Goal: Task Accomplishment & Management: Use online tool/utility

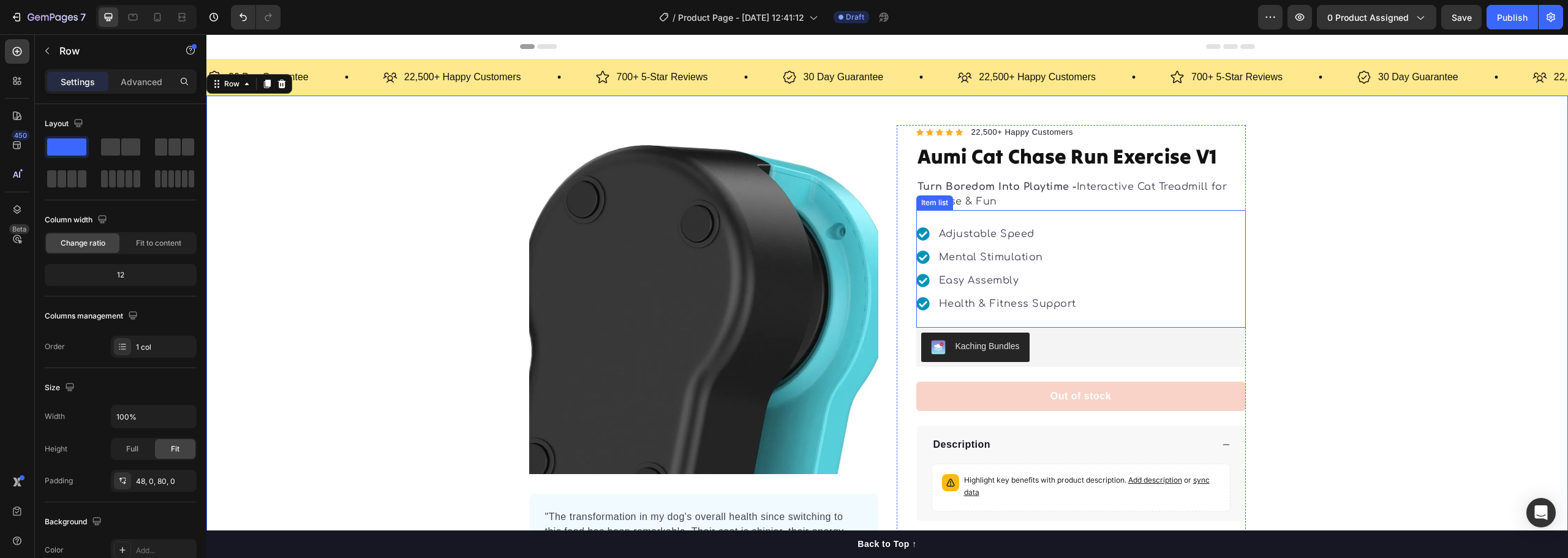
click at [1165, 278] on div "Adjustable Speed Mental Stimulation Easy Assembly Health & Fitness Support" at bounding box center [1081, 269] width 330 height 118
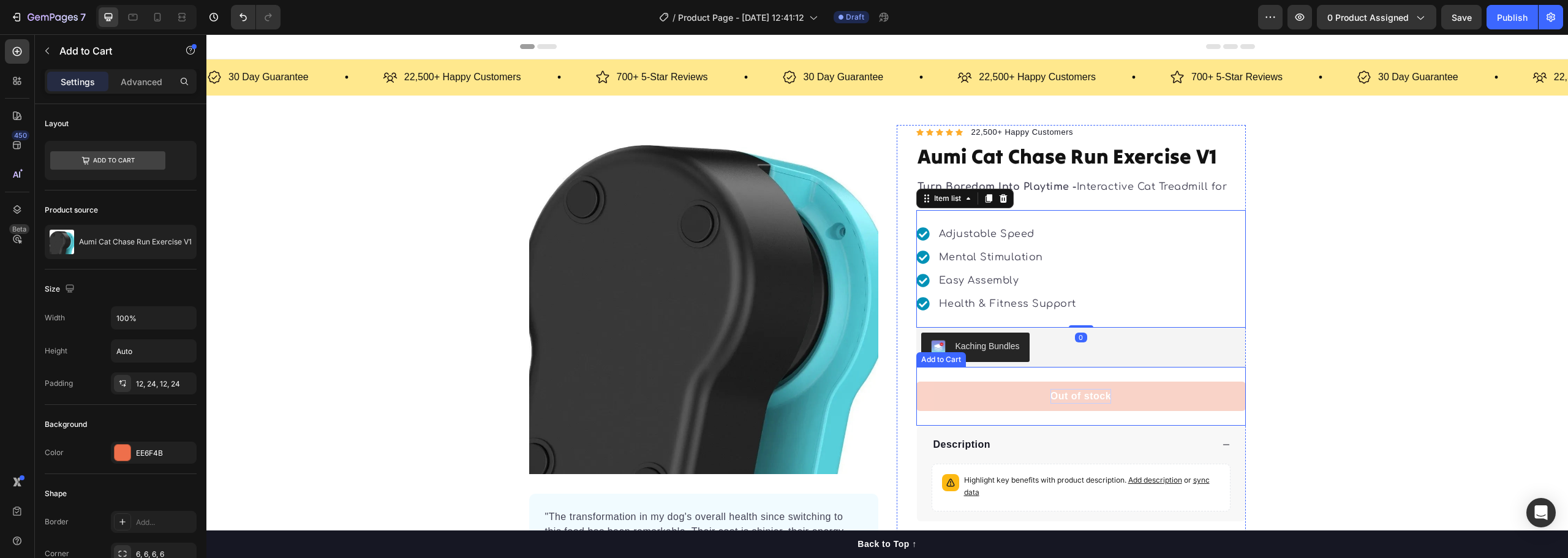
click at [1087, 393] on div "Out of stock" at bounding box center [1081, 397] width 60 height 15
click at [1067, 389] on div "Out of stock" at bounding box center [1081, 397] width 60 height 15
click at [1067, 389] on p "Out of stock" at bounding box center [1081, 397] width 60 height 15
click at [973, 399] on button "Out of stock" at bounding box center [1081, 396] width 330 height 29
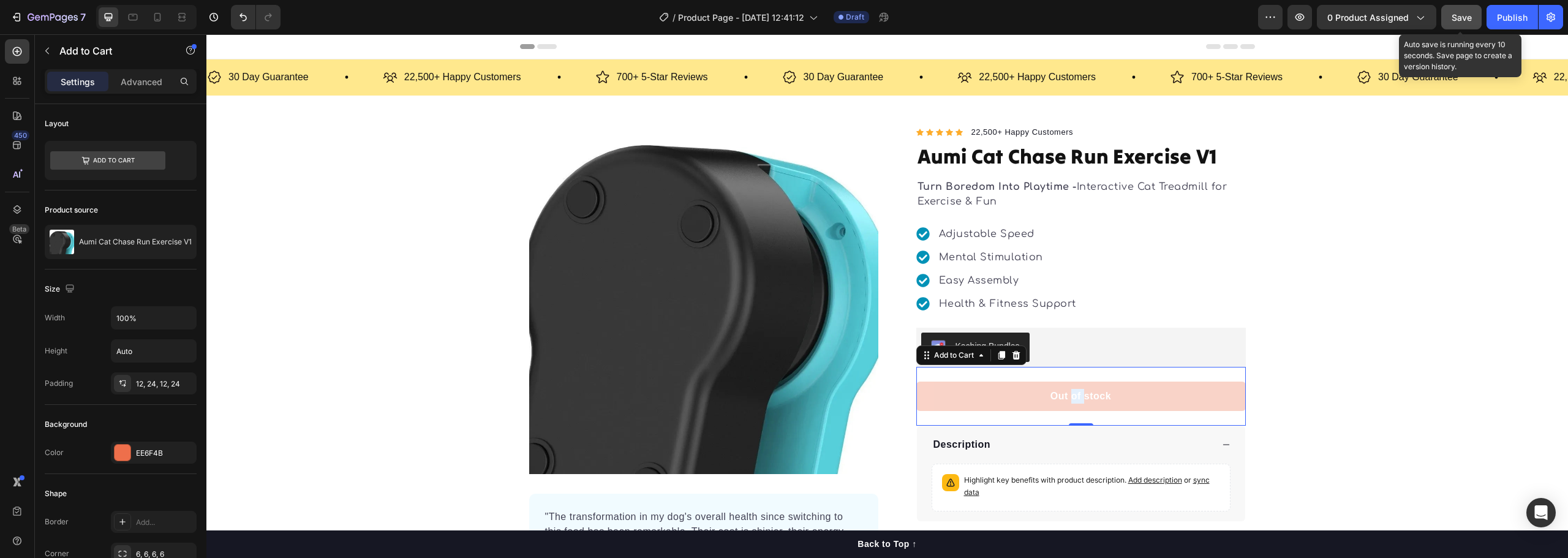
click at [1463, 20] on span "Save" at bounding box center [1461, 17] width 20 height 10
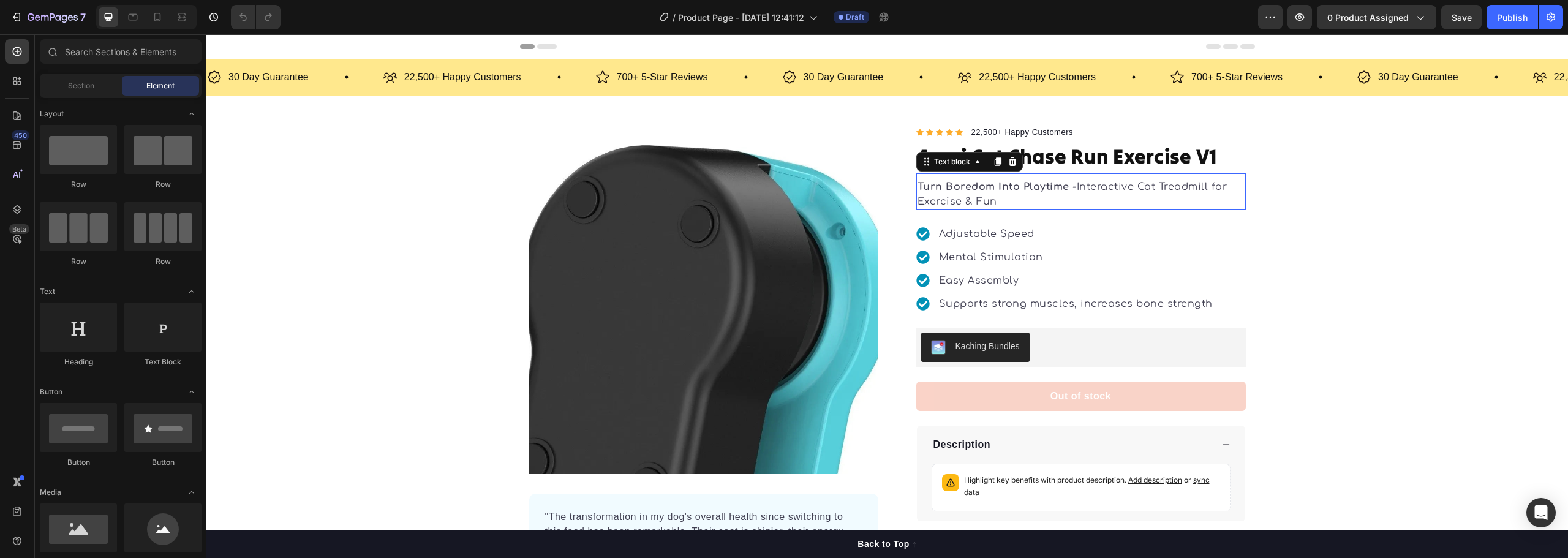
click at [971, 189] on strong "Turn Boredom Into Playtime -" at bounding box center [997, 187] width 159 height 11
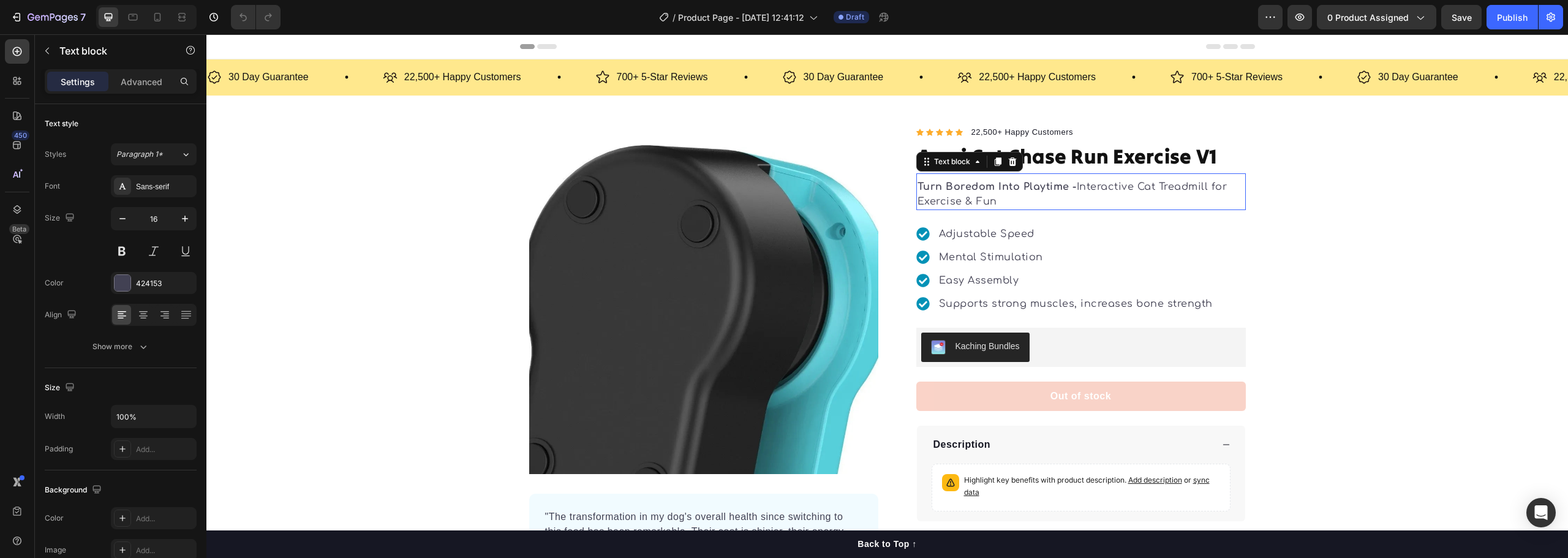
click at [971, 189] on strong "Turn Boredom Into Playtime -" at bounding box center [997, 187] width 159 height 11
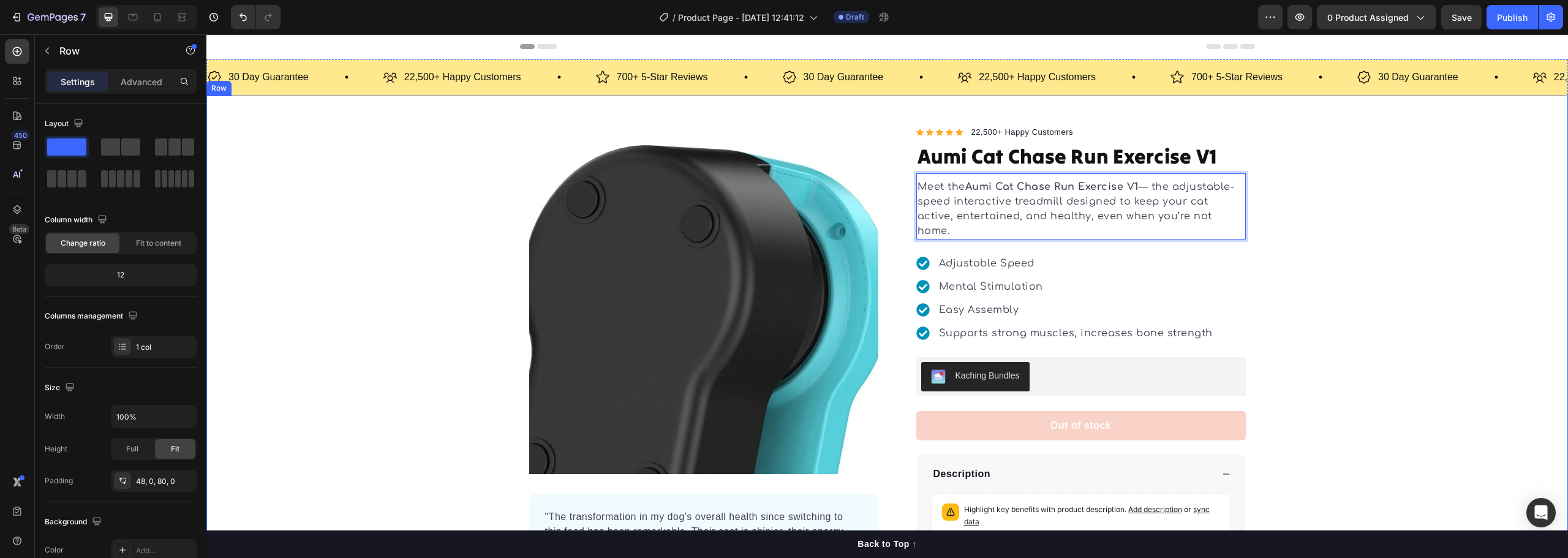
click at [1296, 221] on div "Product Images "The transformation in my dog's overall health since switching t…" at bounding box center [887, 362] width 1362 height 473
click at [1158, 192] on p "Meet the Aumi Cat Chase Run Exercise V1 — the adjustable-speed interactive trea…" at bounding box center [1081, 208] width 327 height 58
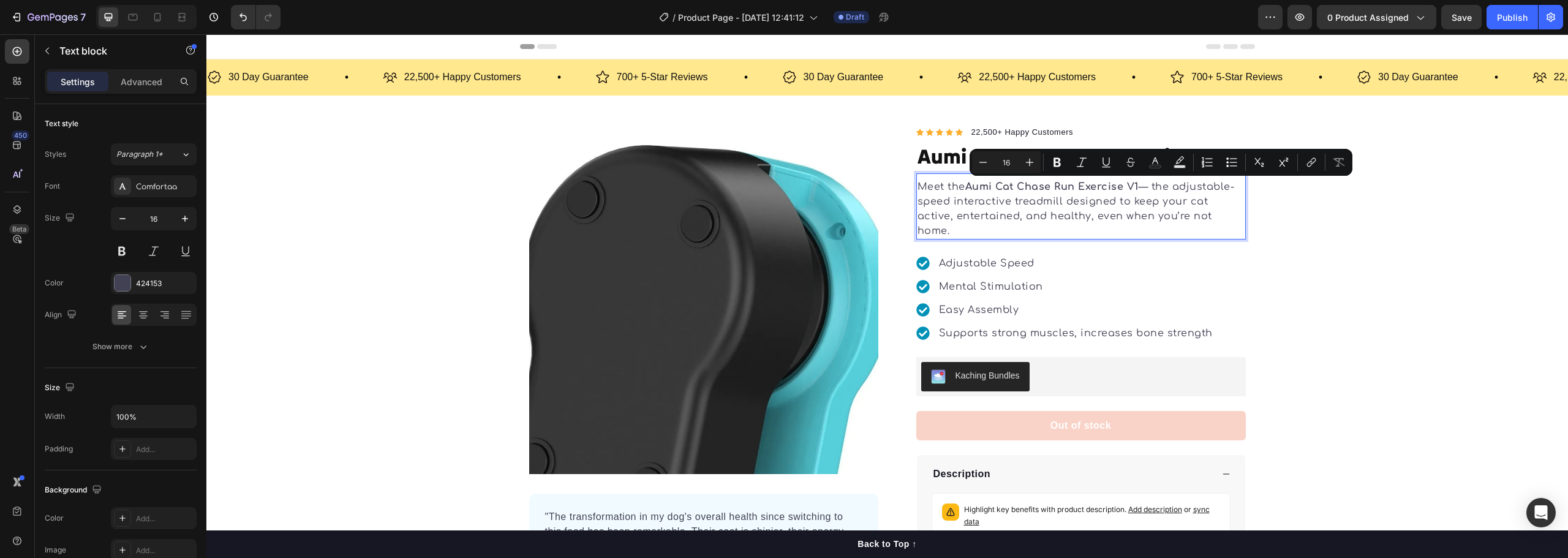
click at [1149, 188] on p "Meet the Aumi Cat Chase Run Exercise V1 — the adjustable-speed interactive trea…" at bounding box center [1081, 208] width 327 height 58
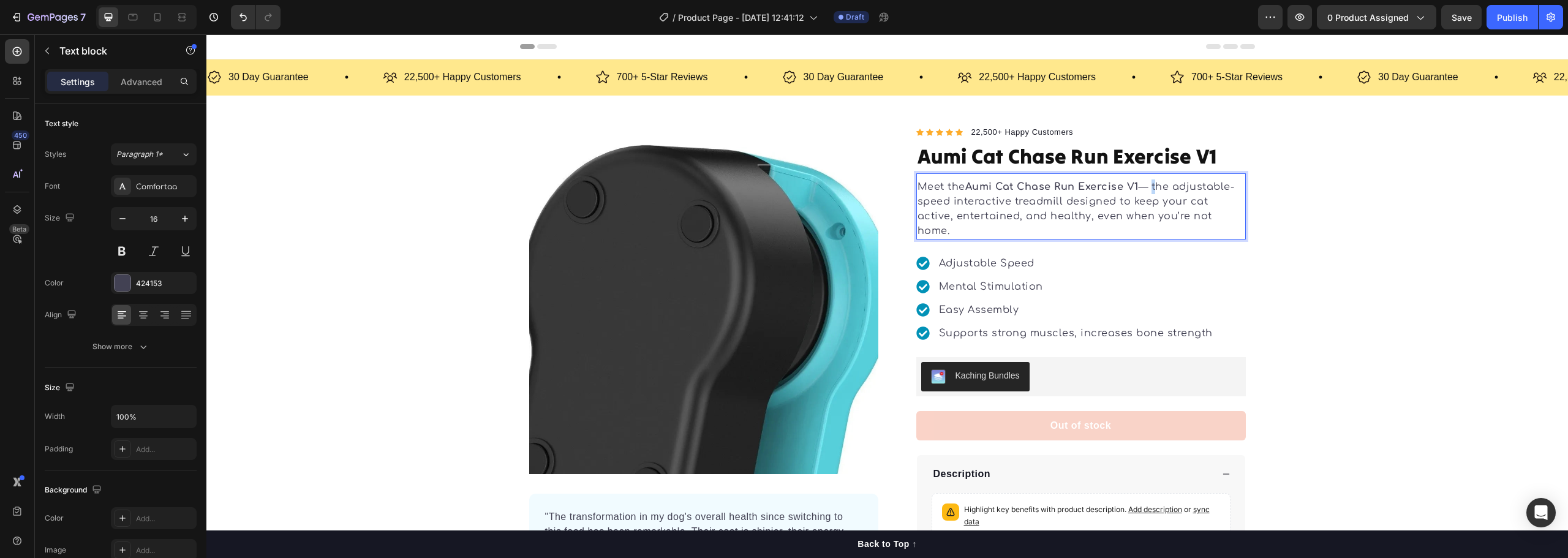
click at [1149, 188] on p "Meet the Aumi Cat Chase Run Exercise V1 — the adjustable-speed interactive trea…" at bounding box center [1081, 208] width 327 height 58
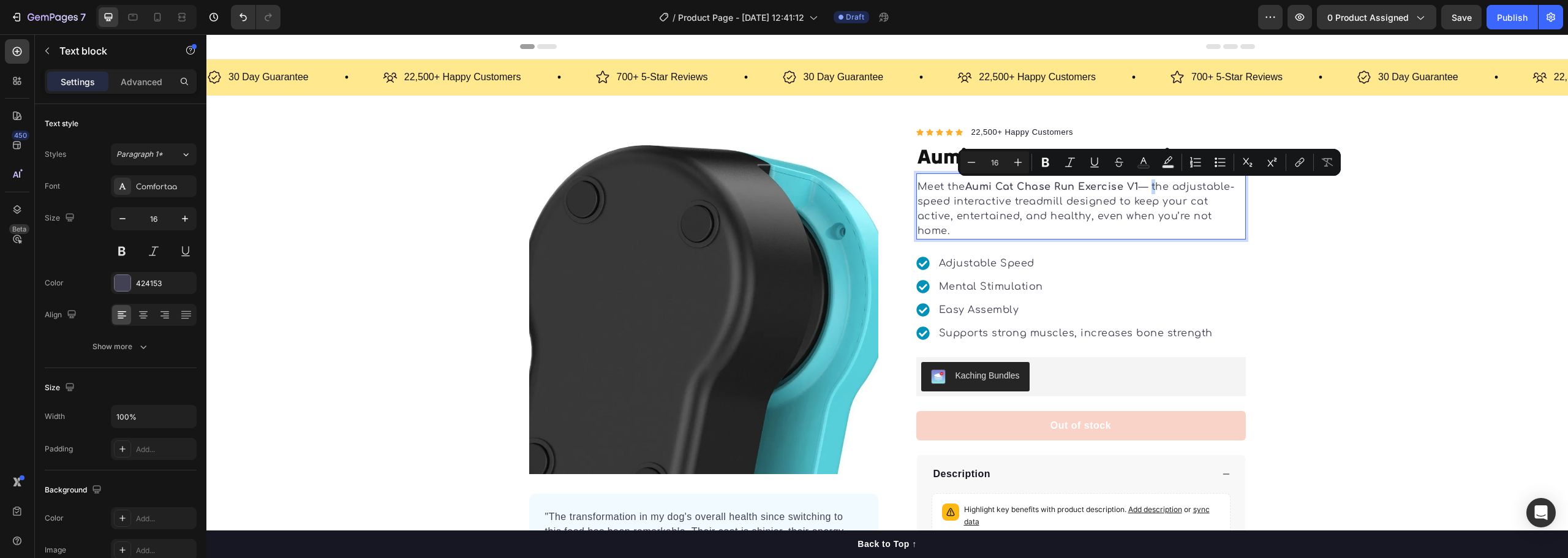
click at [1148, 188] on p "Meet the Aumi Cat Chase Run Exercise V1 — the adjustable-speed interactive trea…" at bounding box center [1081, 208] width 327 height 58
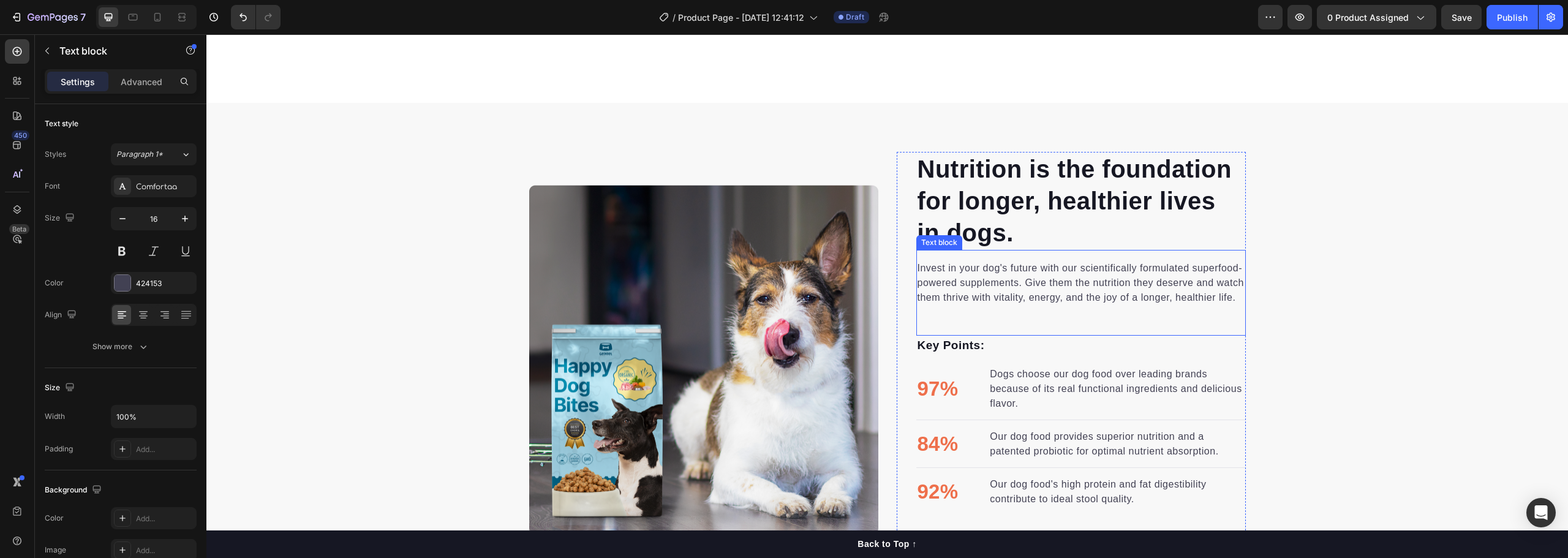
scroll to position [613, 0]
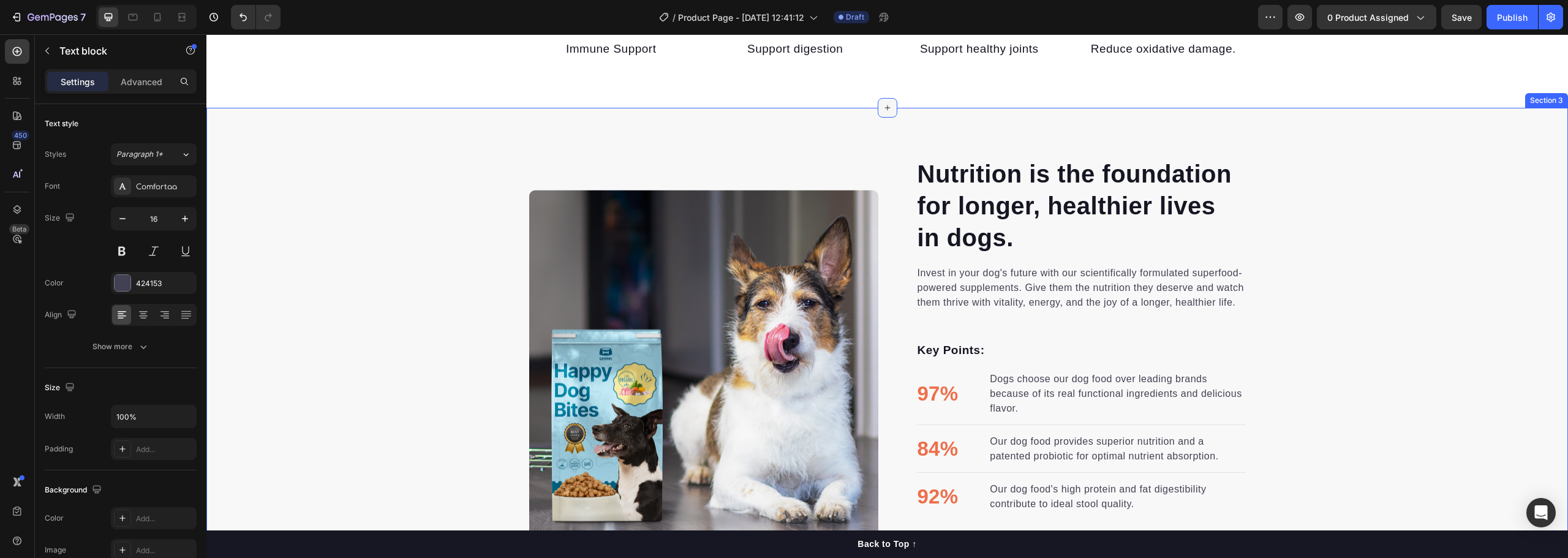
click at [883, 113] on icon at bounding box center [887, 107] width 9 height 9
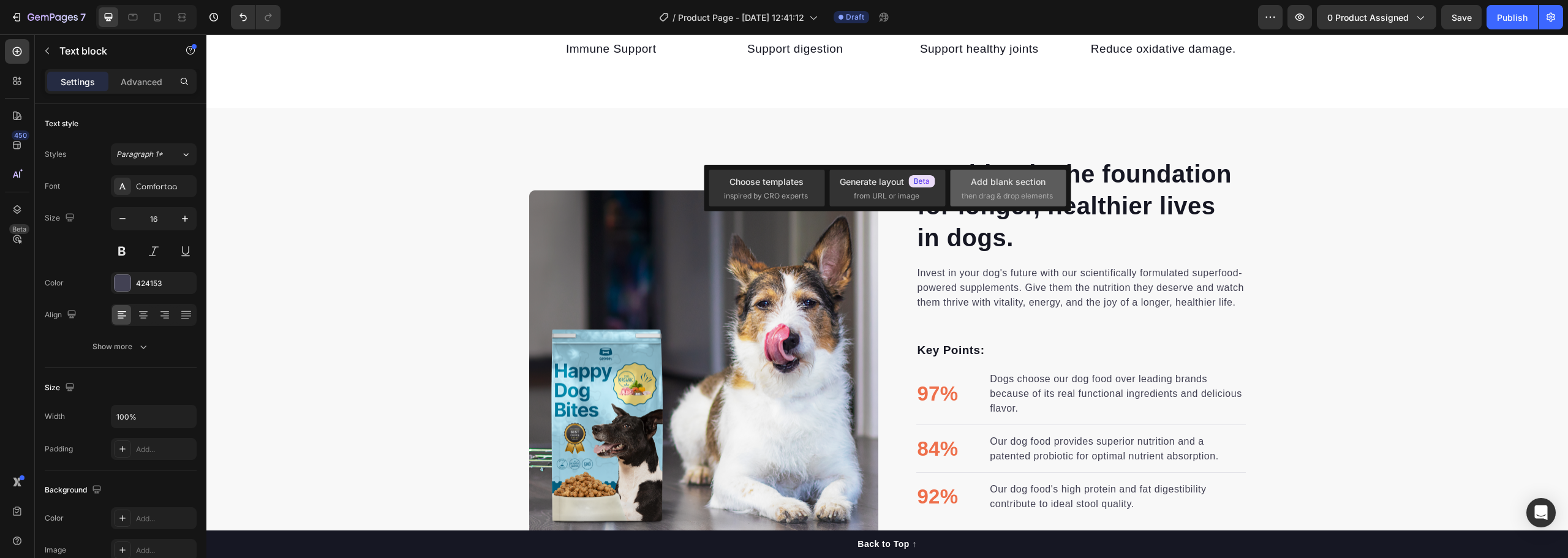
click at [984, 181] on div "Add blank section" at bounding box center [1008, 182] width 74 height 13
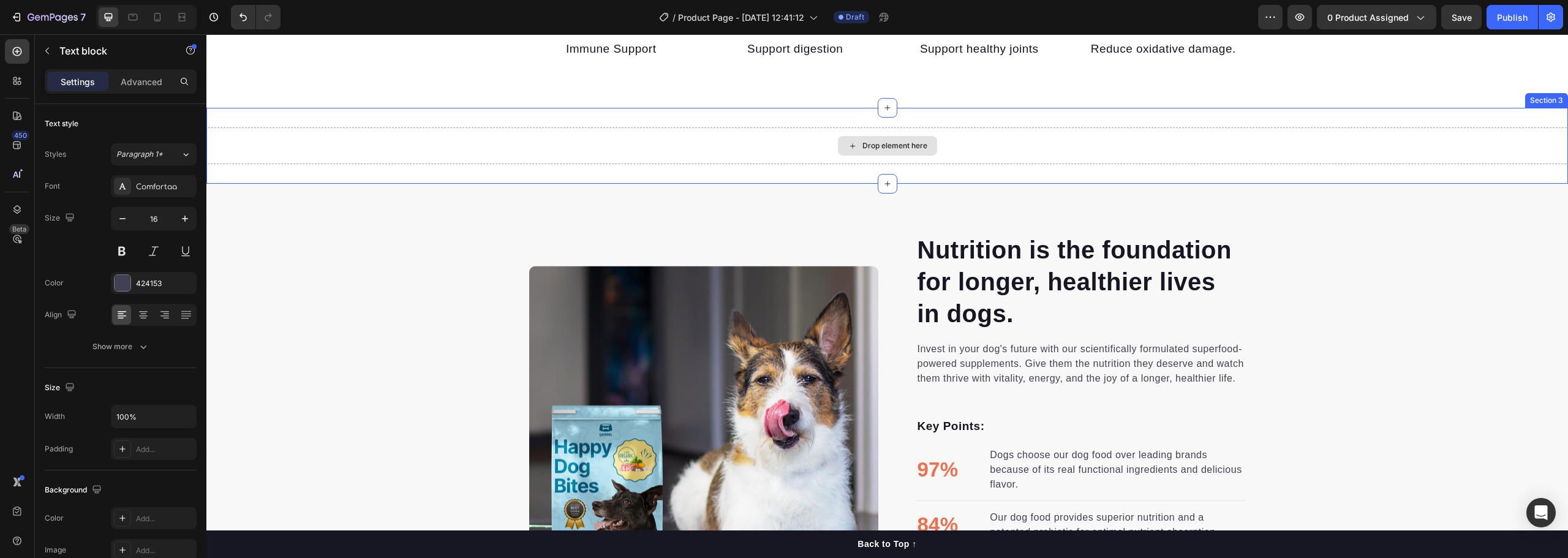
click at [883, 151] on div "Drop element here" at bounding box center [895, 145] width 65 height 9
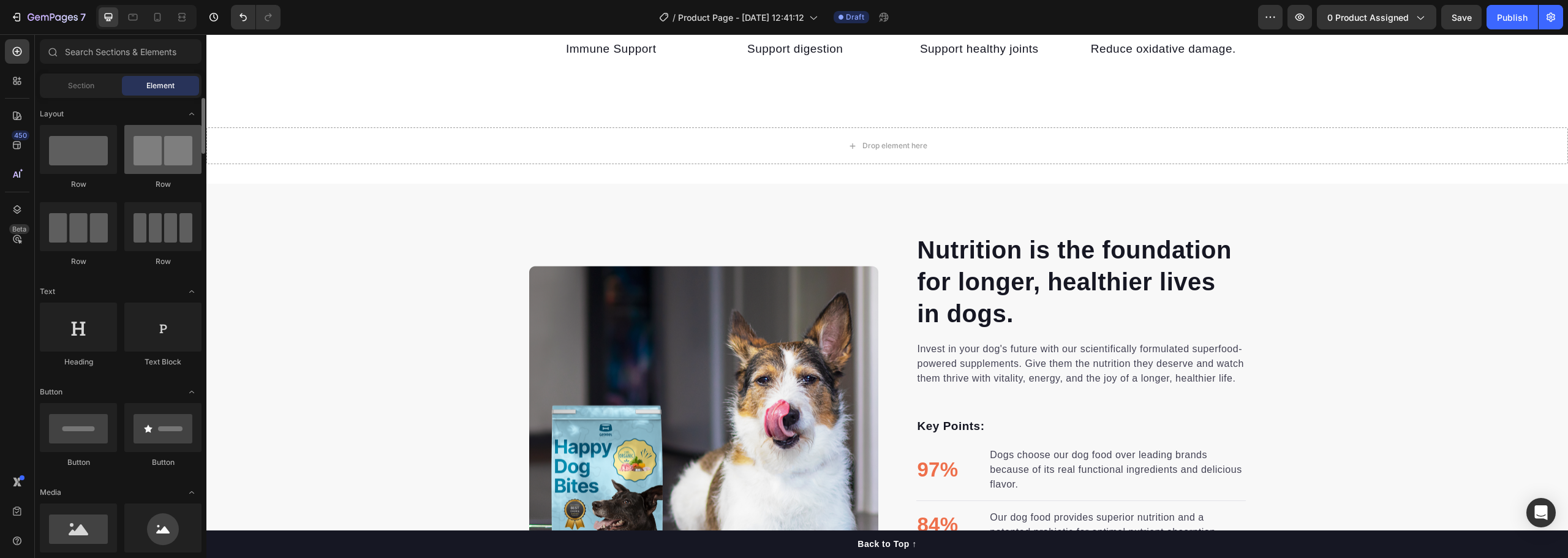
click at [151, 158] on div at bounding box center [163, 150] width 77 height 49
click at [852, 156] on div "Drop element here" at bounding box center [887, 145] width 99 height 20
click at [155, 166] on div at bounding box center [163, 150] width 77 height 49
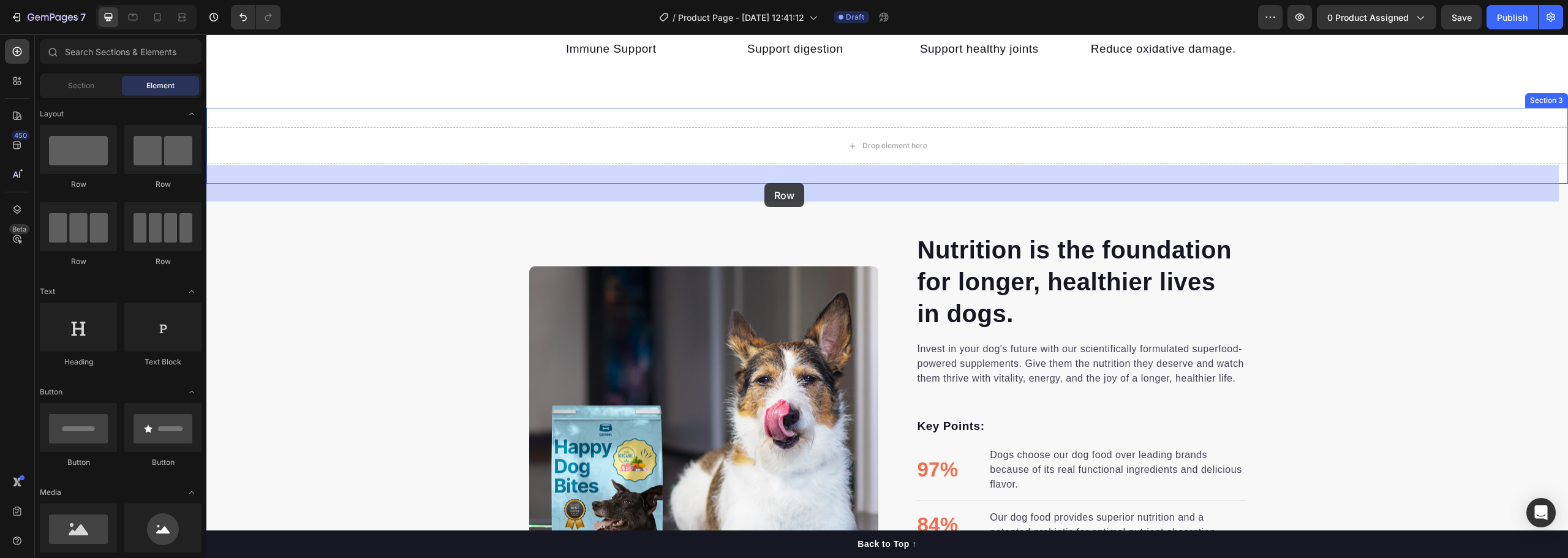
drag, startPoint x: 390, startPoint y: 186, endPoint x: 765, endPoint y: 183, distance: 375.0
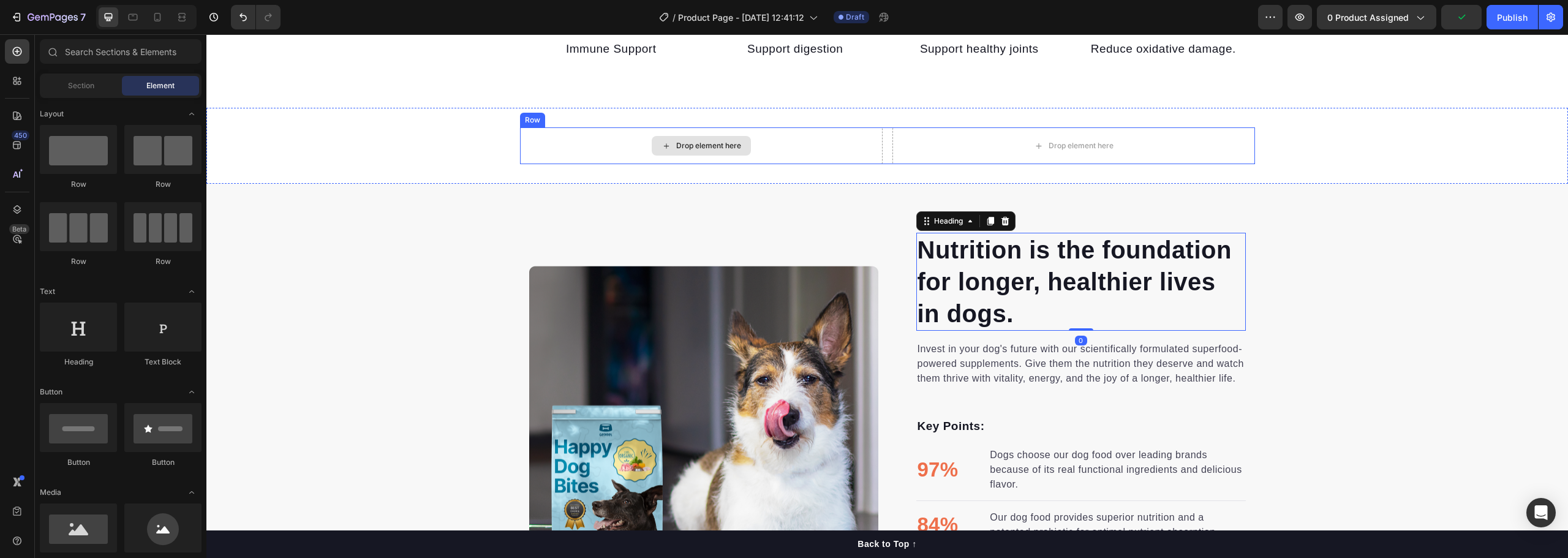
click at [699, 151] on div "Drop element here" at bounding box center [708, 145] width 65 height 9
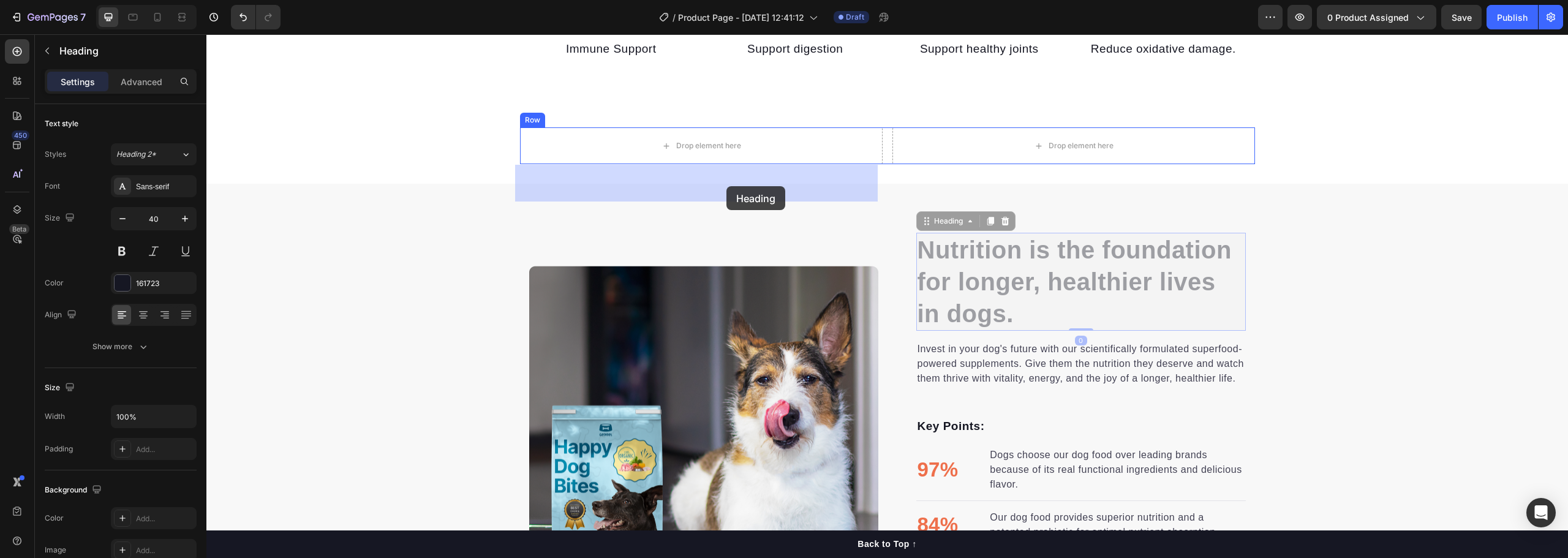
drag, startPoint x: 1039, startPoint y: 300, endPoint x: 727, endPoint y: 187, distance: 331.8
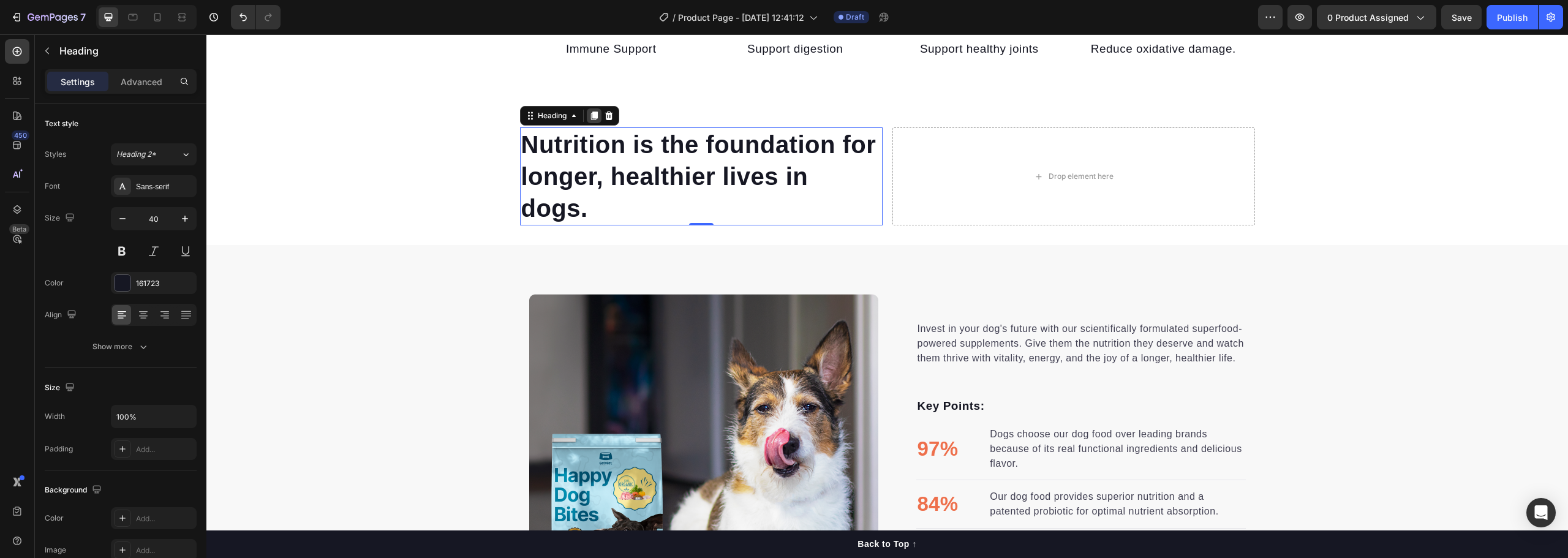
click at [589, 121] on icon at bounding box center [594, 116] width 9 height 9
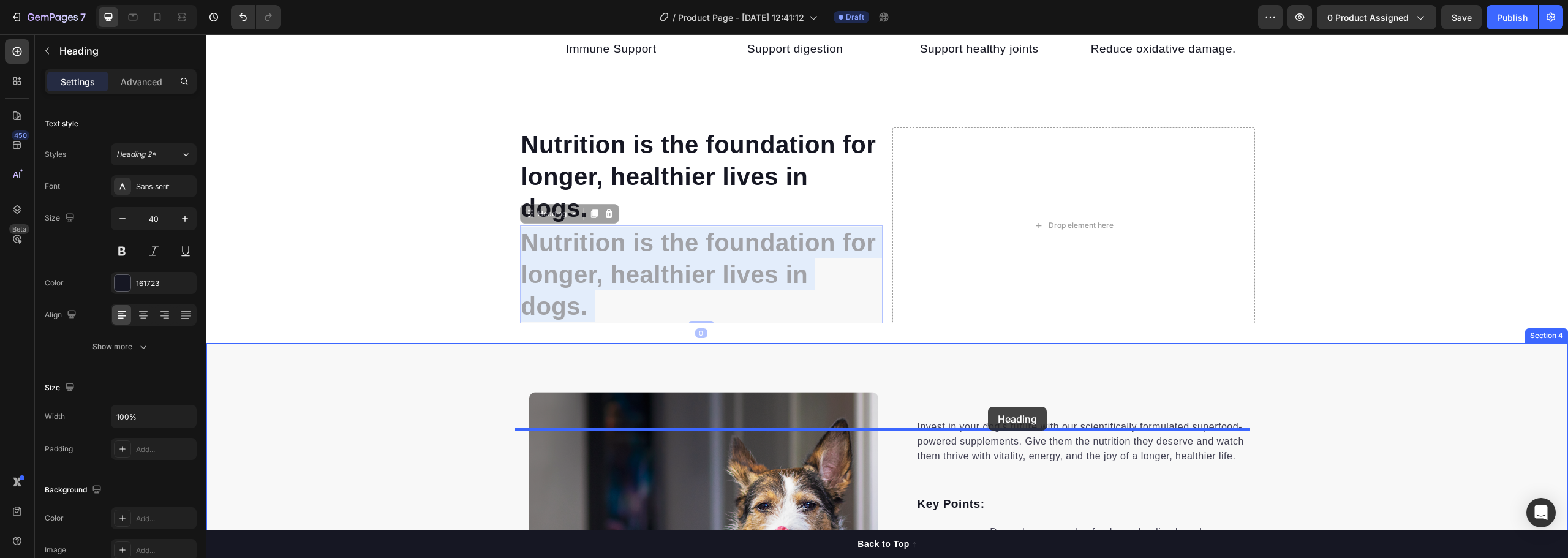
drag, startPoint x: 640, startPoint y: 293, endPoint x: 988, endPoint y: 406, distance: 365.9
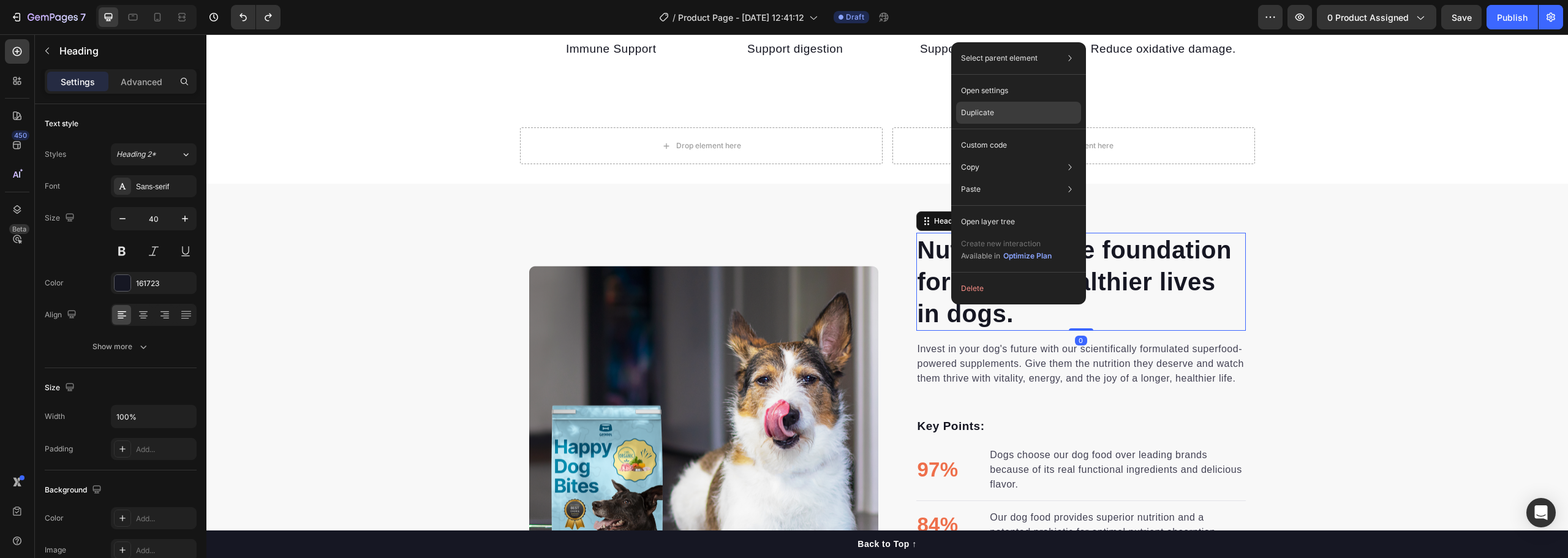
click at [985, 111] on p "Duplicate" at bounding box center [977, 113] width 33 height 11
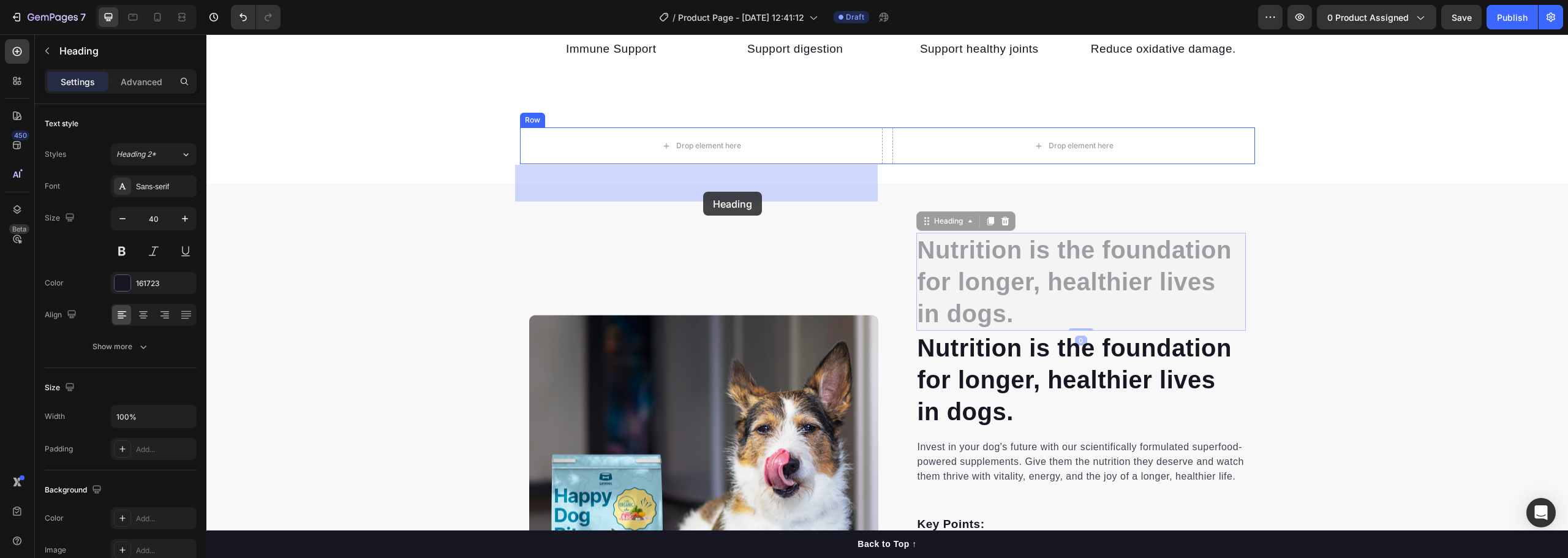
drag, startPoint x: 958, startPoint y: 314, endPoint x: 703, endPoint y: 191, distance: 283.1
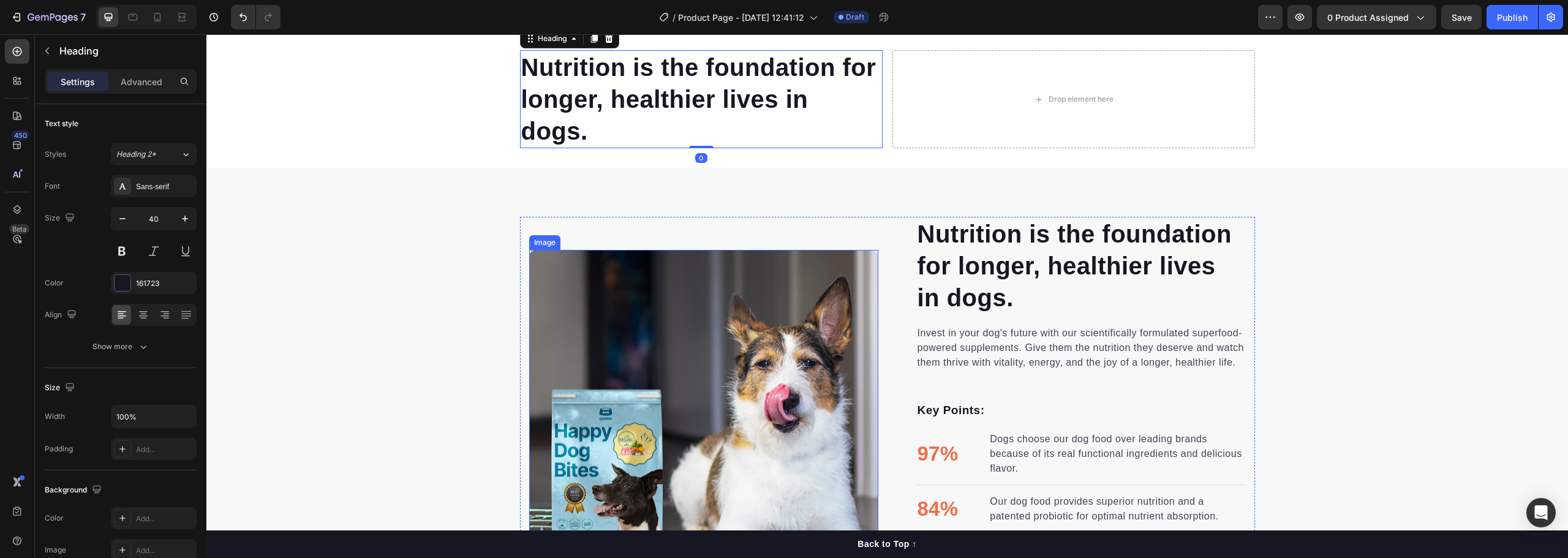
scroll to position [735, 0]
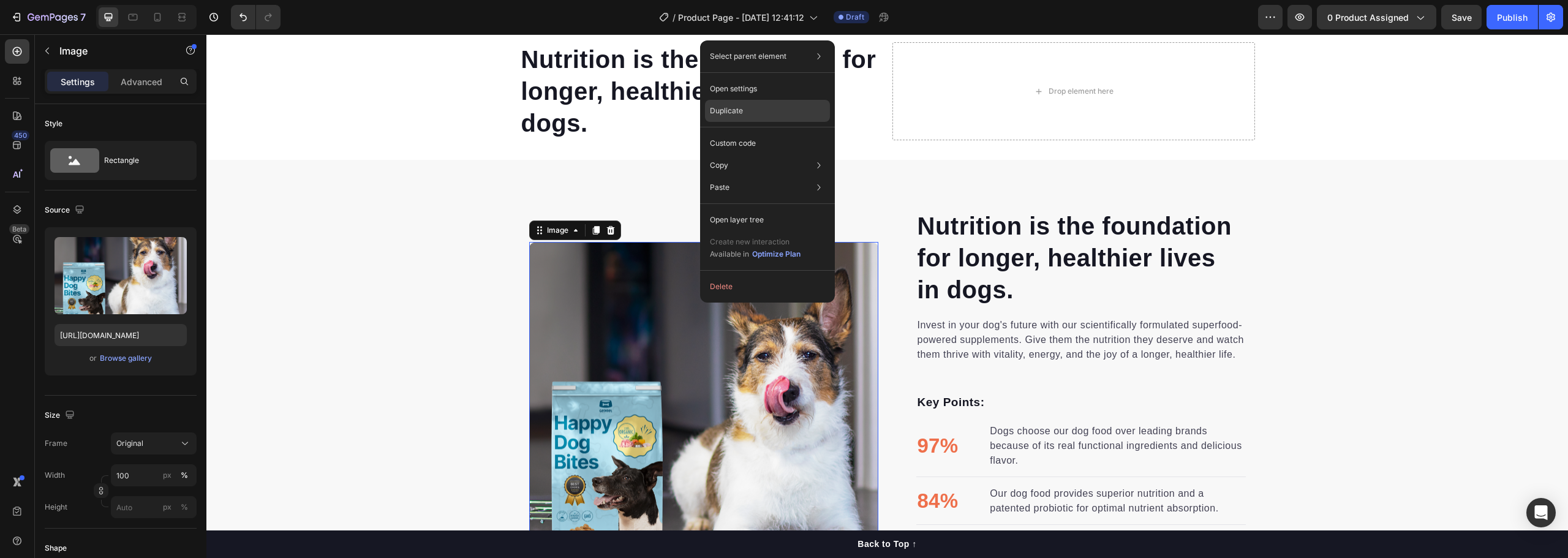
click at [756, 104] on div "Duplicate" at bounding box center [767, 110] width 125 height 22
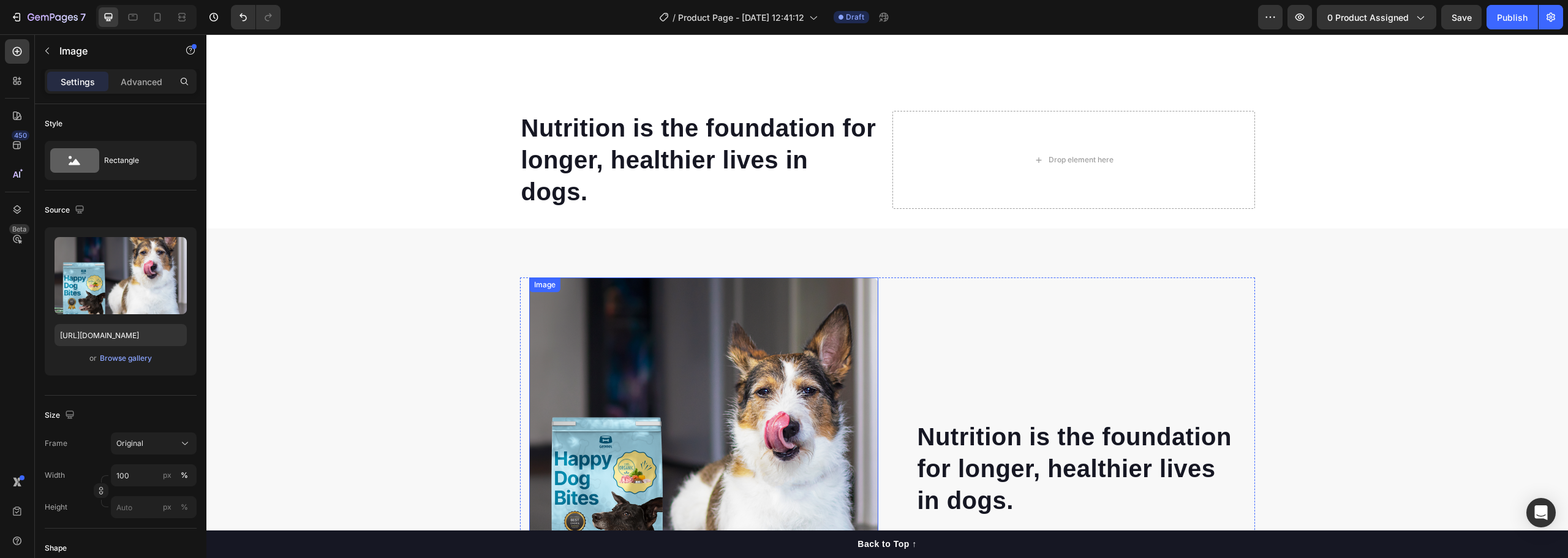
scroll to position [665, 0]
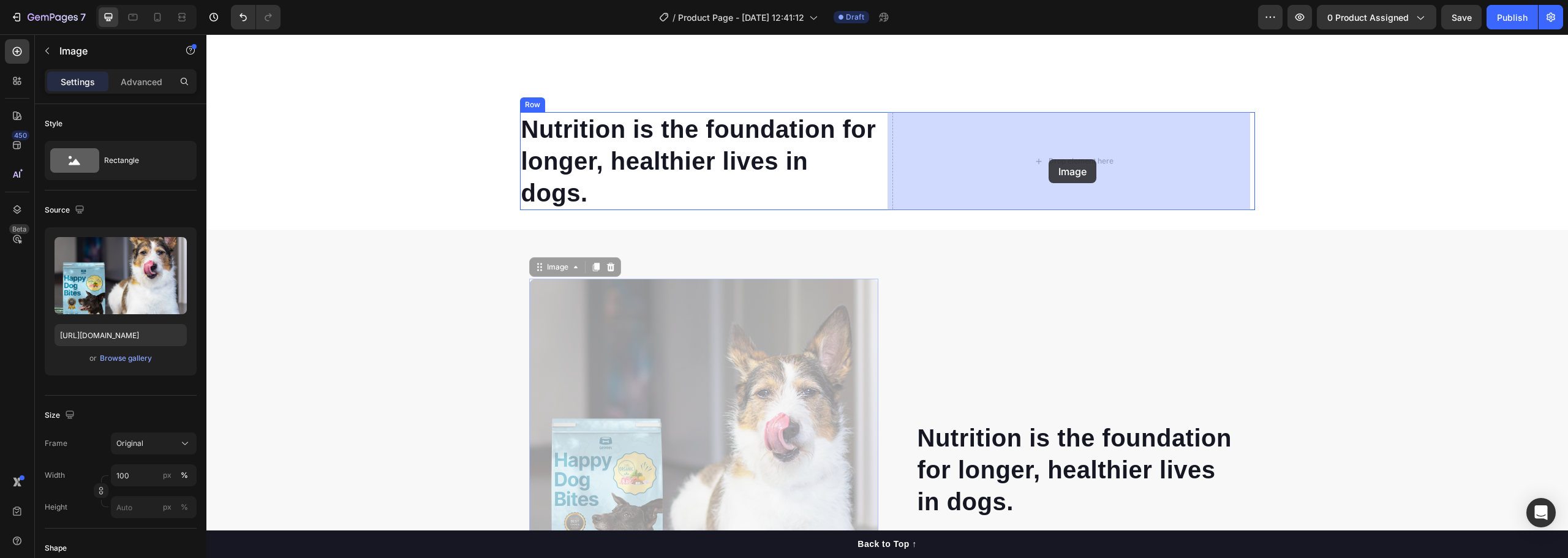
drag, startPoint x: 700, startPoint y: 349, endPoint x: 1048, endPoint y: 159, distance: 396.5
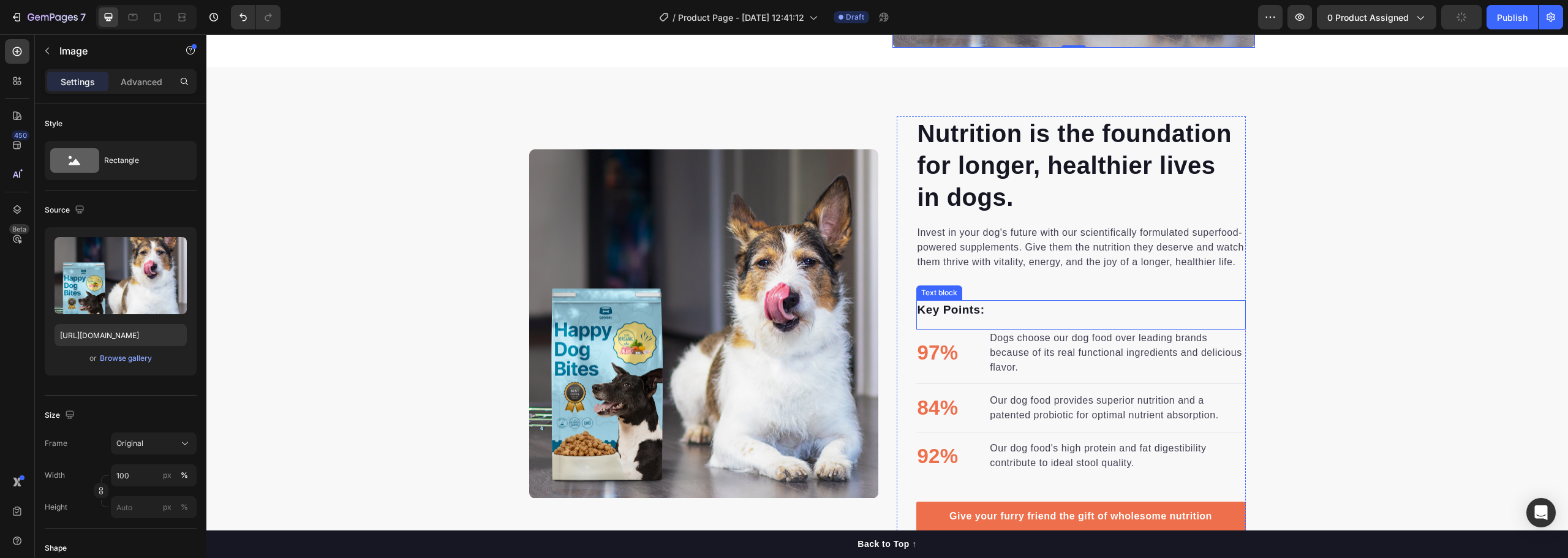
scroll to position [1093, 0]
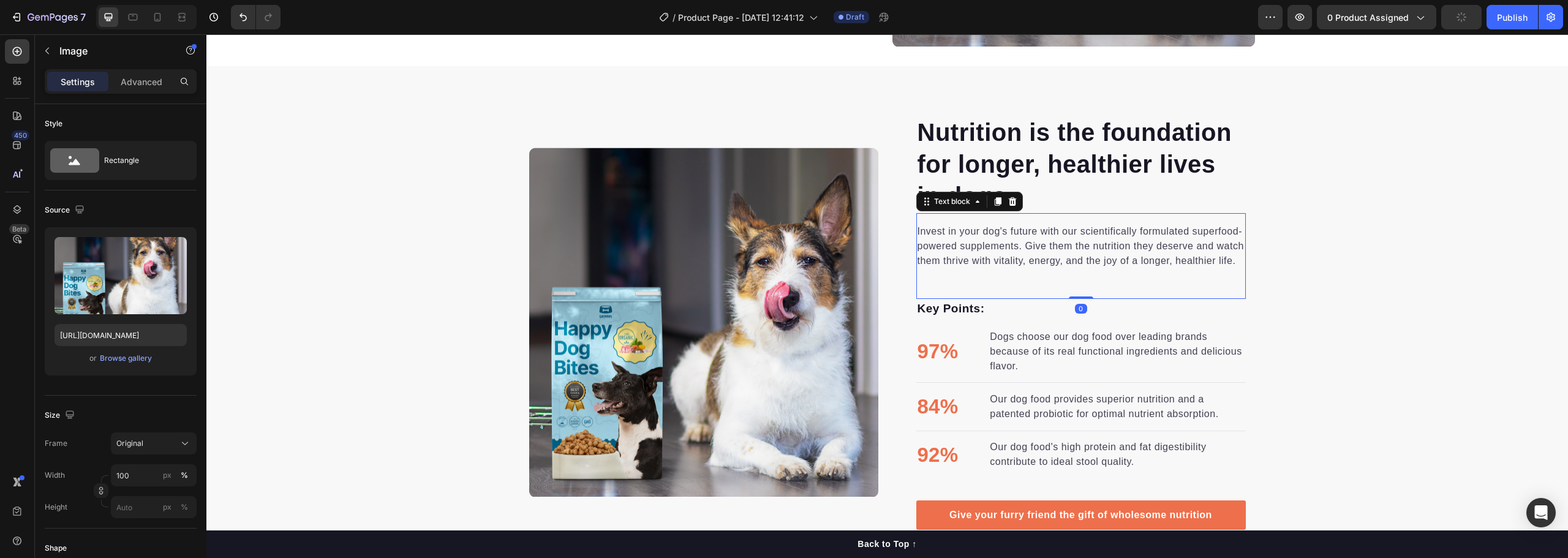
click at [982, 251] on p "Invest in your dog's future with our scientifically formulated superfood-powere…" at bounding box center [1081, 246] width 327 height 44
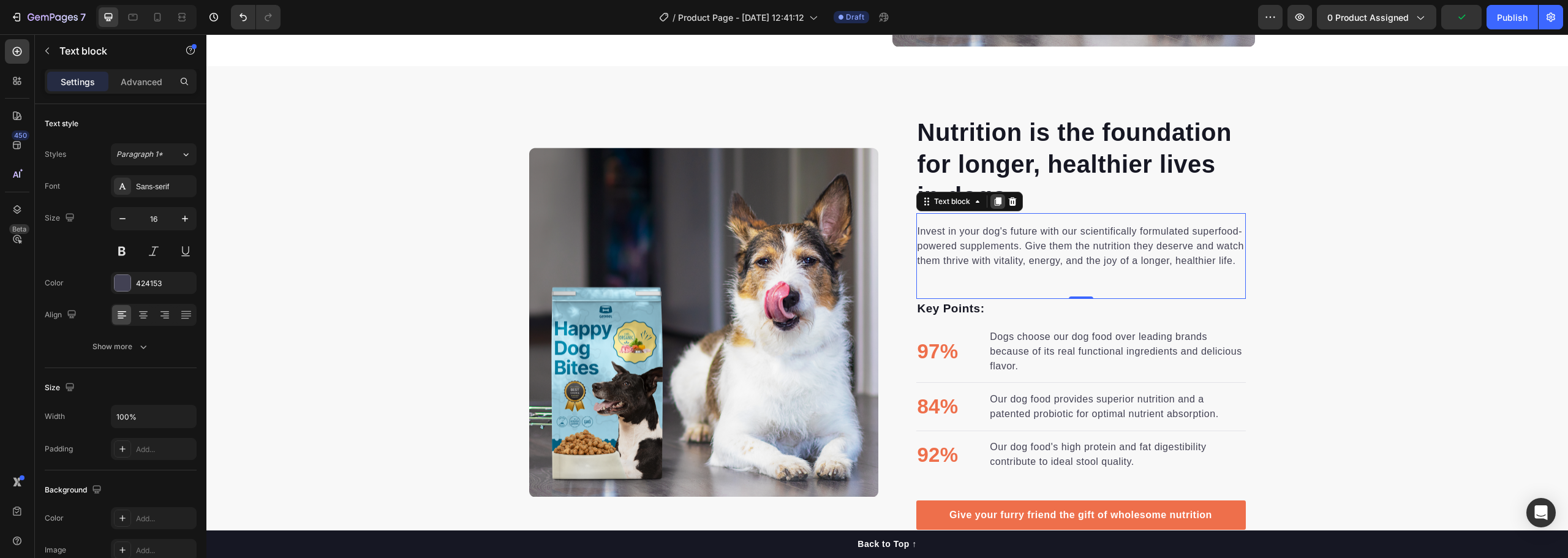
click at [994, 205] on icon at bounding box center [998, 202] width 9 height 9
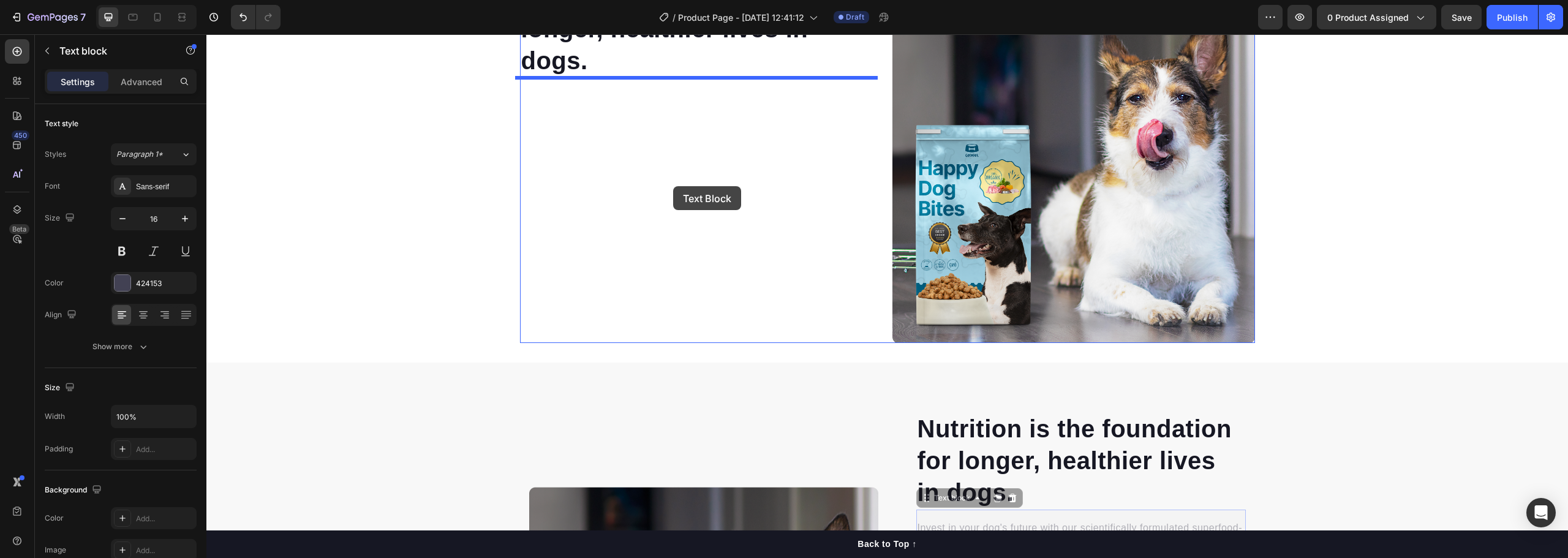
scroll to position [727, 0]
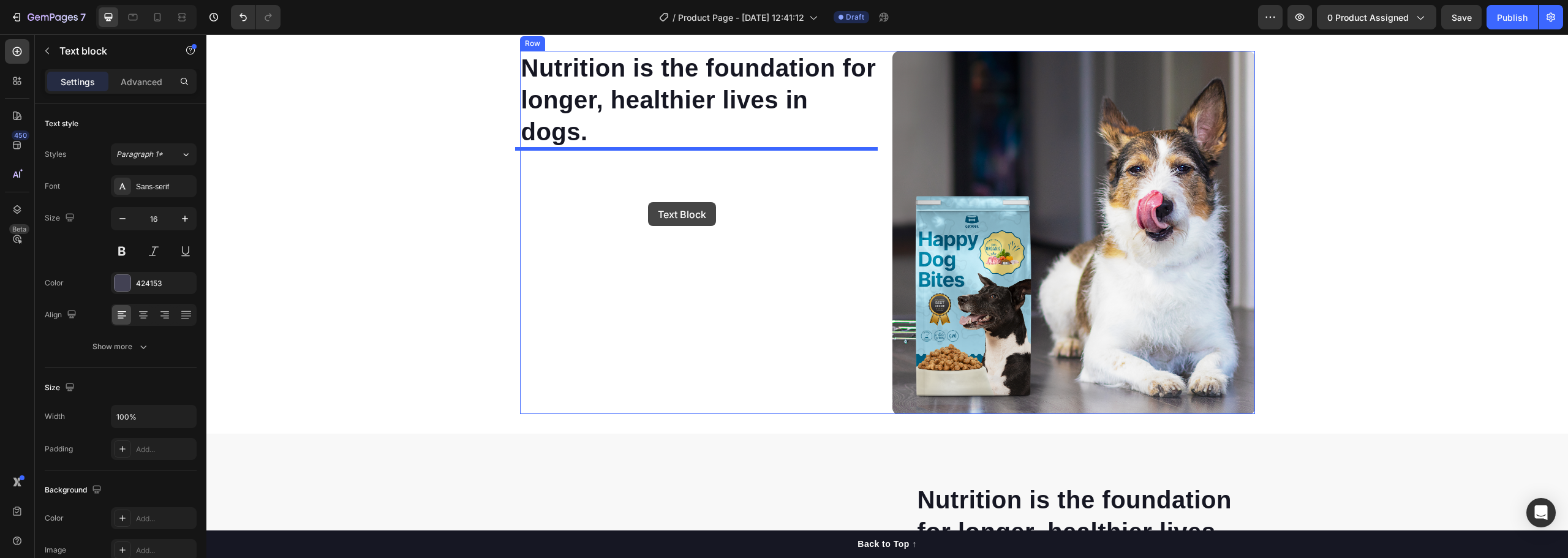
drag, startPoint x: 968, startPoint y: 311, endPoint x: 644, endPoint y: 204, distance: 341.2
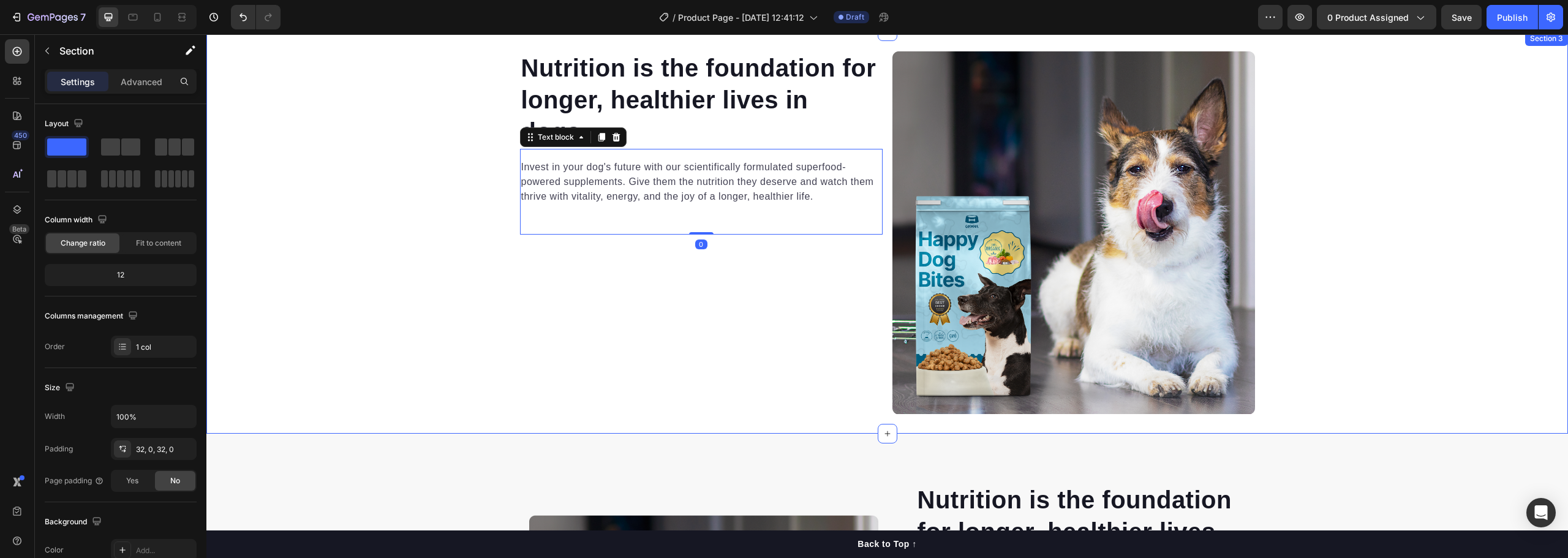
click at [445, 275] on div "Nutrition is the foundation for longer, healthier lives in dogs. Heading Invest…" at bounding box center [887, 232] width 1362 height 363
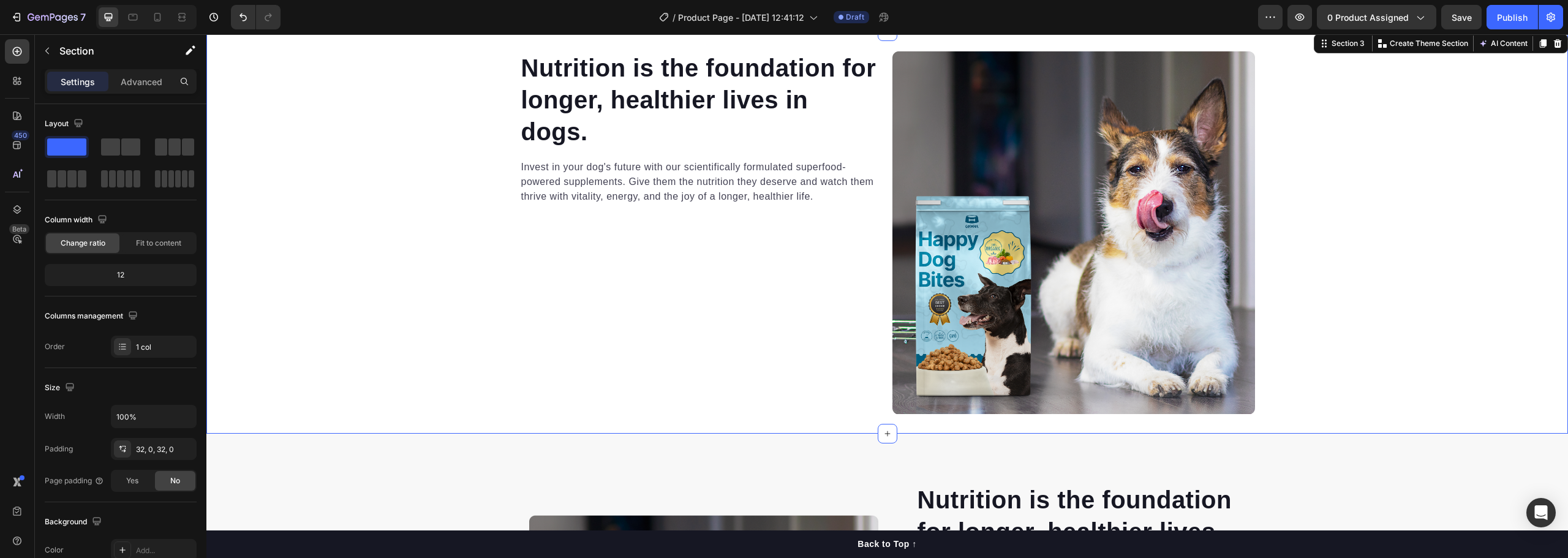
click at [431, 217] on div "Nutrition is the foundation for longer, healthier lives in dogs. Heading Invest…" at bounding box center [887, 232] width 1362 height 363
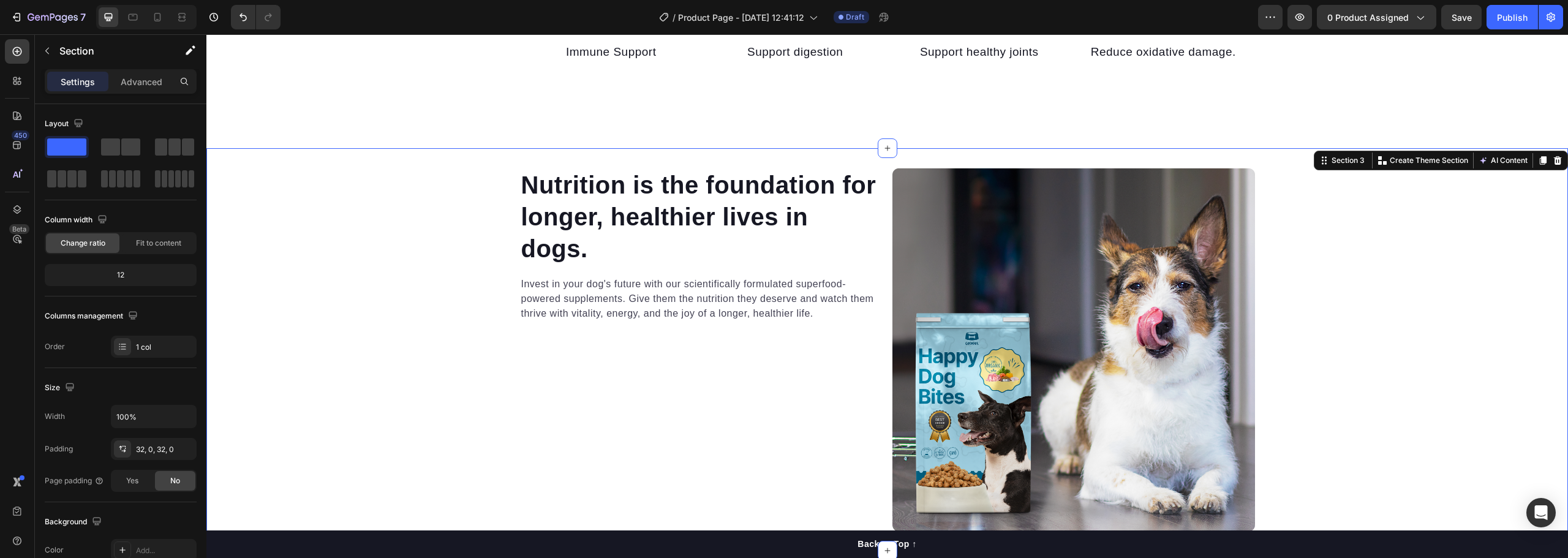
scroll to position [604, 0]
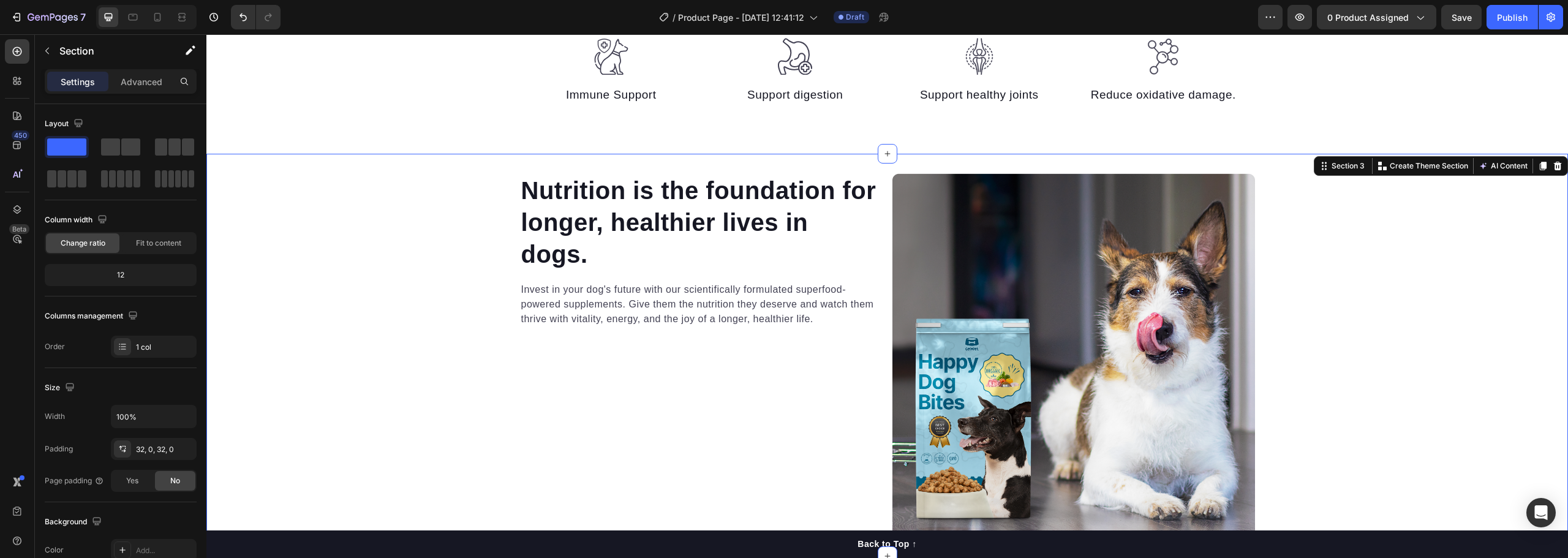
drag, startPoint x: 1549, startPoint y: 164, endPoint x: 1527, endPoint y: 178, distance: 26.1
click at [1554, 164] on icon at bounding box center [1558, 166] width 8 height 8
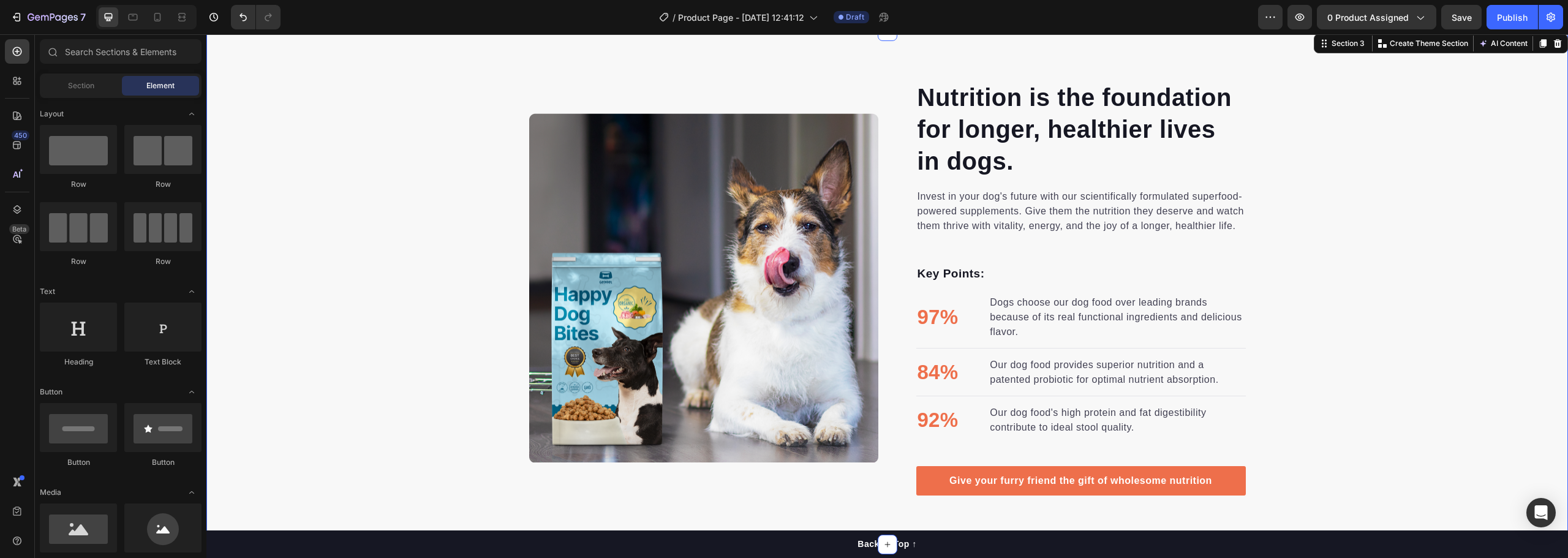
click at [313, 225] on div "Nutrition is the foundation for longer, healthier lives in dogs. Heading Invest…" at bounding box center [887, 287] width 1362 height 416
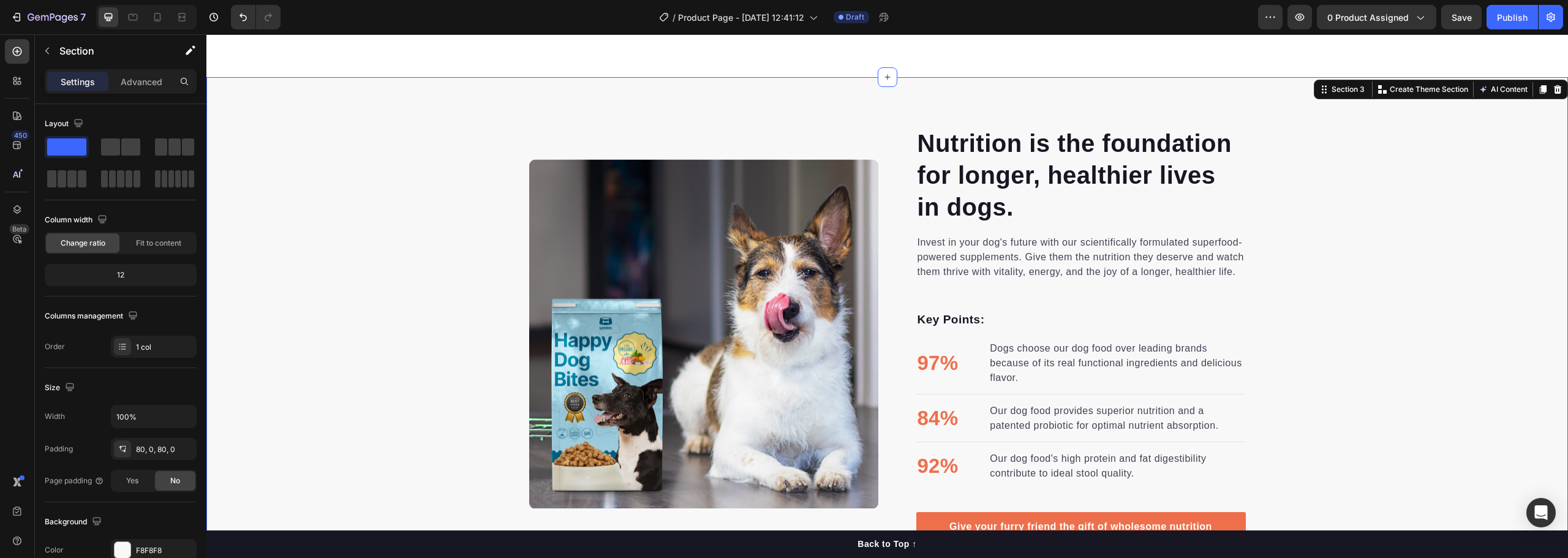
scroll to position [543, 0]
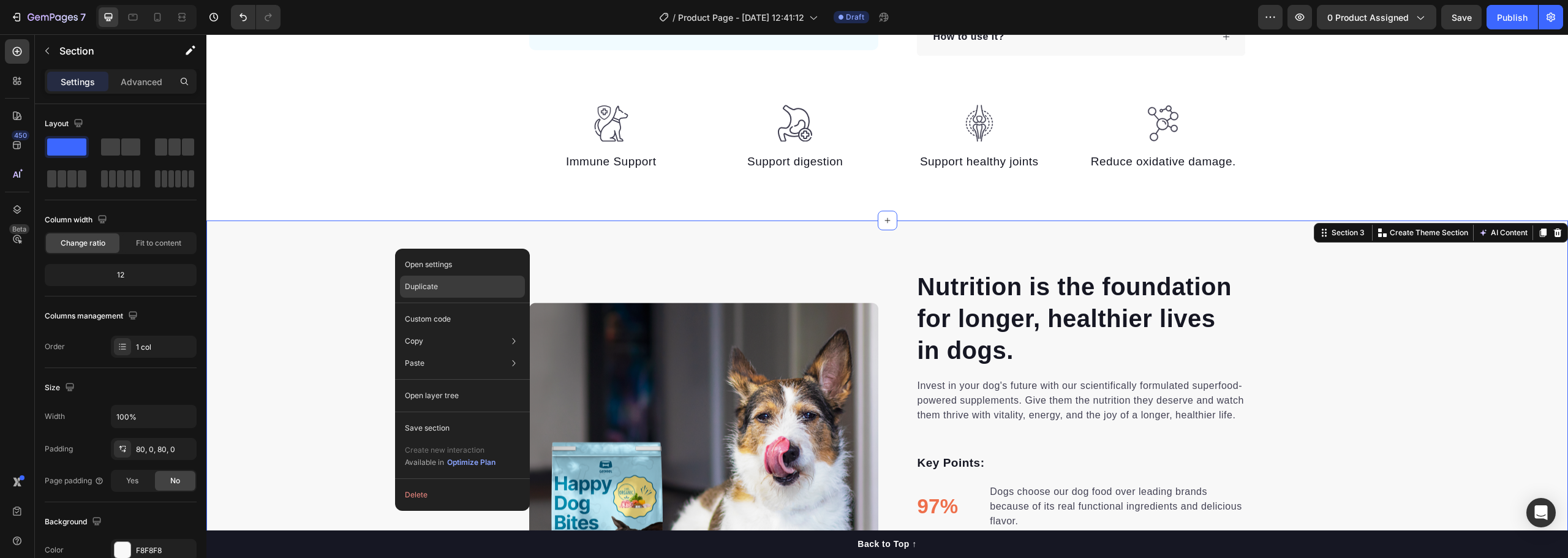
click at [424, 288] on p "Duplicate" at bounding box center [421, 287] width 33 height 11
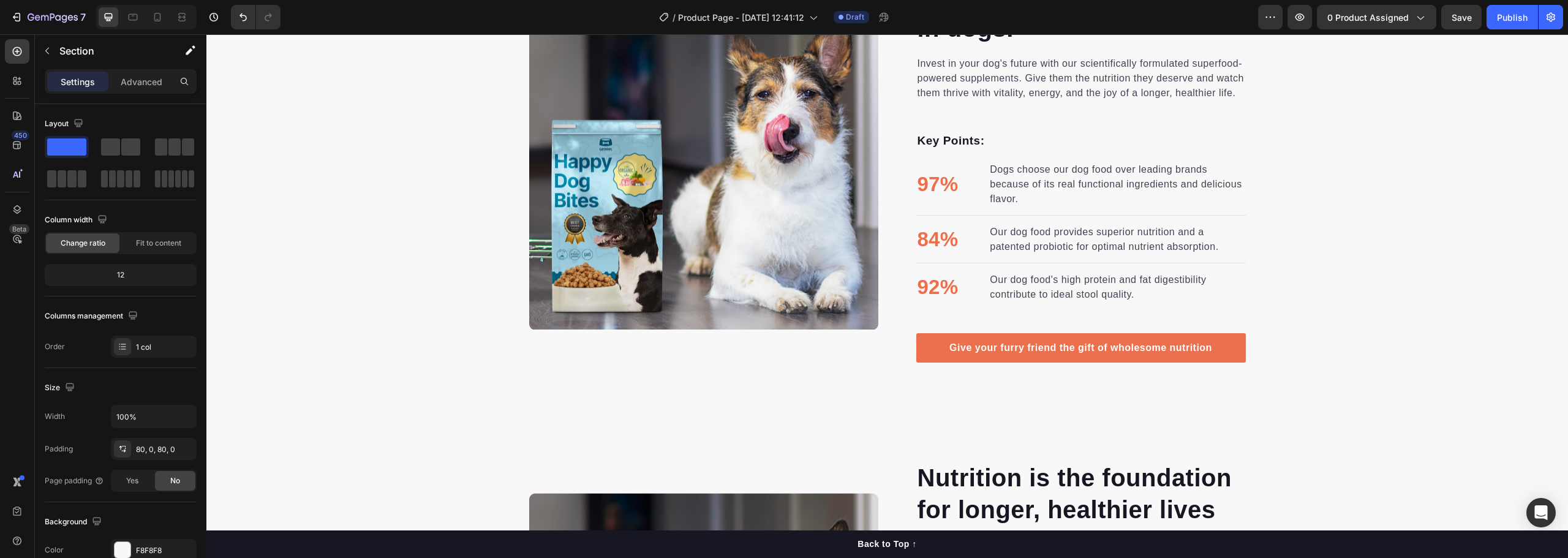
scroll to position [704, 0]
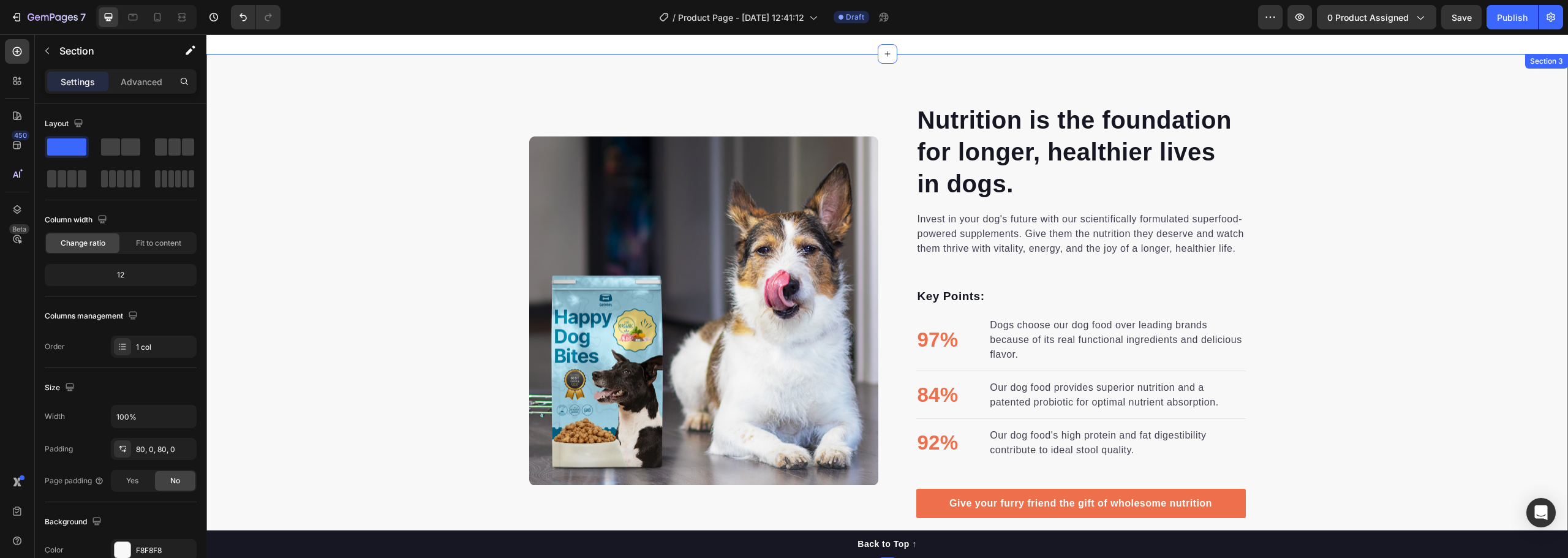
click at [418, 253] on div "Nutrition is the foundation for longer, healthier lives in dogs. Heading Invest…" at bounding box center [887, 310] width 1362 height 416
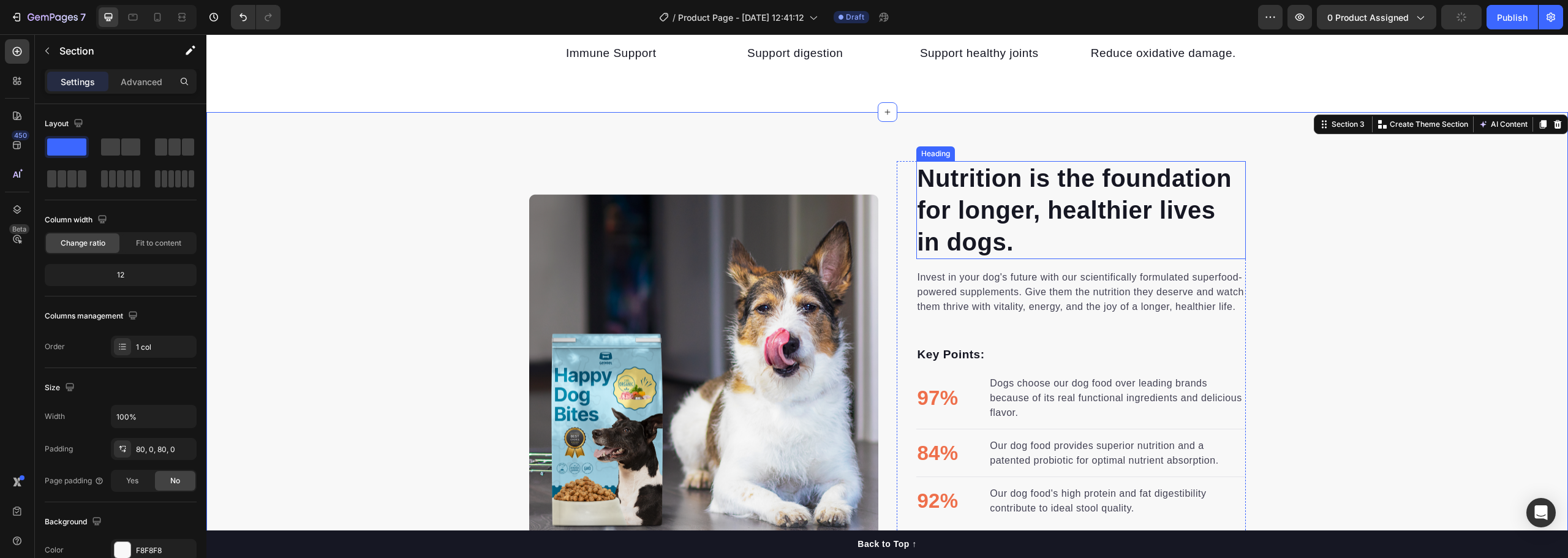
scroll to position [520, 0]
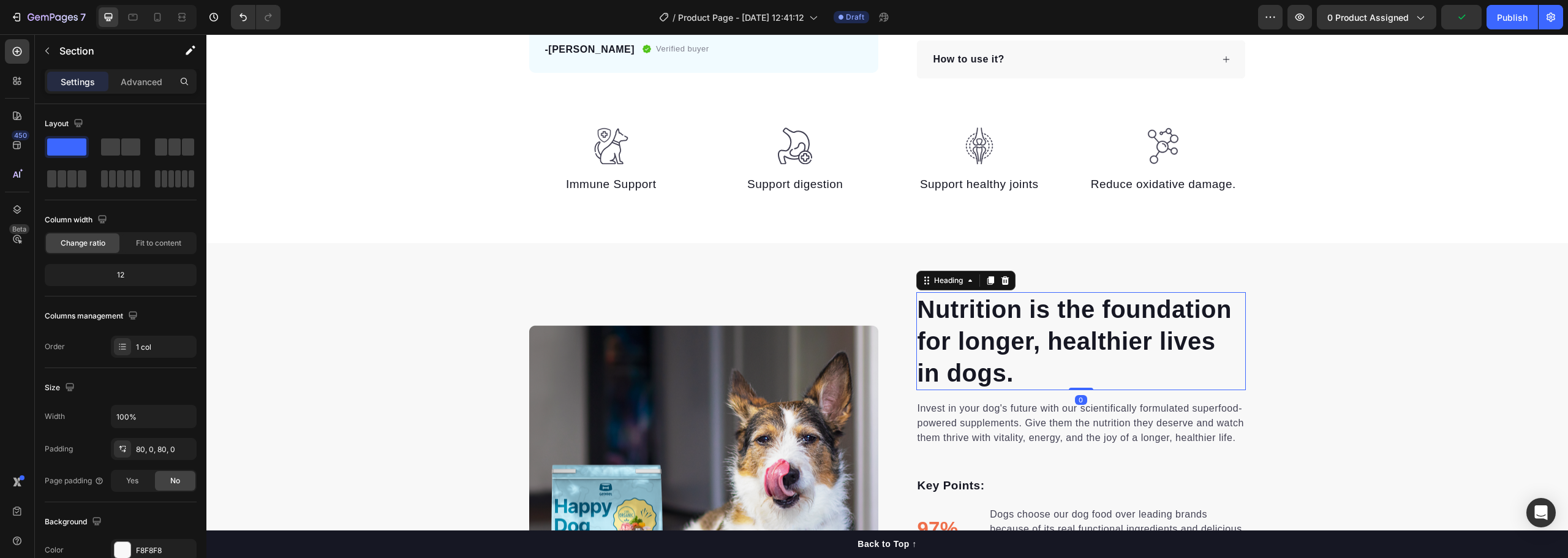
click at [1012, 327] on p "Nutrition is the foundation for longer, healthier lives in dogs." at bounding box center [1081, 340] width 327 height 95
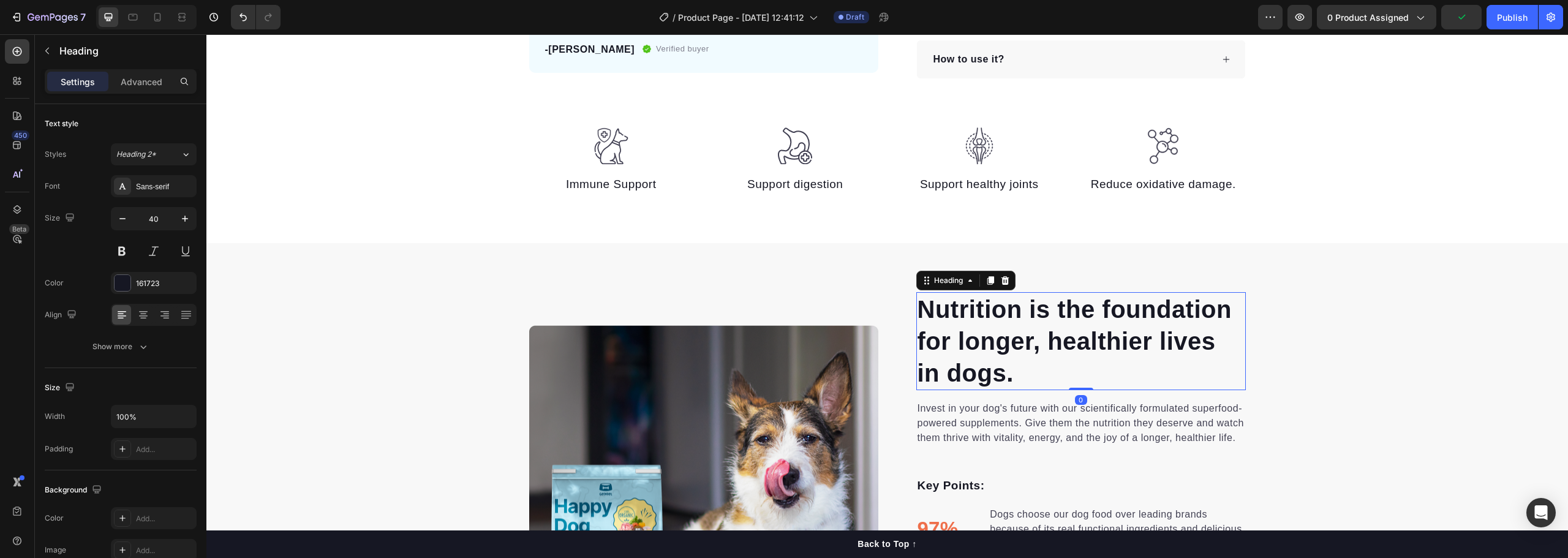
click at [1012, 327] on p "Nutrition is the foundation for longer, healthier lives in dogs." at bounding box center [1081, 340] width 327 height 95
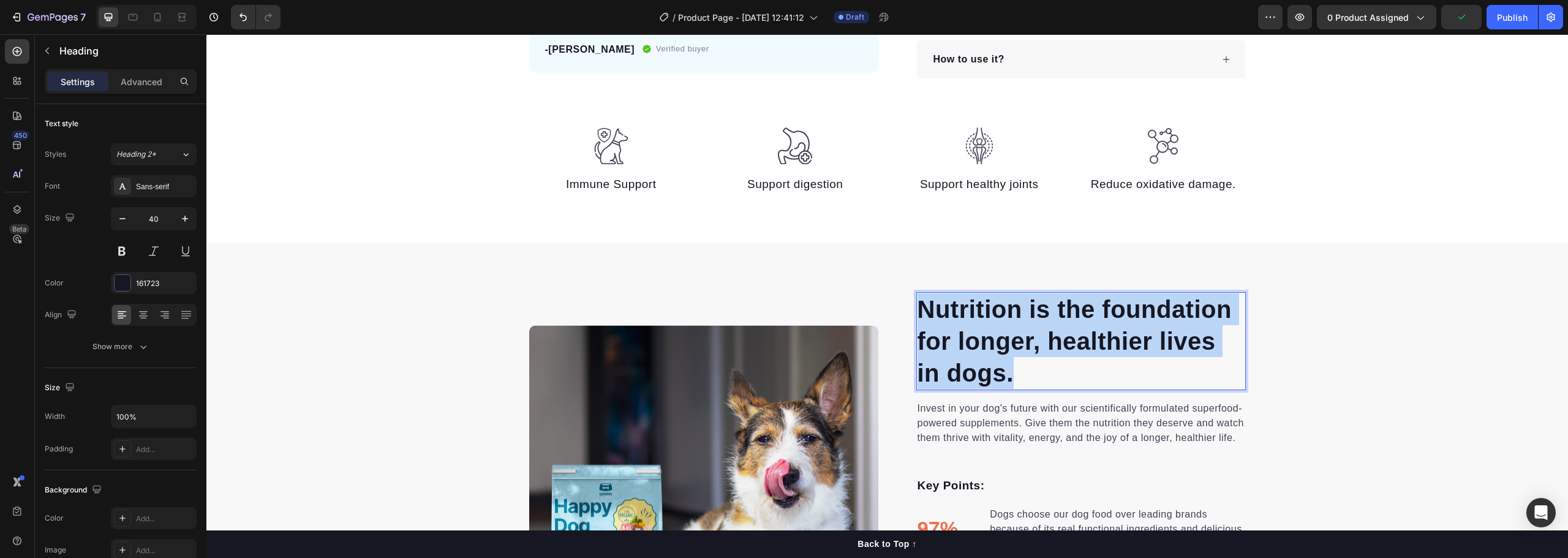
click at [1012, 327] on p "Nutrition is the foundation for longer, healthier lives in dogs." at bounding box center [1081, 340] width 327 height 95
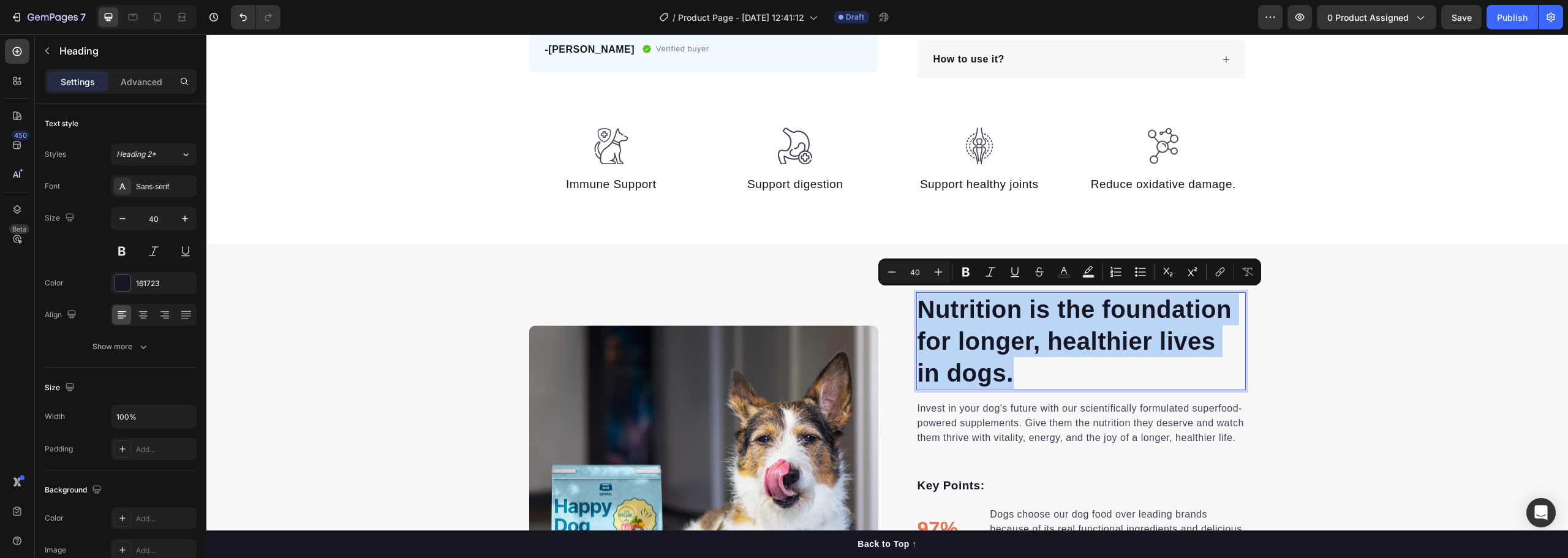
click at [966, 337] on p "Nutrition is the foundation for longer, healthier lives in dogs." at bounding box center [1081, 340] width 327 height 95
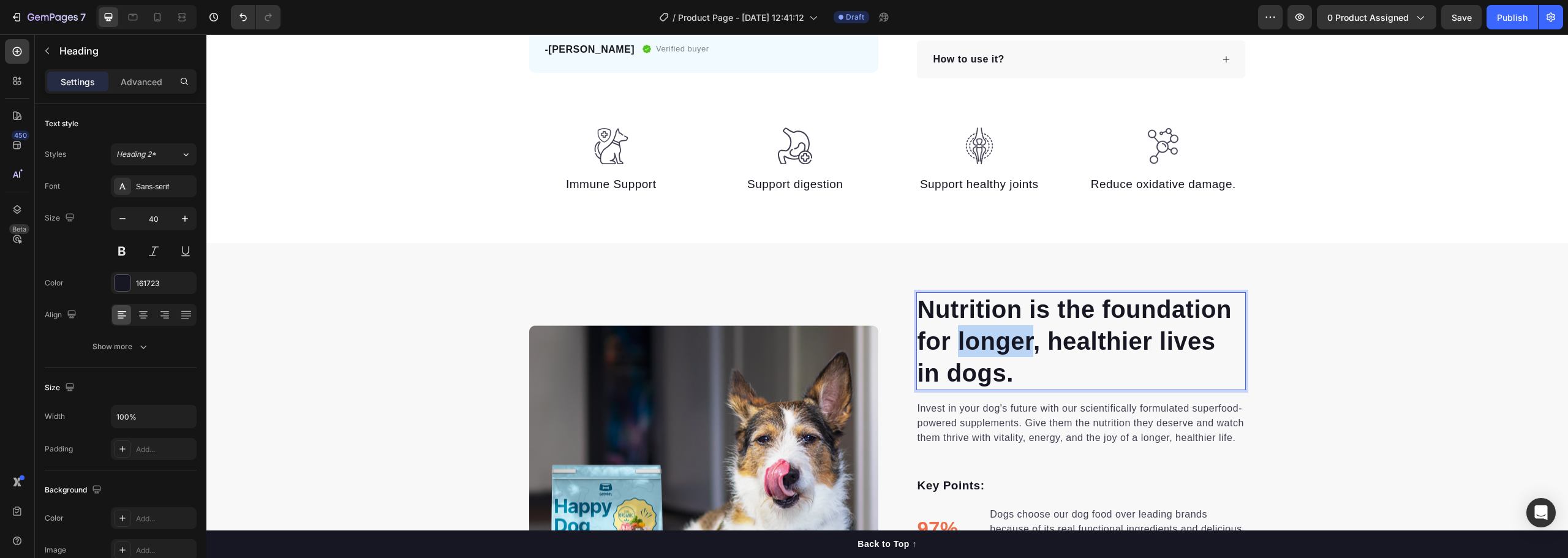
click at [966, 337] on p "Nutrition is the foundation for longer, healthier lives in dogs." at bounding box center [1081, 340] width 327 height 95
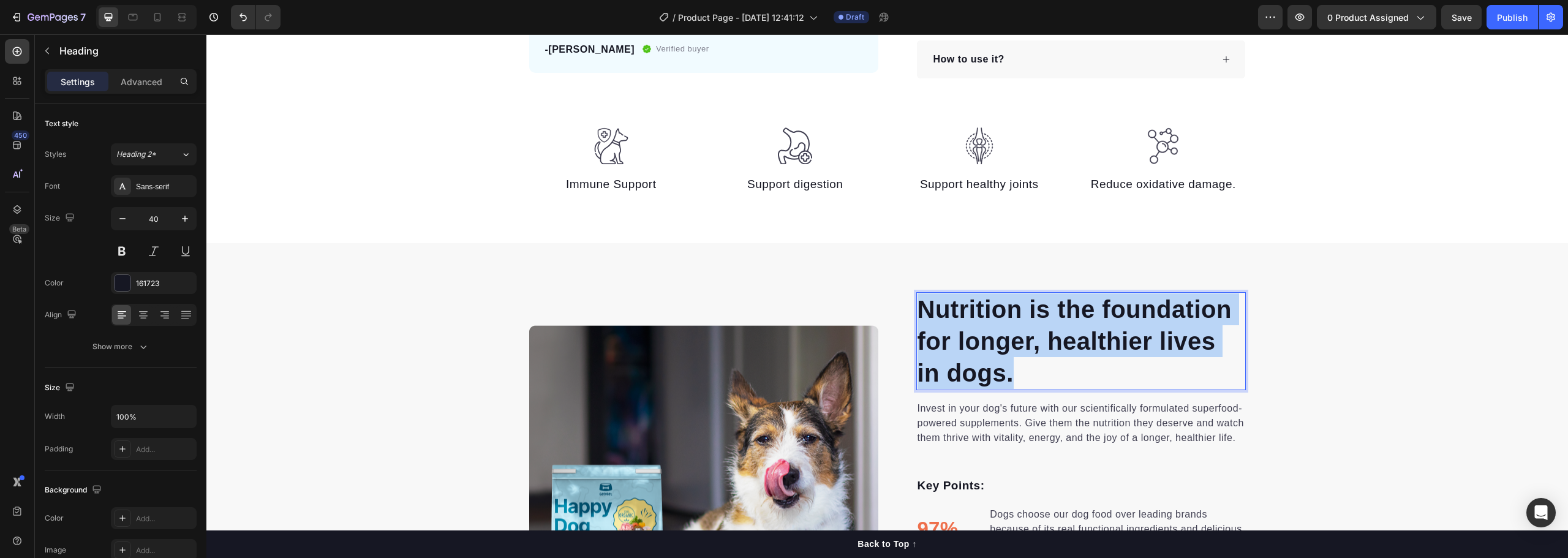
click at [966, 337] on p "Nutrition is the foundation for longer, healthier lives in dogs." at bounding box center [1081, 340] width 327 height 95
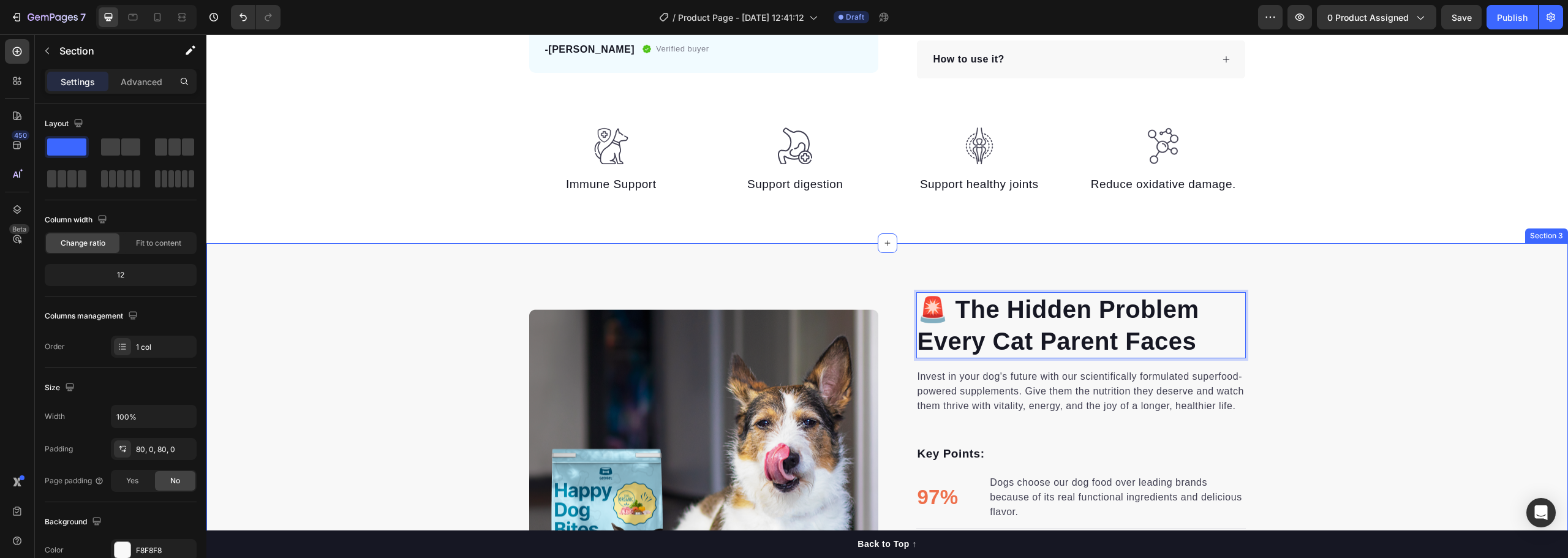
click at [1246, 246] on div "🚨 The Hidden Problem Every Cat Parent Faces Heading 0 Invest in your dog's futu…" at bounding box center [887, 484] width 1362 height 482
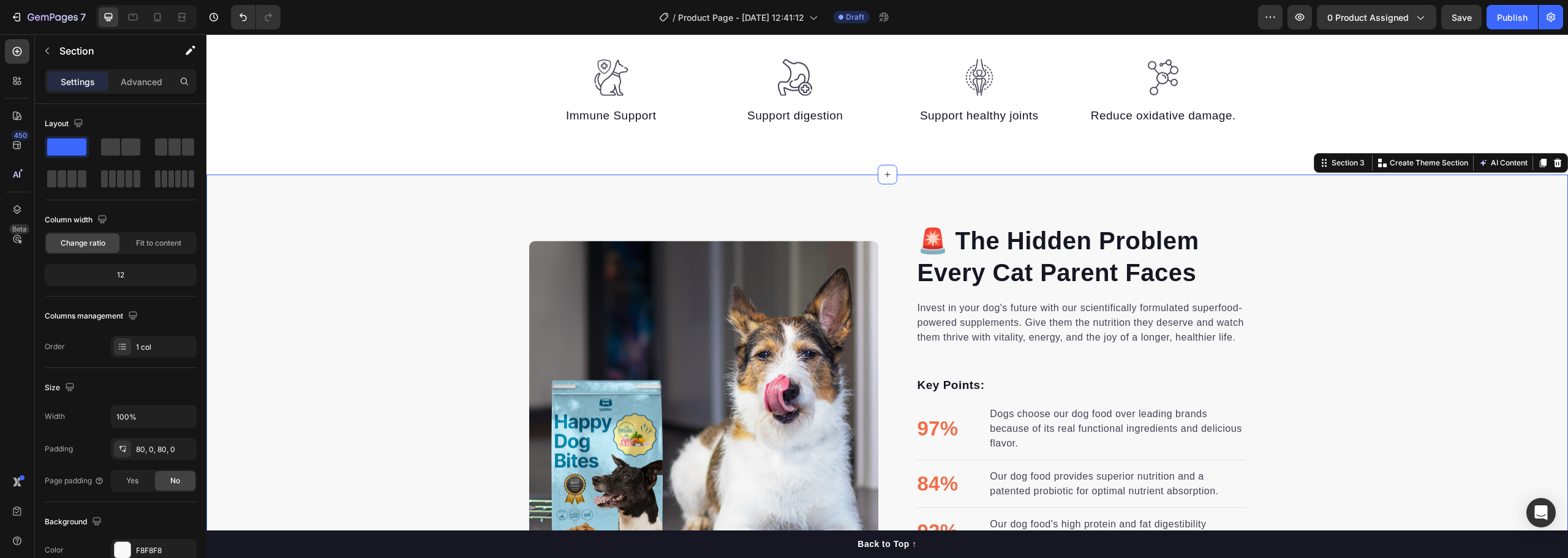
scroll to position [643, 0]
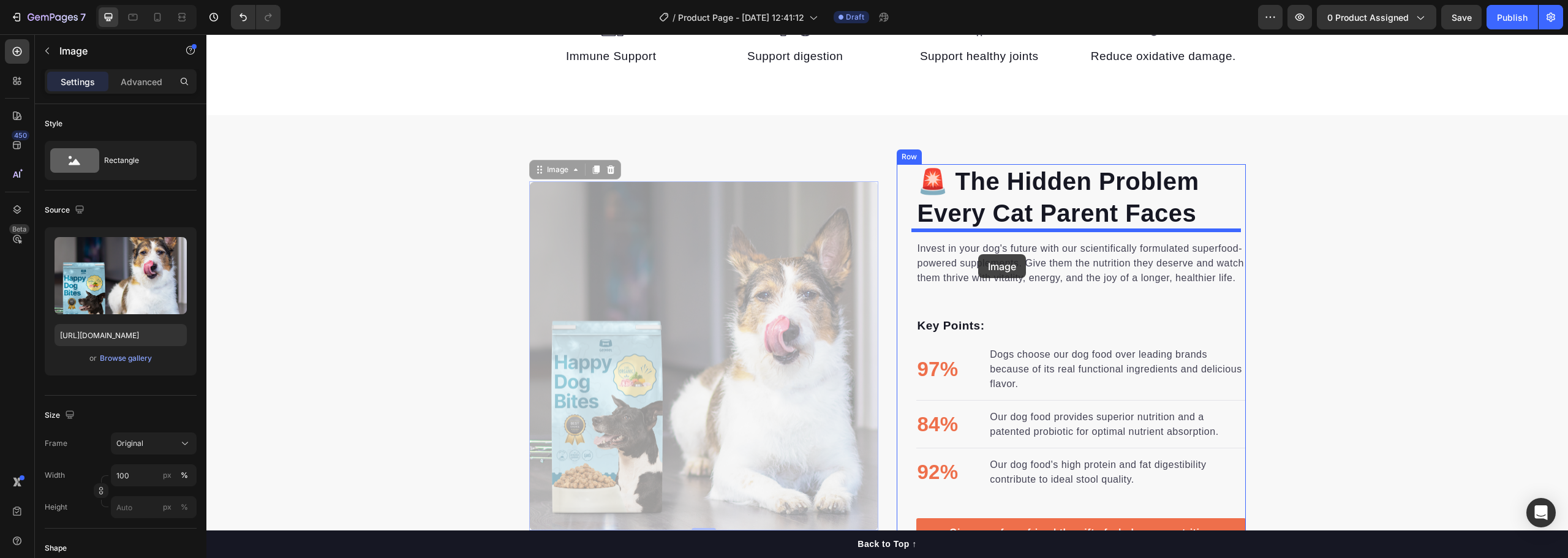
drag, startPoint x: 637, startPoint y: 277, endPoint x: 981, endPoint y: 254, distance: 344.8
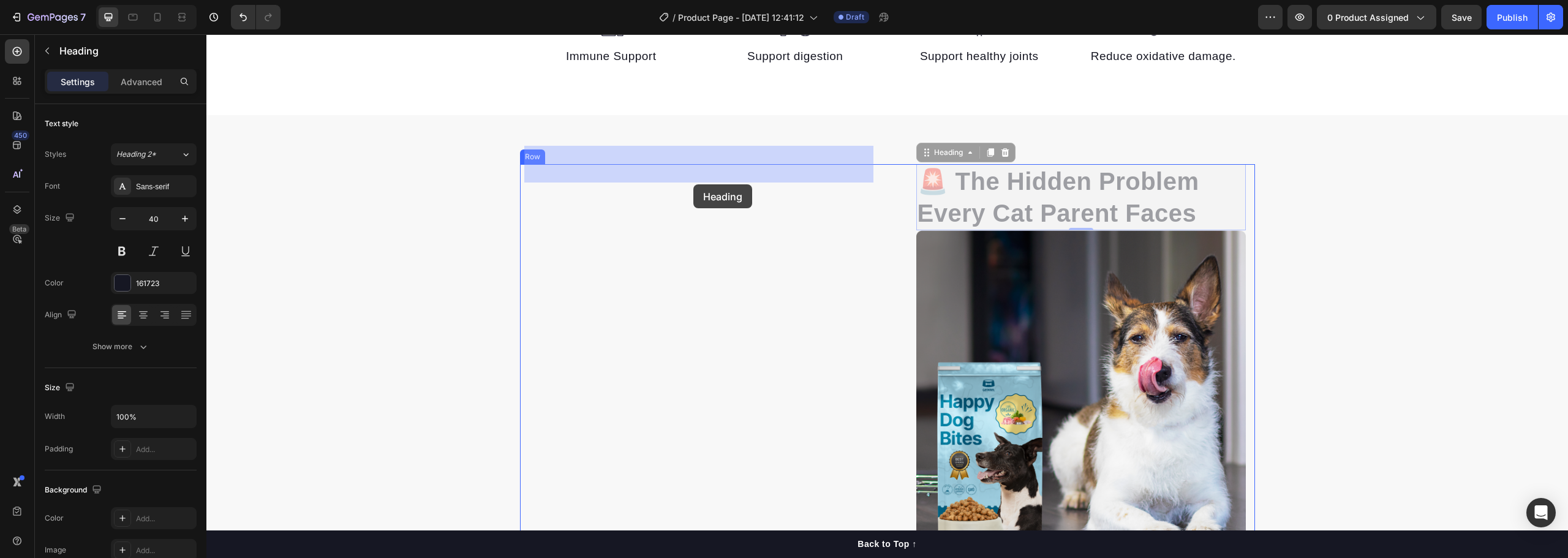
drag, startPoint x: 1032, startPoint y: 203, endPoint x: 695, endPoint y: 185, distance: 337.5
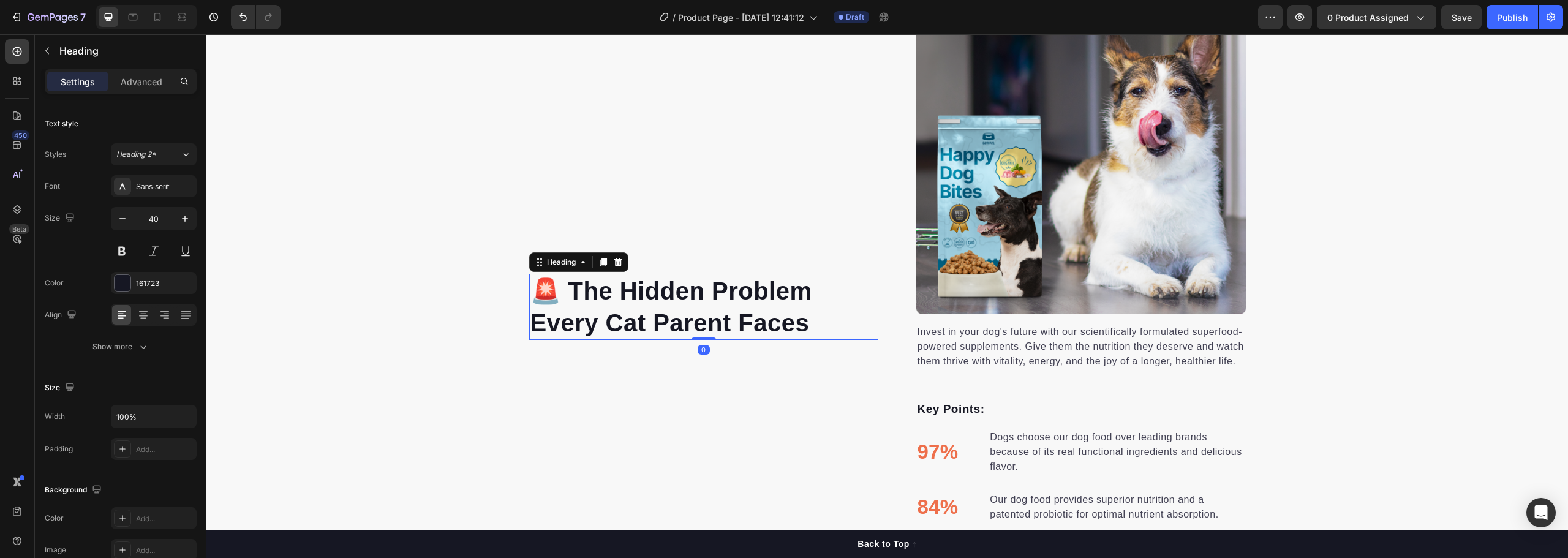
scroll to position [826, 0]
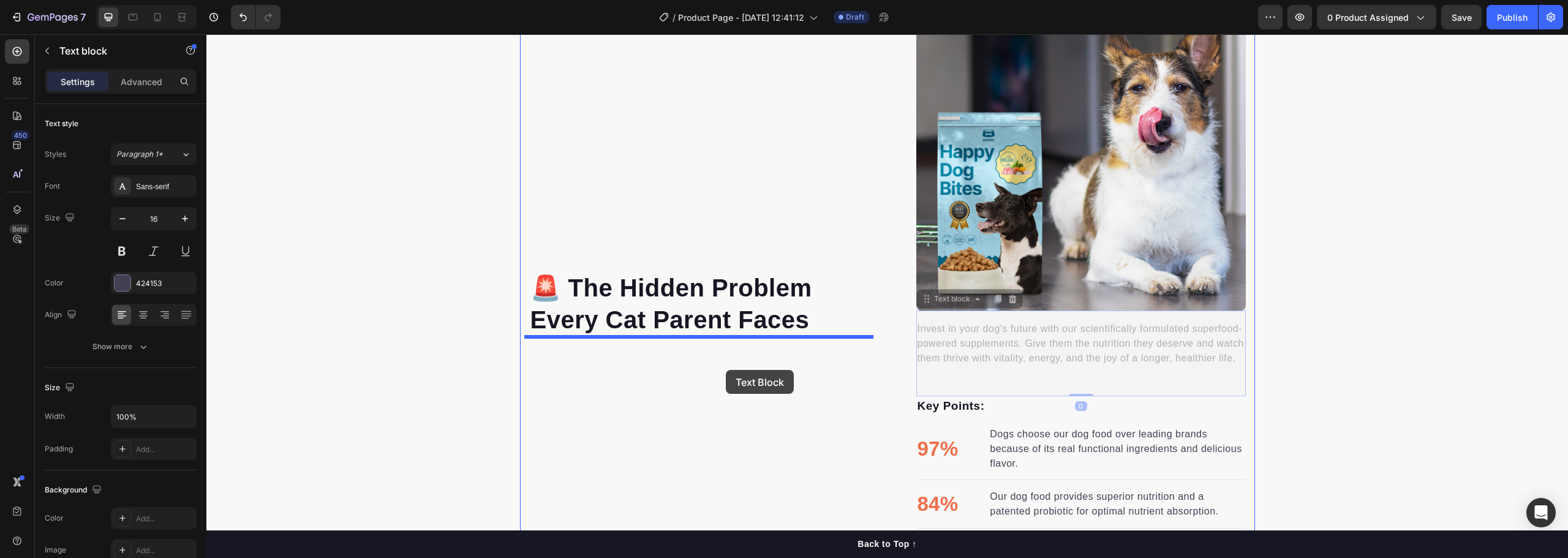
drag, startPoint x: 985, startPoint y: 349, endPoint x: 863, endPoint y: 344, distance: 122.1
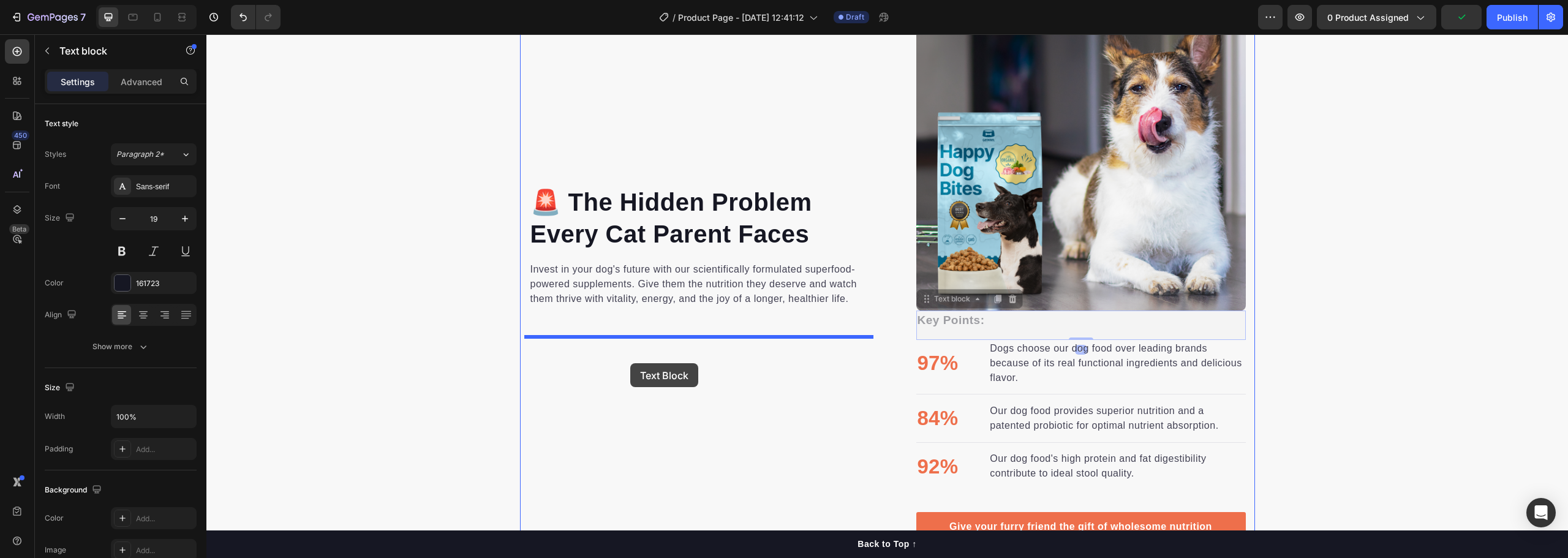
drag, startPoint x: 946, startPoint y: 320, endPoint x: 631, endPoint y: 363, distance: 317.9
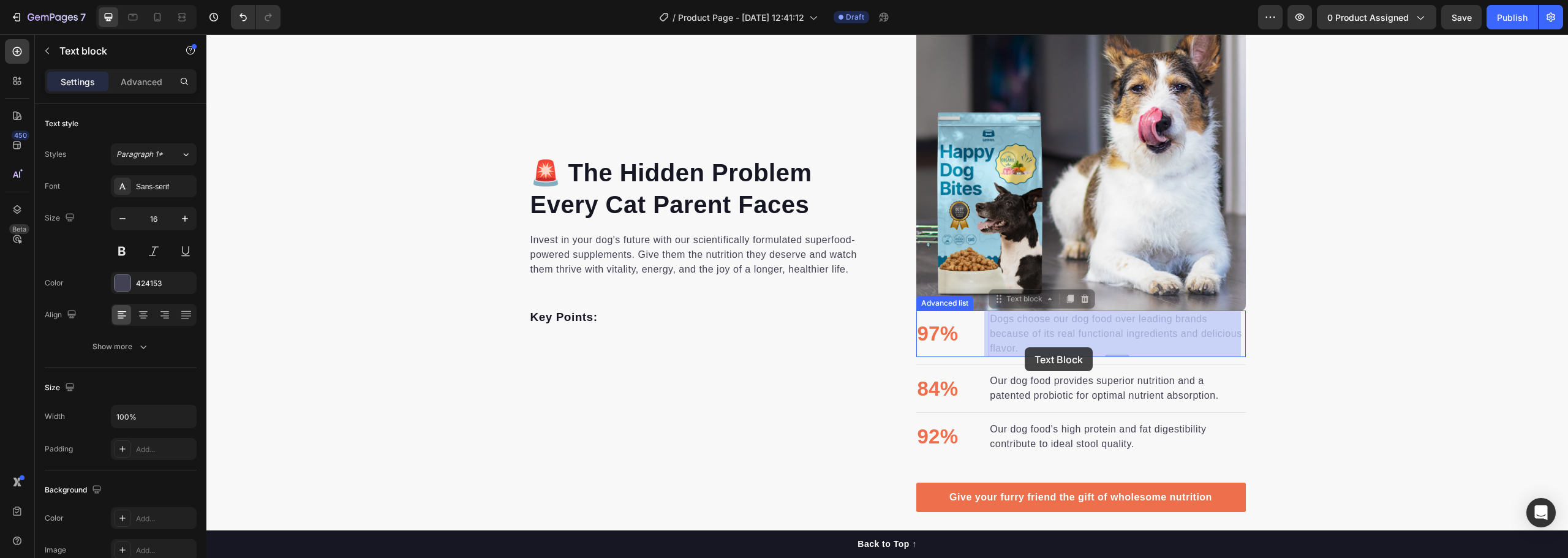
drag, startPoint x: 1048, startPoint y: 338, endPoint x: 1025, endPoint y: 347, distance: 24.7
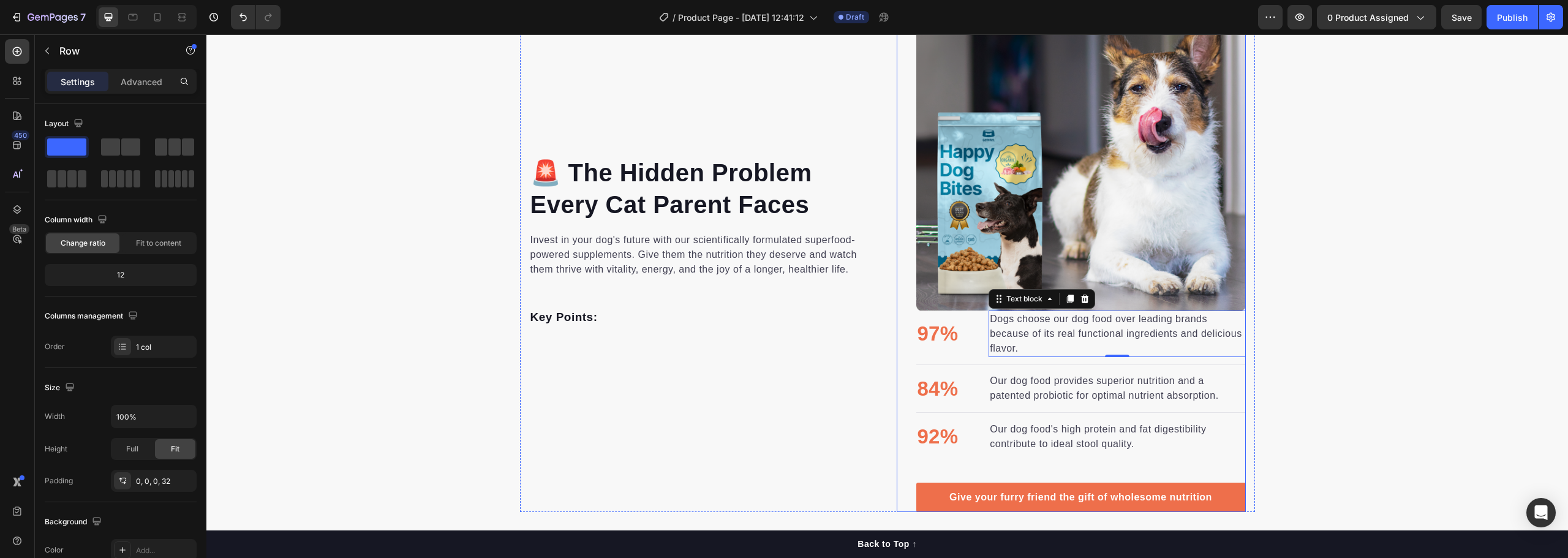
click at [897, 347] on div "Image 97% Text block Dogs choose our dog food over leading brands because of it…" at bounding box center [1071, 245] width 349 height 531
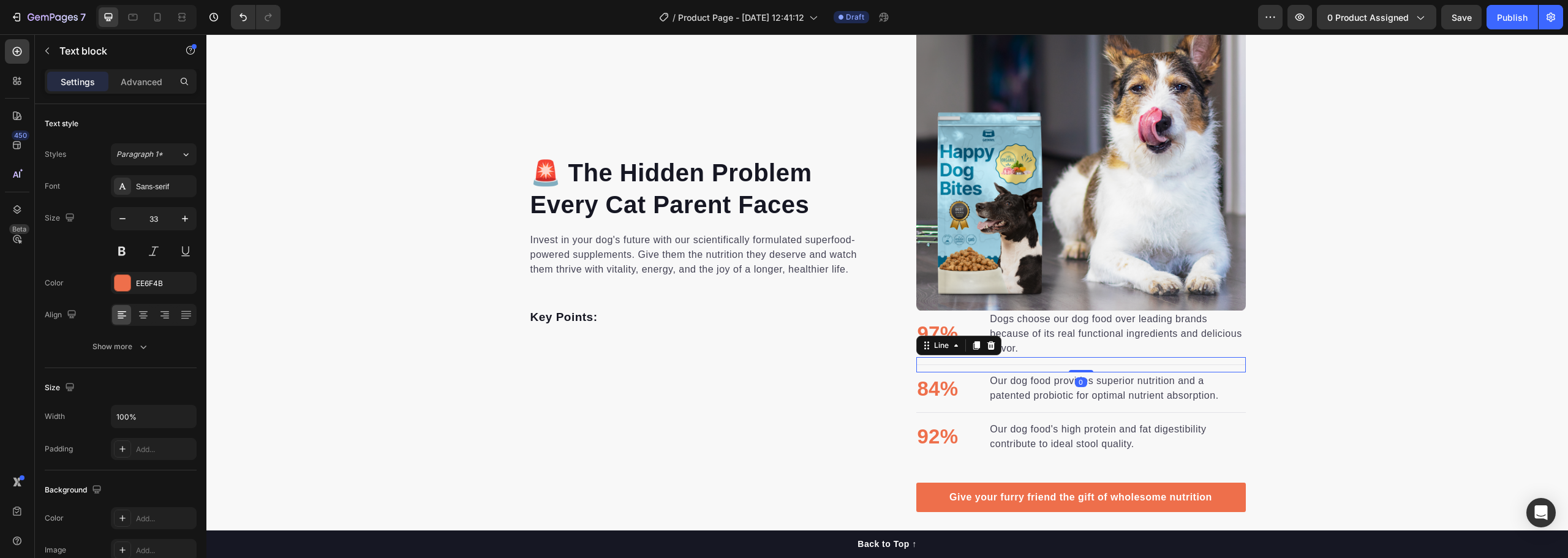
click at [1236, 369] on div "Title Line 0" at bounding box center [1081, 365] width 330 height 15
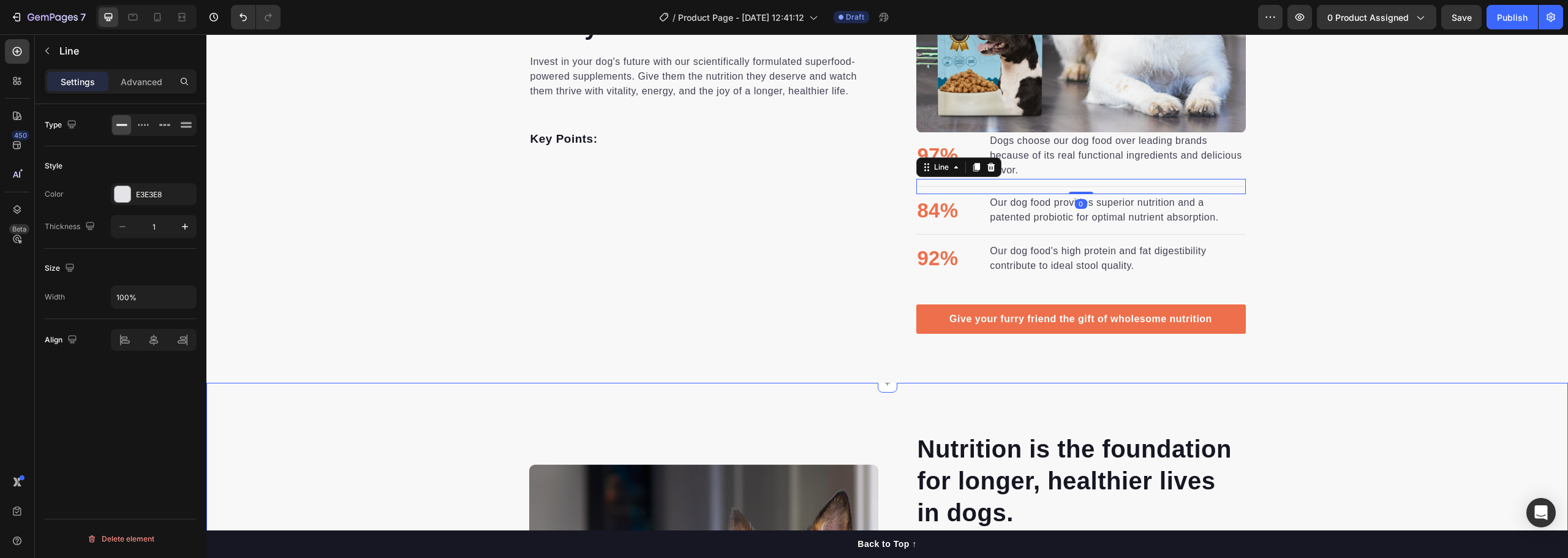
scroll to position [1009, 0]
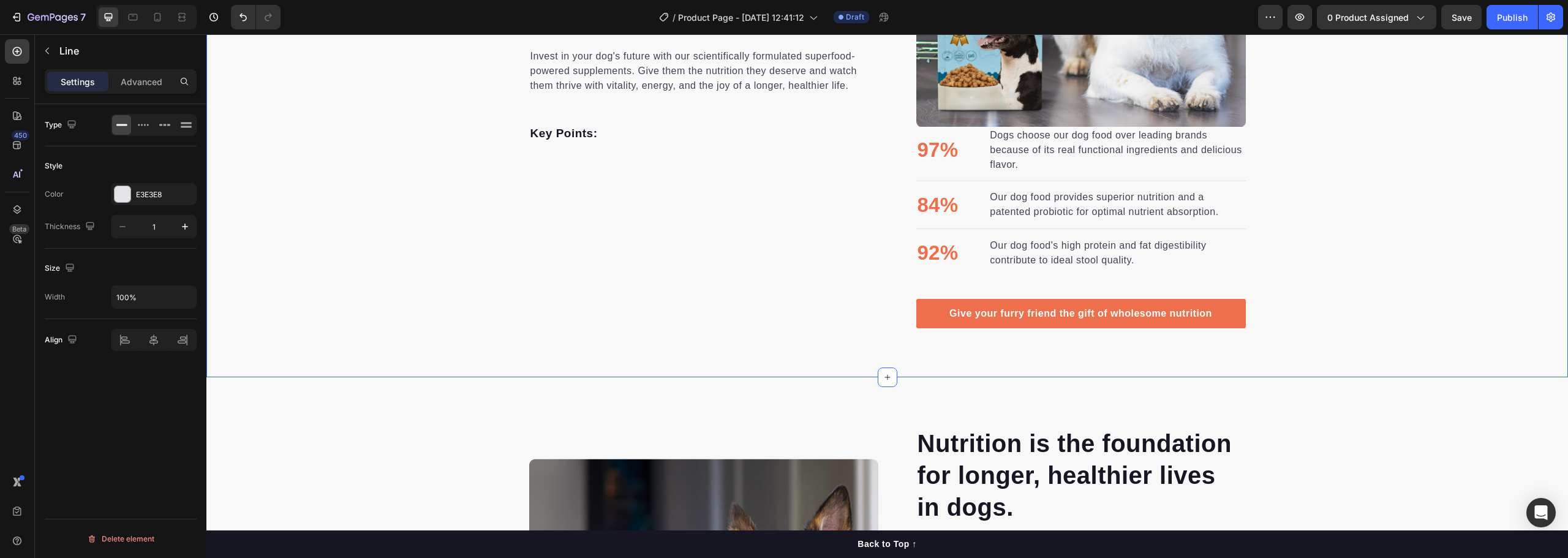
click at [1307, 276] on div "Image 97% Text block Dogs choose our dog food over leading brands because of it…" at bounding box center [887, 61] width 1362 height 531
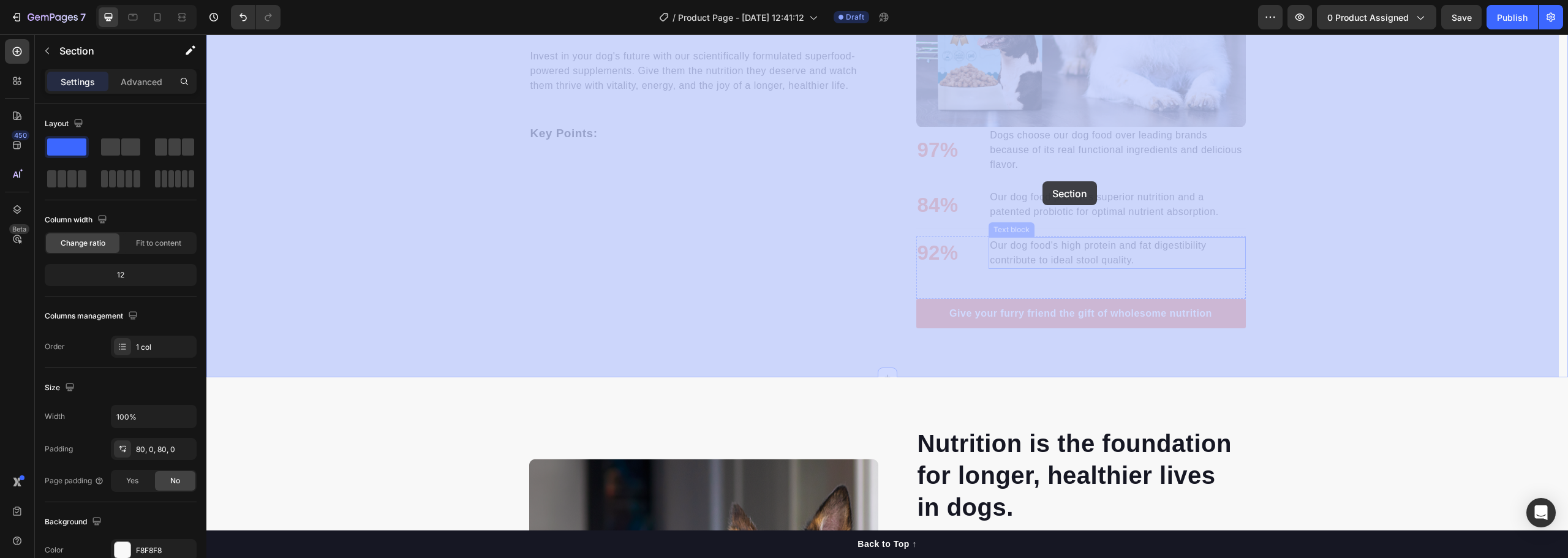
drag, startPoint x: 1344, startPoint y: 280, endPoint x: 1043, endPoint y: 181, distance: 316.9
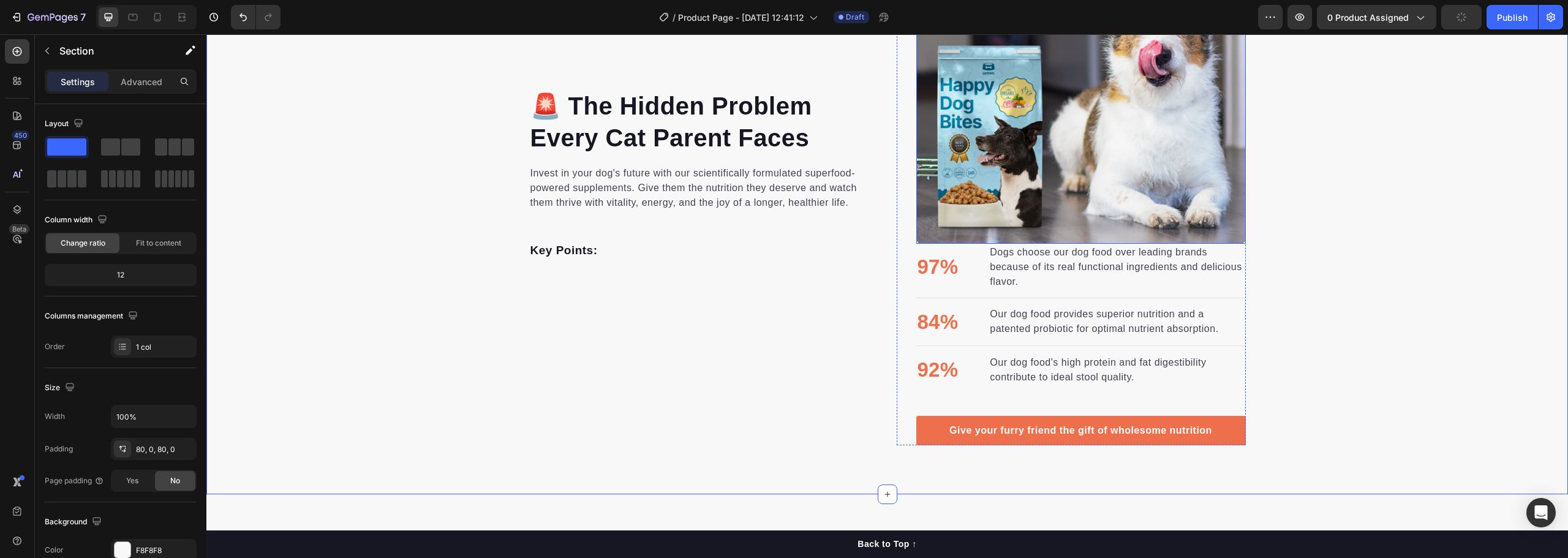
scroll to position [887, 0]
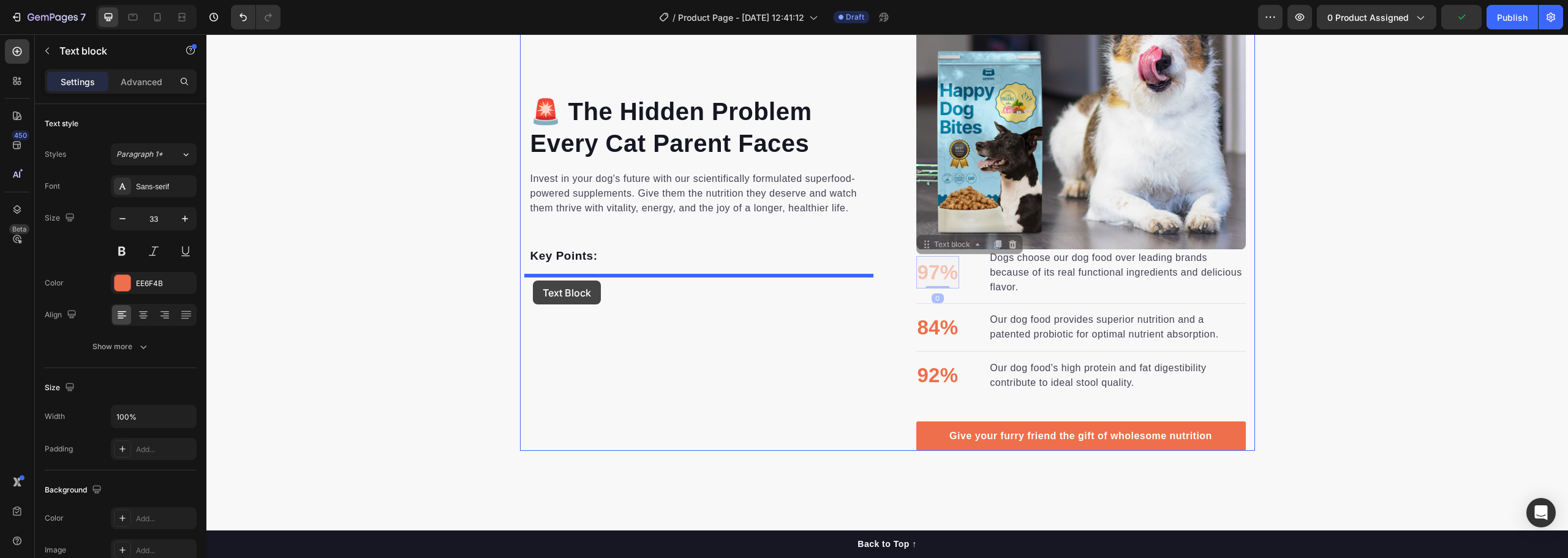
drag, startPoint x: 940, startPoint y: 269, endPoint x: 534, endPoint y: 280, distance: 406.1
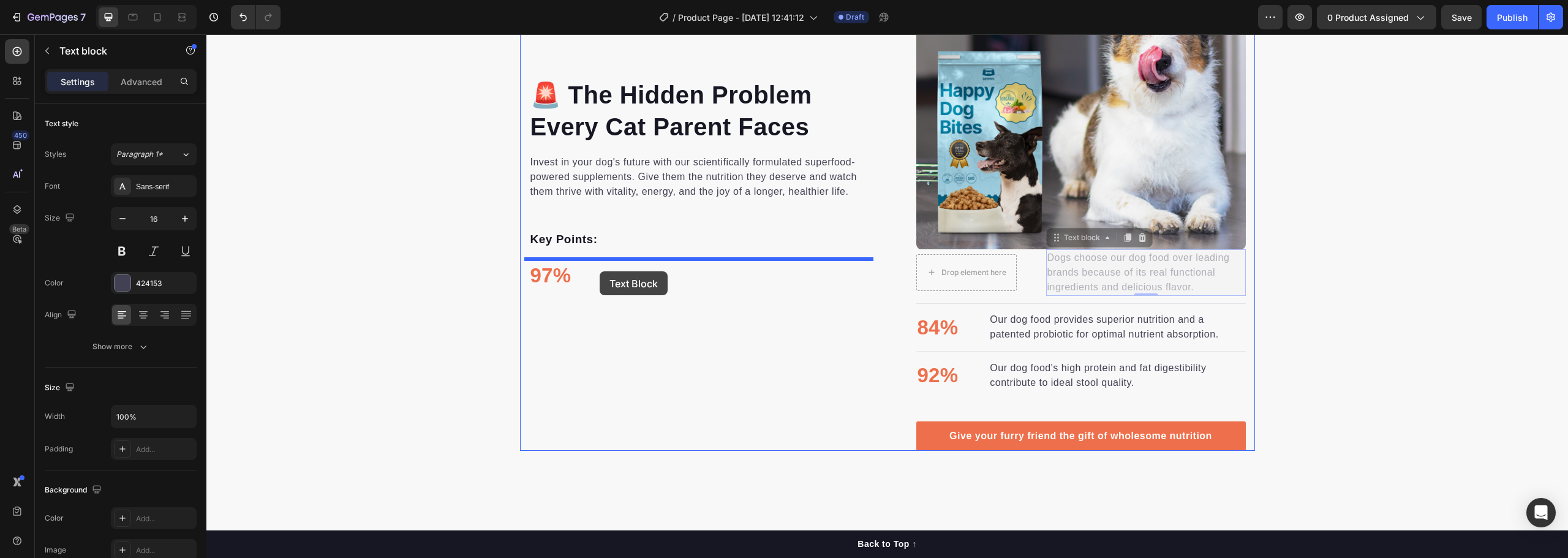
drag, startPoint x: 1089, startPoint y: 269, endPoint x: 600, endPoint y: 271, distance: 489.0
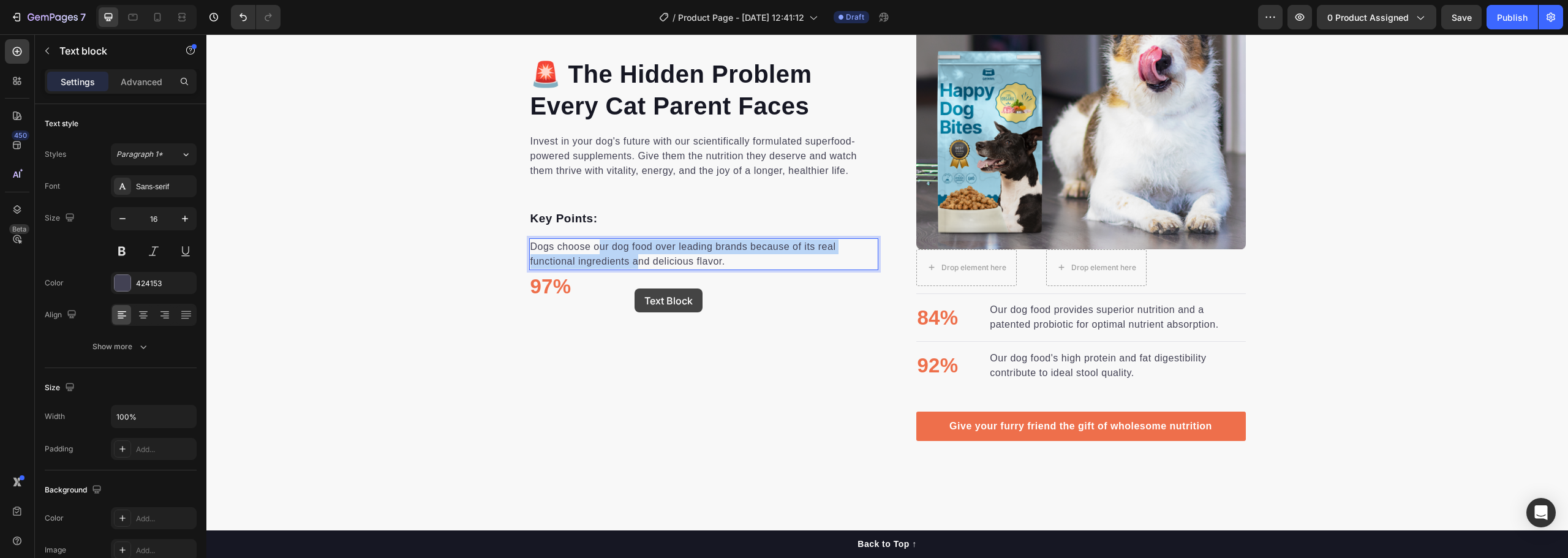
scroll to position [872, 0]
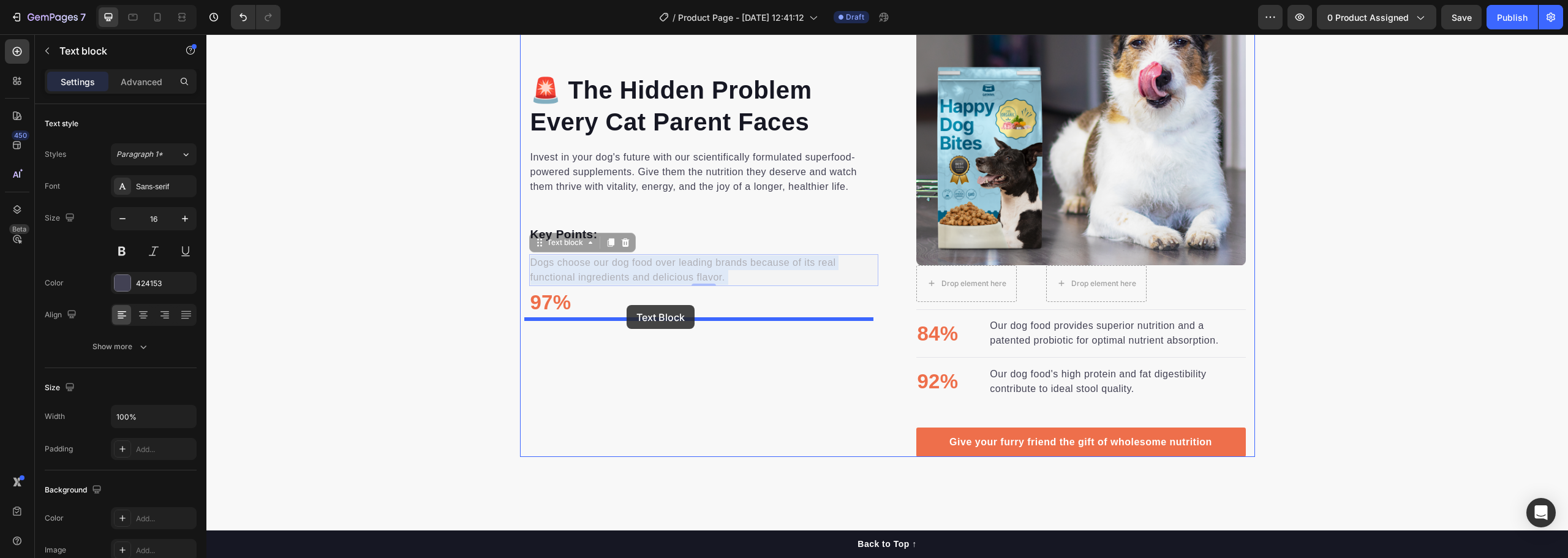
drag, startPoint x: 603, startPoint y: 253, endPoint x: 627, endPoint y: 305, distance: 57.3
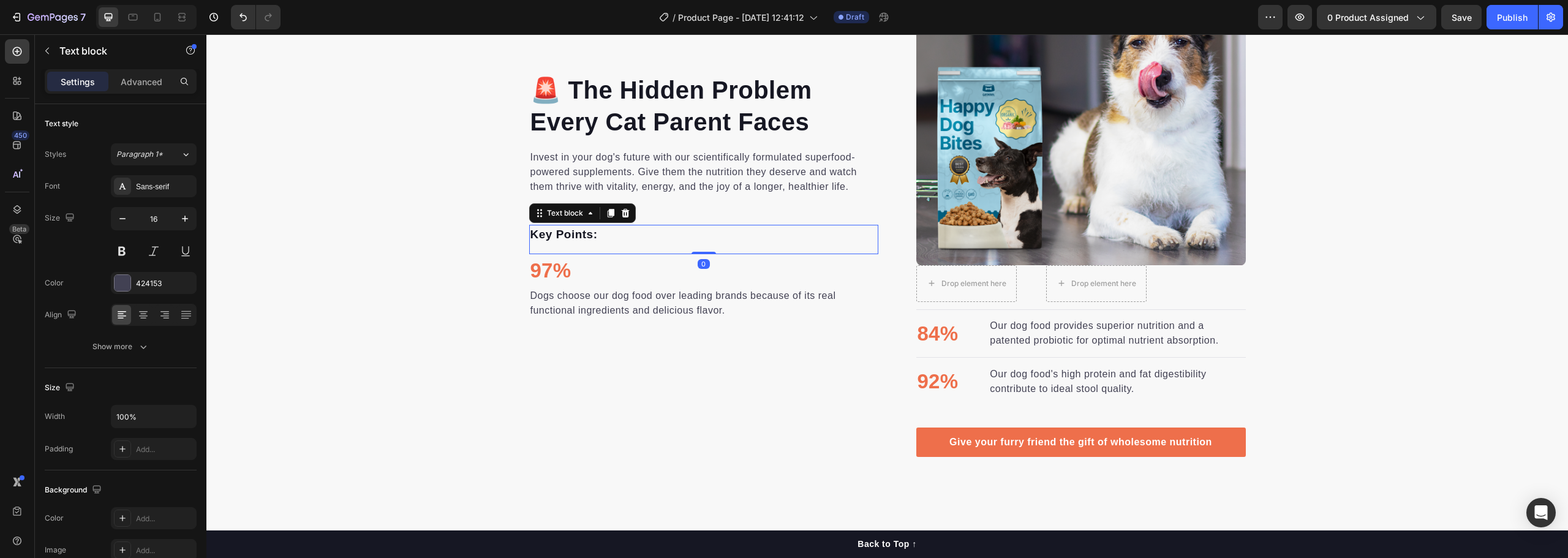
click at [717, 236] on p "Key Points:" at bounding box center [704, 235] width 347 height 18
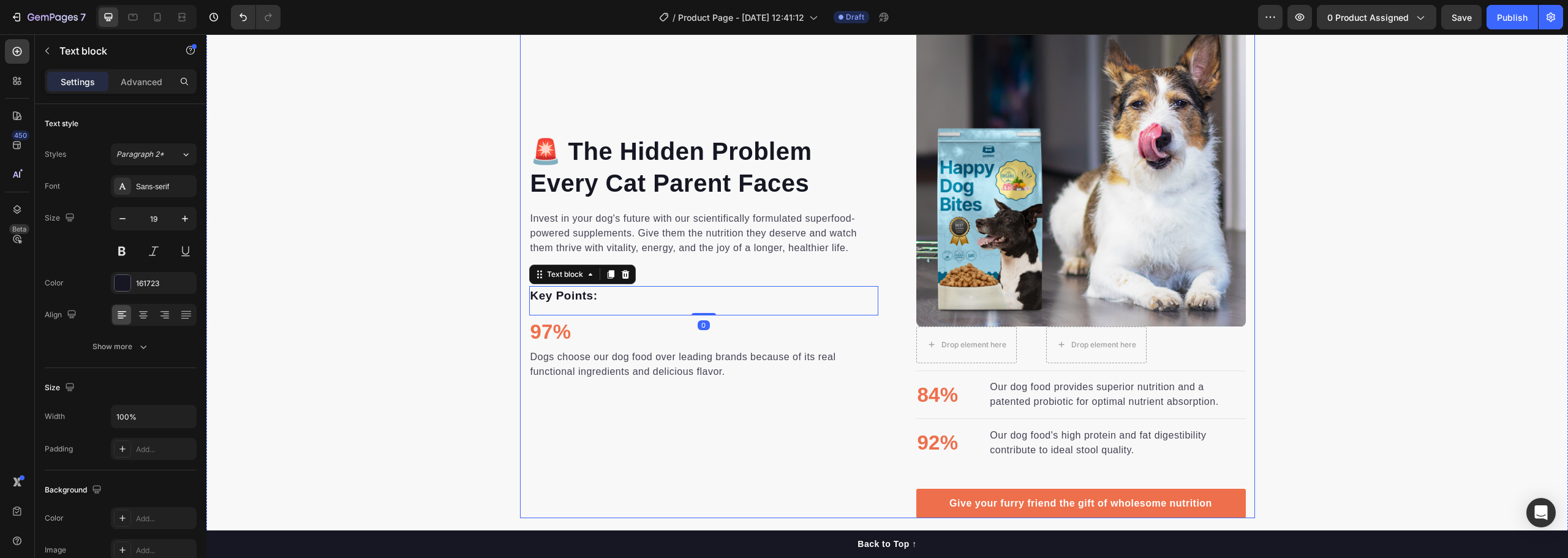
scroll to position [749, 0]
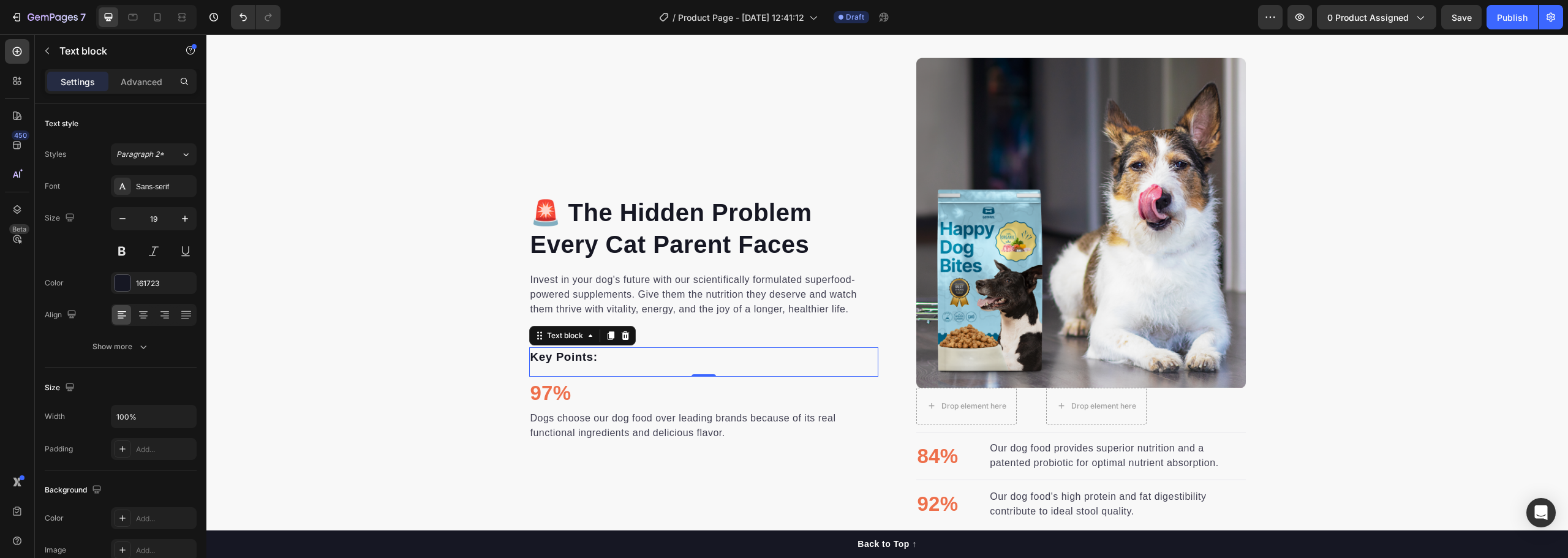
click at [642, 359] on p "Key Points:" at bounding box center [704, 357] width 347 height 18
click at [612, 425] on p "Dogs choose our dog food over leading brands because of its real functional ing…" at bounding box center [704, 425] width 347 height 29
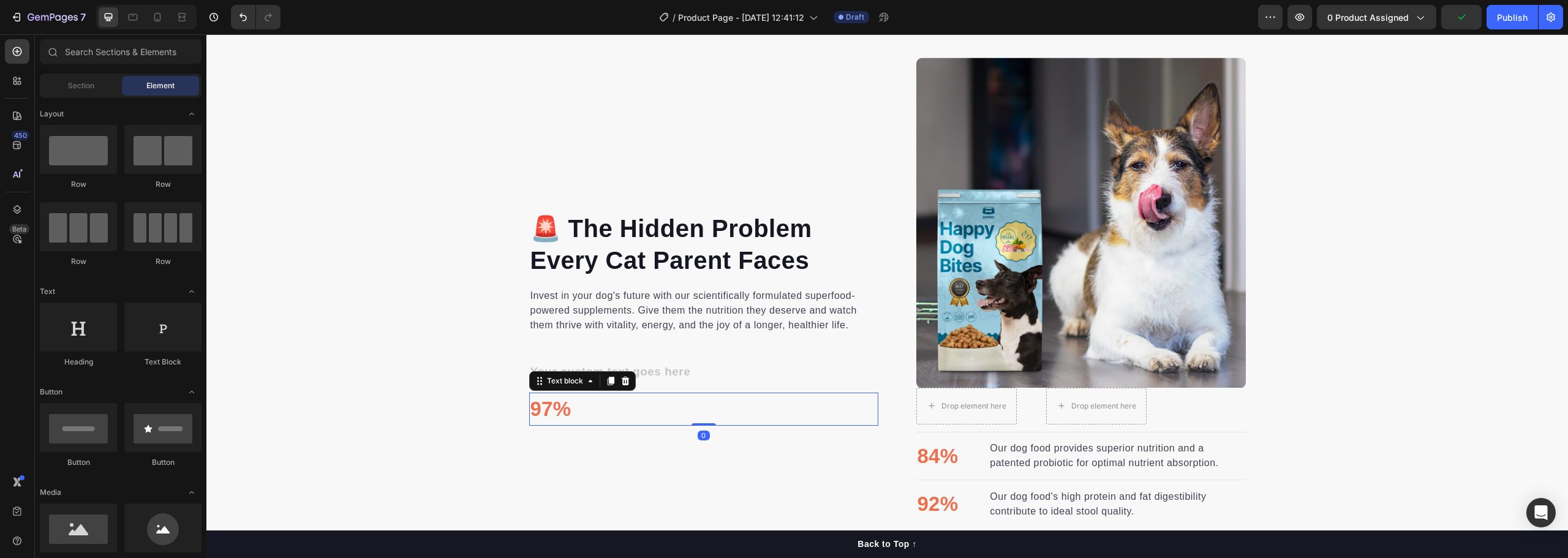
click at [552, 407] on p "97%" at bounding box center [704, 409] width 347 height 30
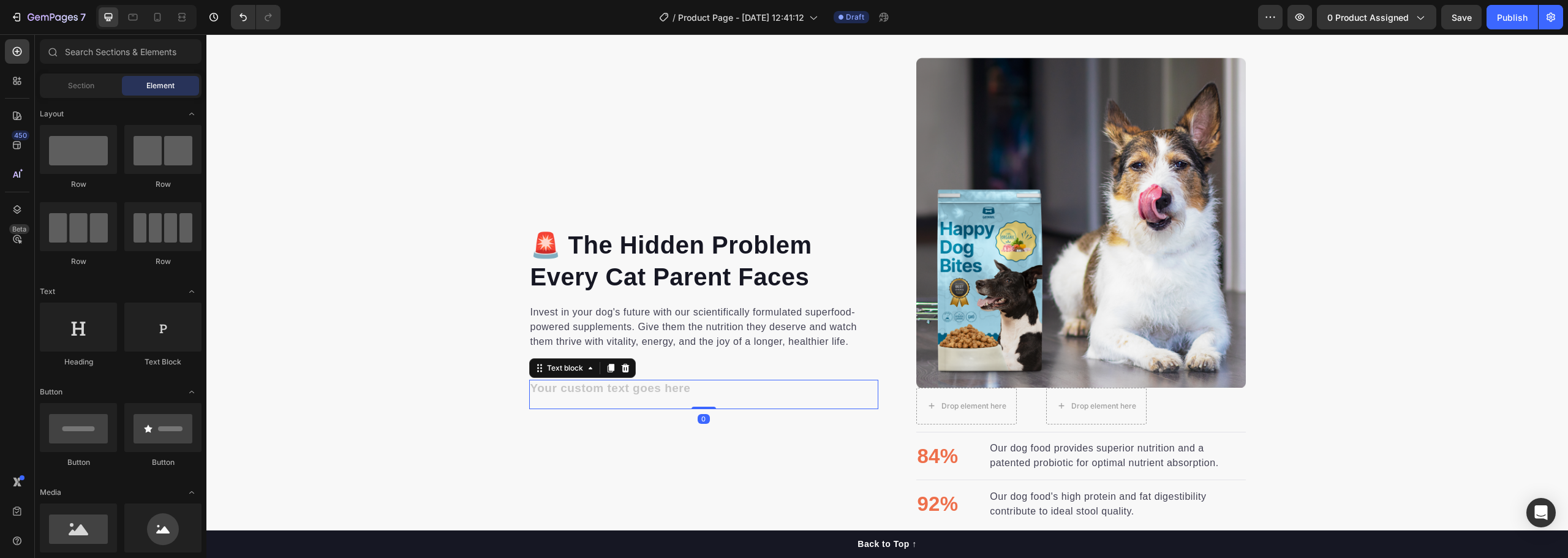
click at [625, 389] on div "Rich Text Editor. Editing area: main" at bounding box center [703, 389] width 349 height 20
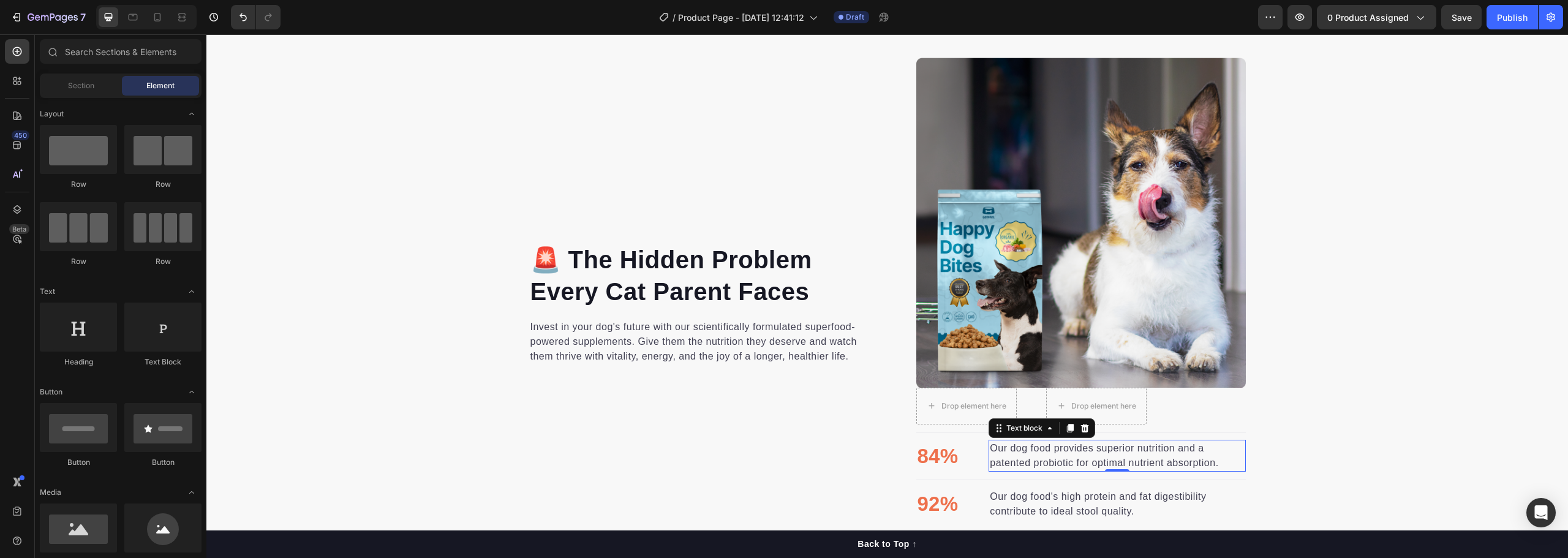
click at [989, 454] on div "Our dog food provides superior nutrition and a patented probiotic for optimal n…" at bounding box center [1117, 455] width 256 height 32
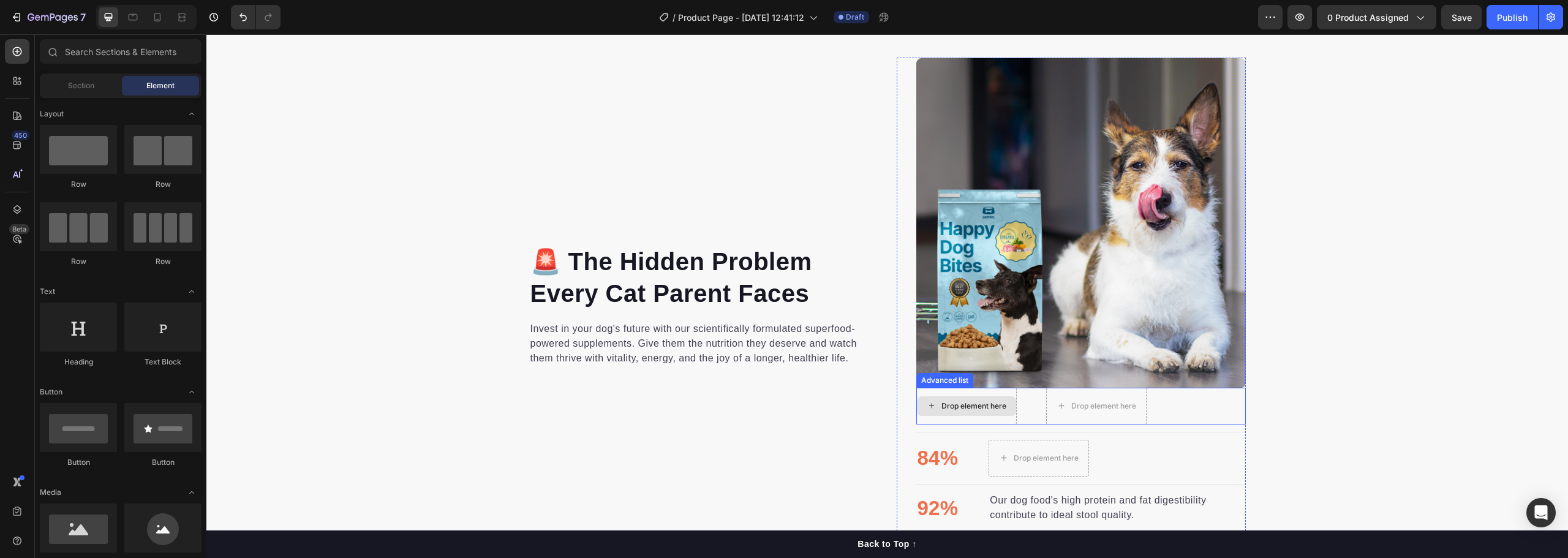
click at [958, 418] on div "Drop element here" at bounding box center [966, 405] width 101 height 37
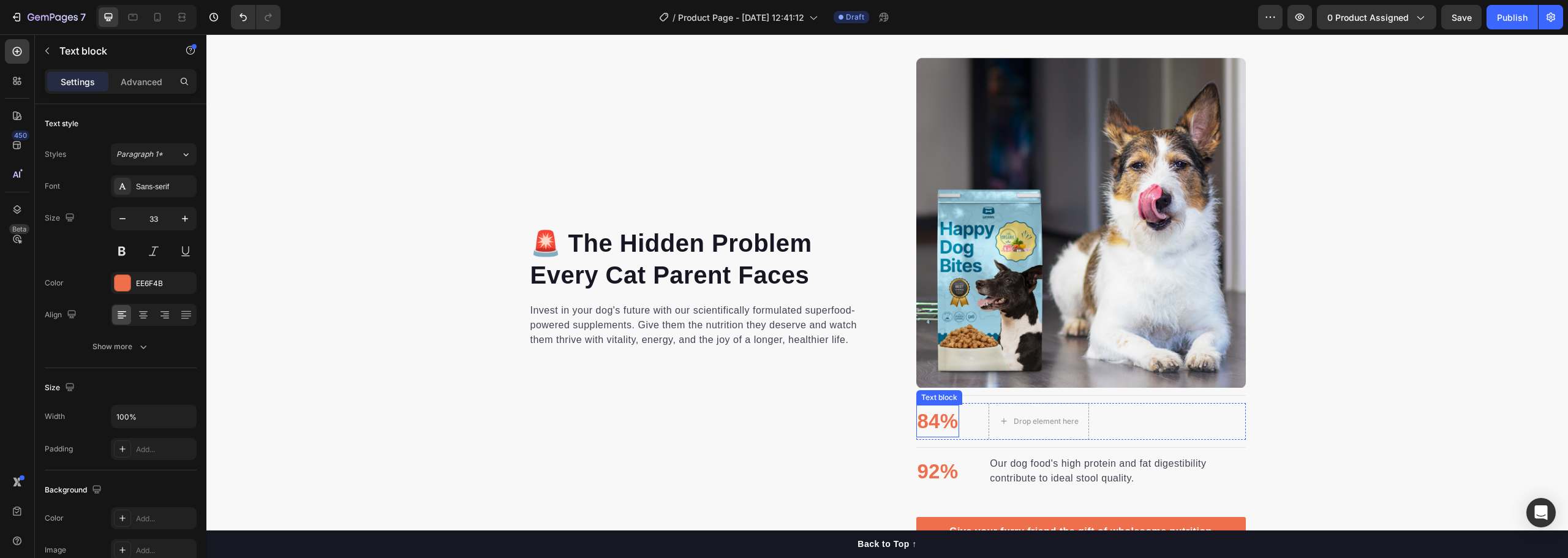
click at [941, 424] on p "84%" at bounding box center [938, 421] width 41 height 30
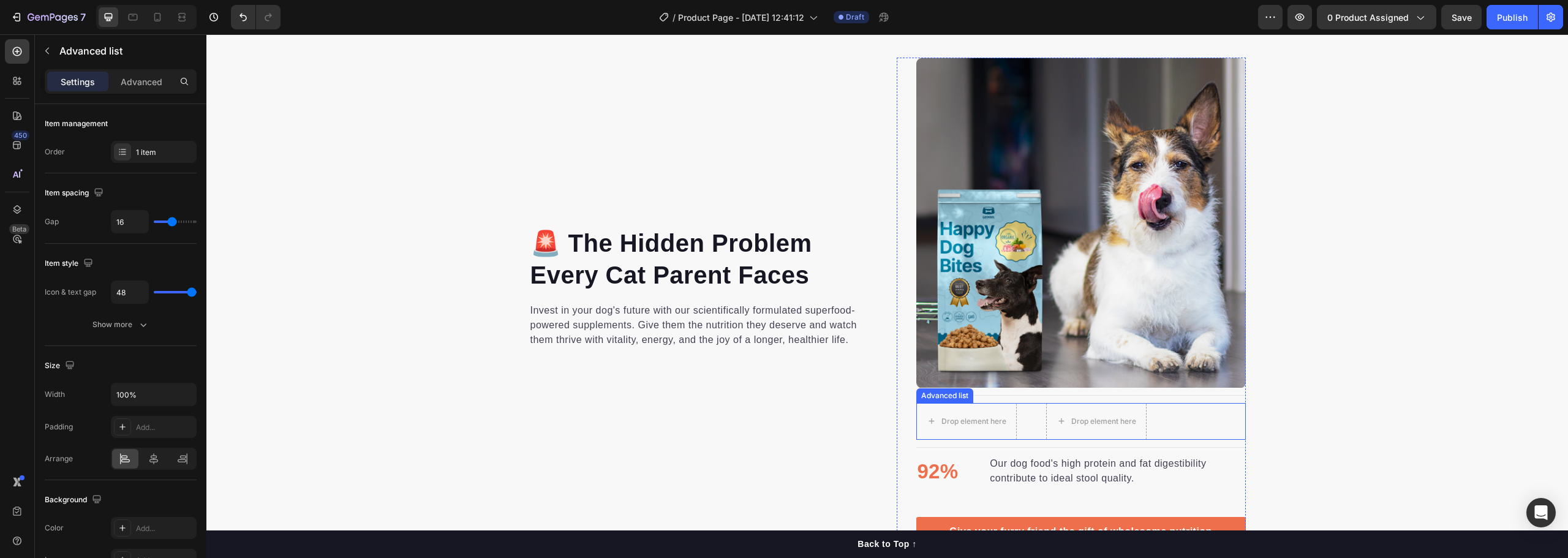
click at [1025, 428] on li "Drop element here Drop element here" at bounding box center [1032, 421] width 230 height 37
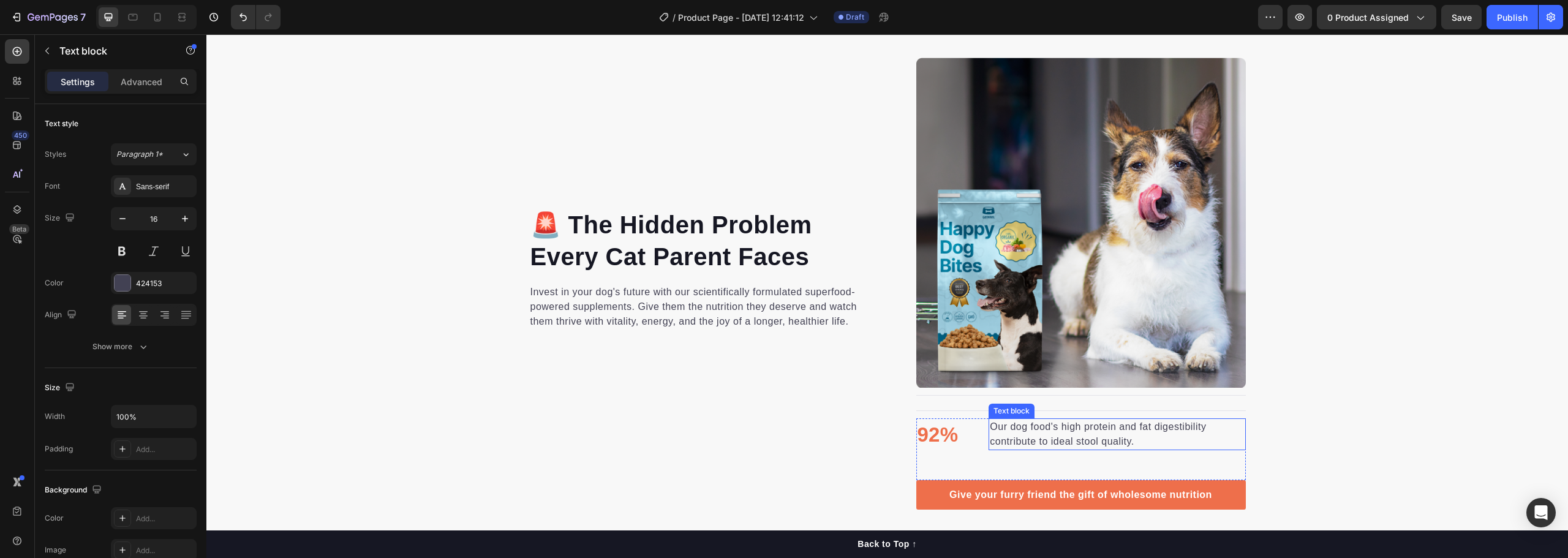
click at [1019, 439] on p "Our dog food's high protein and fat digestibility contribute to ideal stool qua…" at bounding box center [1117, 434] width 255 height 29
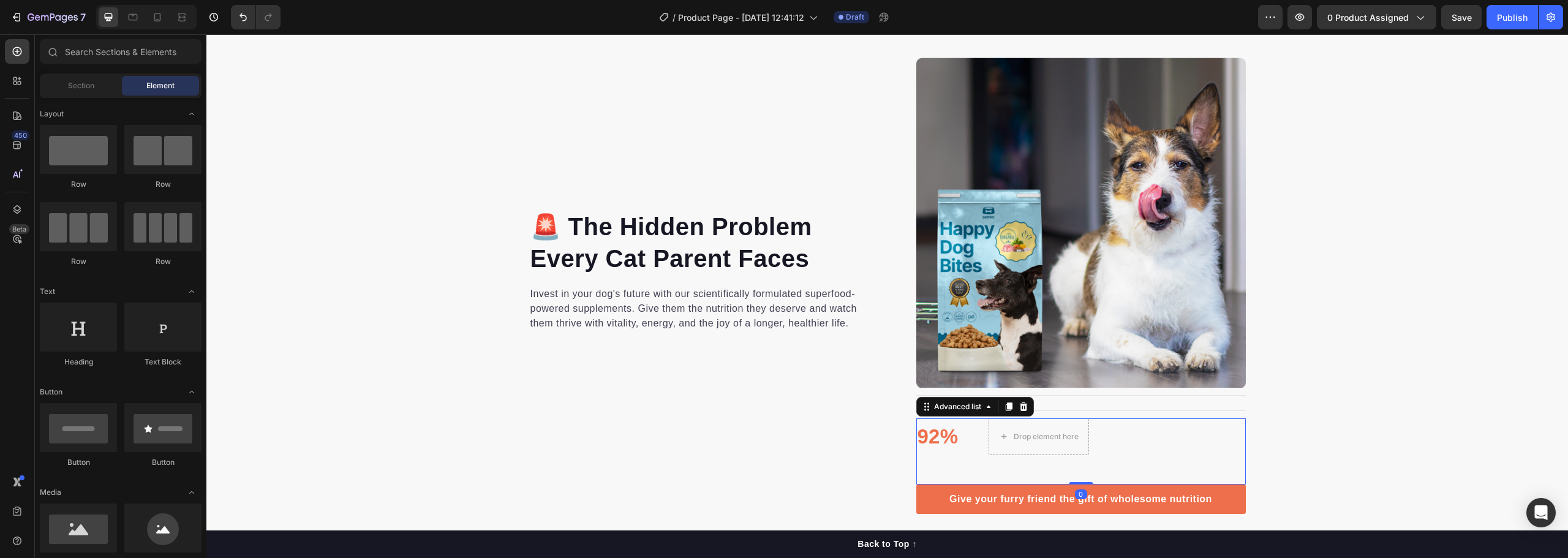
click at [963, 435] on li "92% Text block Drop element here" at bounding box center [1003, 436] width 173 height 37
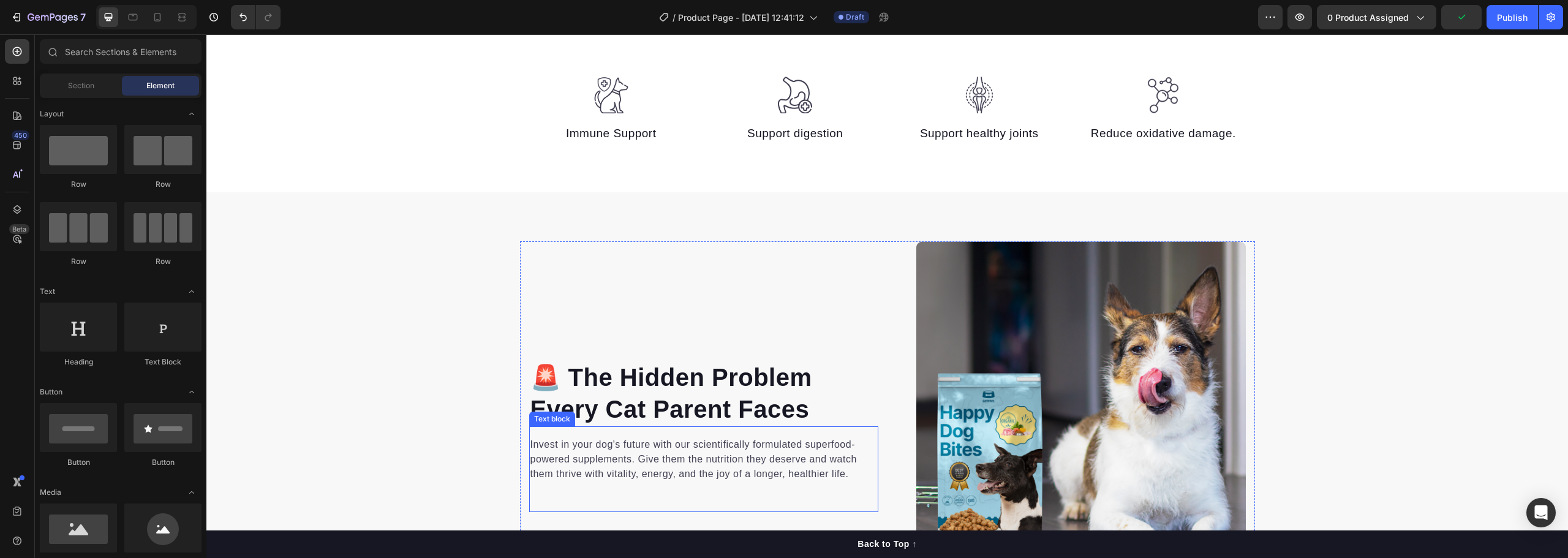
scroll to position [688, 0]
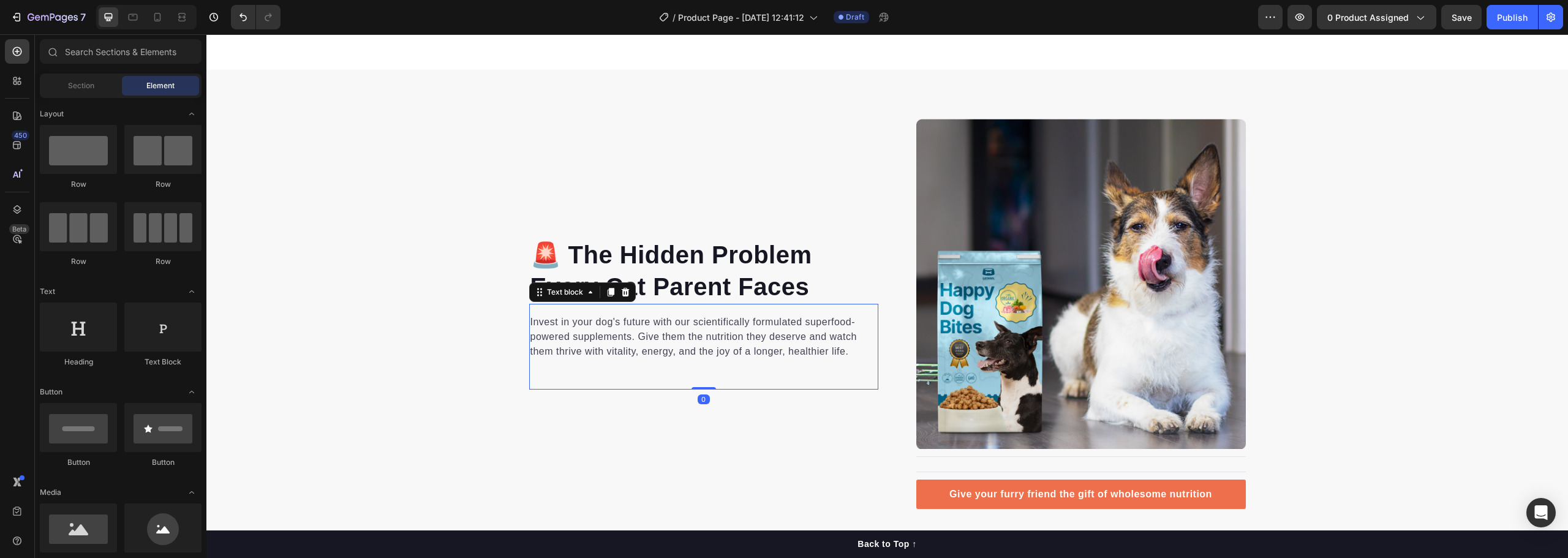
click at [649, 342] on p "Invest in your dog's future with our scientifically formulated superfood-powere…" at bounding box center [704, 336] width 347 height 44
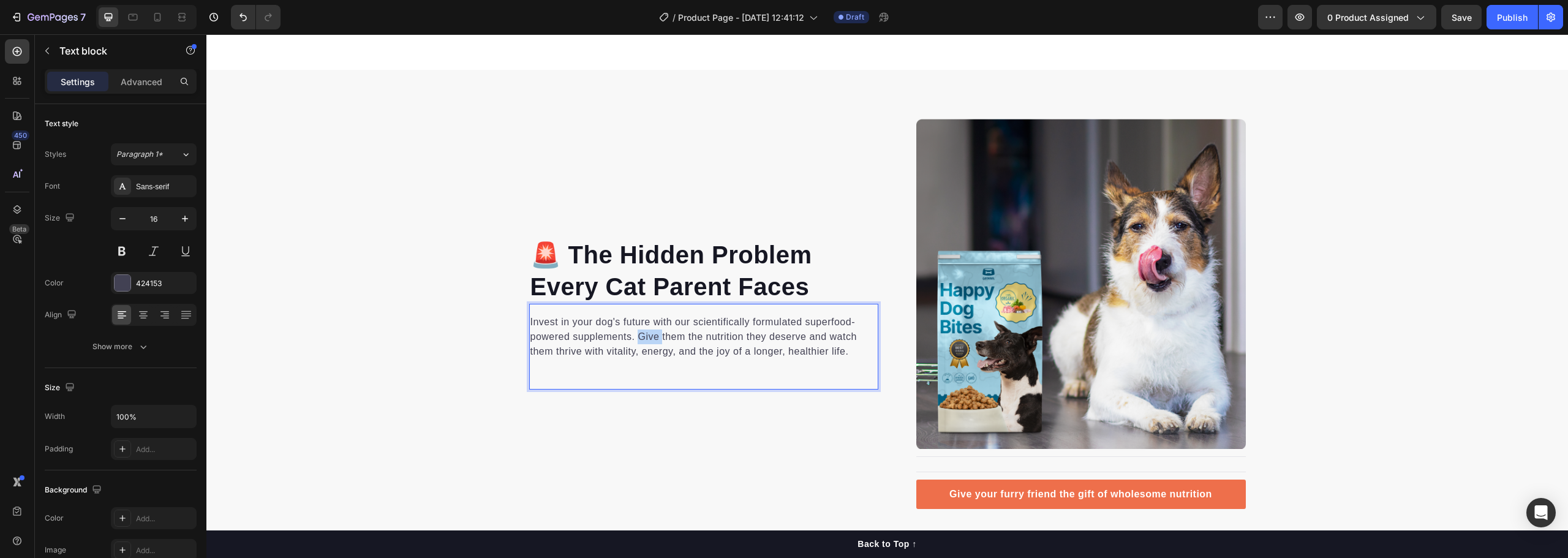
click at [649, 342] on p "Invest in your dog's future with our scientifically formulated superfood-powere…" at bounding box center [704, 336] width 347 height 44
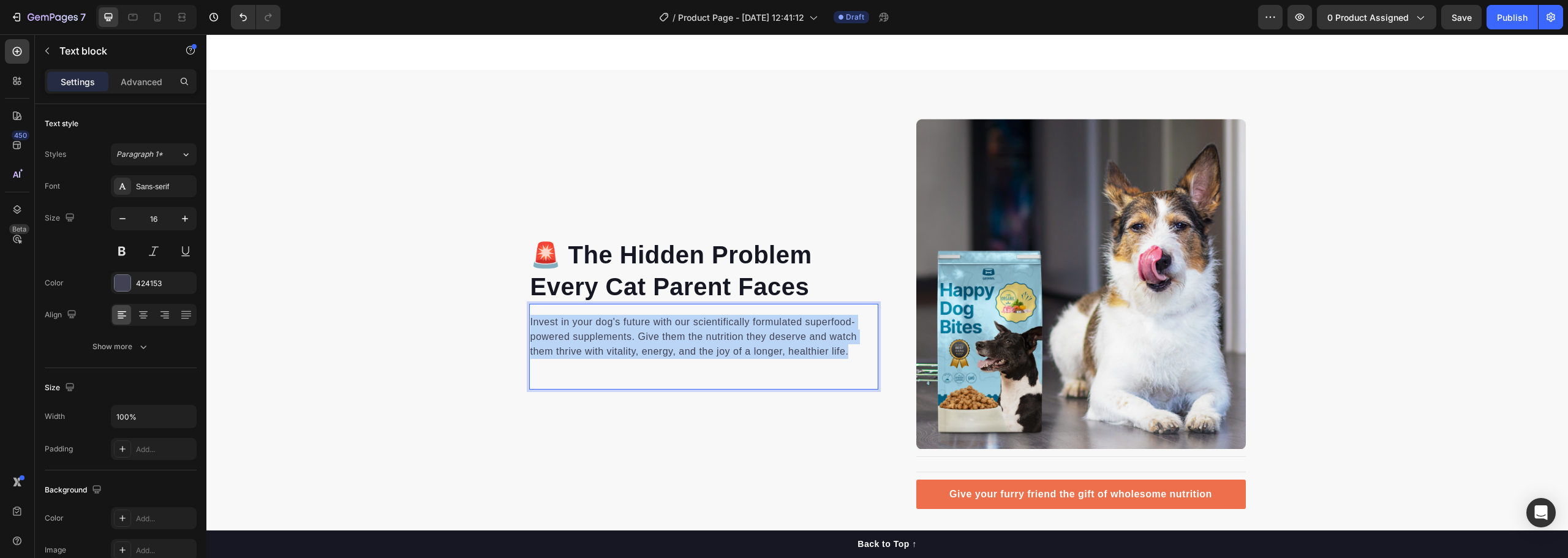
click at [649, 342] on p "Invest in your dog's future with our scientifically formulated superfood-powere…" at bounding box center [704, 336] width 347 height 44
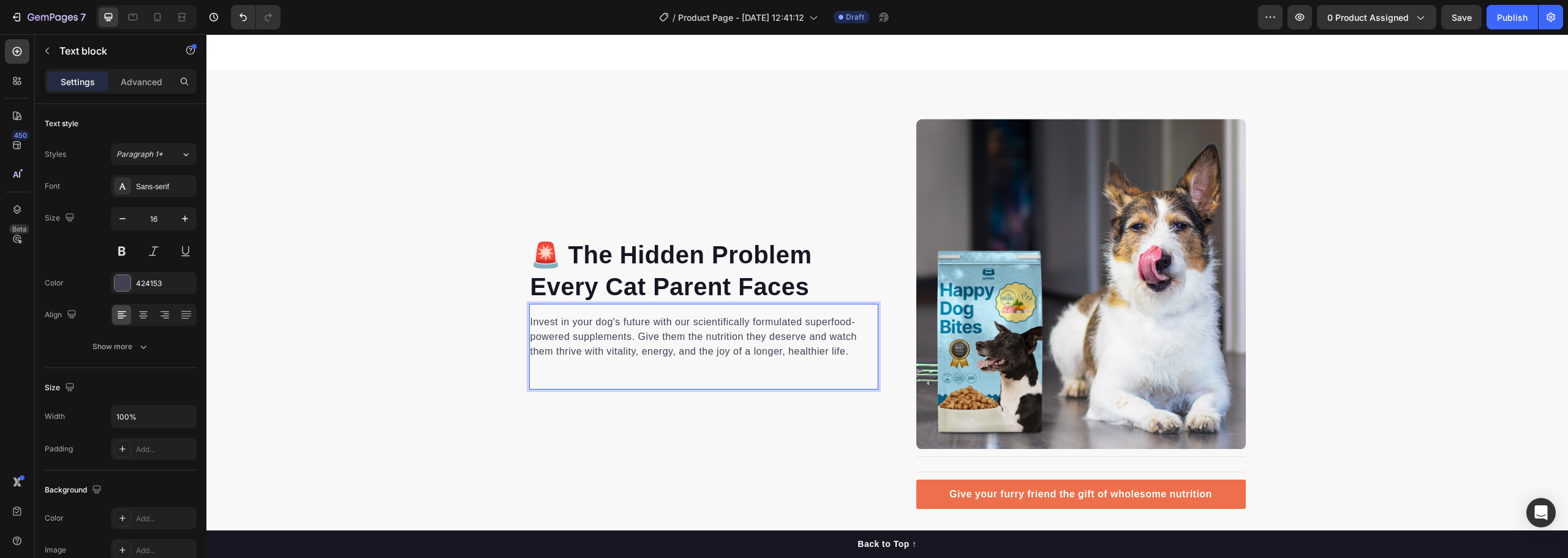
scroll to position [621, 0]
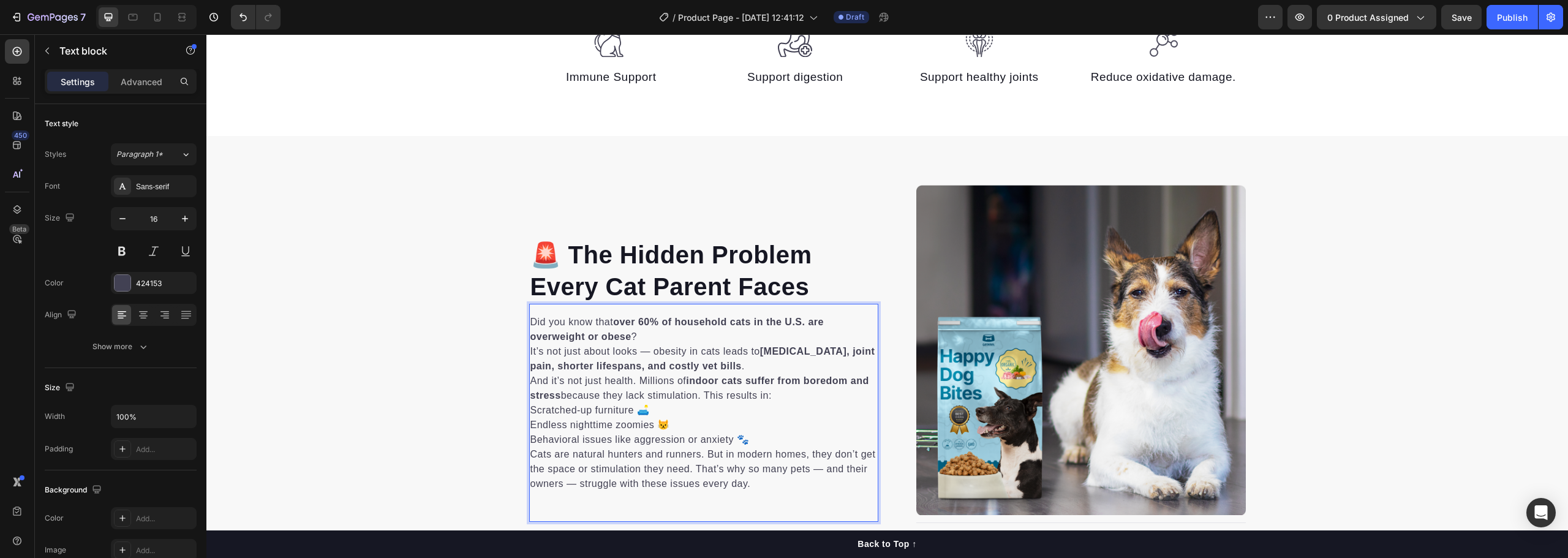
click at [758, 389] on p "And it’s not just health. Millions of indoor cats suffer from boredom and stres…" at bounding box center [704, 387] width 347 height 29
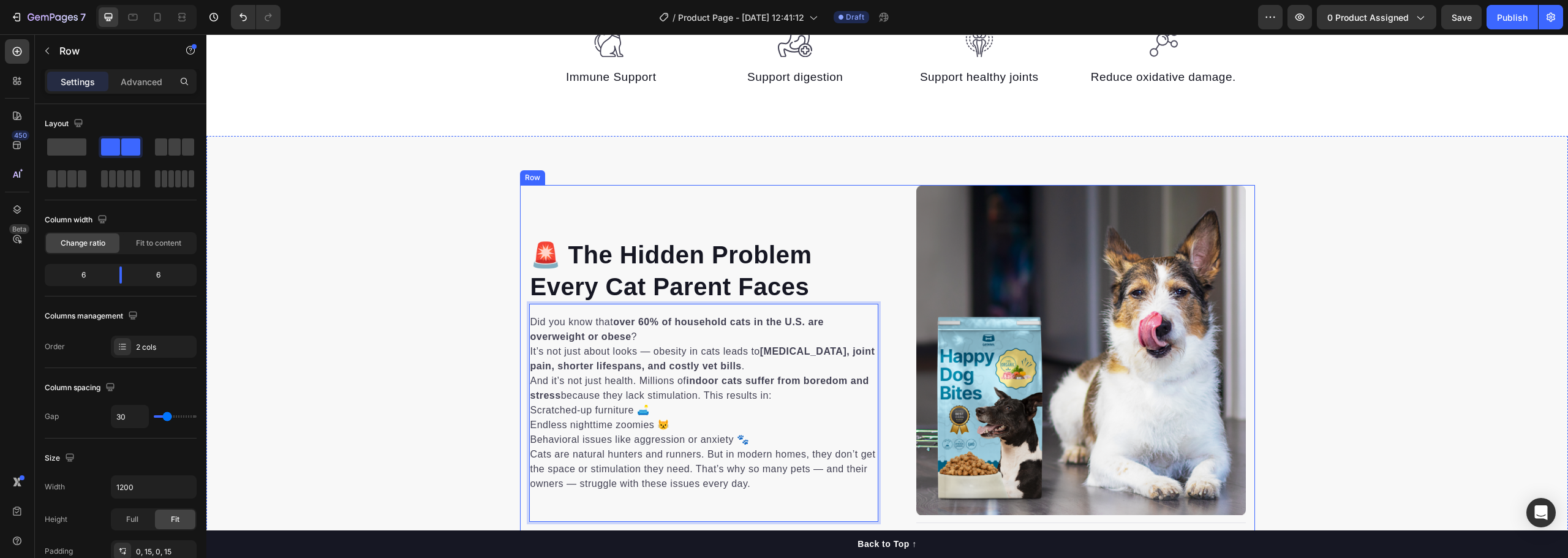
click at [552, 189] on div "Image 🚨 The Hidden Problem Every Cat Parent Faces Heading Did you know that ove…" at bounding box center [703, 379] width 349 height 389
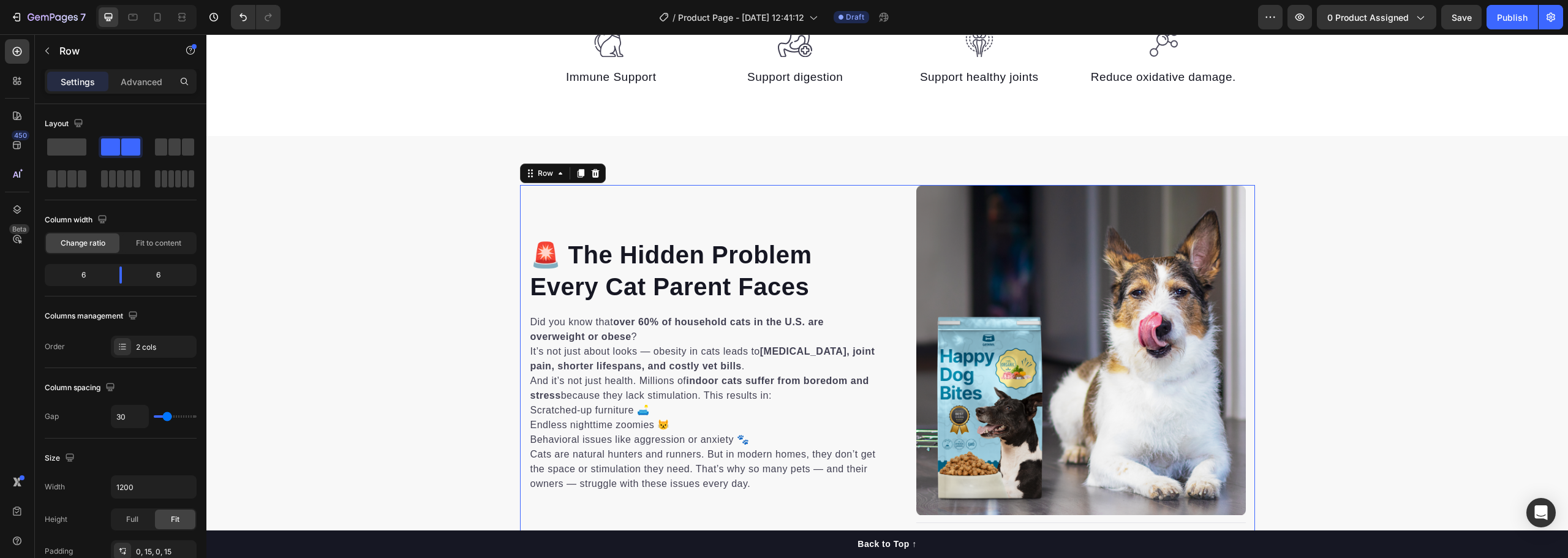
click at [610, 222] on div "Image 🚨 The Hidden Problem Every Cat Parent Faces Heading Did you know that ove…" at bounding box center [703, 379] width 349 height 389
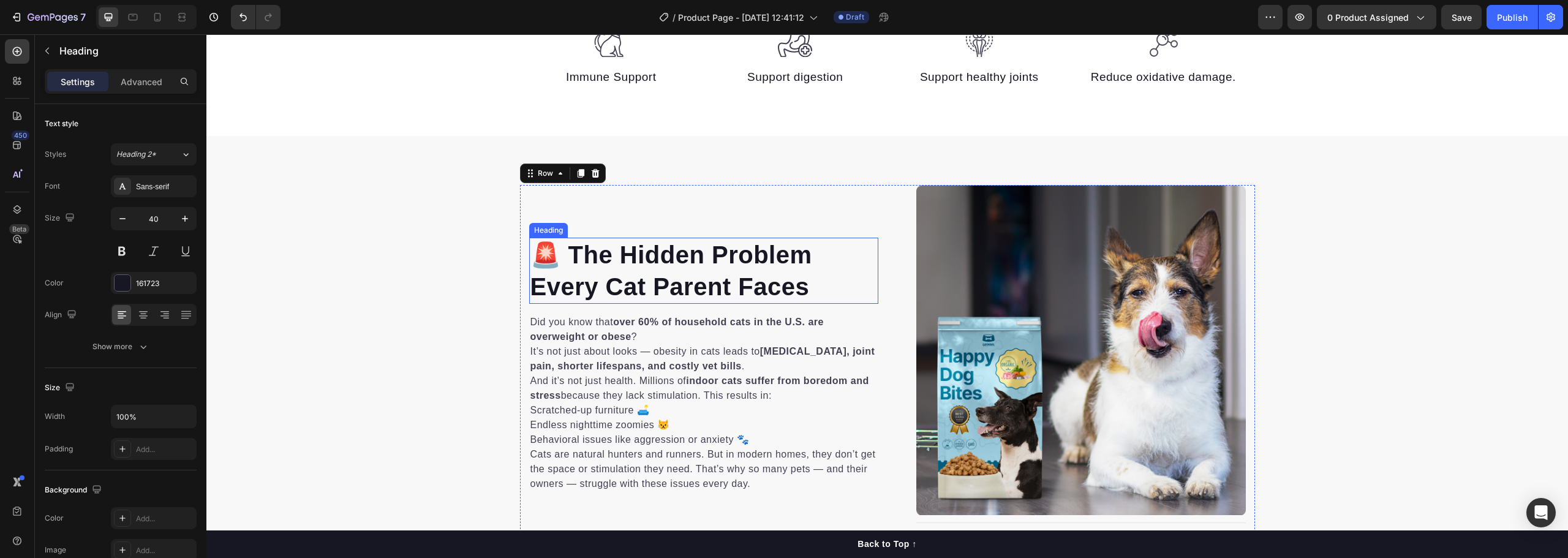
click at [595, 263] on h2 "🚨 The Hidden Problem Every Cat Parent Faces" at bounding box center [703, 271] width 349 height 66
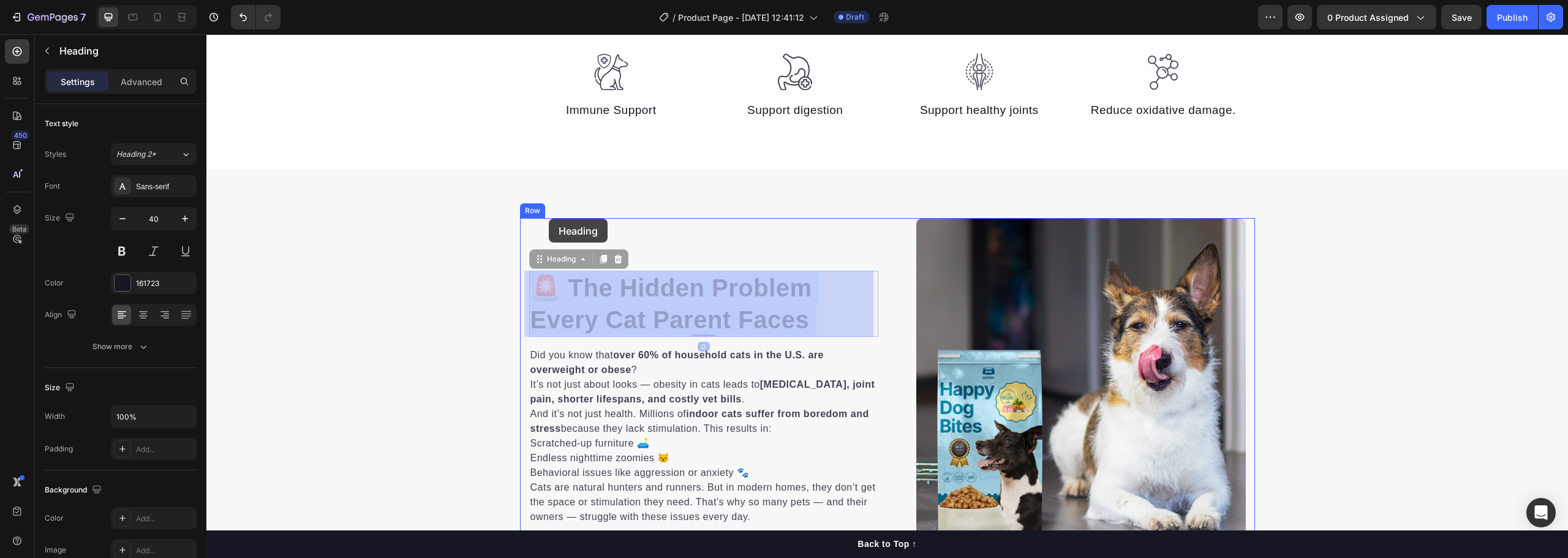
drag, startPoint x: 546, startPoint y: 267, endPoint x: 549, endPoint y: 219, distance: 48.1
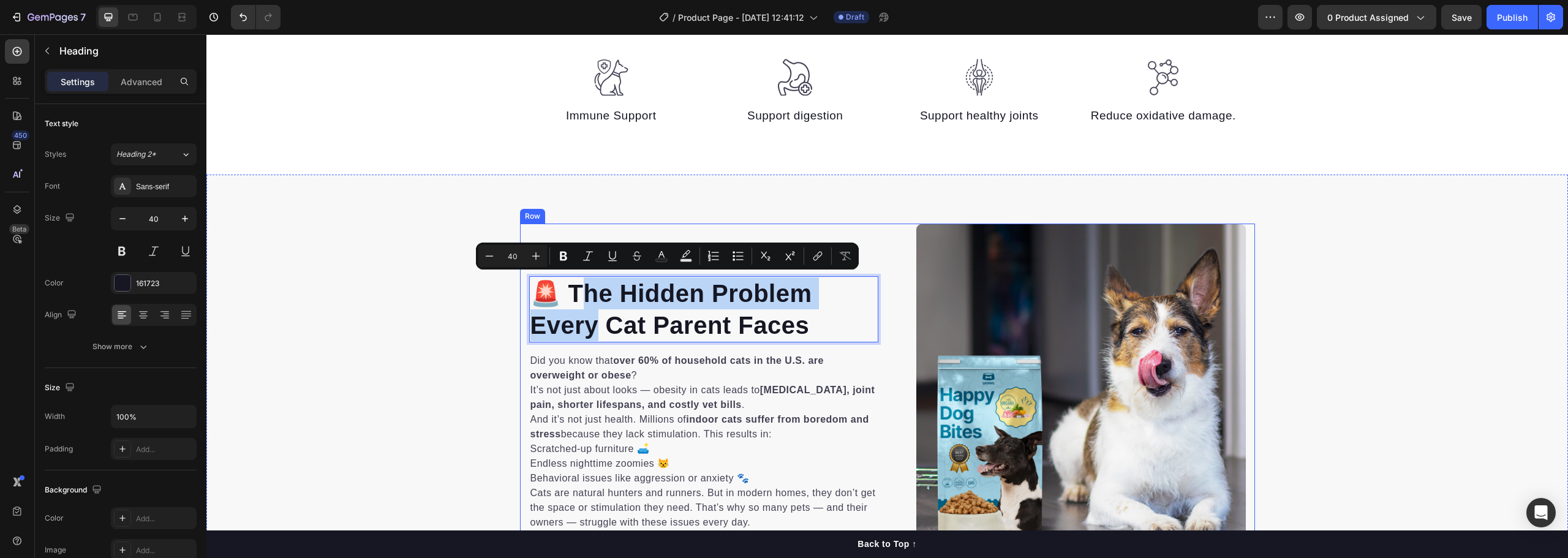
drag, startPoint x: 591, startPoint y: 316, endPoint x: 589, endPoint y: 240, distance: 76.0
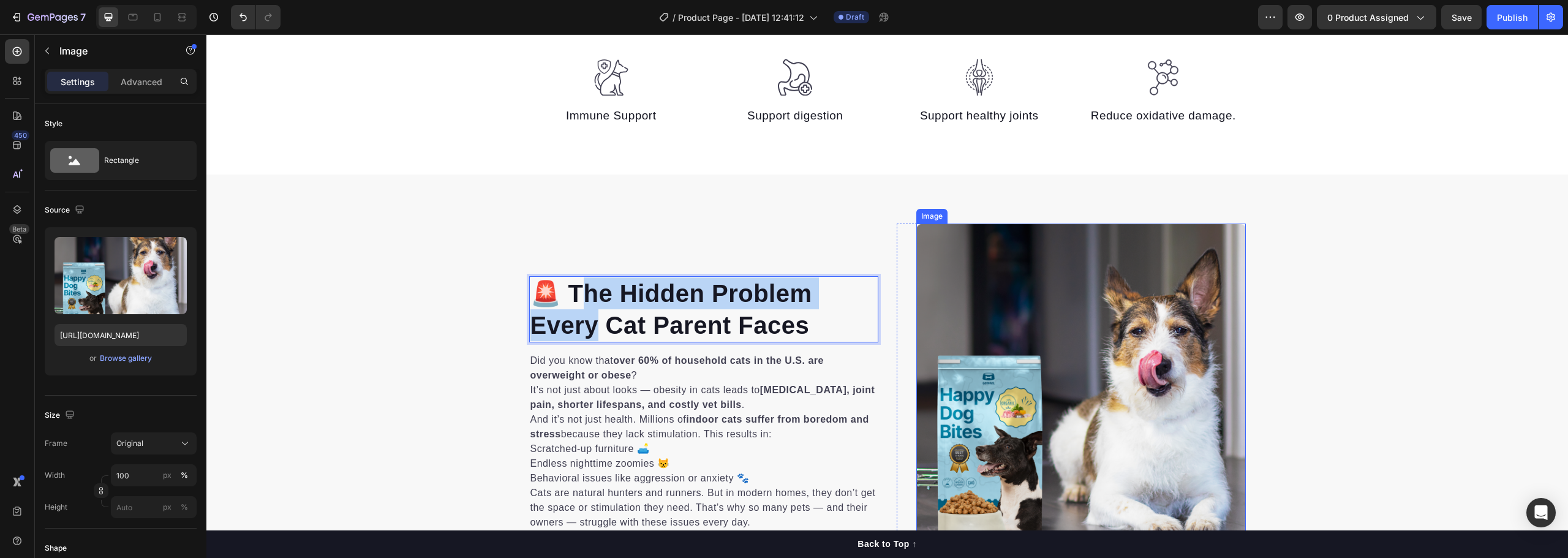
click at [1014, 328] on img at bounding box center [1081, 388] width 330 height 330
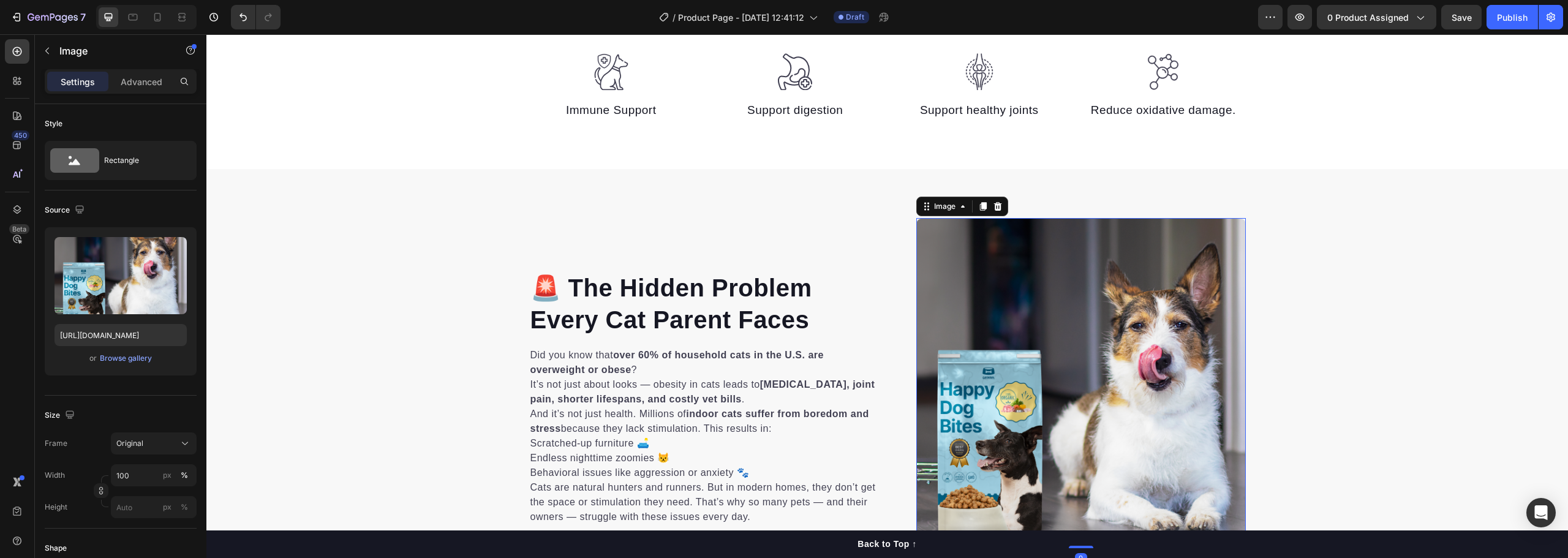
scroll to position [772, 0]
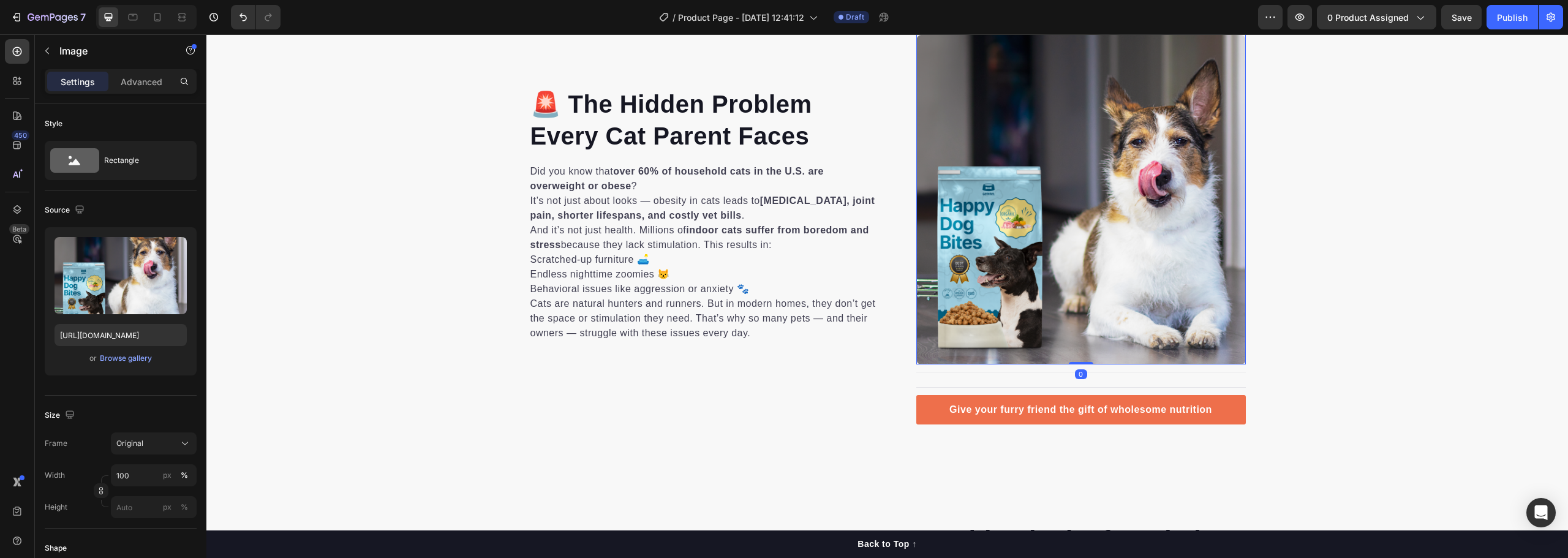
click at [1080, 297] on img at bounding box center [1081, 199] width 330 height 330
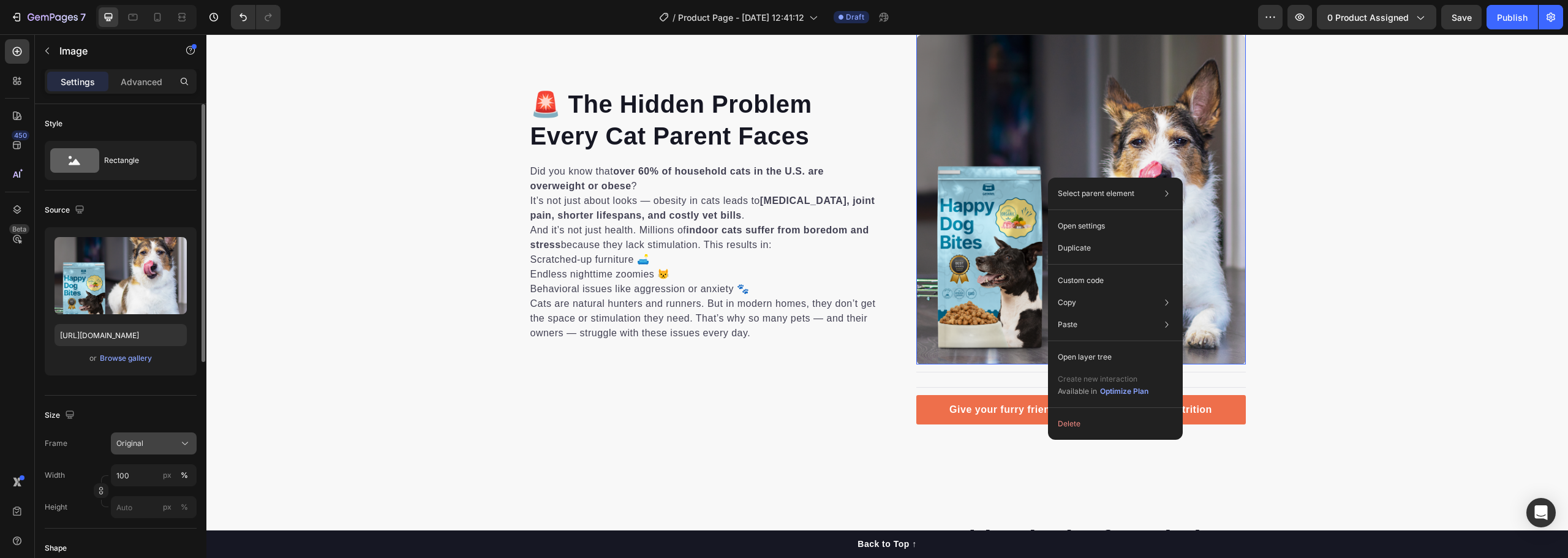
click at [140, 447] on span "Original" at bounding box center [129, 444] width 27 height 11
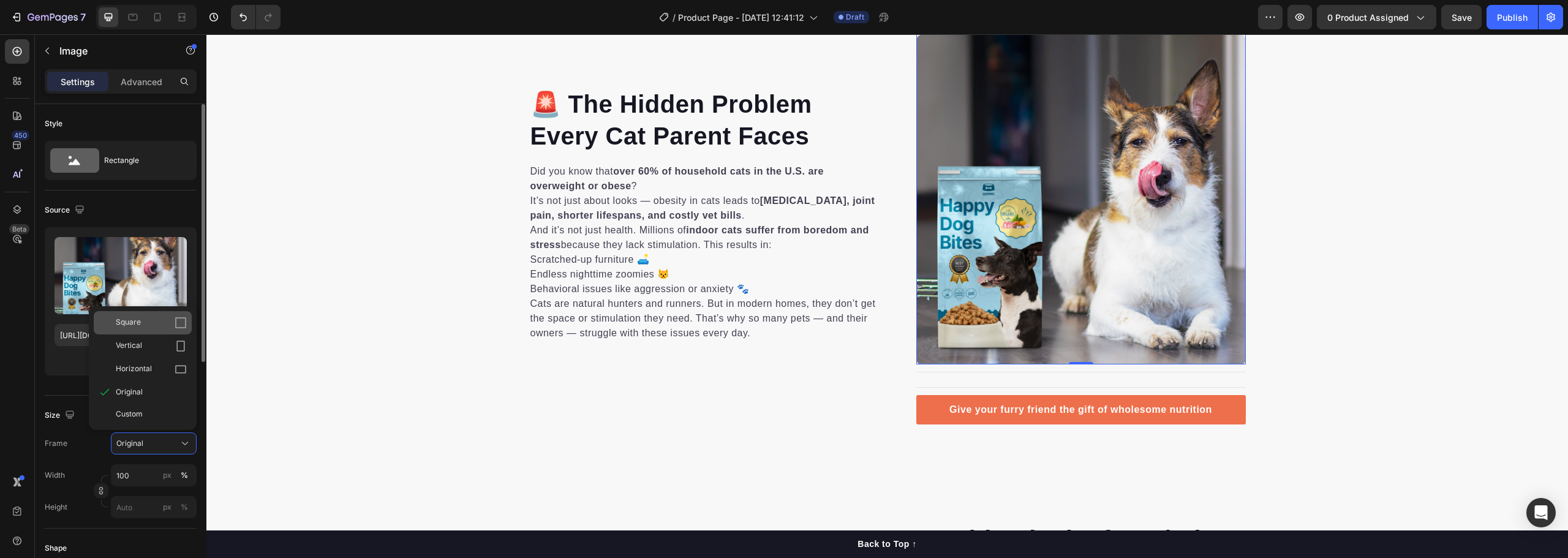
drag, startPoint x: 176, startPoint y: 322, endPoint x: 20, endPoint y: 305, distance: 156.9
click at [176, 322] on icon at bounding box center [180, 322] width 12 height 12
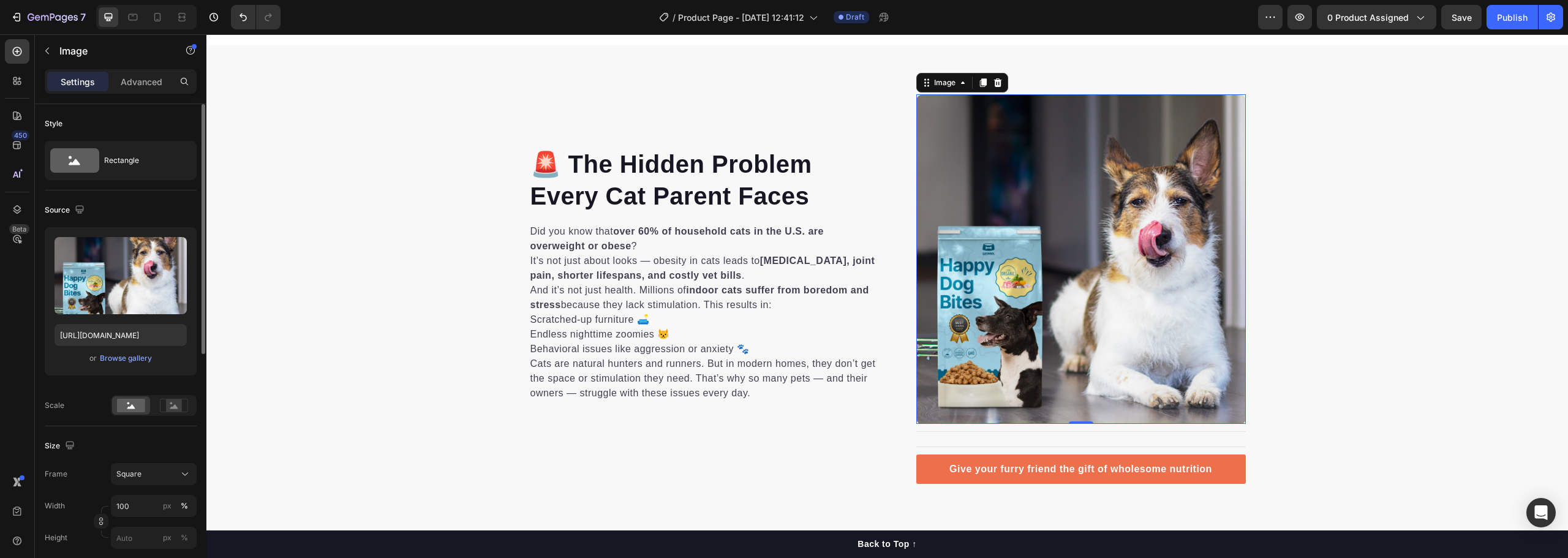
scroll to position [626, 0]
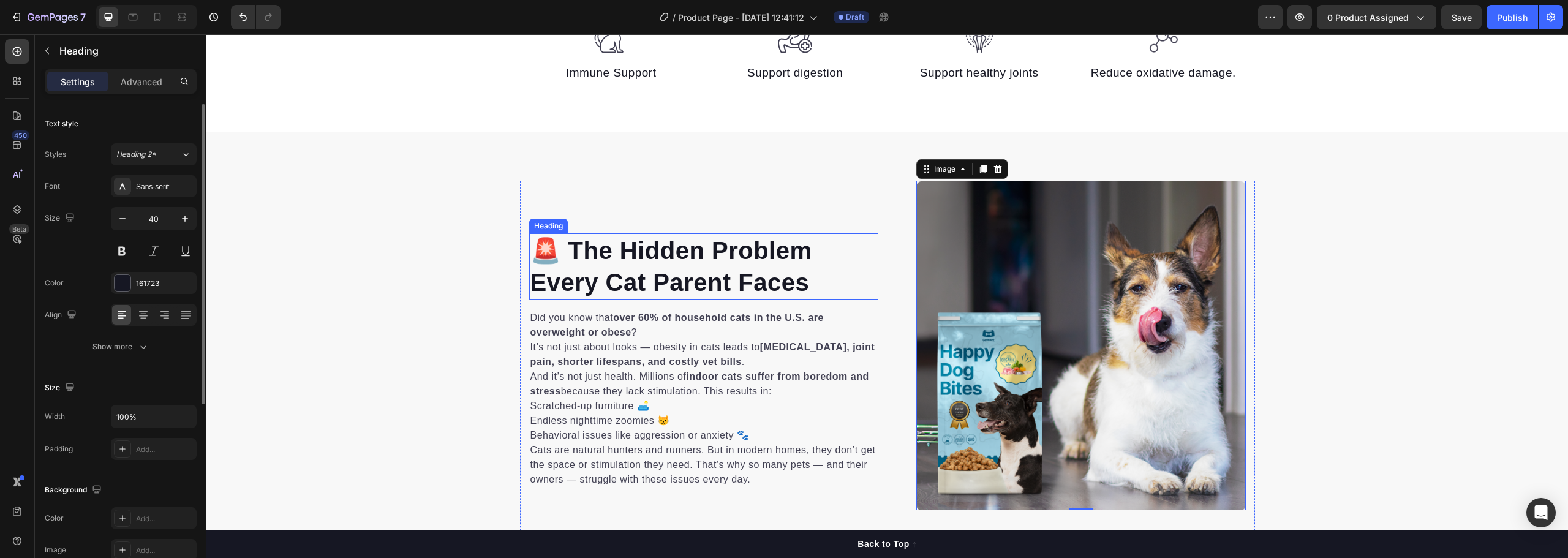
click at [620, 271] on p "🚨 The Hidden Problem Every Cat Parent Faces" at bounding box center [704, 267] width 347 height 64
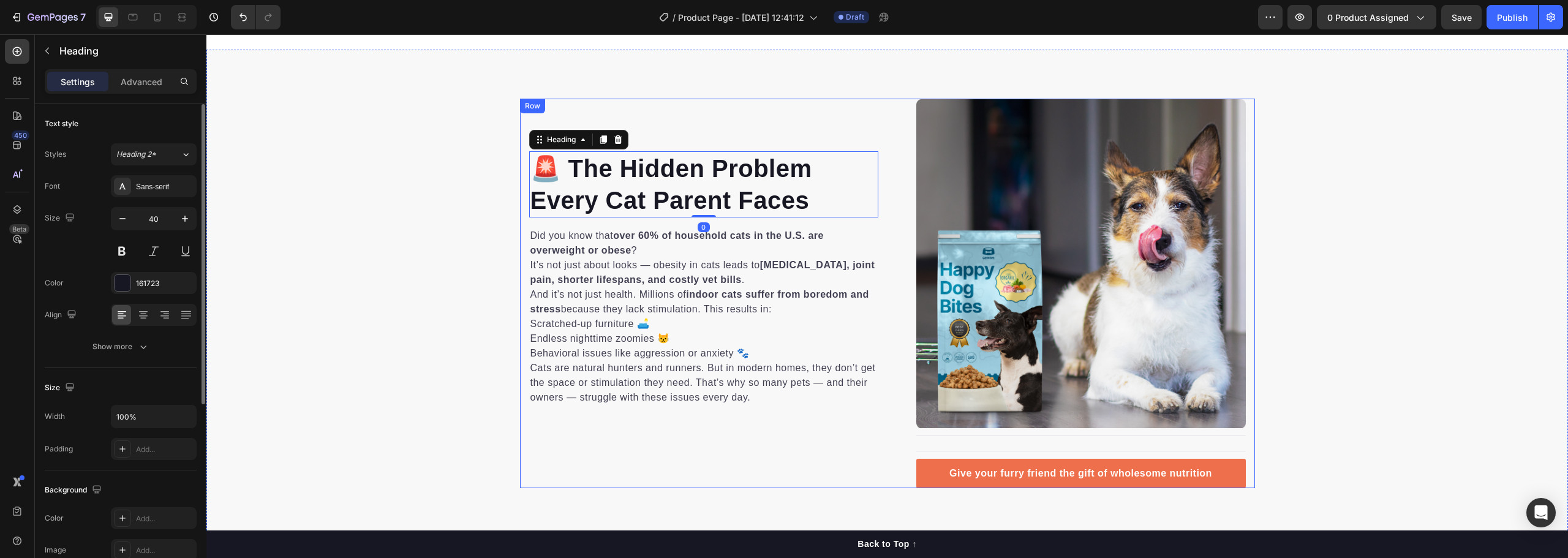
scroll to position [810, 0]
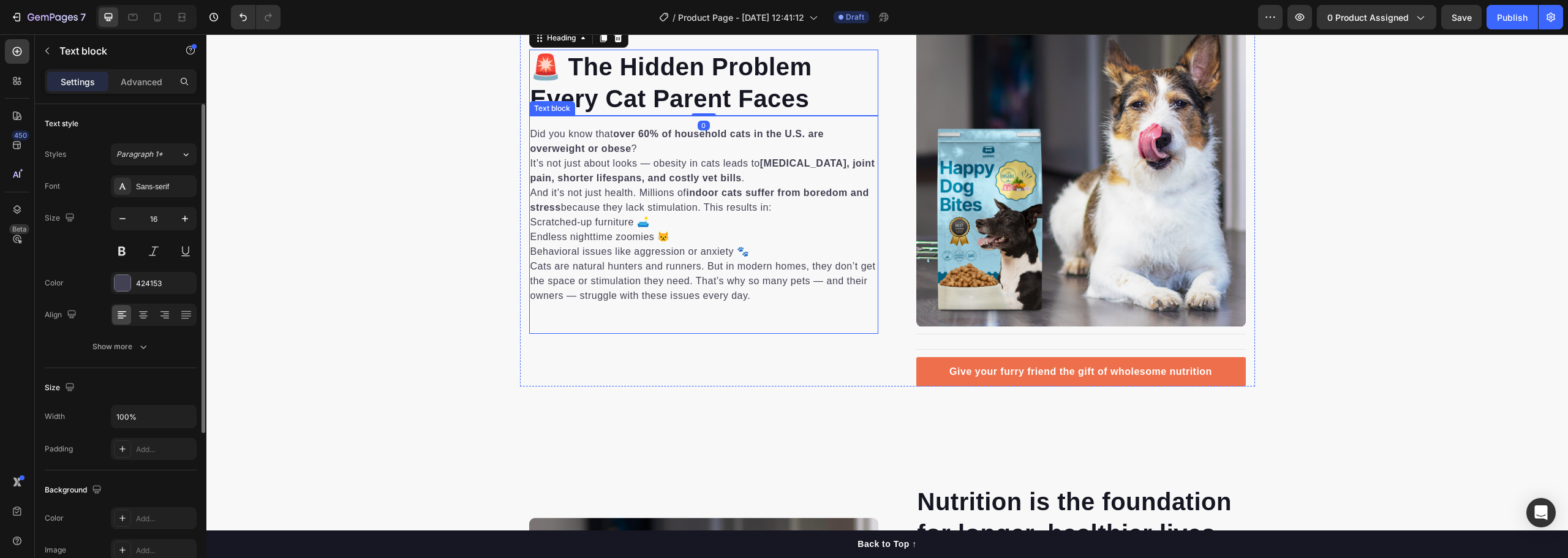
click at [701, 245] on p "Behavioral issues like aggression or anxiety 🐾" at bounding box center [704, 252] width 347 height 15
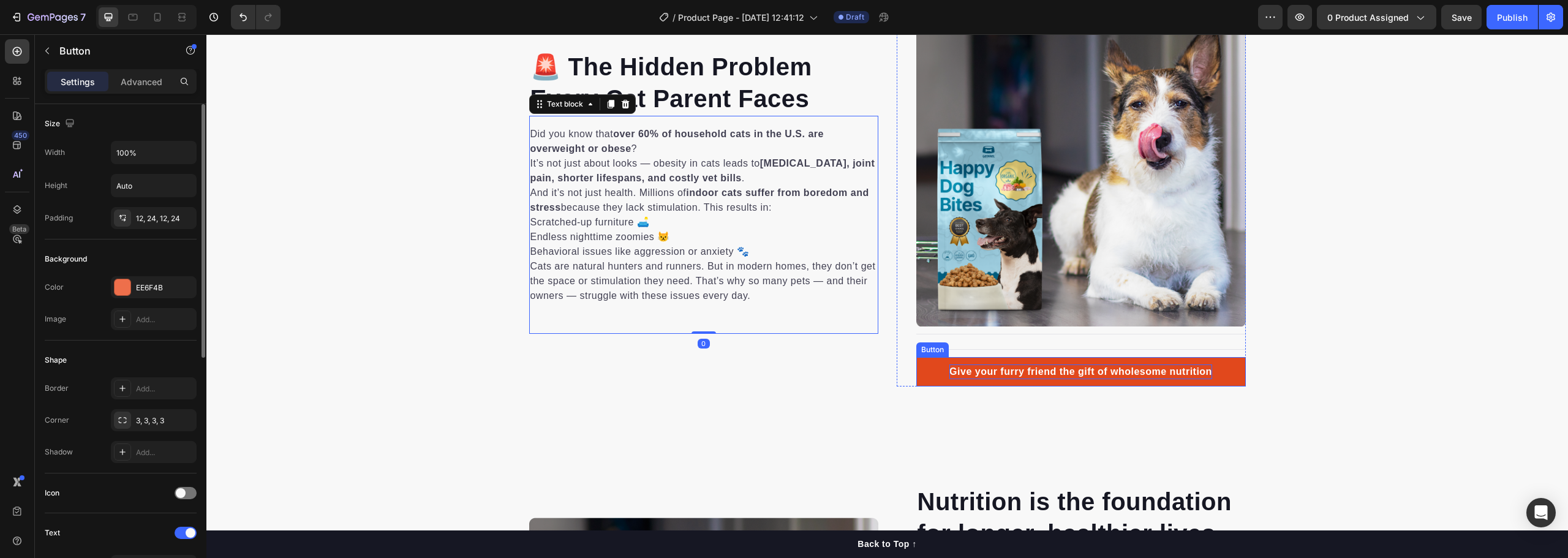
click at [1001, 375] on div "Give your furry friend the gift of wholesome nutrition" at bounding box center [1081, 372] width 263 height 15
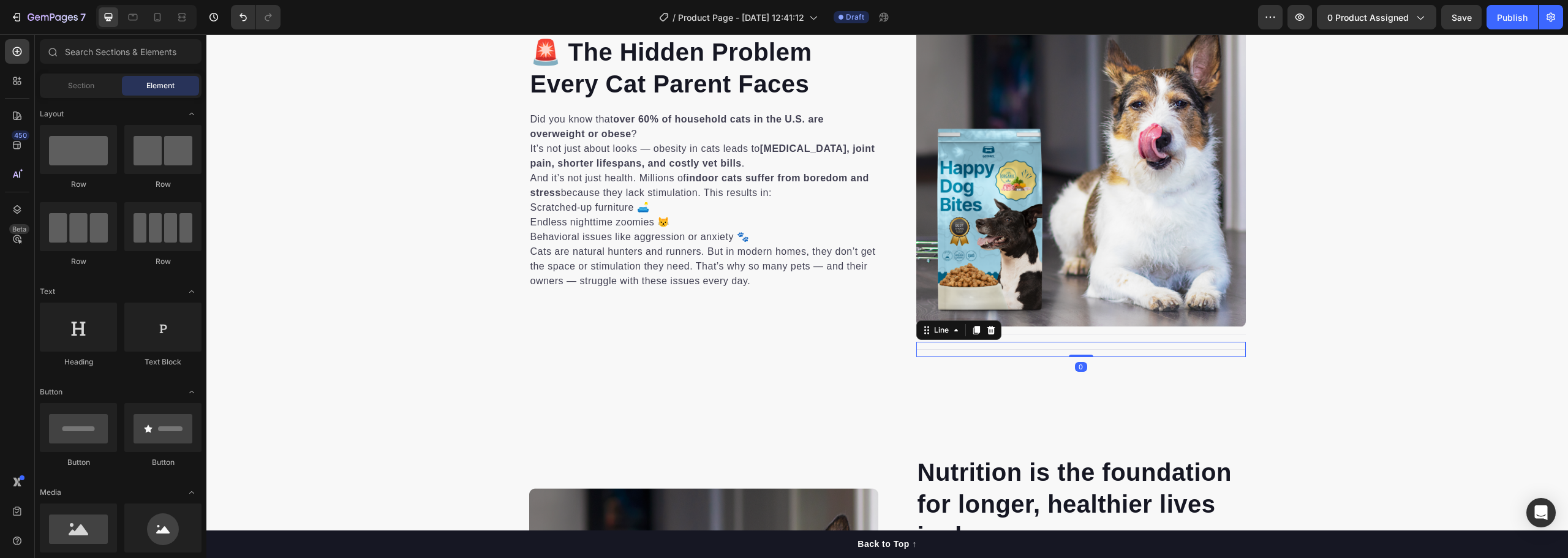
click at [986, 348] on div "Title Line 0" at bounding box center [1081, 350] width 330 height 15
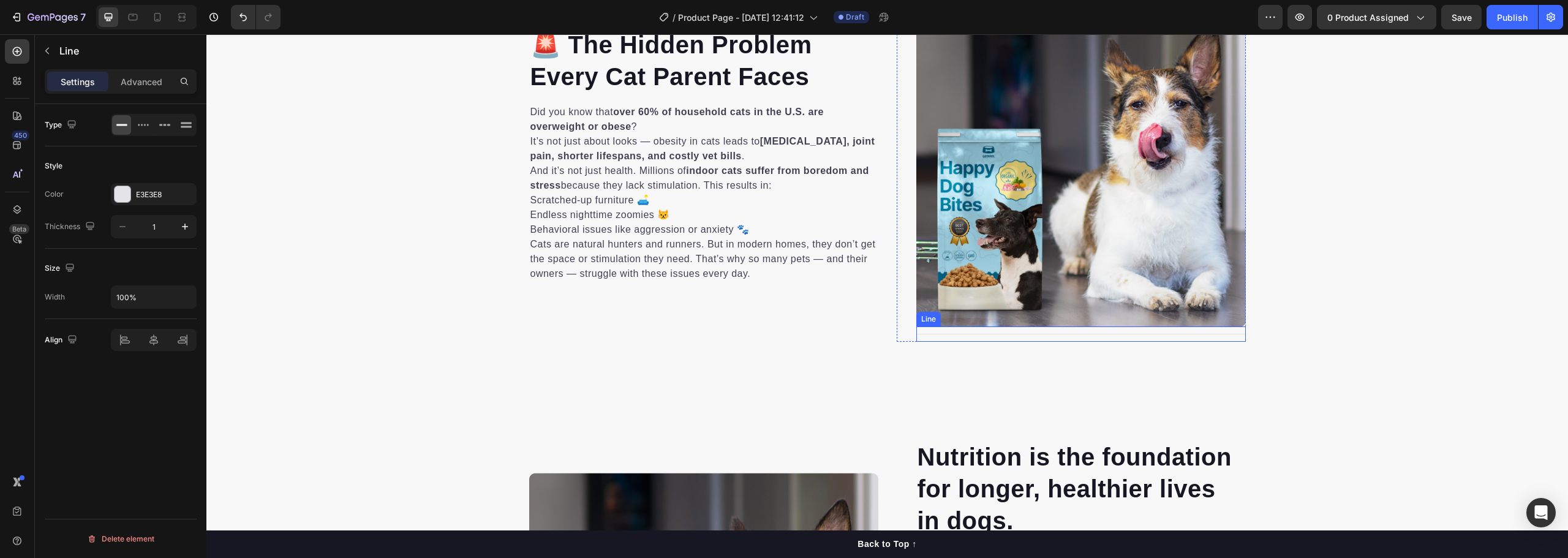
click at [965, 334] on div at bounding box center [1081, 334] width 330 height 1
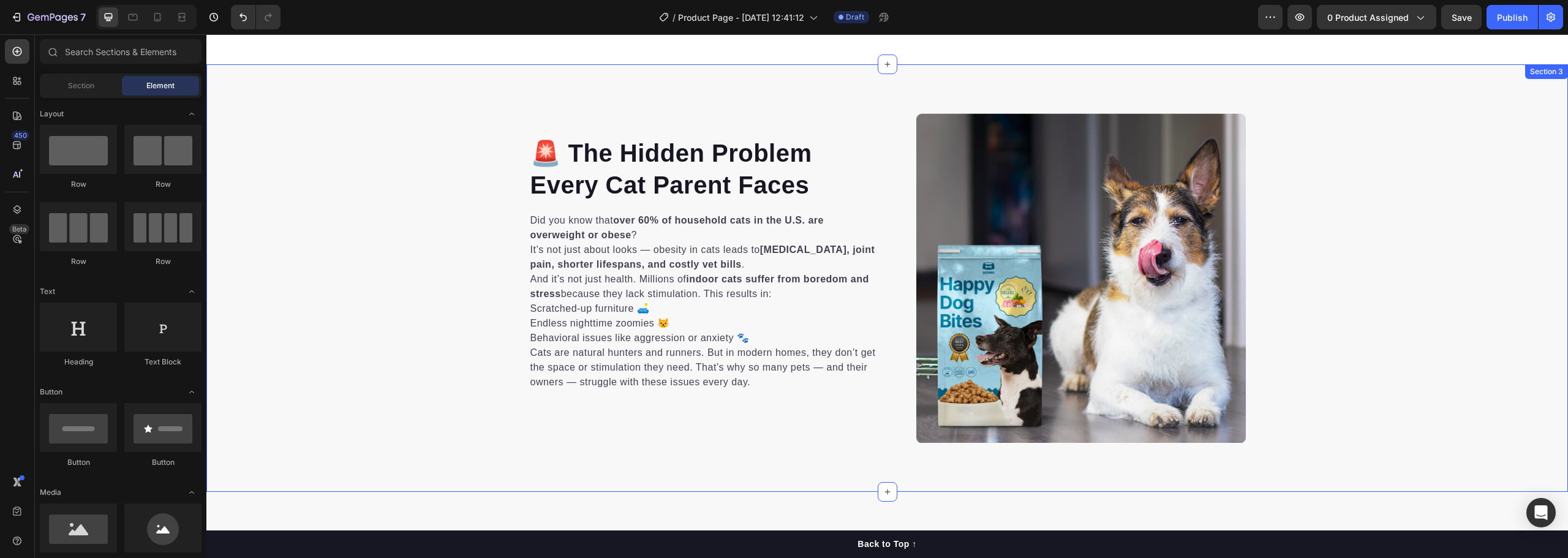
scroll to position [626, 0]
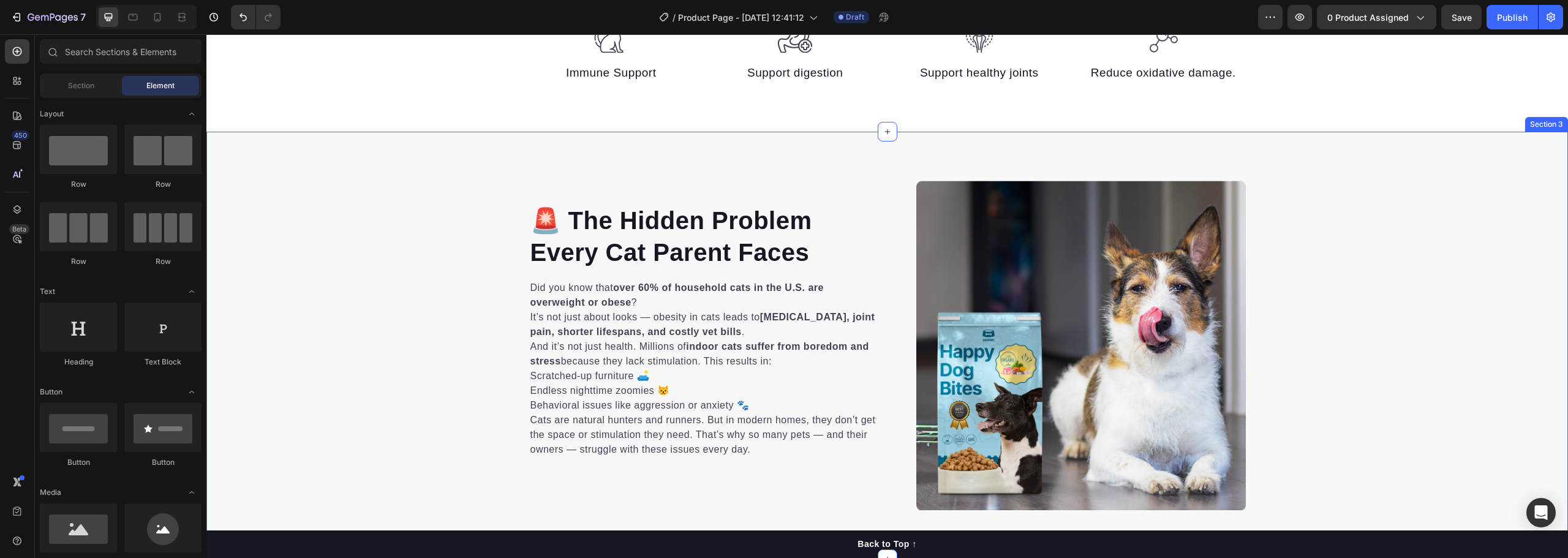
click at [897, 164] on div "Image Row Image 🚨 The Hidden Problem Every Cat Parent Faces Heading Did you kno…" at bounding box center [887, 346] width 1362 height 428
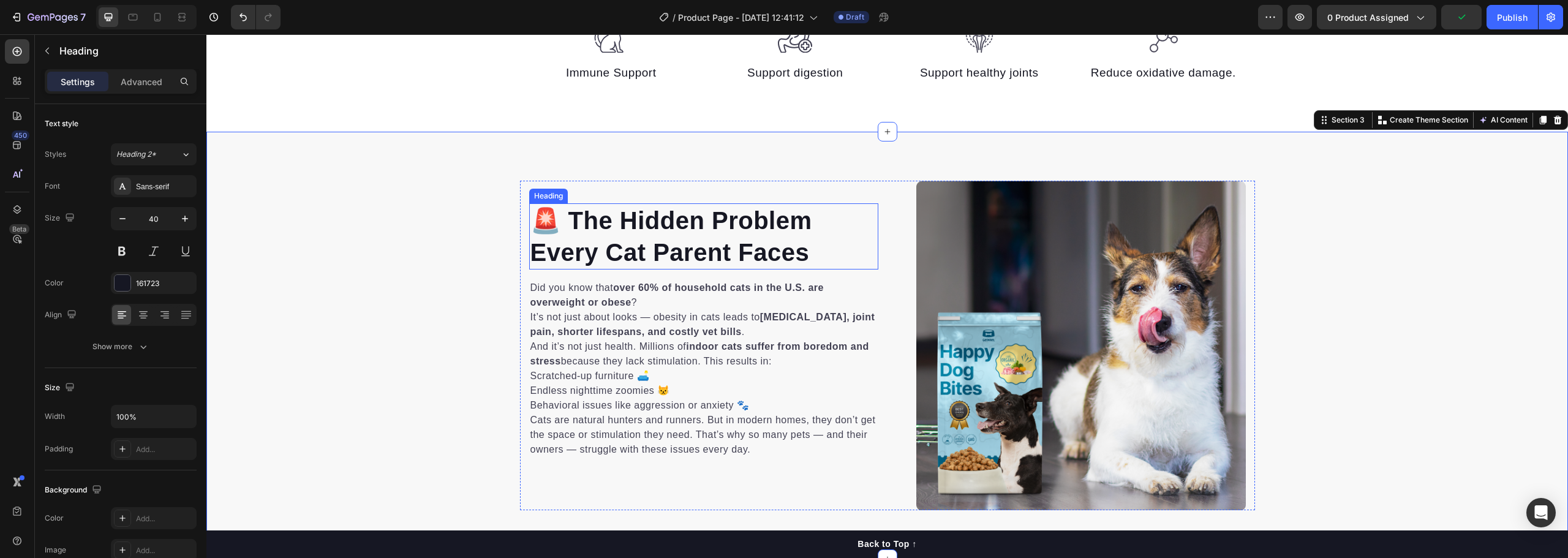
click at [697, 245] on p "🚨 The Hidden Problem Every Cat Parent Faces" at bounding box center [704, 237] width 347 height 64
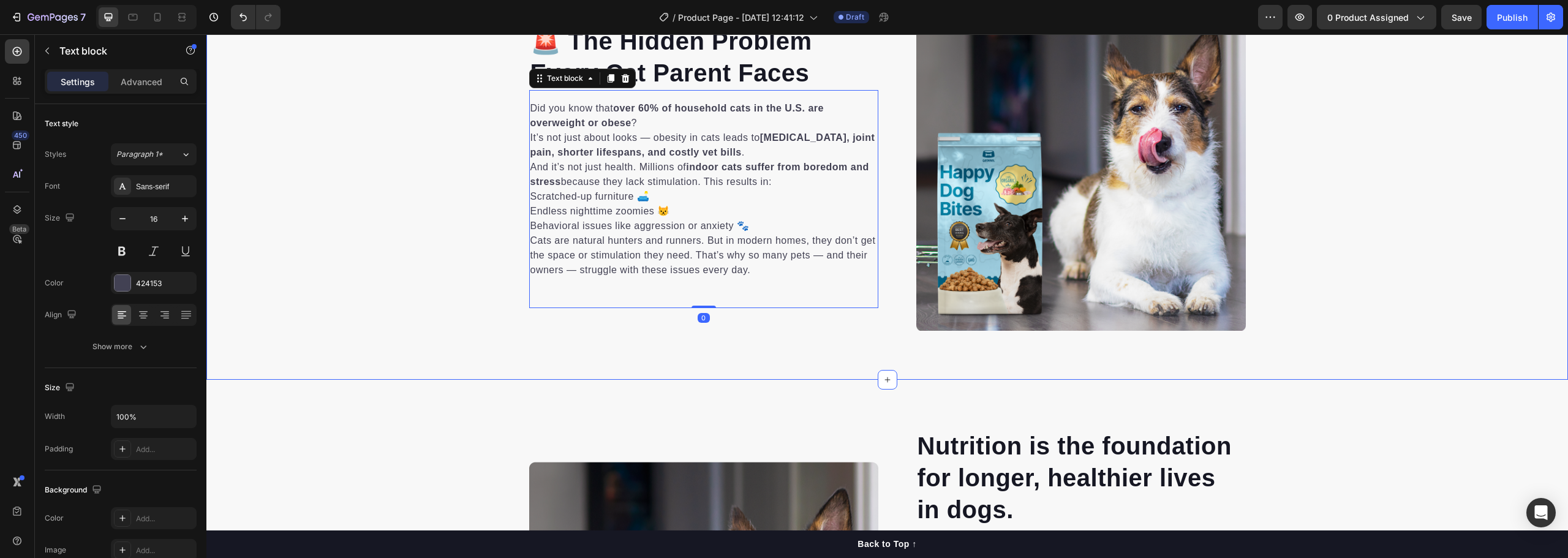
scroll to position [810, 0]
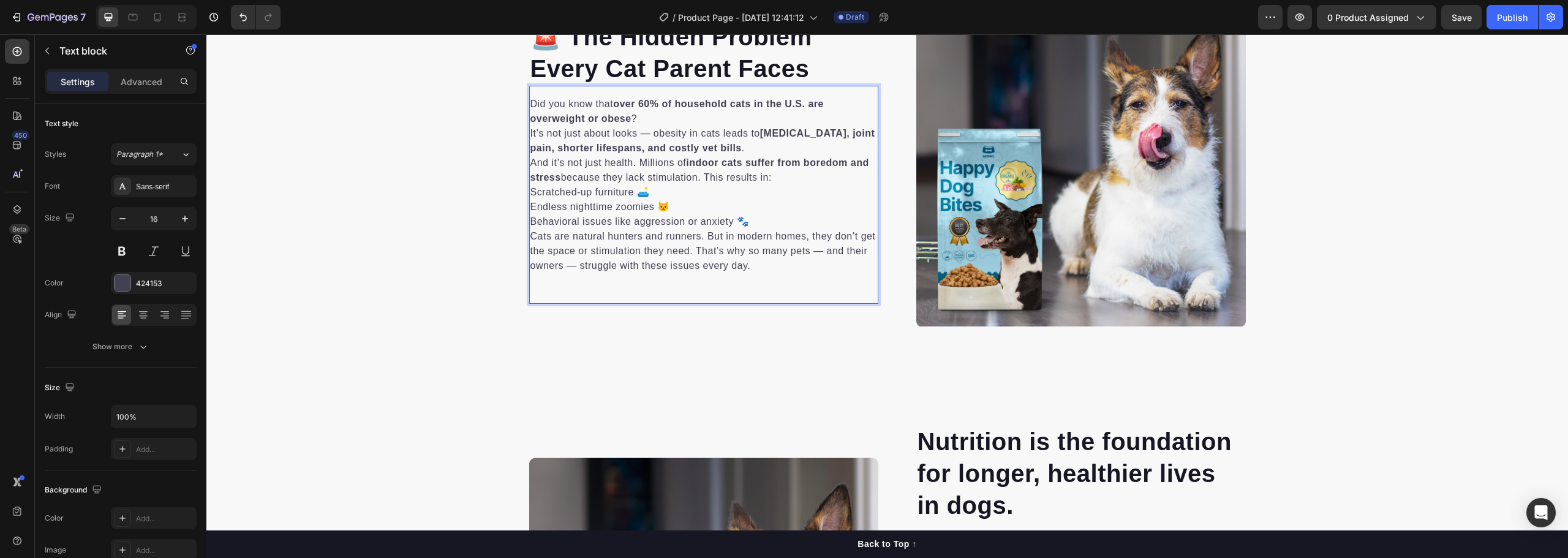
click at [680, 205] on p "Endless nighttime zoomies 😾" at bounding box center [704, 207] width 347 height 15
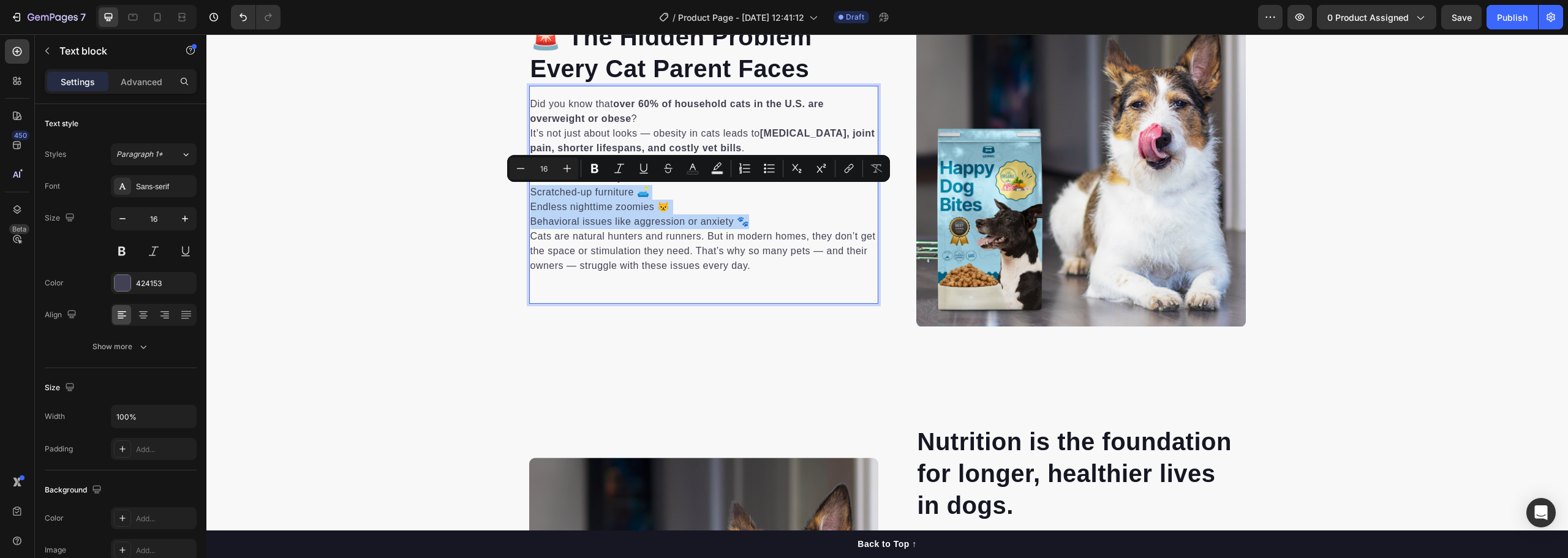
drag, startPoint x: 753, startPoint y: 219, endPoint x: 524, endPoint y: 196, distance: 230.2
click at [529, 196] on div "Did you know that over 60% of household cats in the U.S. are overweight or obes…" at bounding box center [703, 185] width 349 height 179
click at [767, 166] on icon "Editor contextual toolbar" at bounding box center [769, 168] width 12 height 12
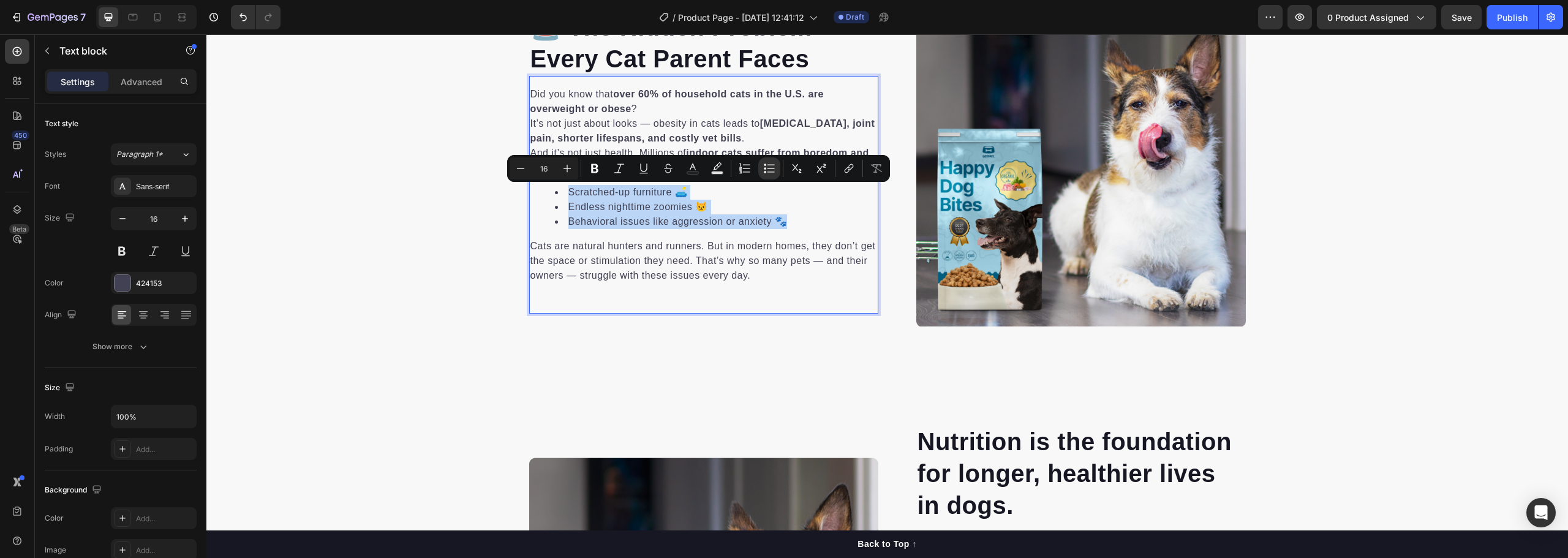
click at [697, 287] on div "Did you know that over 60% of household cats in the U.S. are overweight or obes…" at bounding box center [703, 195] width 349 height 238
click at [689, 222] on li "Behavioral issues like aggression or anxiety 🐾" at bounding box center [717, 222] width 322 height 15
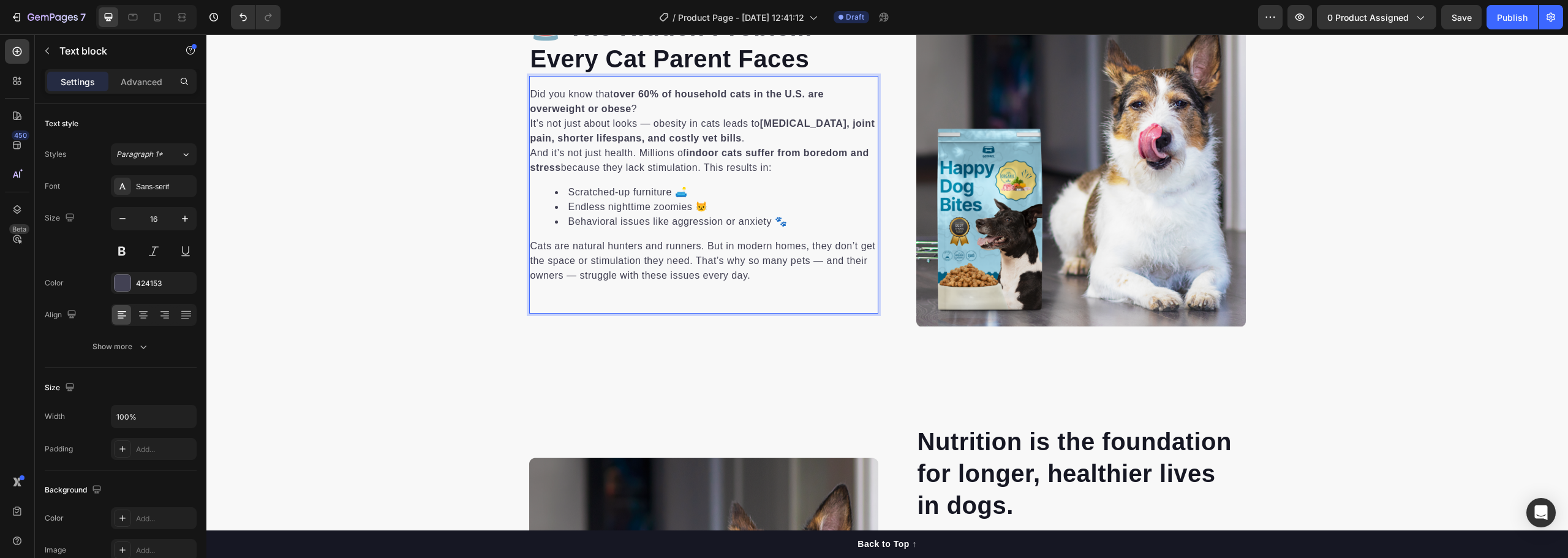
click at [795, 211] on li "Endless nighttime zoomies 😾" at bounding box center [717, 207] width 322 height 15
drag, startPoint x: 809, startPoint y: 211, endPoint x: 573, endPoint y: 195, distance: 236.5
click at [573, 195] on ul "Scratched-up furniture 🛋️ Endless nighttime zoomies 😾 Behavioral issues like ag…" at bounding box center [704, 206] width 347 height 44
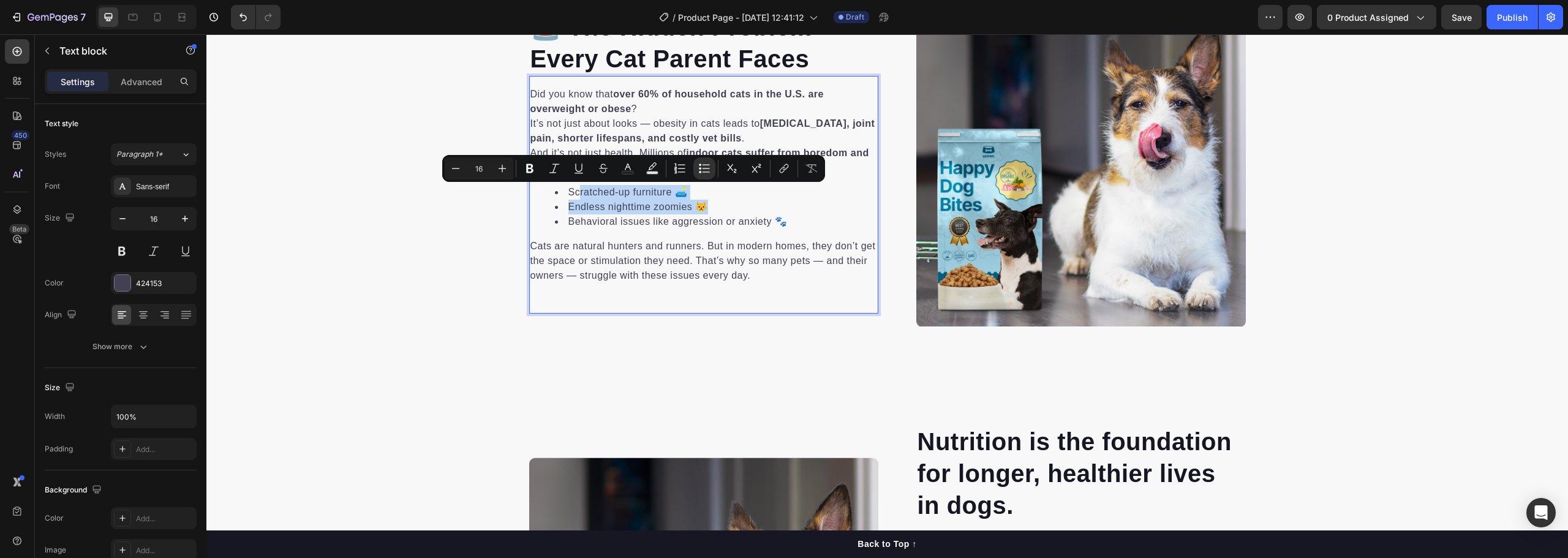
click at [771, 214] on li "Endless nighttime zoomies 😾" at bounding box center [717, 207] width 322 height 15
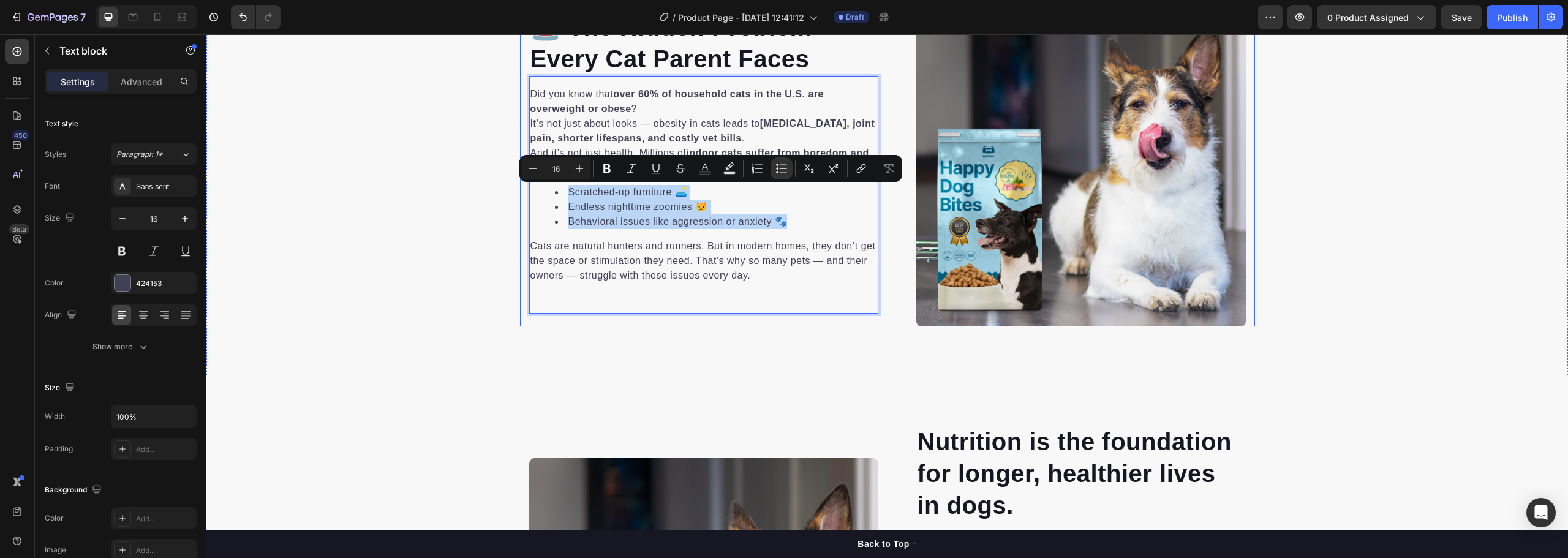
drag, startPoint x: 797, startPoint y: 228, endPoint x: 518, endPoint y: 194, distance: 281.1
click at [520, 194] on div "Image Row Image 🚨 The Hidden Problem Every Cat Parent Faces Heading Did you kno…" at bounding box center [888, 162] width 735 height 330
click at [756, 169] on icon "Editor contextual toolbar" at bounding box center [759, 168] width 8 height 1
click at [786, 171] on icon "Editor contextual toolbar" at bounding box center [782, 168] width 12 height 12
click at [786, 172] on icon "Editor contextual toolbar" at bounding box center [782, 168] width 12 height 12
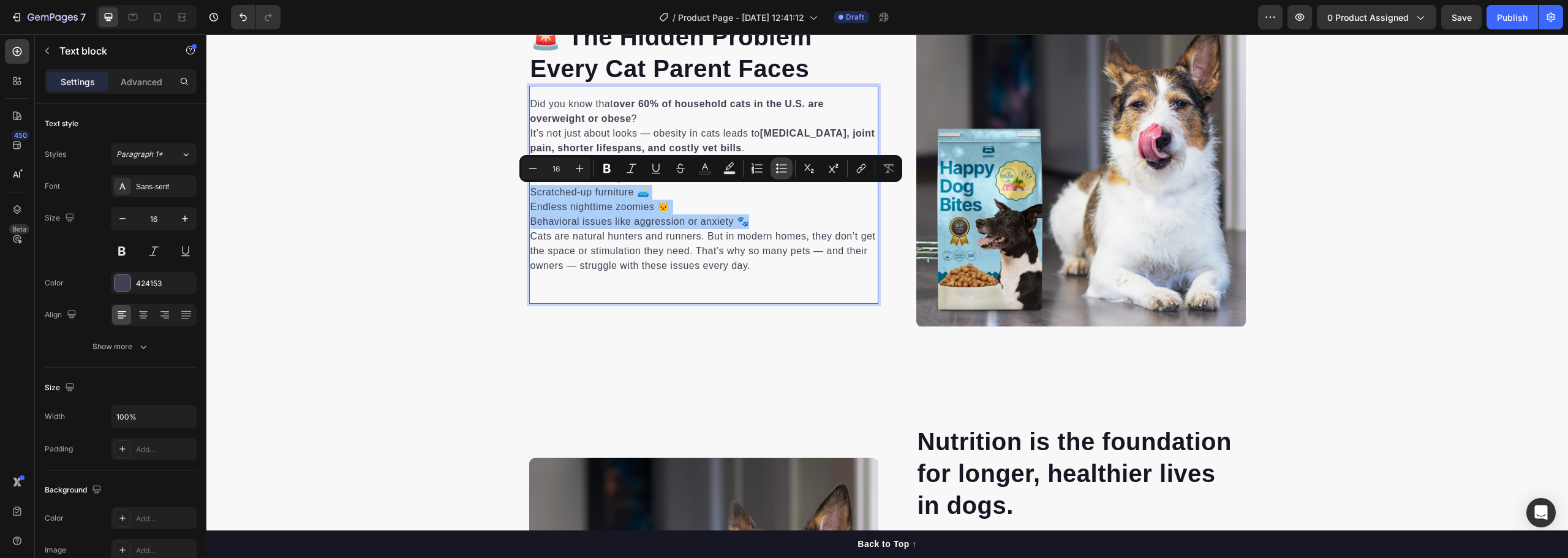
click at [786, 172] on icon "Editor contextual toolbar" at bounding box center [782, 168] width 12 height 12
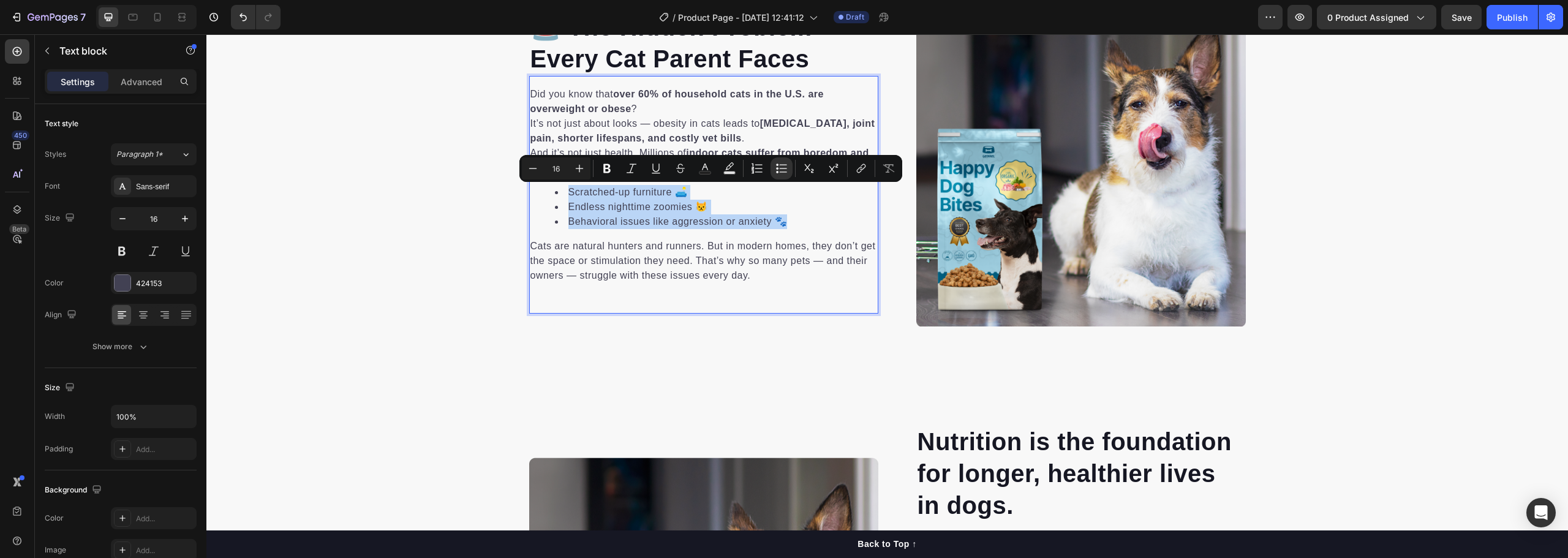
click at [801, 220] on li "Behavioral issues like aggression or anxiety 🐾" at bounding box center [717, 222] width 322 height 15
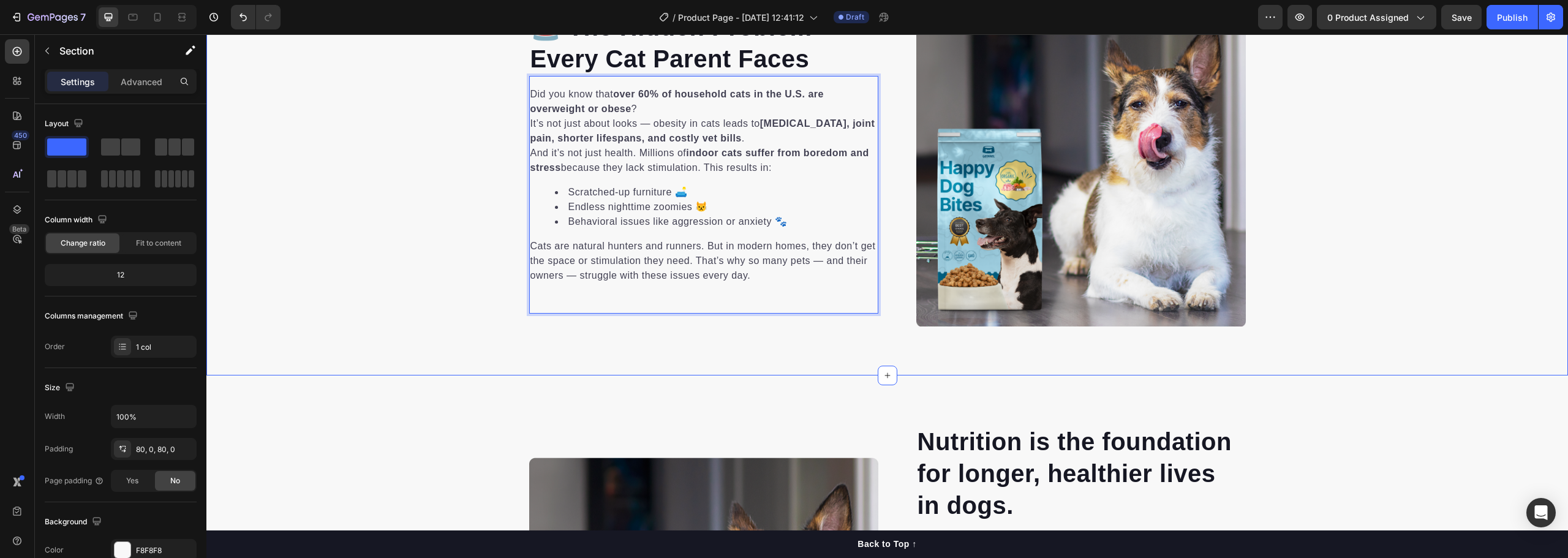
click at [710, 359] on div "Image Row Image 🚨 The Hidden Problem Every Cat Parent Faces Heading Did you kno…" at bounding box center [887, 162] width 1362 height 428
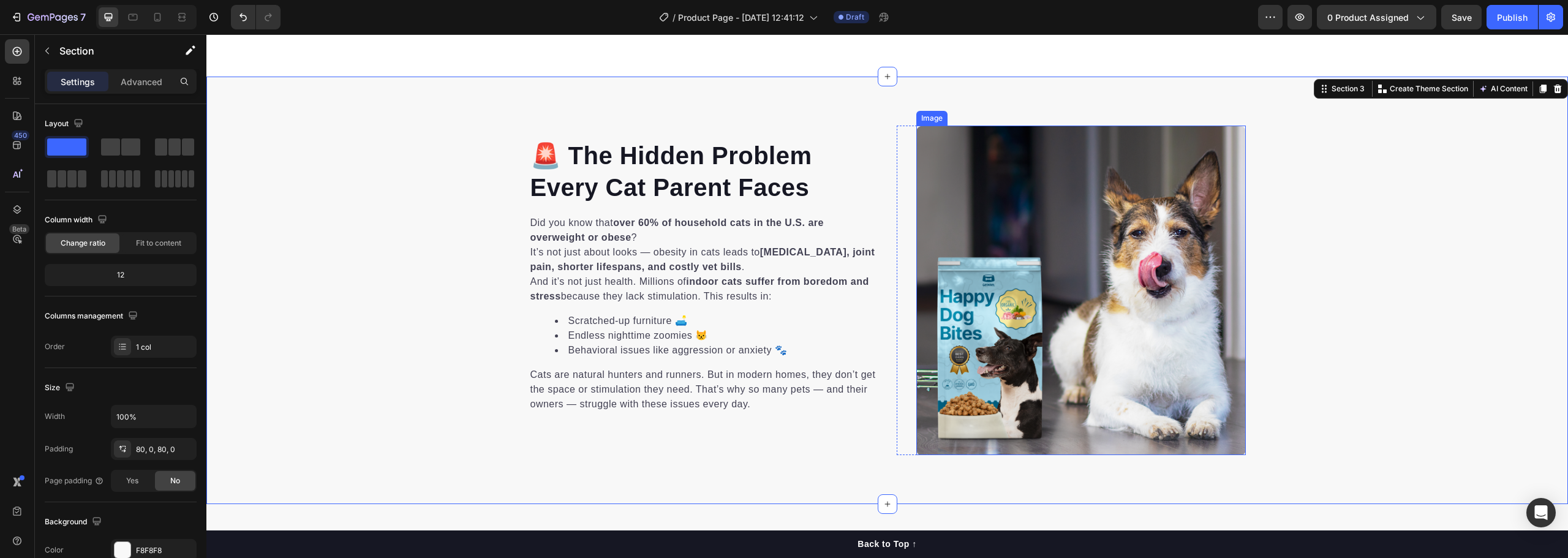
scroll to position [687, 0]
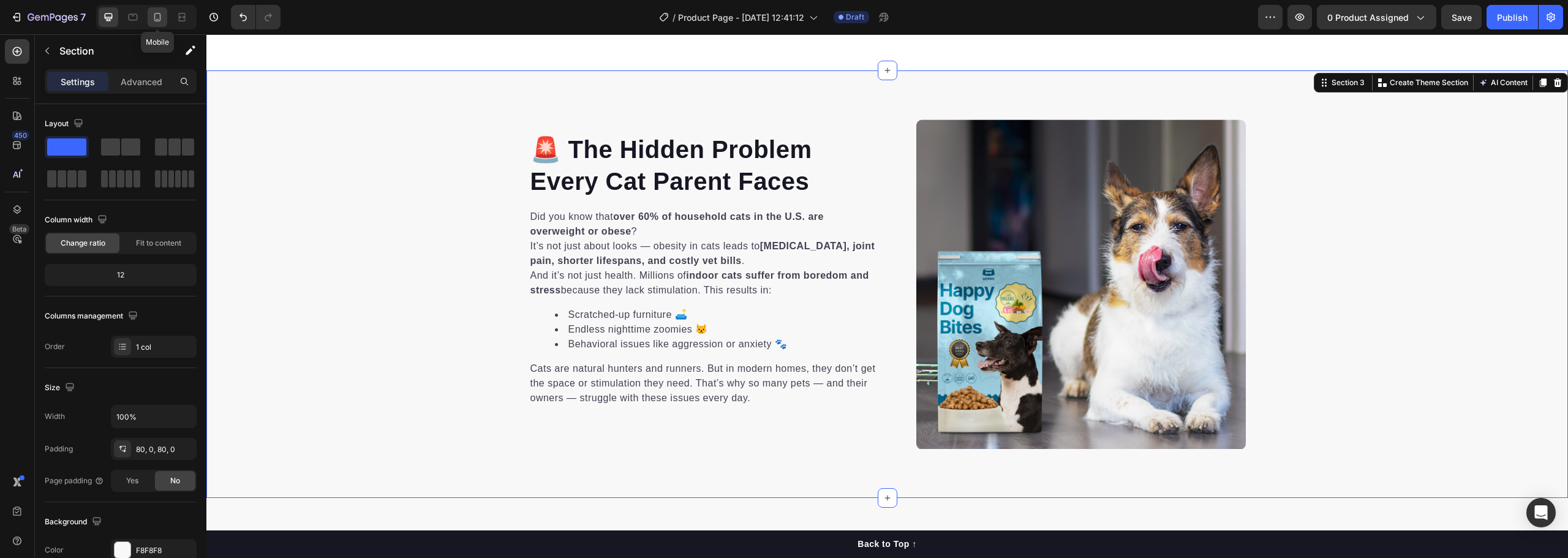
click at [160, 17] on icon at bounding box center [157, 17] width 7 height 8
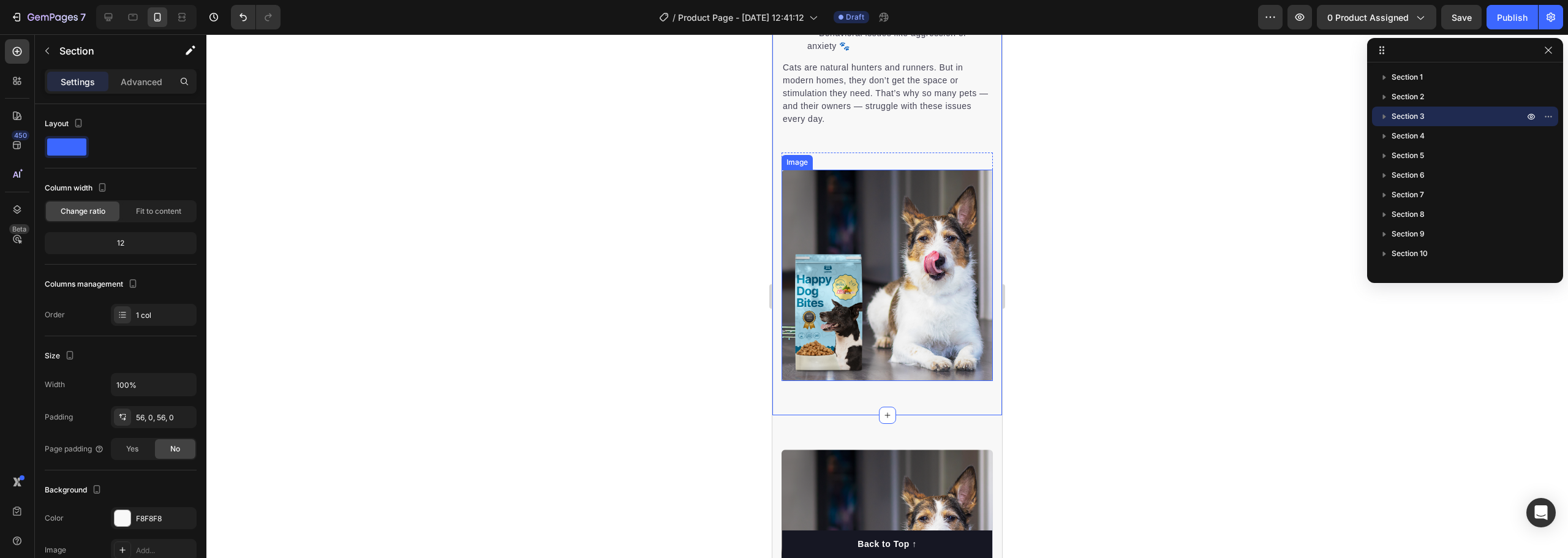
scroll to position [901, 0]
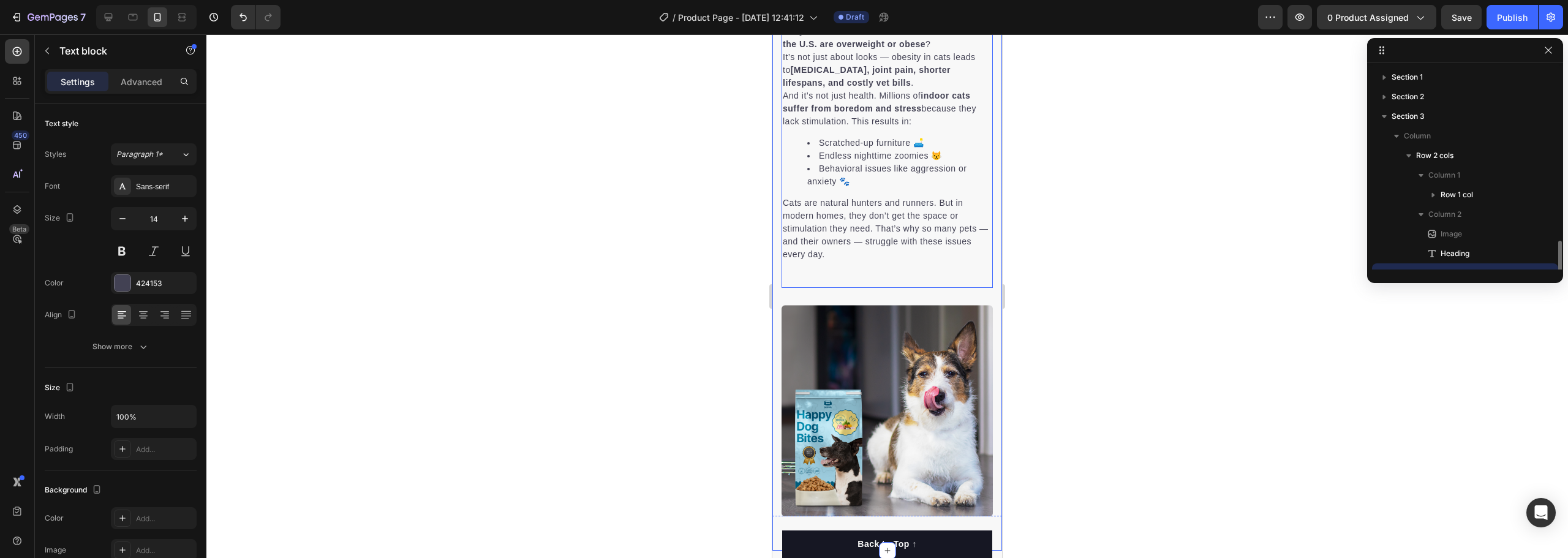
click at [865, 284] on div "Did you know that over 60% of household cats in the U.S. are overweight or obes…" at bounding box center [887, 151] width 211 height 273
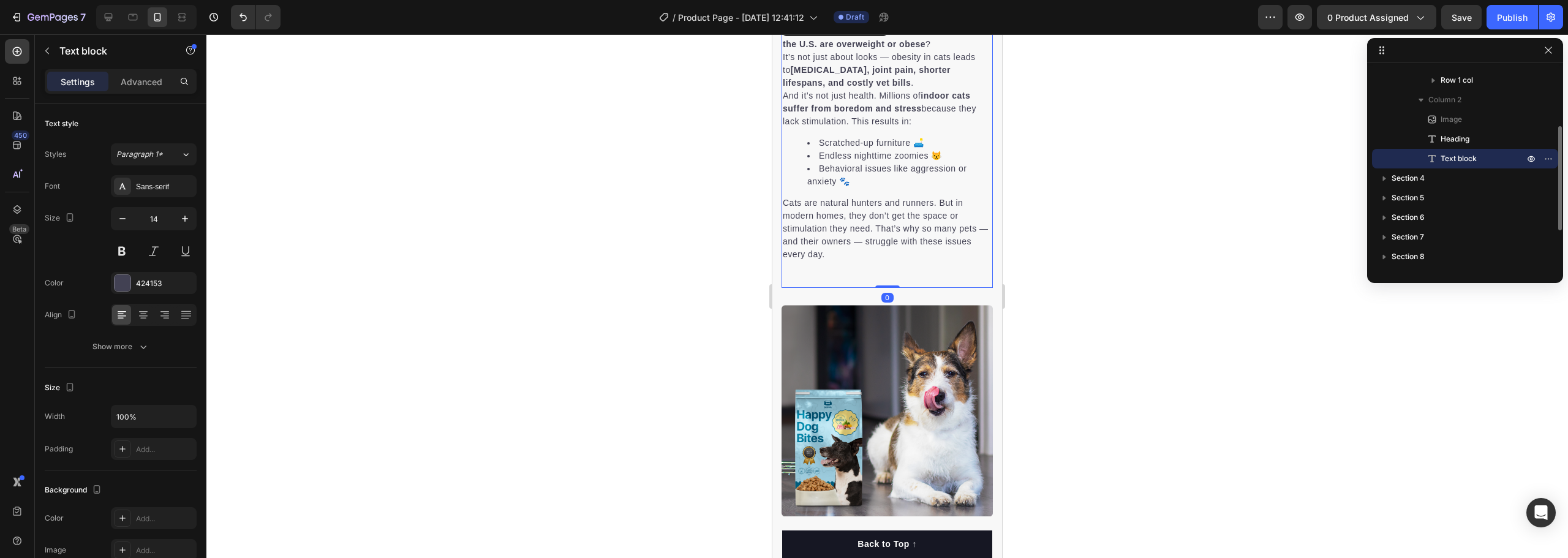
click at [838, 273] on div "Did you know that over 60% of household cats in the U.S. are overweight or obes…" at bounding box center [887, 151] width 211 height 273
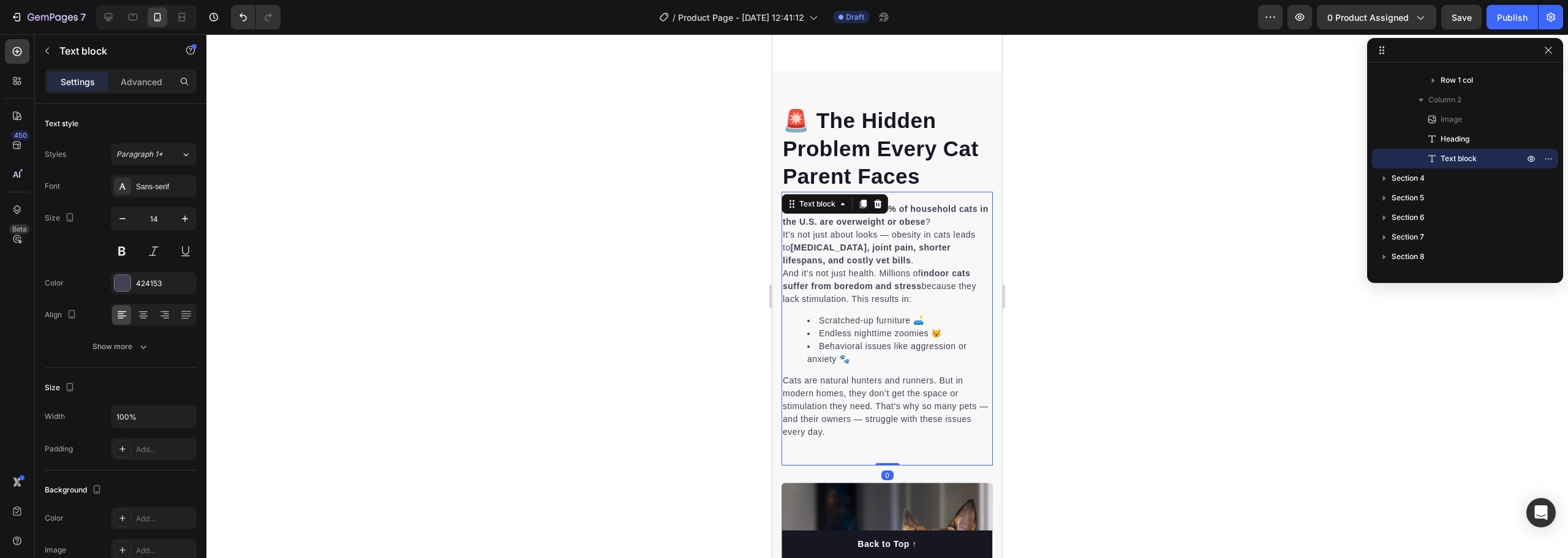
scroll to position [717, 0]
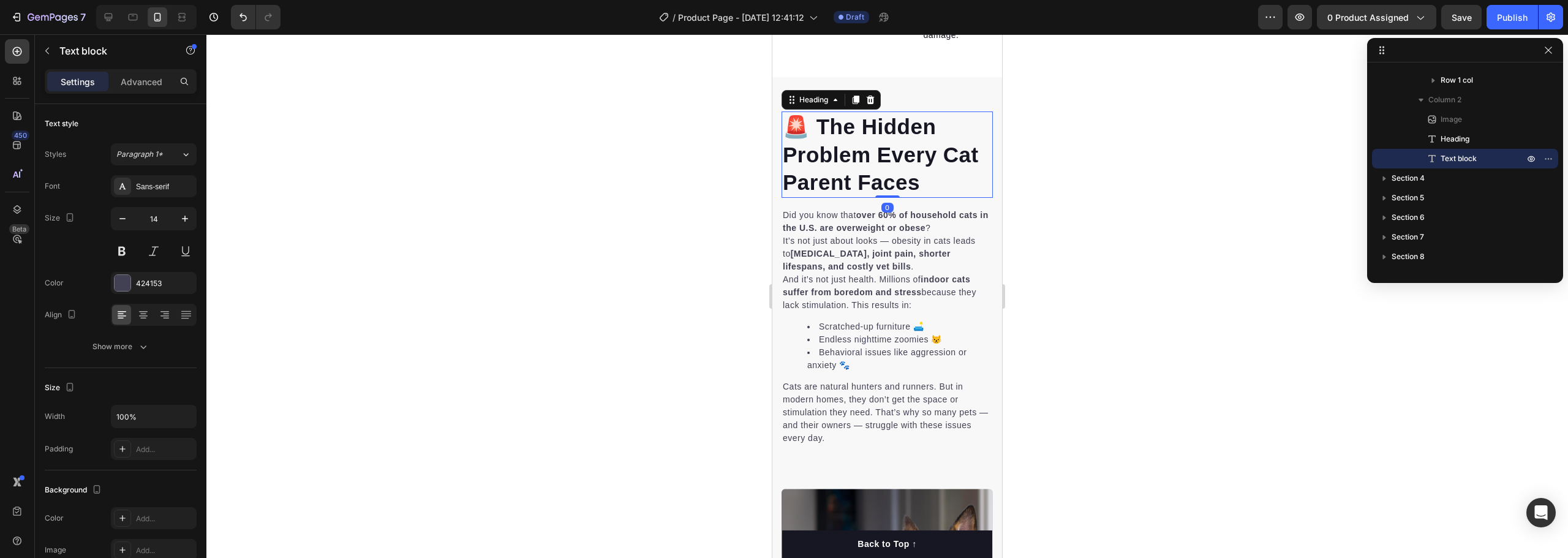
click at [896, 154] on p "🚨 The Hidden Problem Every Cat Parent Faces" at bounding box center [887, 155] width 209 height 84
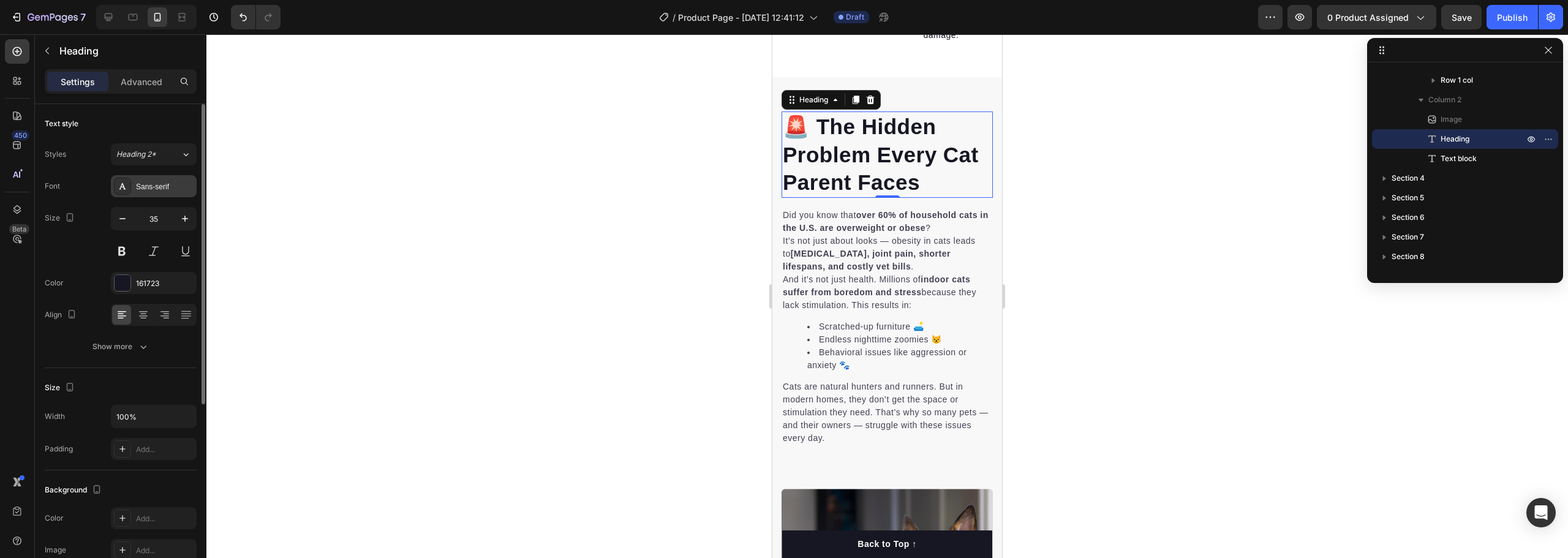
click at [173, 189] on div "Sans-serif" at bounding box center [164, 187] width 58 height 11
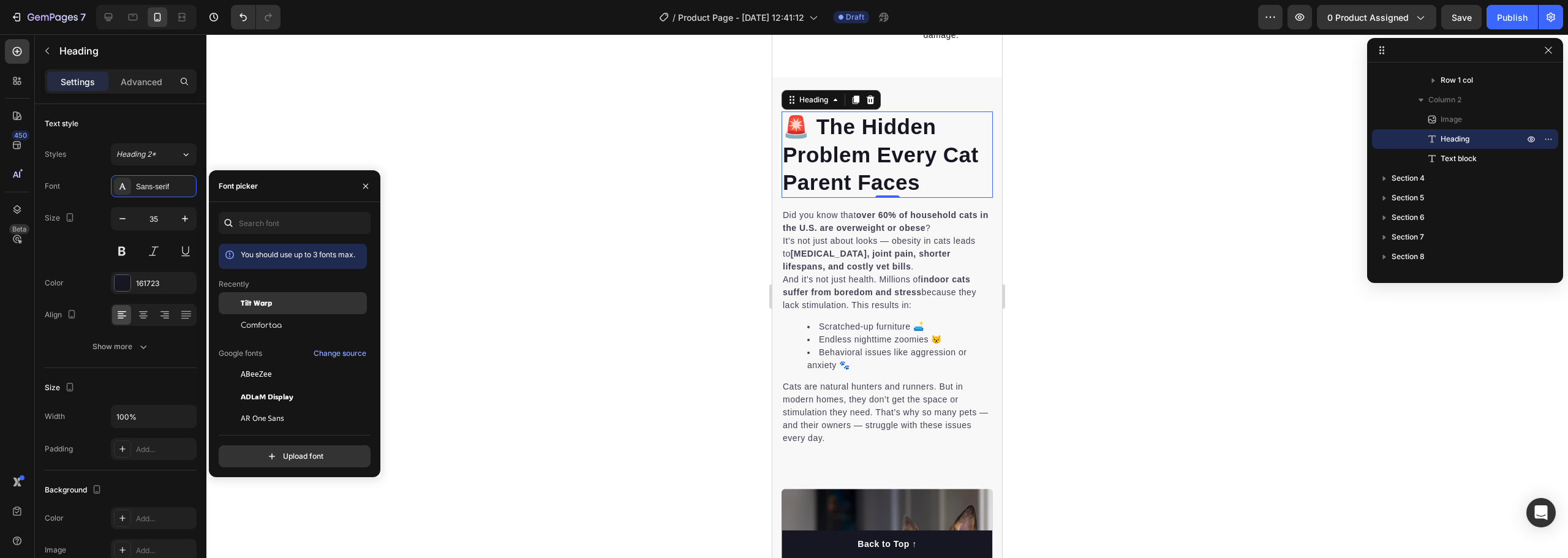
click at [277, 296] on div "Tilt Warp" at bounding box center [292, 303] width 148 height 22
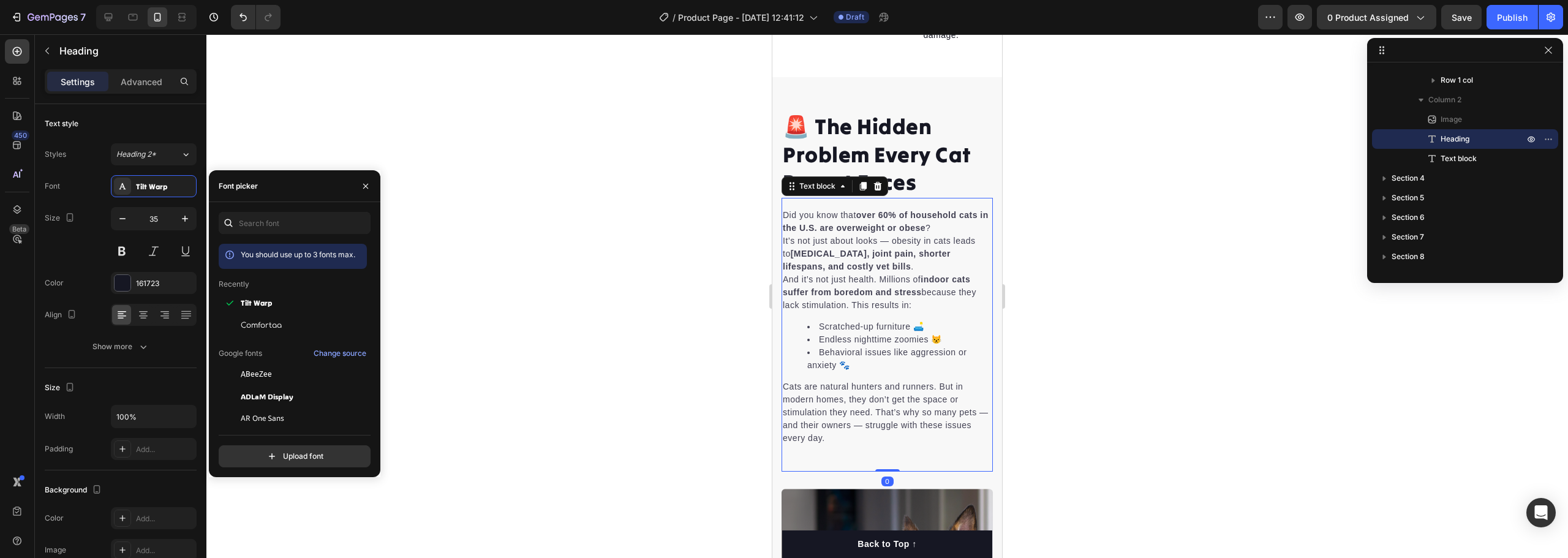
click at [884, 273] on p "And it’s not just health. Millions of indoor cats suffer from boredom and stres…" at bounding box center [887, 292] width 209 height 39
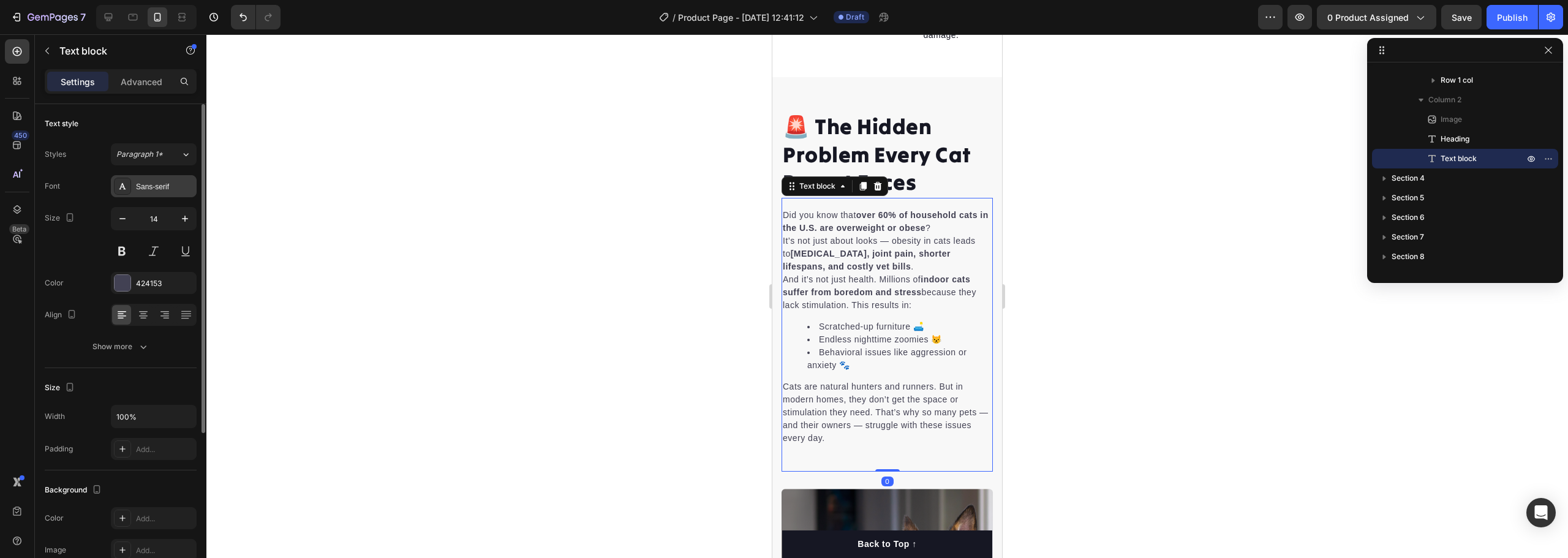
click at [162, 189] on div "Sans-serif" at bounding box center [164, 187] width 58 height 11
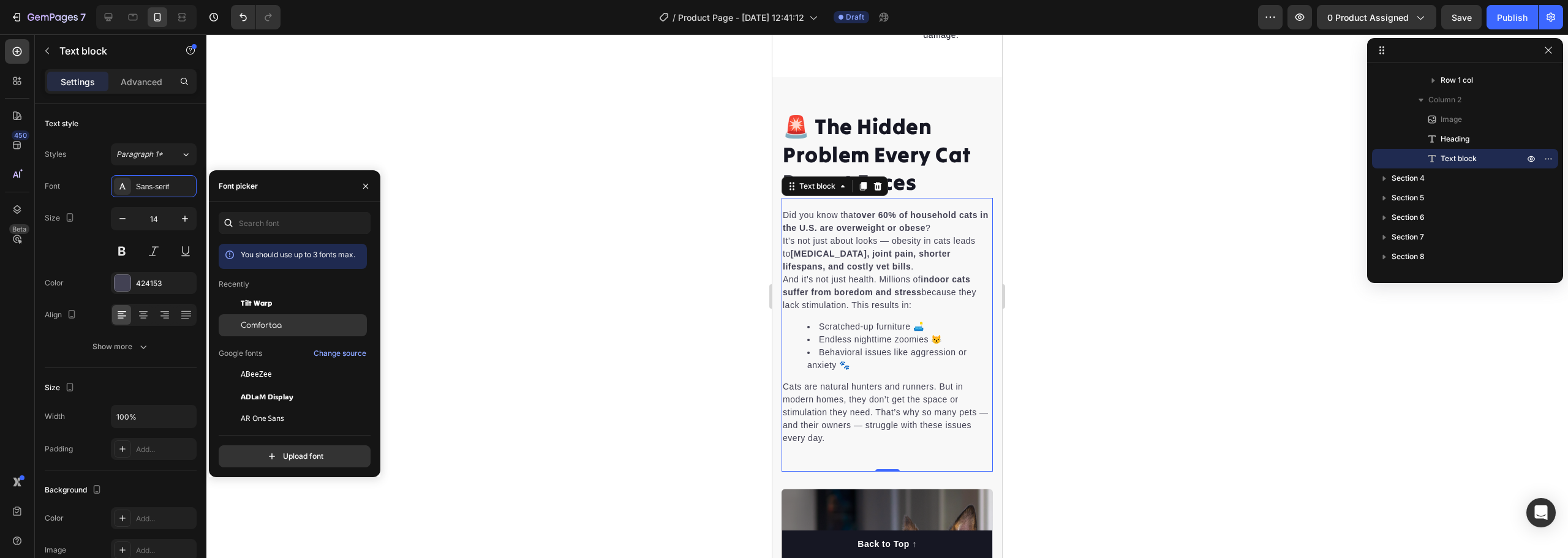
click at [259, 325] on span "Comfortaa" at bounding box center [261, 325] width 41 height 11
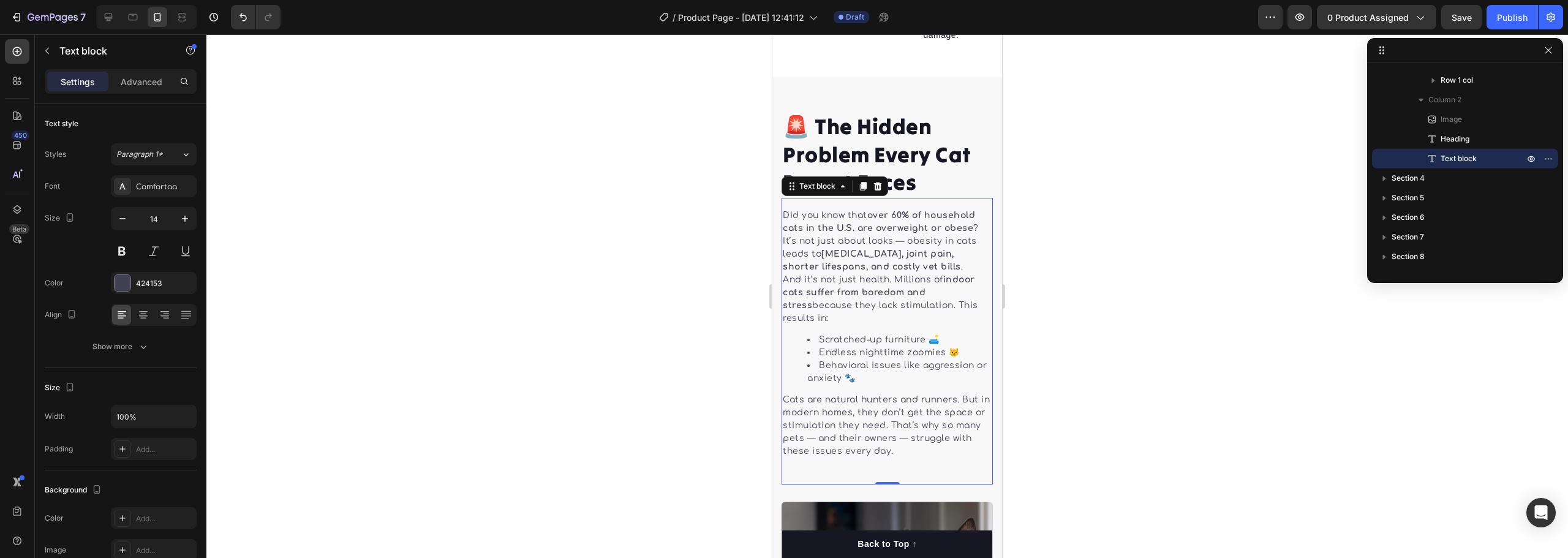
click at [1138, 312] on div at bounding box center [887, 296] width 1362 height 524
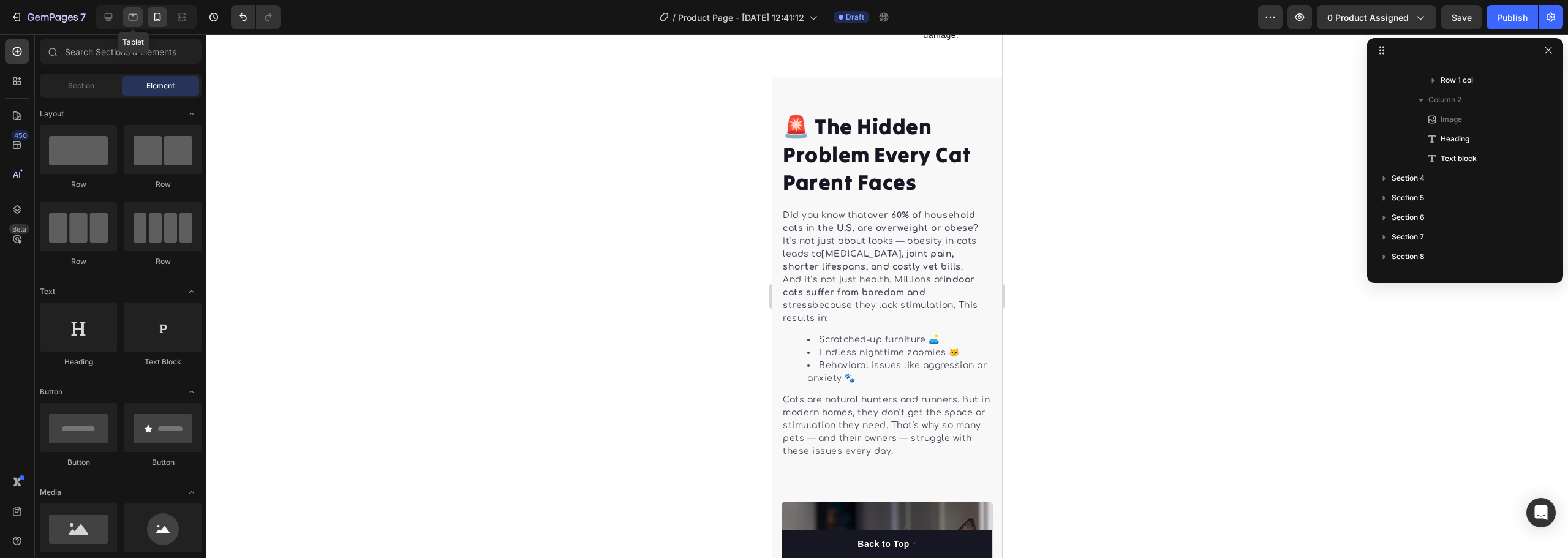
click at [136, 20] on icon at bounding box center [133, 17] width 9 height 7
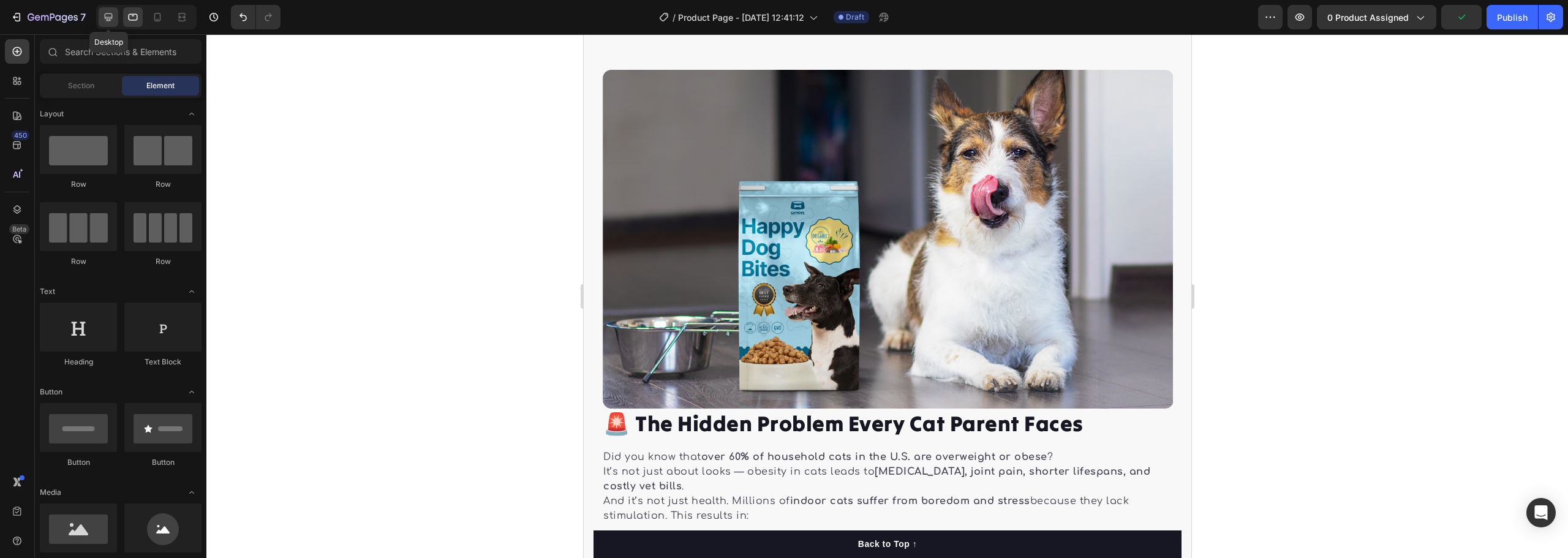
click at [107, 22] on icon at bounding box center [108, 17] width 12 height 12
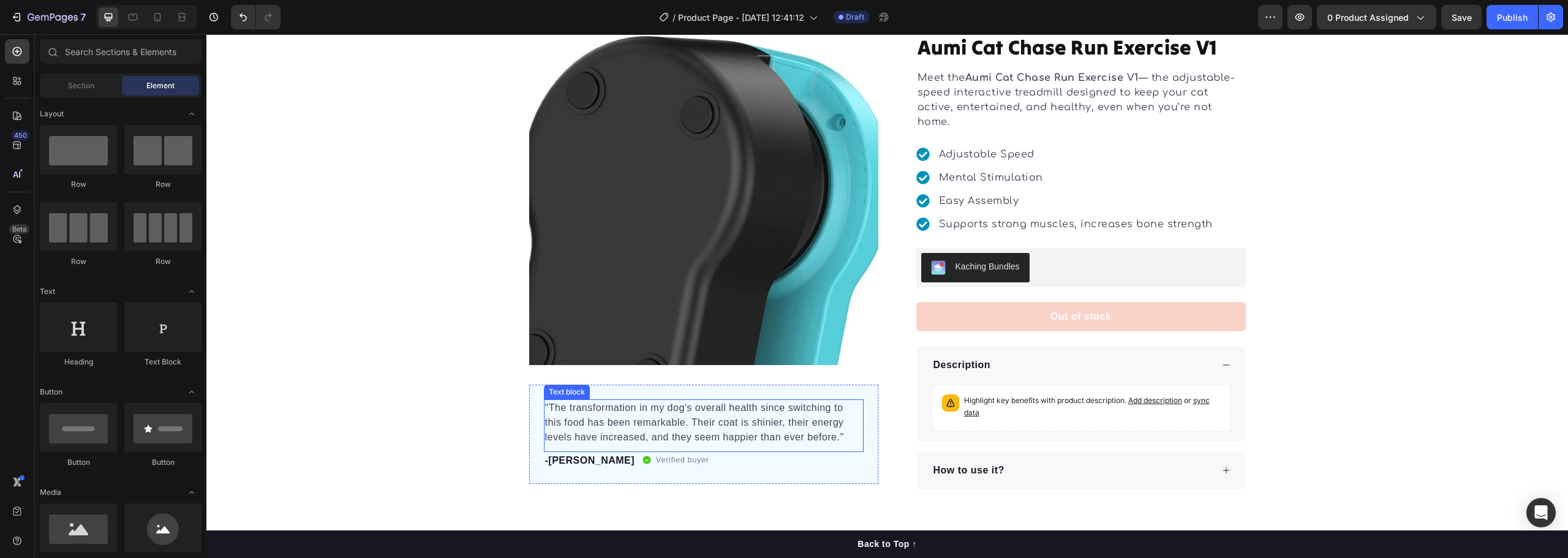
scroll to position [167, 0]
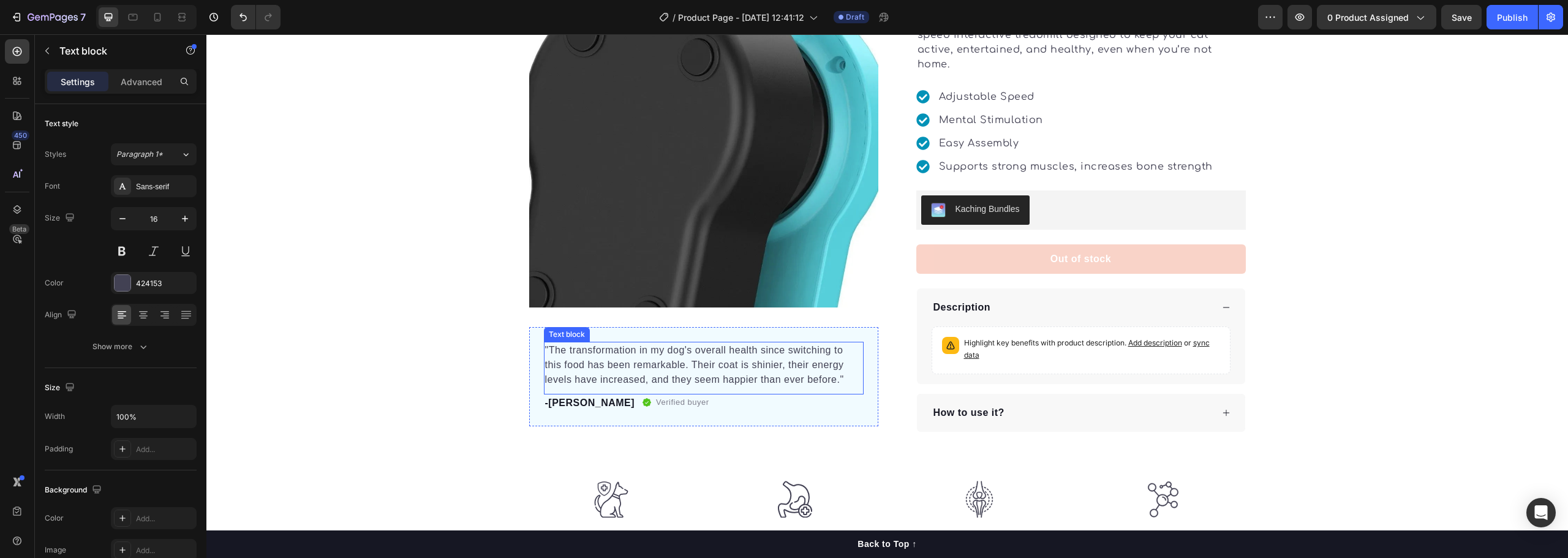
click at [705, 357] on p ""The transformation in my dog's overall health since switching to this food has…" at bounding box center [703, 365] width 318 height 44
click at [166, 187] on div "Sans-serif" at bounding box center [164, 187] width 58 height 11
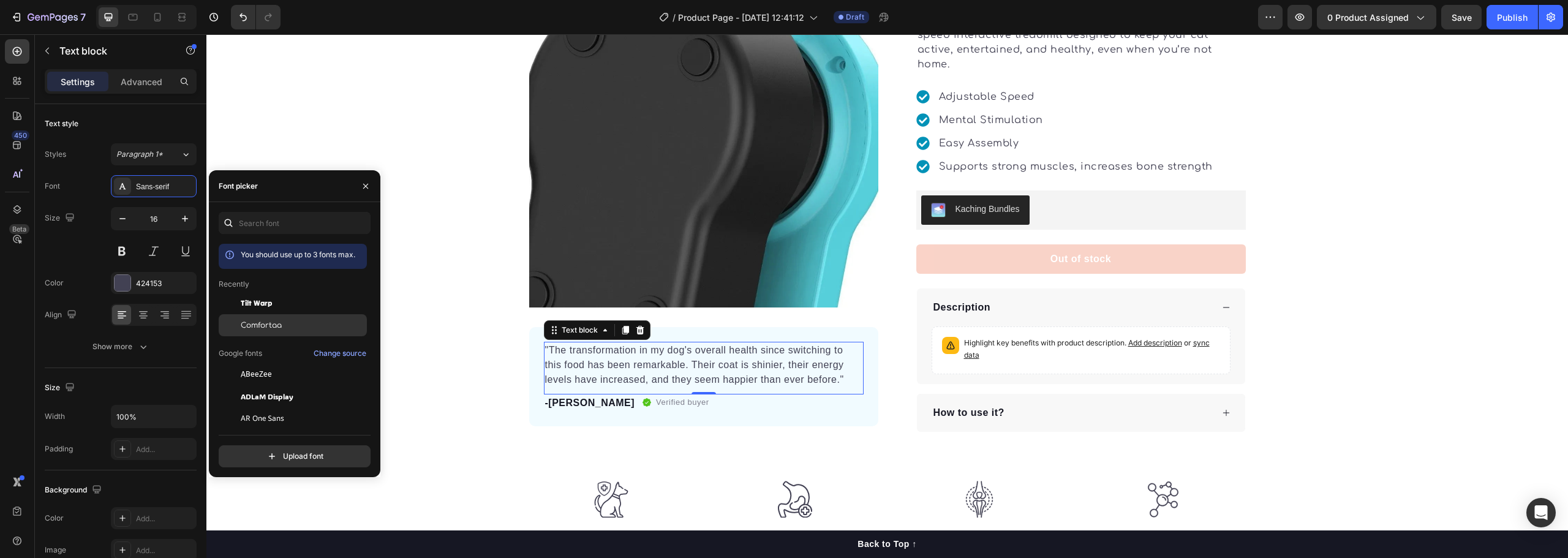
click at [280, 321] on span "Comfortaa" at bounding box center [261, 325] width 41 height 11
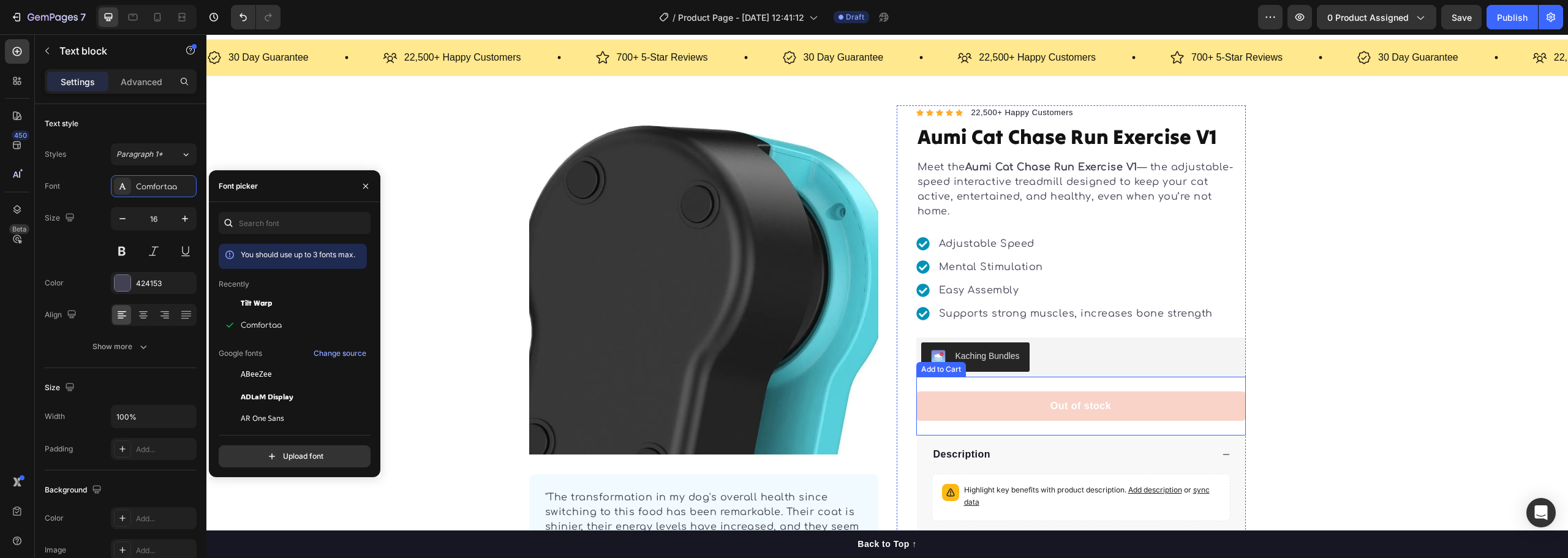
scroll to position [0, 0]
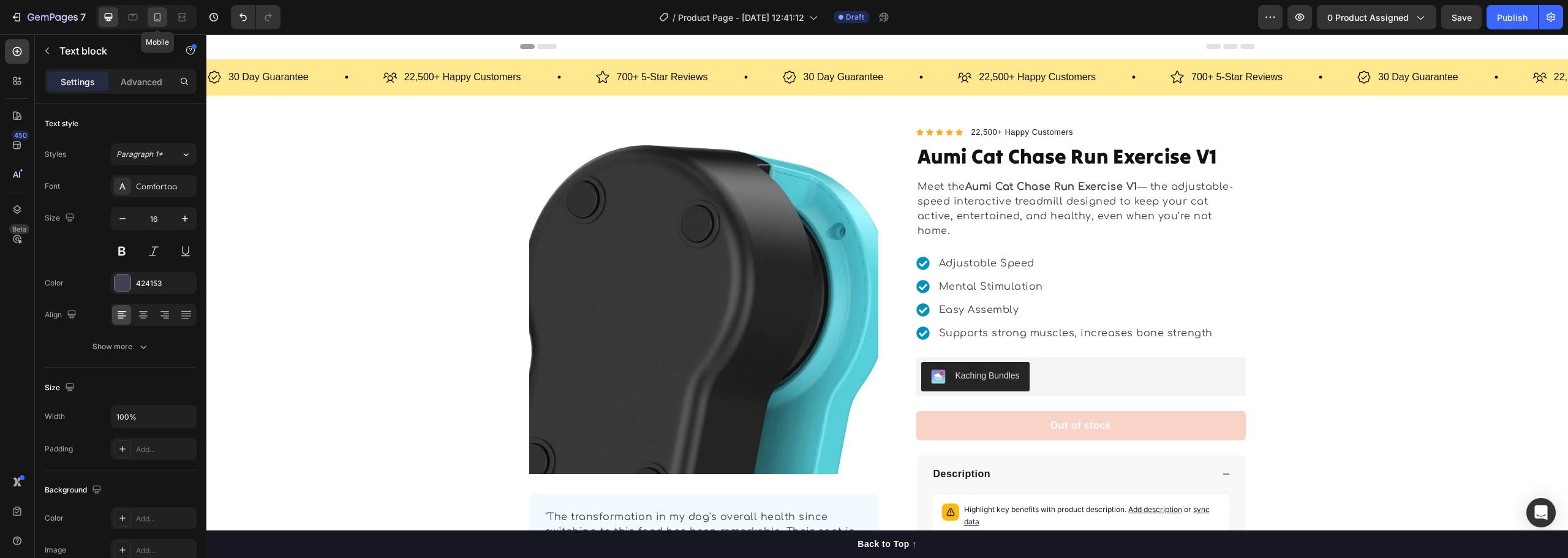
click at [157, 11] on icon at bounding box center [157, 17] width 12 height 12
type input "14"
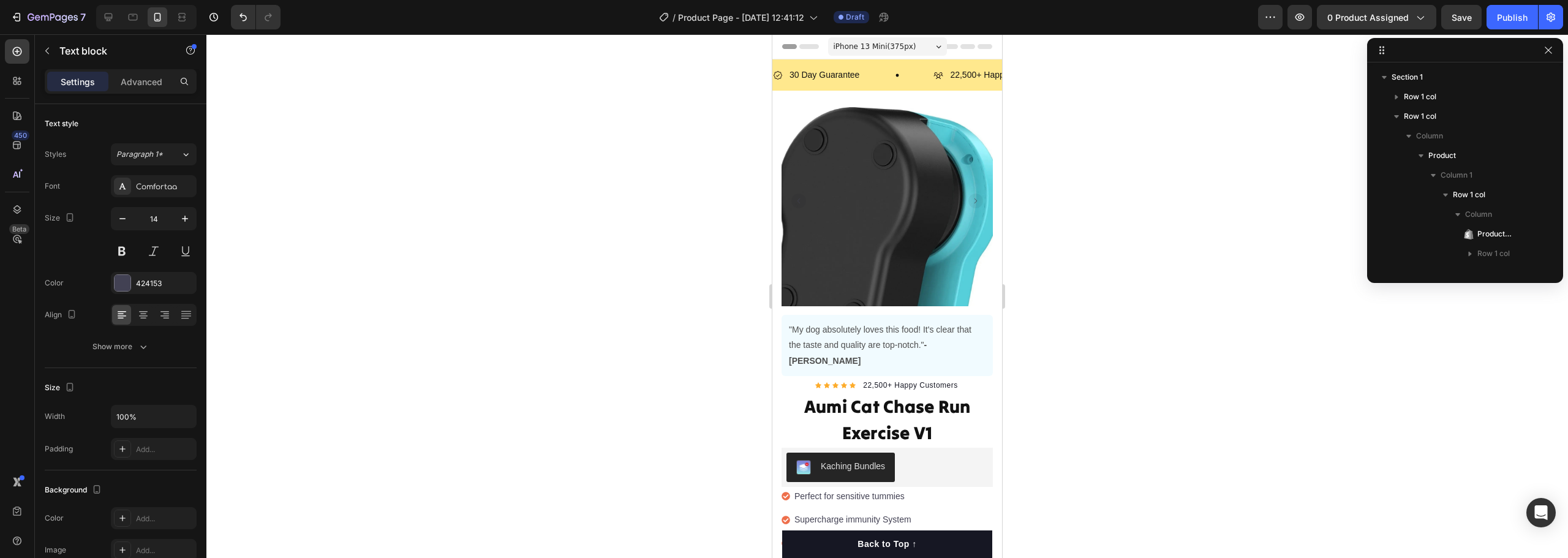
click at [835, 51] on span "iPhone 13 Mini ( 375 px)" at bounding box center [875, 46] width 83 height 12
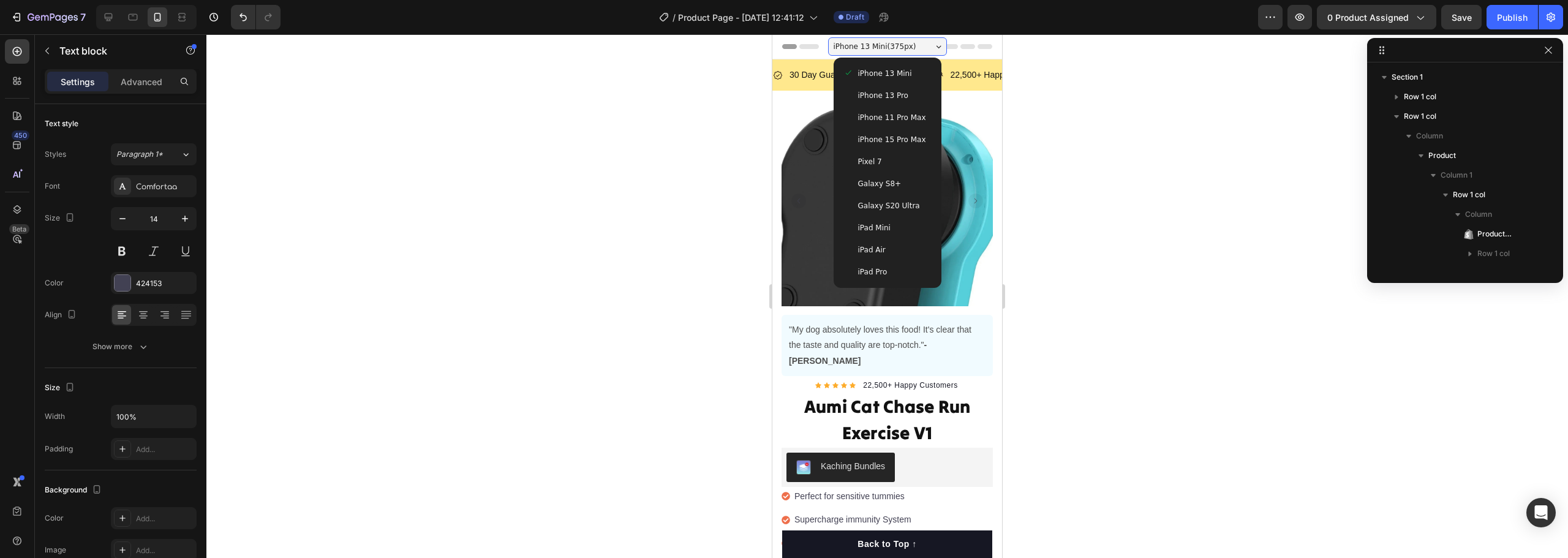
click at [913, 139] on span "iPhone 15 Pro Max" at bounding box center [892, 140] width 68 height 12
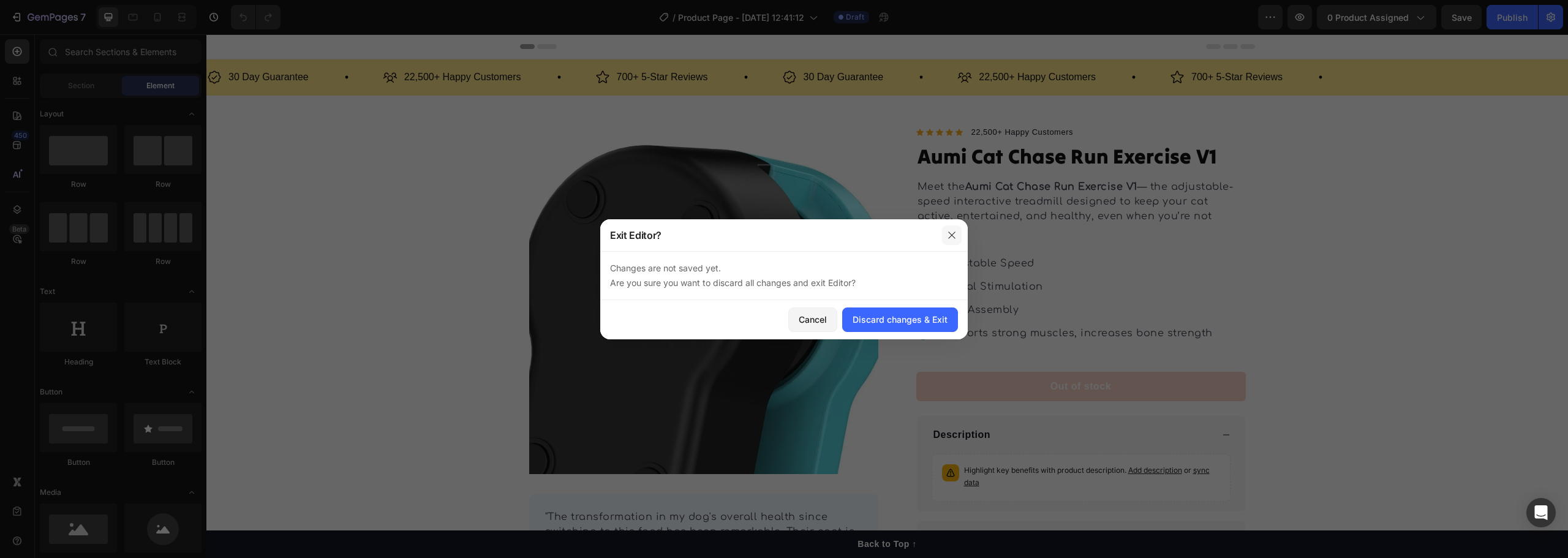
click at [949, 231] on icon "button" at bounding box center [951, 235] width 9 height 9
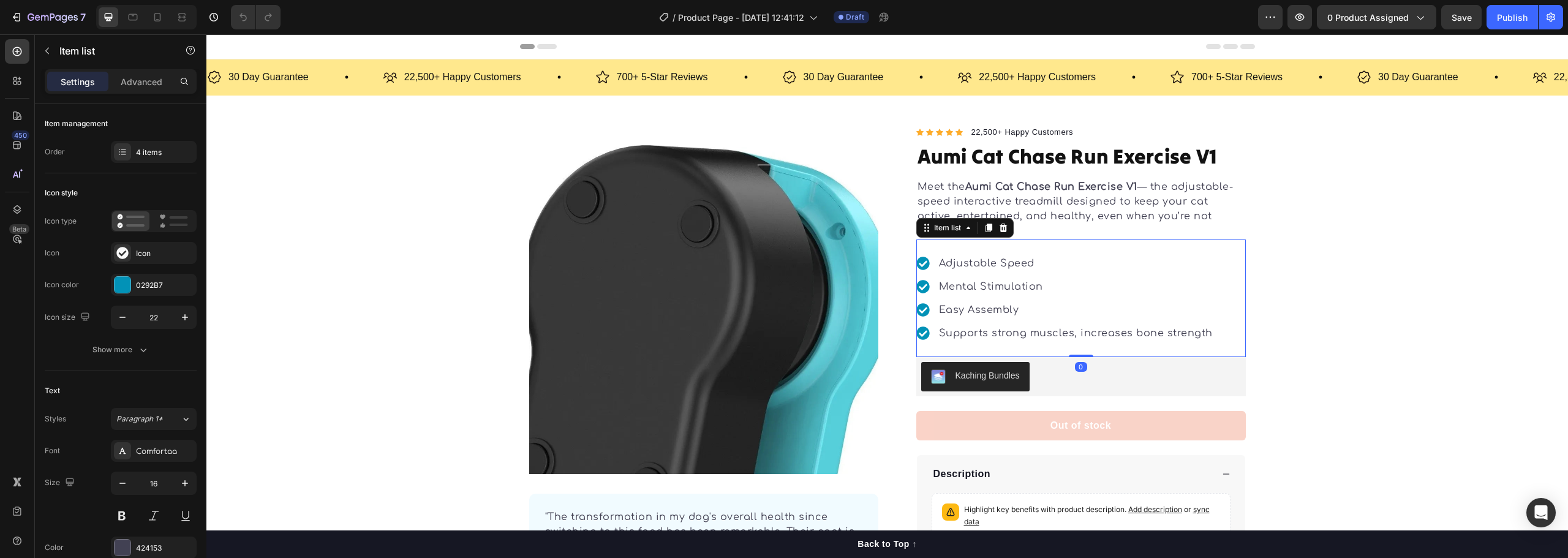
click at [1022, 303] on p "Easy Assembly" at bounding box center [1076, 310] width 273 height 15
click at [1008, 279] on p "Mental Stimulation" at bounding box center [1076, 287] width 273 height 15
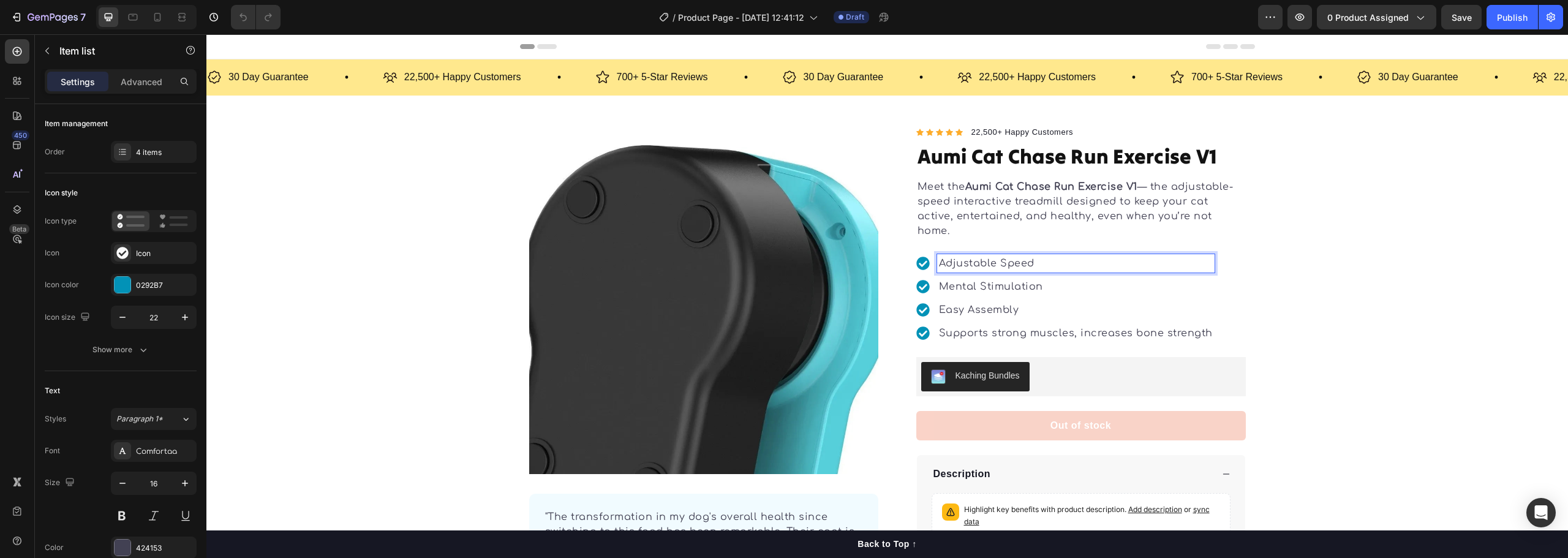
click at [982, 256] on p "Adjustable Speed" at bounding box center [1076, 264] width 273 height 15
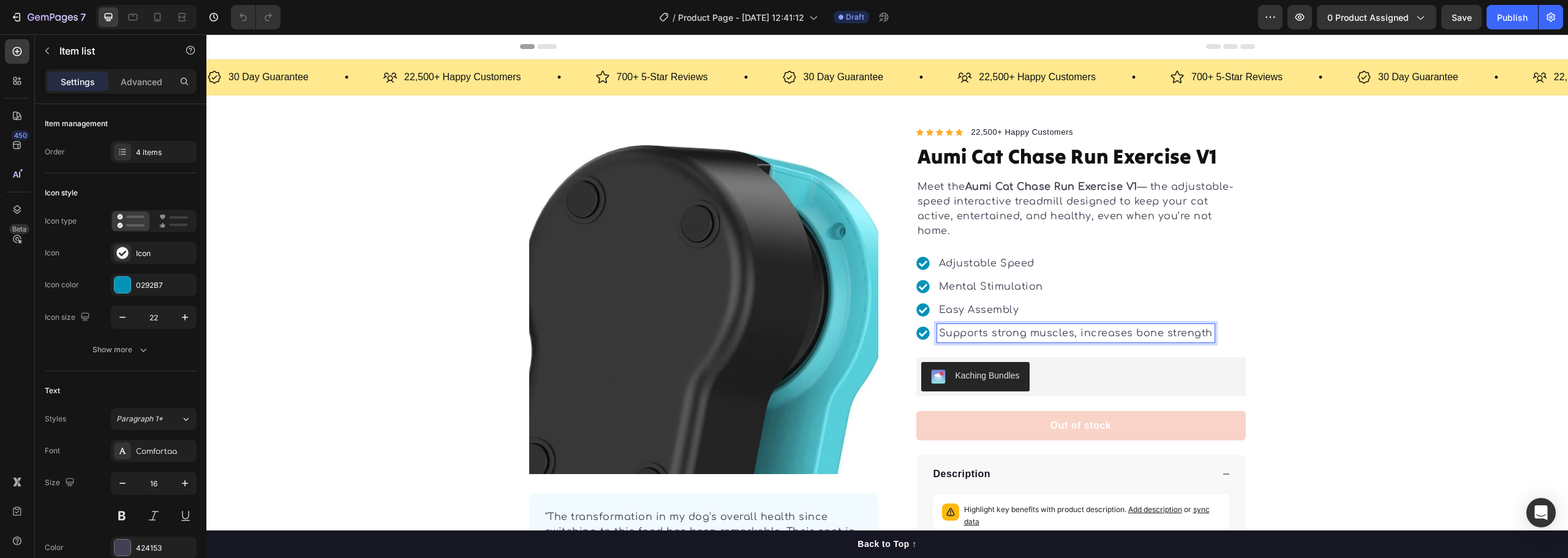
click at [999, 326] on p "Supports strong muscles, increases bone strength" at bounding box center [1076, 334] width 273 height 15
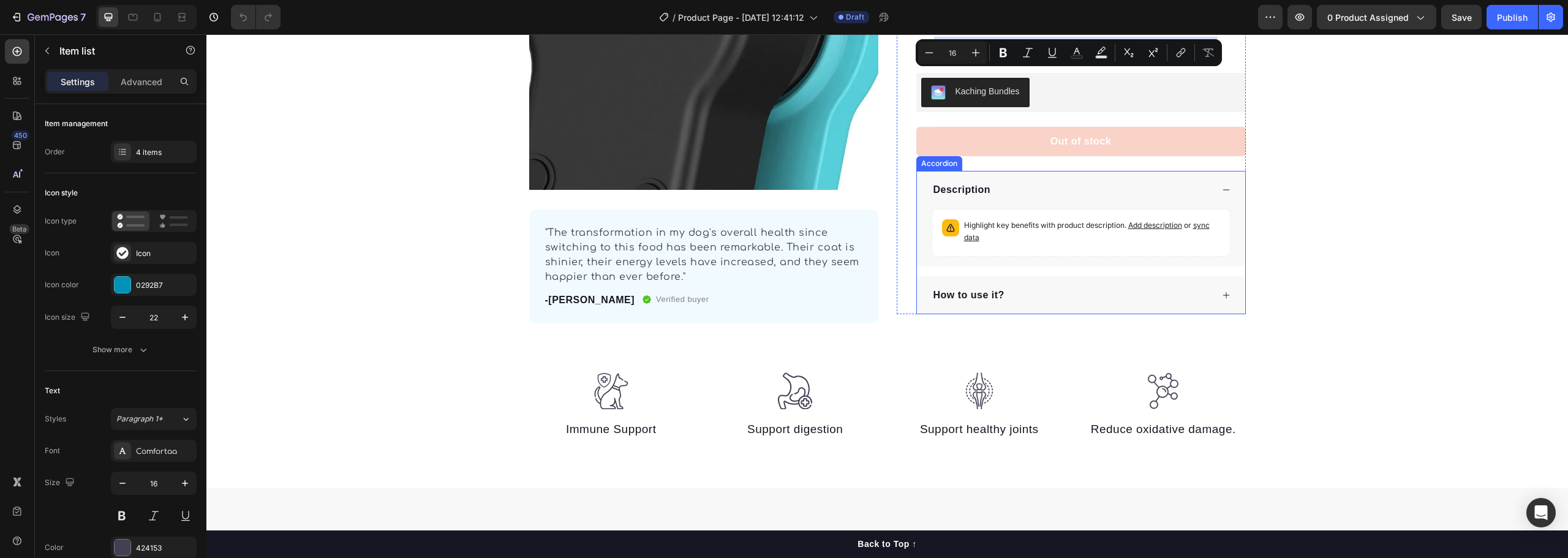
scroll to position [306, 0]
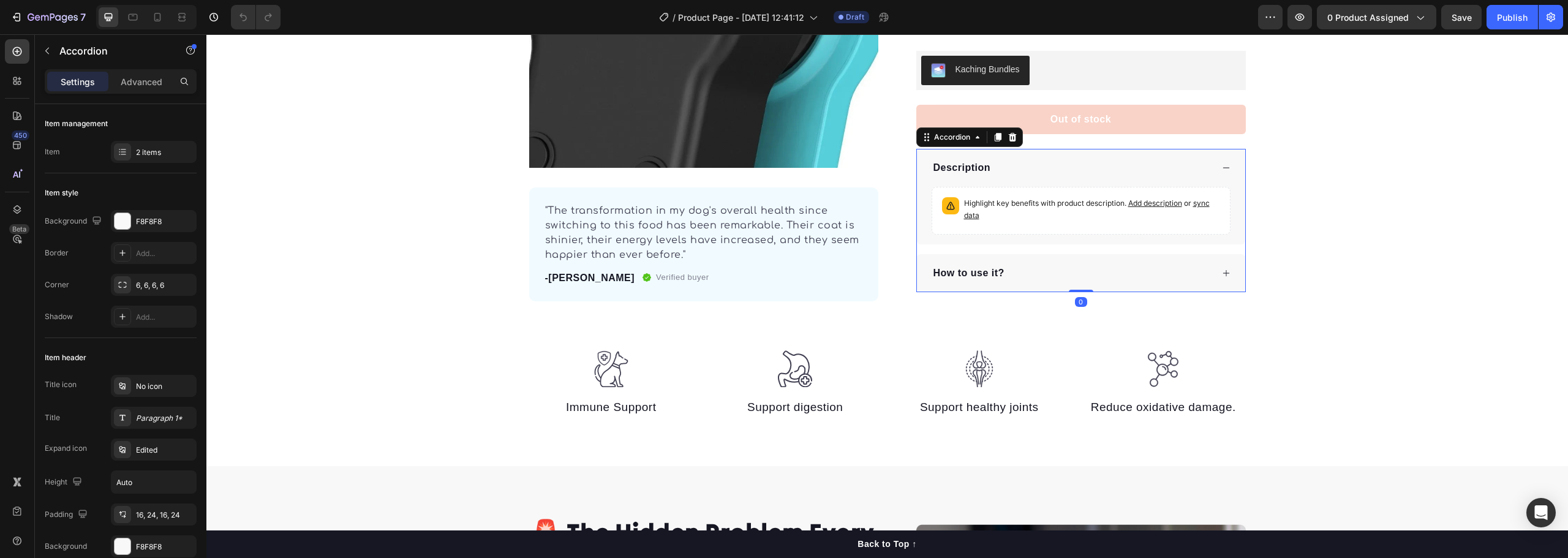
click at [1222, 269] on icon at bounding box center [1226, 272] width 8 height 8
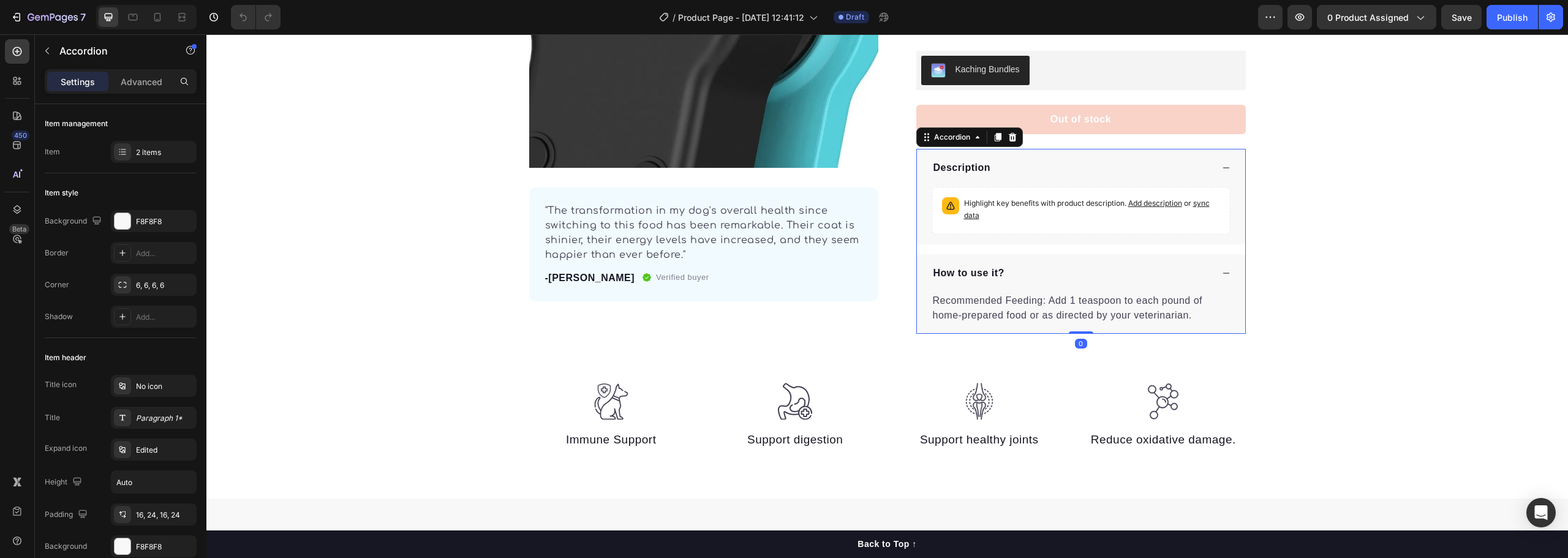
click at [1225, 269] on icon at bounding box center [1226, 272] width 8 height 8
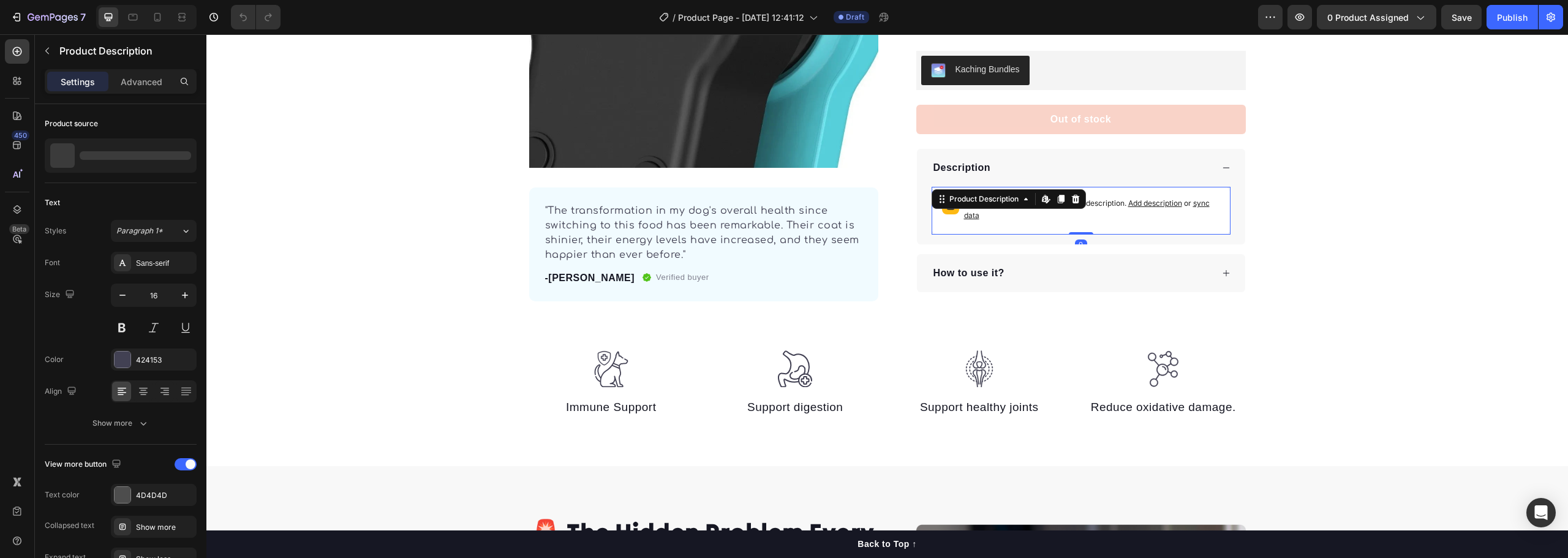
click at [1036, 206] on p "Highlight key benefits with product description. Add description or sync data" at bounding box center [1093, 209] width 256 height 25
click at [1074, 194] on icon at bounding box center [1076, 199] width 9 height 9
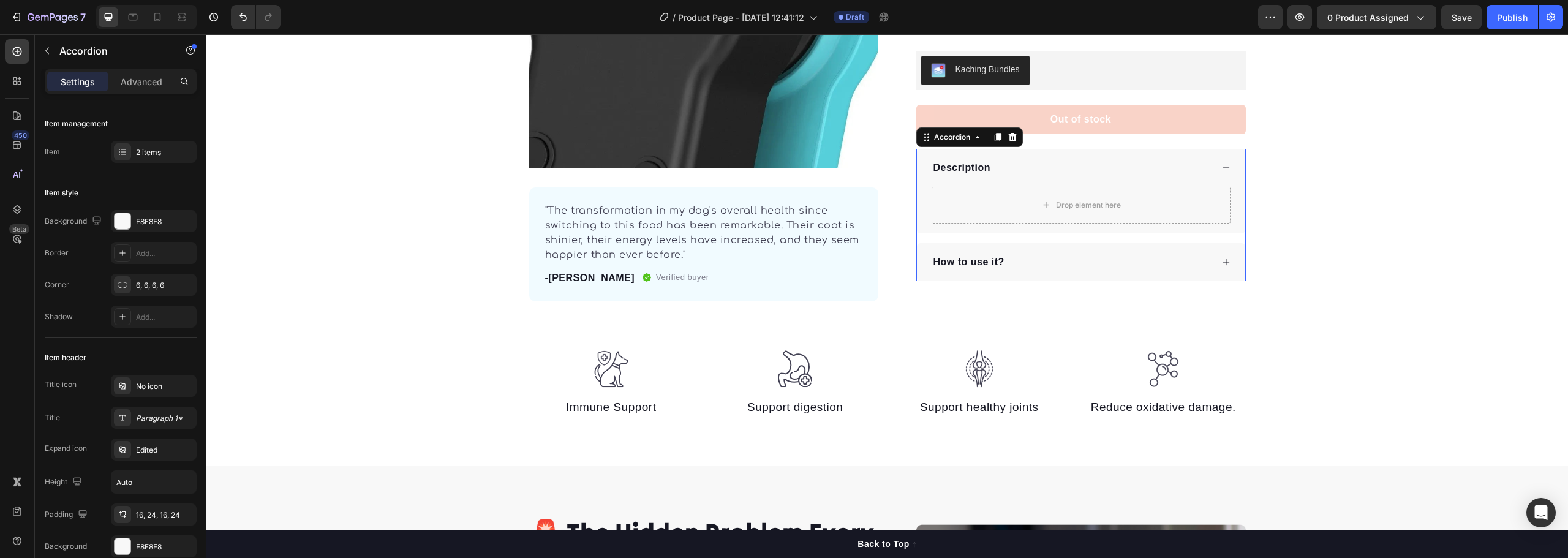
click at [966, 160] on p "Description" at bounding box center [962, 168] width 58 height 15
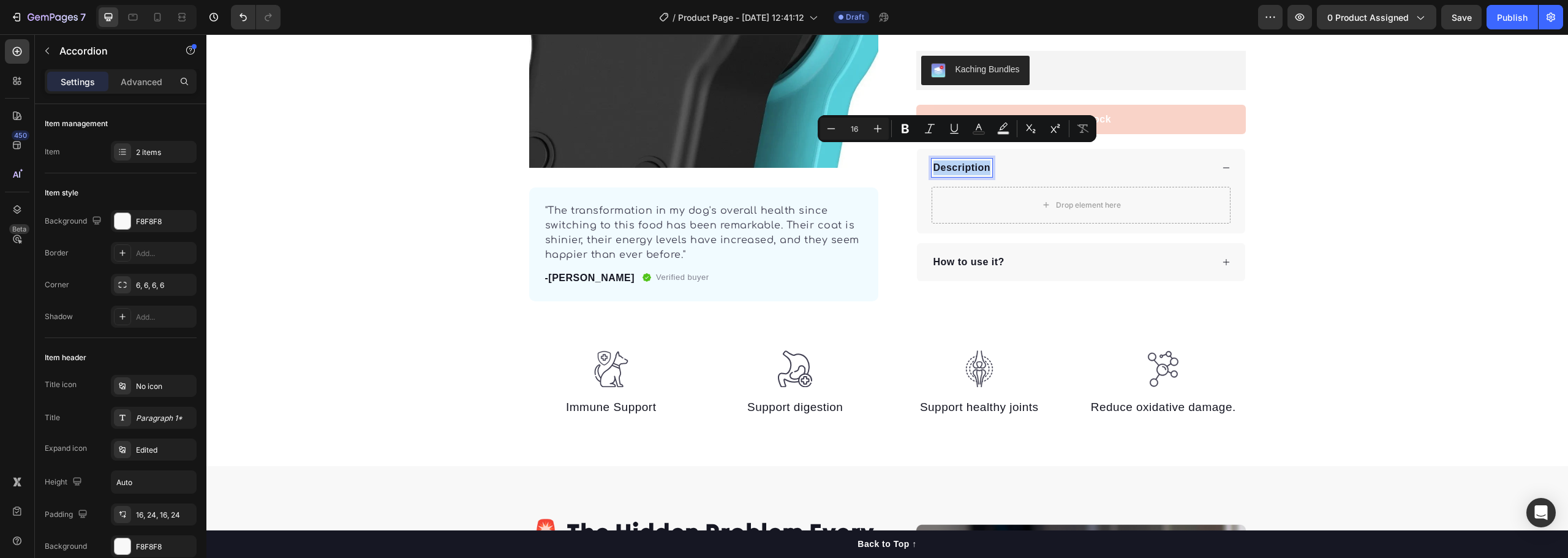
click at [966, 160] on p "Description" at bounding box center [962, 168] width 58 height 15
click at [1393, 241] on div "Product Images "The transformation in my dog's overall health since switching t…" at bounding box center [887, 60] width 1362 height 483
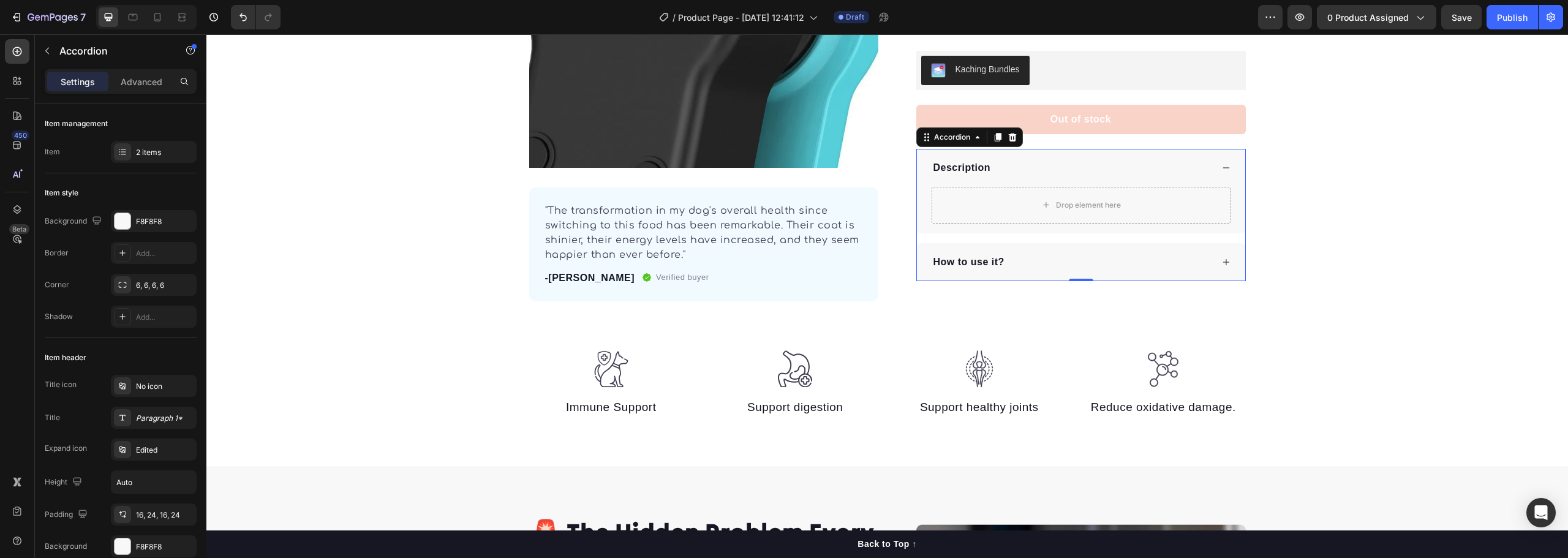
click at [1098, 253] on div "How to use it?" at bounding box center [1072, 261] width 281 height 18
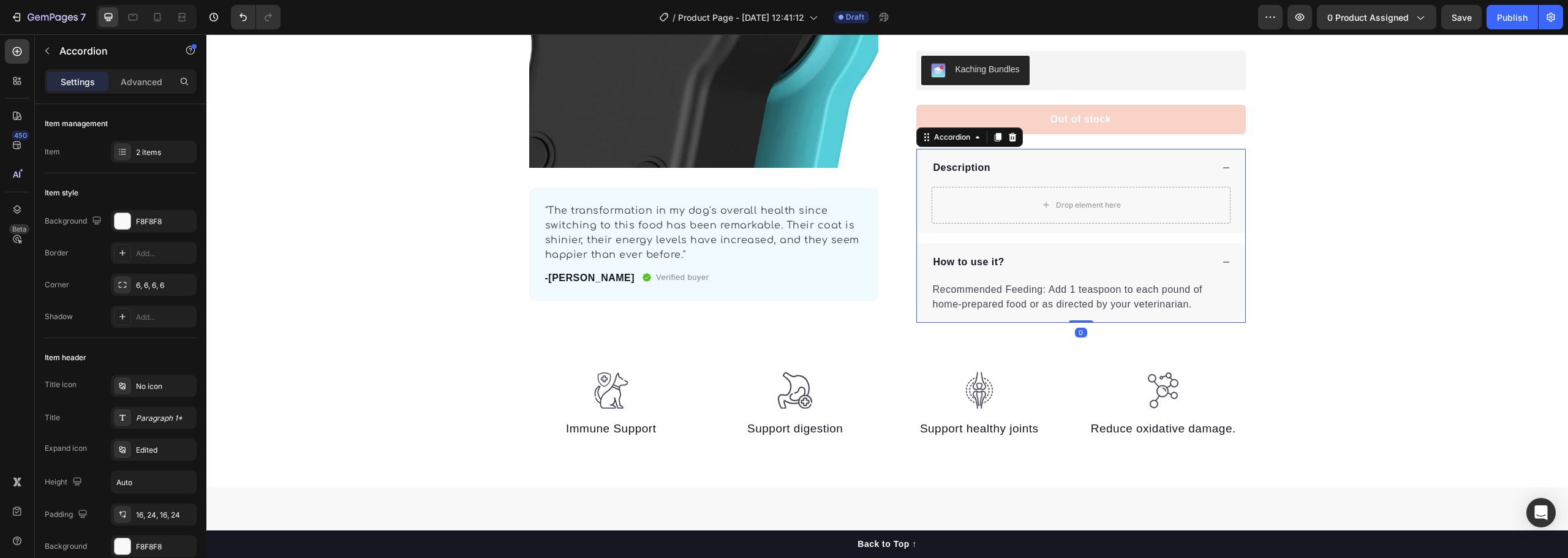
click at [1098, 253] on div "How to use it?" at bounding box center [1072, 261] width 281 height 18
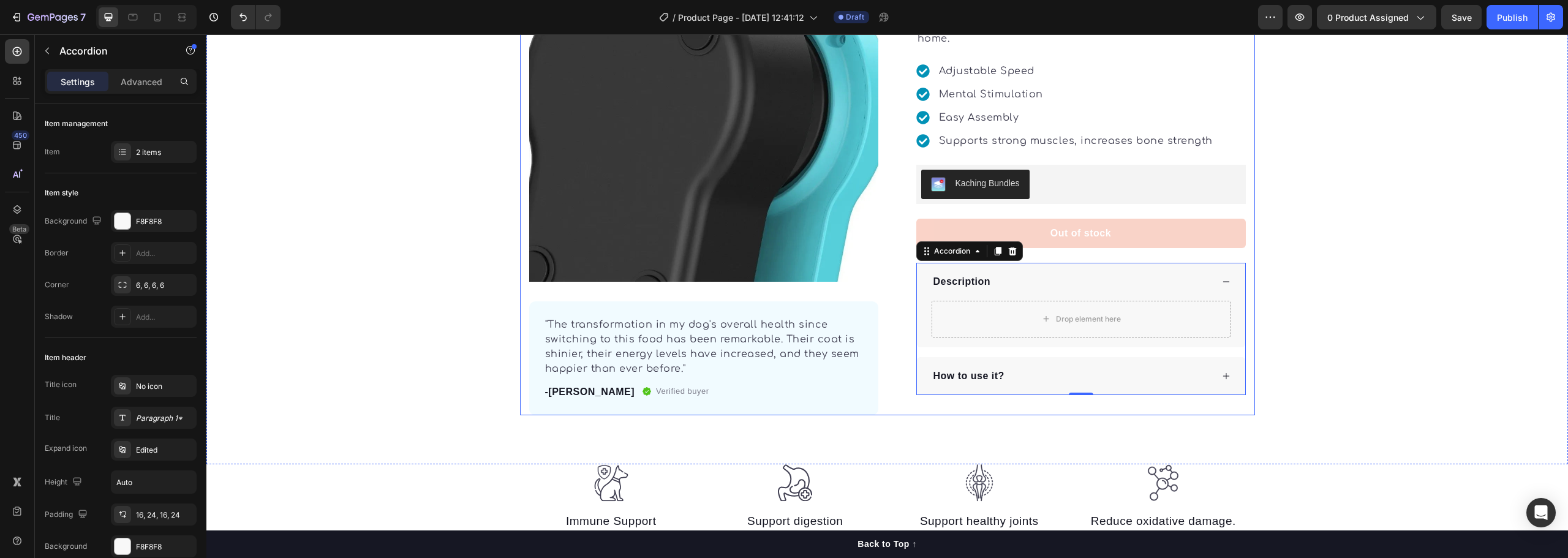
scroll to position [245, 0]
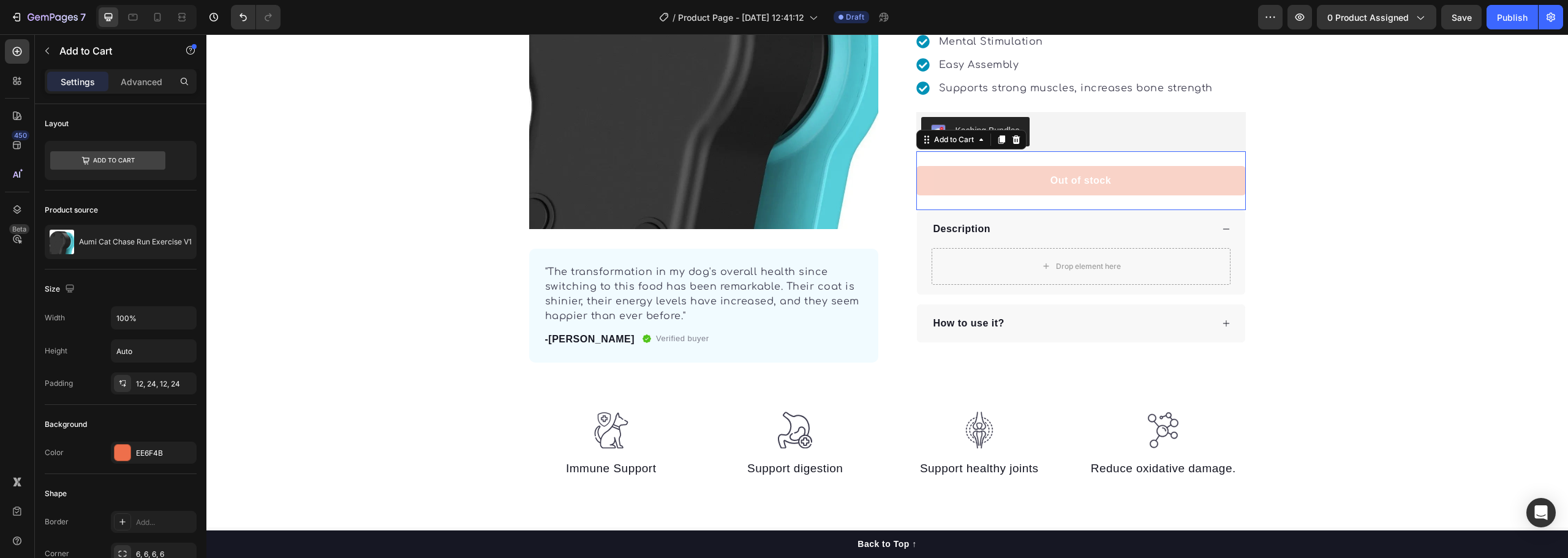
click at [1118, 172] on button "Out of stock" at bounding box center [1081, 180] width 330 height 29
click at [142, 456] on div "EE6F4B" at bounding box center [154, 453] width 36 height 11
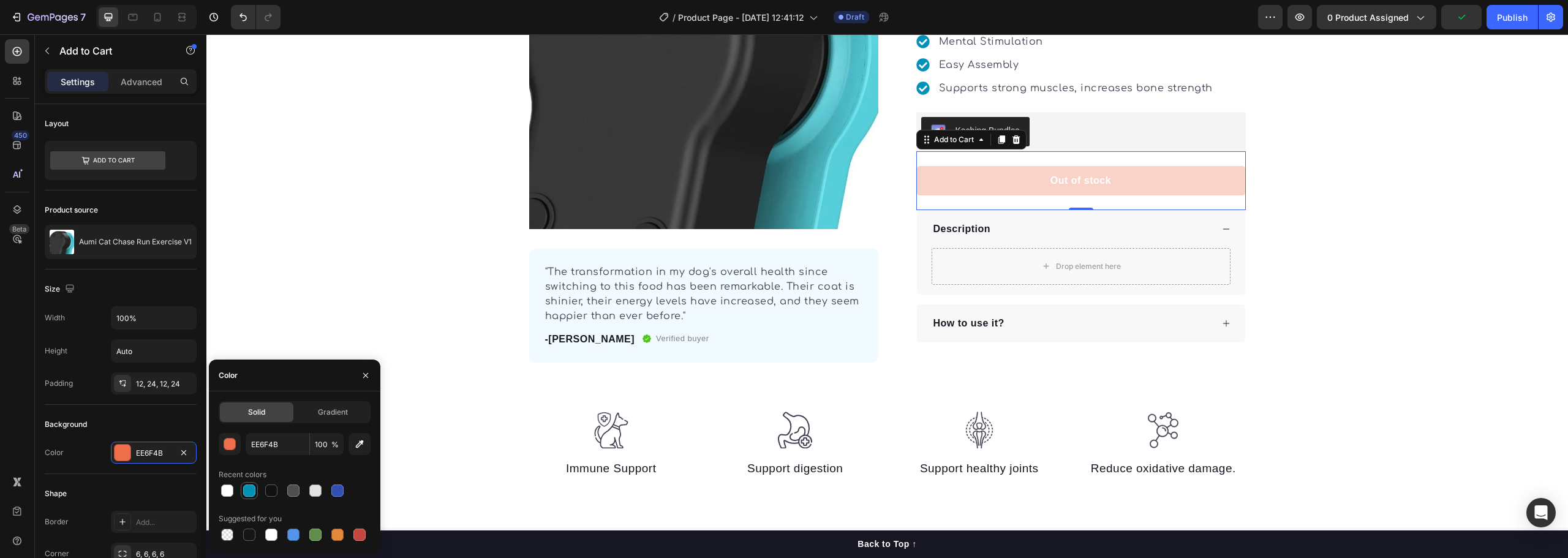
click at [252, 485] on div at bounding box center [249, 490] width 12 height 12
type input "0292B7"
click at [1284, 266] on div "Product Images "The transformation in my dog's overall health since switching t…" at bounding box center [887, 122] width 1362 height 483
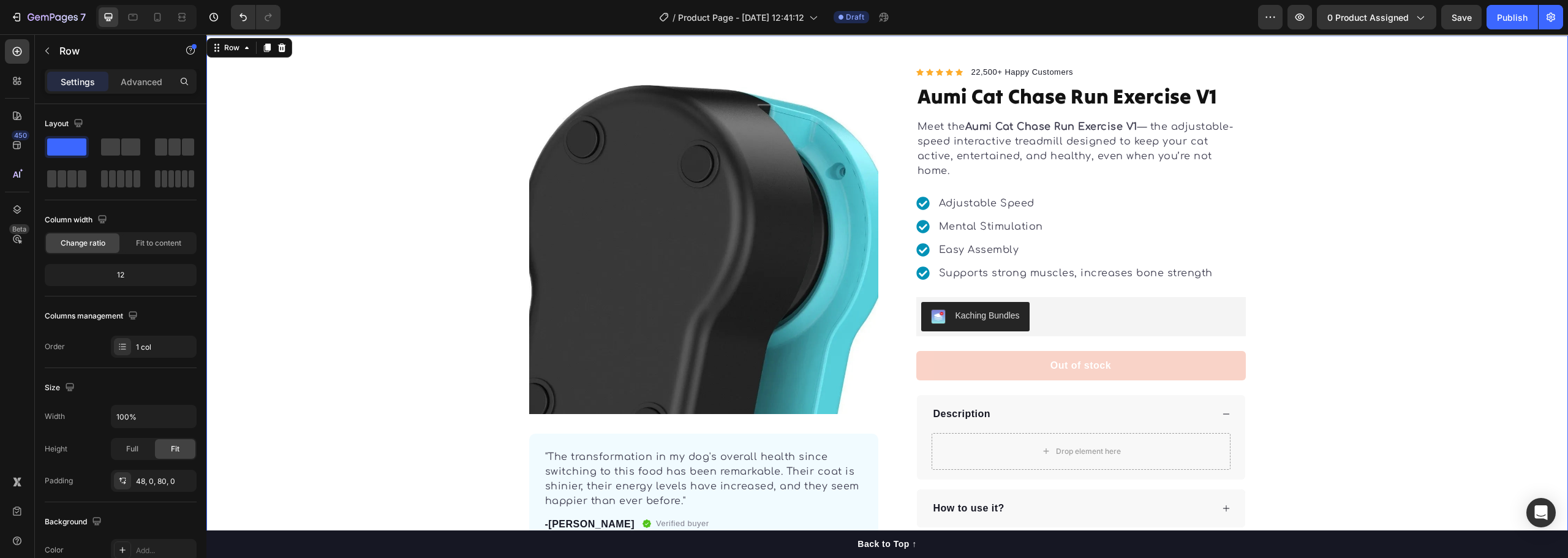
scroll to position [0, 0]
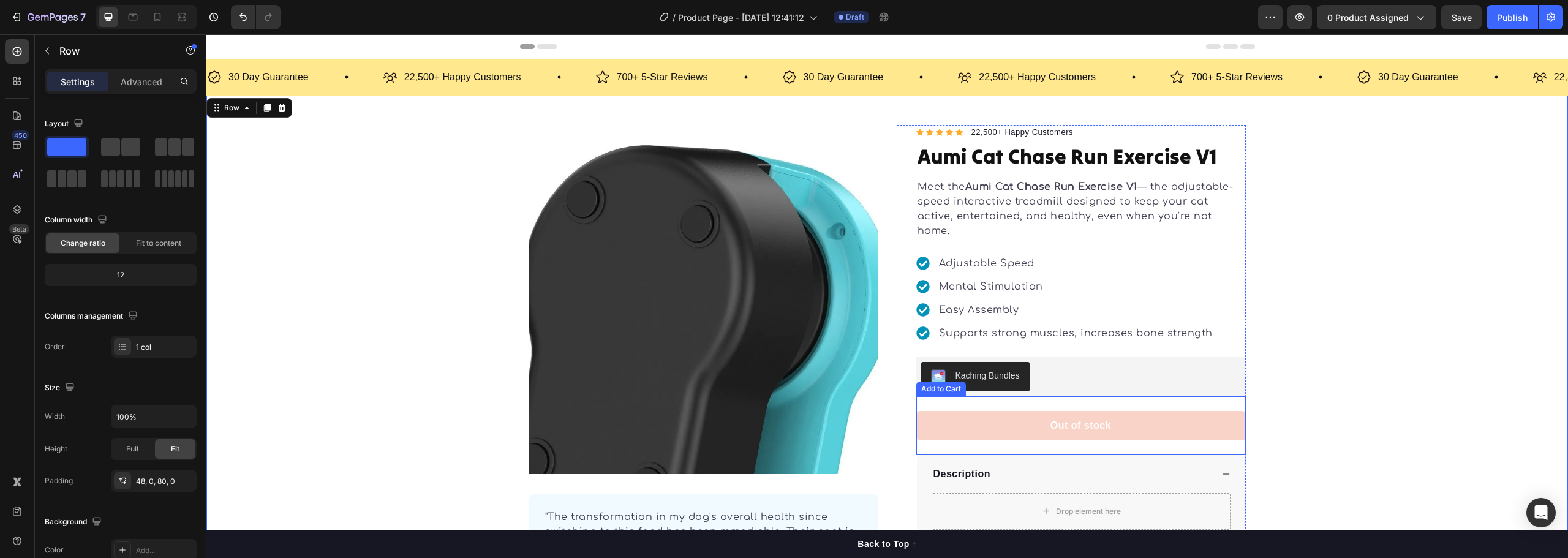
click at [1079, 411] on button "Out of stock" at bounding box center [1081, 425] width 330 height 29
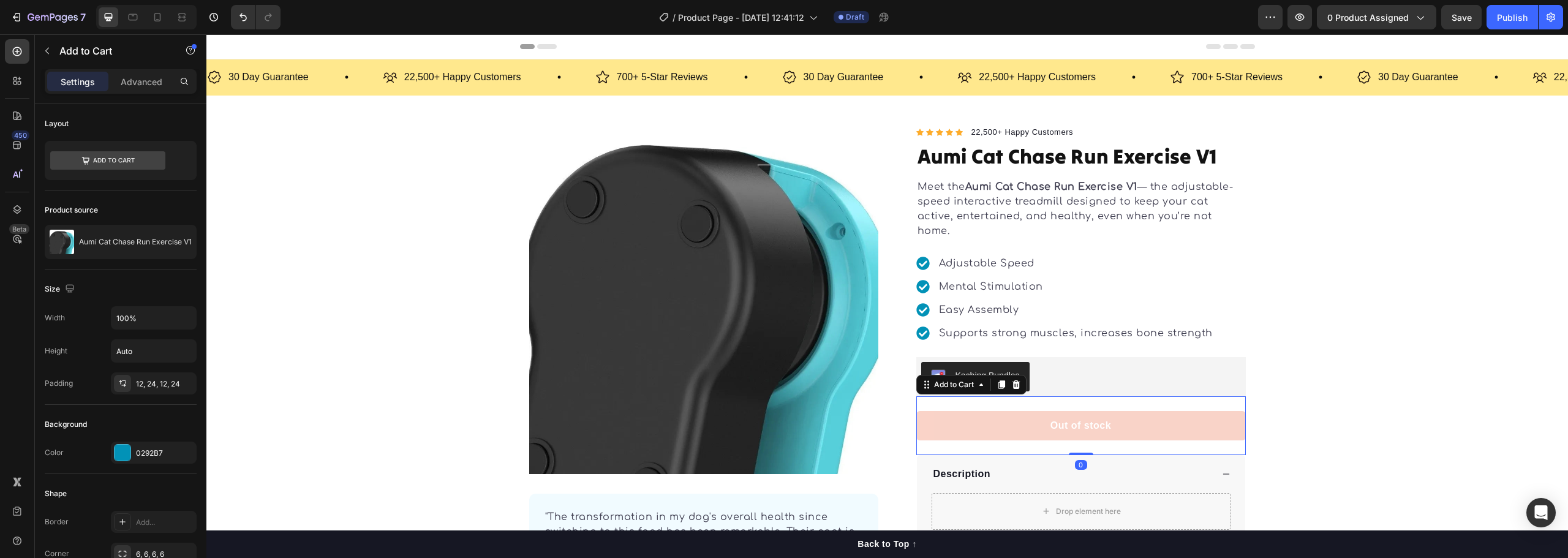
click at [1020, 411] on button "Out of stock" at bounding box center [1081, 425] width 330 height 29
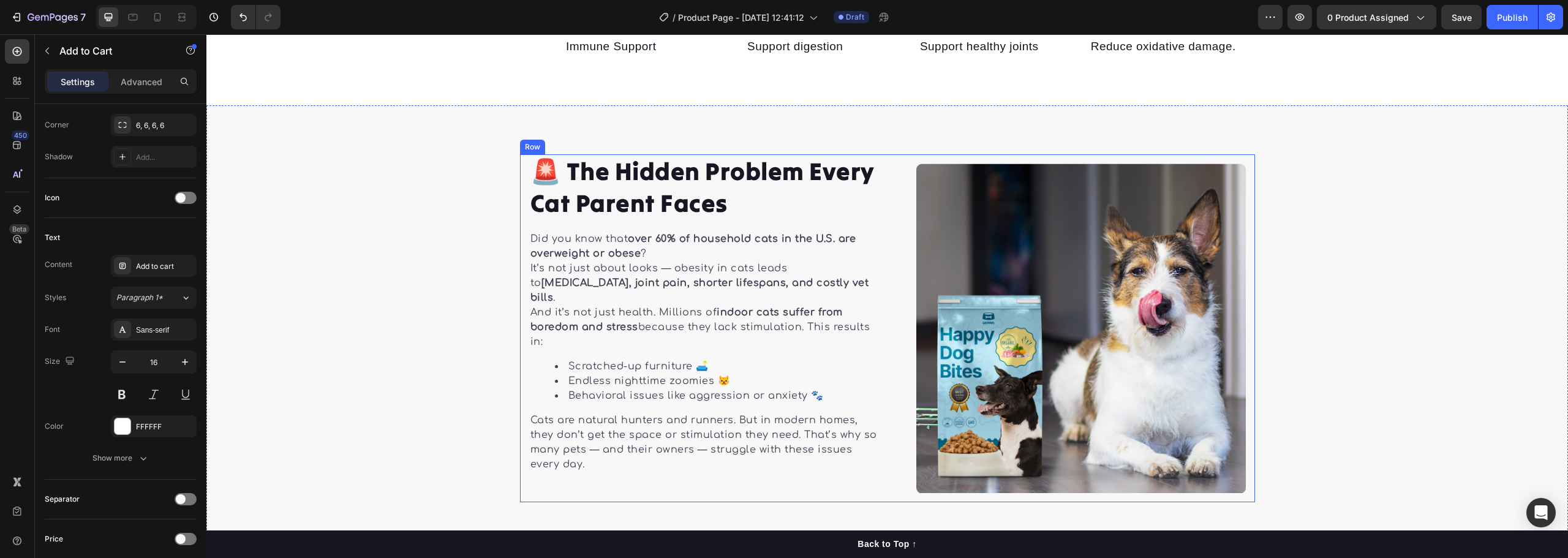
scroll to position [613, 0]
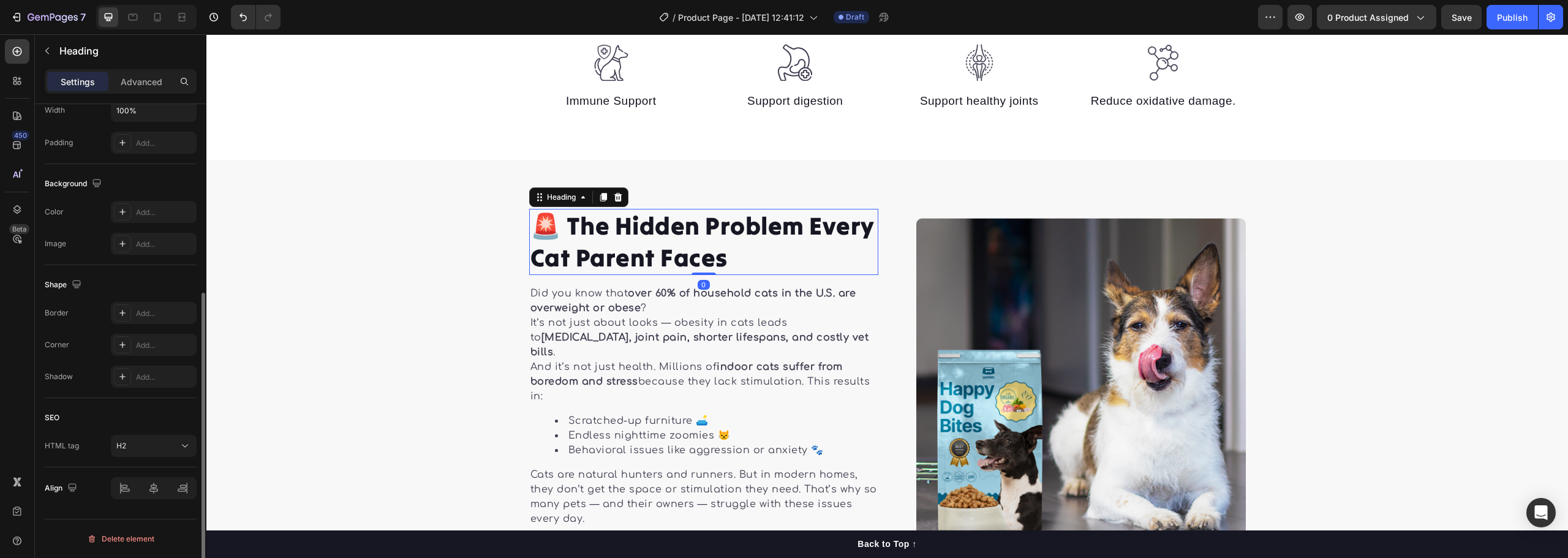
click at [706, 251] on h2 "🚨 The Hidden Problem Every Cat Parent Faces" at bounding box center [703, 242] width 349 height 66
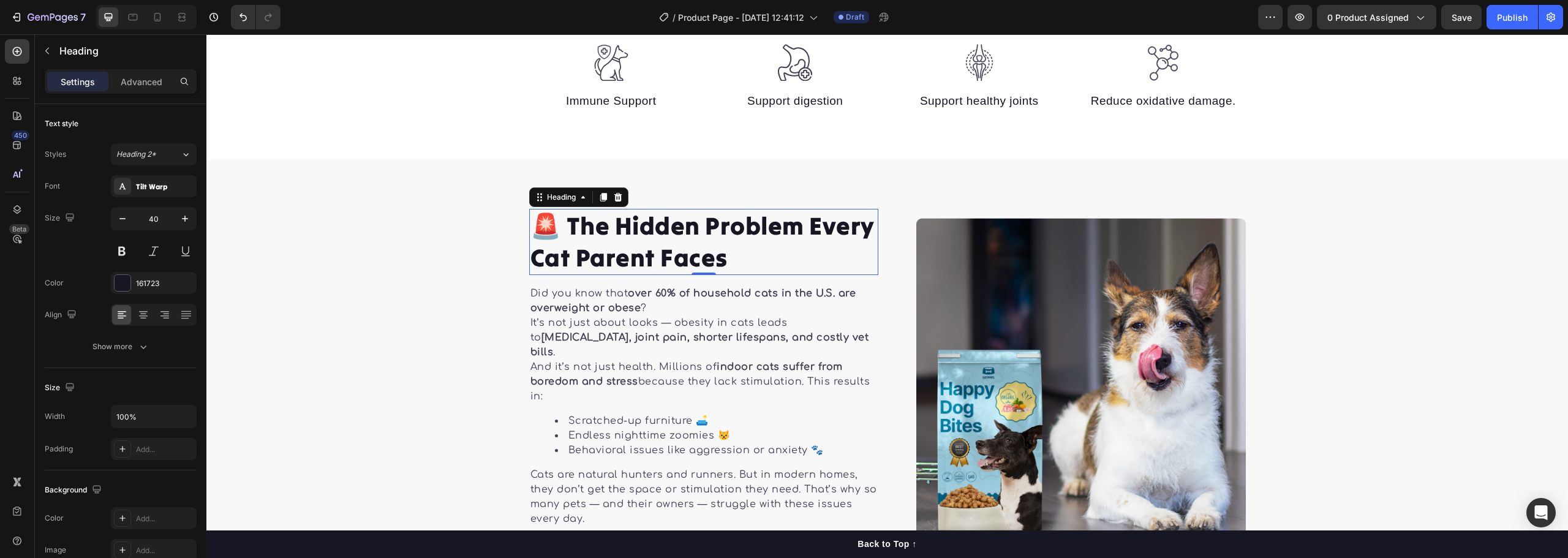
click at [646, 234] on h2 "🚨 The Hidden Problem Every Cat Parent Faces" at bounding box center [703, 242] width 349 height 66
click at [646, 234] on p "🚨 The Hidden Problem Every Cat Parent Faces" at bounding box center [704, 242] width 347 height 64
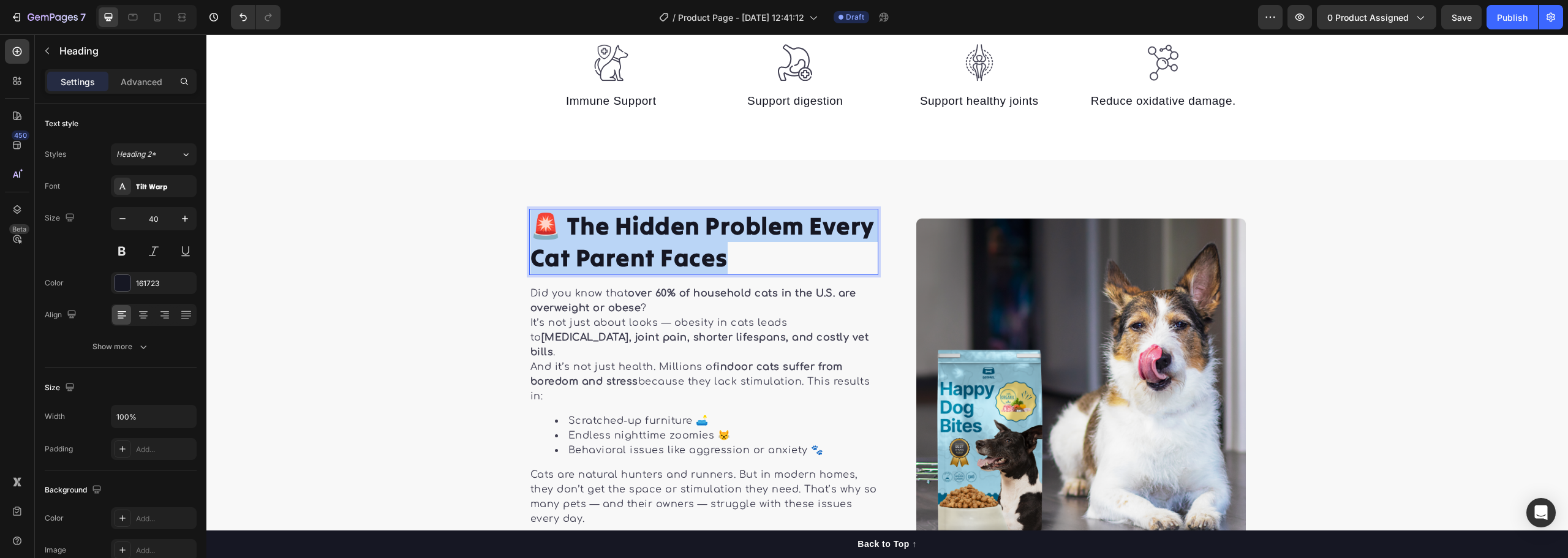
click at [646, 234] on p "🚨 The Hidden Problem Every Cat Parent Faces" at bounding box center [704, 242] width 347 height 64
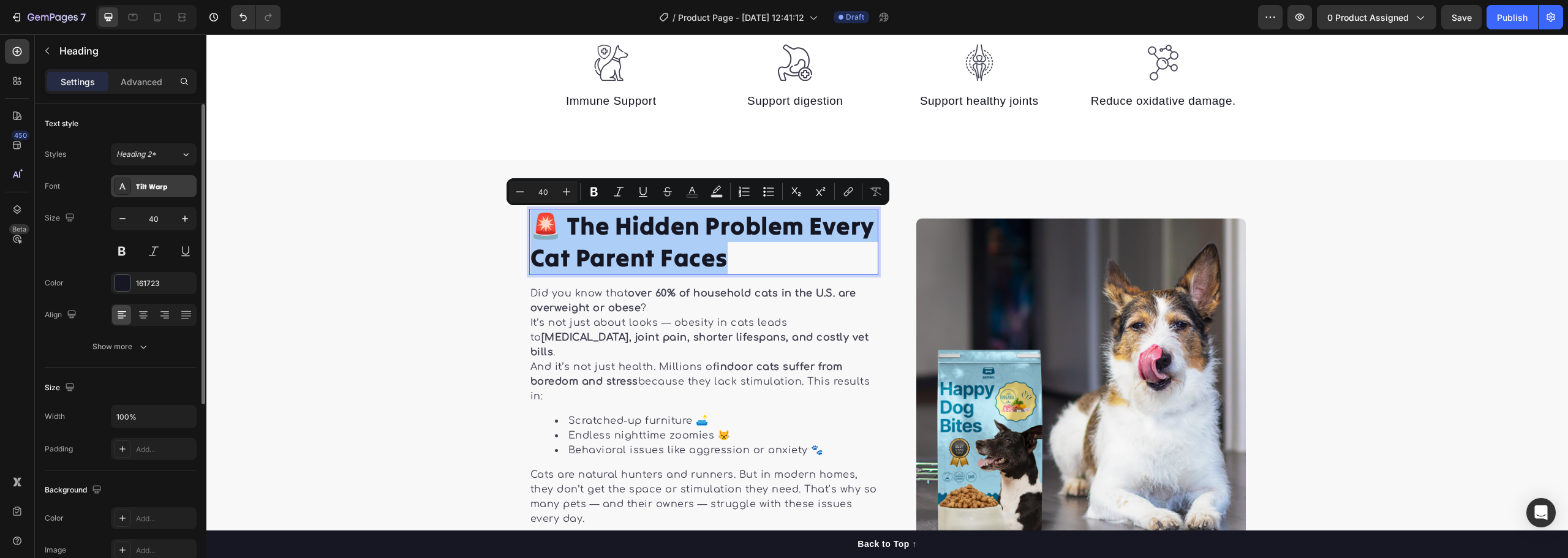
click at [177, 184] on div "Tilt Warp" at bounding box center [164, 187] width 58 height 11
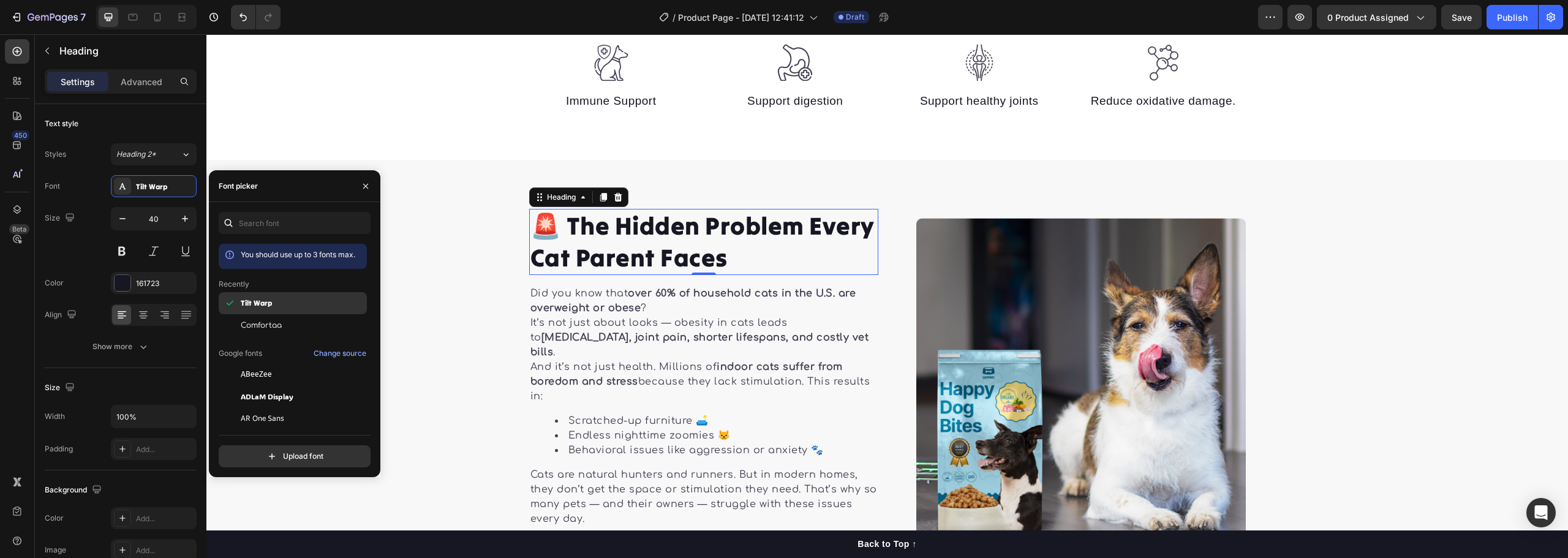
click at [299, 300] on div "Tilt Warp" at bounding box center [302, 304] width 124 height 11
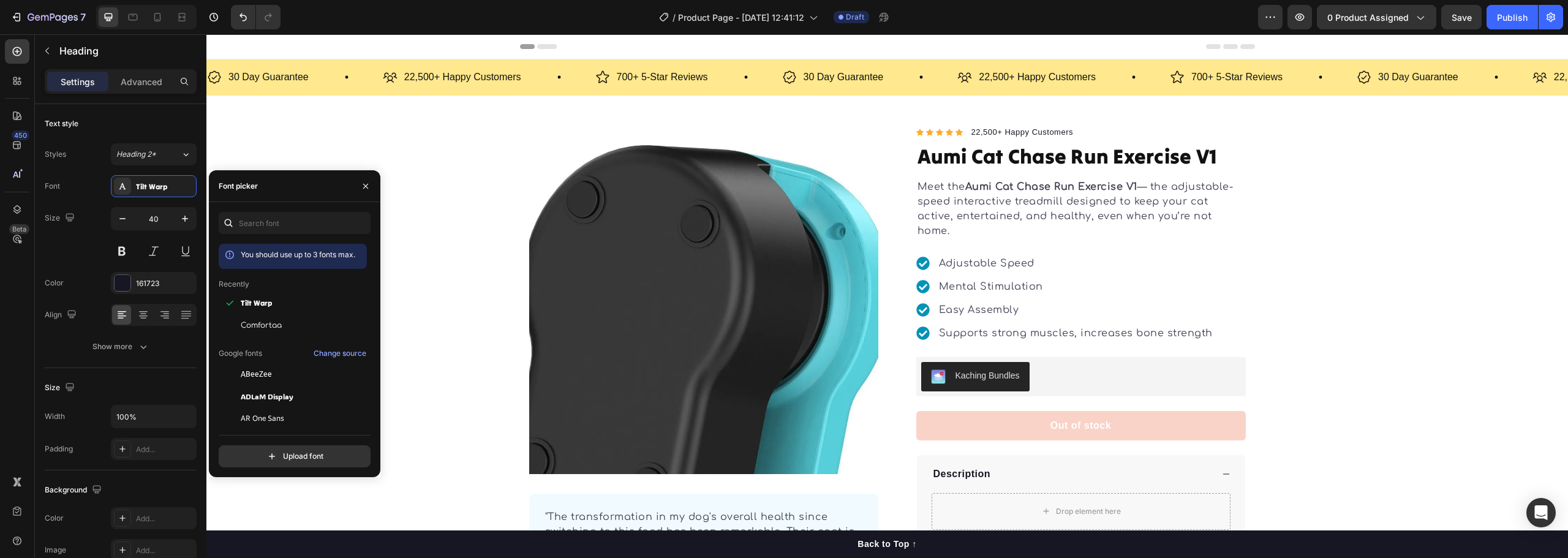
scroll to position [613, 0]
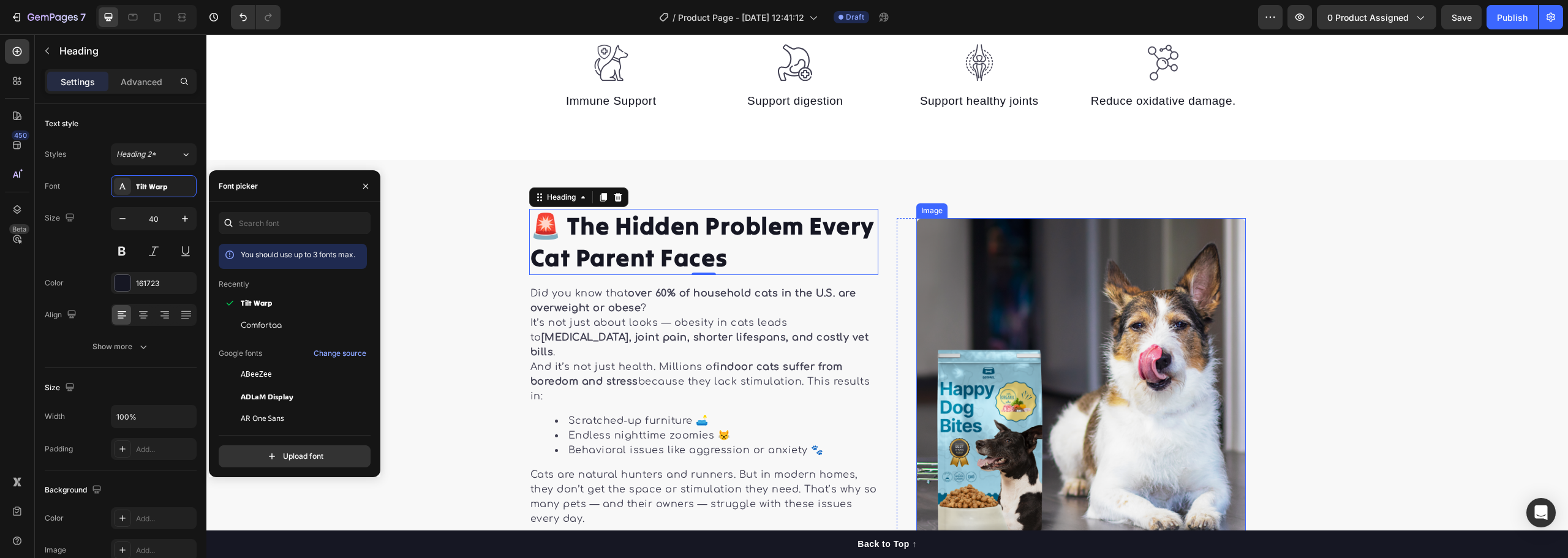
click at [1023, 300] on img at bounding box center [1081, 383] width 330 height 330
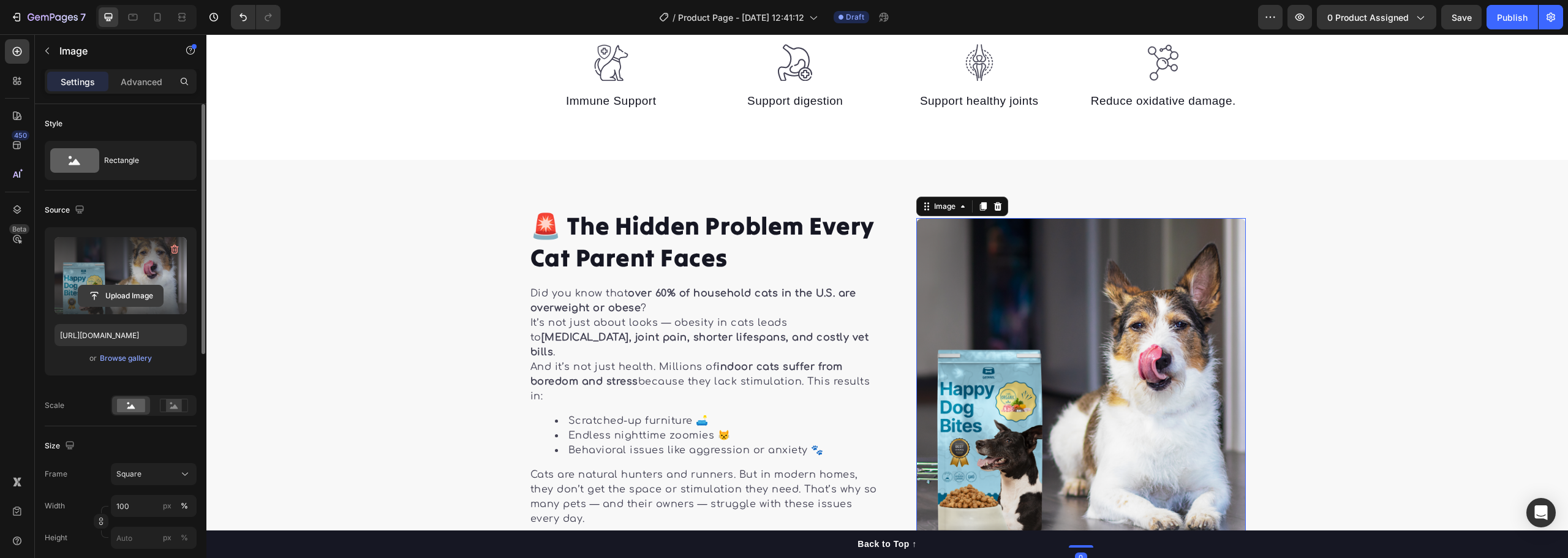
click at [124, 289] on input "file" at bounding box center [121, 296] width 85 height 21
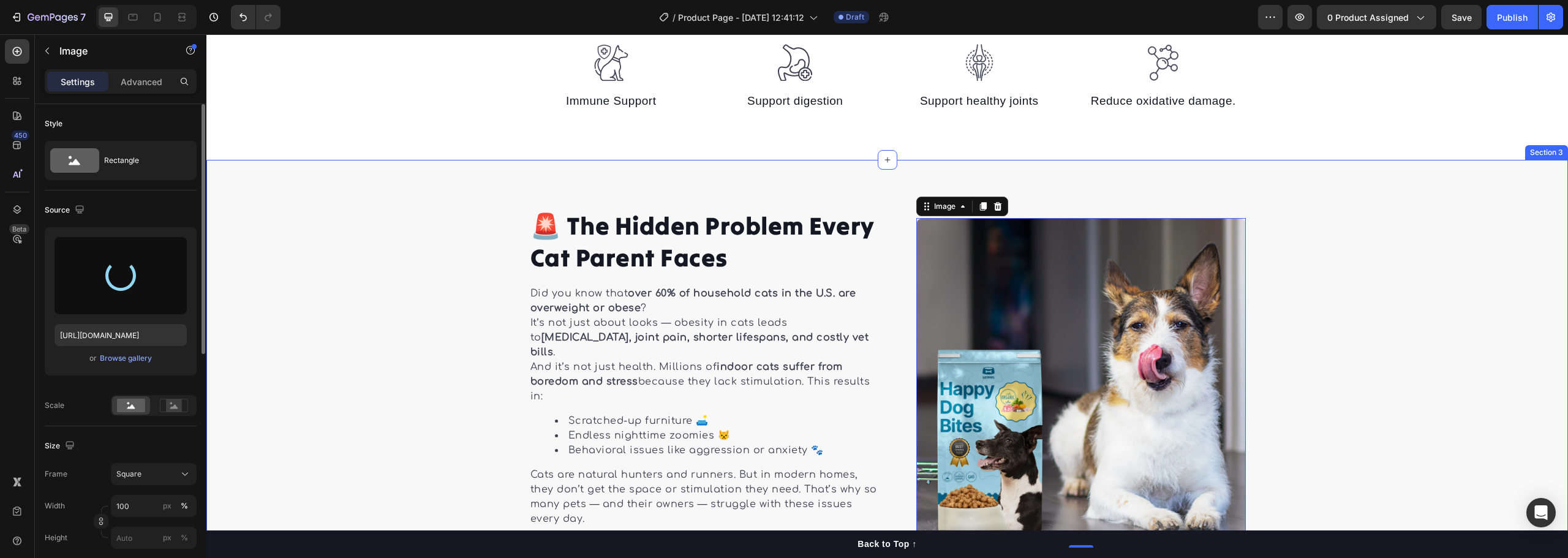
type input "https://cdn.shopify.com/s/files/1/0940/0739/4607/files/gempages_568242016584991…"
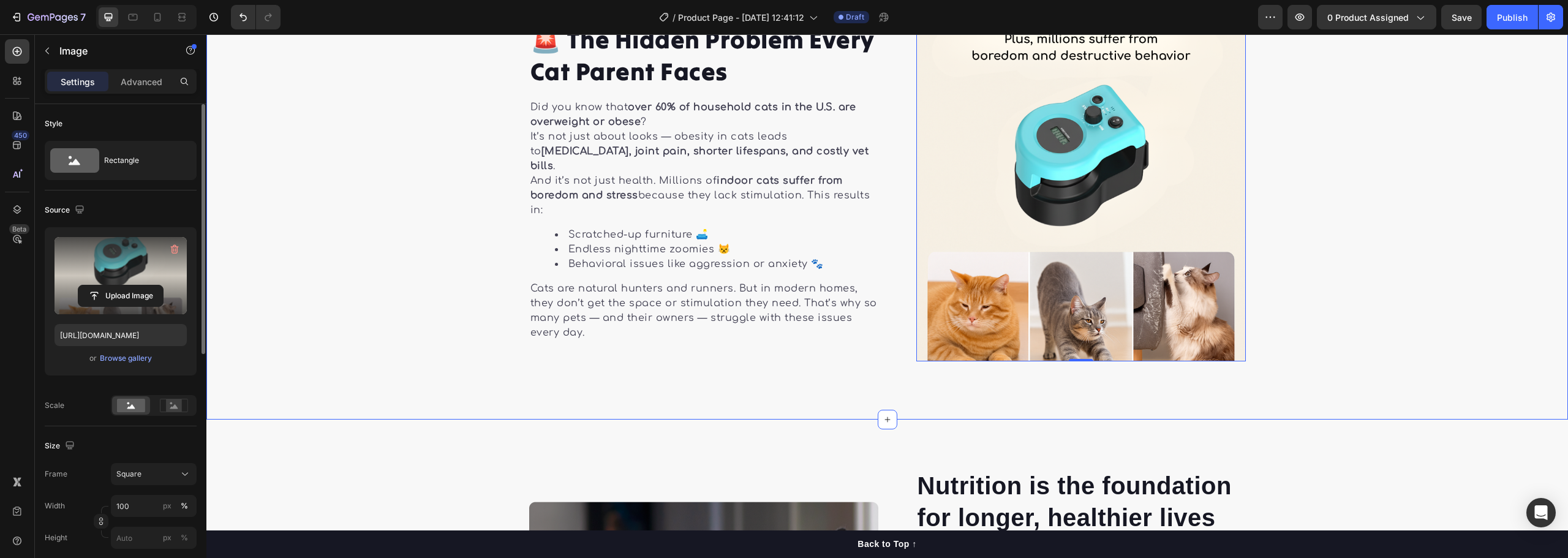
scroll to position [735, 0]
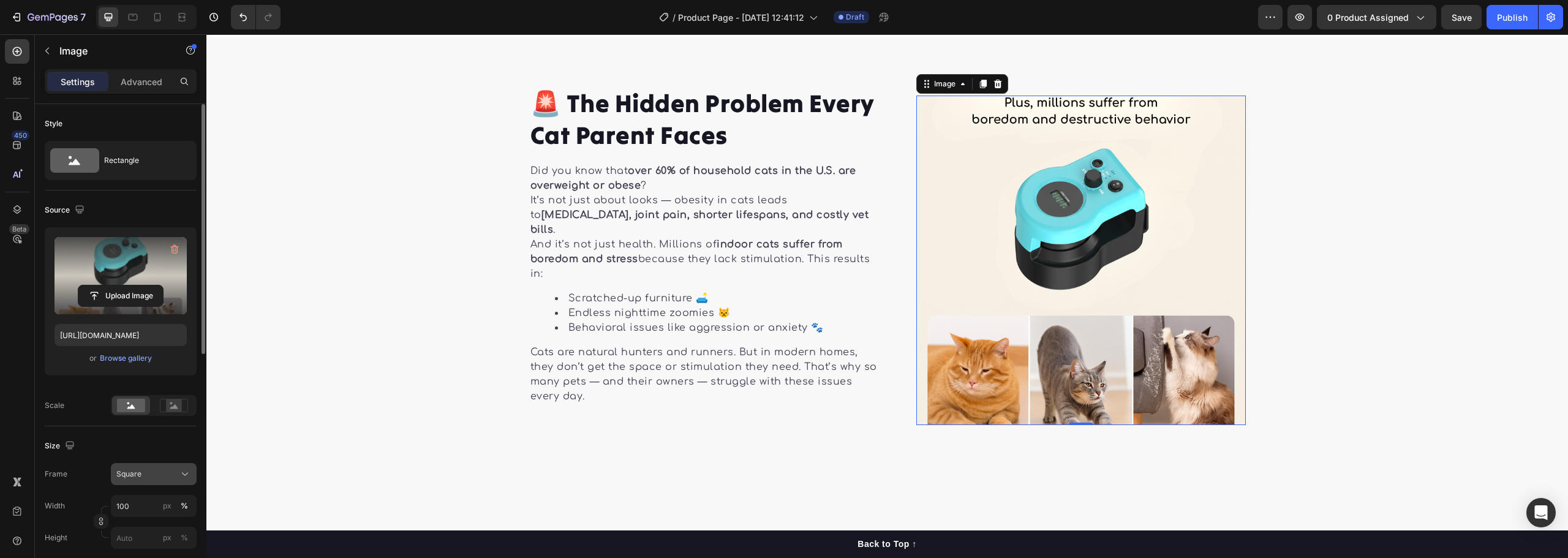
click at [146, 478] on div "Square" at bounding box center [146, 474] width 60 height 11
click at [139, 424] on span "Original" at bounding box center [129, 422] width 27 height 11
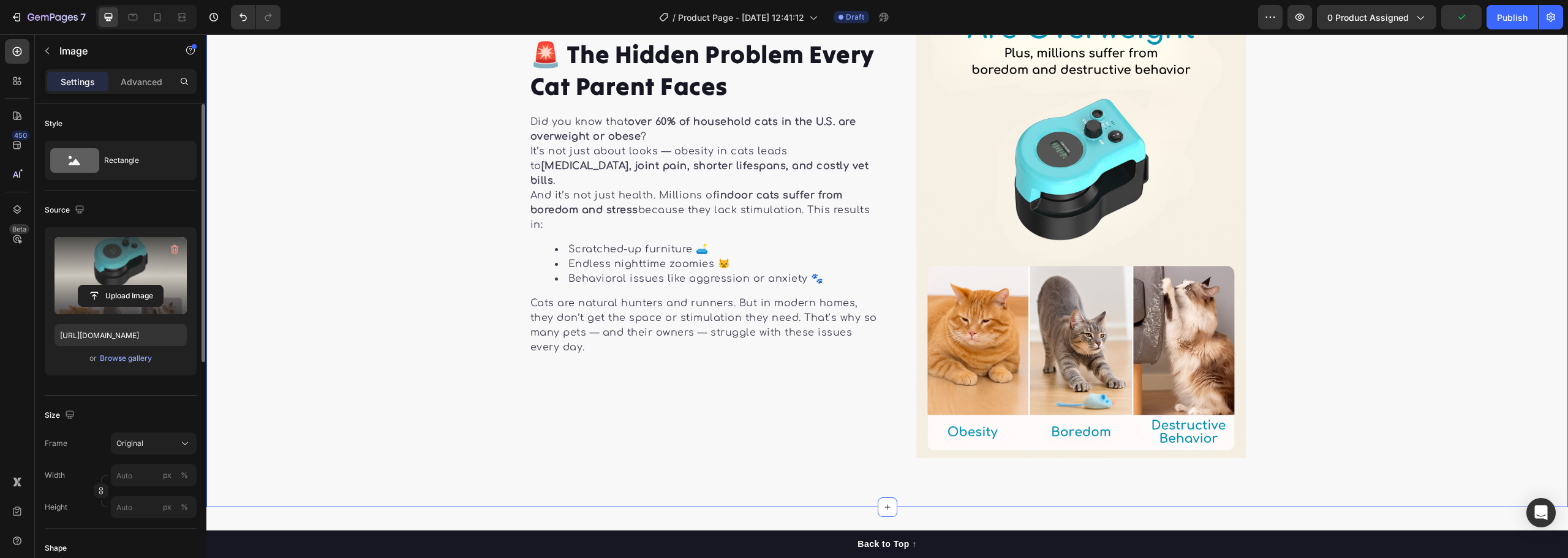
click at [1292, 243] on div "Image Row Image 🚨 The Hidden Problem Every Cat Parent Faces Heading Did you kno…" at bounding box center [887, 211] width 1362 height 494
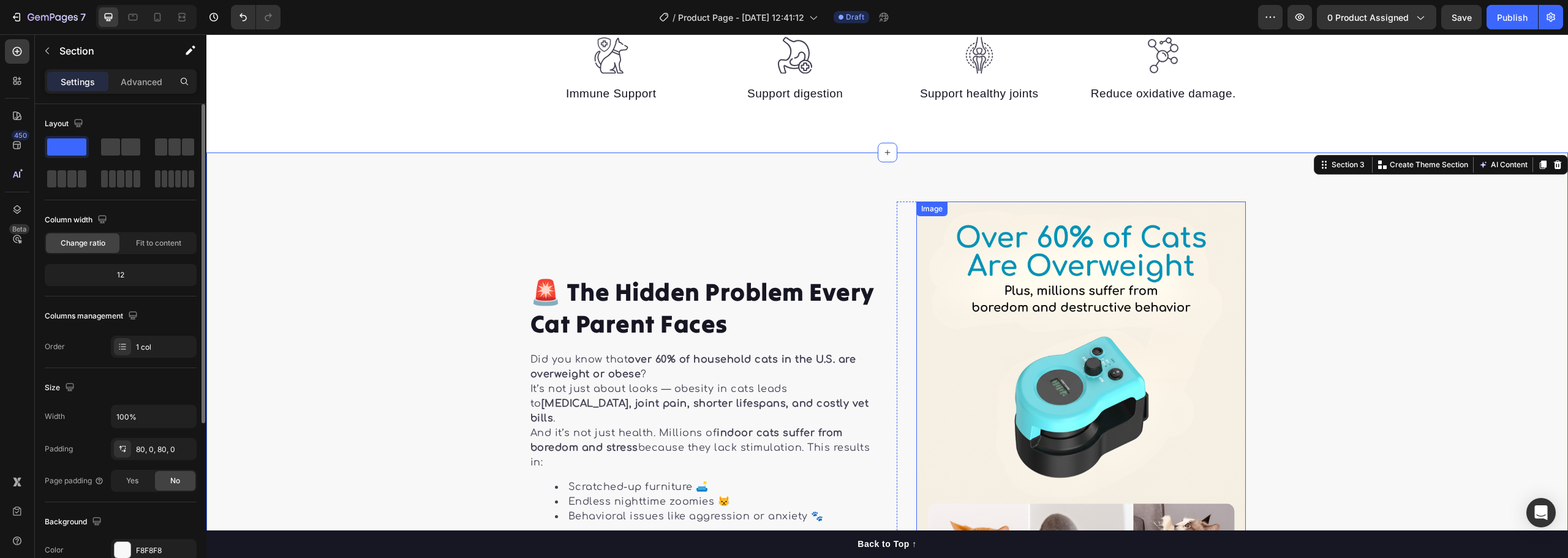
scroll to position [613, 0]
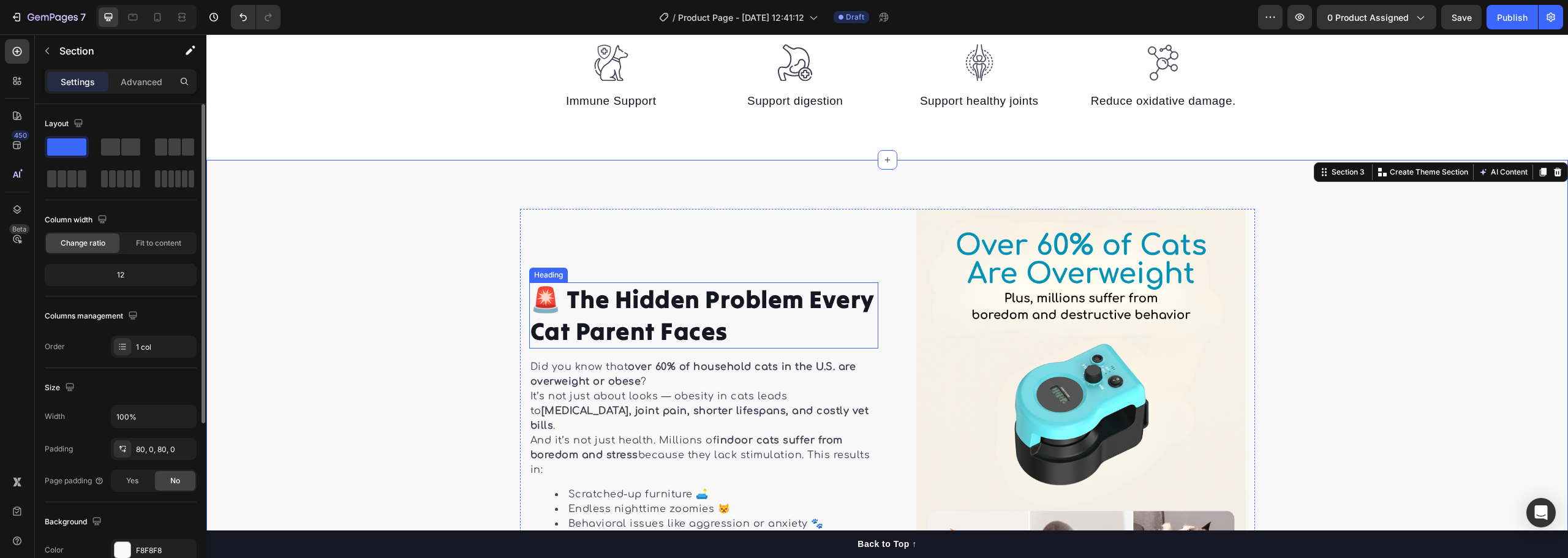
click at [664, 331] on p "🚨 The Hidden Problem Every Cat Parent Faces" at bounding box center [704, 316] width 347 height 64
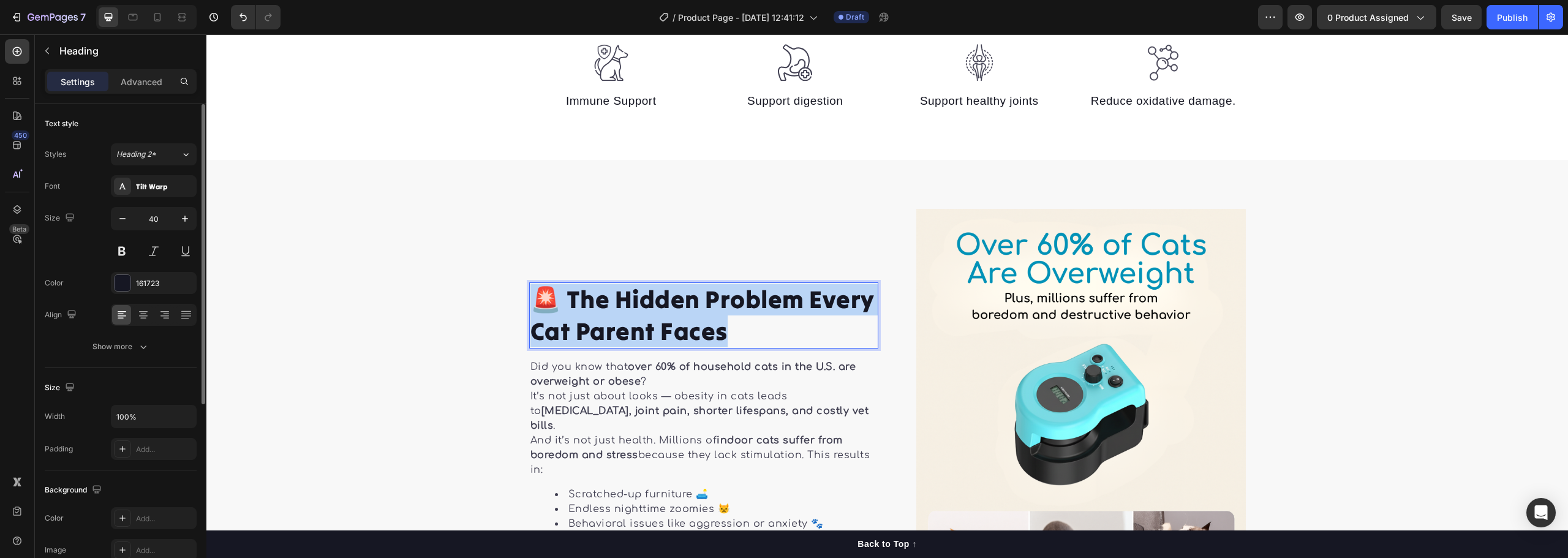
click at [664, 331] on p "🚨 The Hidden Problem Every Cat Parent Faces" at bounding box center [704, 316] width 347 height 64
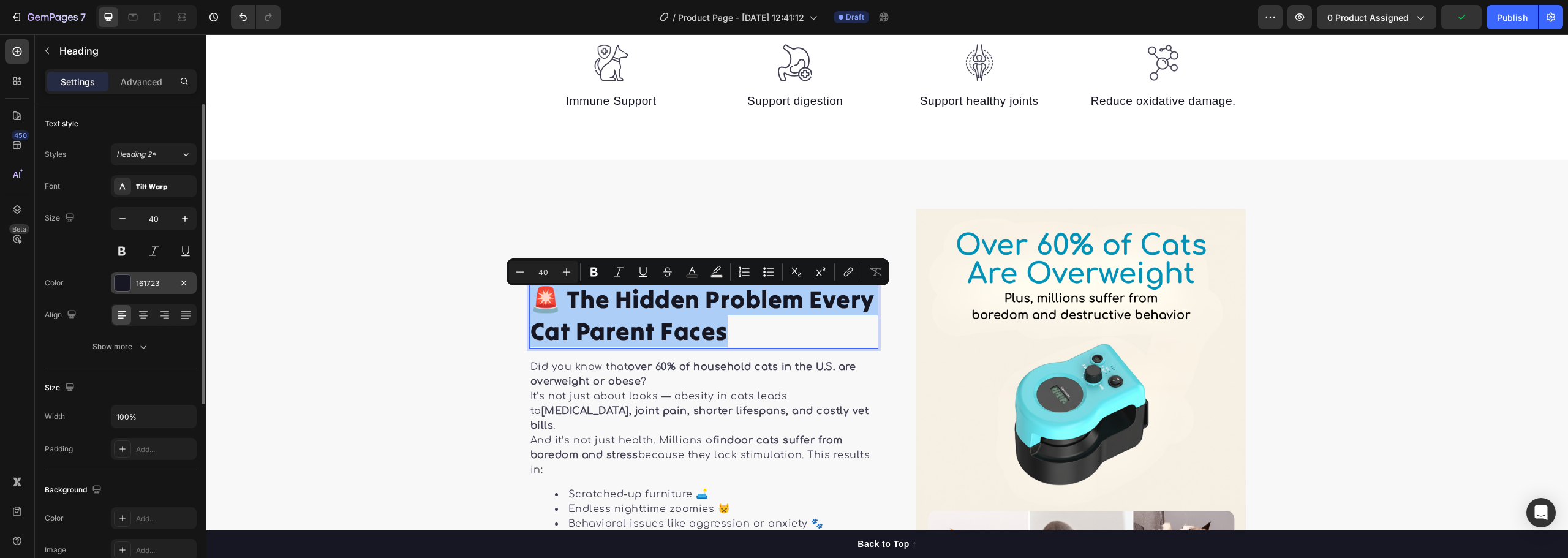
click at [144, 286] on div "161723" at bounding box center [154, 284] width 36 height 11
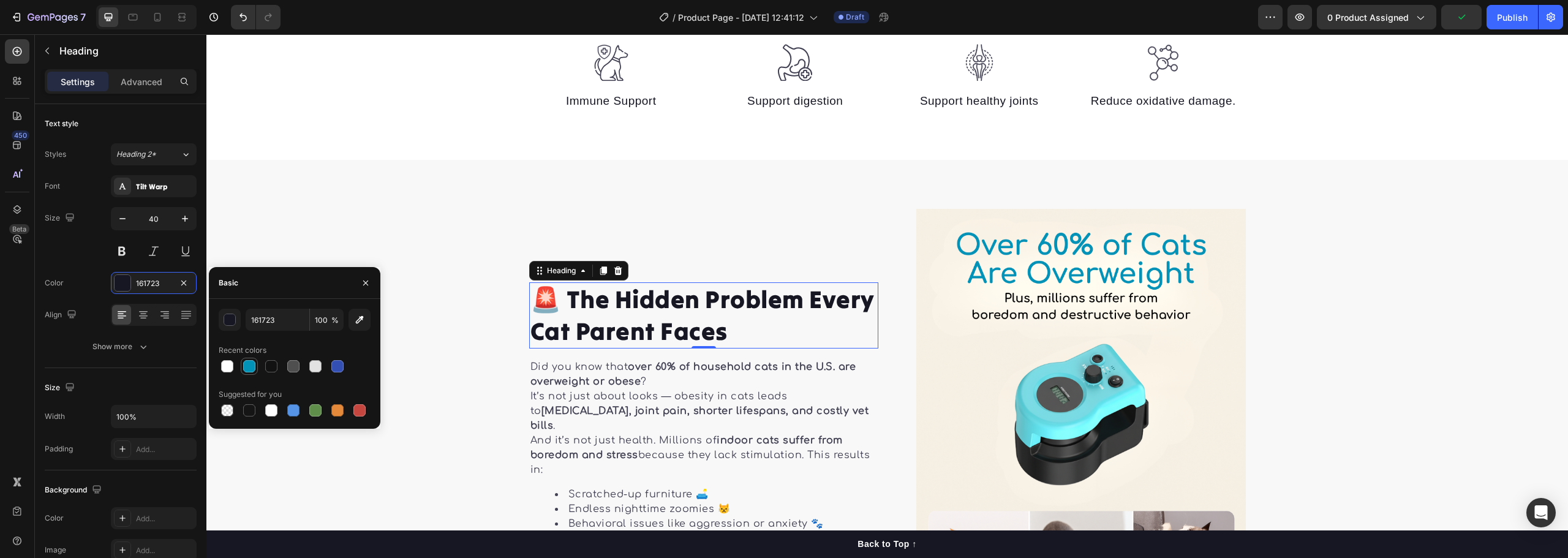
click at [249, 365] on div at bounding box center [249, 366] width 12 height 12
type input "0292B7"
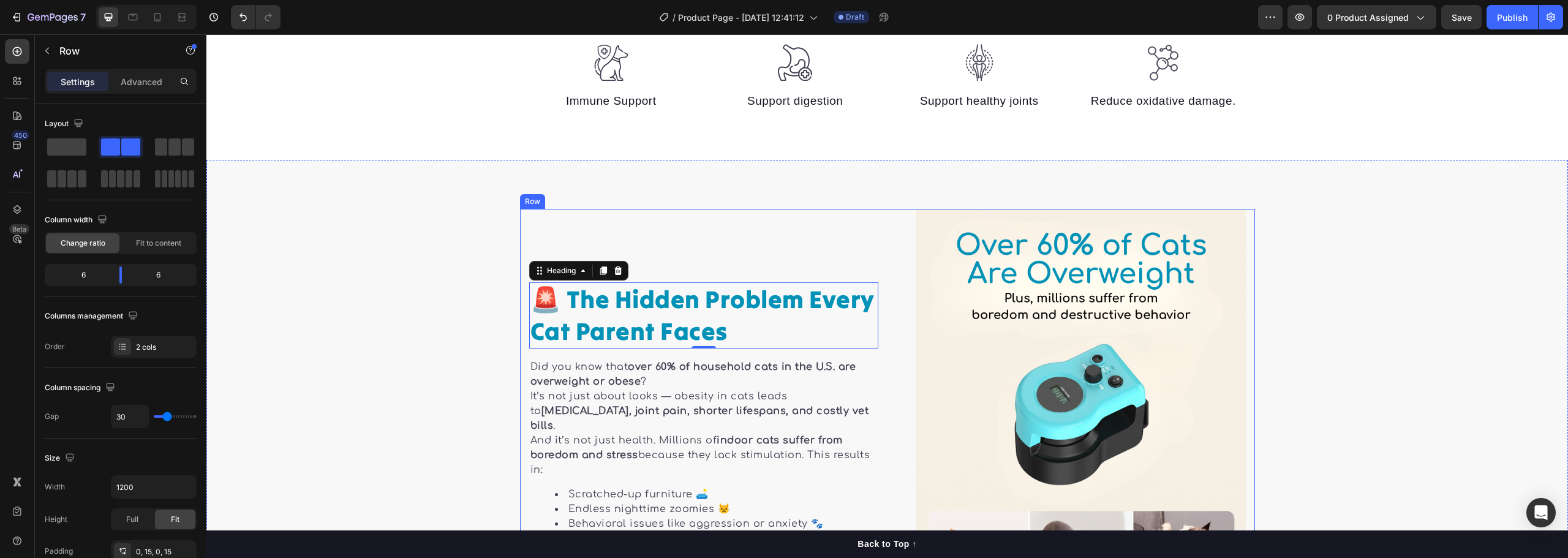
click at [735, 220] on div "Image 🚨 The Hidden Problem Every Cat Parent Faces Heading 0 Did you know that o…" at bounding box center [703, 456] width 349 height 494
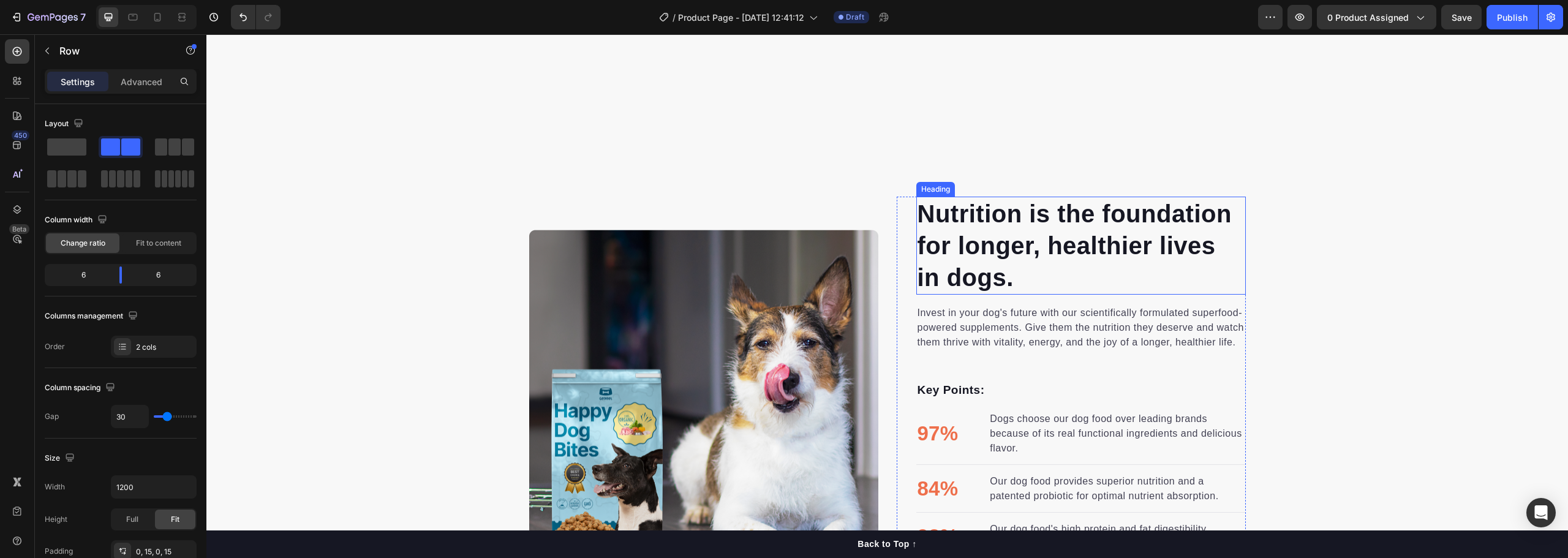
scroll to position [1347, 0]
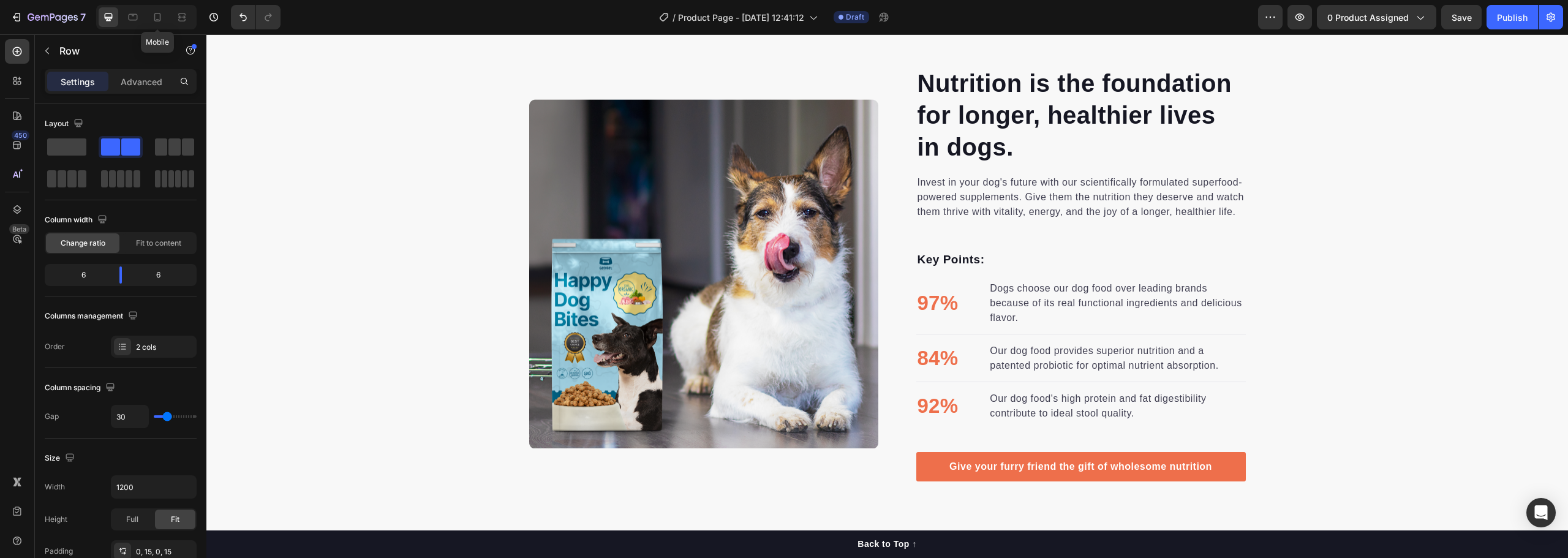
drag, startPoint x: 162, startPoint y: 11, endPoint x: 170, endPoint y: 22, distance: 13.6
click at [162, 11] on icon at bounding box center [157, 17] width 12 height 12
type input "0"
type input "100%"
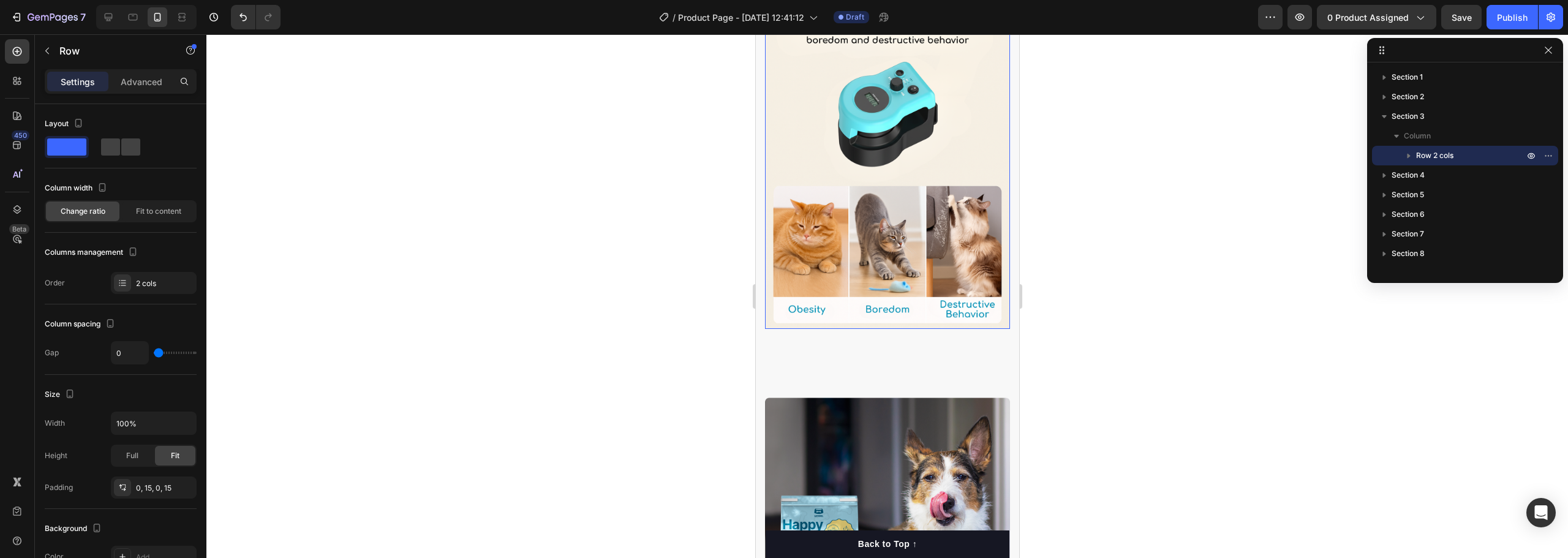
scroll to position [1158, 0]
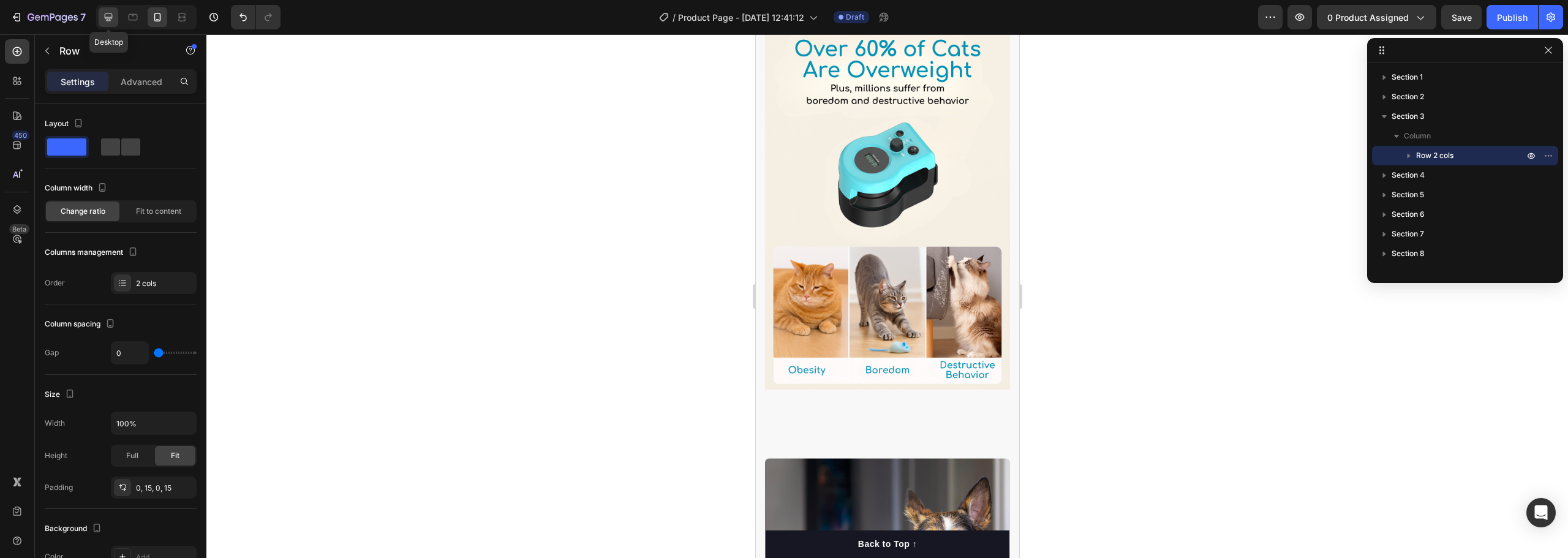
click at [101, 20] on div at bounding box center [108, 17] width 20 height 20
type input "30"
type input "1200"
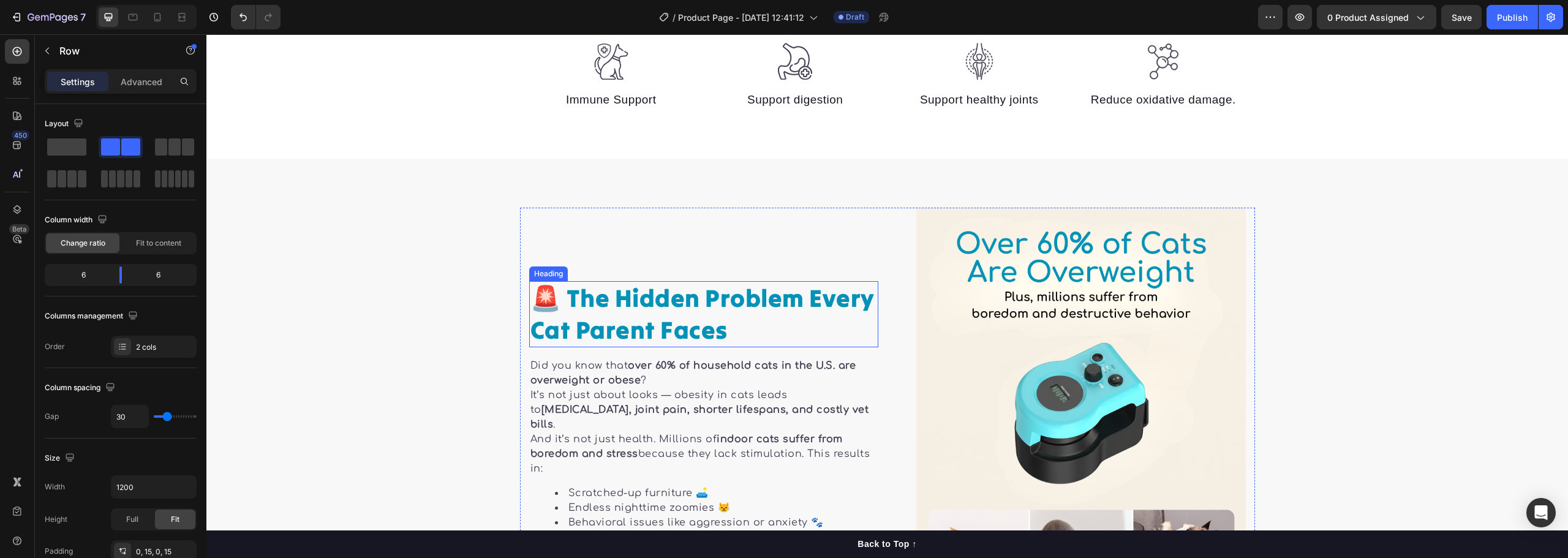
scroll to position [613, 0]
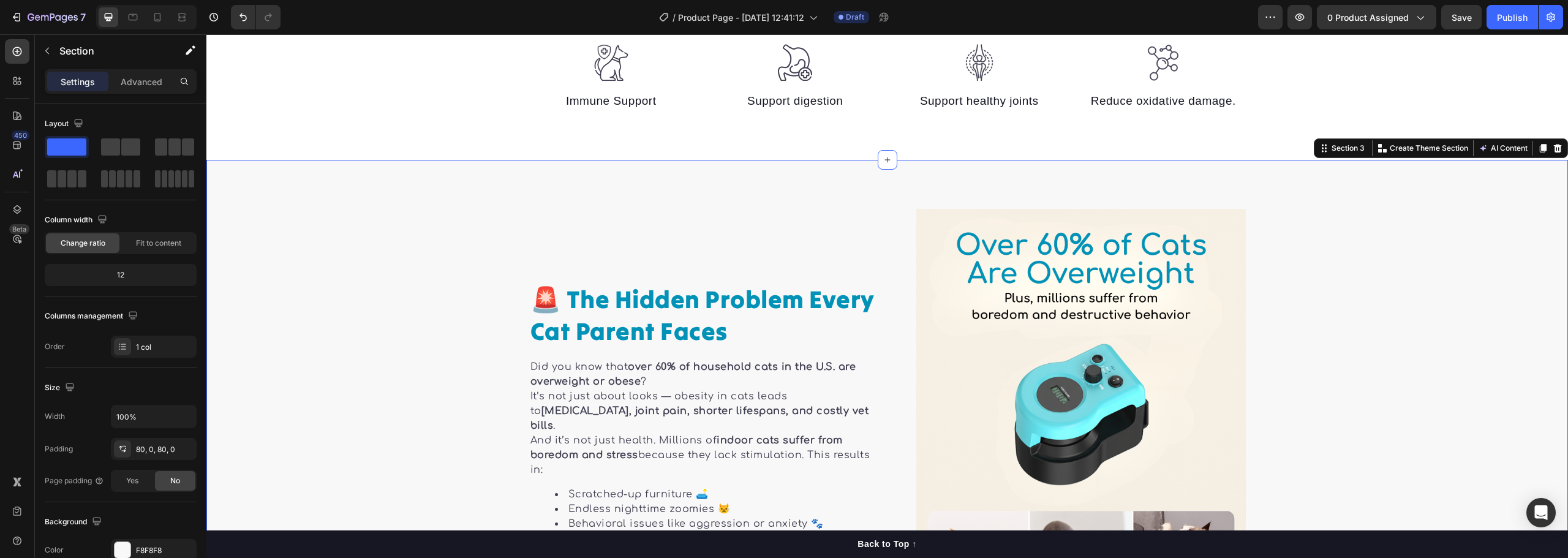
click at [379, 240] on div "Image Row Image 🚨 The Hidden Problem Every Cat Parent Faces Heading Did you kno…" at bounding box center [887, 456] width 1362 height 494
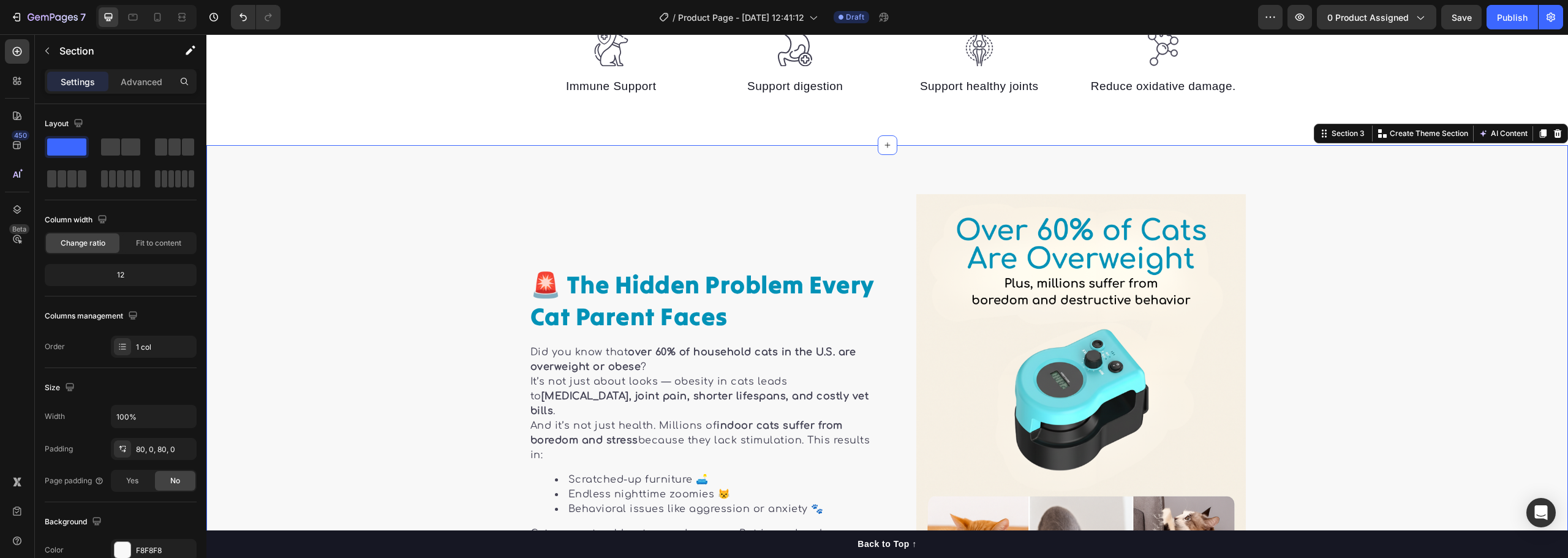
scroll to position [551, 0]
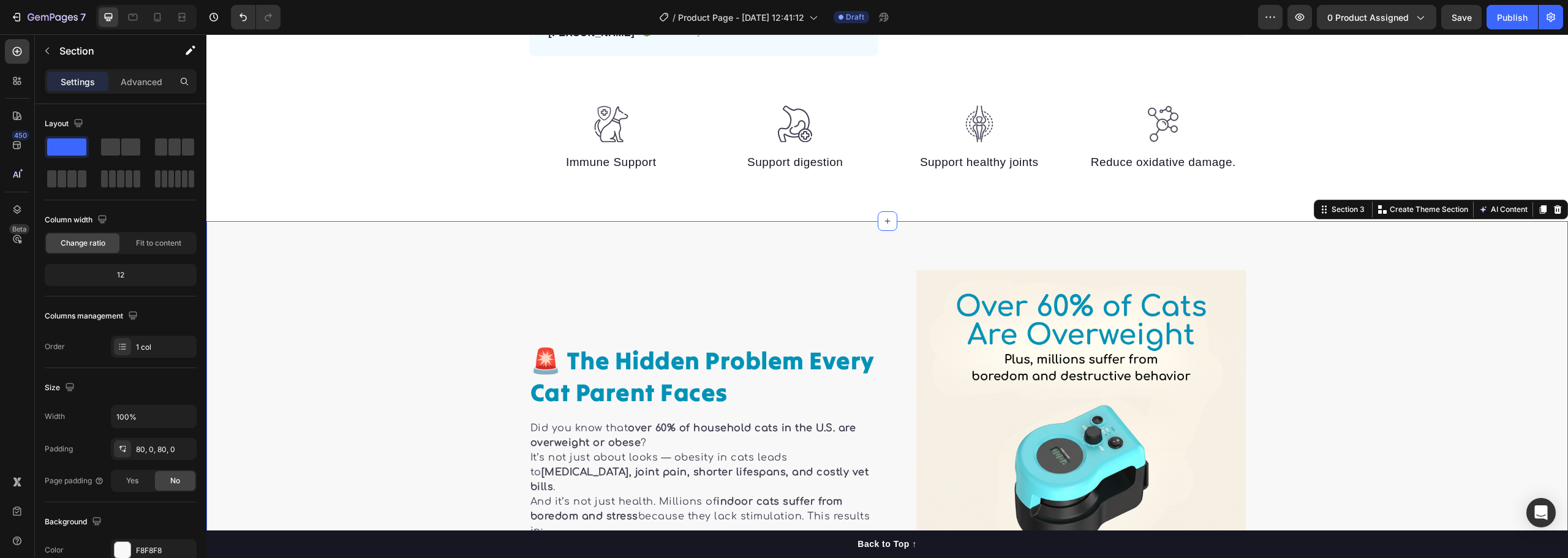
click at [422, 279] on div "Image Row Image 🚨 The Hidden Problem Every Cat Parent Faces Heading Did you kno…" at bounding box center [887, 517] width 1362 height 494
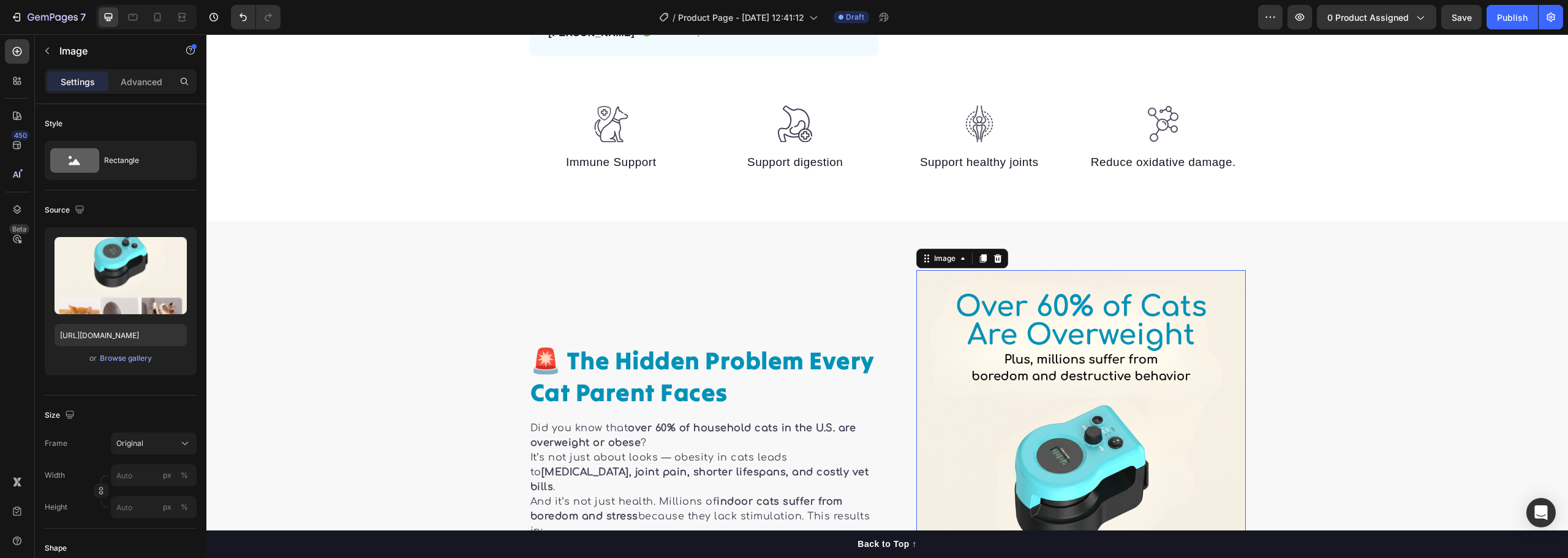
click at [982, 391] on img at bounding box center [1081, 517] width 330 height 494
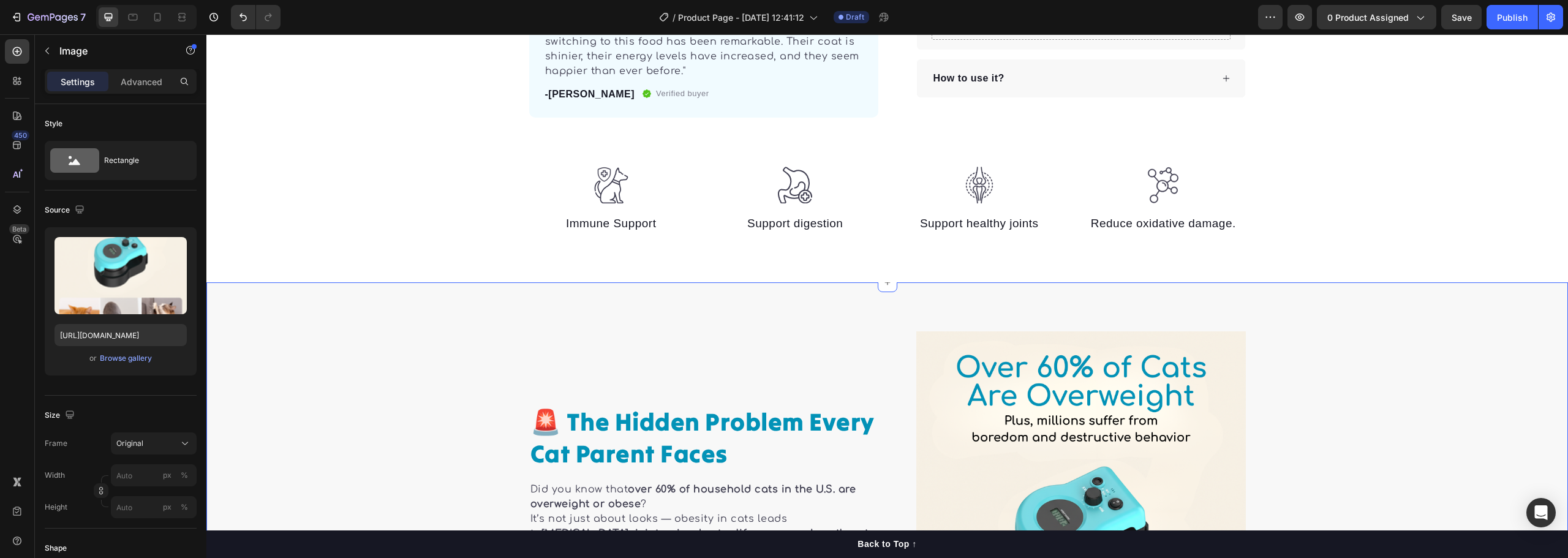
scroll to position [674, 0]
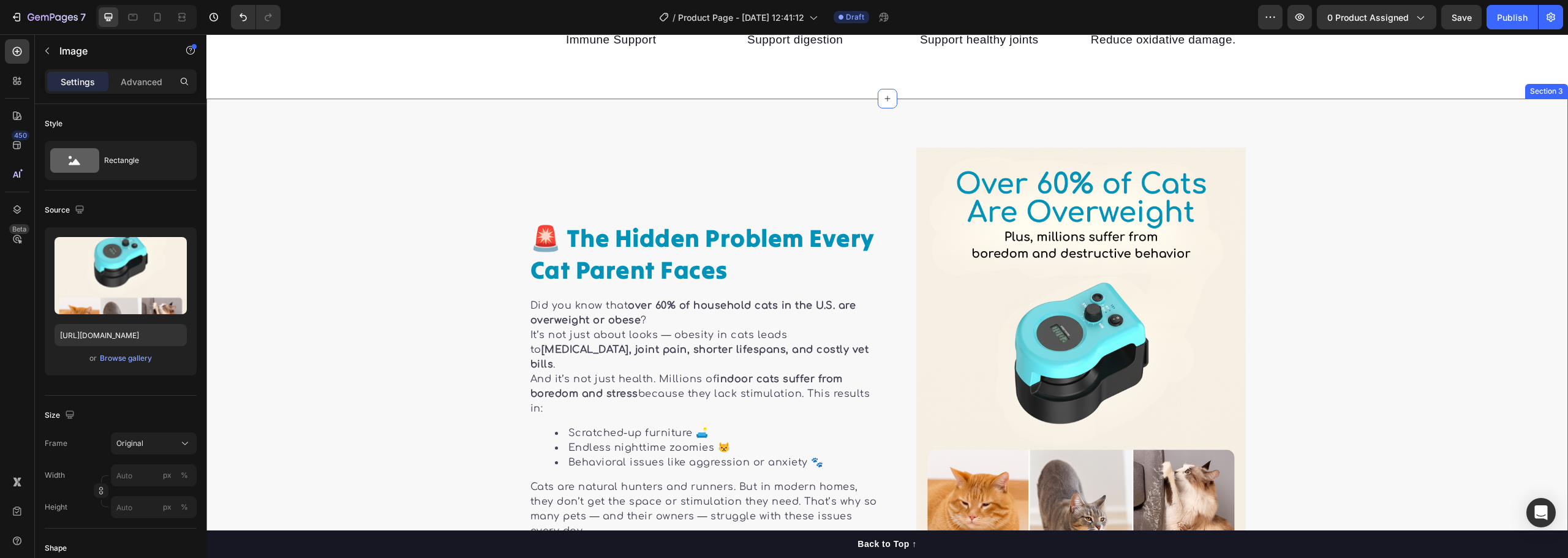
click at [504, 163] on div "Image Row Image 🚨 The Hidden Problem Every Cat Parent Faces Heading Did you kno…" at bounding box center [887, 395] width 1362 height 494
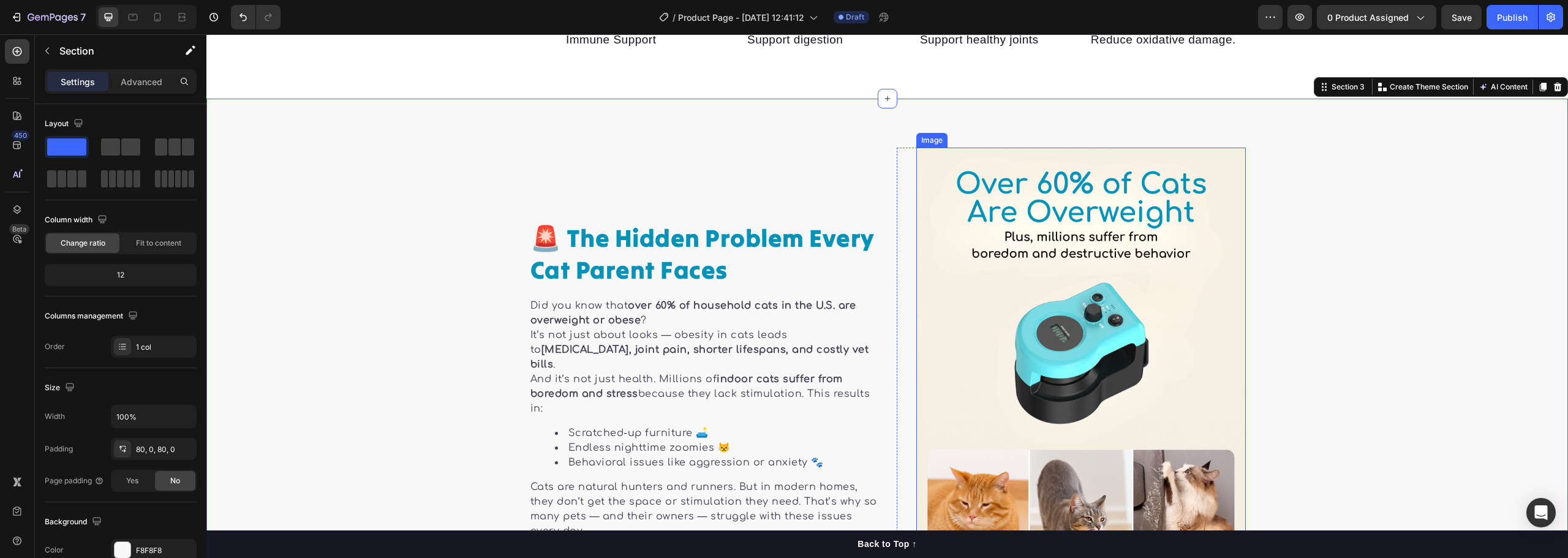
click at [1026, 304] on img at bounding box center [1081, 395] width 330 height 494
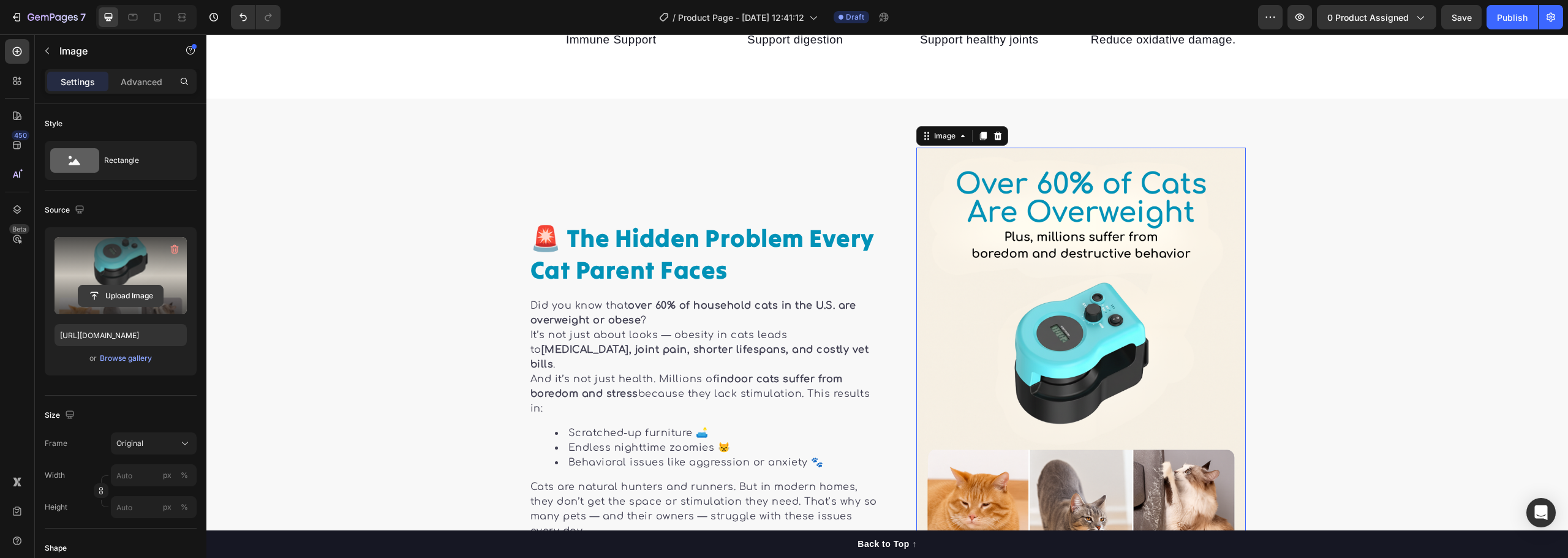
click at [116, 288] on input "file" at bounding box center [121, 296] width 85 height 21
click at [122, 293] on input "file" at bounding box center [121, 296] width 85 height 21
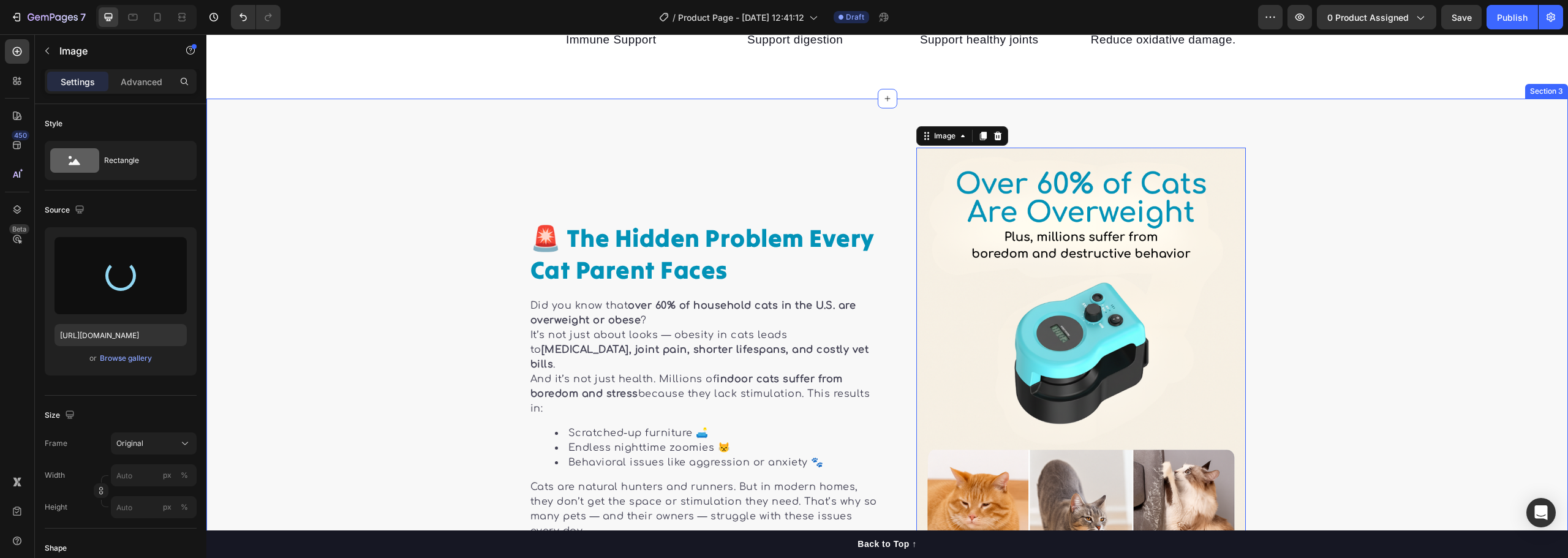
type input "https://cdn.shopify.com/s/files/1/0940/0739/4607/files/gempages_568242016584991…"
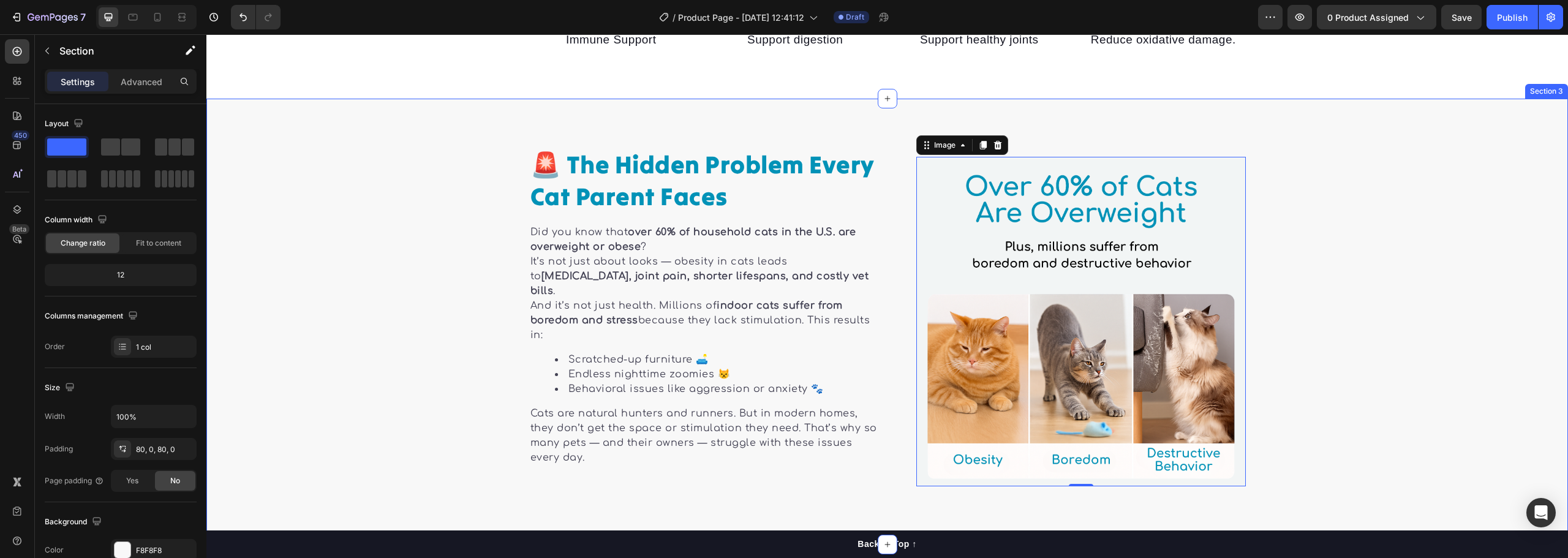
click at [1356, 244] on div "Image 0 Row Image 🚨 The Hidden Problem Every Cat Parent Faces Heading Did you k…" at bounding box center [887, 321] width 1362 height 348
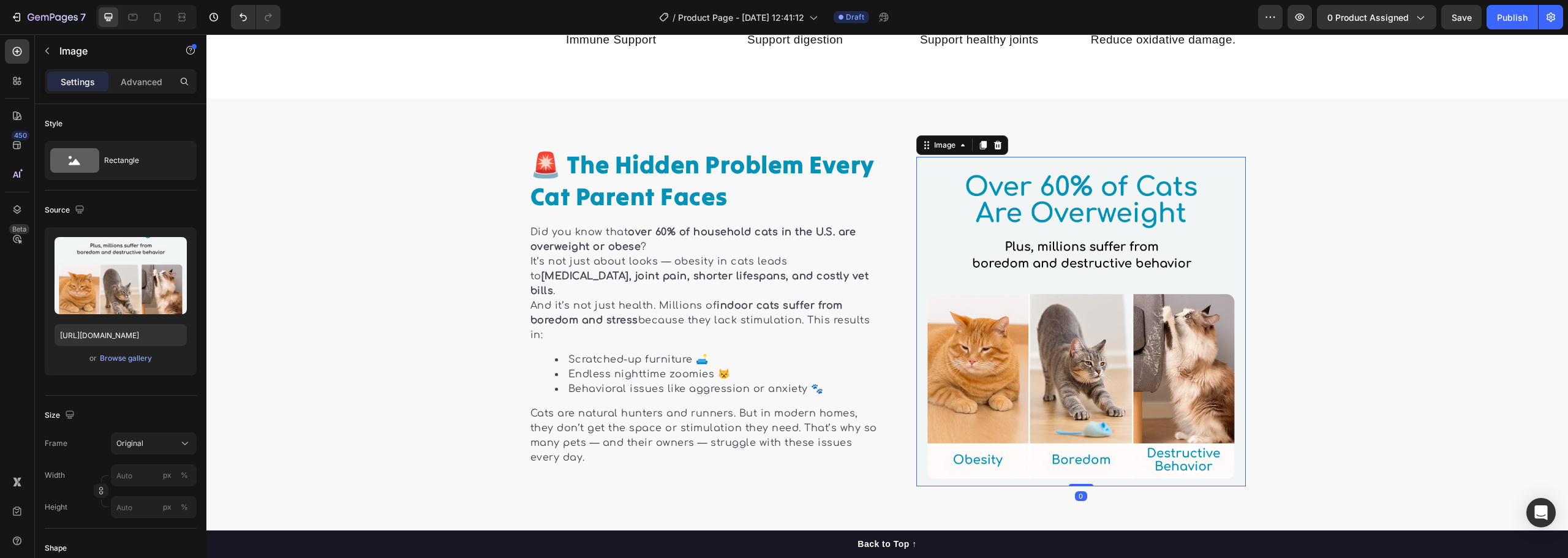
click at [1043, 224] on img at bounding box center [1081, 321] width 330 height 330
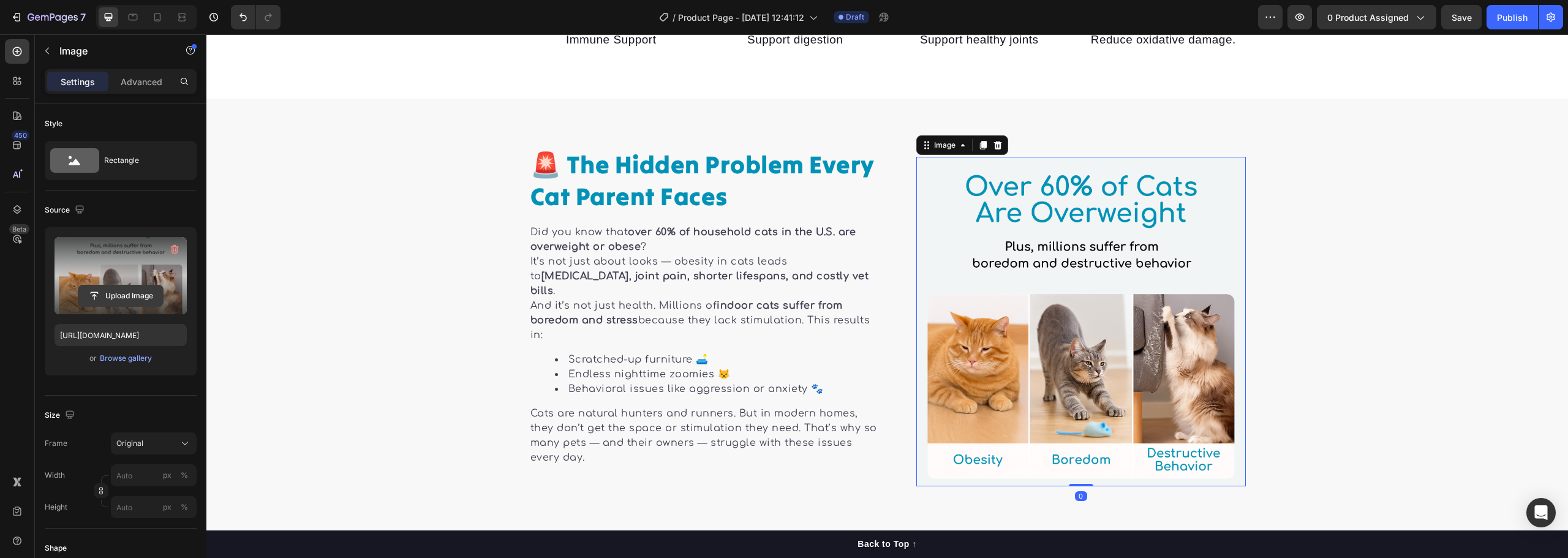
click at [110, 289] on input "file" at bounding box center [121, 296] width 85 height 21
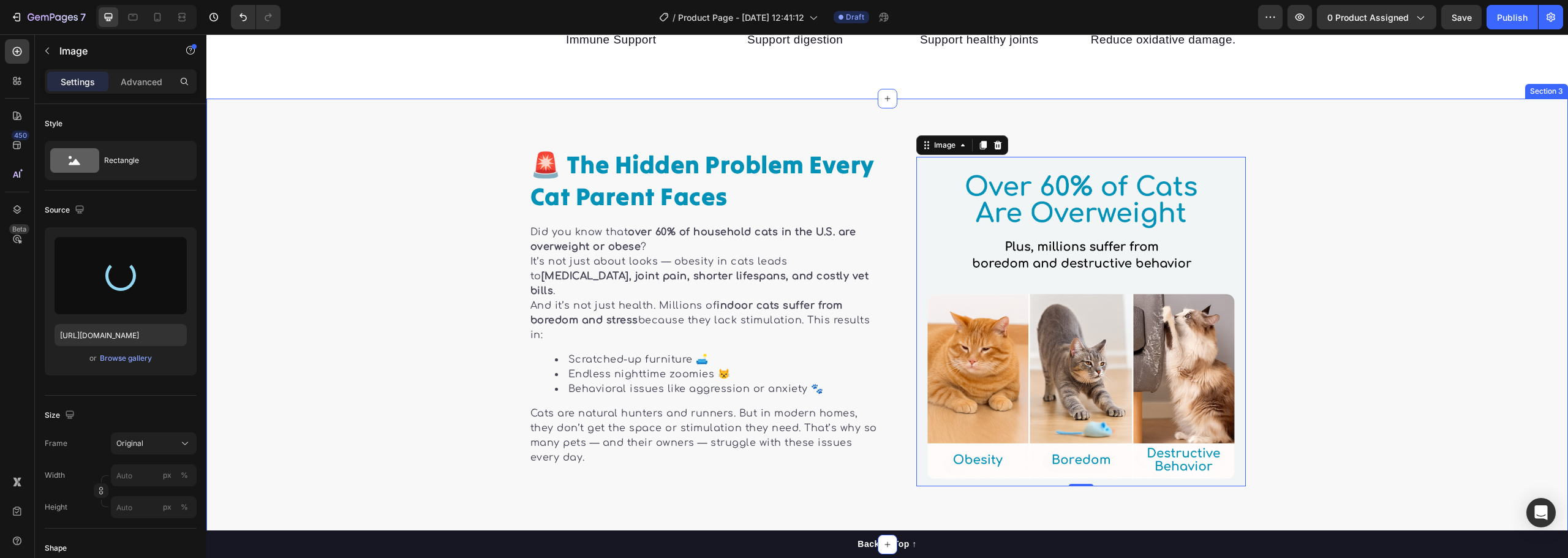
type input "https://cdn.shopify.com/s/files/1/0940/0739/4607/files/gempages_568242016584991…"
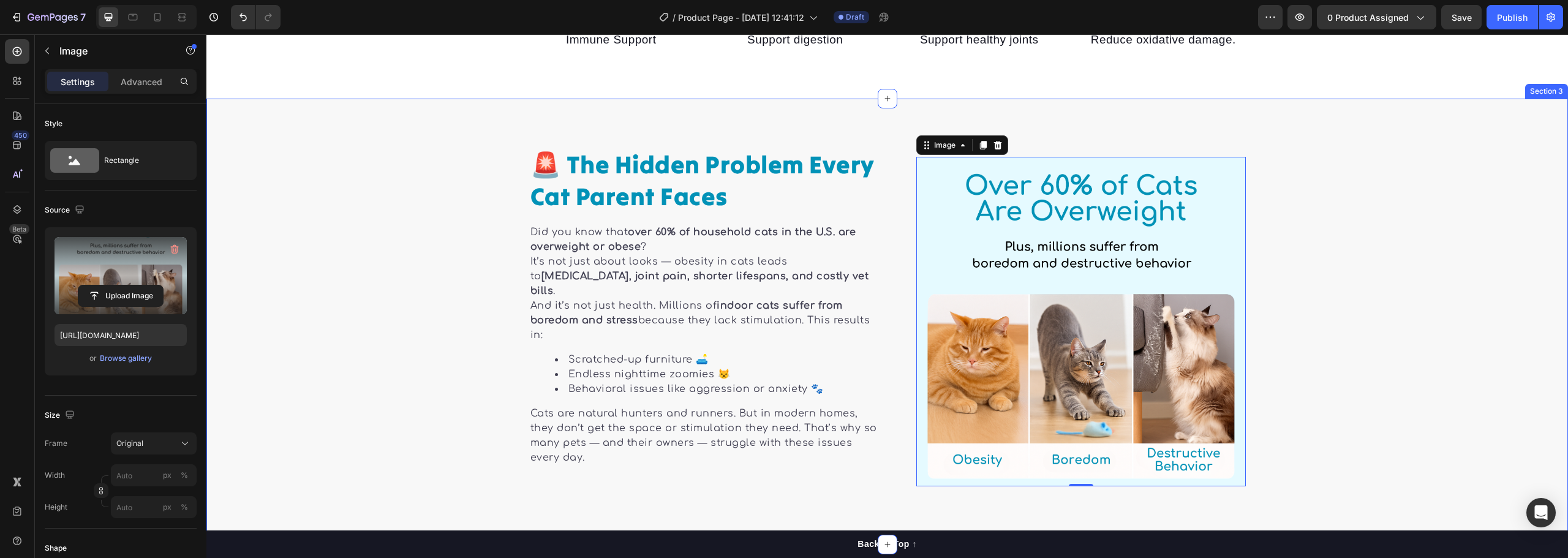
click at [1384, 220] on div "Image 0 Row Image 🚨 The Hidden Problem Every Cat Parent Faces Heading Did you k…" at bounding box center [887, 321] width 1362 height 348
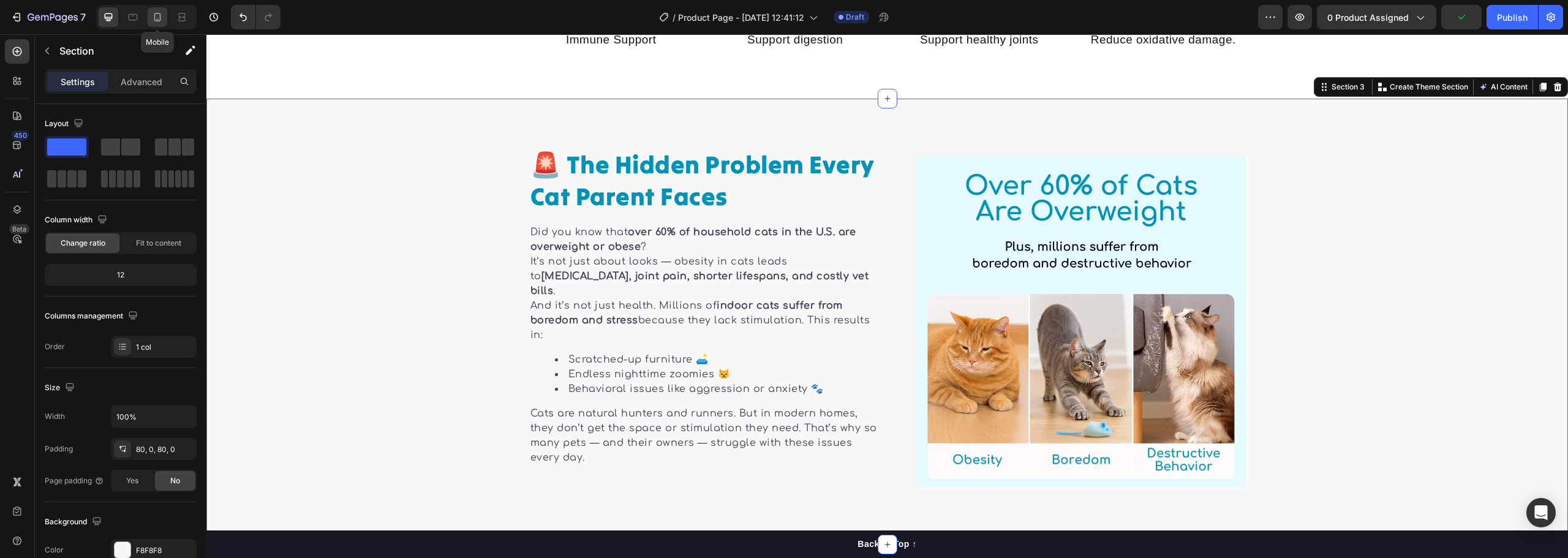
click at [157, 13] on icon at bounding box center [157, 17] width 7 height 8
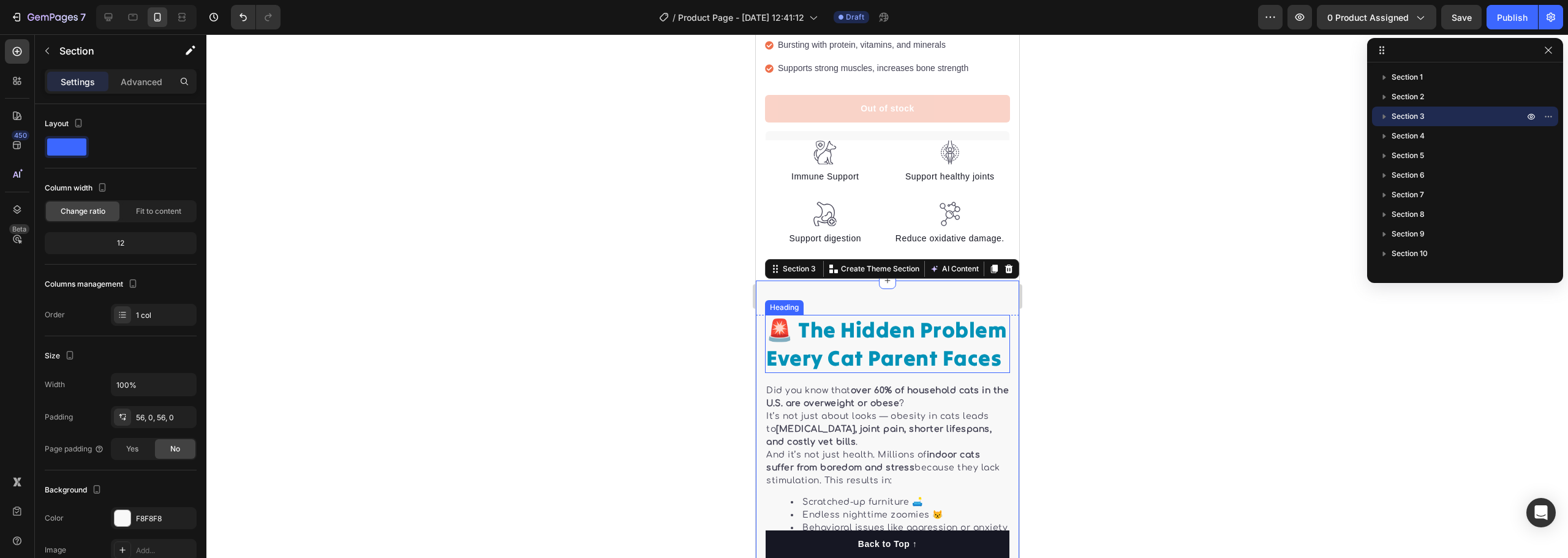
scroll to position [414, 0]
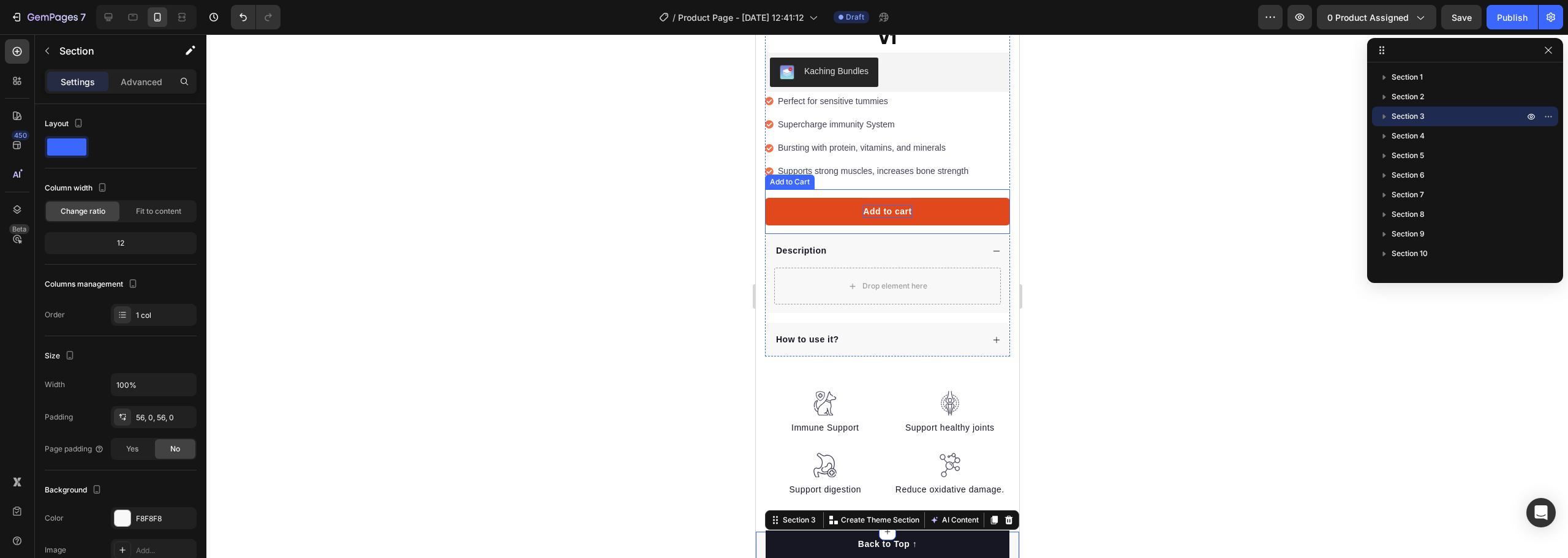
click at [883, 205] on div "Add to cart" at bounding box center [886, 212] width 48 height 13
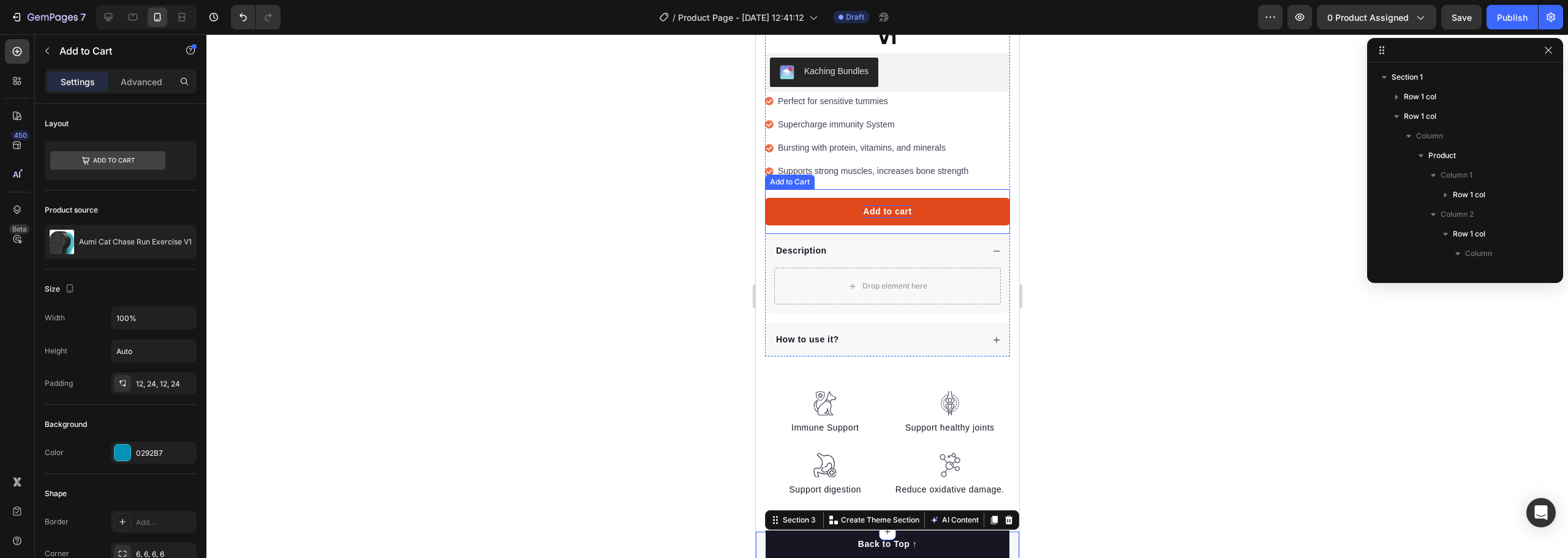
scroll to position [232, 0]
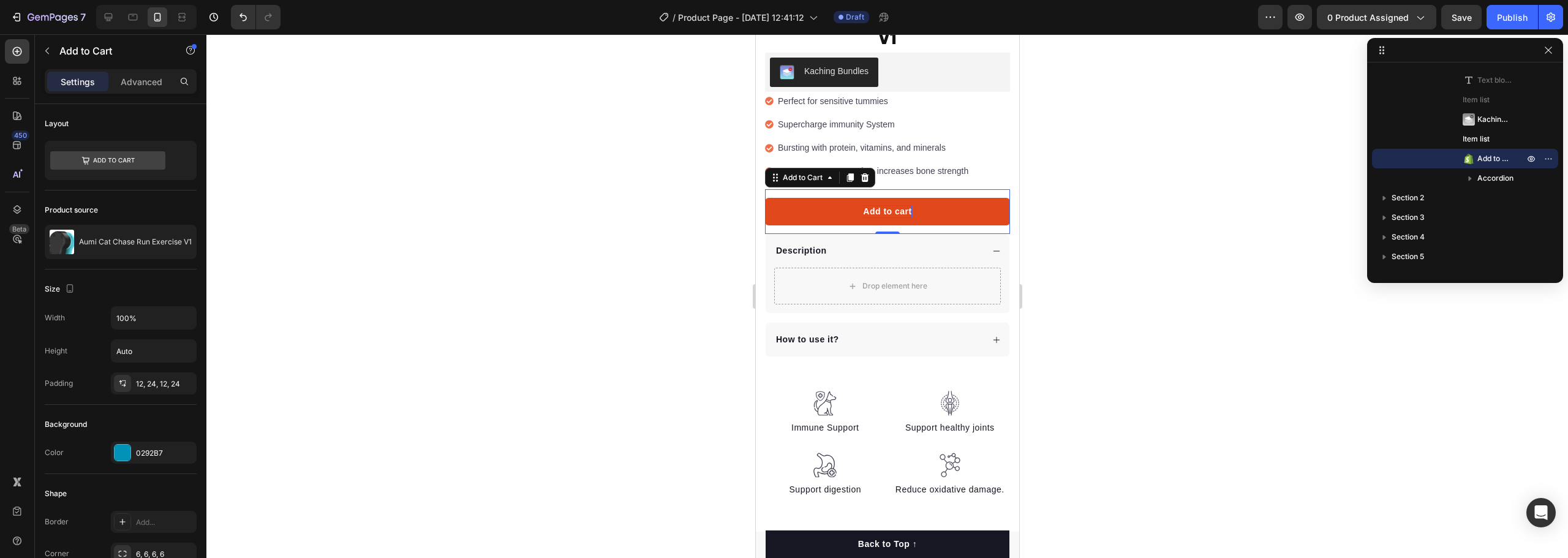
click at [881, 205] on div "Add to cart" at bounding box center [886, 212] width 48 height 13
click at [881, 205] on p "Add to cart" at bounding box center [886, 212] width 48 height 13
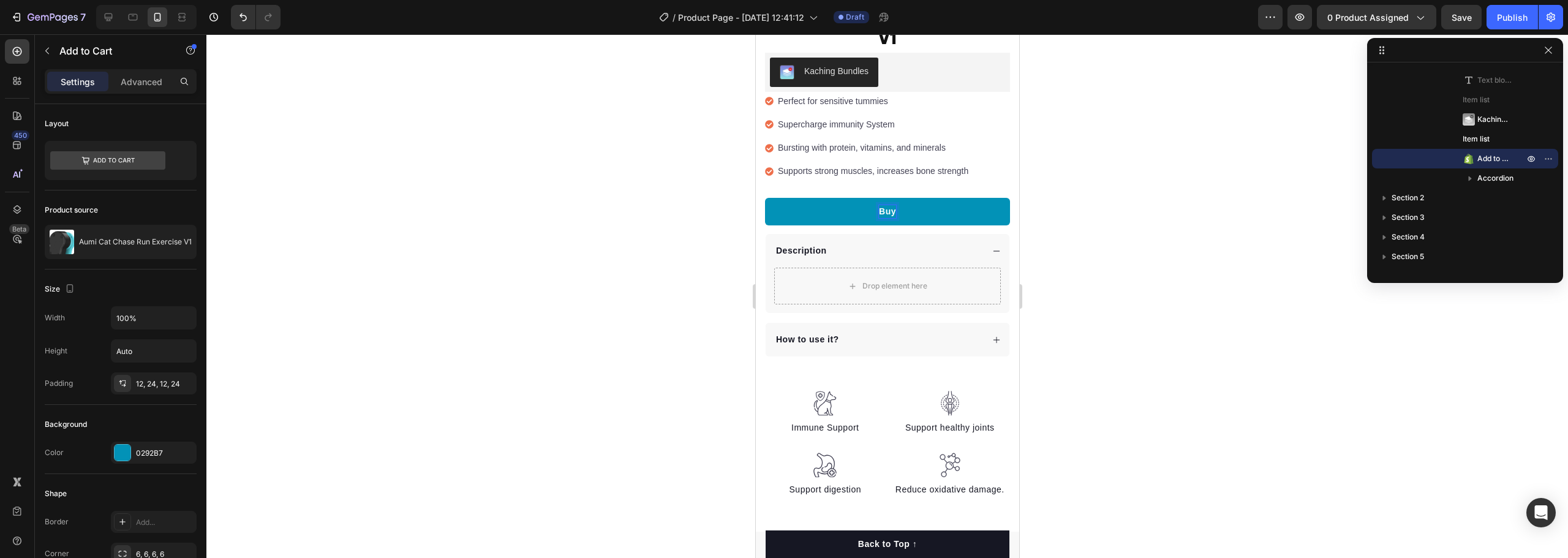
click at [765, 198] on button "Buy" at bounding box center [887, 211] width 245 height 27
click at [765, 198] on button "Buy It" at bounding box center [887, 211] width 245 height 27
click at [1131, 226] on div at bounding box center [887, 296] width 1362 height 524
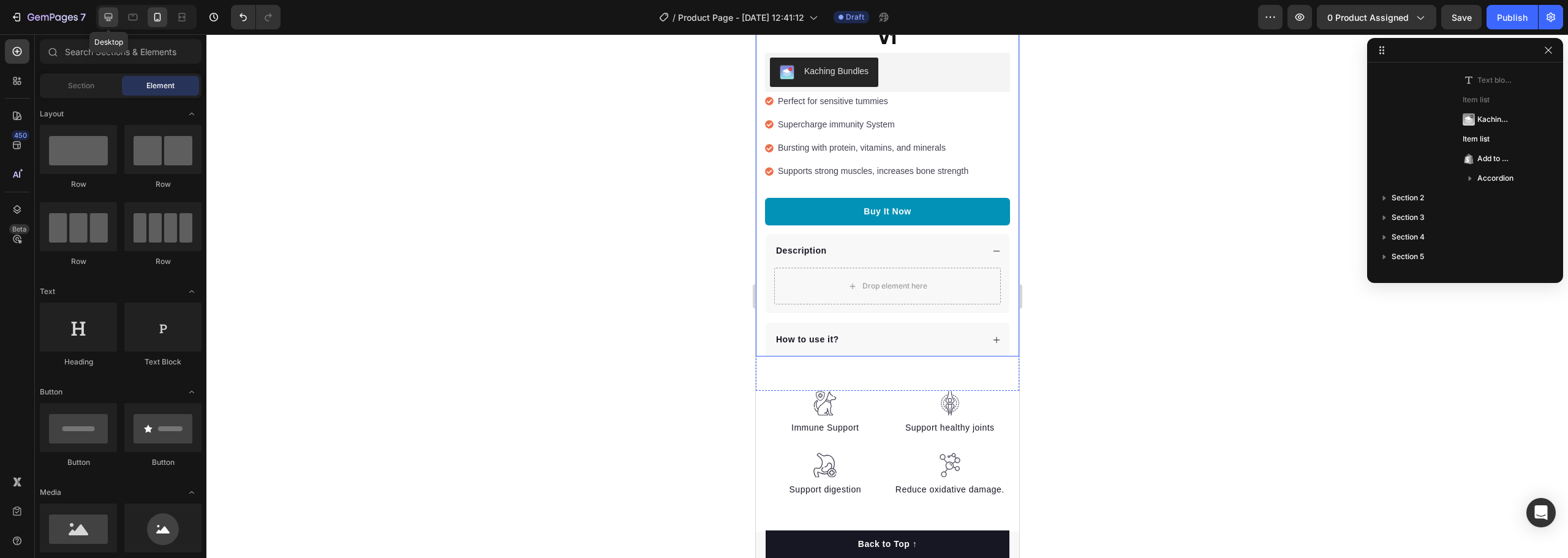
click at [113, 13] on icon at bounding box center [108, 17] width 12 height 12
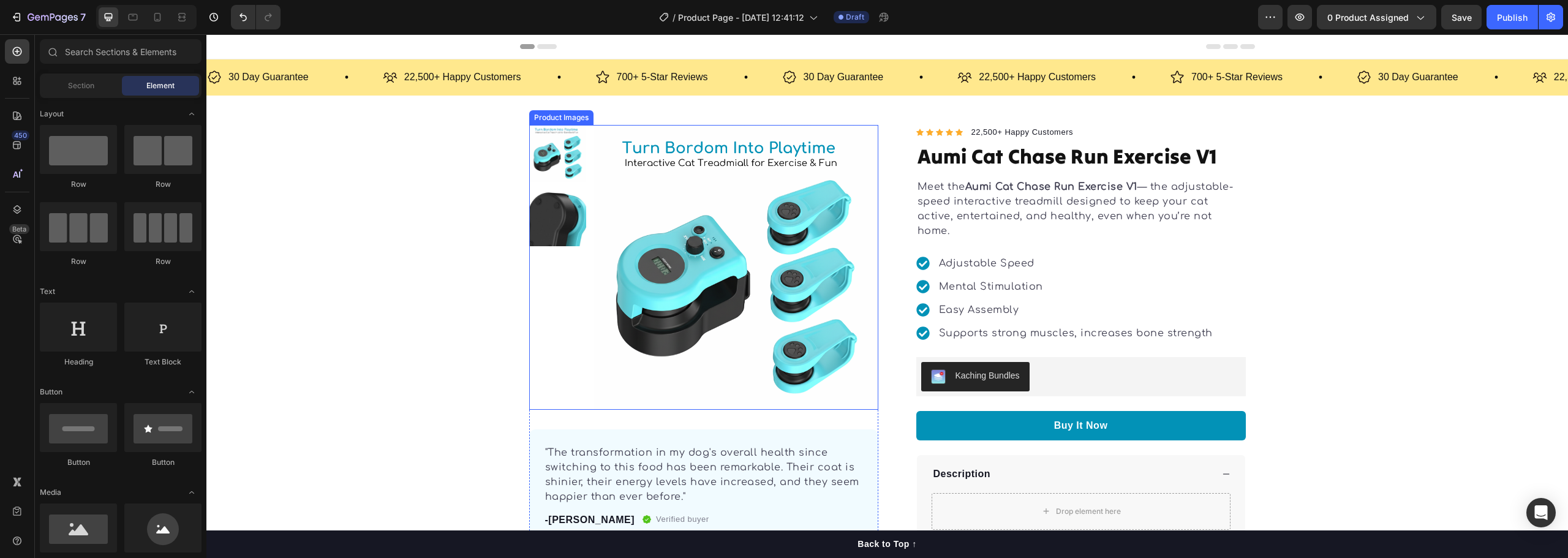
click at [560, 230] on img at bounding box center [557, 218] width 57 height 57
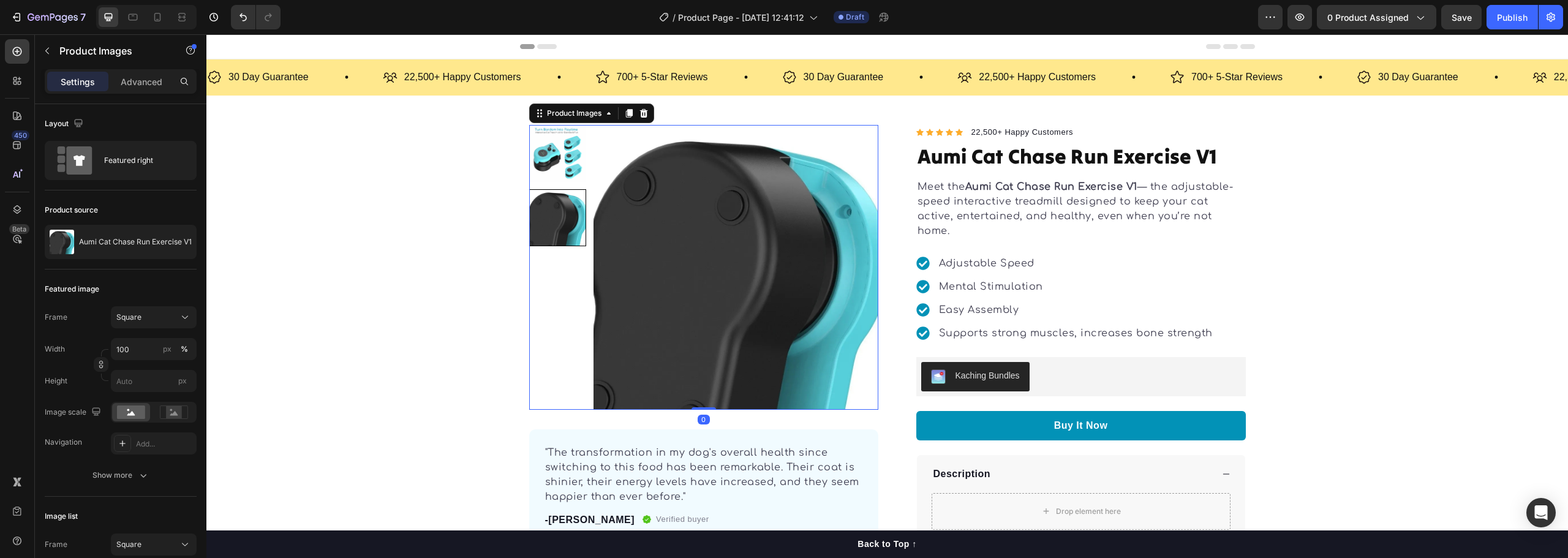
click at [553, 162] on img at bounding box center [557, 154] width 57 height 57
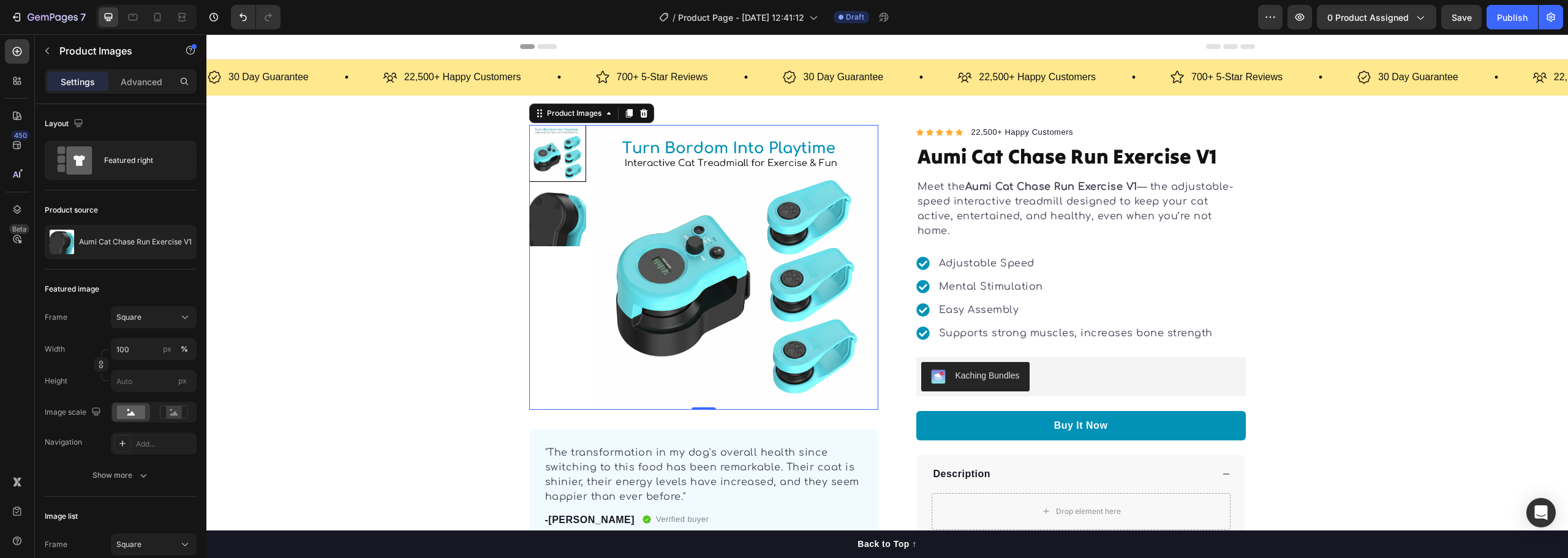
click at [538, 220] on img at bounding box center [557, 218] width 57 height 57
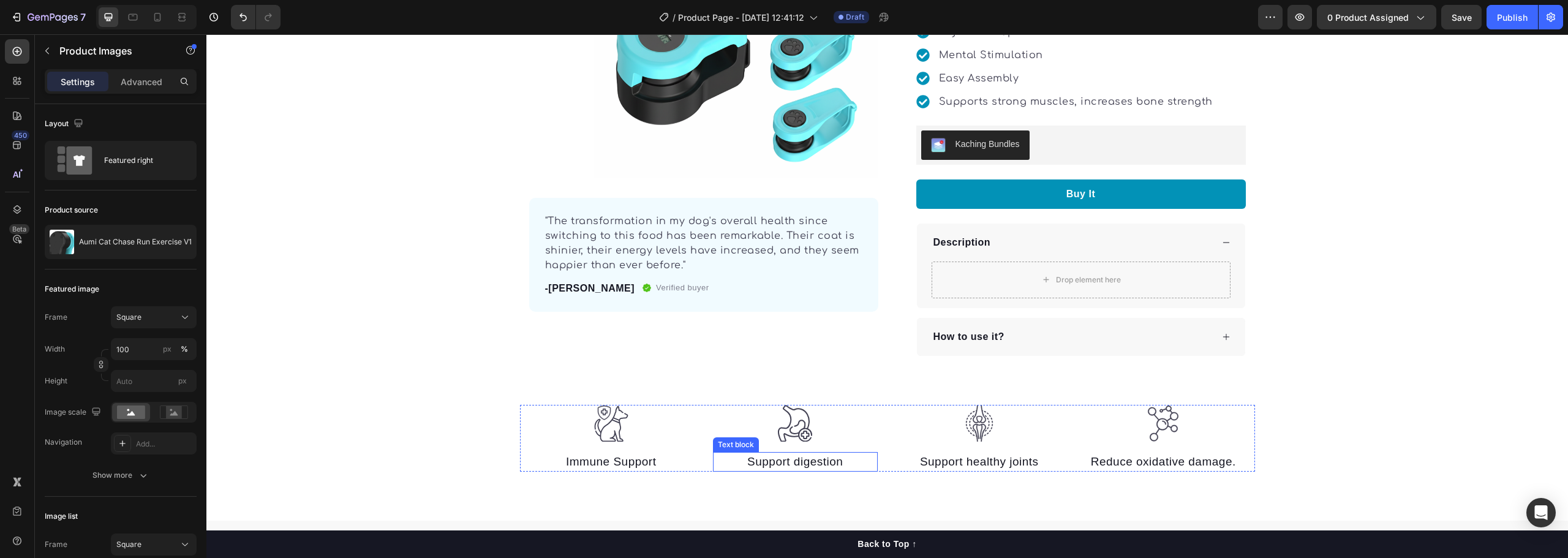
scroll to position [320, 0]
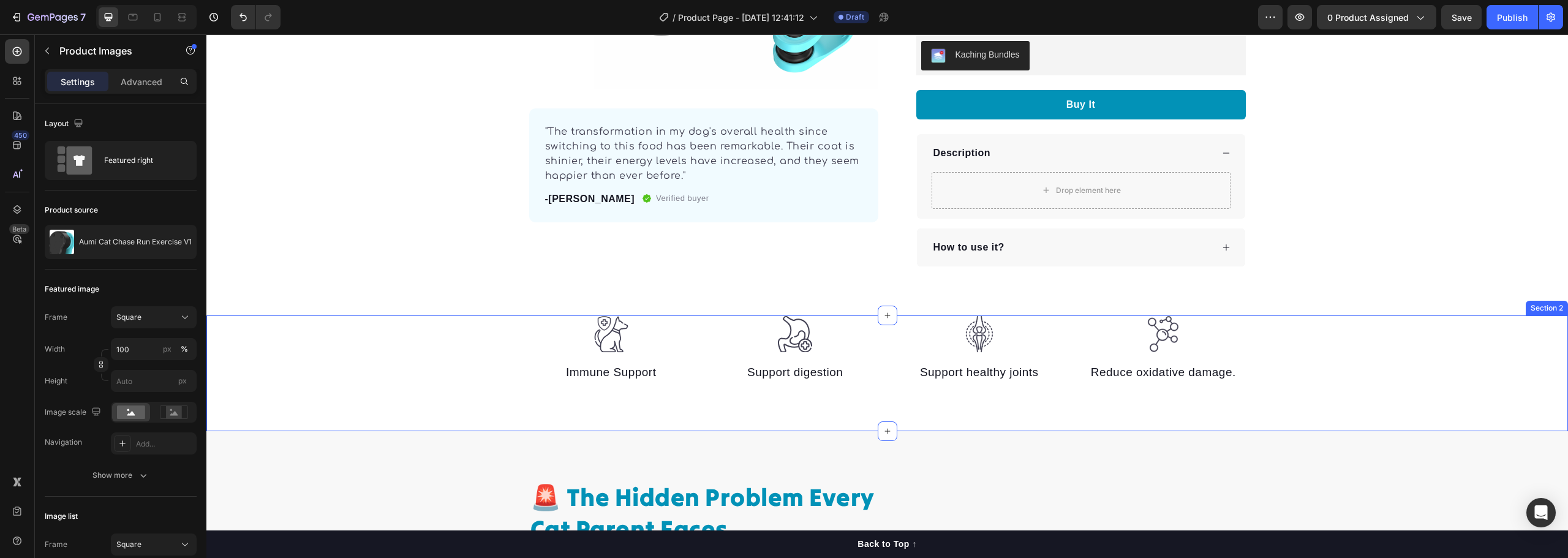
click at [450, 346] on div "Image Immune Support Text block Image Support digestion Text block Image Suppor…" at bounding box center [887, 349] width 1362 height 67
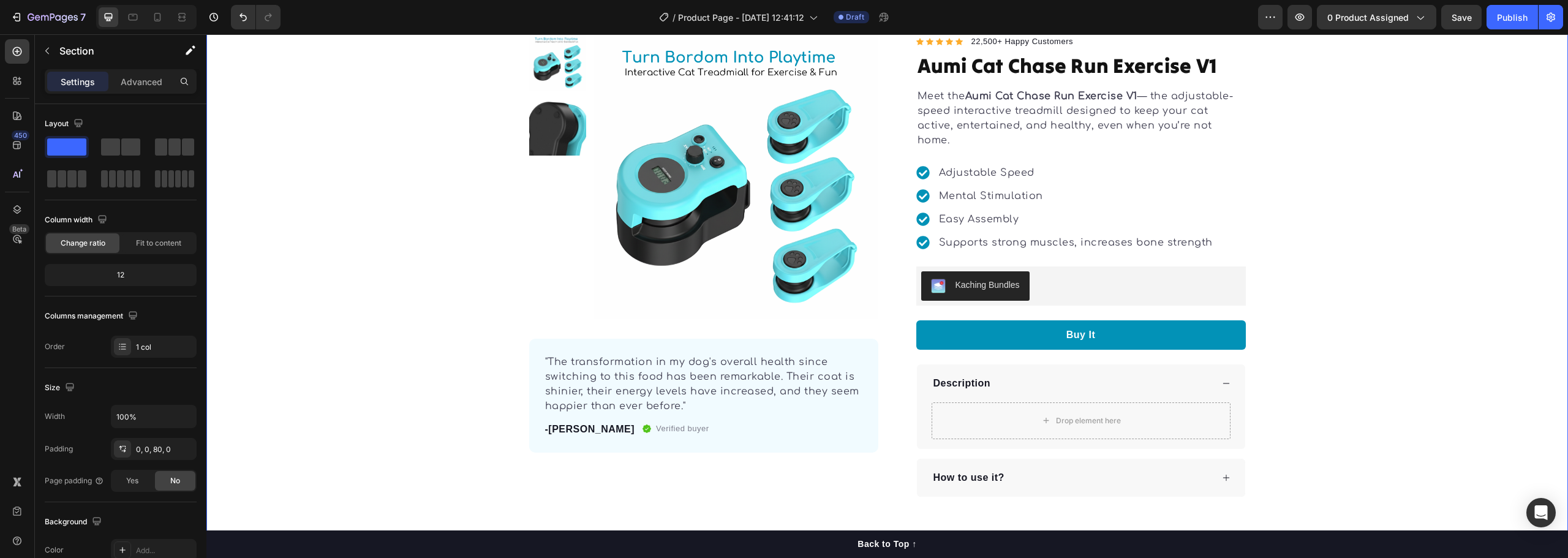
scroll to position [274, 0]
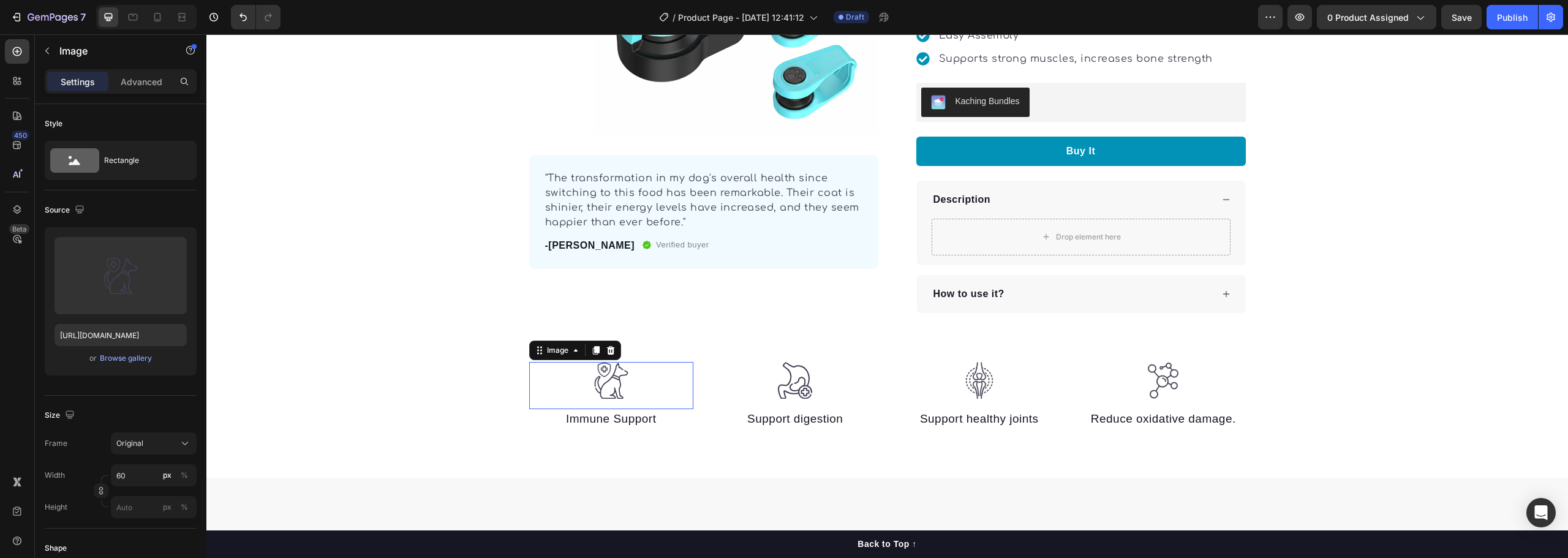
click at [597, 382] on img at bounding box center [611, 381] width 37 height 38
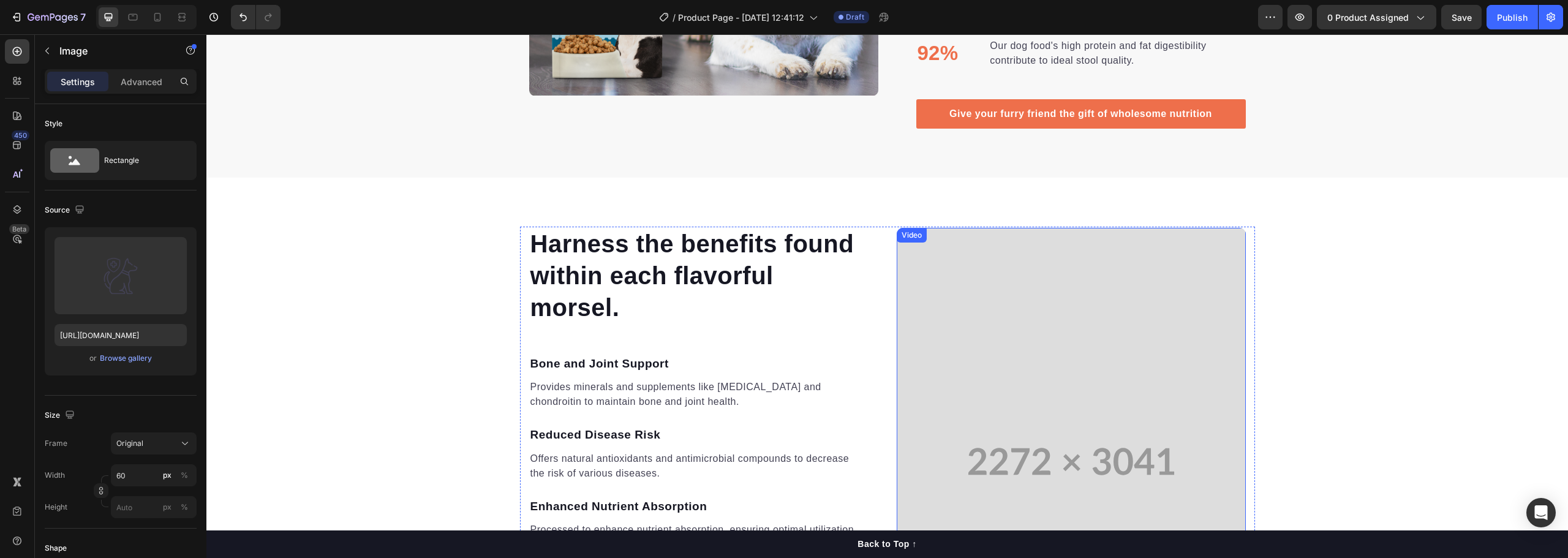
scroll to position [1621, 0]
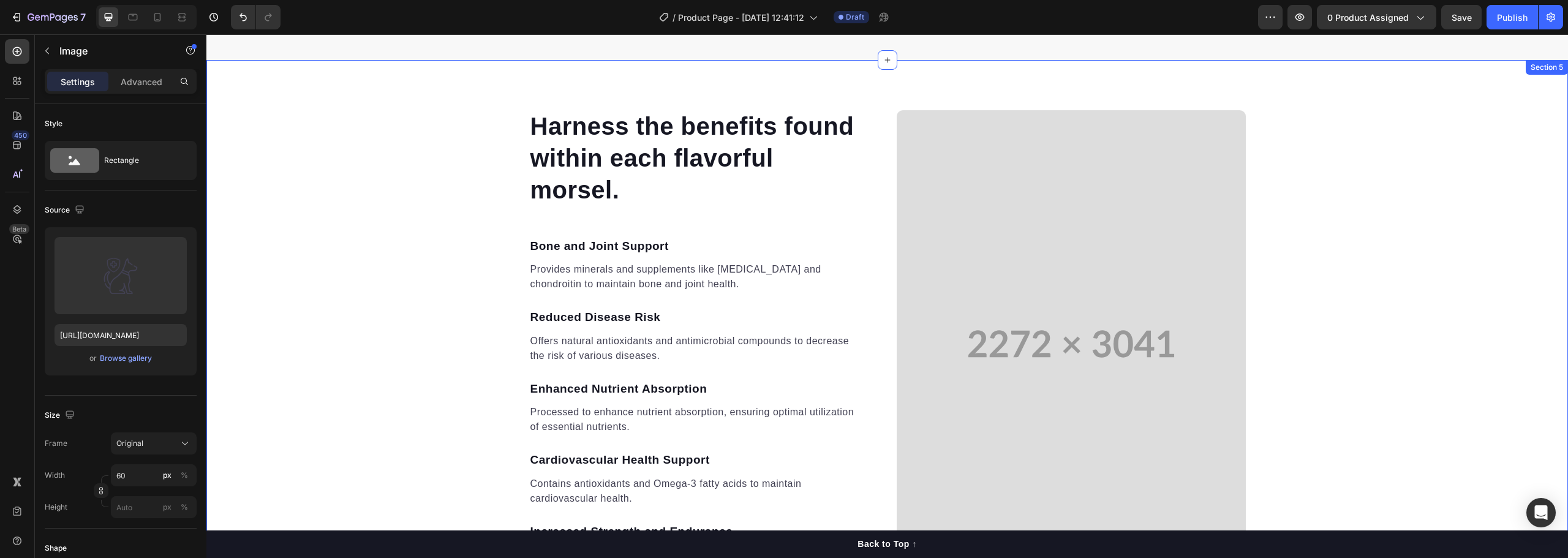
click at [393, 261] on div "Harness the benefits found within each flavorful morsel. Heading Bone and Joint…" at bounding box center [887, 344] width 1362 height 469
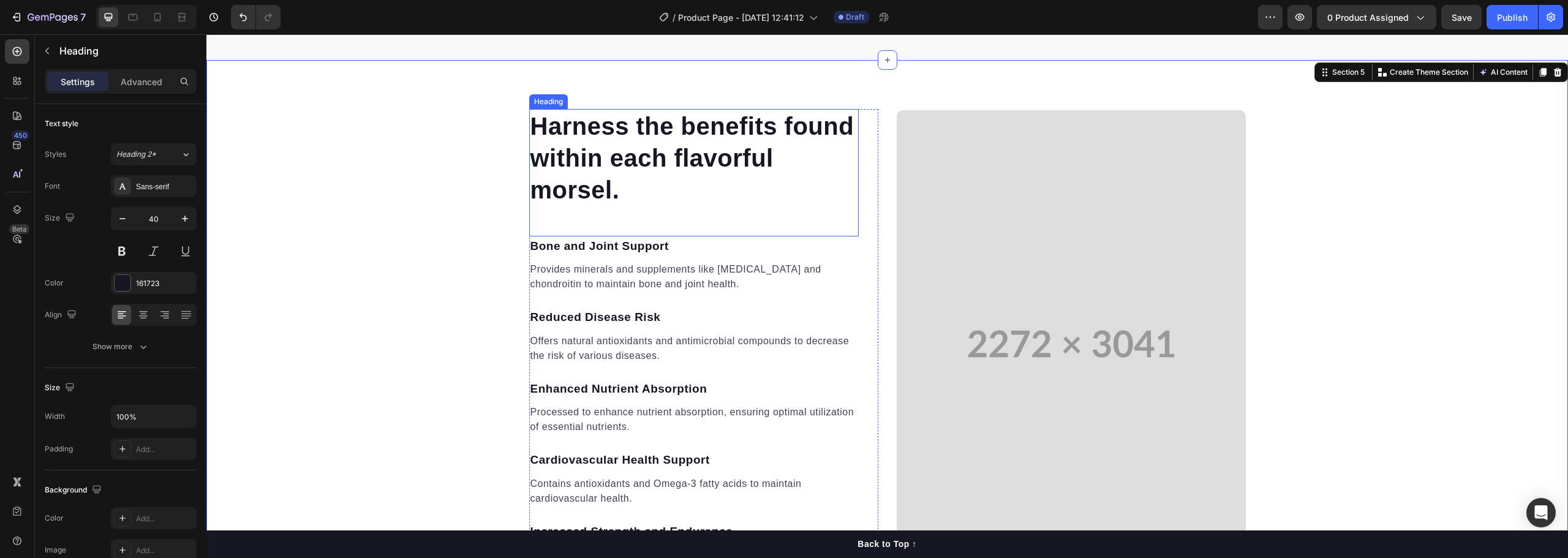
click at [653, 139] on p "Harness the benefits found within each flavorful morsel." at bounding box center [694, 157] width 327 height 95
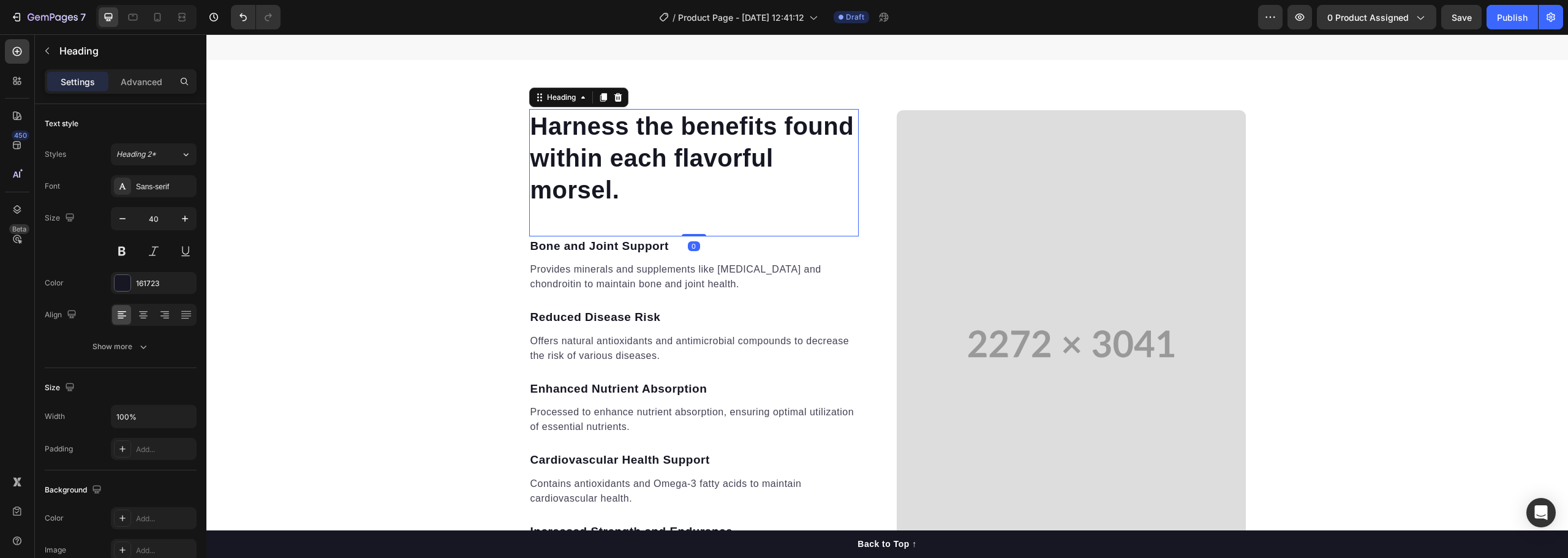
click at [653, 139] on p "Harness the benefits found within each flavorful morsel." at bounding box center [694, 157] width 327 height 95
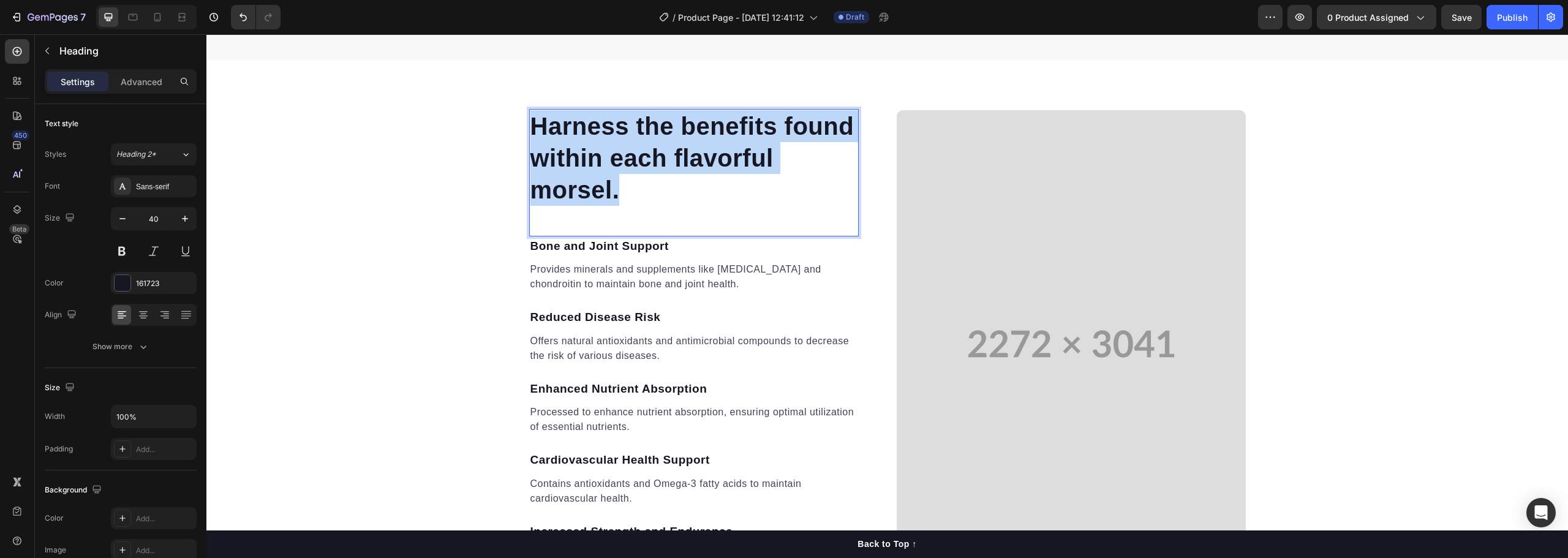
click at [653, 139] on p "Harness the benefits found within each flavorful morsel." at bounding box center [694, 157] width 327 height 95
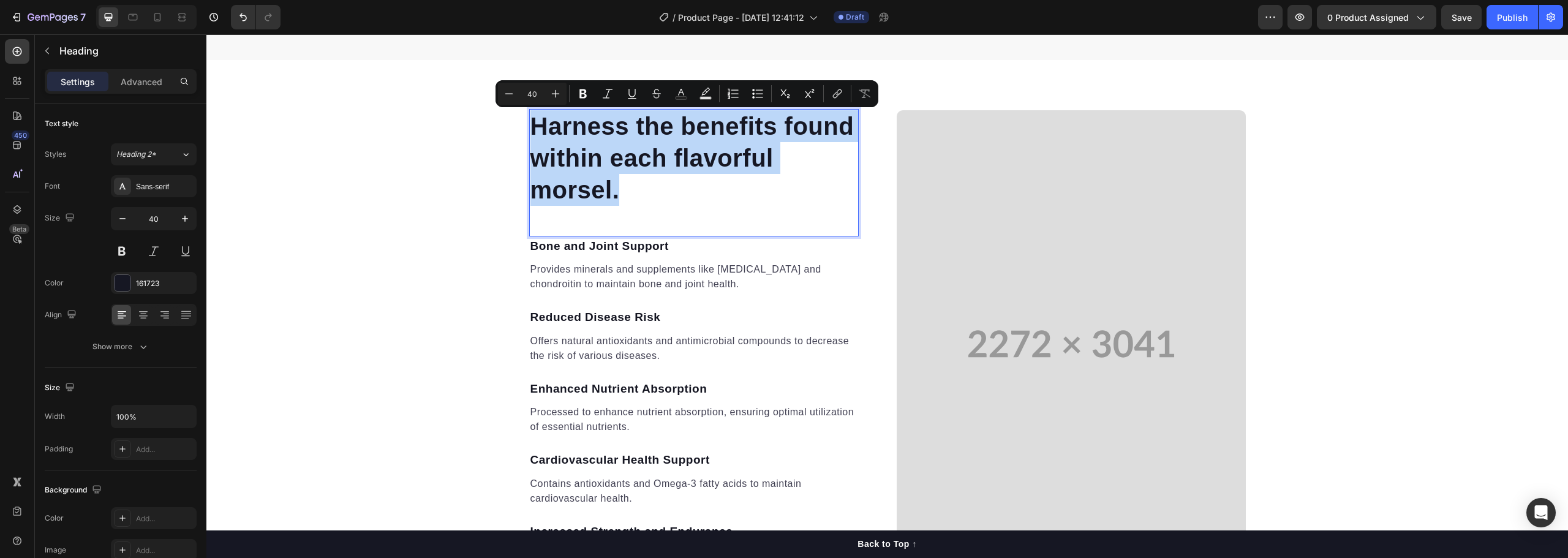
scroll to position [1652, 0]
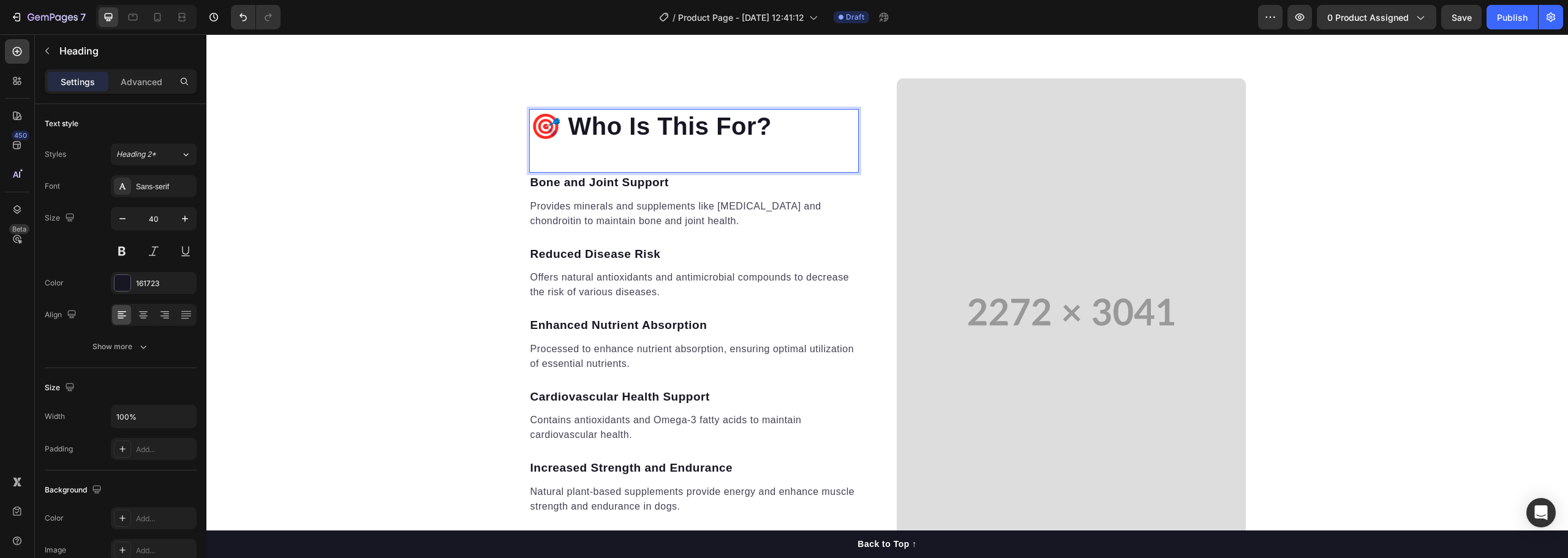
click at [626, 157] on div "🎯 Who Is This For? Heading 0" at bounding box center [694, 141] width 330 height 64
click at [615, 154] on div "🎯 Who Is This For? Heading 0" at bounding box center [694, 141] width 330 height 64
click at [692, 230] on div "Reduced Disease Risk Text block" at bounding box center [694, 250] width 330 height 40
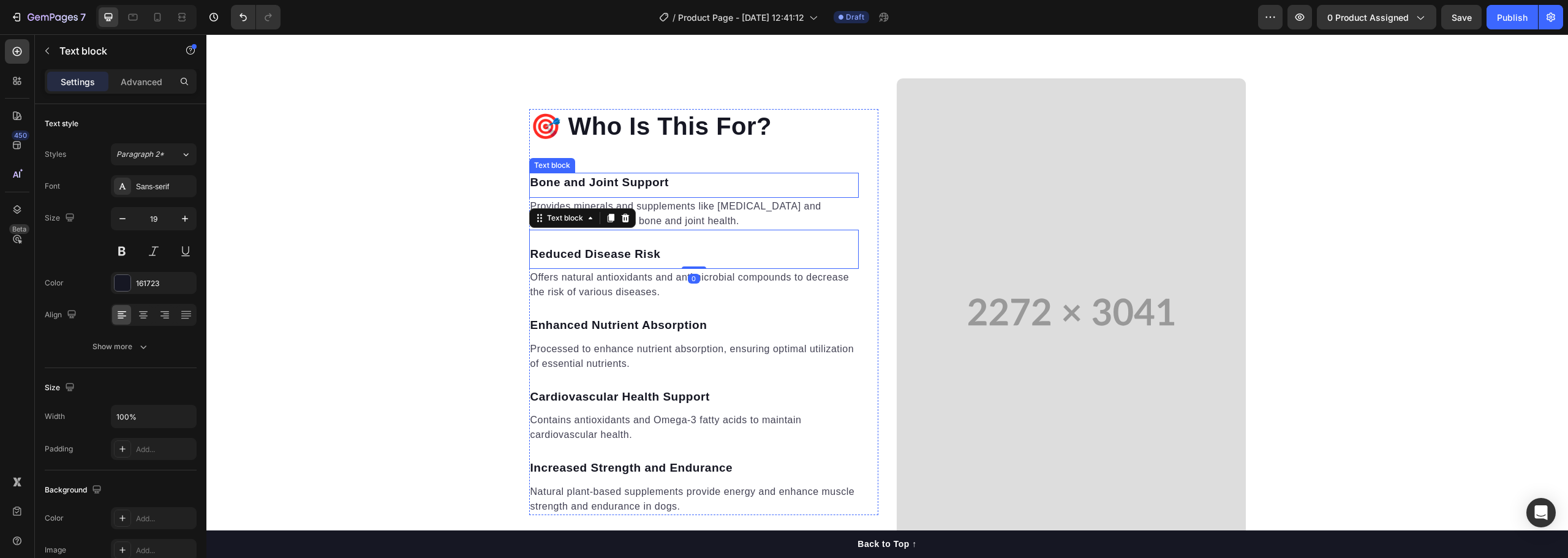
click at [635, 181] on p "Bone and Joint Support" at bounding box center [694, 183] width 327 height 18
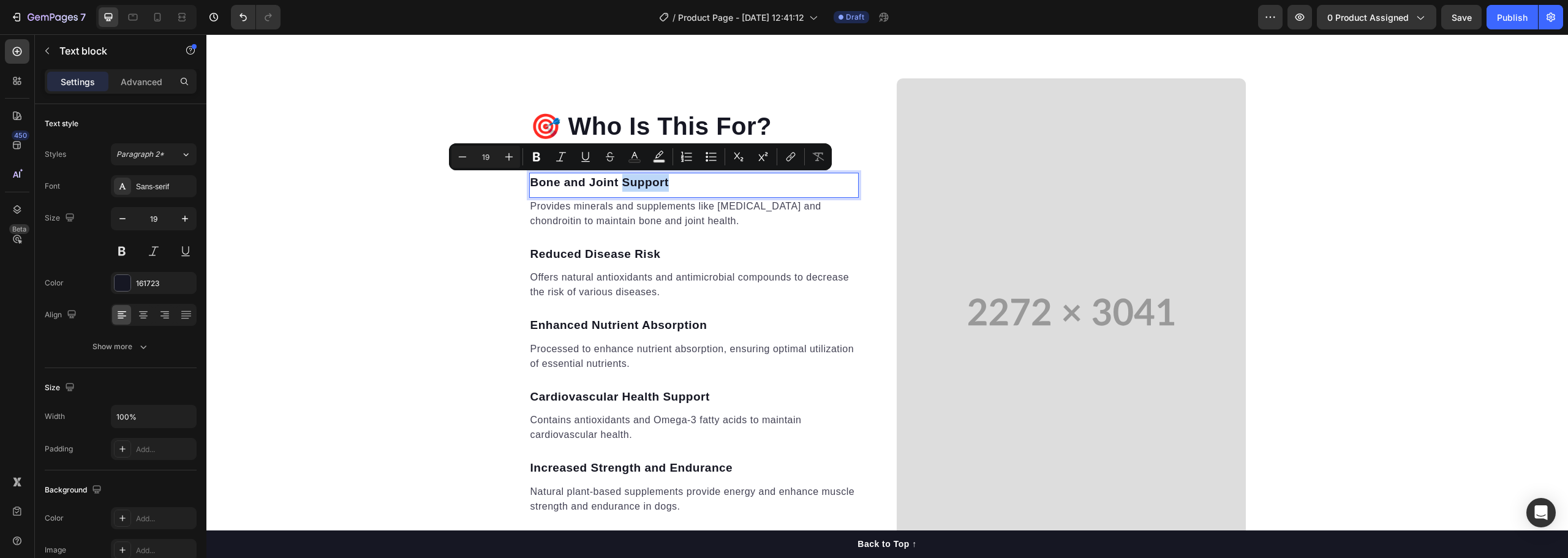
click at [635, 181] on p "Bone and Joint Support" at bounding box center [694, 183] width 327 height 18
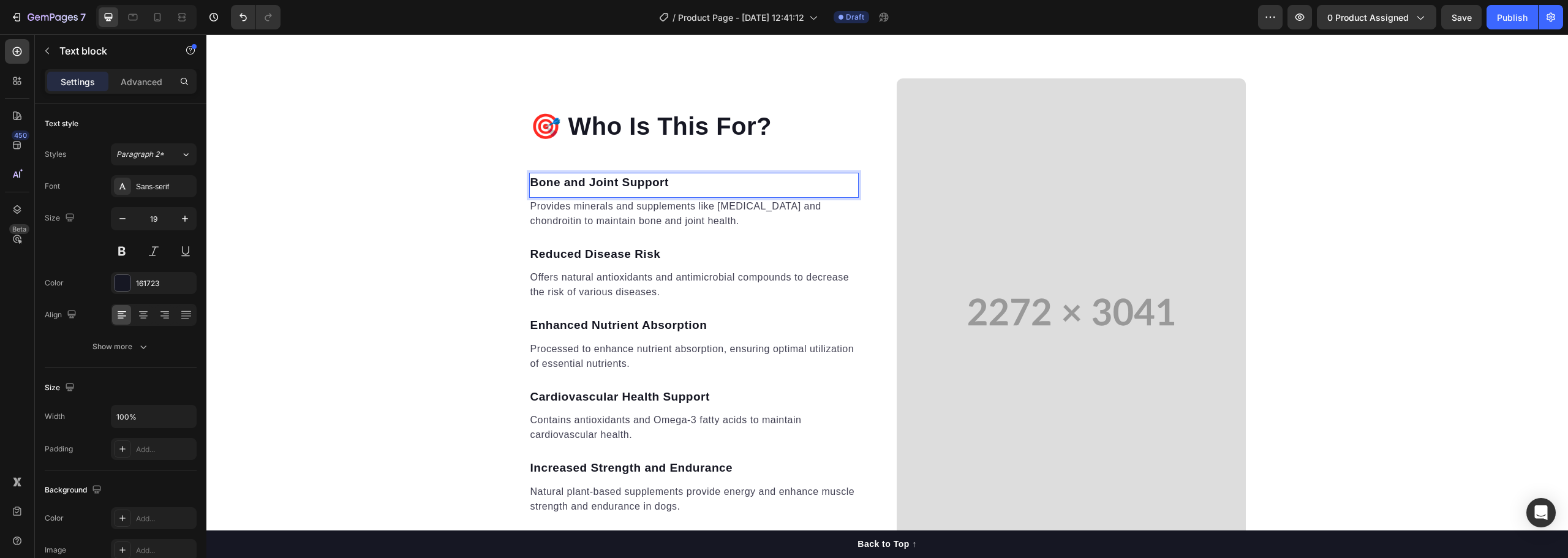
click at [577, 181] on p "Bone and Joint Support" at bounding box center [694, 183] width 327 height 18
click at [562, 213] on p "Provides minerals and supplements like glucosamine and chondroitin to maintain …" at bounding box center [694, 213] width 327 height 29
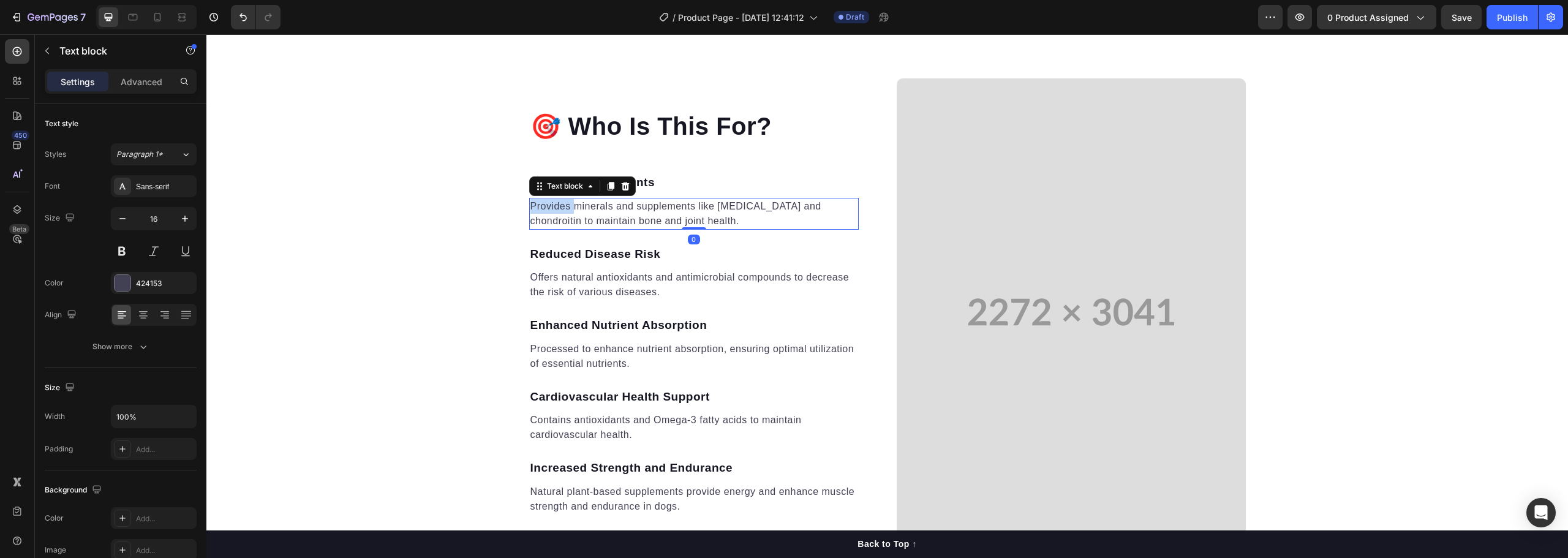
click at [562, 213] on p "Provides minerals and supplements like glucosamine and chondroitin to maintain …" at bounding box center [694, 213] width 327 height 29
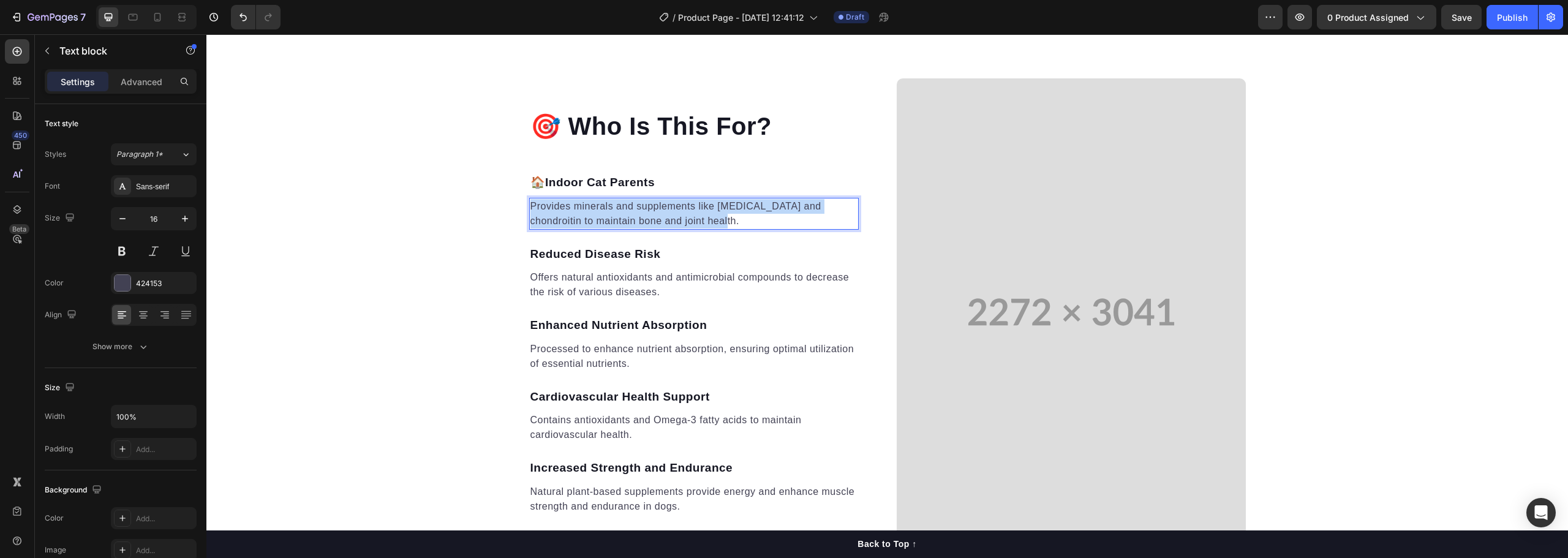
click at [562, 213] on p "Provides minerals and supplements like glucosamine and chondroitin to maintain …" at bounding box center [694, 213] width 327 height 29
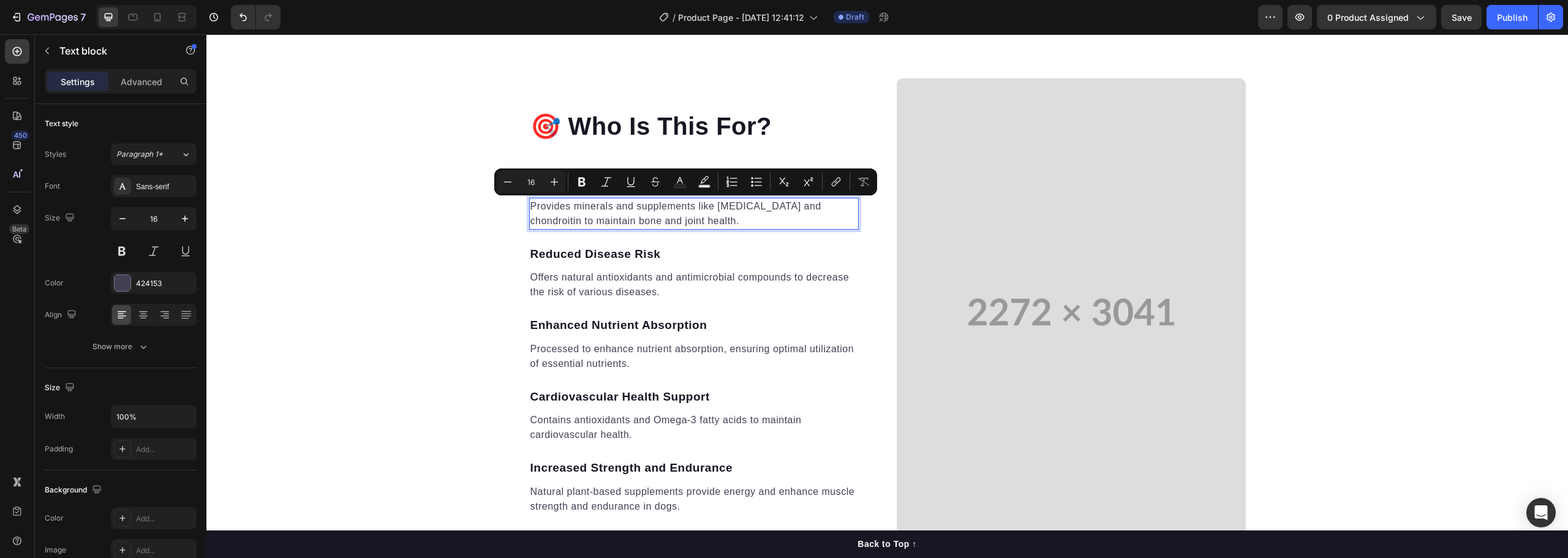
scroll to position [1637, 0]
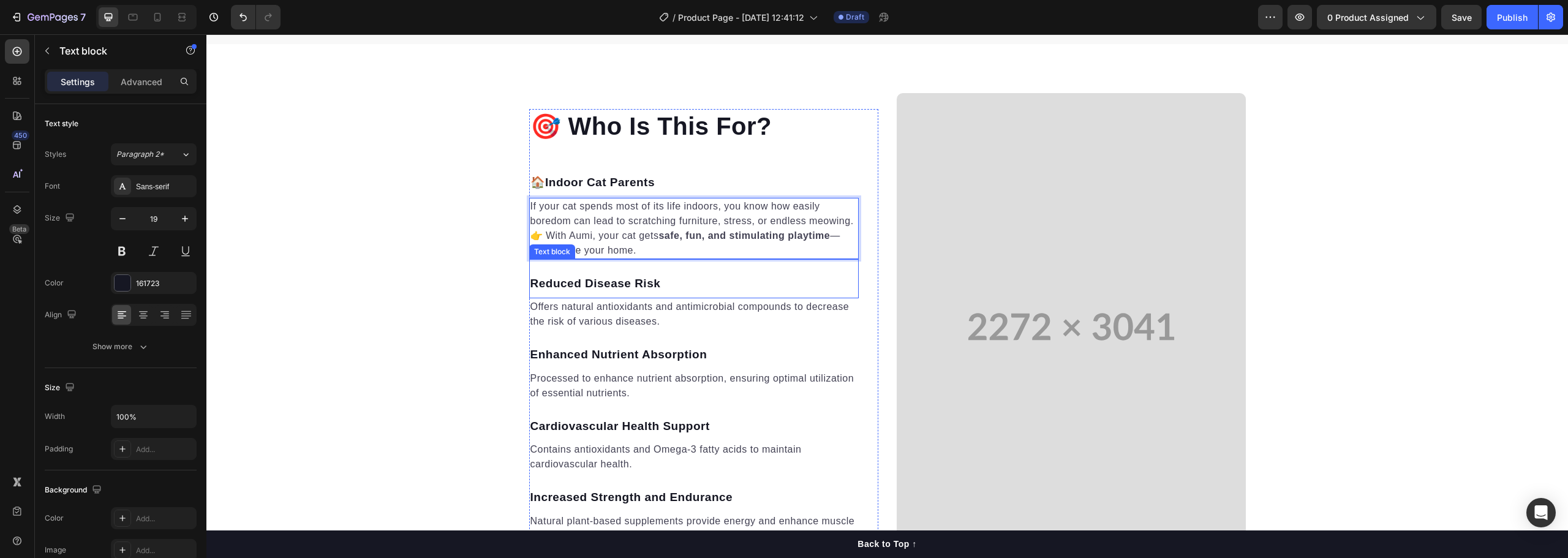
click at [748, 278] on p "Reduced Disease Risk" at bounding box center [694, 284] width 327 height 18
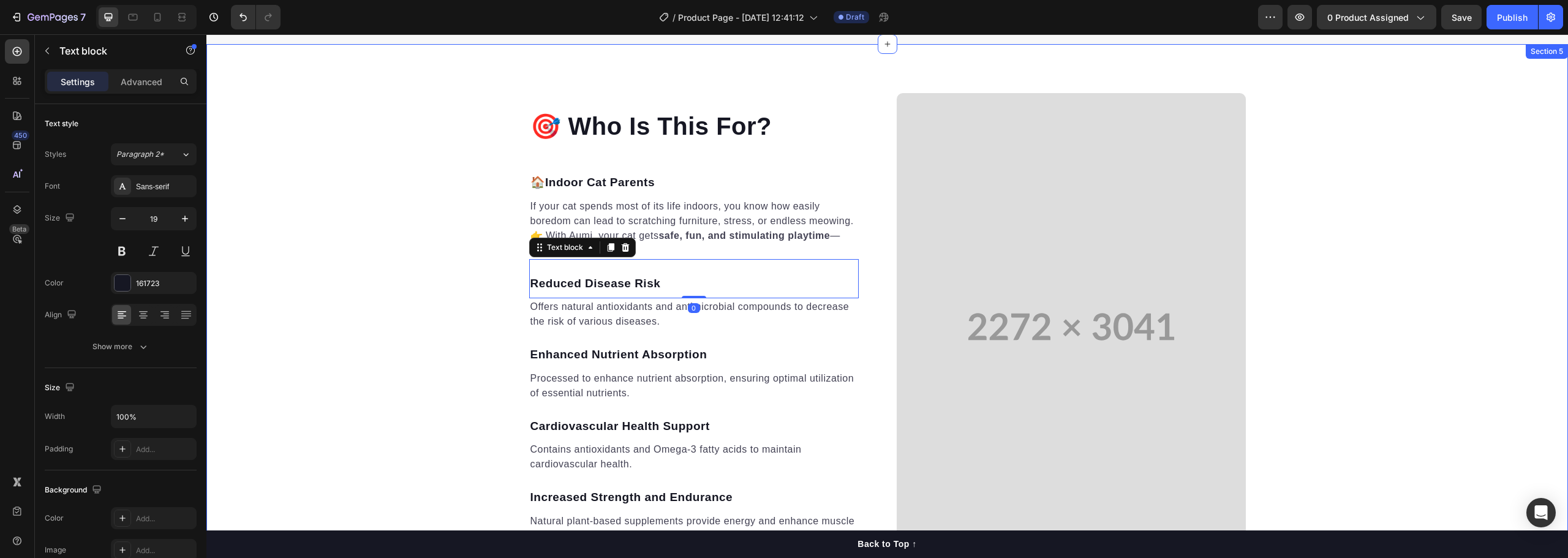
click at [423, 254] on div "🎯 Who Is This For? Heading 🏠 Indoor Cat Parents Text block If your cat spends m…" at bounding box center [887, 327] width 1362 height 468
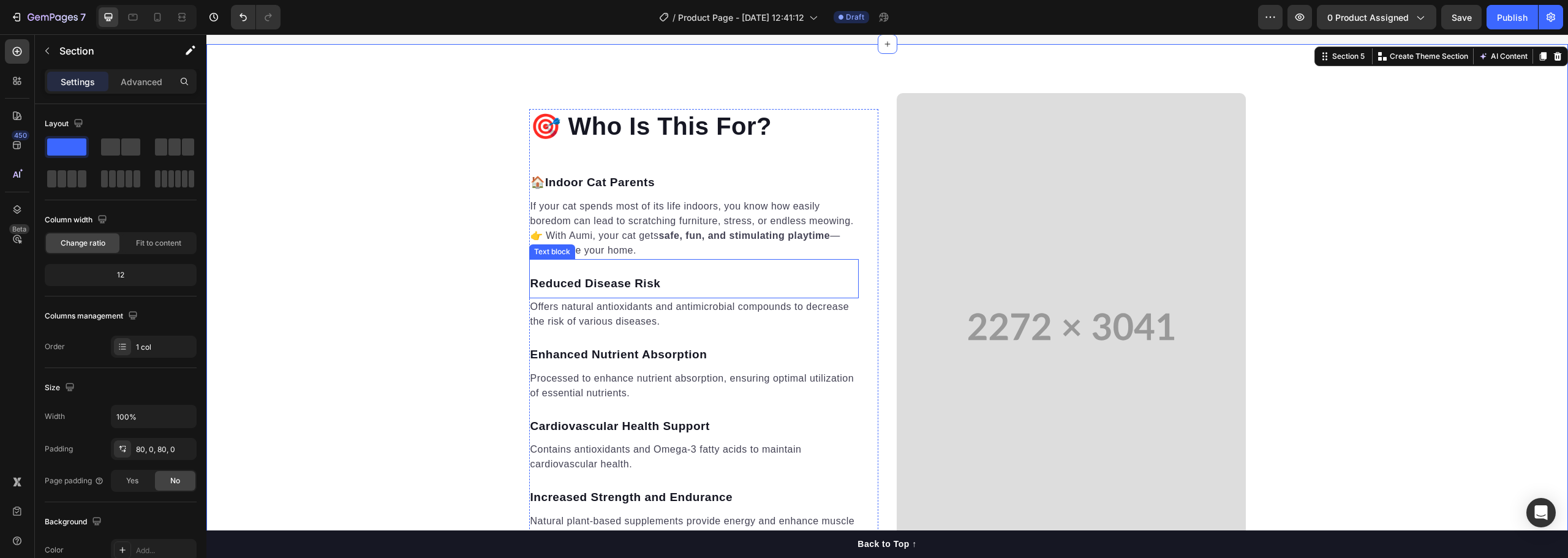
click at [553, 283] on p "Reduced Disease Risk" at bounding box center [694, 284] width 327 height 18
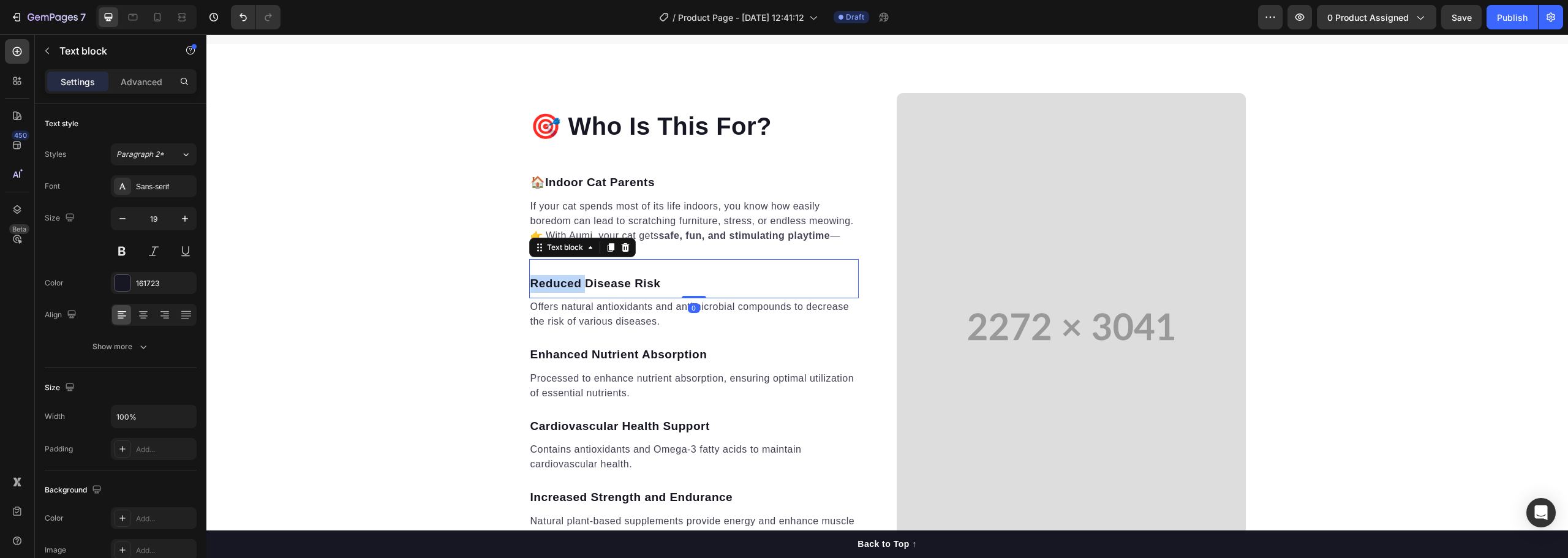
click at [553, 283] on p "Reduced Disease Risk" at bounding box center [694, 284] width 327 height 18
click at [573, 316] on p "Offers natural antioxidants and antimicrobial compounds to decrease the risk of…" at bounding box center [694, 314] width 327 height 29
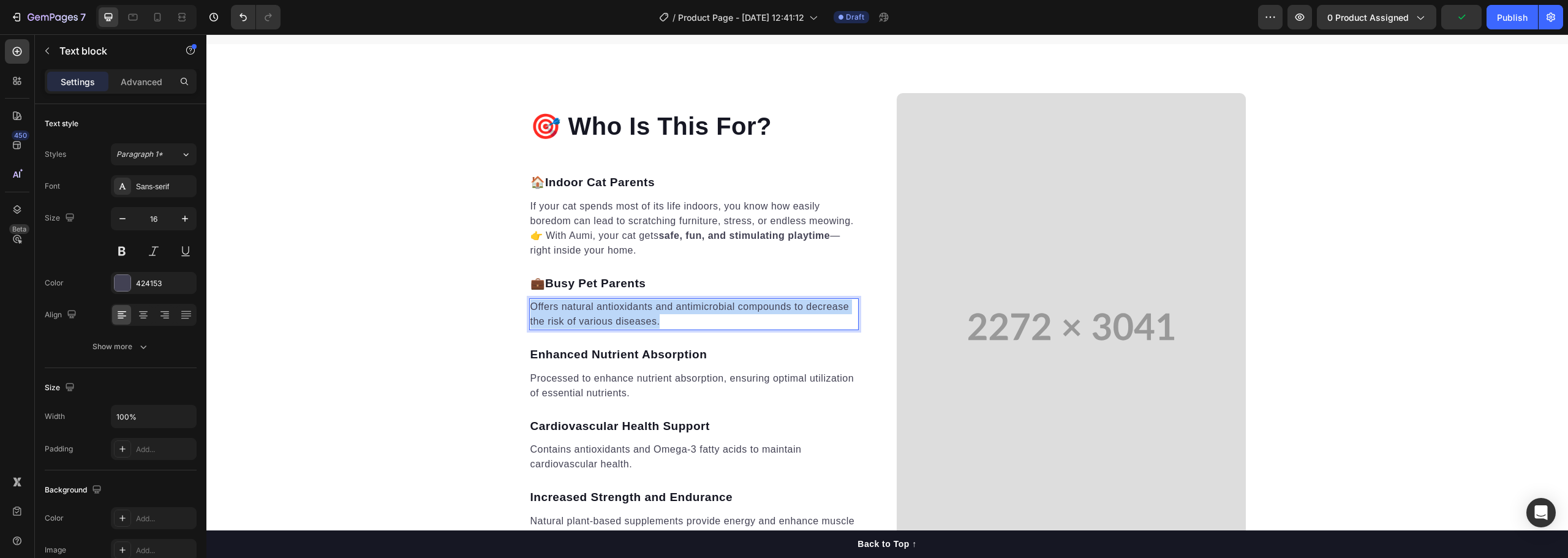
click at [573, 316] on p "Offers natural antioxidants and antimicrobial compounds to decrease the risk of…" at bounding box center [694, 314] width 327 height 29
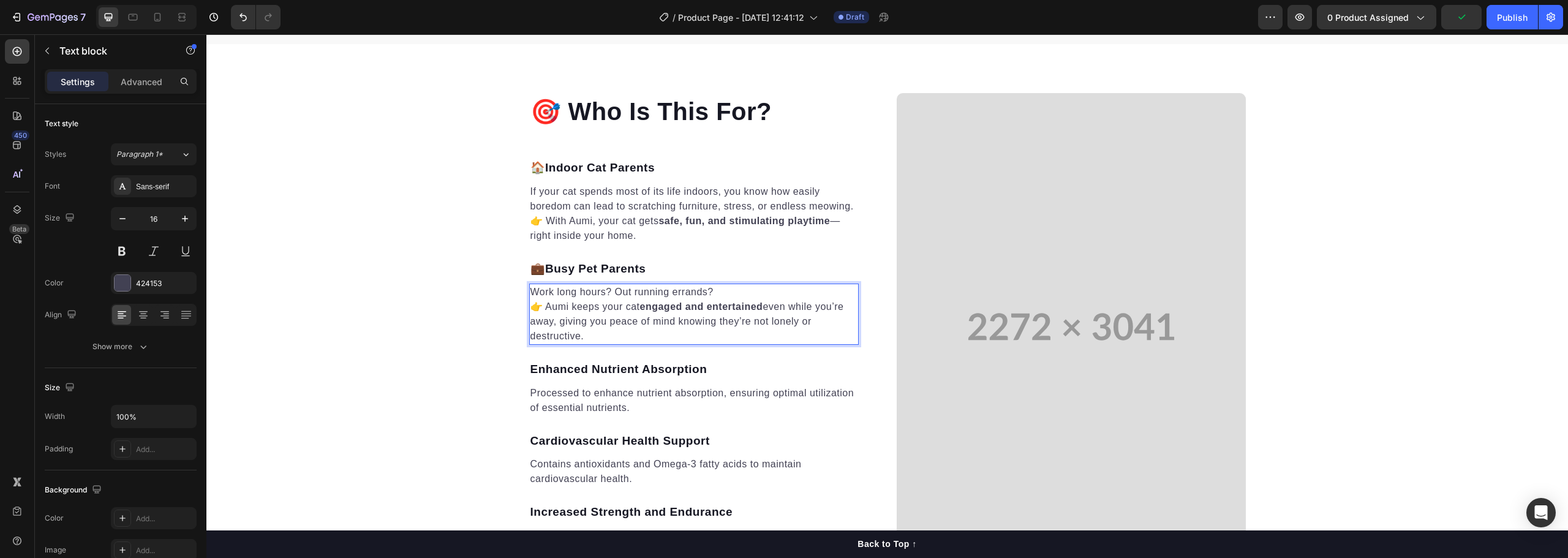
scroll to position [1623, 0]
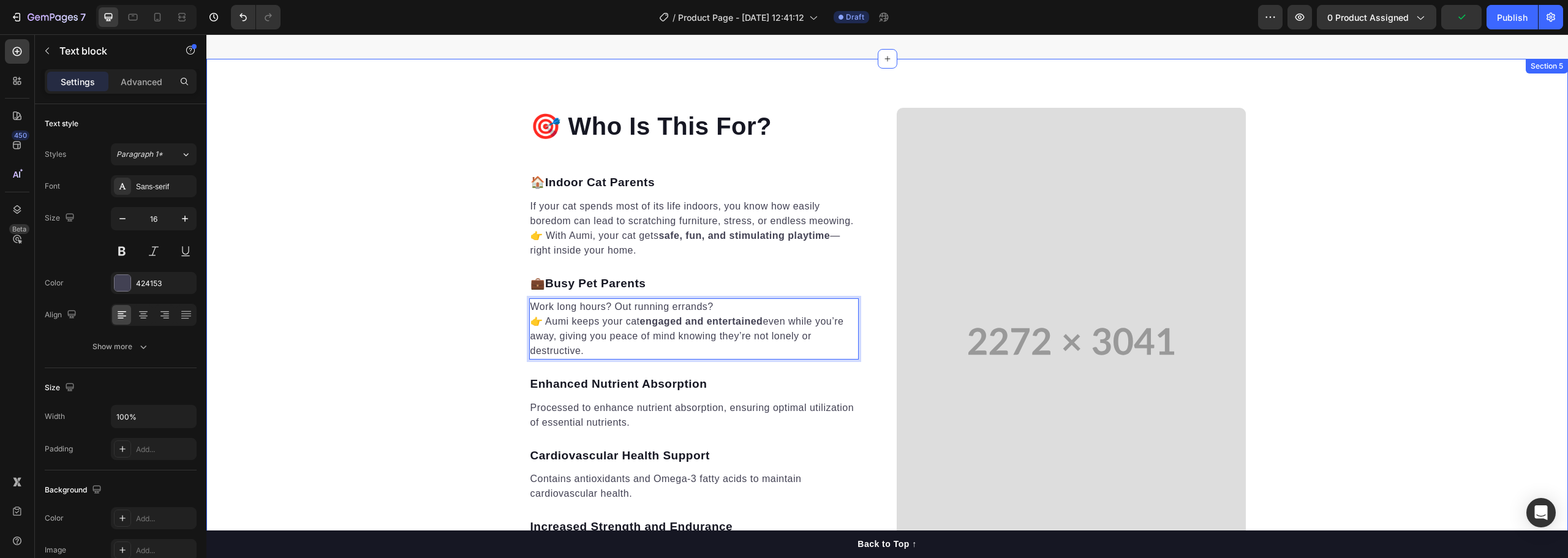
click at [428, 307] on div "🎯 Who Is This For? Heading 🏠 Indoor Cat Parents Text block If your cat spends m…" at bounding box center [887, 341] width 1362 height 468
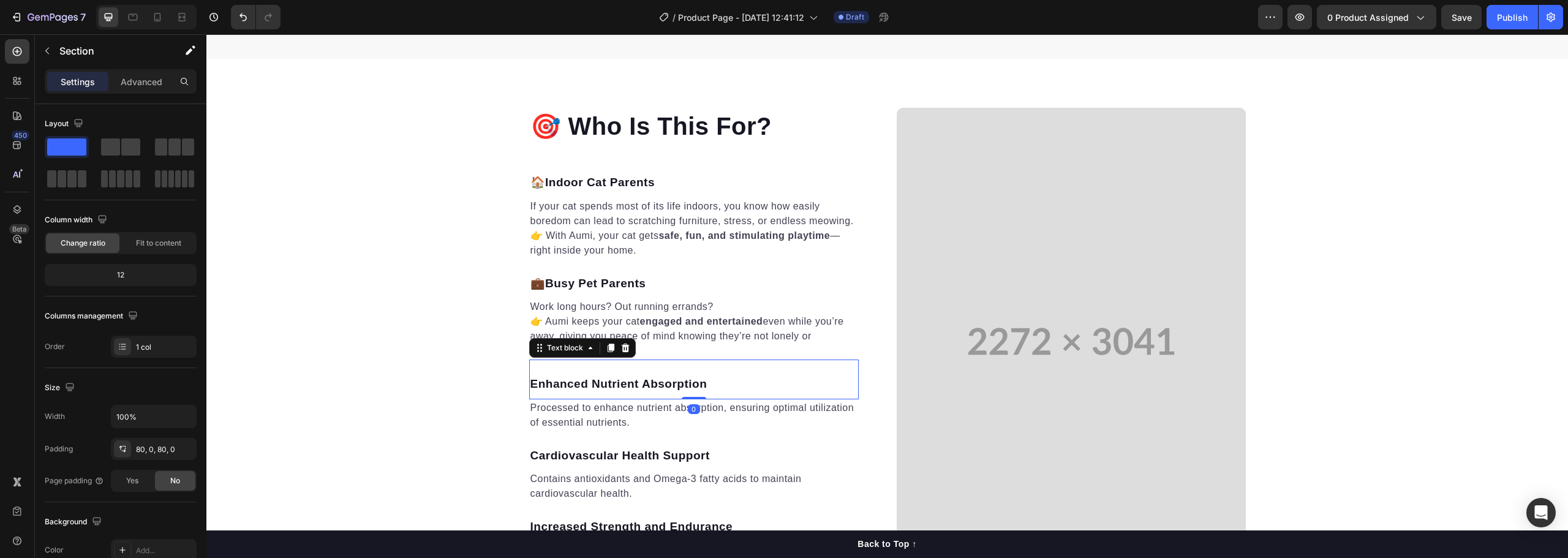
click at [594, 386] on p "Enhanced Nutrient Absorption" at bounding box center [694, 384] width 327 height 18
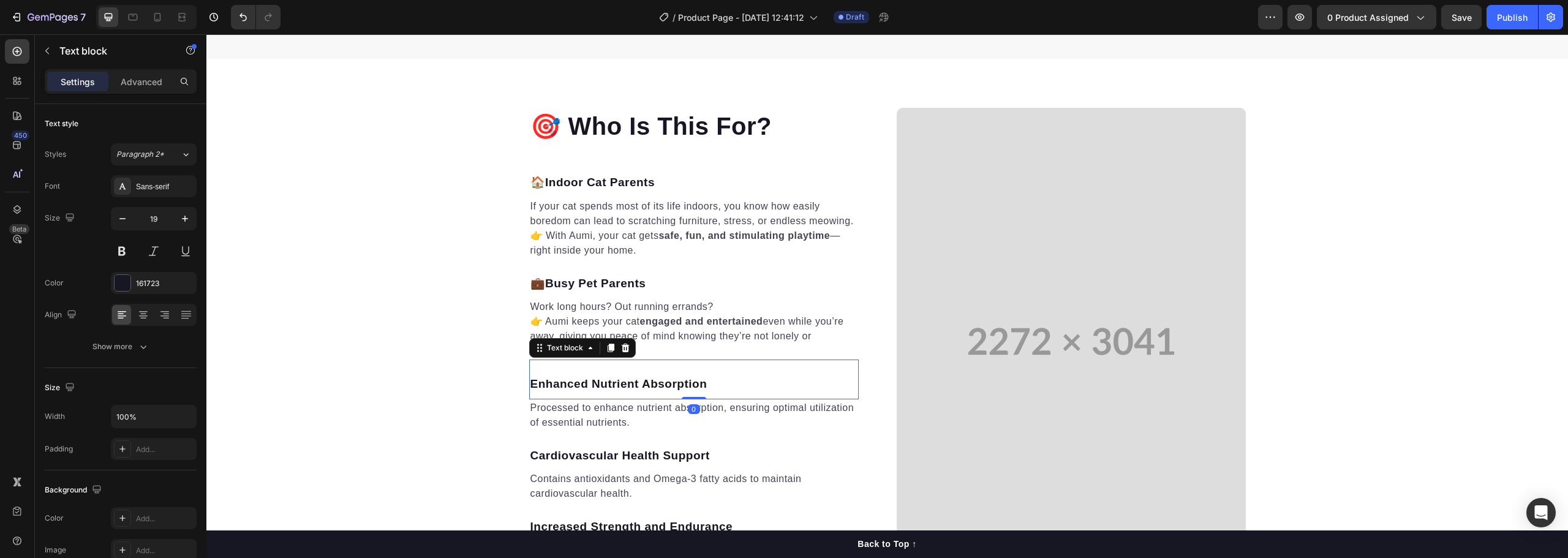
click at [594, 385] on p "Enhanced Nutrient Absorption" at bounding box center [694, 384] width 327 height 18
click at [580, 416] on p "Processed to enhance nutrient absorption, ensuring optimal utilization of essen…" at bounding box center [694, 415] width 327 height 29
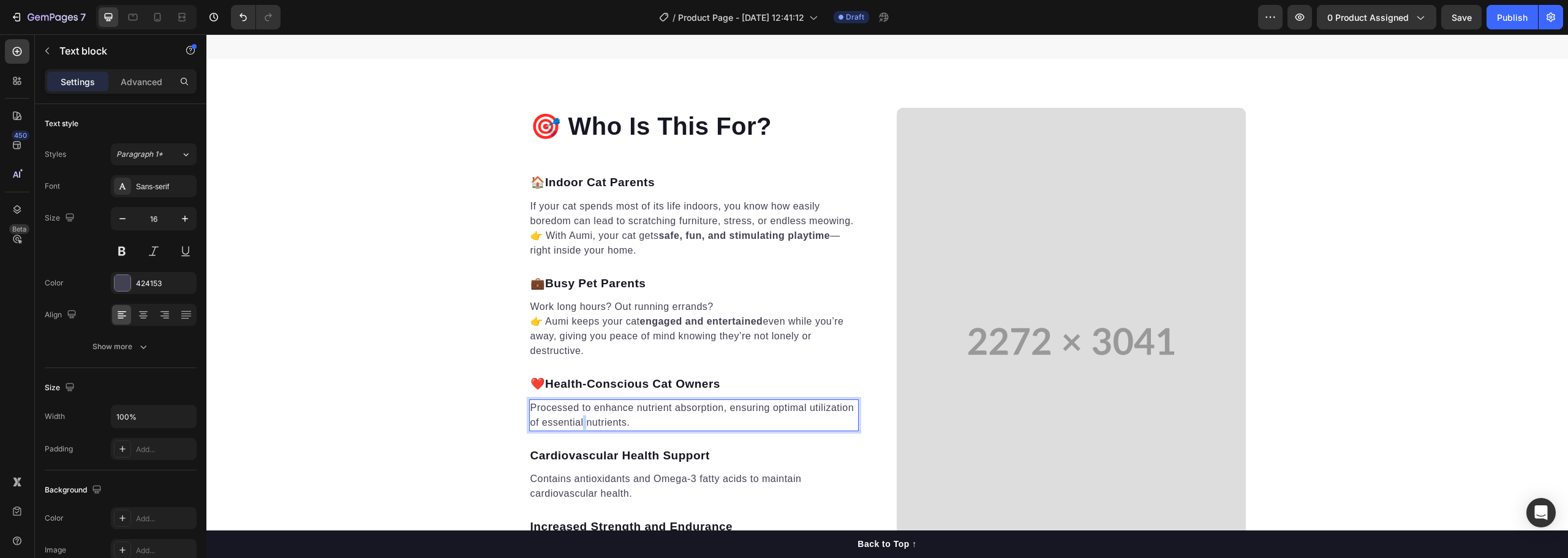
click at [580, 416] on p "Processed to enhance nutrient absorption, ensuring optimal utilization of essen…" at bounding box center [694, 415] width 327 height 29
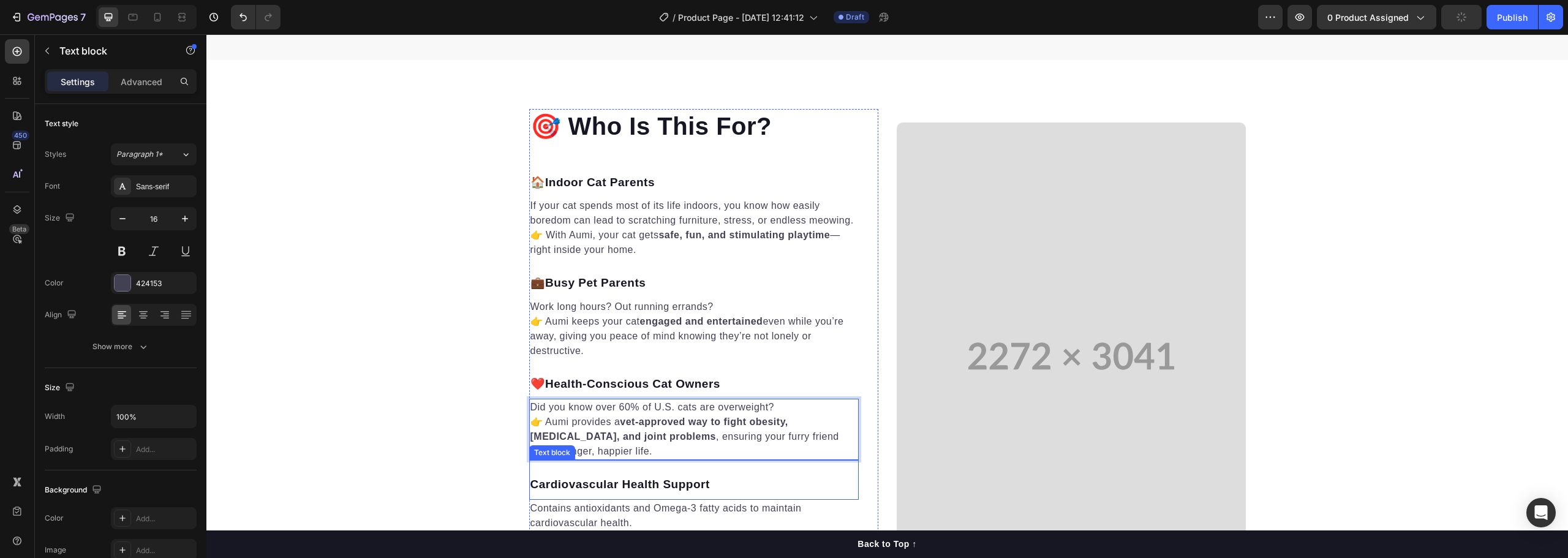
scroll to position [1744, 0]
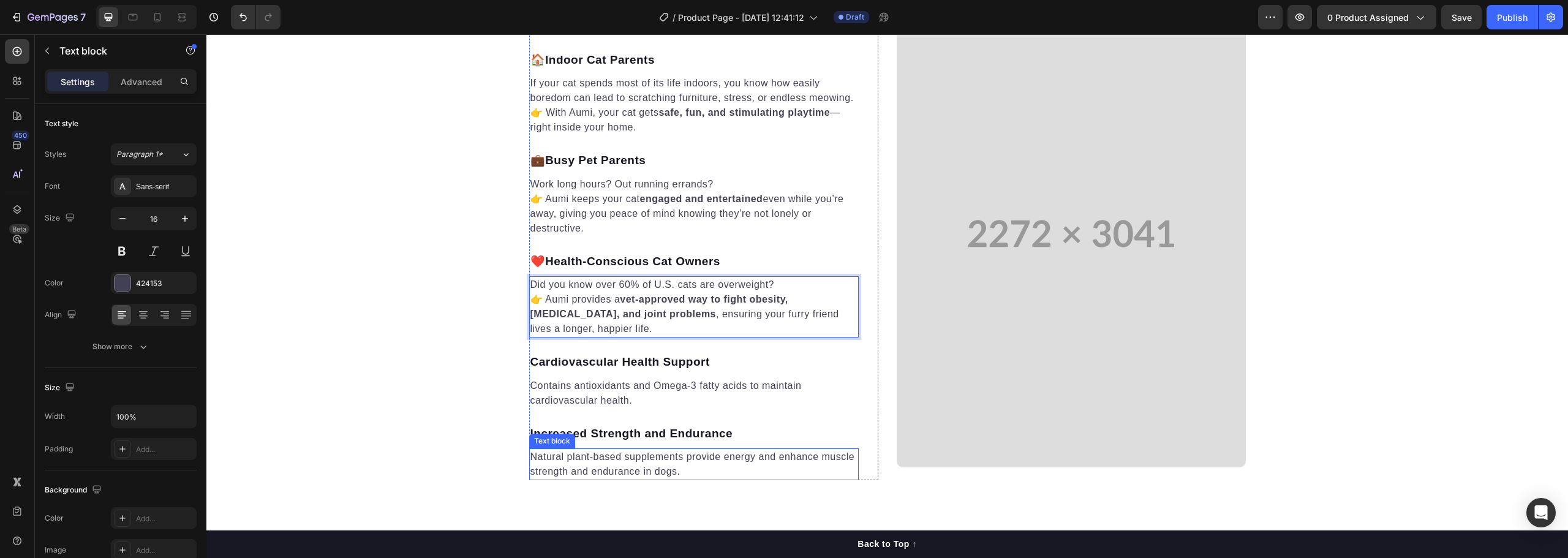
click at [686, 469] on p "Natural plant-based supplements provide energy and enhance muscle strength and …" at bounding box center [694, 464] width 327 height 29
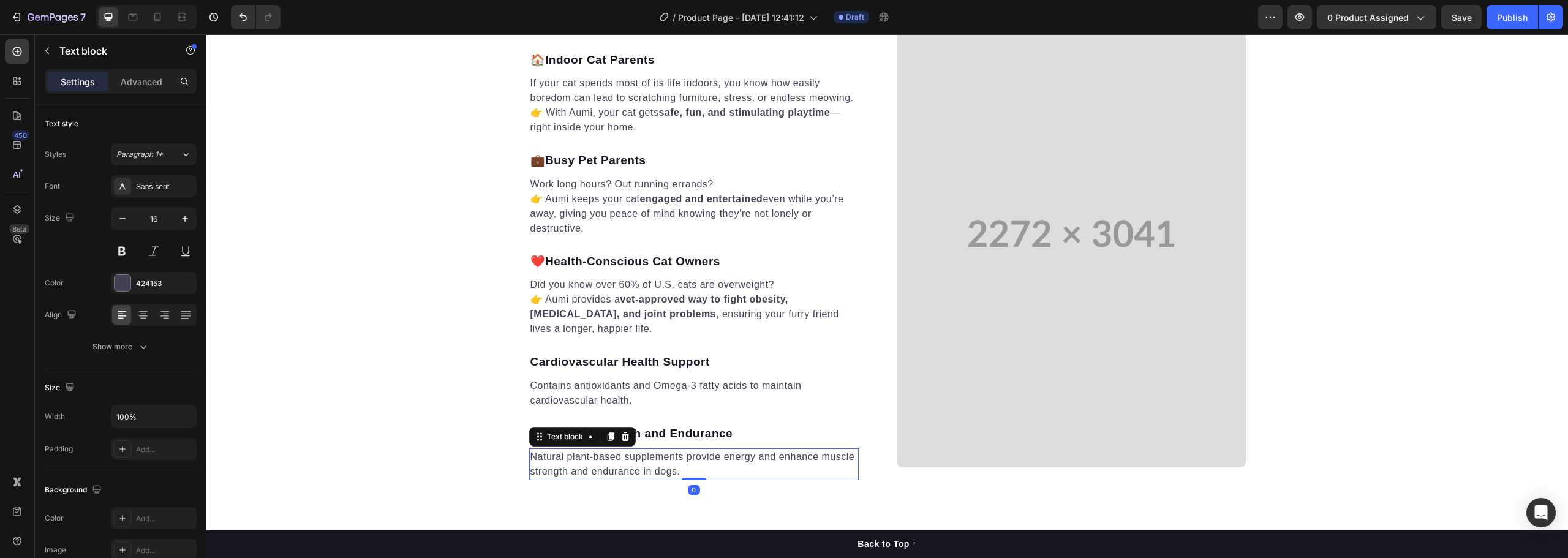
click at [629, 435] on div "Text block" at bounding box center [582, 436] width 107 height 20
click at [621, 435] on icon at bounding box center [625, 436] width 8 height 8
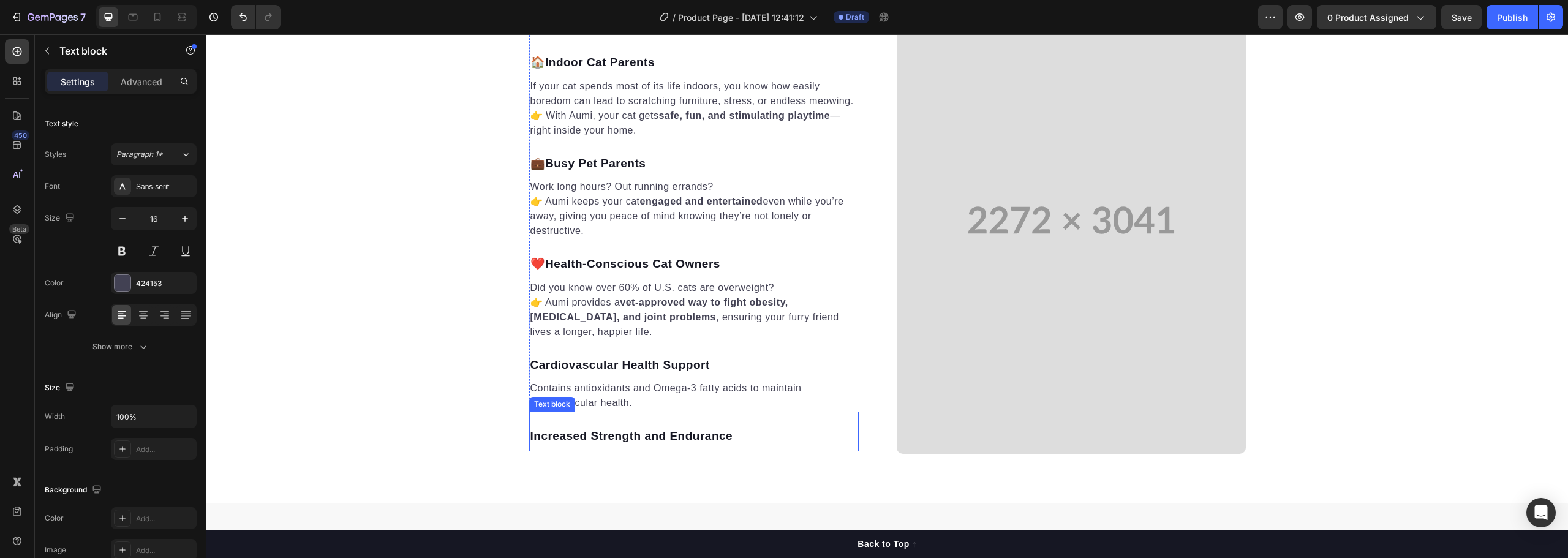
scroll to position [1747, 0]
click at [551, 435] on p "Increased Strength and Endurance" at bounding box center [694, 434] width 327 height 18
click at [620, 398] on icon at bounding box center [625, 397] width 9 height 9
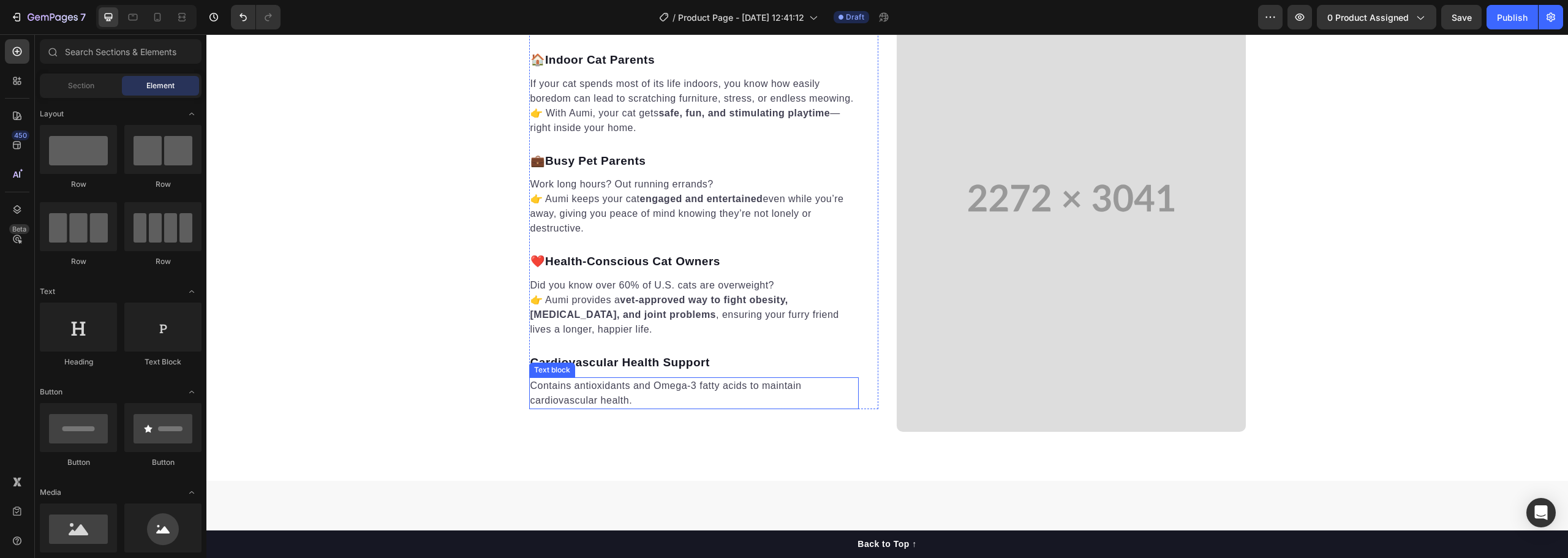
click at [568, 396] on p "Contains antioxidants and Omega-3 fatty acids to maintain cardiovascular health." at bounding box center [694, 393] width 327 height 29
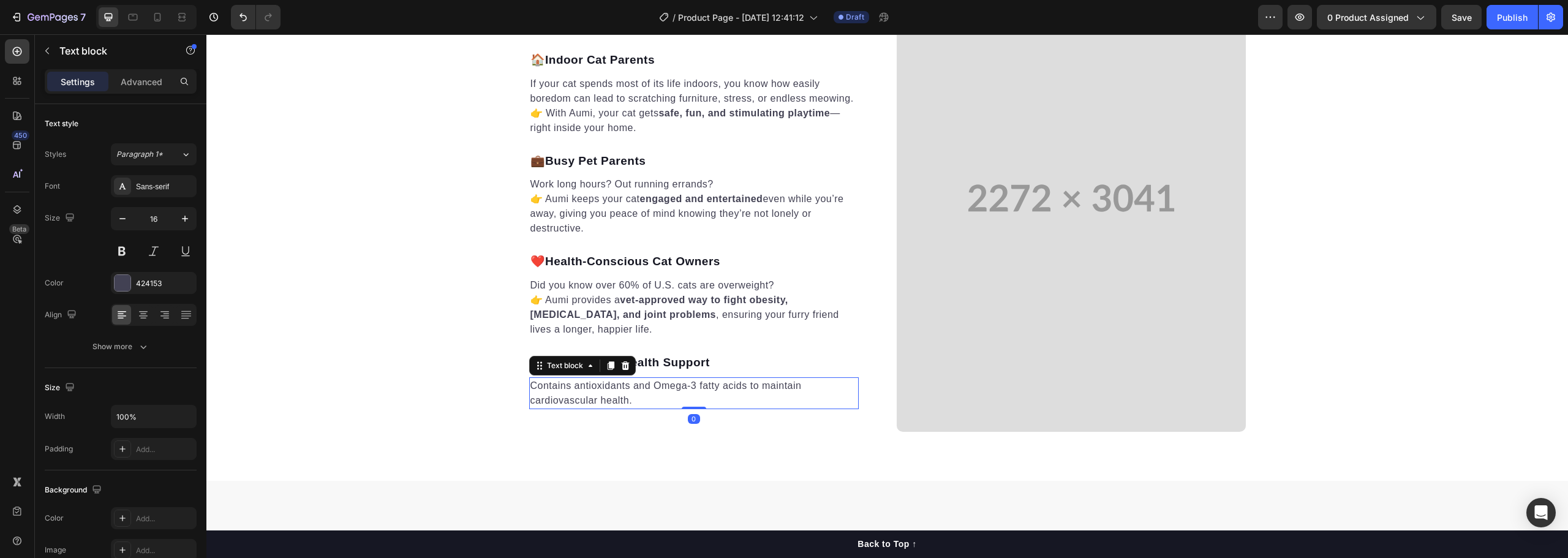
drag, startPoint x: 621, startPoint y: 368, endPoint x: 627, endPoint y: 373, distance: 7.8
click at [621, 368] on icon at bounding box center [625, 366] width 9 height 9
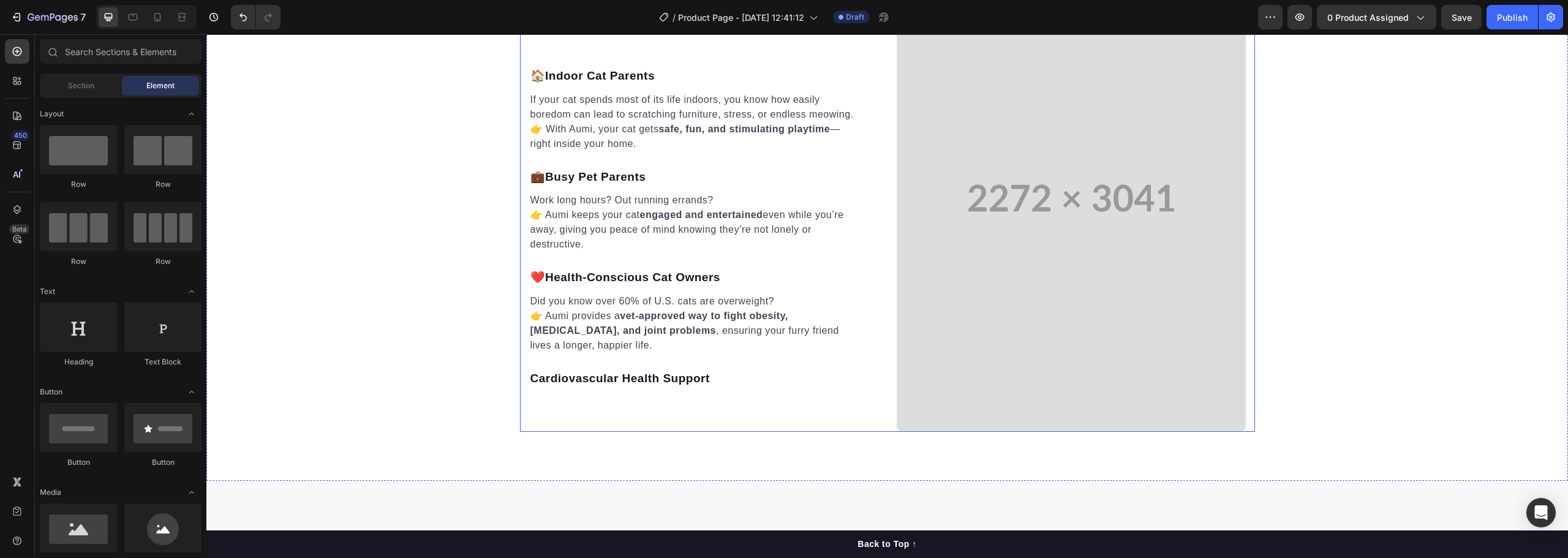
scroll to position [1782, 0]
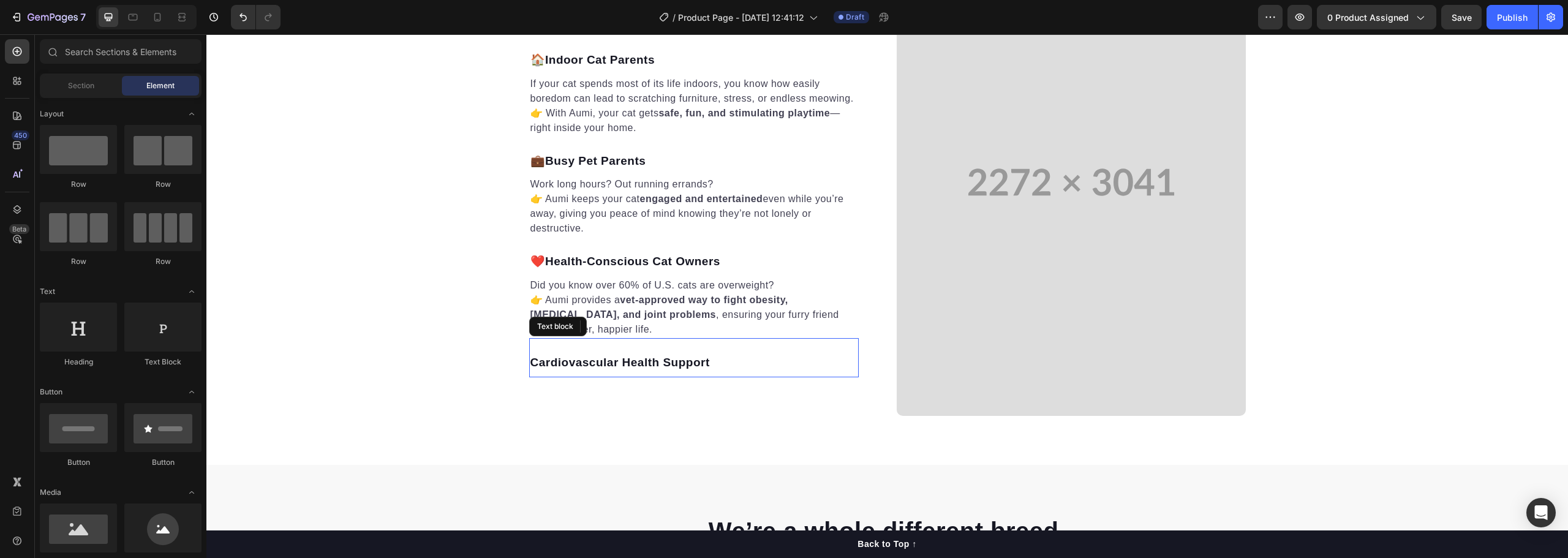
click at [577, 363] on p "Cardiovascular Health Support" at bounding box center [694, 363] width 327 height 18
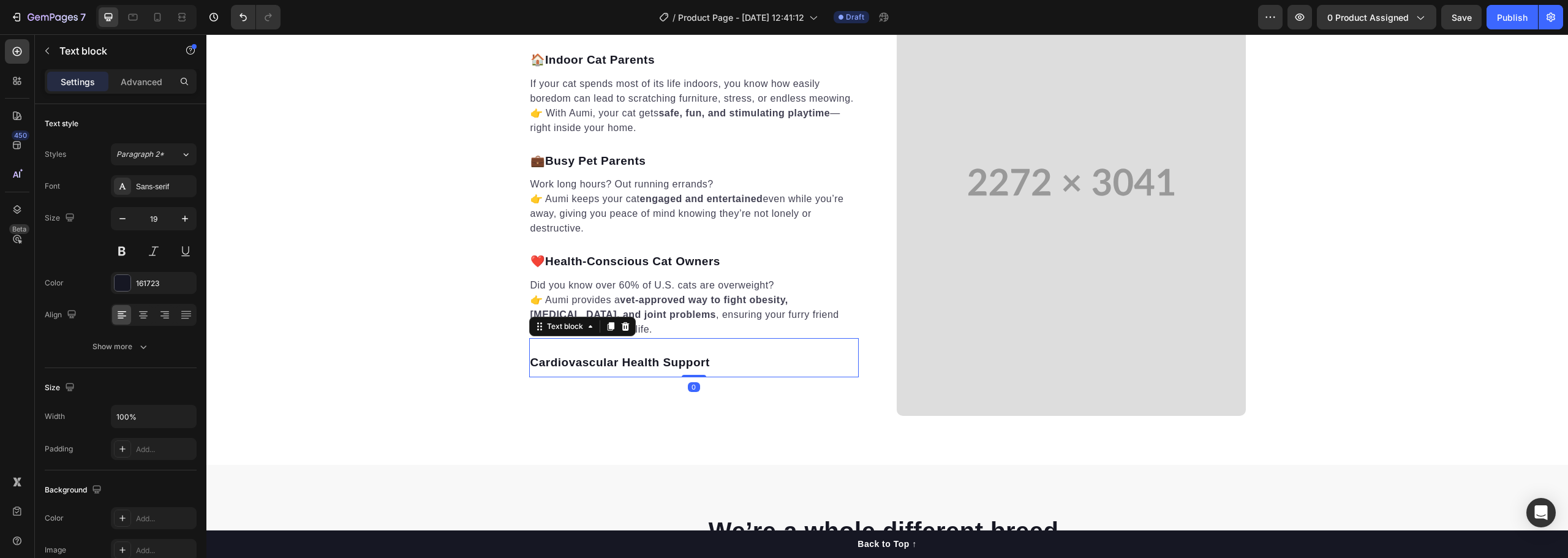
click at [621, 322] on icon at bounding box center [625, 326] width 8 height 8
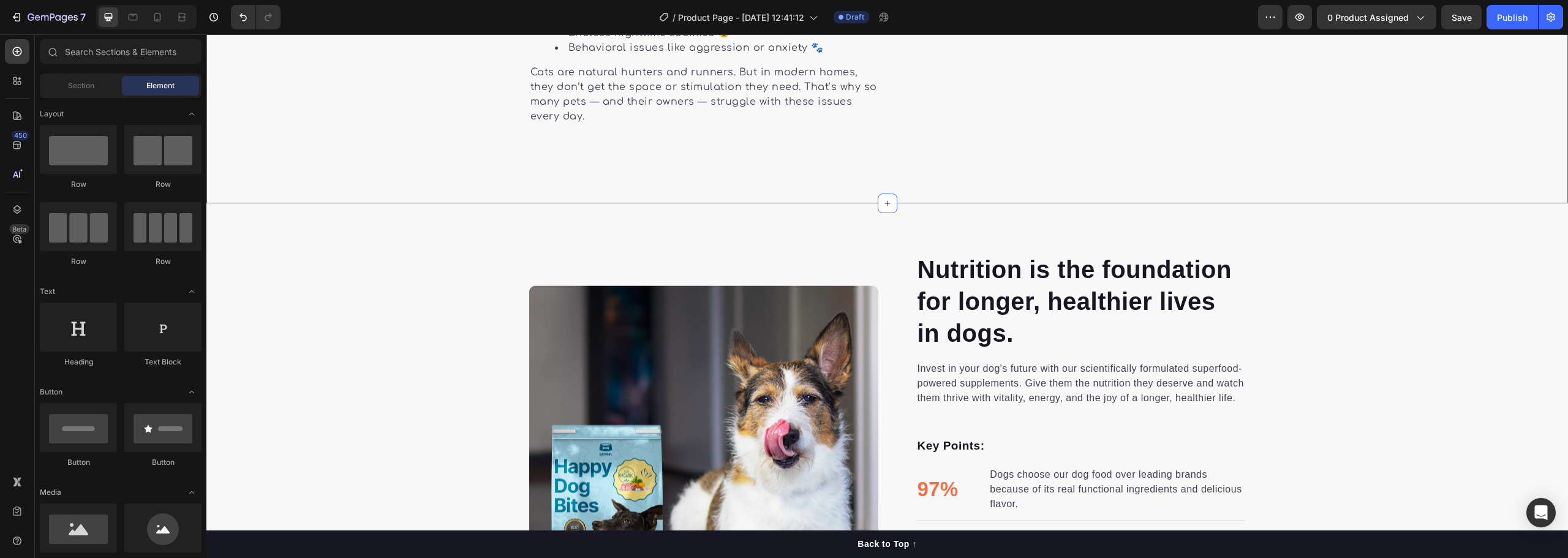
scroll to position [1098, 0]
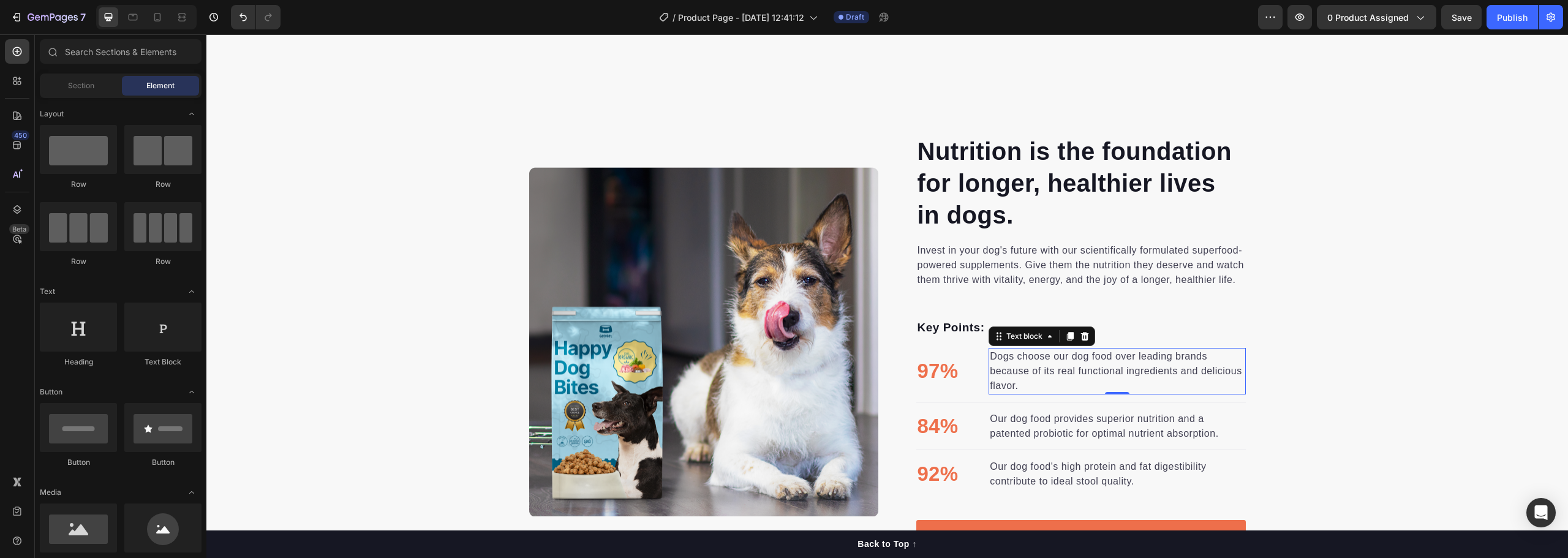
click at [1032, 349] on p "Dogs choose our dog food over leading brands because of its real functional ing…" at bounding box center [1117, 370] width 255 height 44
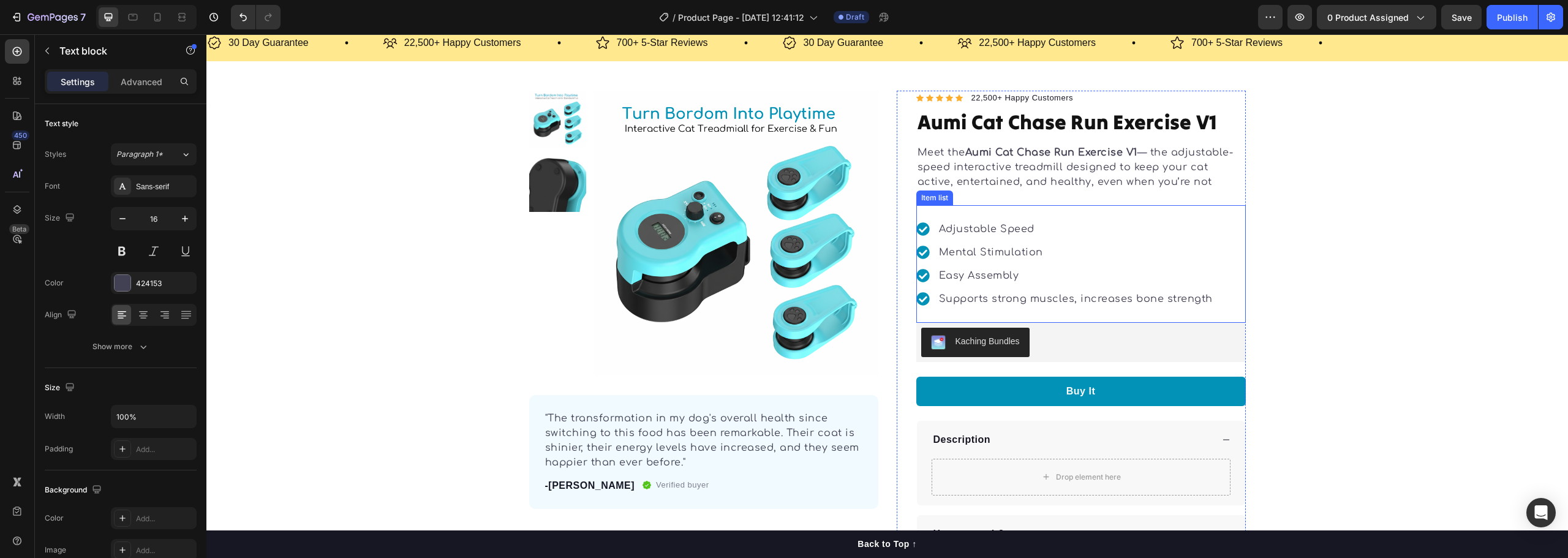
scroll to position [0, 0]
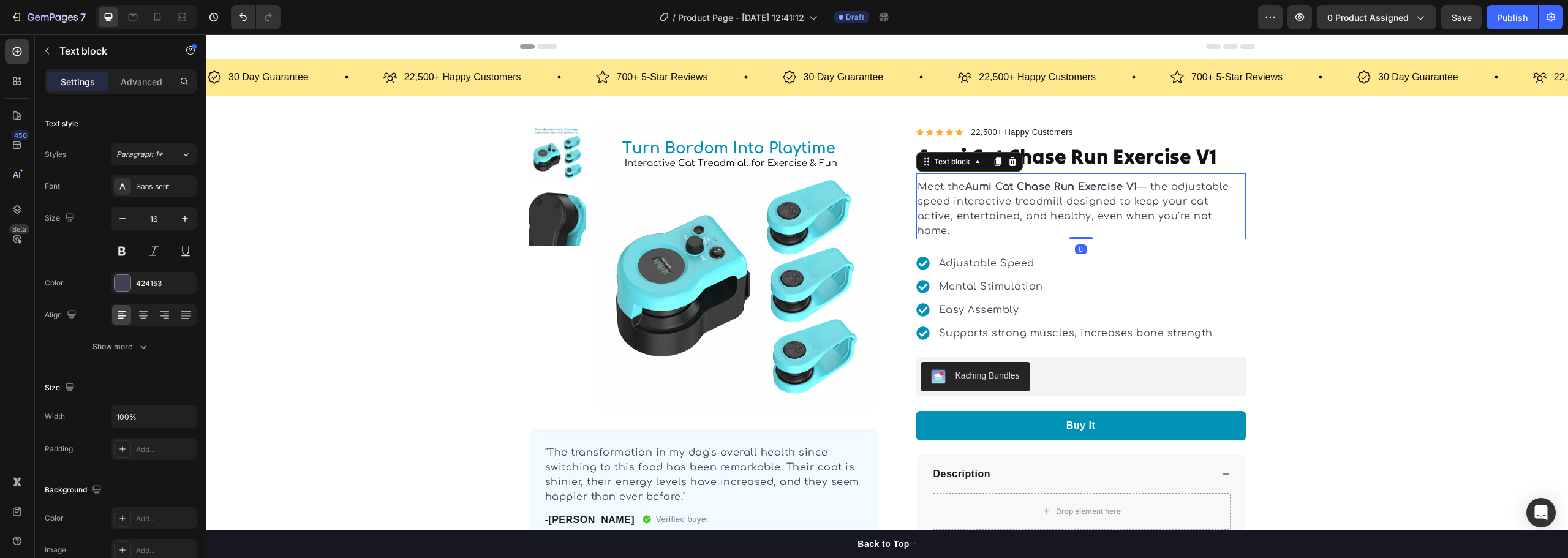
click at [1016, 198] on p "Meet the Aumi Cat Chase Run Exercise V1 — the adjustable-speed interactive trea…" at bounding box center [1081, 208] width 327 height 58
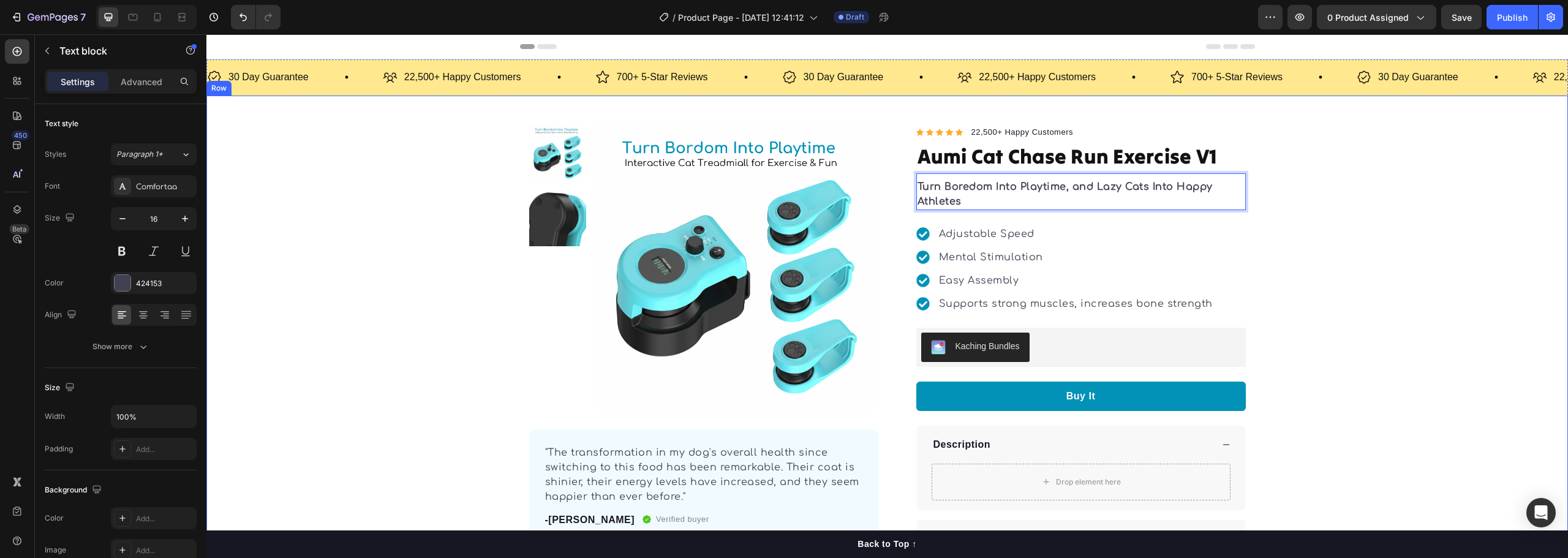
click at [1279, 260] on div "Product Images "The transformation in my dog's overall health since switching t…" at bounding box center [887, 341] width 1362 height 433
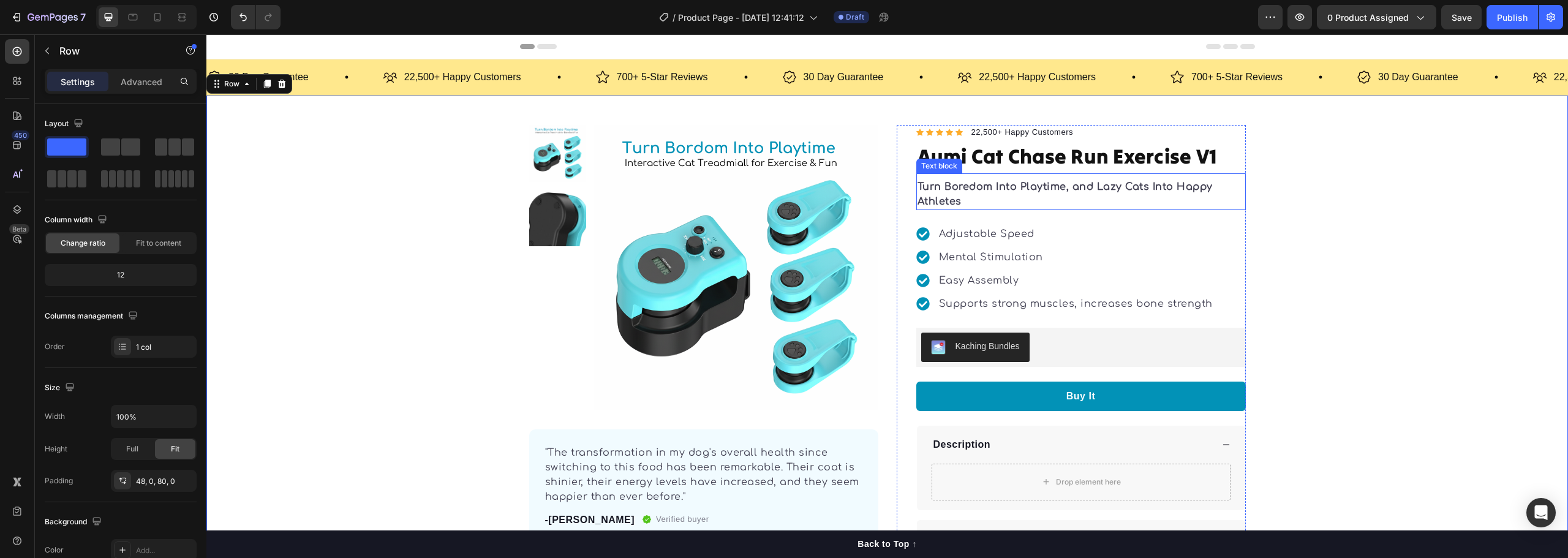
click at [1056, 205] on p "Turn Boredom Into Playtime, and Lazy Cats Into Happy Athletes" at bounding box center [1081, 193] width 327 height 29
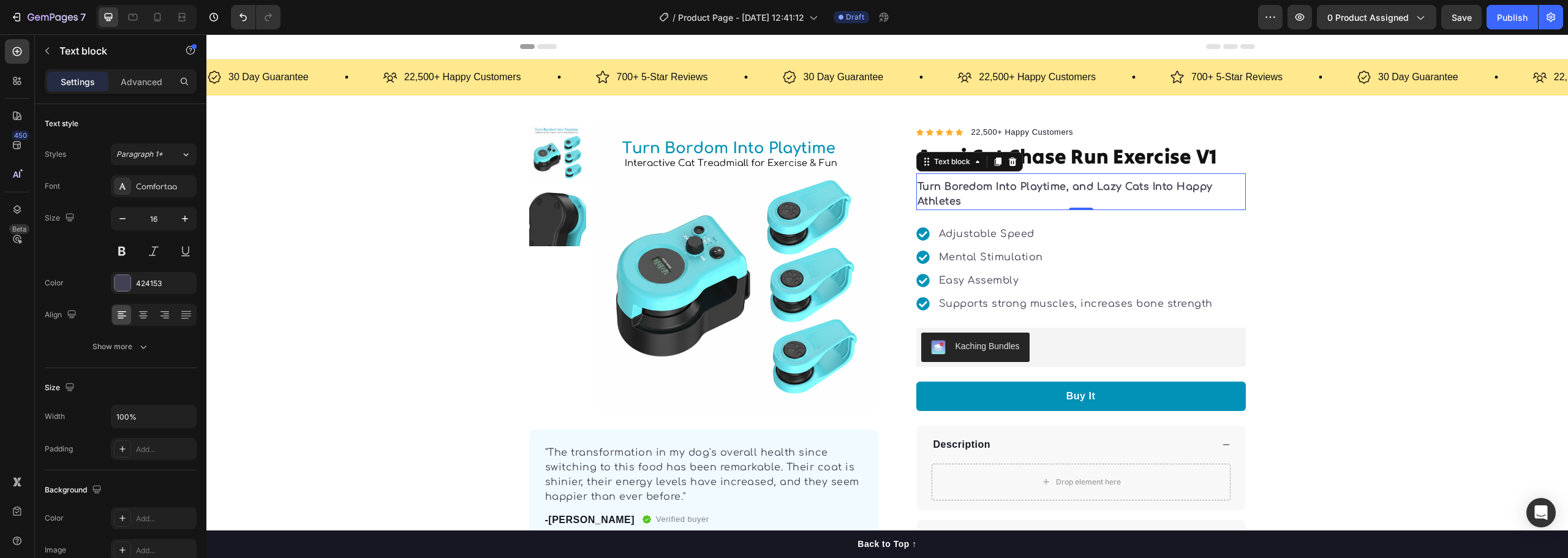
click at [982, 204] on p "Turn Boredom Into Playtime, and Lazy Cats Into Happy Athletes" at bounding box center [1081, 193] width 327 height 29
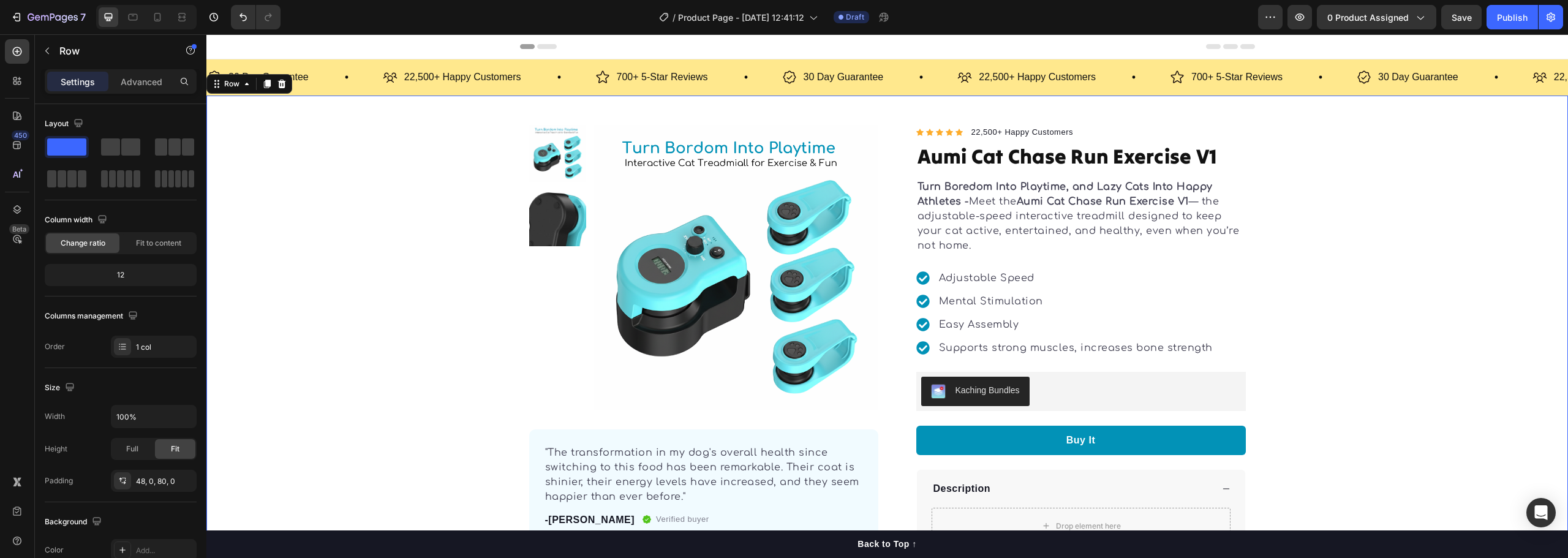
click at [1380, 283] on div "Product Images "The transformation in my dog's overall health since switching t…" at bounding box center [887, 364] width 1362 height 477
click at [157, 20] on icon at bounding box center [157, 17] width 12 height 12
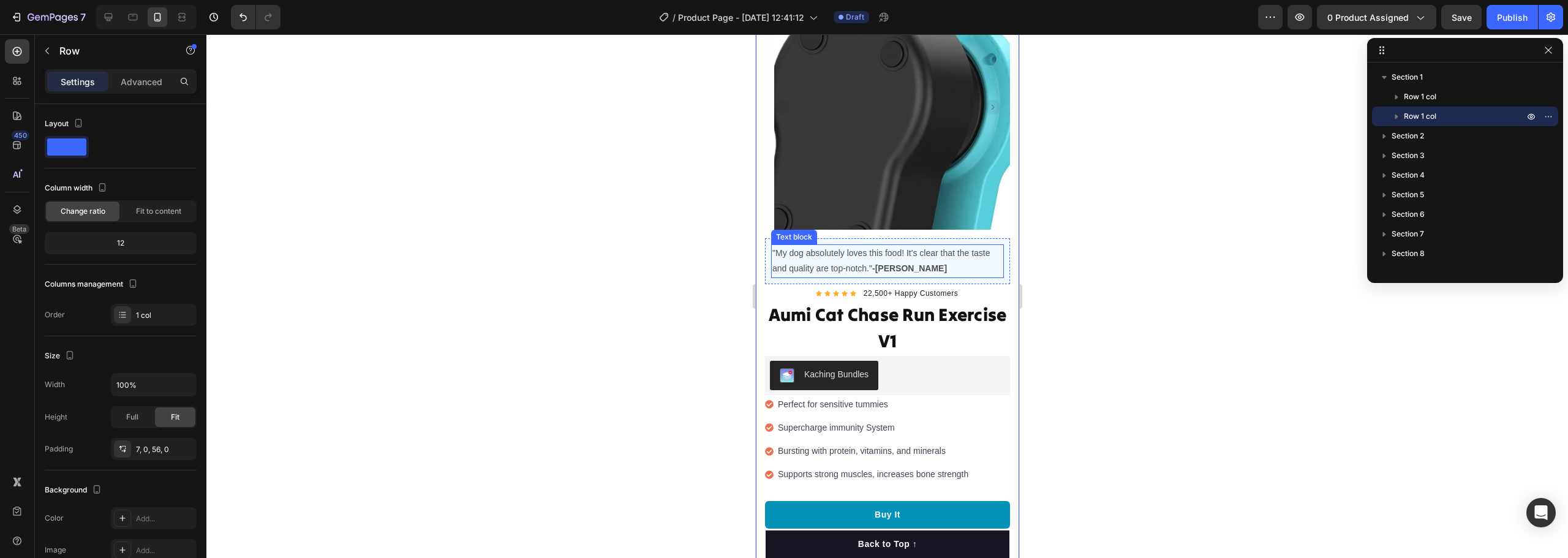
scroll to position [245, 0]
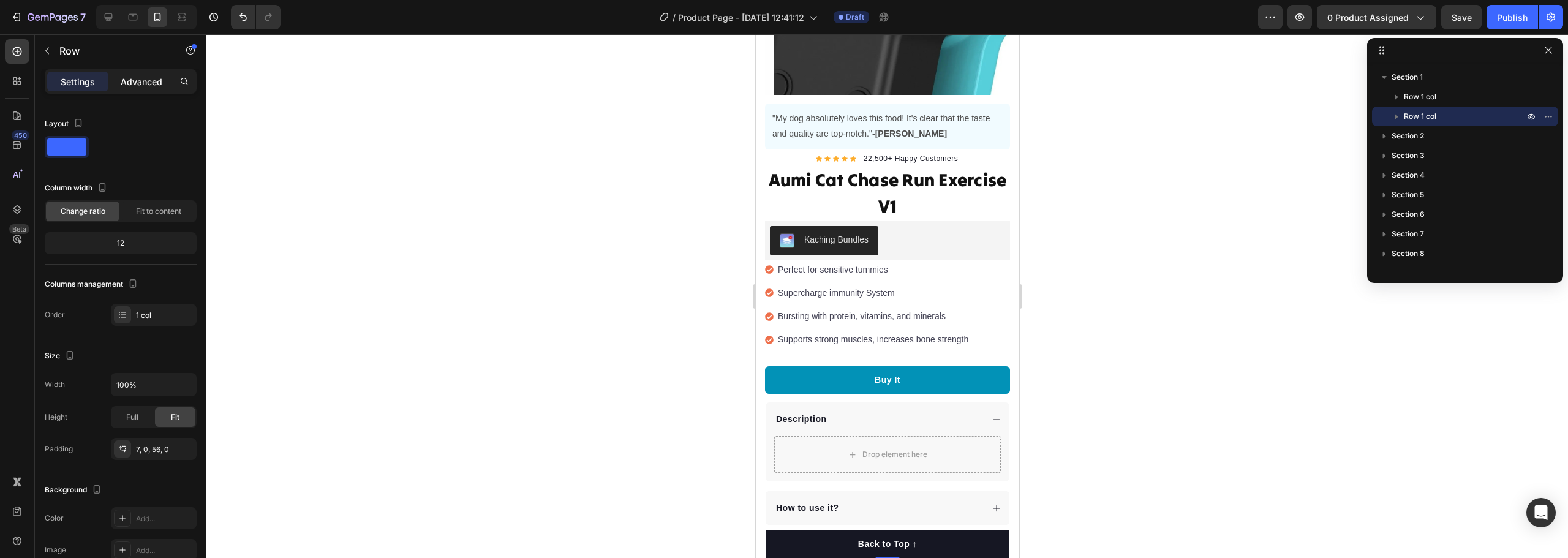
click at [136, 83] on p "Advanced" at bounding box center [141, 82] width 41 height 13
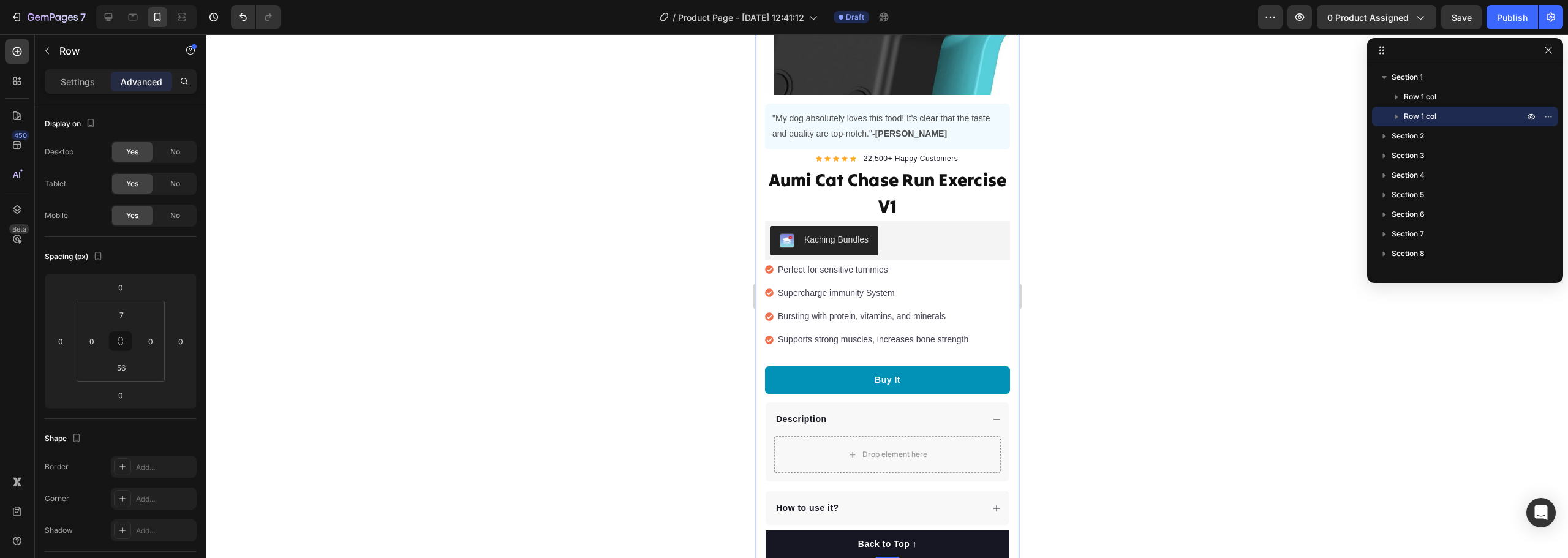
click at [1269, 134] on div at bounding box center [887, 296] width 1362 height 524
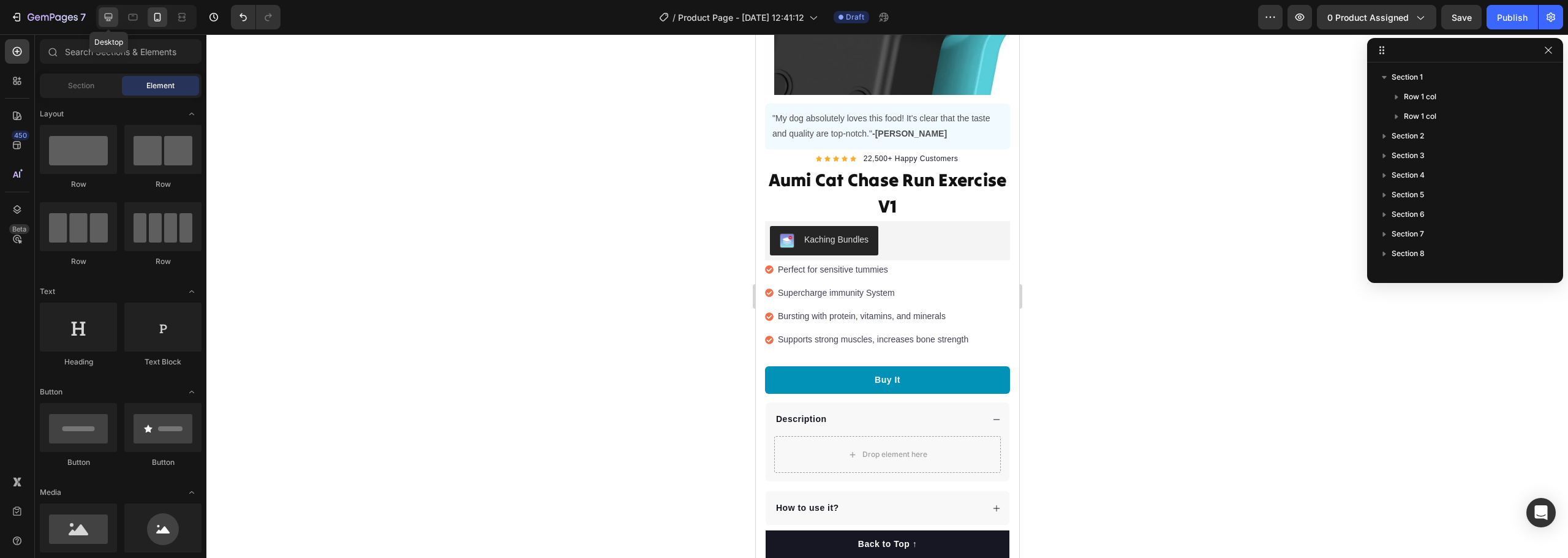
click at [111, 16] on icon at bounding box center [108, 17] width 12 height 12
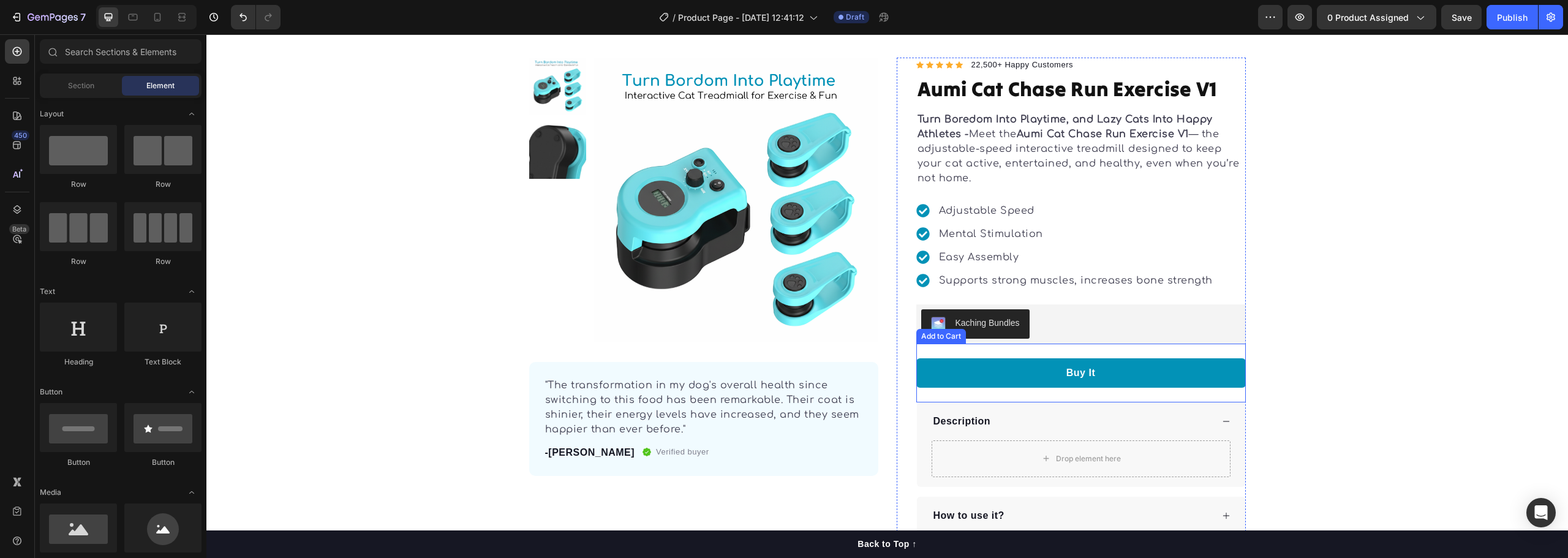
scroll to position [61, 0]
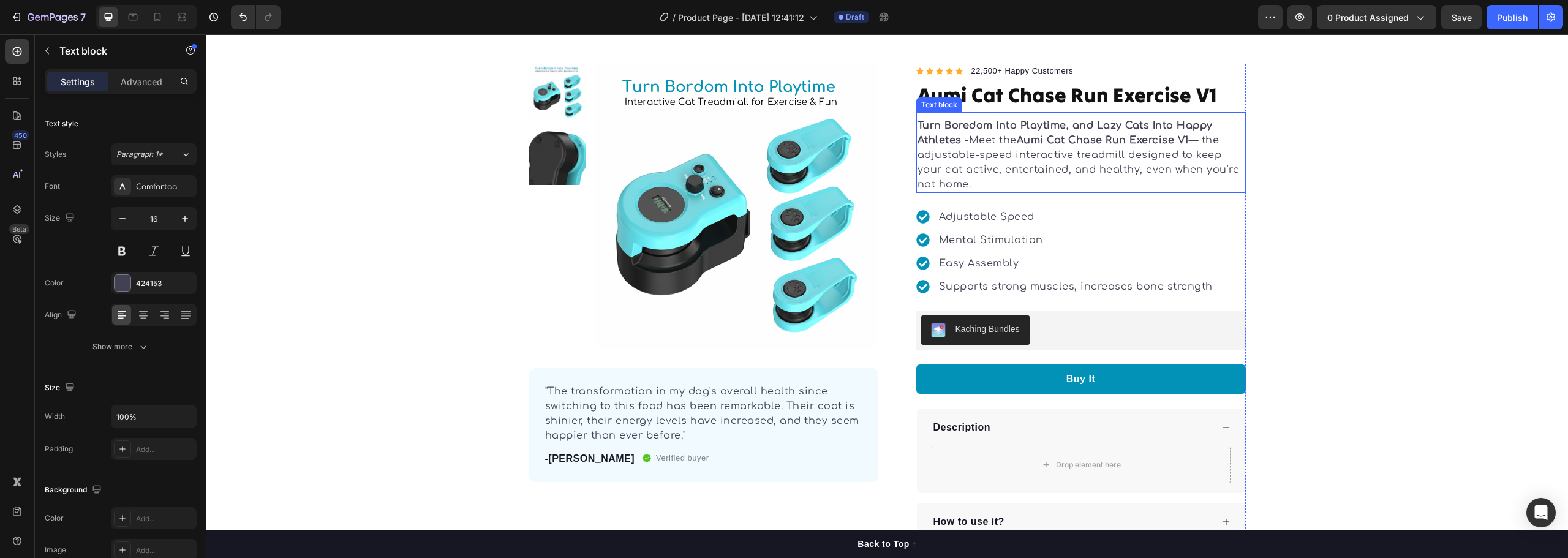
click at [1029, 153] on p "Turn Boredom Into Playtime, and Lazy Cats Into Happy Athletes - Meet the Aumi C…" at bounding box center [1081, 155] width 327 height 74
click at [142, 88] on p "Advanced" at bounding box center [141, 82] width 41 height 13
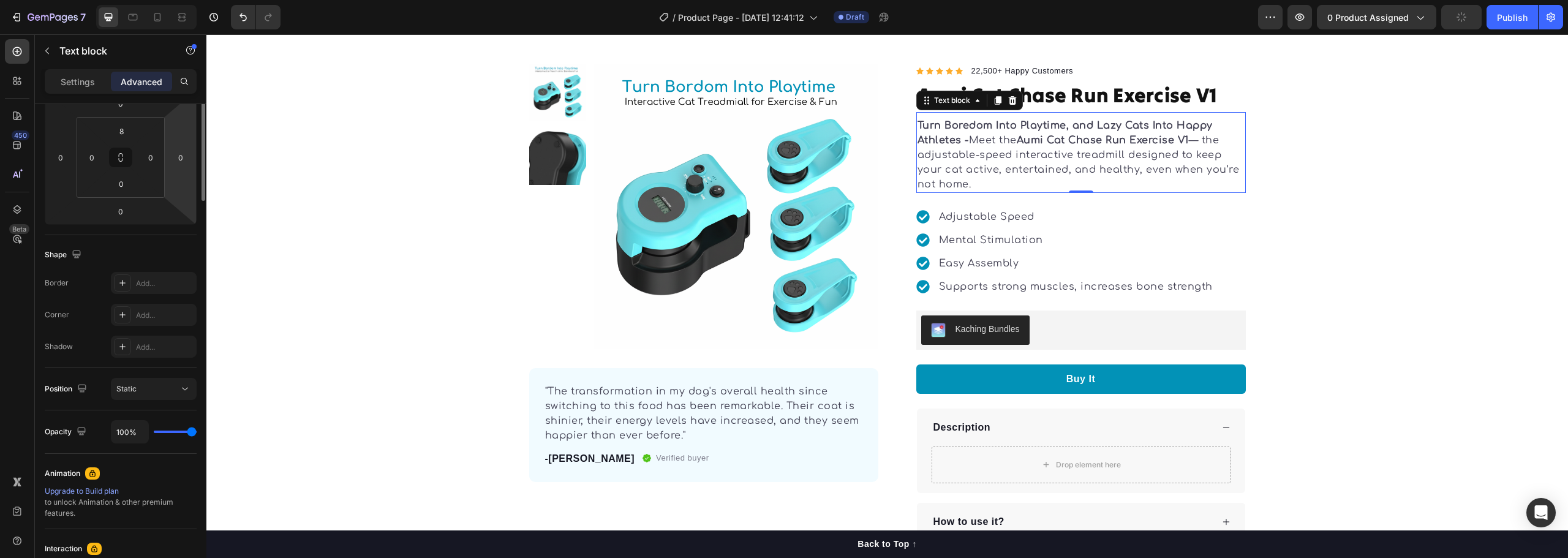
scroll to position [0, 0]
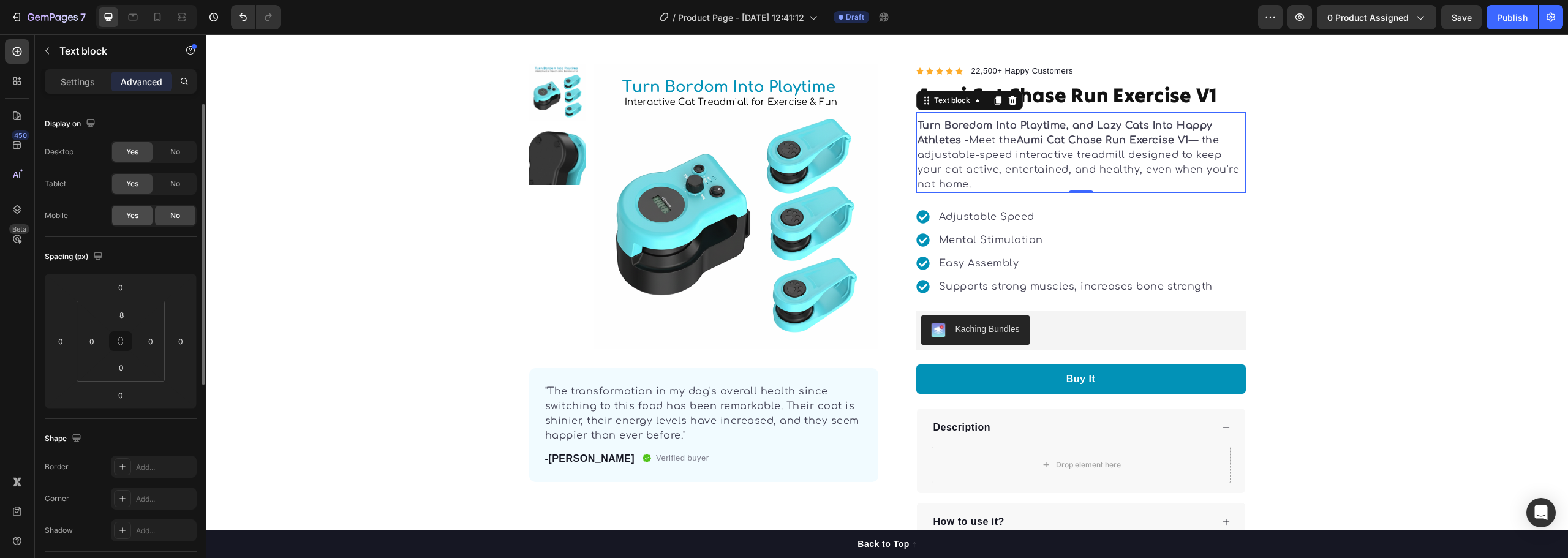
click at [137, 216] on span "Yes" at bounding box center [132, 216] width 12 height 11
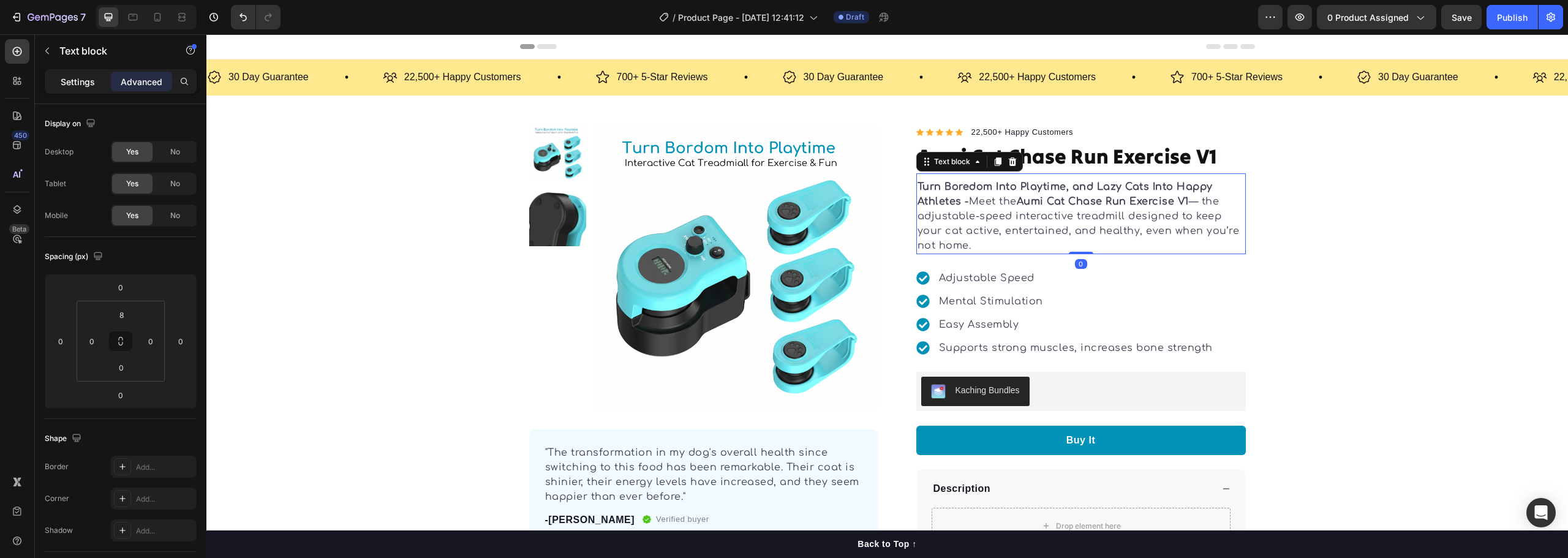
click at [70, 83] on p "Settings" at bounding box center [77, 82] width 34 height 13
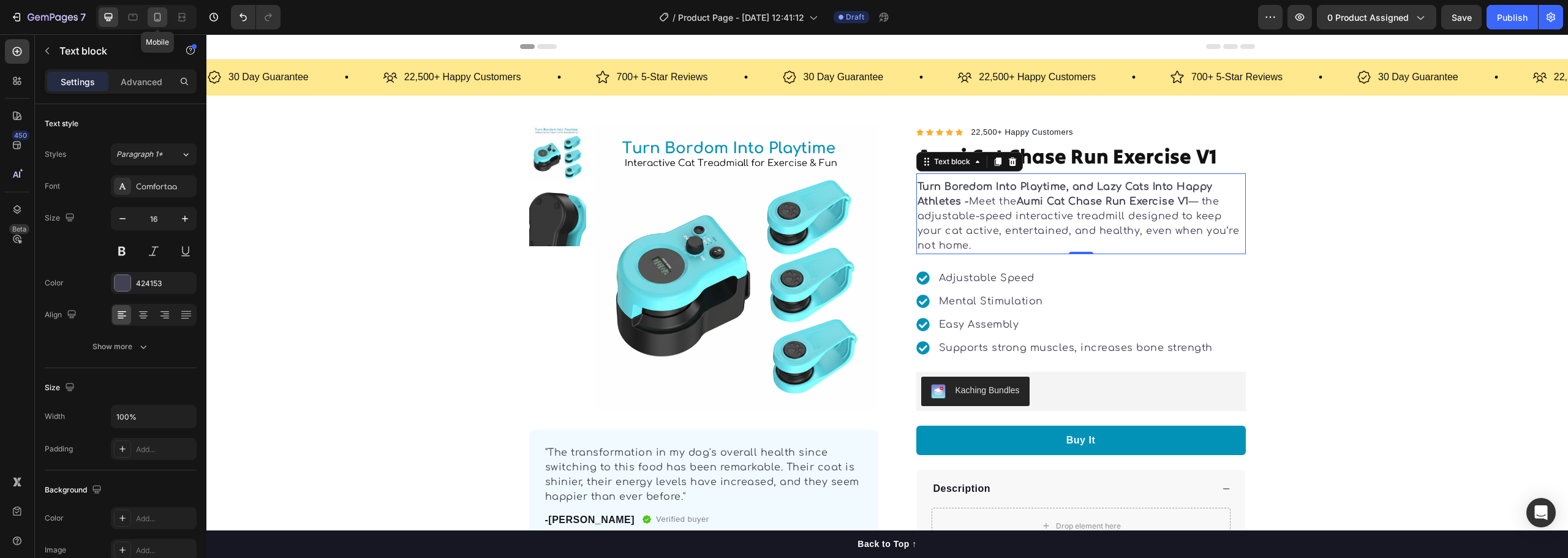
click at [164, 20] on div at bounding box center [157, 17] width 20 height 20
type input "14"
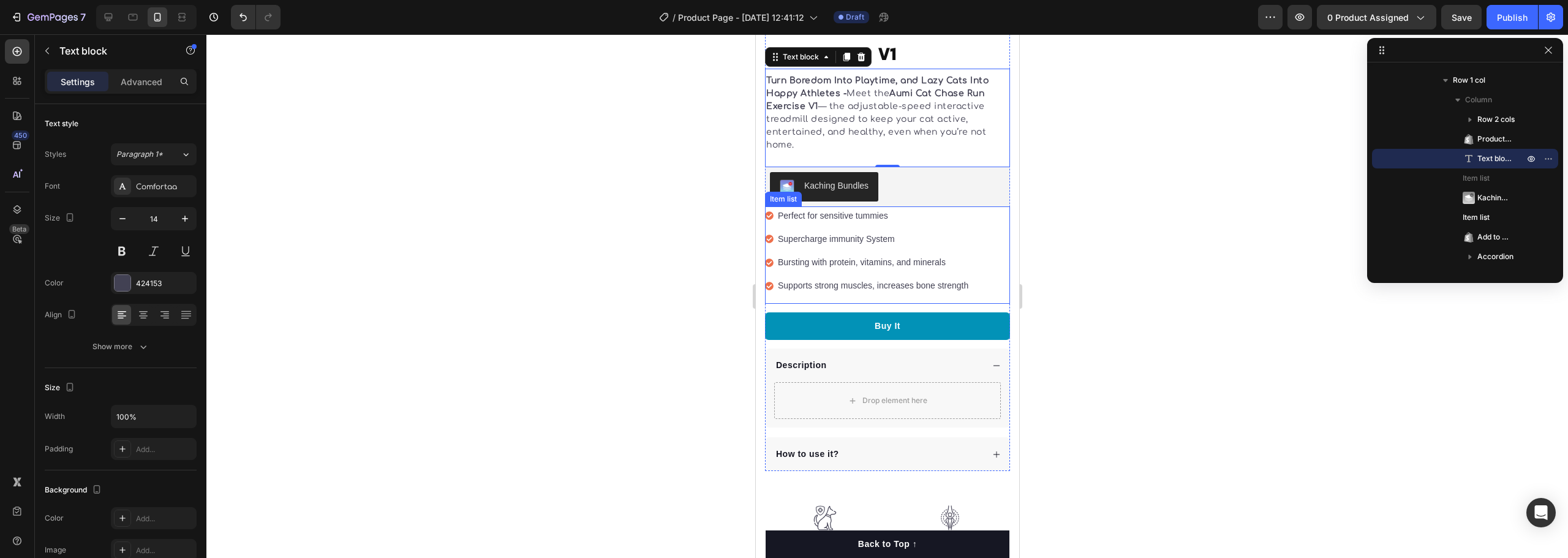
scroll to position [375, 0]
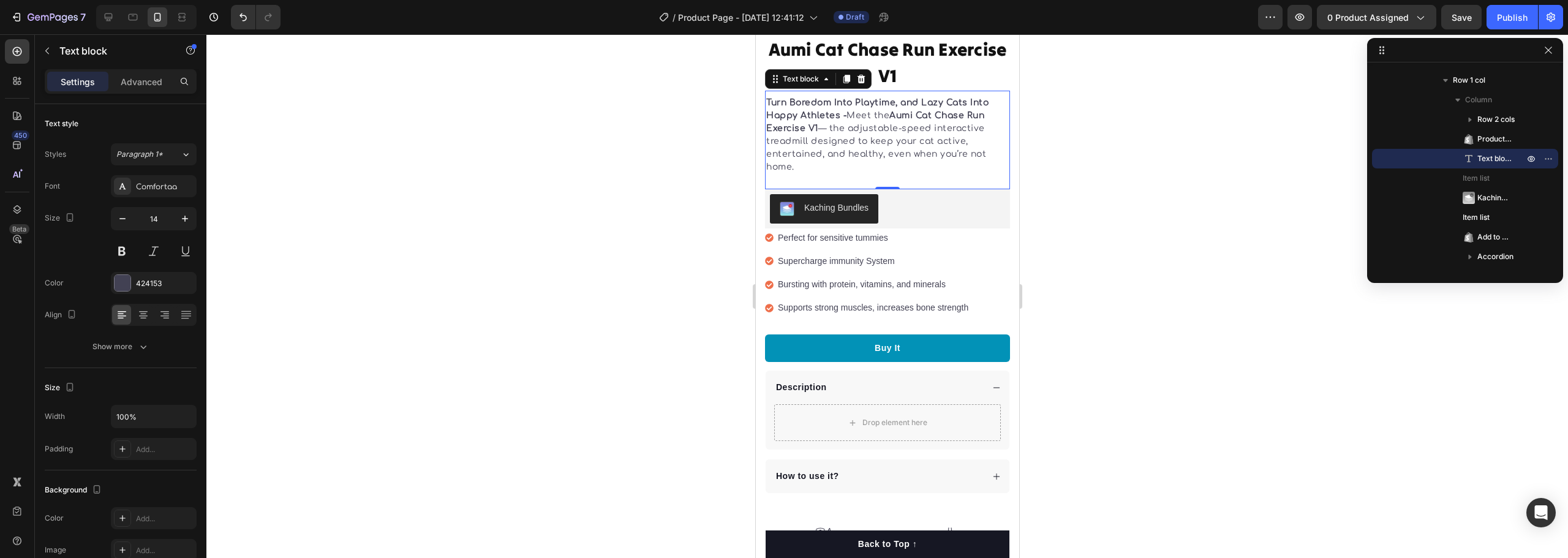
click at [1080, 279] on div at bounding box center [887, 296] width 1362 height 524
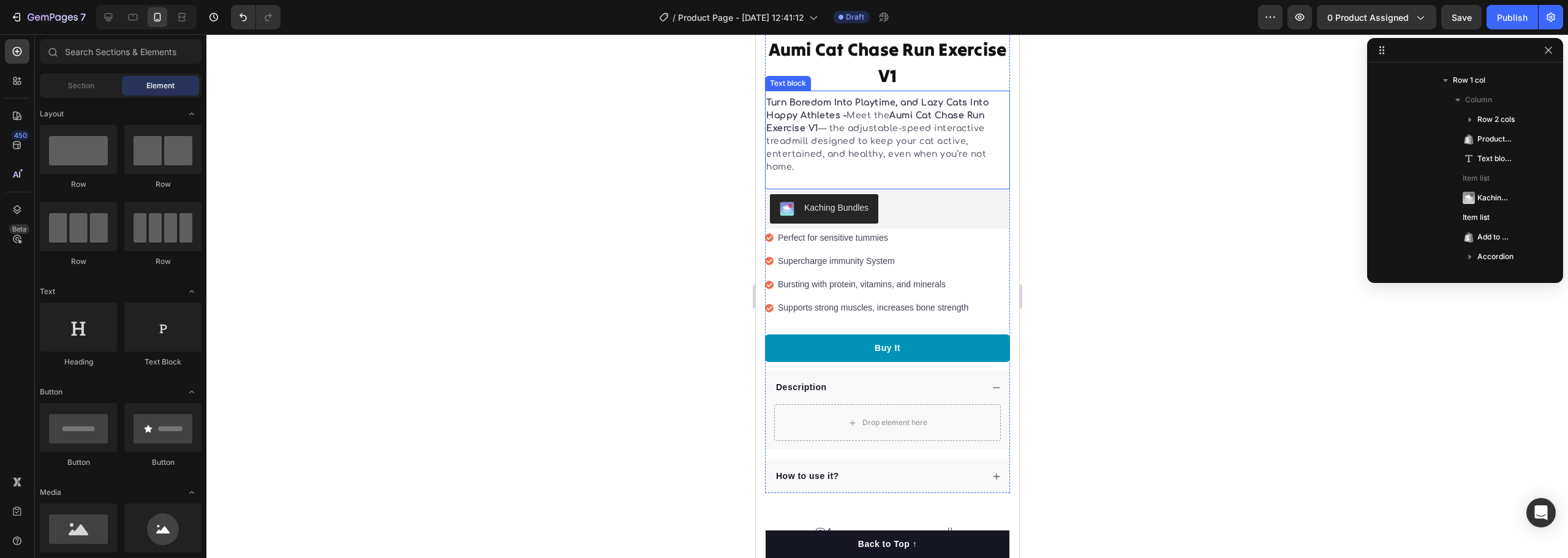
click at [842, 112] on p "Turn Boredom Into Playtime, and Lazy Cats Into Happy Athletes - Meet the Aumi C…" at bounding box center [886, 135] width 242 height 77
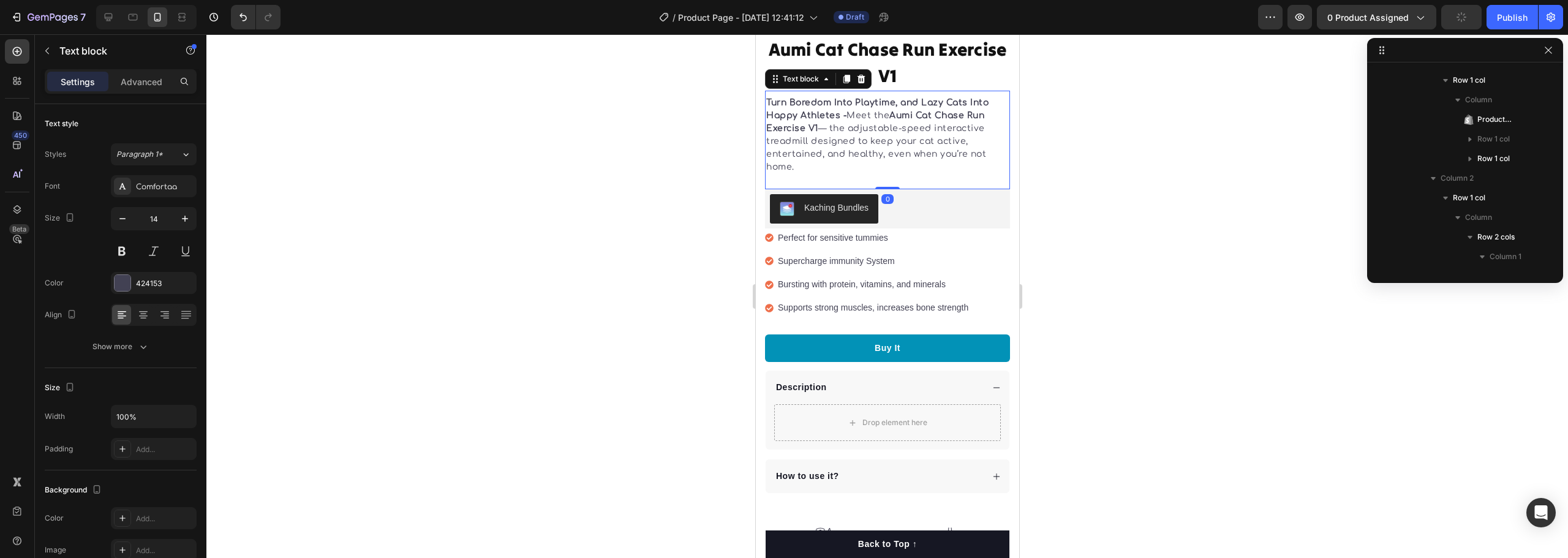
scroll to position [350, 0]
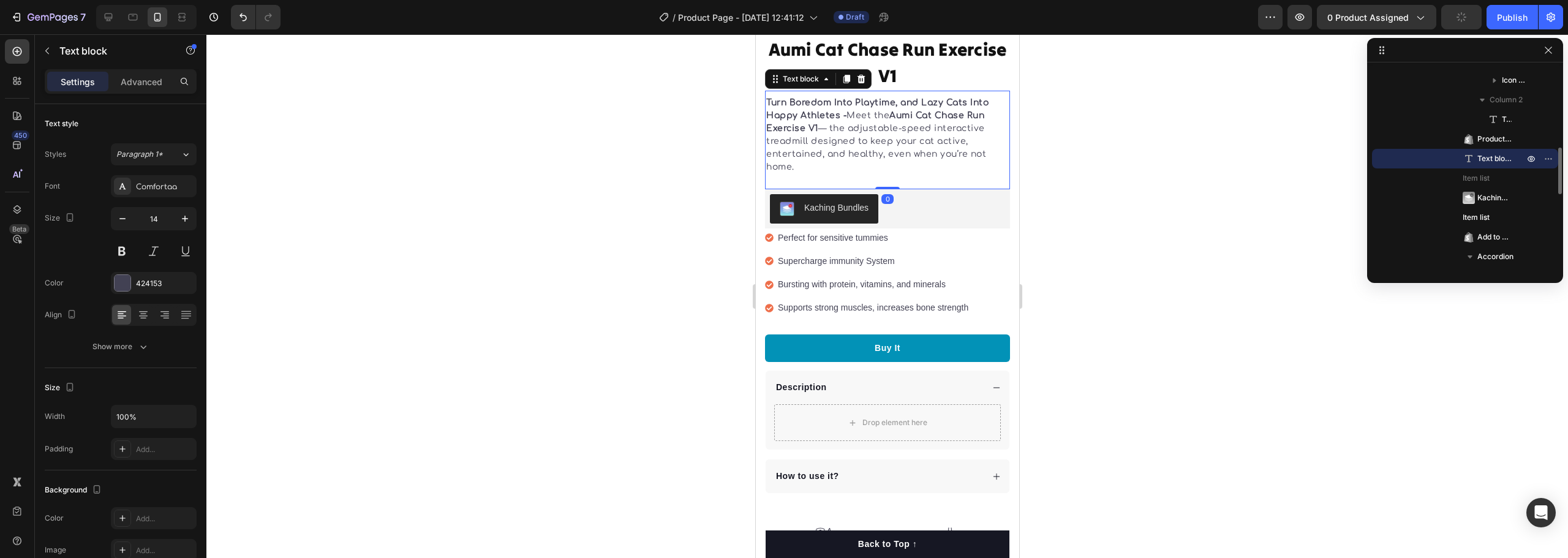
click at [842, 112] on p "Turn Boredom Into Playtime, and Lazy Cats Into Happy Athletes - Meet the Aumi C…" at bounding box center [886, 135] width 242 height 77
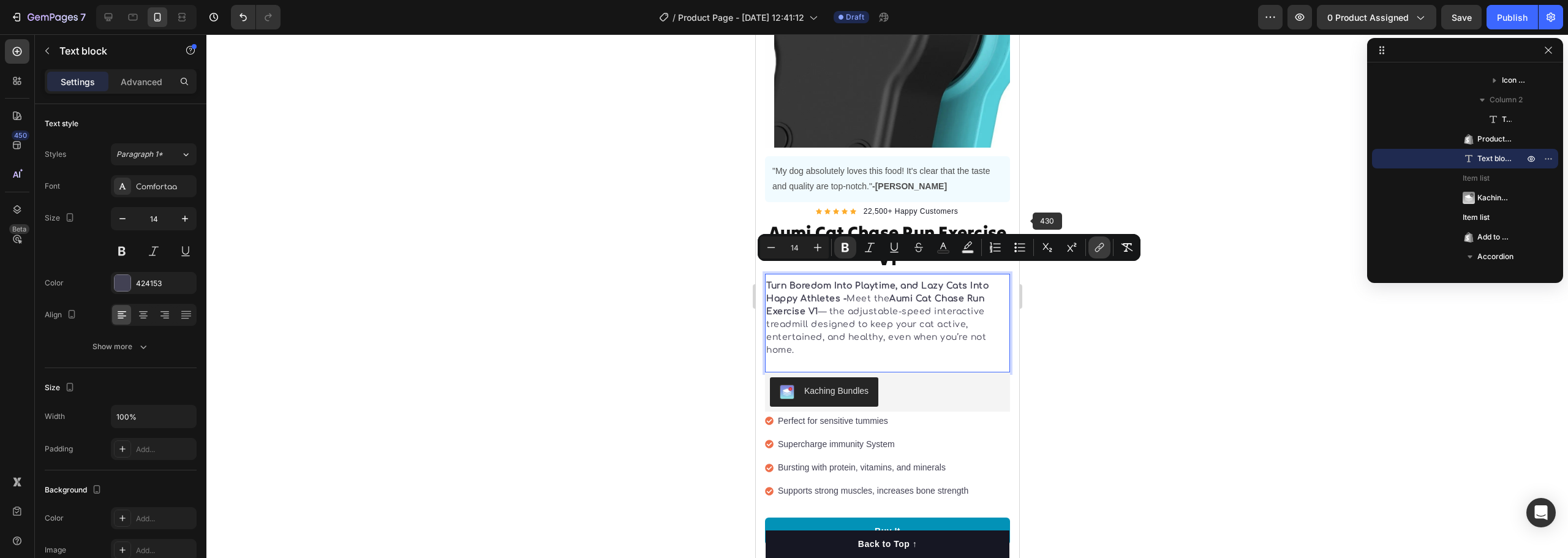
scroll to position [191, 0]
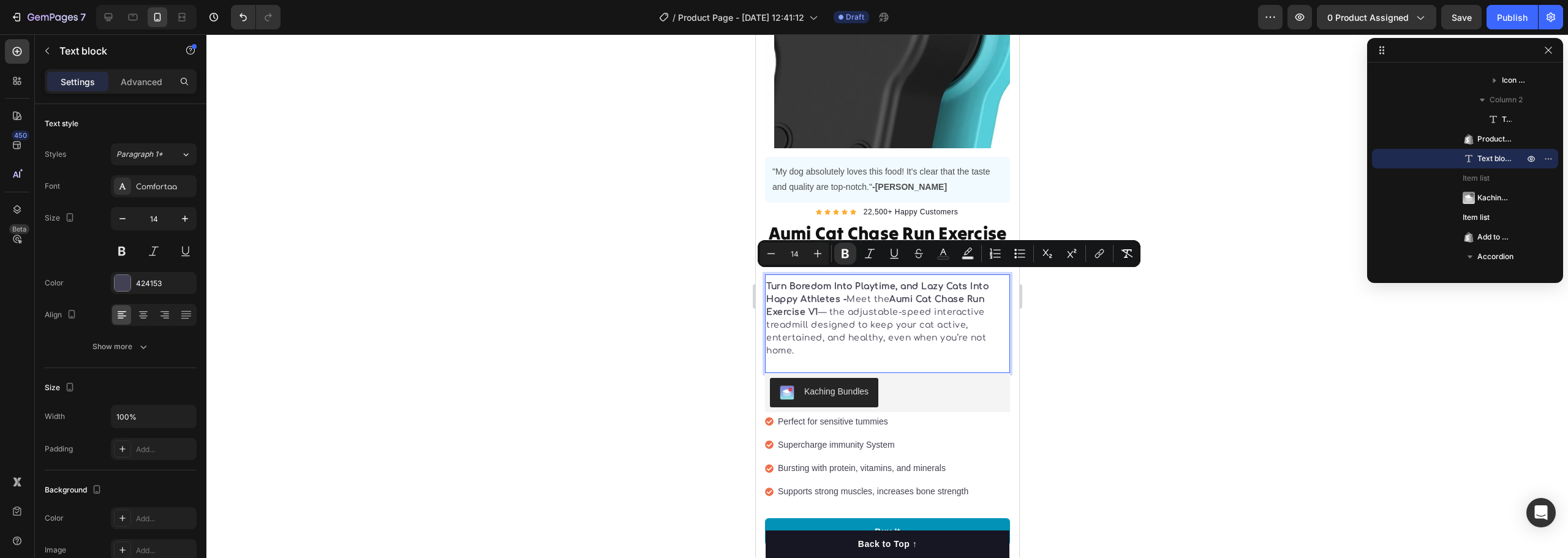
click at [1089, 387] on div at bounding box center [887, 296] width 1362 height 524
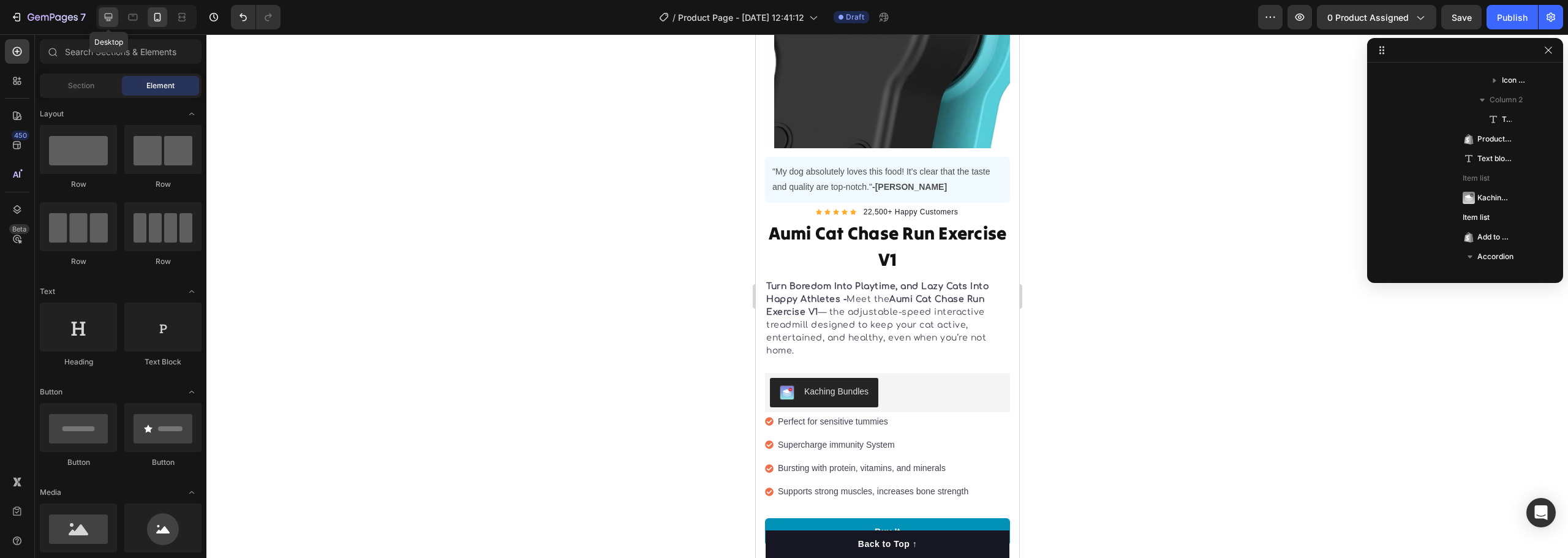
click at [107, 16] on icon at bounding box center [108, 17] width 12 height 12
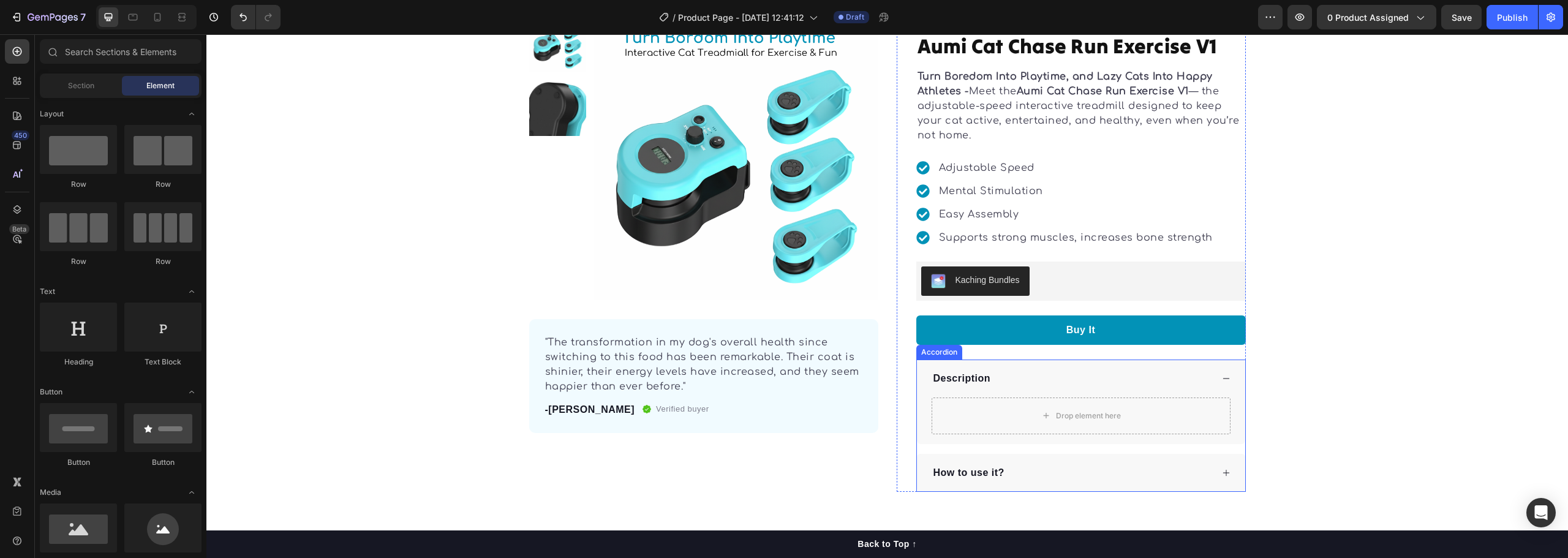
scroll to position [8, 0]
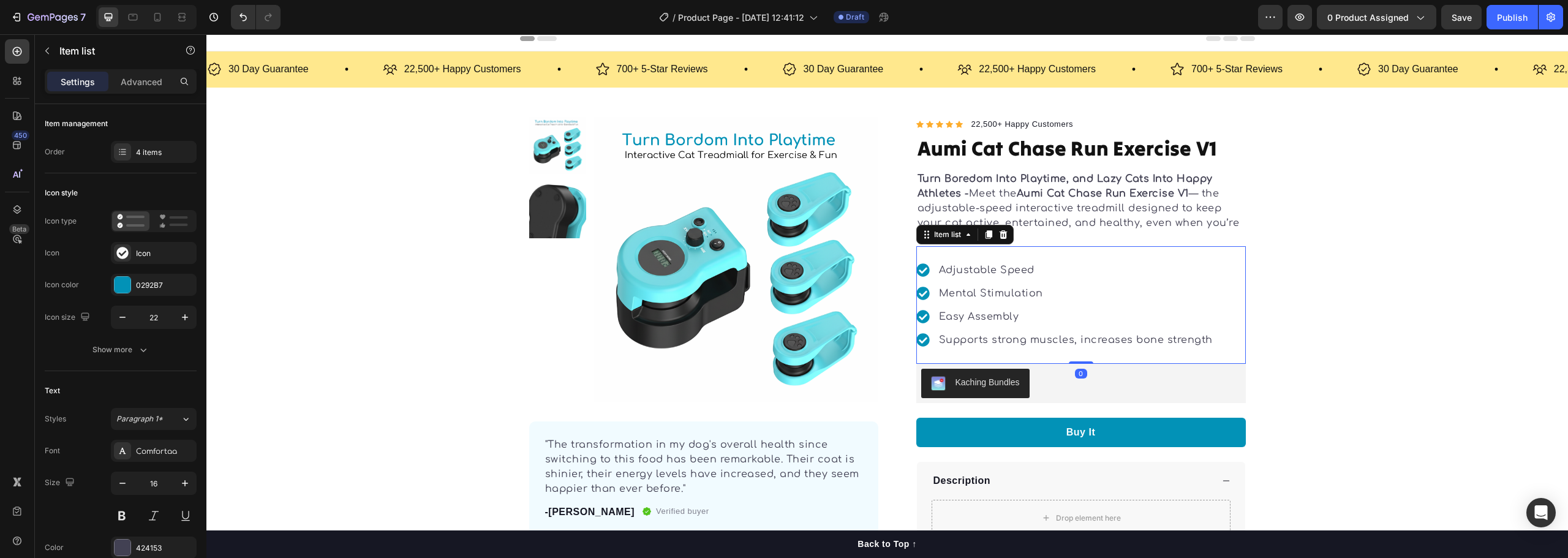
click at [984, 259] on div "Adjustable Speed Mental Stimulation Easy Assembly Supports strong muscles, incr…" at bounding box center [1081, 304] width 330 height 118
click at [981, 263] on p "Adjustable Speed" at bounding box center [1076, 271] width 273 height 15
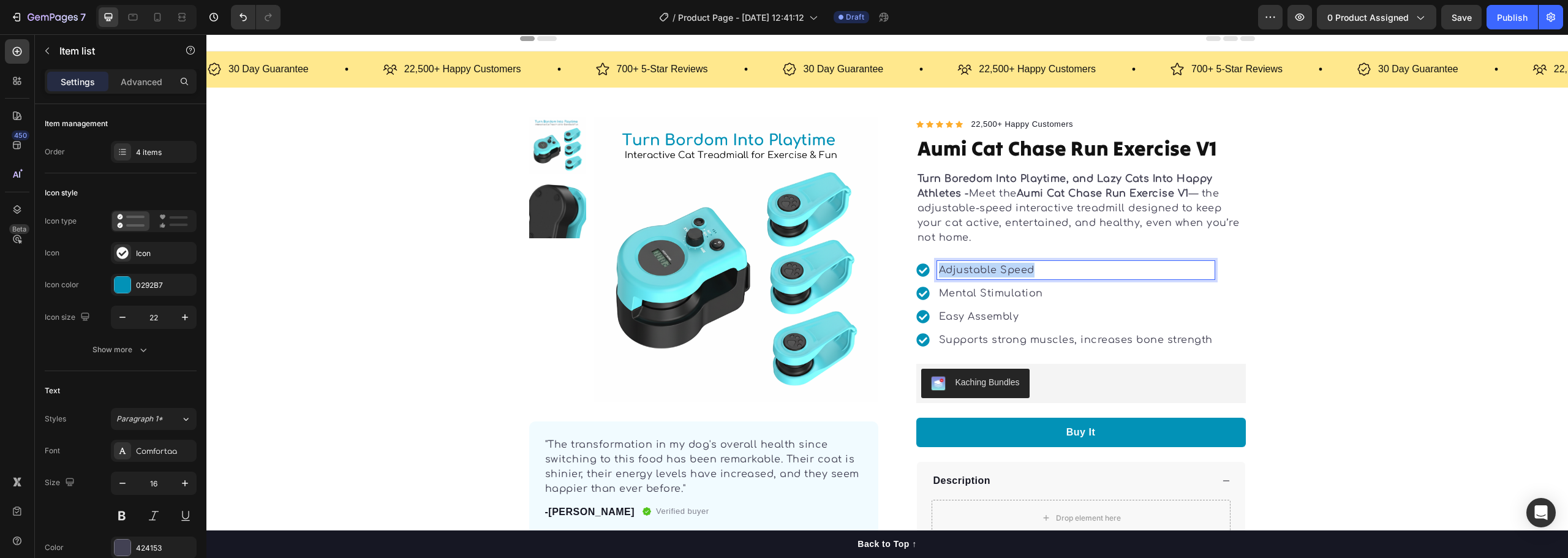
click at [981, 263] on p "Adjustable Speed" at bounding box center [1076, 271] width 273 height 15
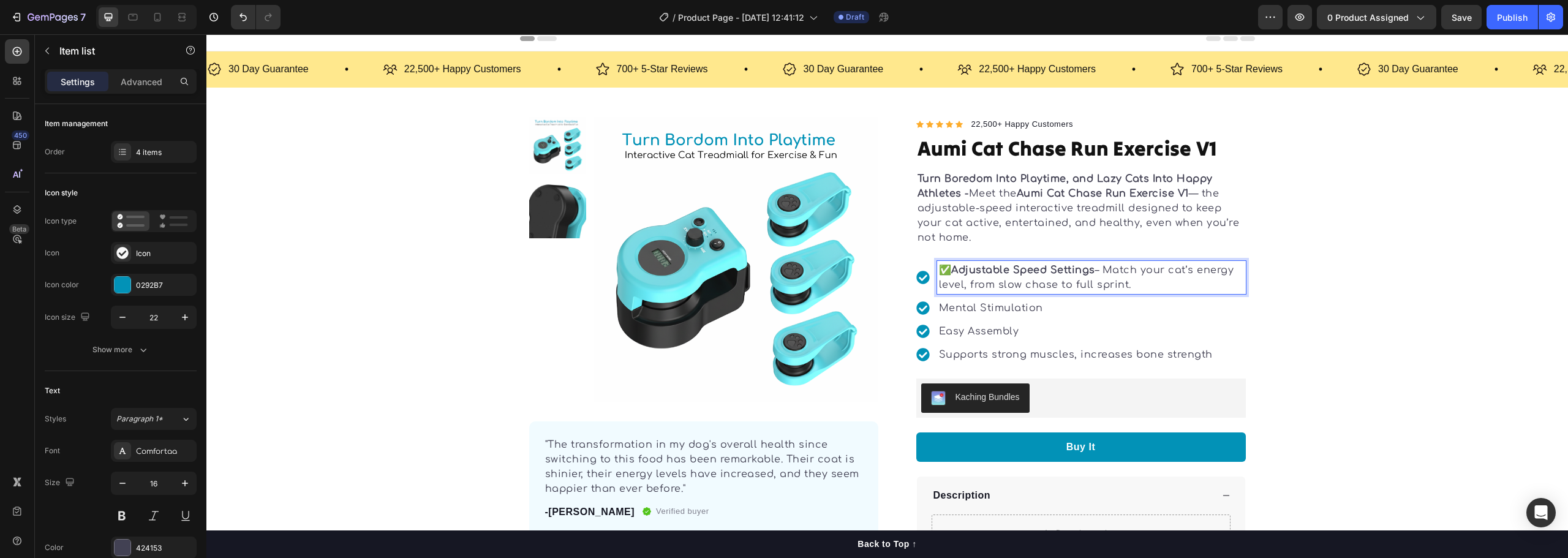
click at [954, 263] on p "✅ Adjustable Speed Settings – Match your cat’s energy level, from slow chase to…" at bounding box center [1092, 277] width 305 height 29
click at [1376, 288] on div "Product Images "The transformation in my dog's overall health since switching t…" at bounding box center [887, 363] width 1362 height 492
click at [973, 310] on p "Mental Stimulation" at bounding box center [1092, 308] width 305 height 15
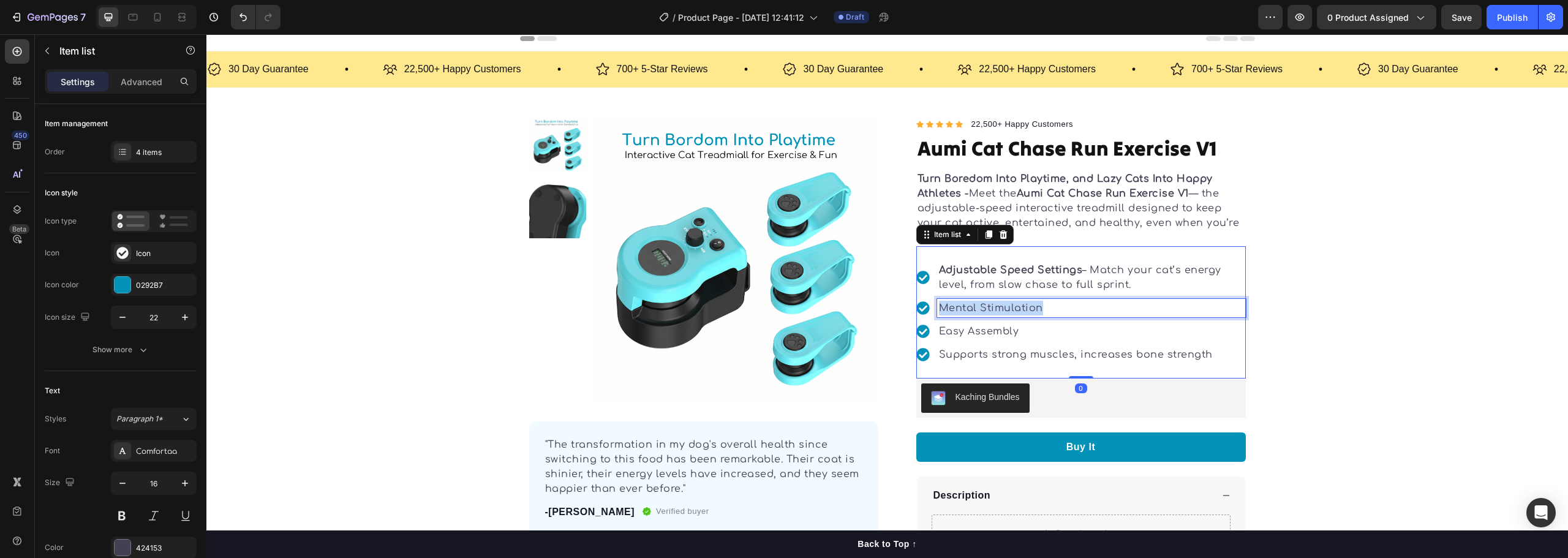
click at [973, 310] on p "Mental Stimulation" at bounding box center [1092, 308] width 305 height 15
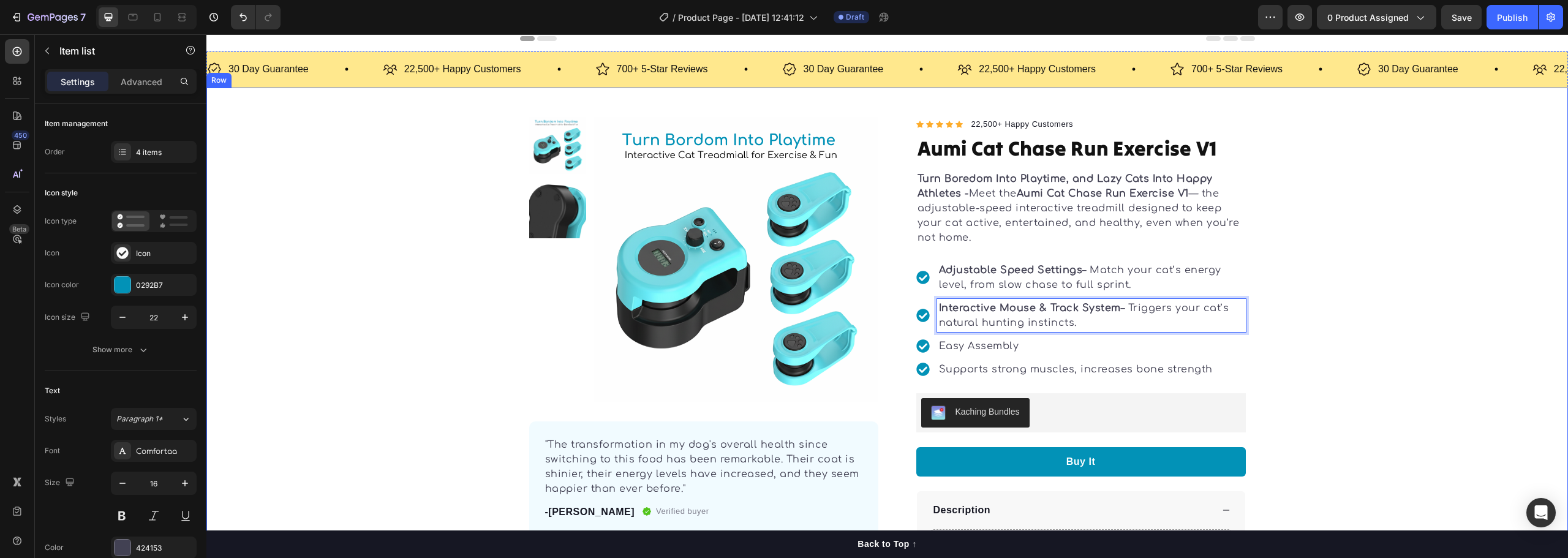
click at [1345, 340] on div "Product Images "The transformation in my dog's overall health since switching t…" at bounding box center [887, 369] width 1362 height 506
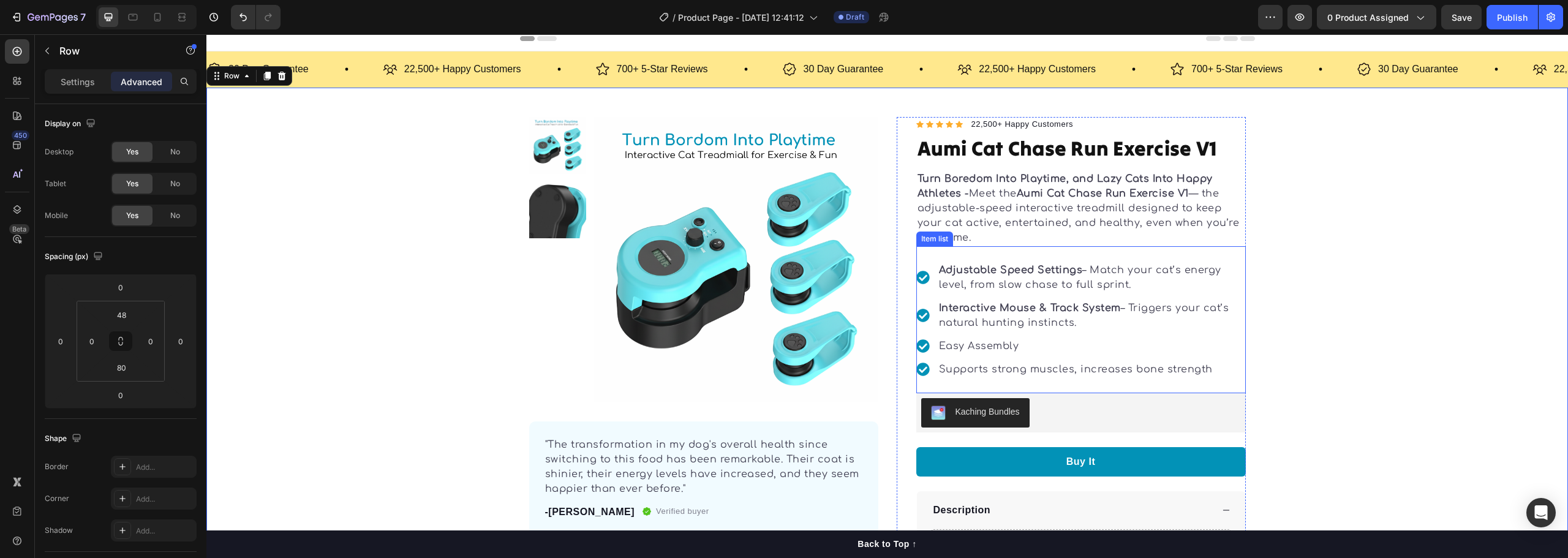
click at [1007, 342] on p "Easy Assembly" at bounding box center [1092, 346] width 305 height 15
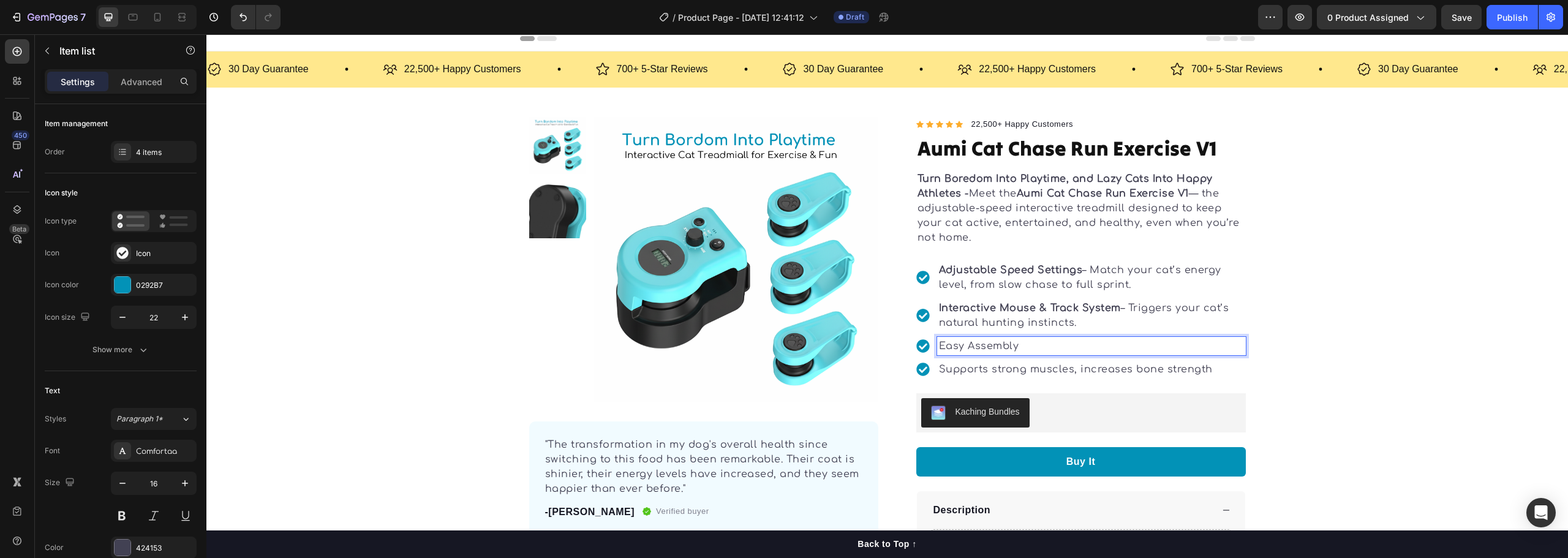
click at [982, 345] on p "Easy Assembly" at bounding box center [1092, 346] width 305 height 15
click at [982, 344] on p "Easy Assembly" at bounding box center [1092, 346] width 305 height 15
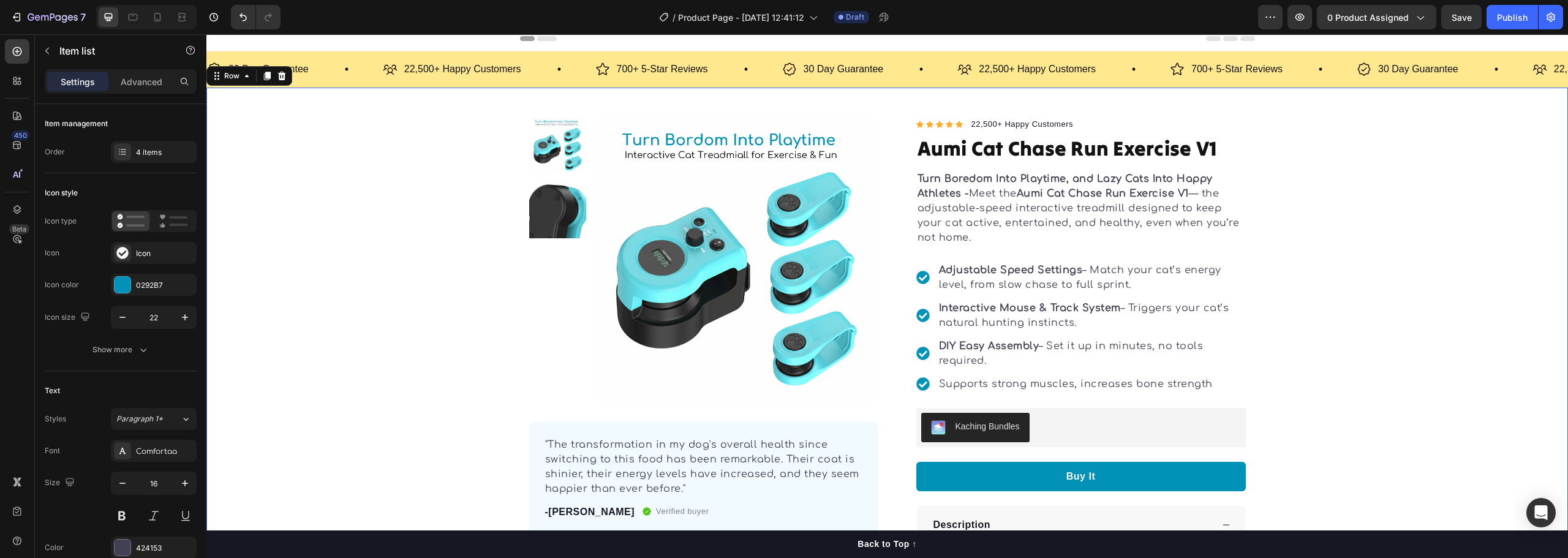
click at [1272, 367] on div "Product Images "The transformation in my dog's overall health since switching t…" at bounding box center [887, 377] width 1362 height 521
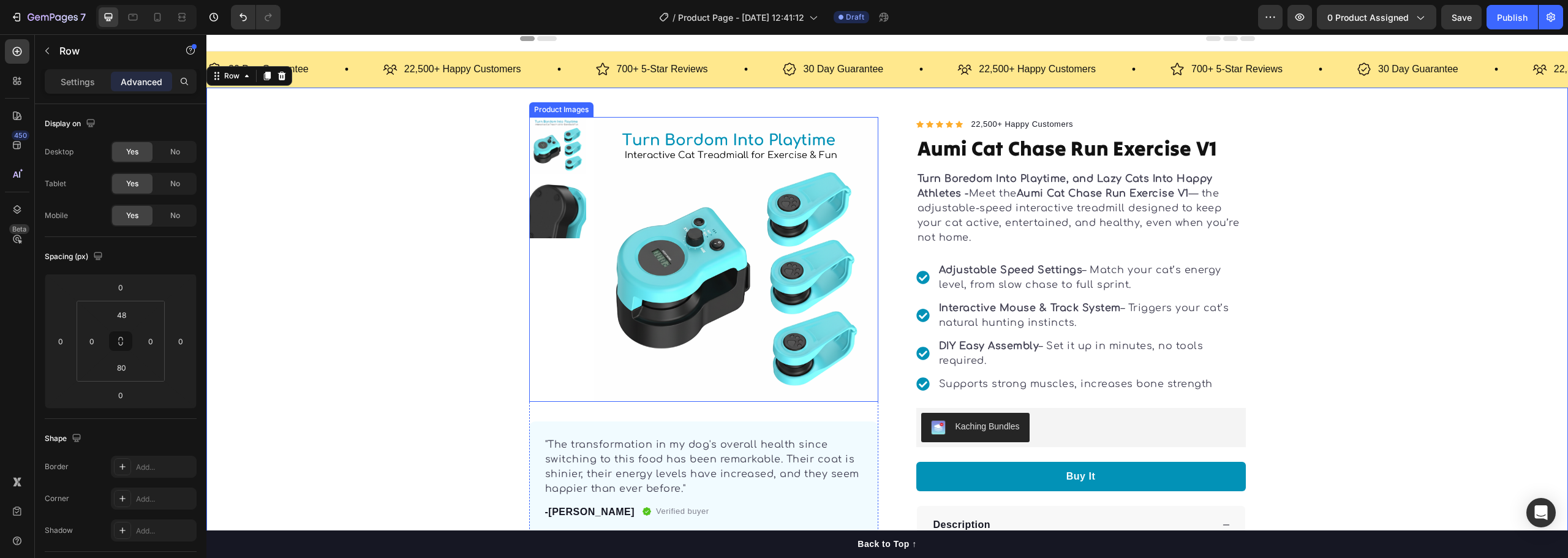
click at [546, 207] on img at bounding box center [557, 209] width 57 height 57
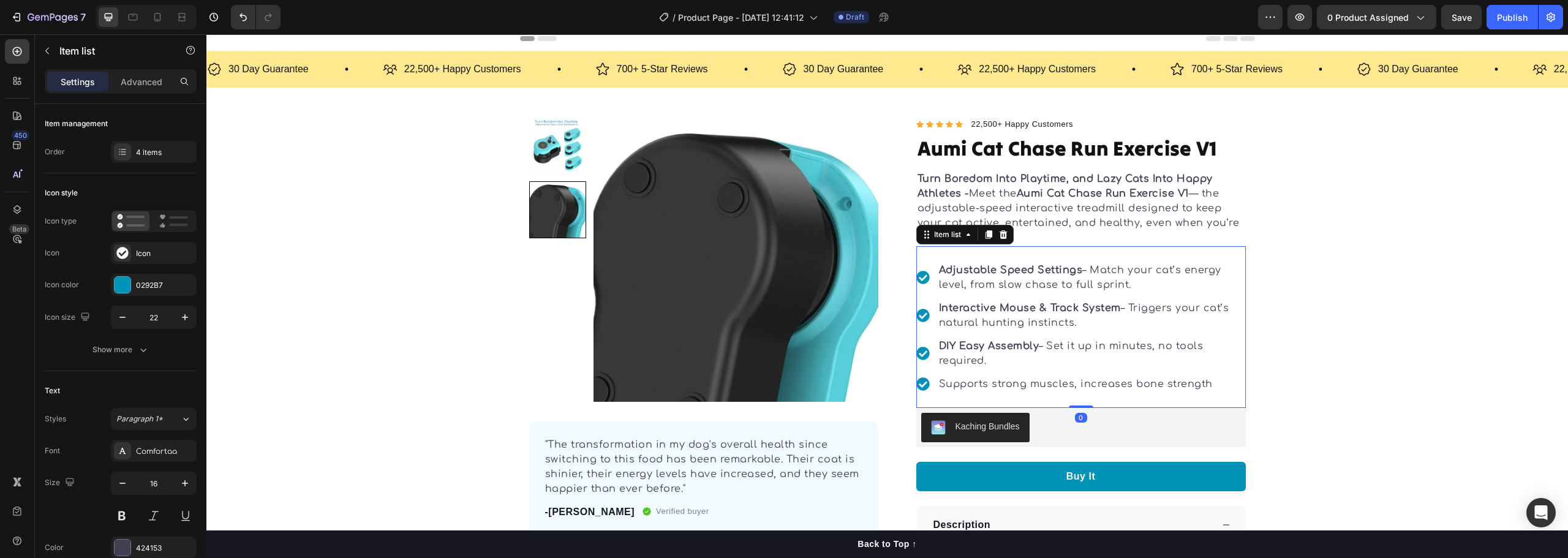
click at [968, 384] on p "Supports strong muscles, increases bone strength" at bounding box center [1092, 385] width 305 height 15
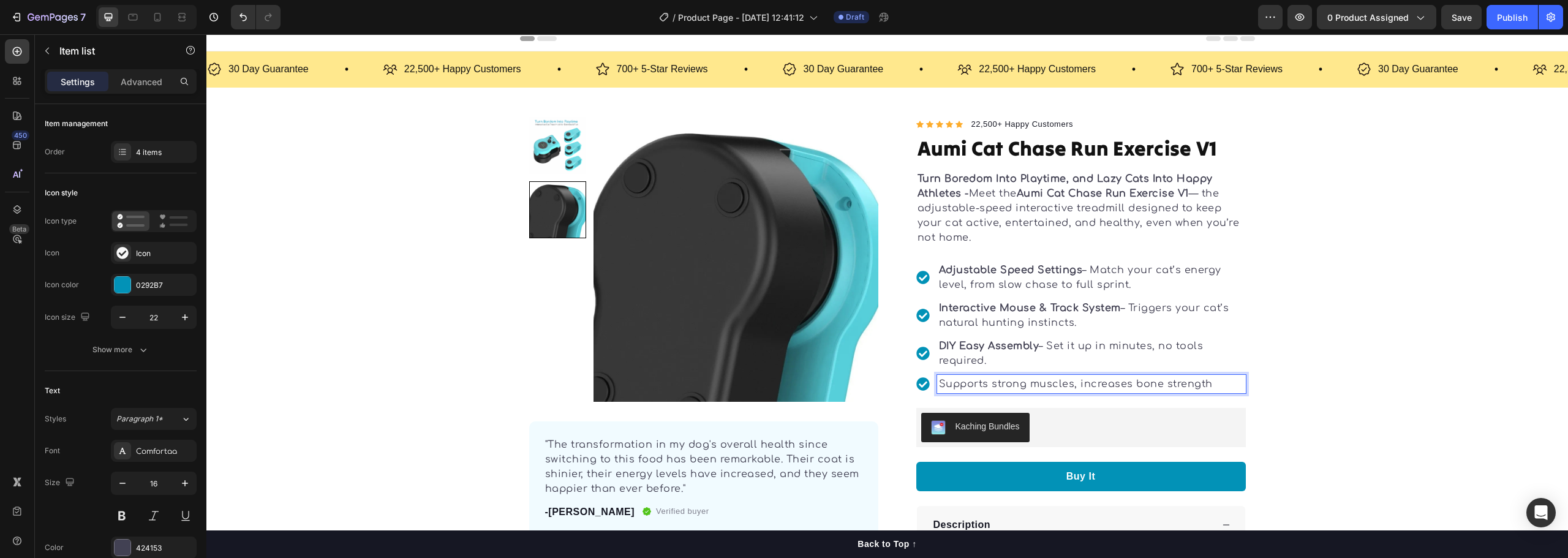
click at [1048, 384] on p "Supports strong muscles, increases bone strength" at bounding box center [1092, 385] width 305 height 15
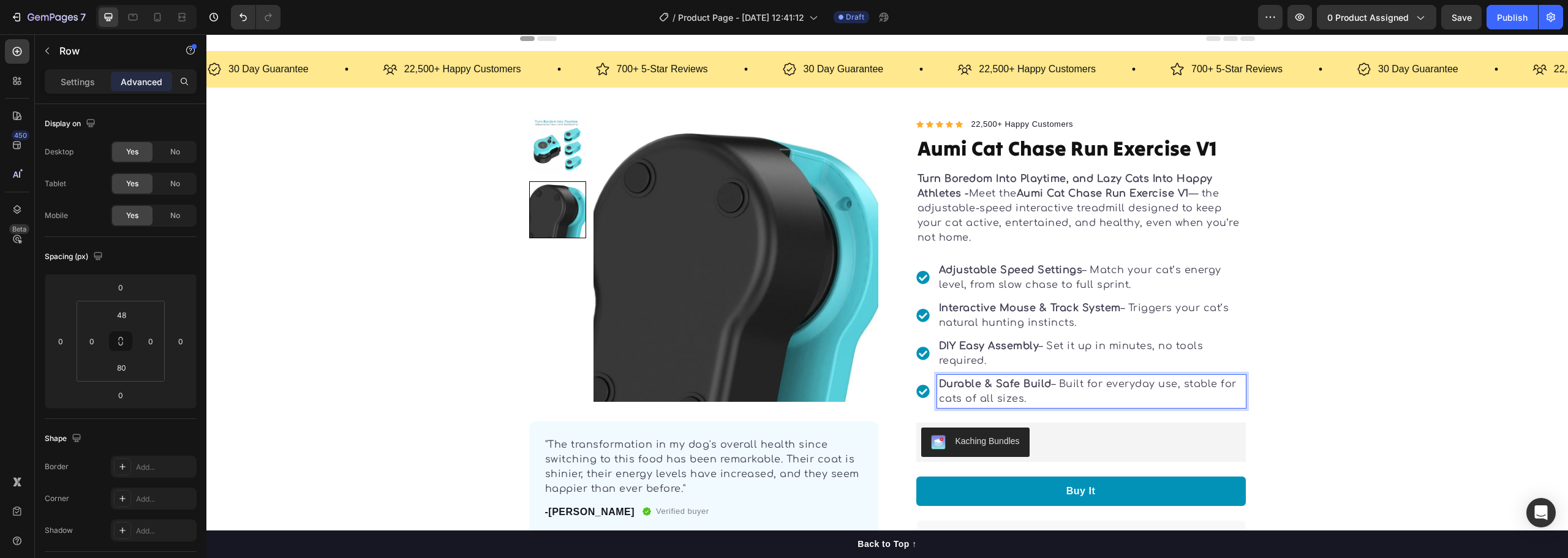
click at [1298, 412] on div "Product Images "The transformation in my dog's overall health since switching t…" at bounding box center [887, 385] width 1362 height 536
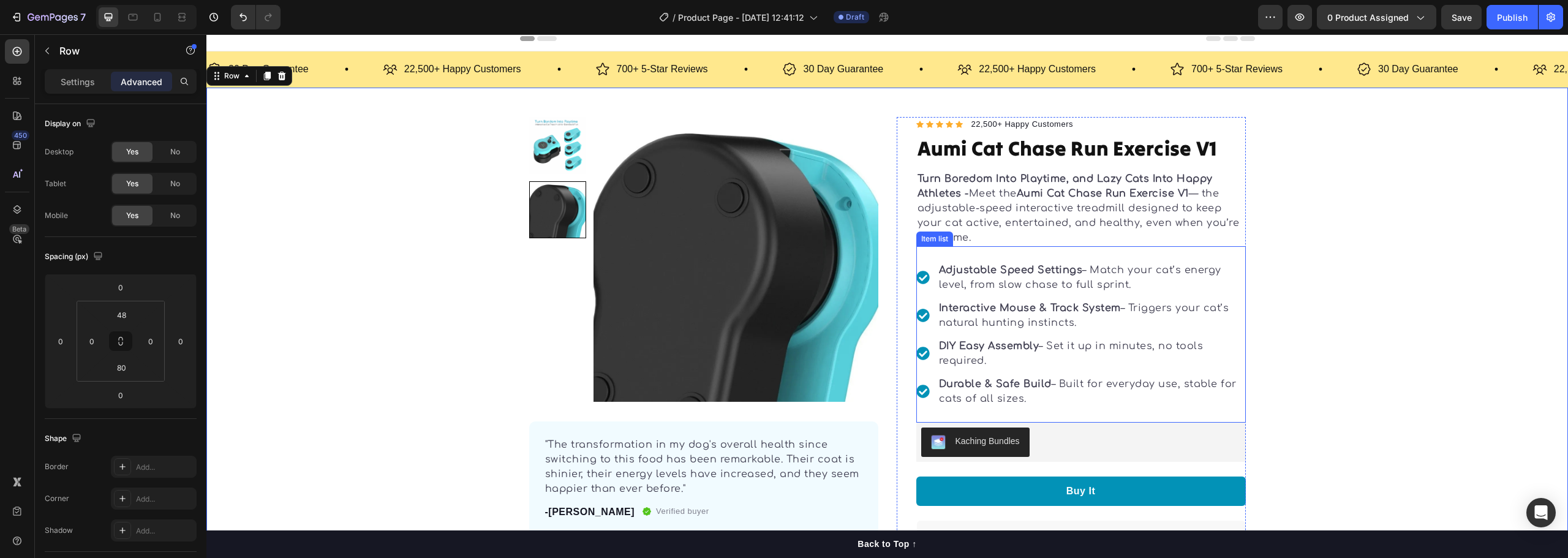
click at [989, 403] on p "Durable & Safe Build – Built for everyday use, stable for cats of all sizes." at bounding box center [1092, 391] width 305 height 29
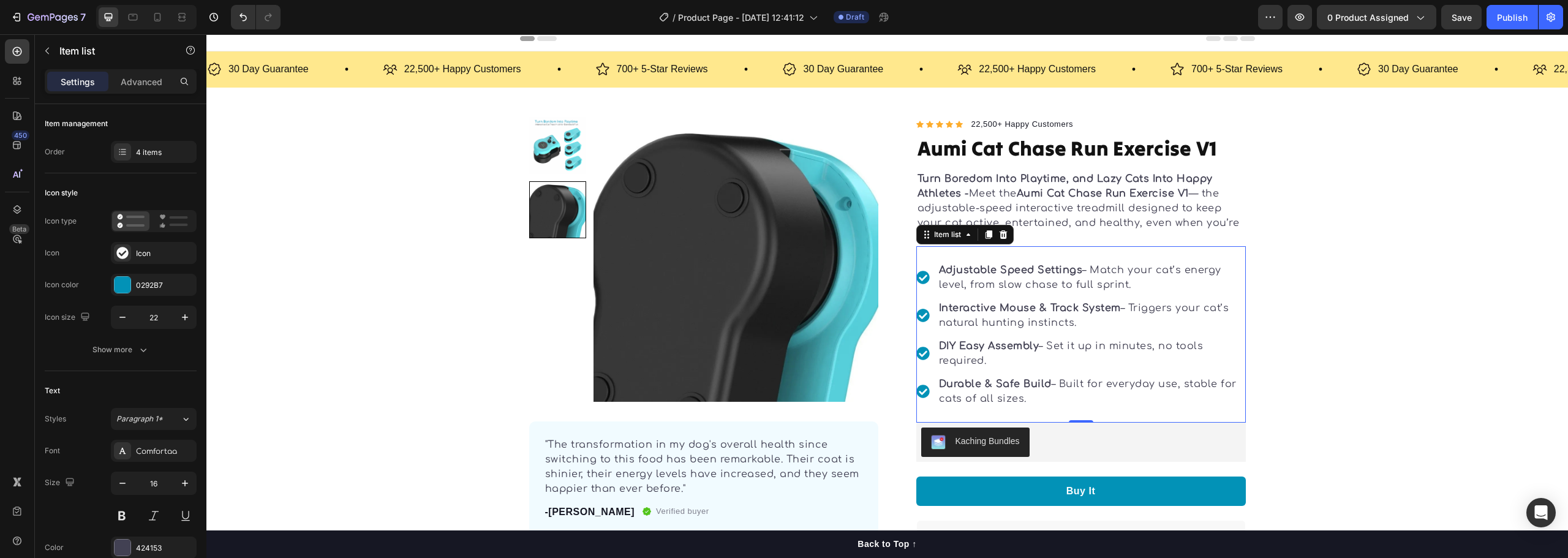
click at [942, 243] on div "Item list" at bounding box center [965, 234] width 97 height 20
click at [939, 238] on div "Item list" at bounding box center [948, 235] width 32 height 11
click at [1267, 271] on div "Product Images "The transformation in my dog's overall health since switching t…" at bounding box center [887, 385] width 1362 height 536
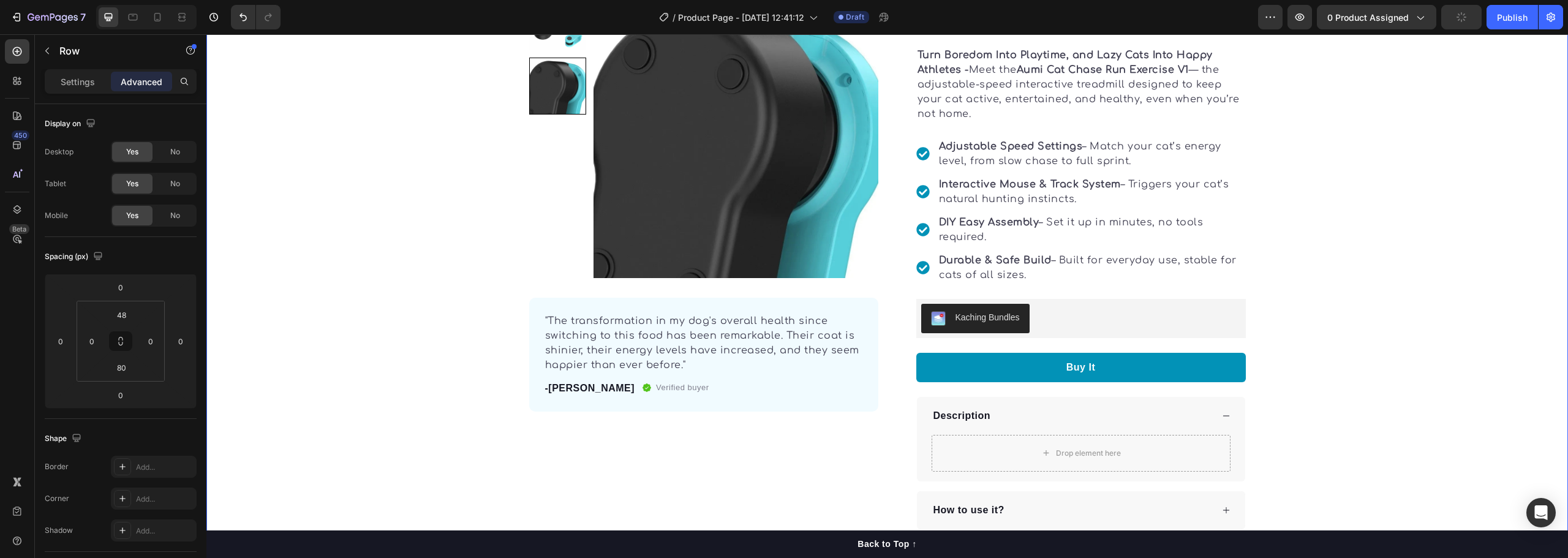
scroll to position [191, 0]
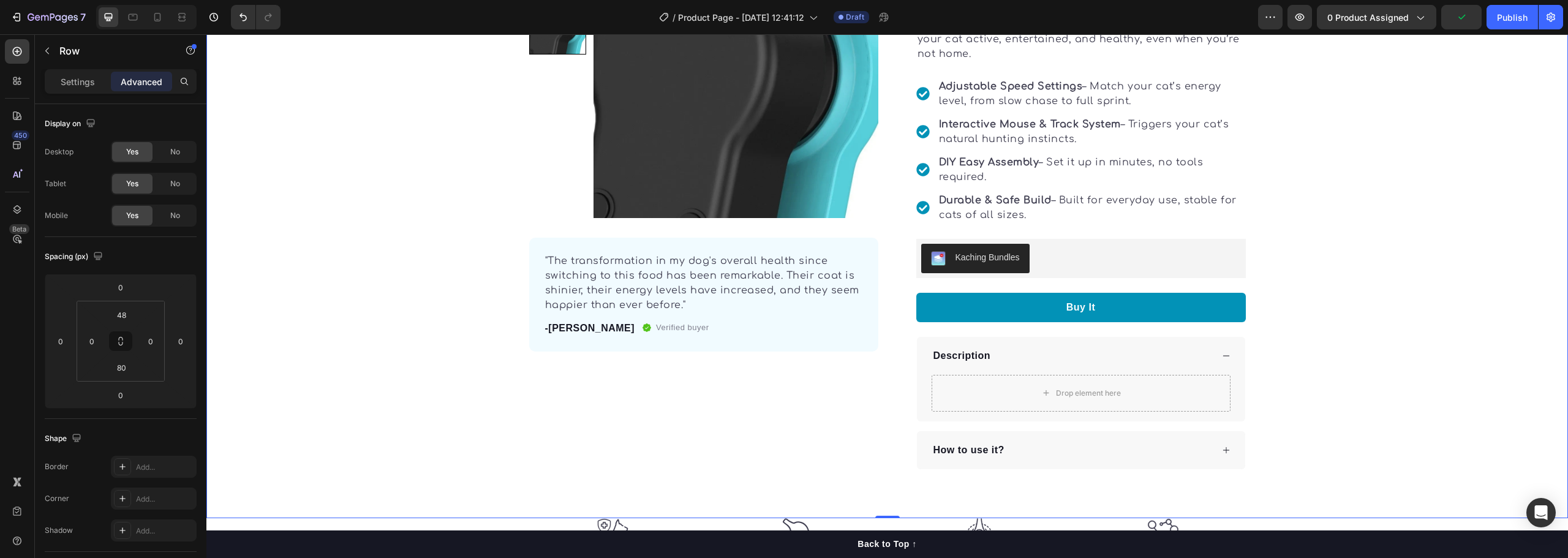
click at [1355, 230] on div "Product Images "The transformation in my dog's overall health since switching t…" at bounding box center [887, 201] width 1362 height 536
click at [46, 55] on icon "button" at bounding box center [47, 51] width 9 height 9
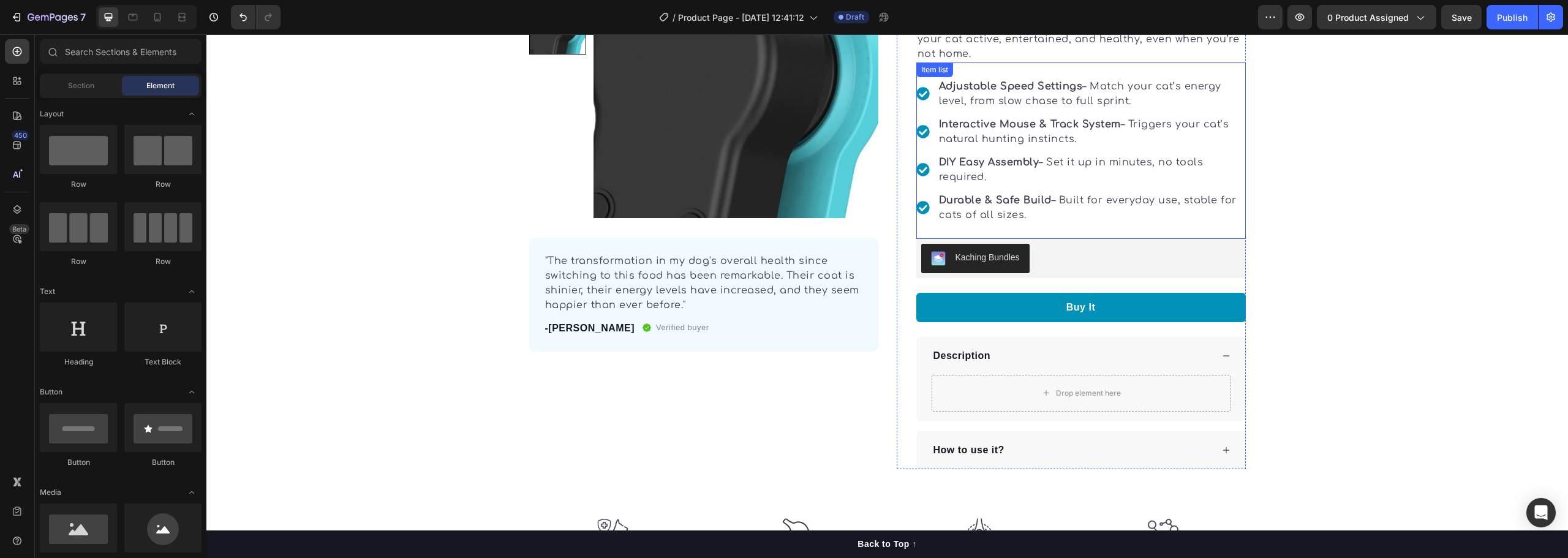
click at [1162, 132] on p "Interactive Mouse & Track System – Triggers your cat’s natural hunting instinct…" at bounding box center [1092, 131] width 305 height 29
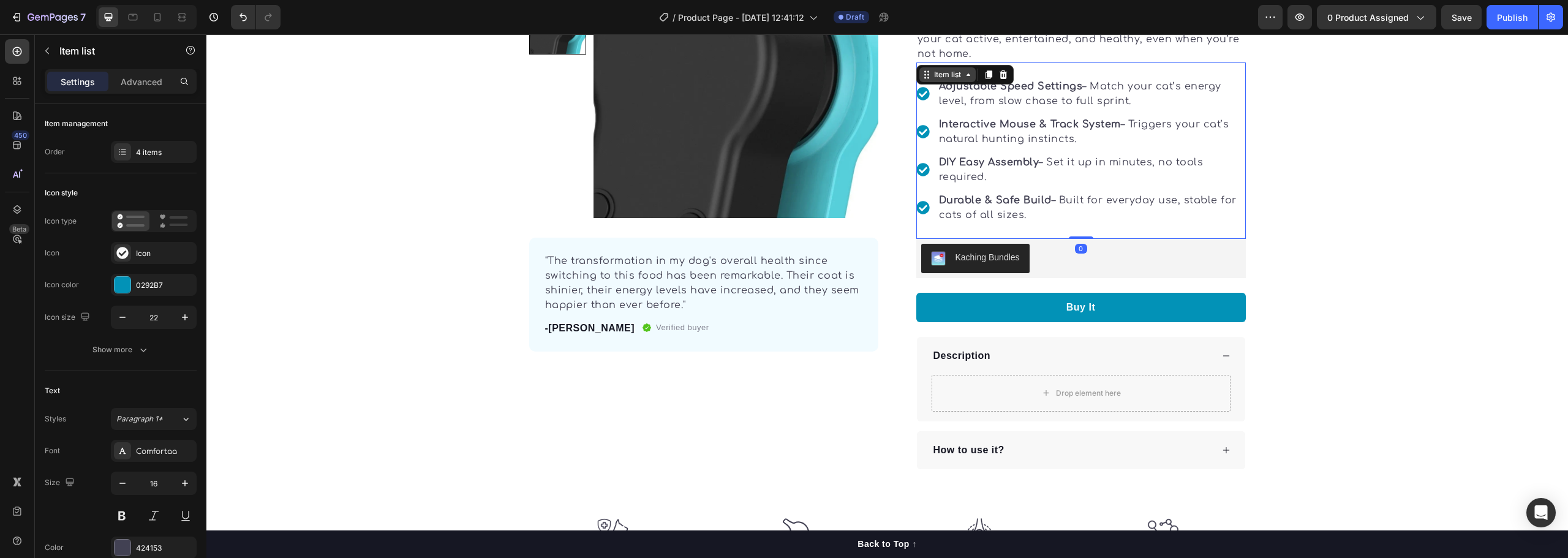
click at [932, 76] on div "Item list" at bounding box center [948, 74] width 32 height 11
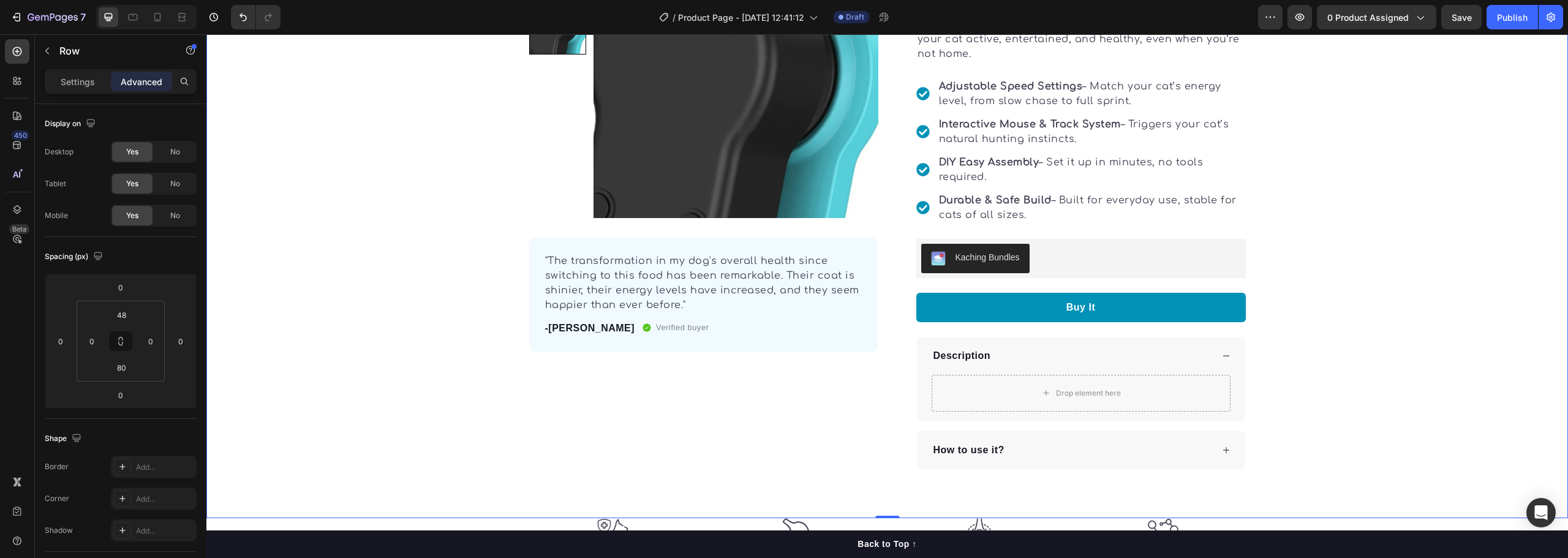
click at [1449, 254] on div "Product Images "The transformation in my dog's overall health since switching t…" at bounding box center [887, 201] width 1362 height 536
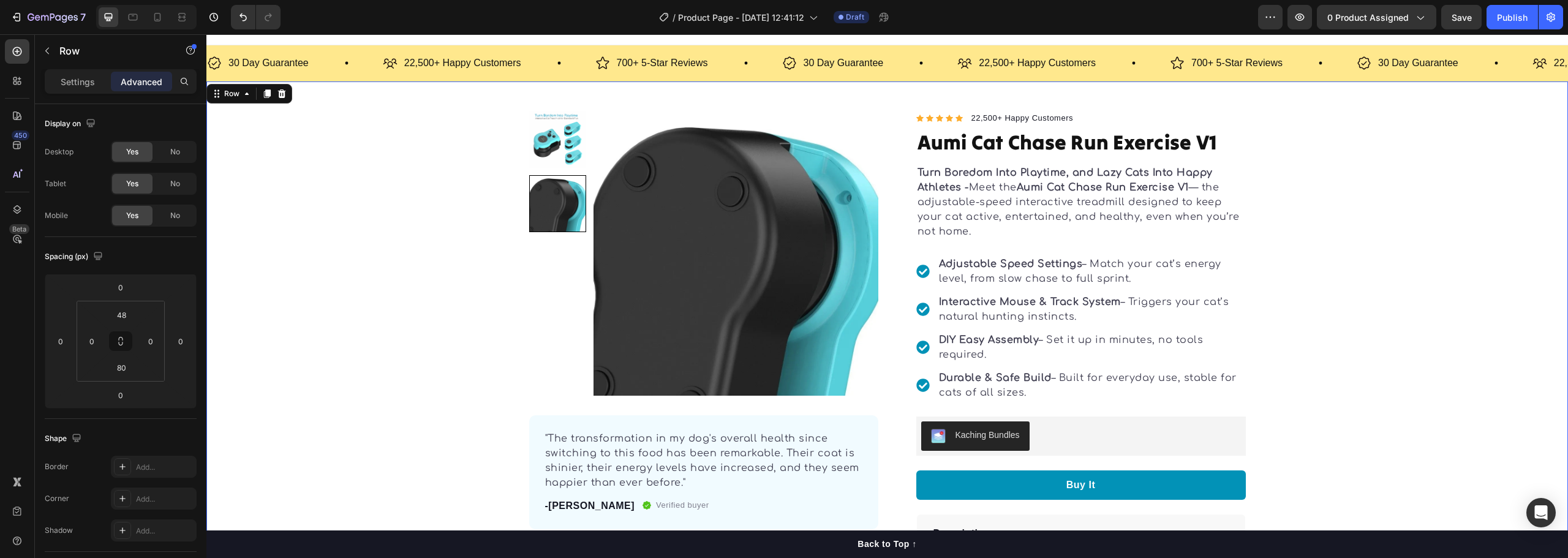
scroll to position [8, 0]
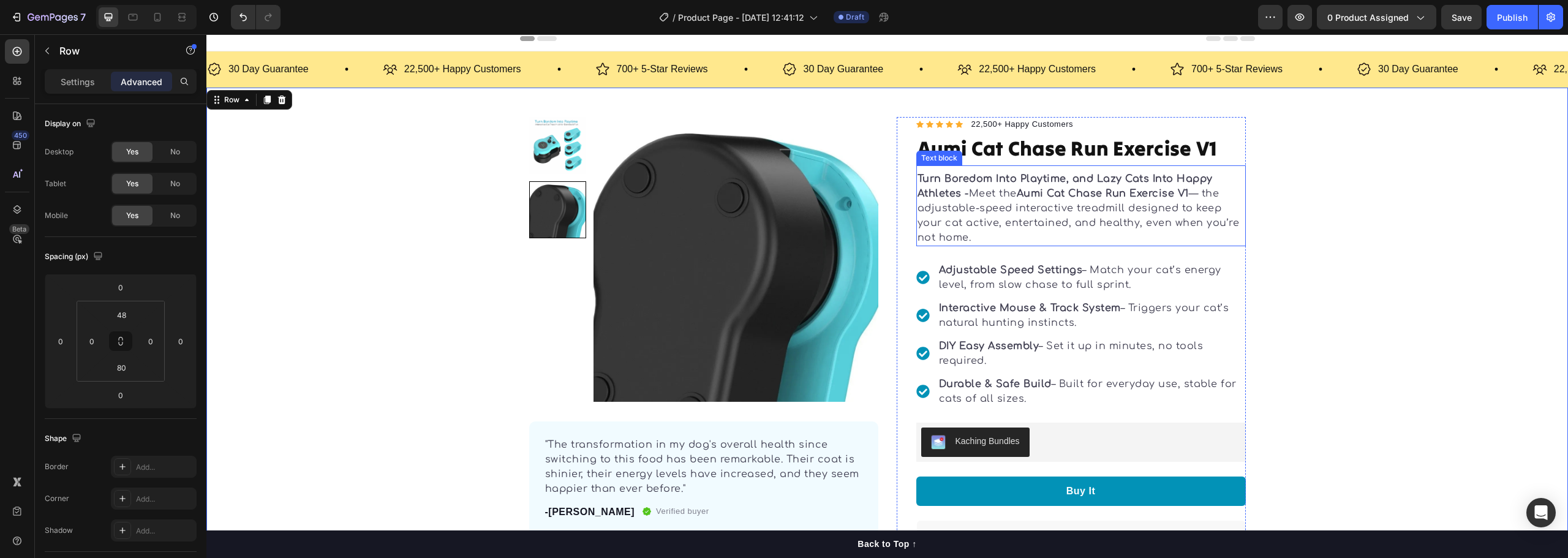
click at [1072, 209] on p "Turn Boredom Into Playtime, and Lazy Cats Into Happy Athletes - Meet the Aumi C…" at bounding box center [1081, 208] width 327 height 74
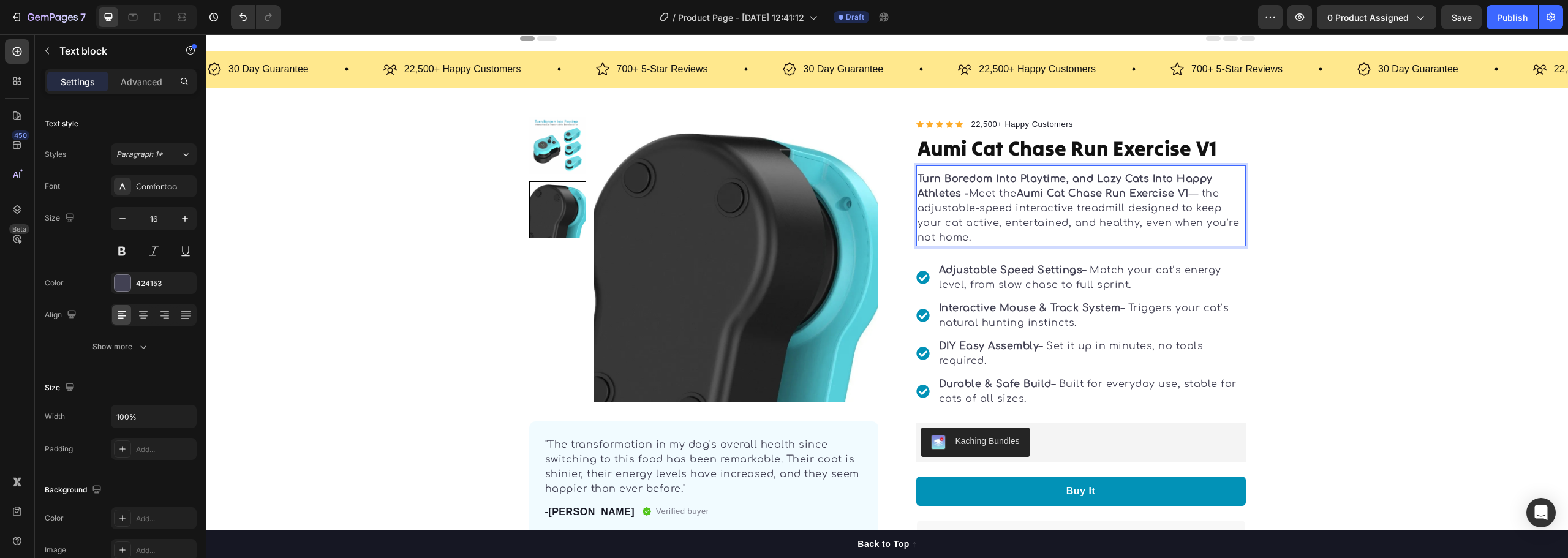
click at [979, 226] on p "Turn Boredom Into Playtime, and Lazy Cats Into Happy Athletes - Meet the Aumi C…" at bounding box center [1081, 208] width 327 height 74
click at [976, 234] on p "Turn Boredom Into Playtime, and Lazy Cats Into Happy Athletes - Meet the Aumi C…" at bounding box center [1081, 208] width 327 height 74
click at [1199, 193] on p "Turn Boredom Into Playtime, and Lazy Cats Into Happy Athletes - Meet the Aumi C…" at bounding box center [1081, 208] width 327 height 74
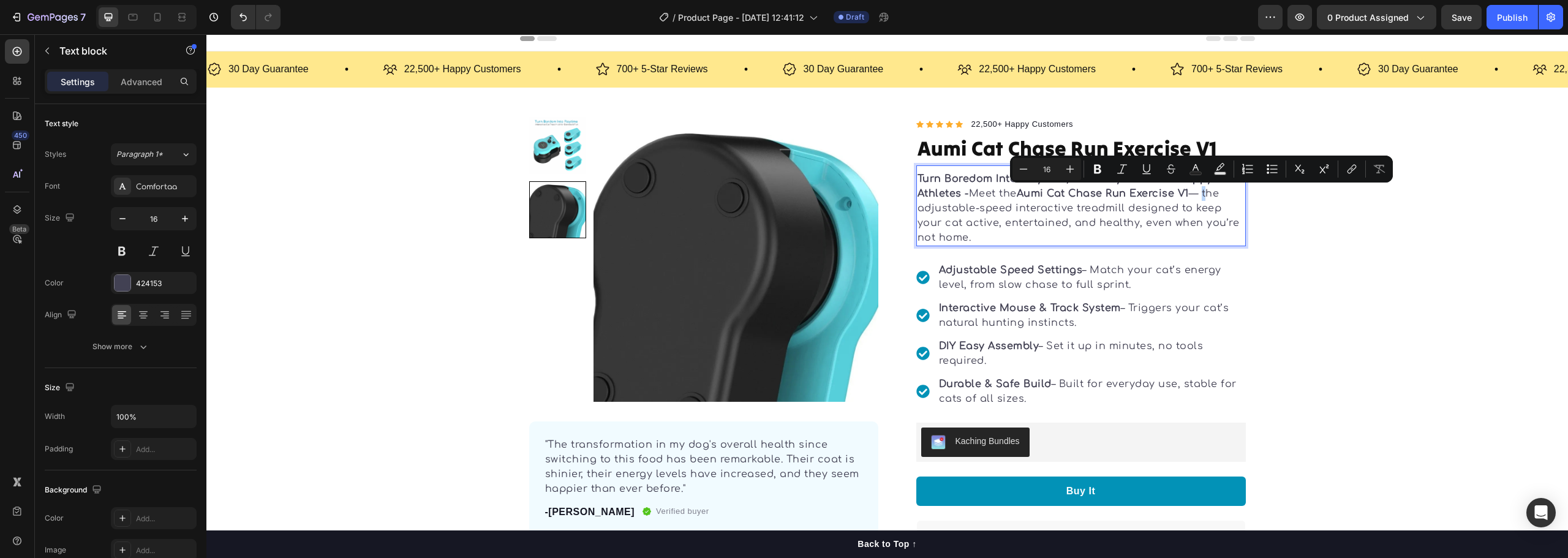
click at [1199, 193] on p "Turn Boredom Into Playtime, and Lazy Cats Into Happy Athletes - Meet the Aumi C…" at bounding box center [1081, 208] width 327 height 74
click at [973, 195] on p "Turn Boredom Into Playtime, and Lazy Cats Into Happy Athletes - Meet the Aumi C…" at bounding box center [1081, 208] width 327 height 74
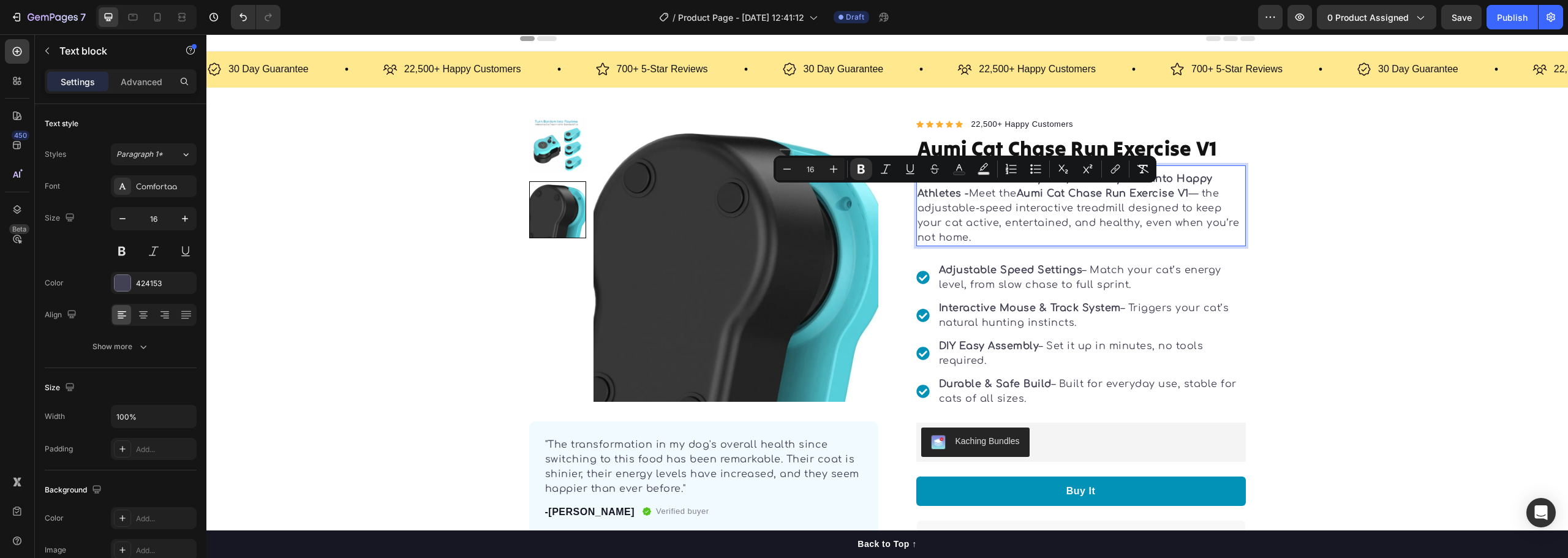
click at [969, 190] on p "Turn Boredom Into Playtime, and Lazy Cats Into Happy Athletes - Meet the Aumi C…" at bounding box center [1081, 208] width 327 height 74
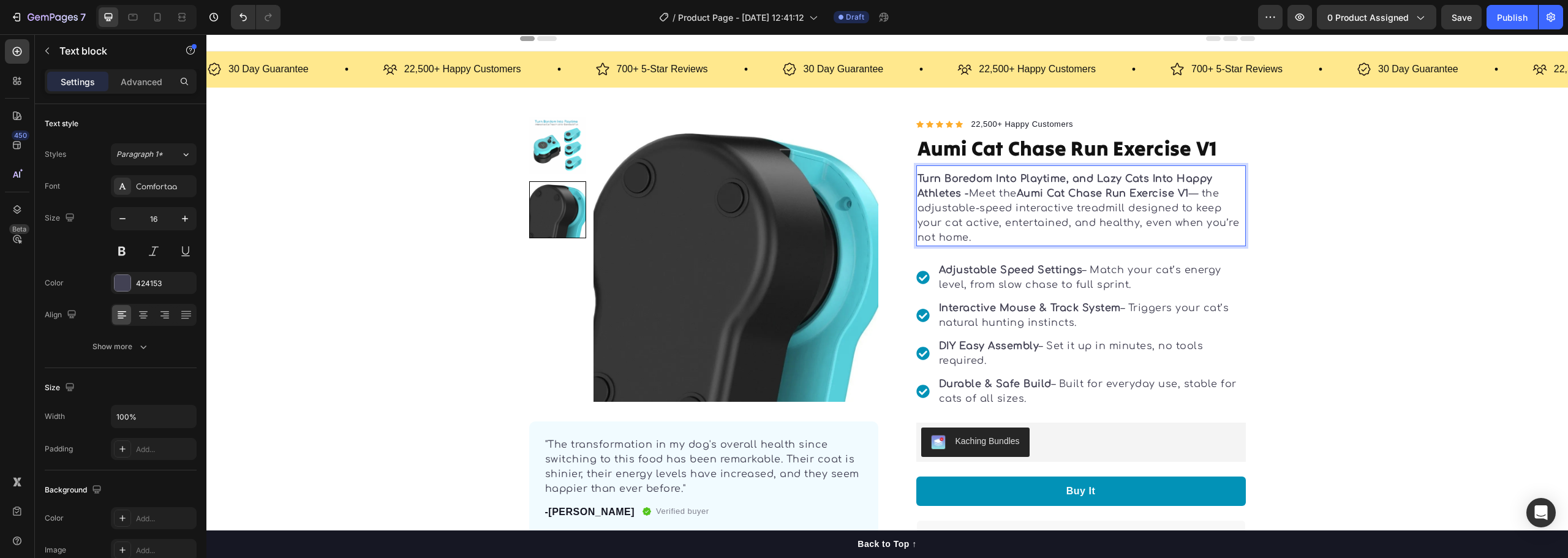
click at [991, 192] on p "Turn Boredom Into Playtime, and Lazy Cats Into Happy Athletes - Meet the Aumi C…" at bounding box center [1081, 208] width 327 height 74
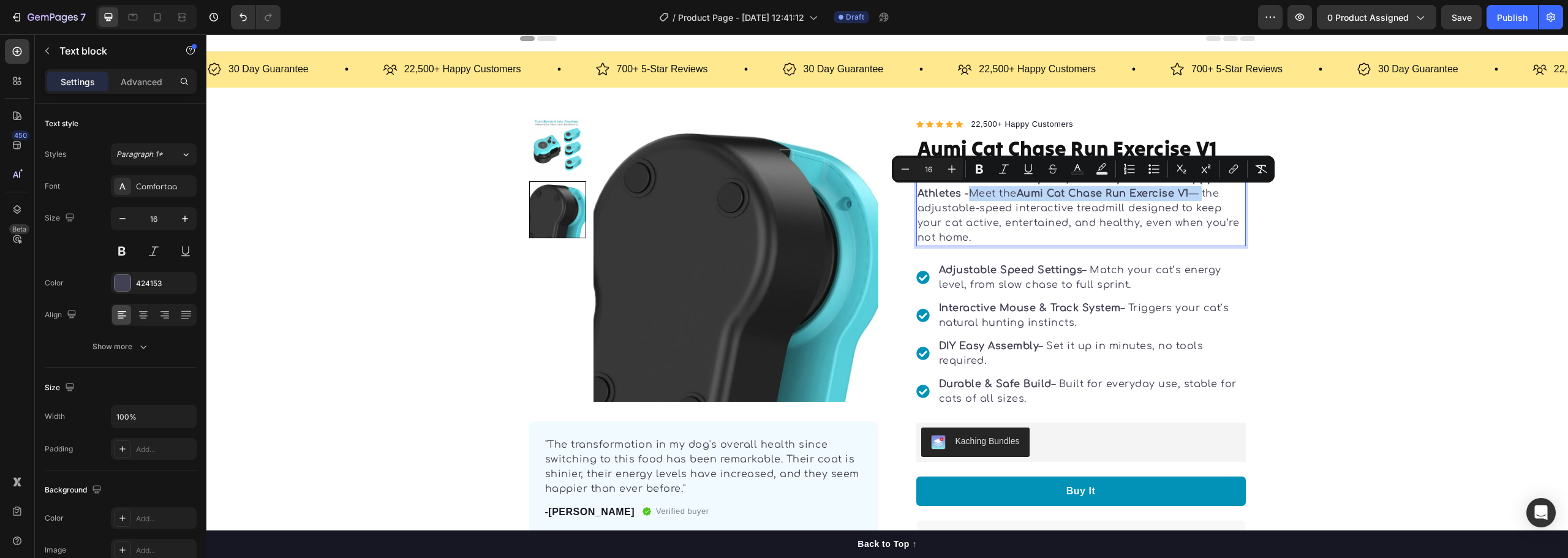
drag, startPoint x: 1200, startPoint y: 193, endPoint x: 967, endPoint y: 200, distance: 233.1
click at [967, 200] on p "Turn Boredom Into Playtime, and Lazy Cats Into Happy Athletes - Meet the Aumi C…" at bounding box center [1081, 208] width 327 height 74
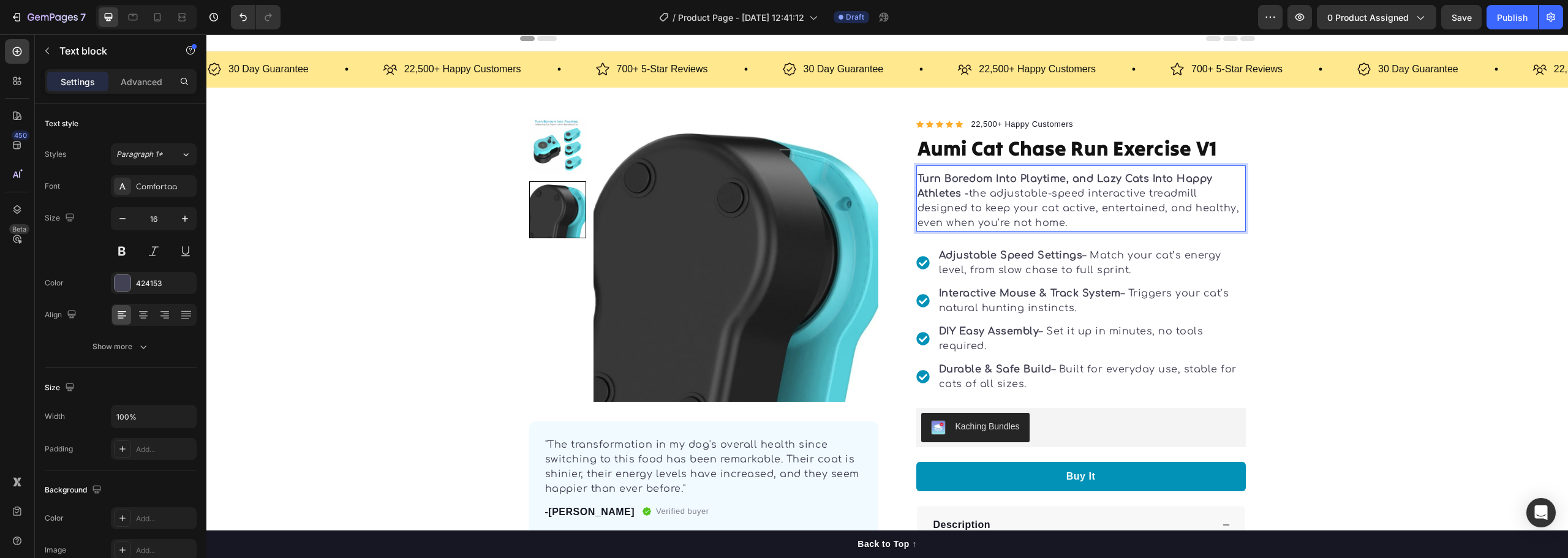
click at [1070, 220] on p "Turn Boredom Into Playtime, and Lazy Cats Into Happy Athletes - the adjustable-…" at bounding box center [1081, 201] width 327 height 58
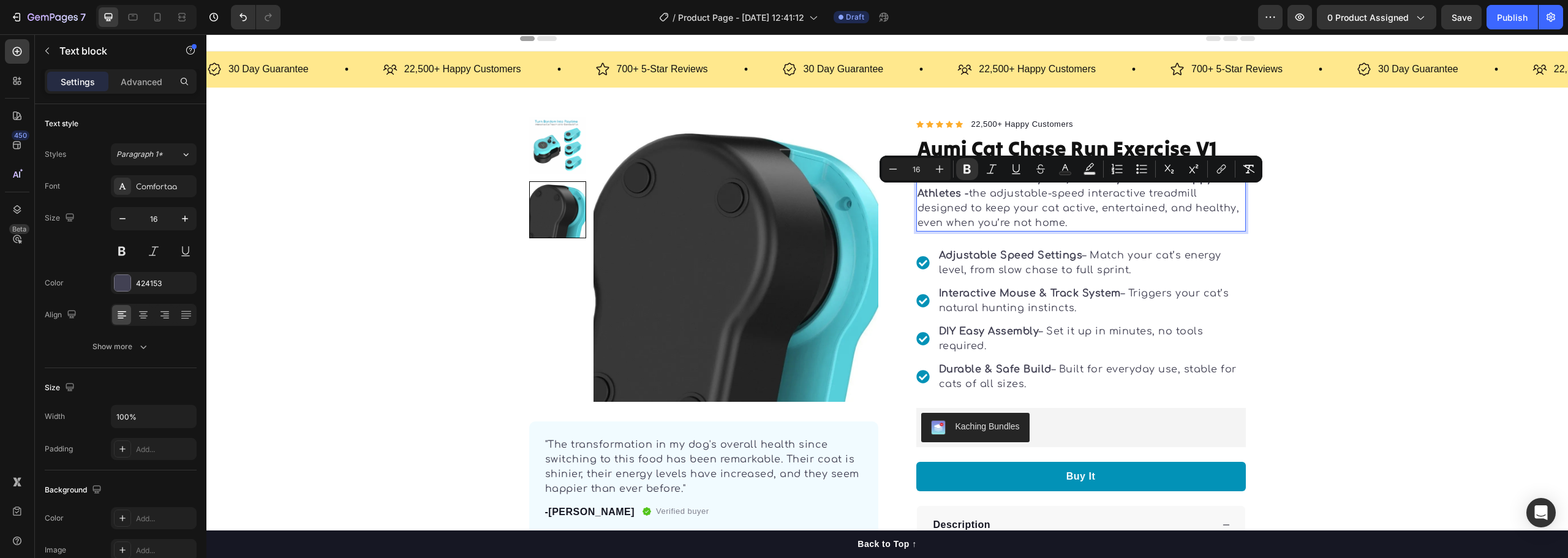
drag, startPoint x: 1079, startPoint y: 222, endPoint x: 966, endPoint y: 196, distance: 116.0
click at [962, 190] on p "Turn Boredom Into Playtime, and Lazy Cats Into Happy Athletes - the adjustable-…" at bounding box center [1081, 201] width 327 height 58
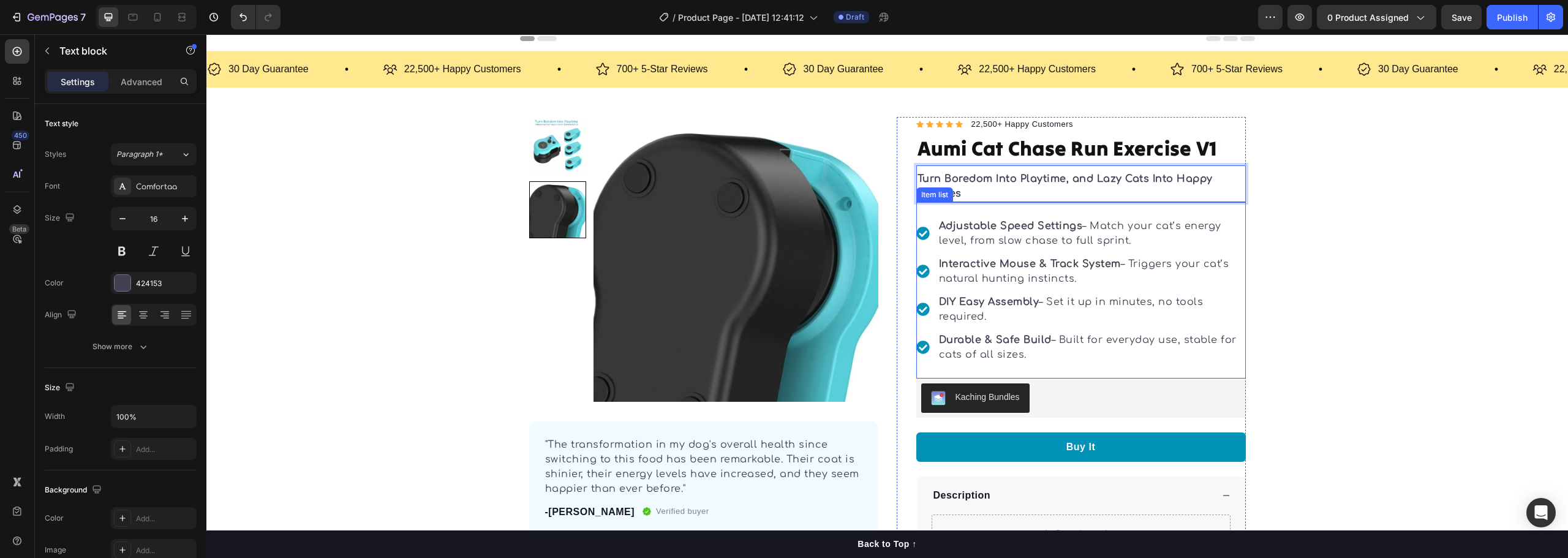
click at [1239, 238] on div "Adjustable Speed Settings – Match your cat’s energy level, from slow chase to f…" at bounding box center [1091, 233] width 308 height 33
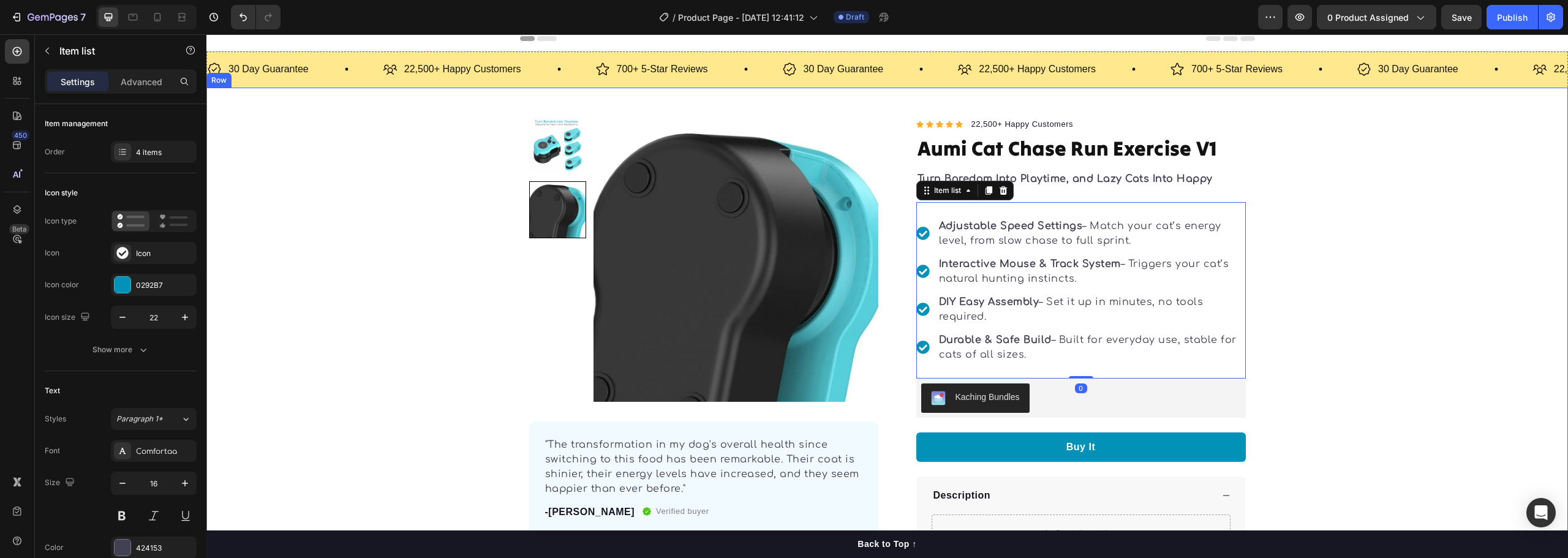
click at [1320, 270] on div "Product Images "The transformation in my dog's overall health since switching t…" at bounding box center [887, 363] width 1362 height 492
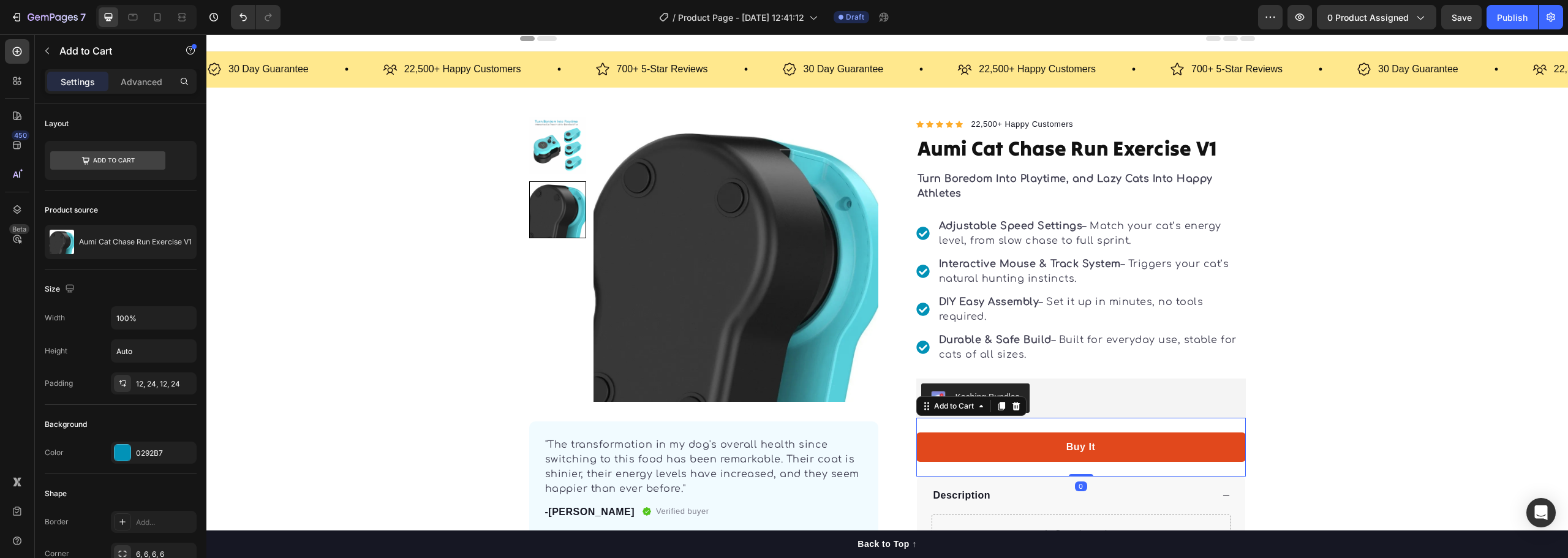
click at [1150, 442] on button "Buy It" at bounding box center [1081, 447] width 330 height 29
click at [1070, 443] on div "Buy It" at bounding box center [1081, 447] width 29 height 15
click at [1089, 442] on p "Buy It" at bounding box center [1081, 447] width 29 height 15
click at [916, 433] on button "Buy It" at bounding box center [1081, 447] width 330 height 29
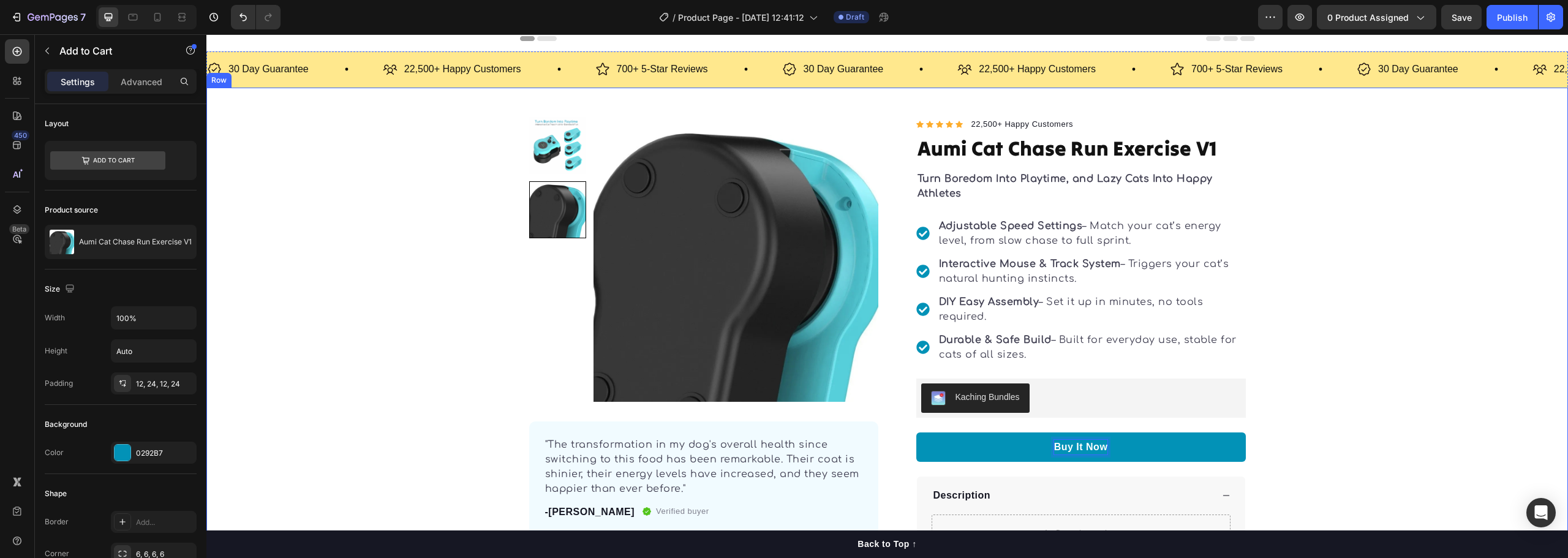
click at [1341, 384] on div "Product Images "The transformation in my dog's overall health since switching t…" at bounding box center [887, 363] width 1362 height 492
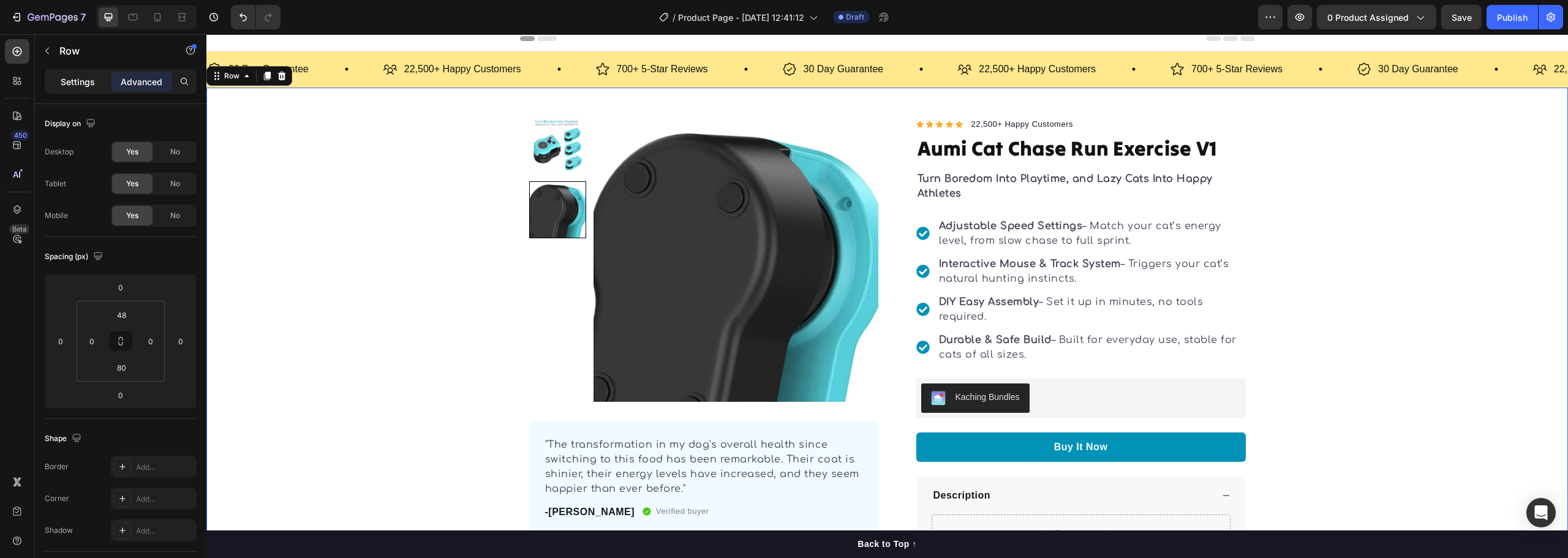
click at [83, 83] on p "Settings" at bounding box center [77, 82] width 34 height 13
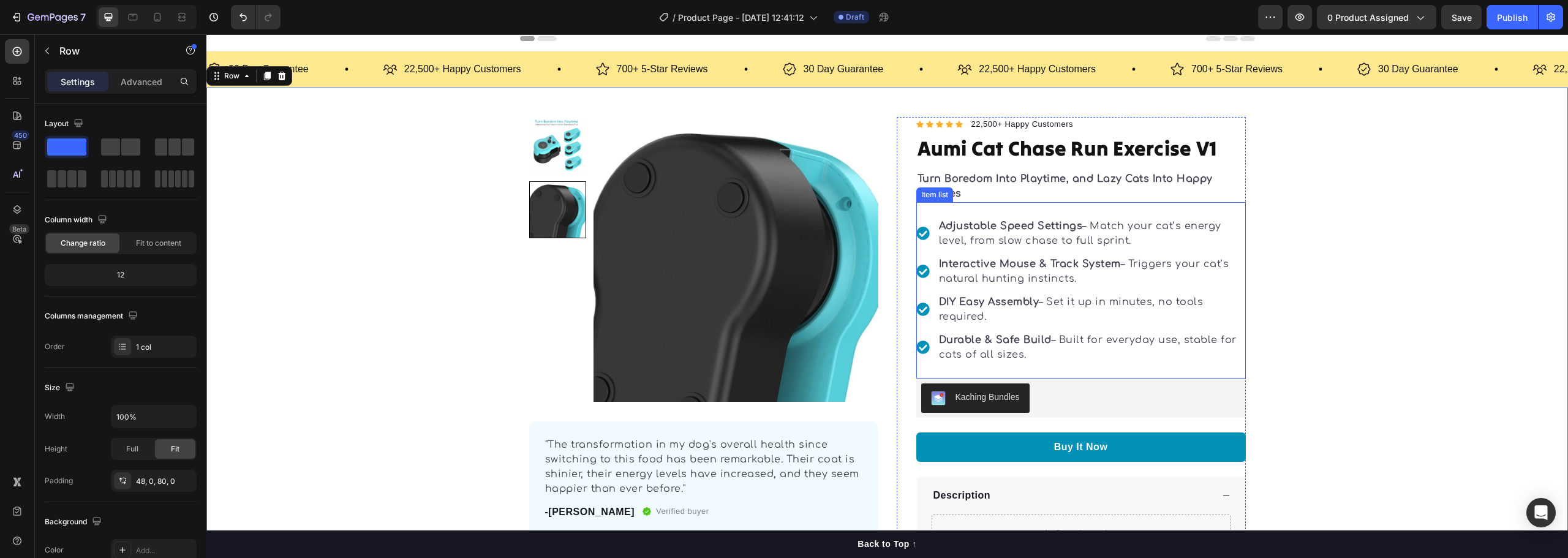
click at [978, 353] on p "Durable & Safe Build – Built for everyday use, stable for cats of all sizes." at bounding box center [1092, 347] width 305 height 29
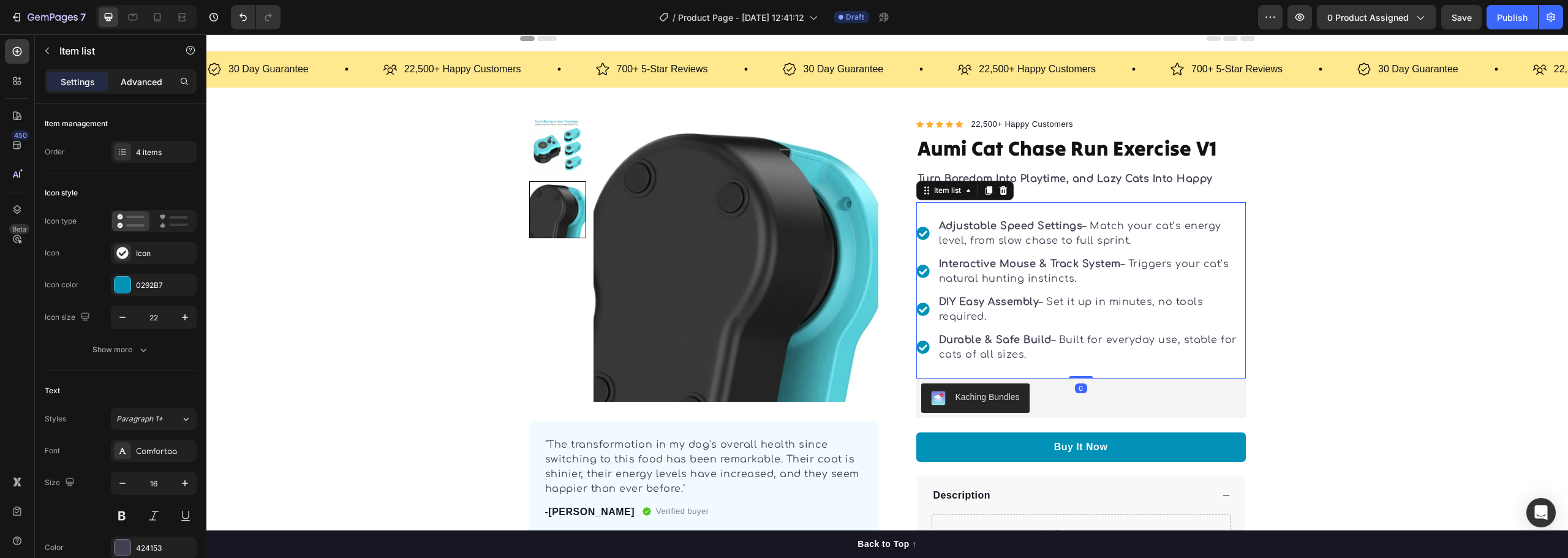
click at [138, 83] on p "Advanced" at bounding box center [141, 82] width 41 height 13
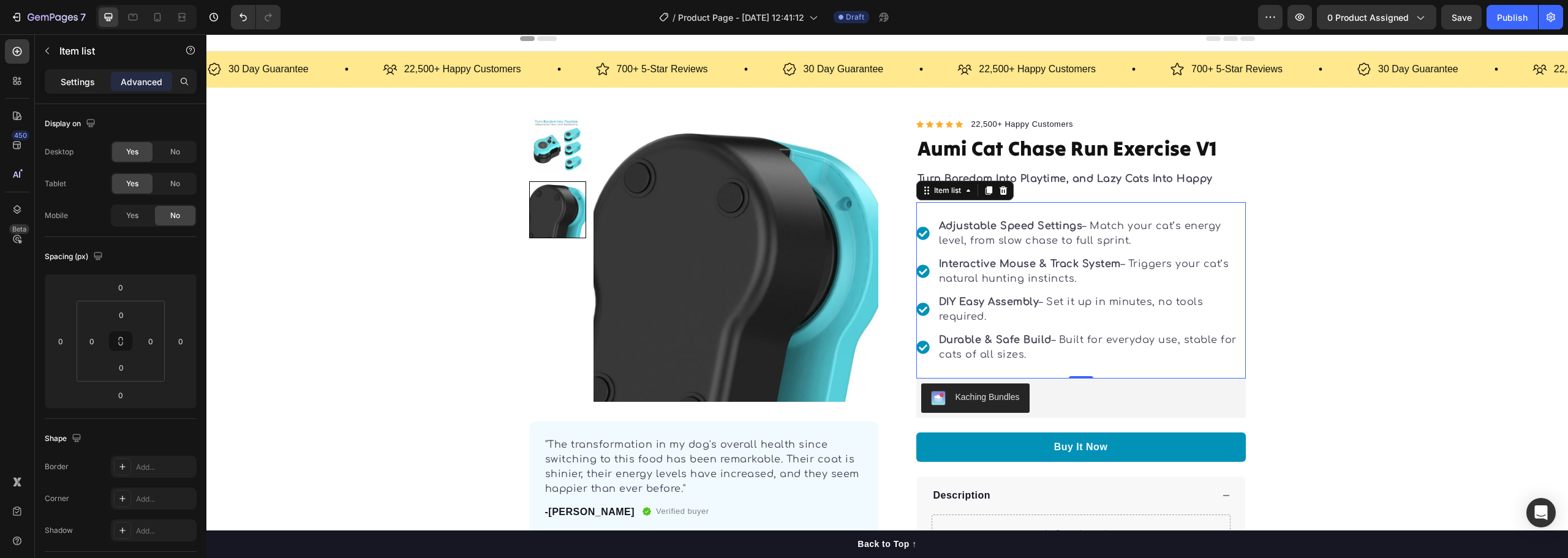
click at [66, 81] on p "Settings" at bounding box center [77, 82] width 34 height 13
type input "12"
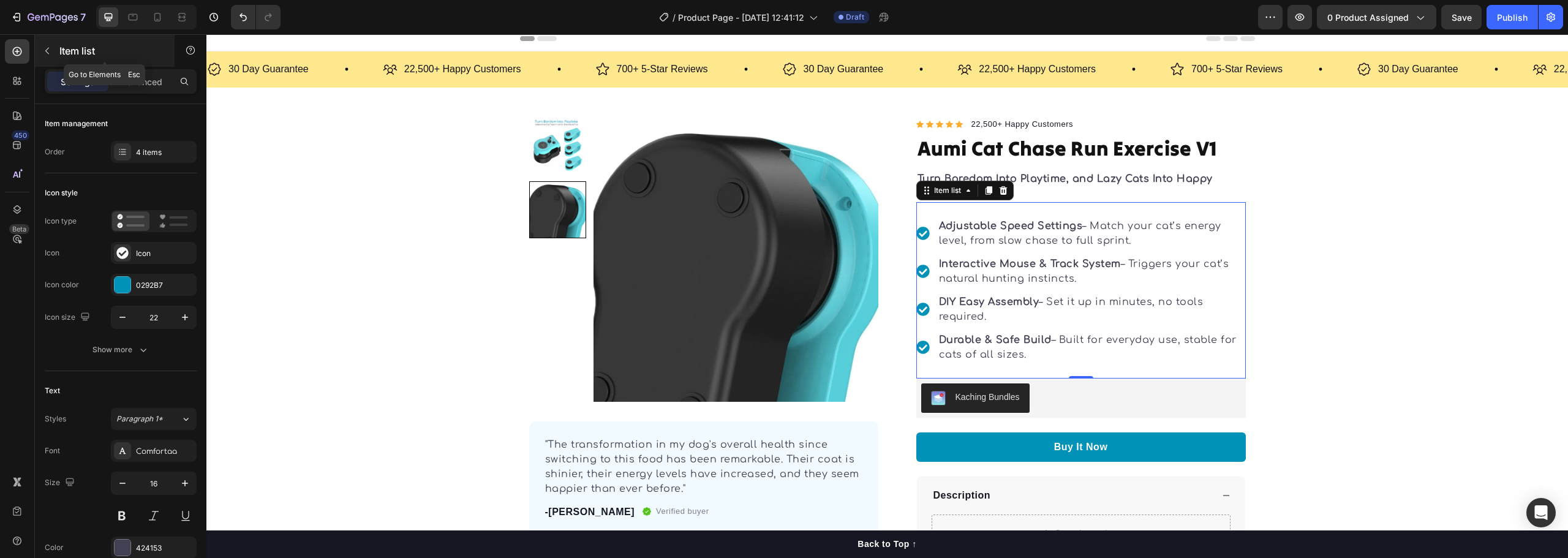
click at [47, 44] on button "button" at bounding box center [47, 51] width 20 height 20
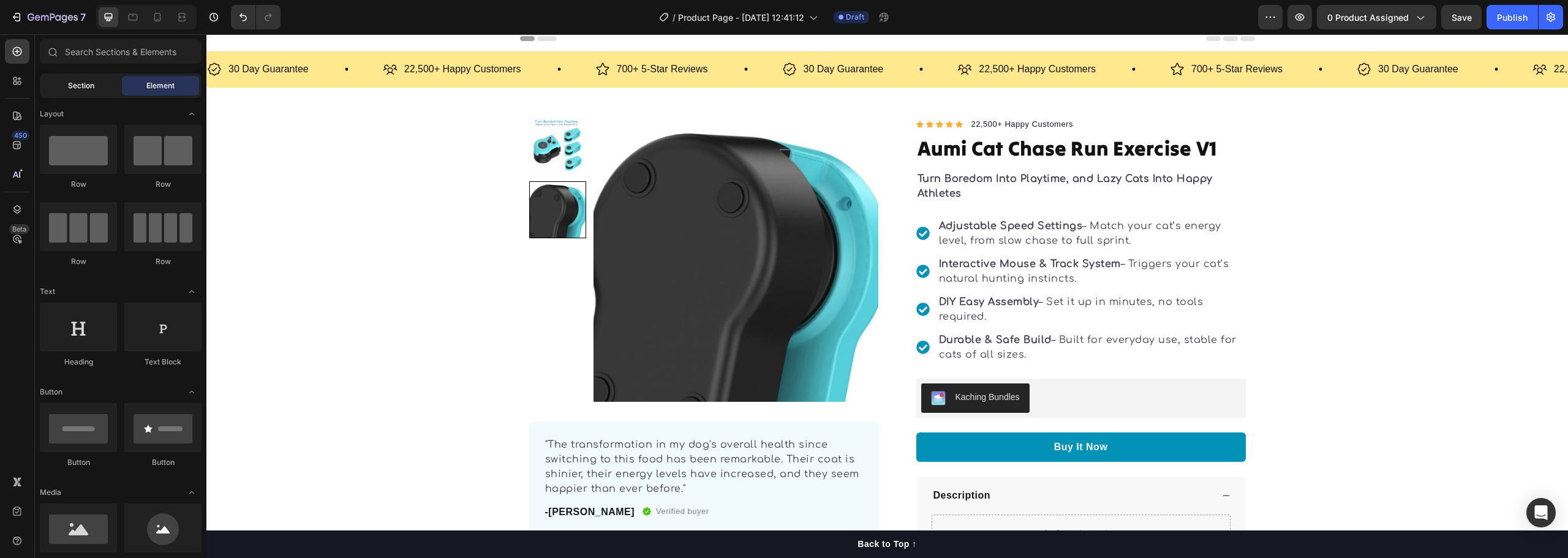
click at [66, 87] on div "Section" at bounding box center [81, 86] width 77 height 20
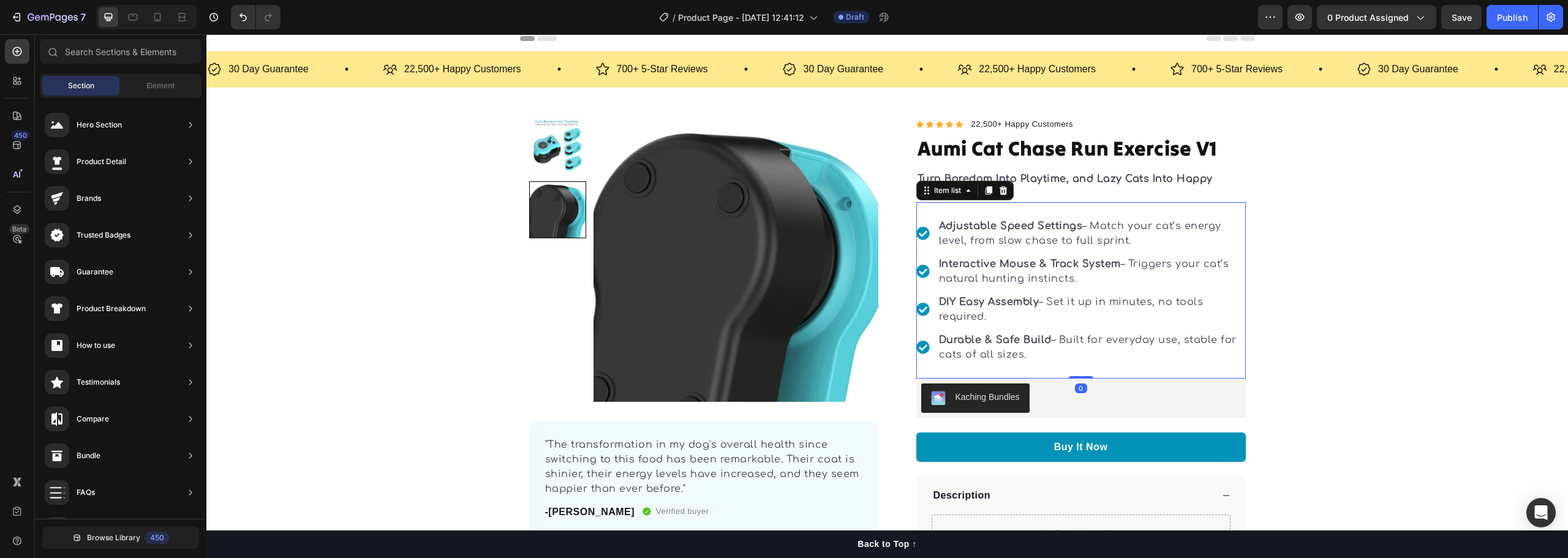
click at [1167, 205] on div "Adjustable Speed Settings – Match your cat’s energy level, from slow chase to f…" at bounding box center [1081, 289] width 330 height 176
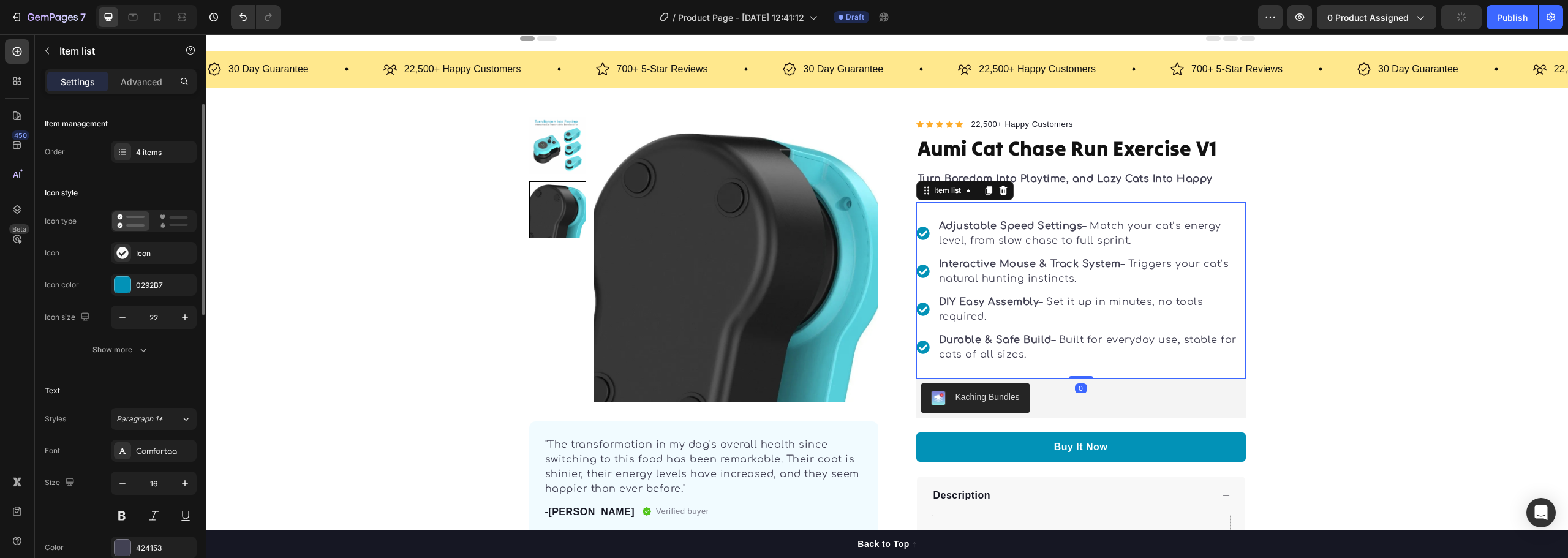
click at [53, 146] on div "Order" at bounding box center [54, 152] width 20 height 11
click at [53, 156] on div "Order" at bounding box center [54, 152] width 20 height 11
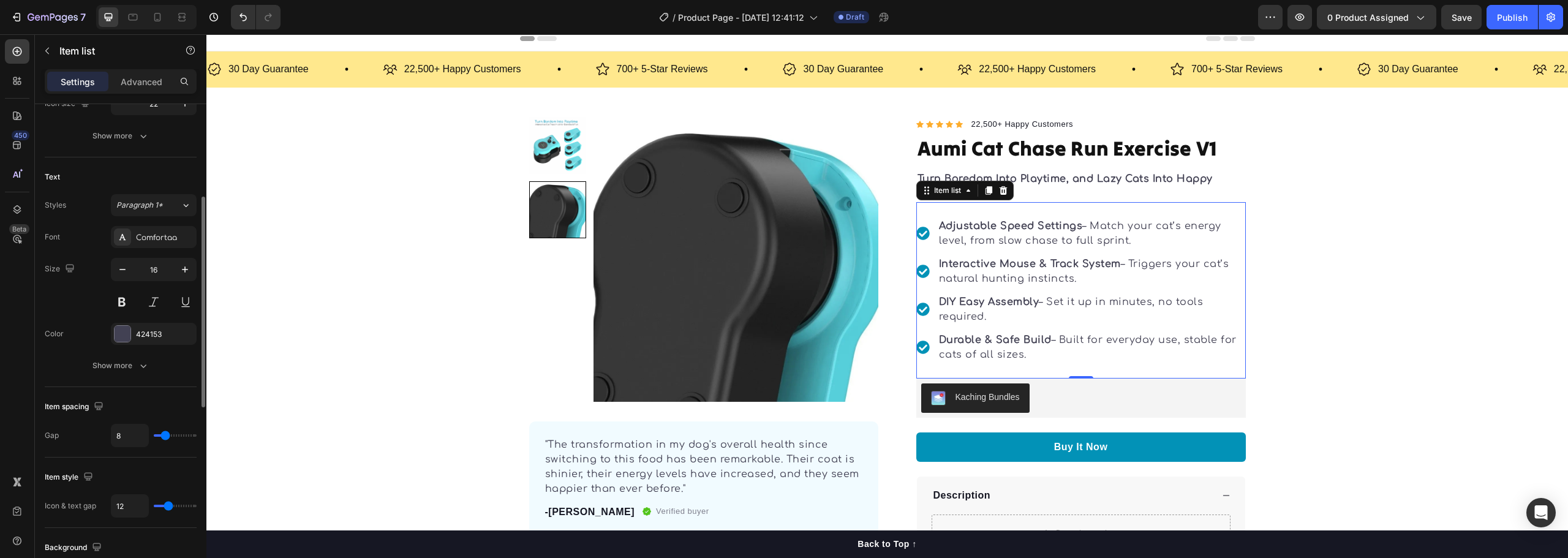
scroll to position [30, 0]
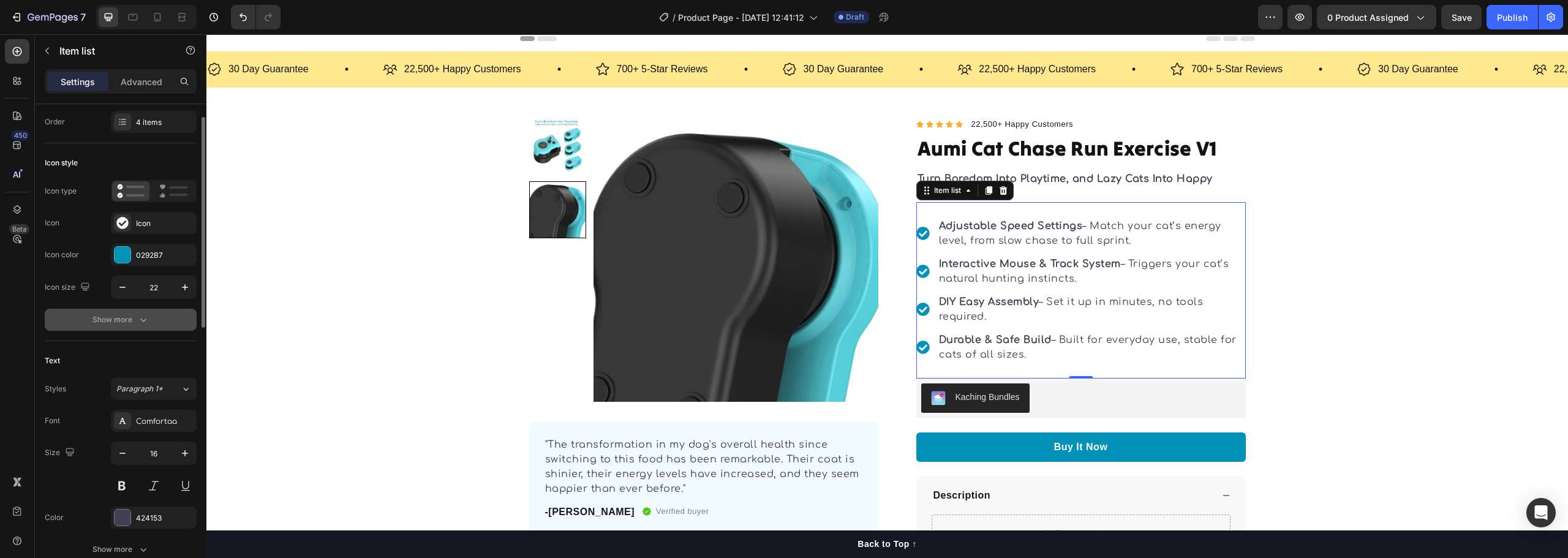
click at [132, 321] on div "Show more" at bounding box center [121, 320] width 57 height 12
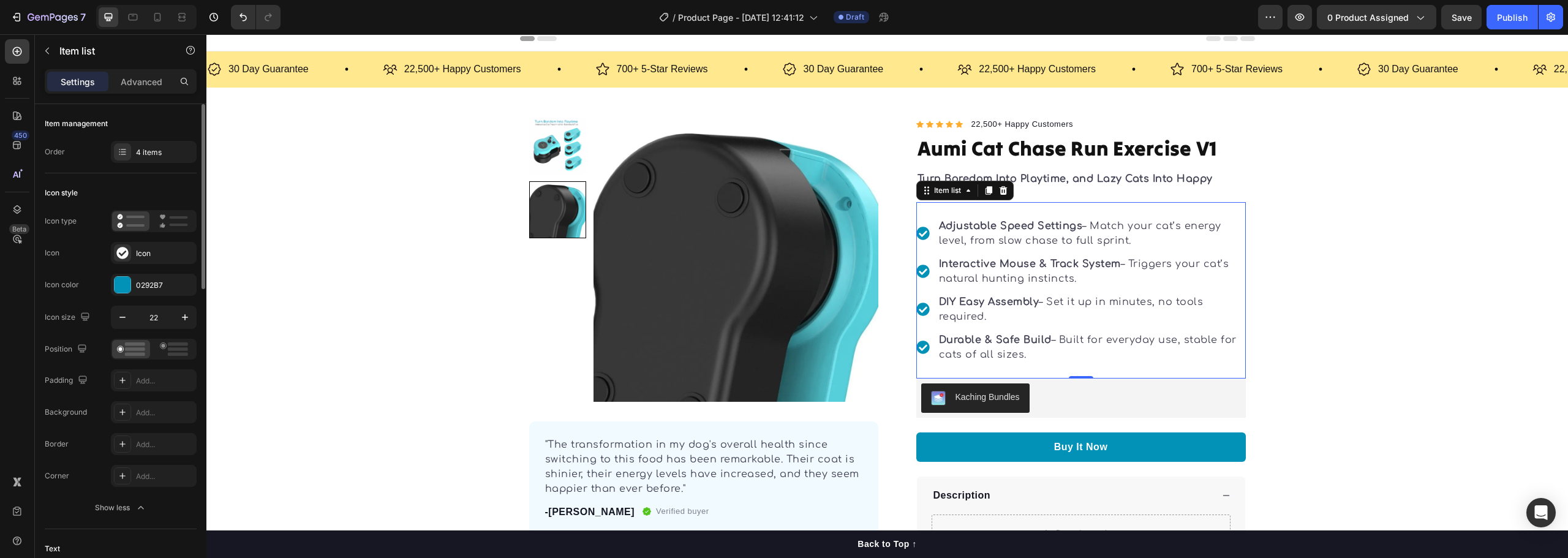
click at [54, 154] on div "Order" at bounding box center [54, 152] width 20 height 11
click at [142, 159] on div "4 items" at bounding box center [154, 151] width 86 height 22
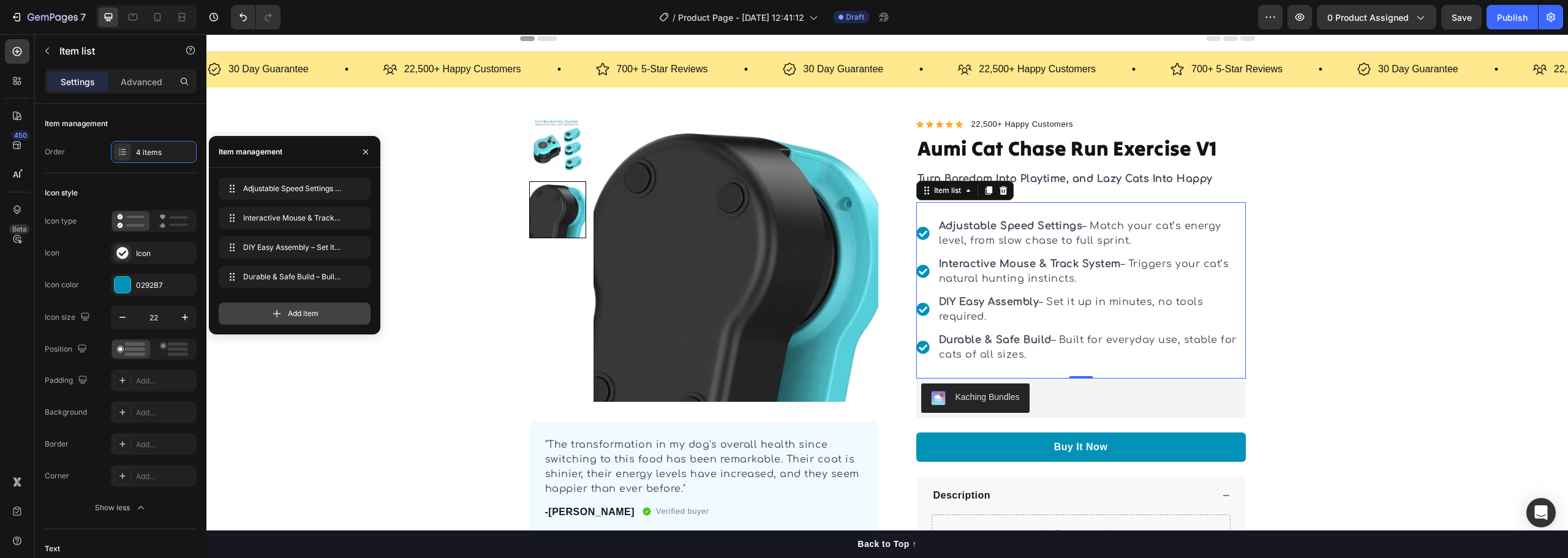
click at [296, 315] on span "Add item" at bounding box center [303, 314] width 30 height 11
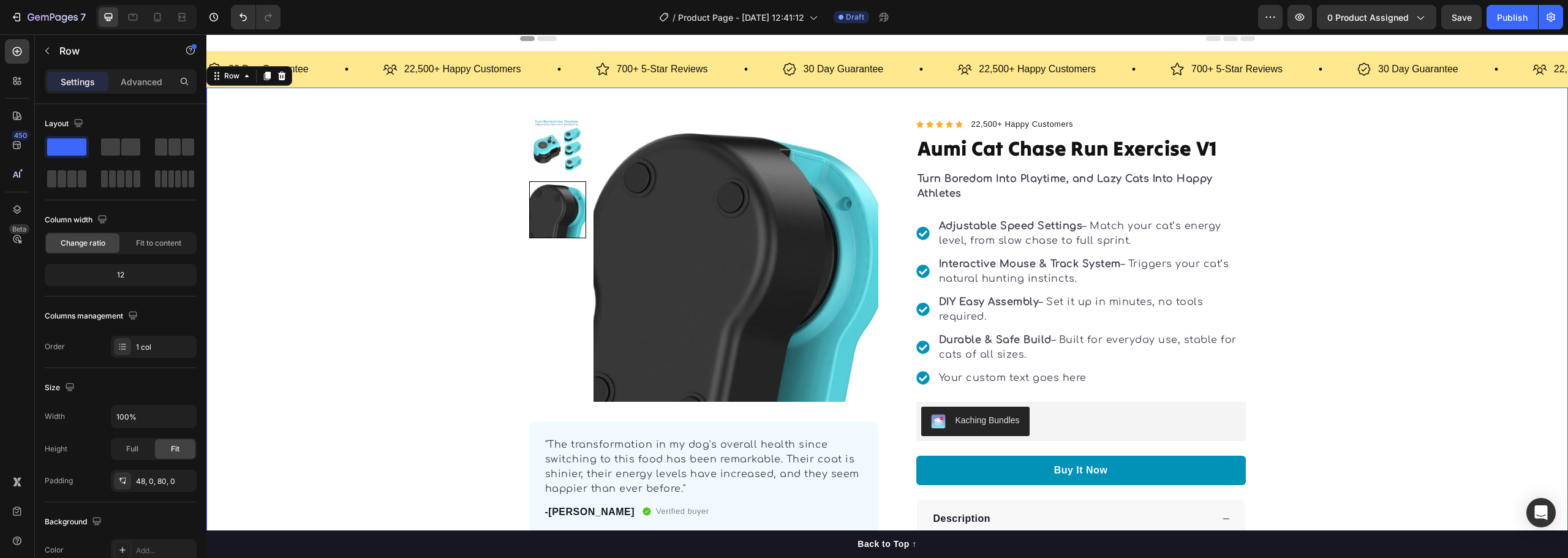
click at [1401, 362] on div "Product Images "The transformation in my dog's overall health since switching t…" at bounding box center [887, 374] width 1362 height 515
click at [1027, 379] on div "Your custom text goes here" at bounding box center [1091, 377] width 308 height 18
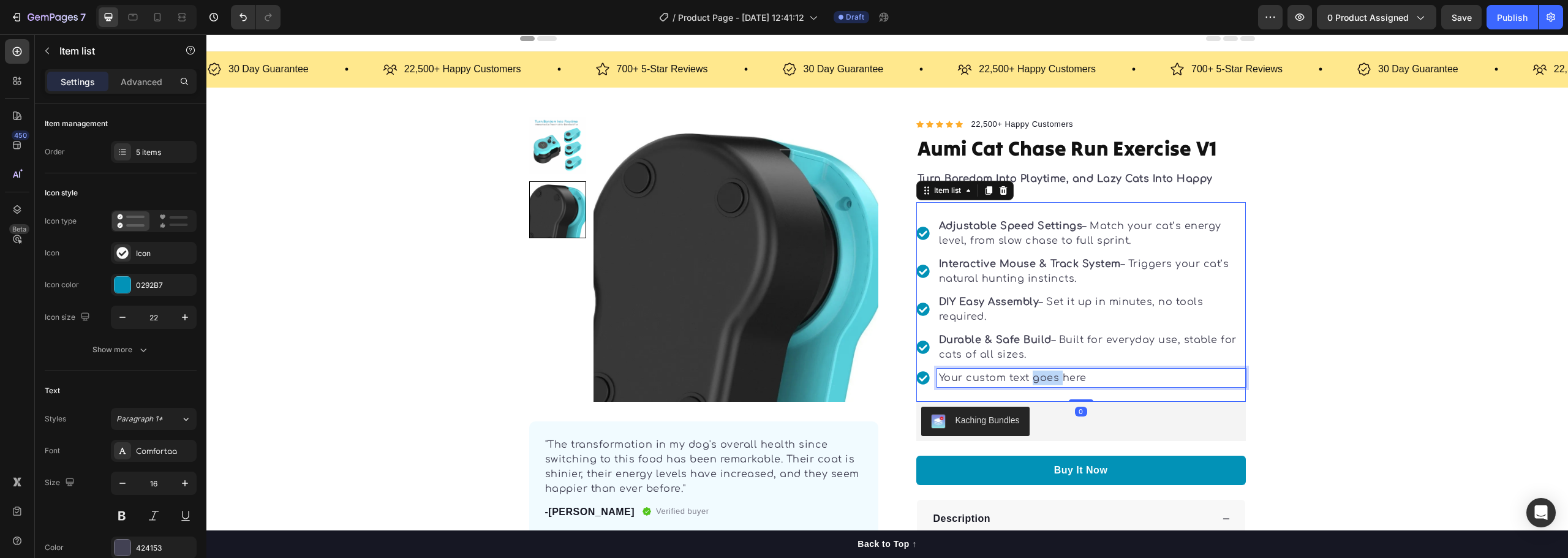
click at [1027, 379] on div "Your custom text goes here" at bounding box center [1091, 377] width 308 height 18
click at [1027, 379] on p "Your custom text goes here" at bounding box center [1092, 378] width 305 height 15
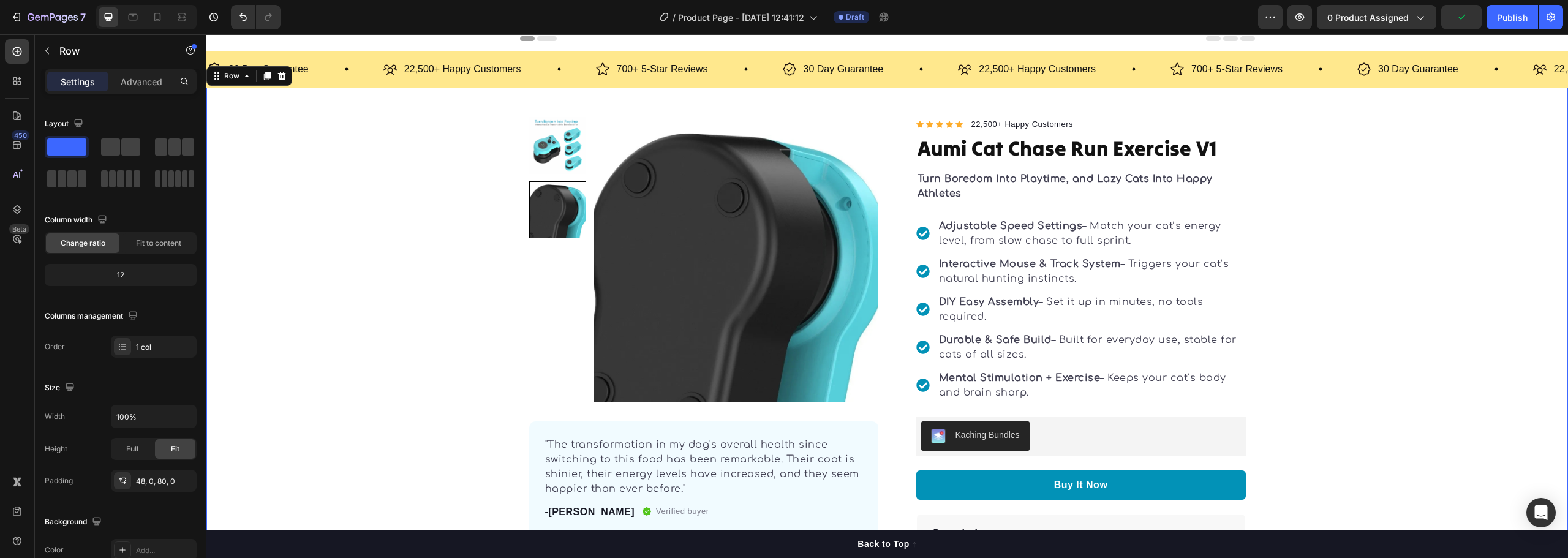
click at [1358, 391] on div "Product Images "The transformation in my dog's overall health since switching t…" at bounding box center [887, 382] width 1362 height 530
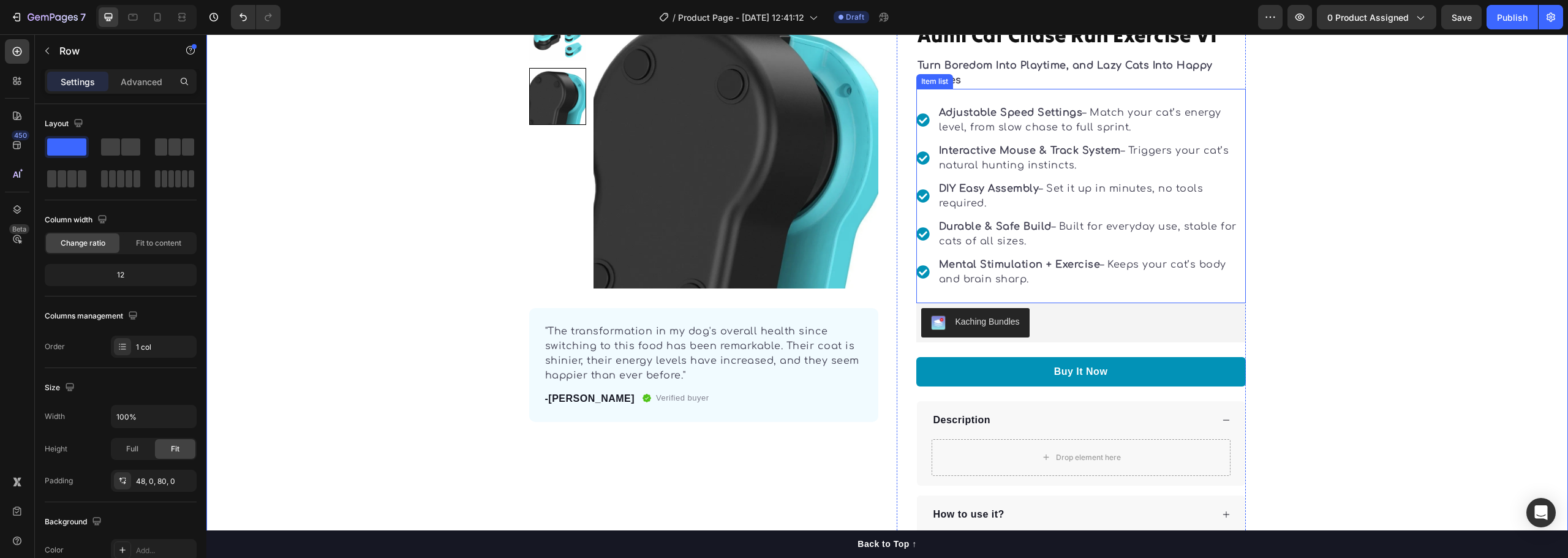
scroll to position [123, 0]
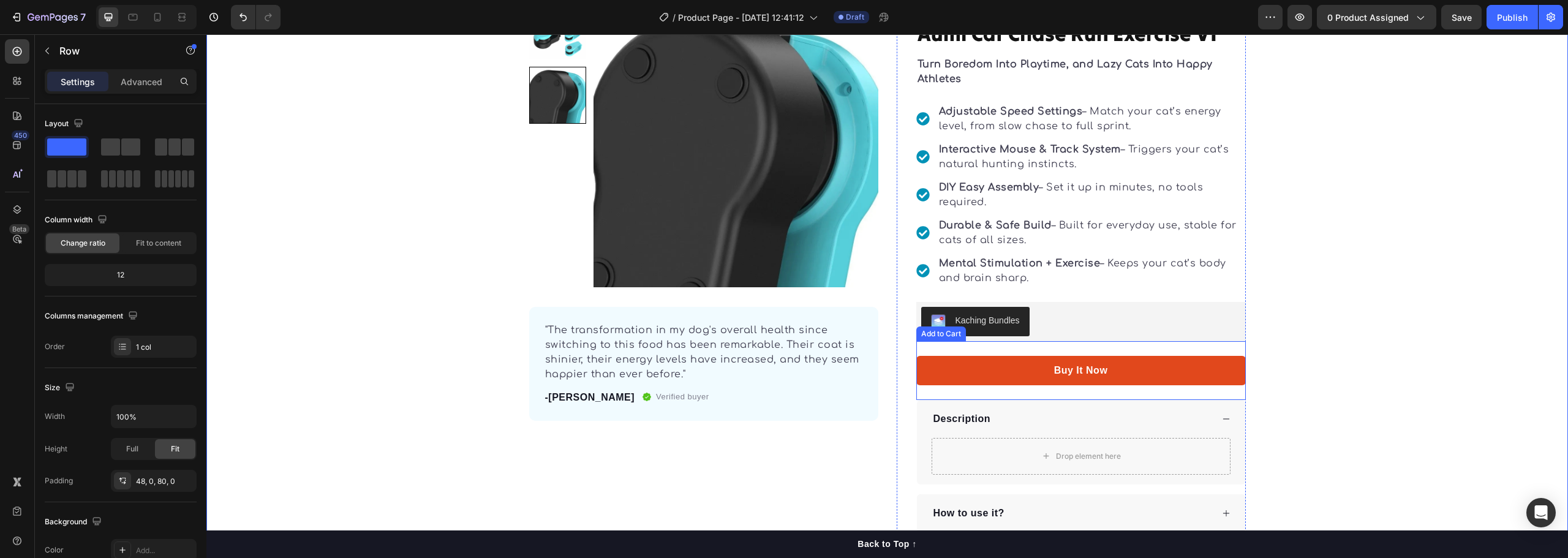
click at [1133, 369] on button "Buy It Now" at bounding box center [1081, 369] width 330 height 29
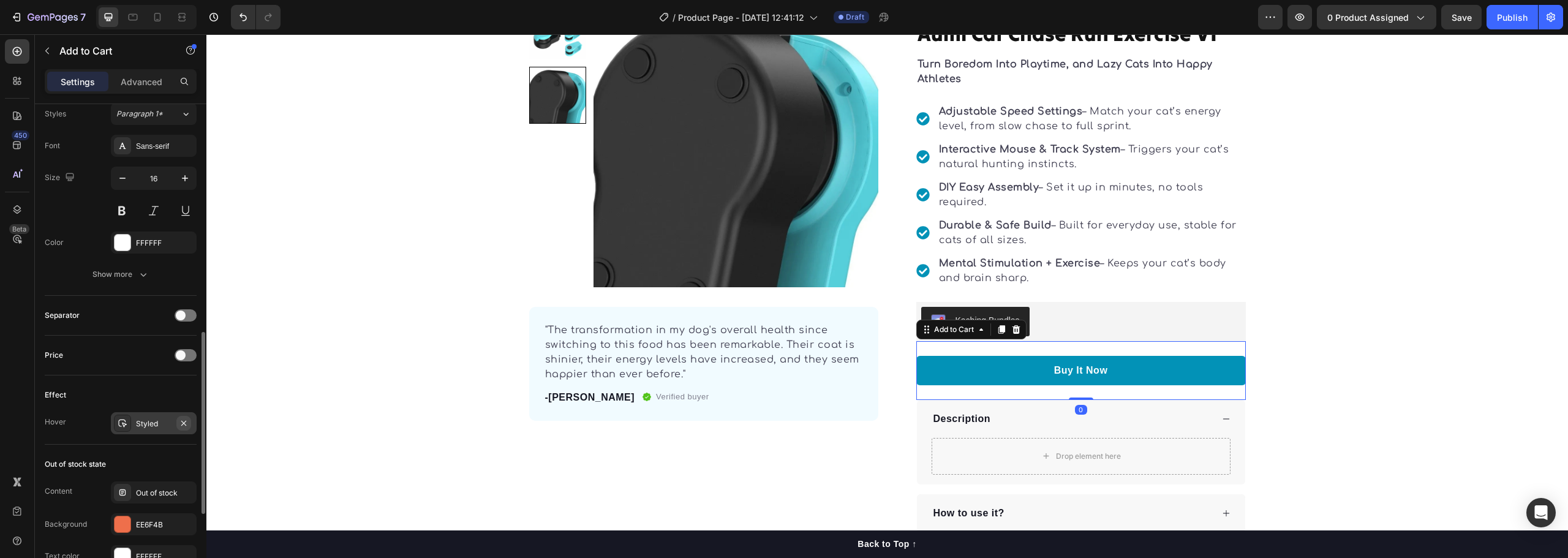
scroll to position [674, 0]
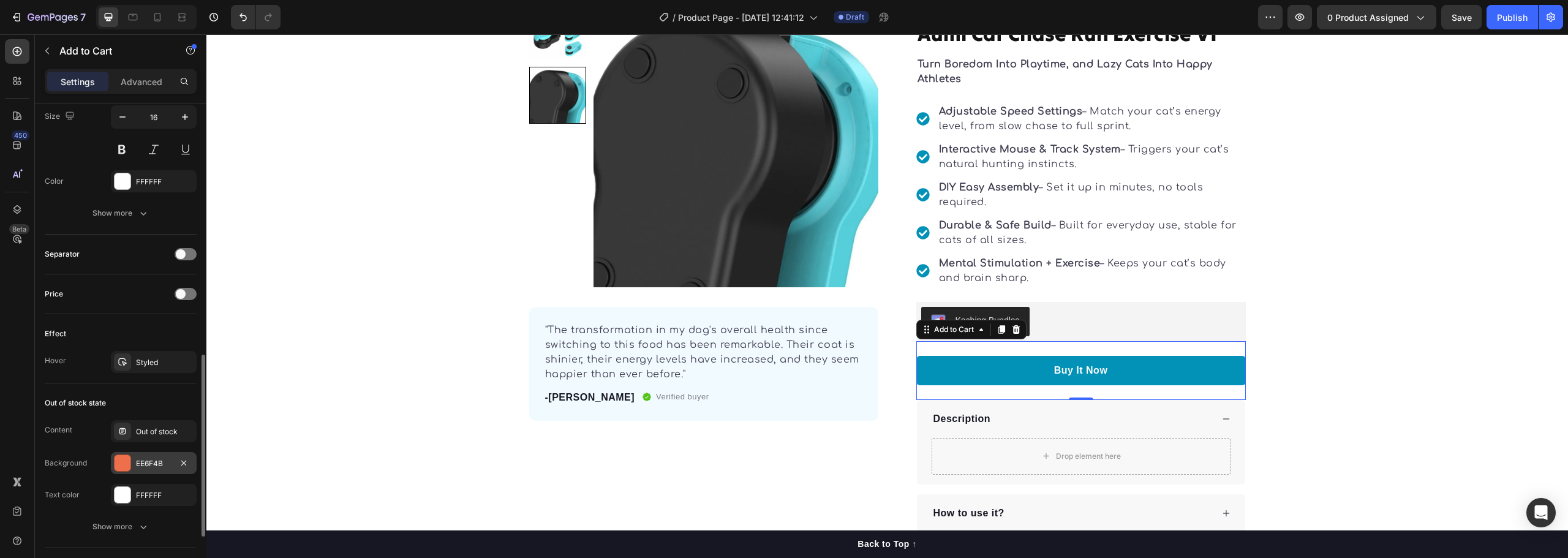
click at [128, 465] on div at bounding box center [122, 463] width 16 height 16
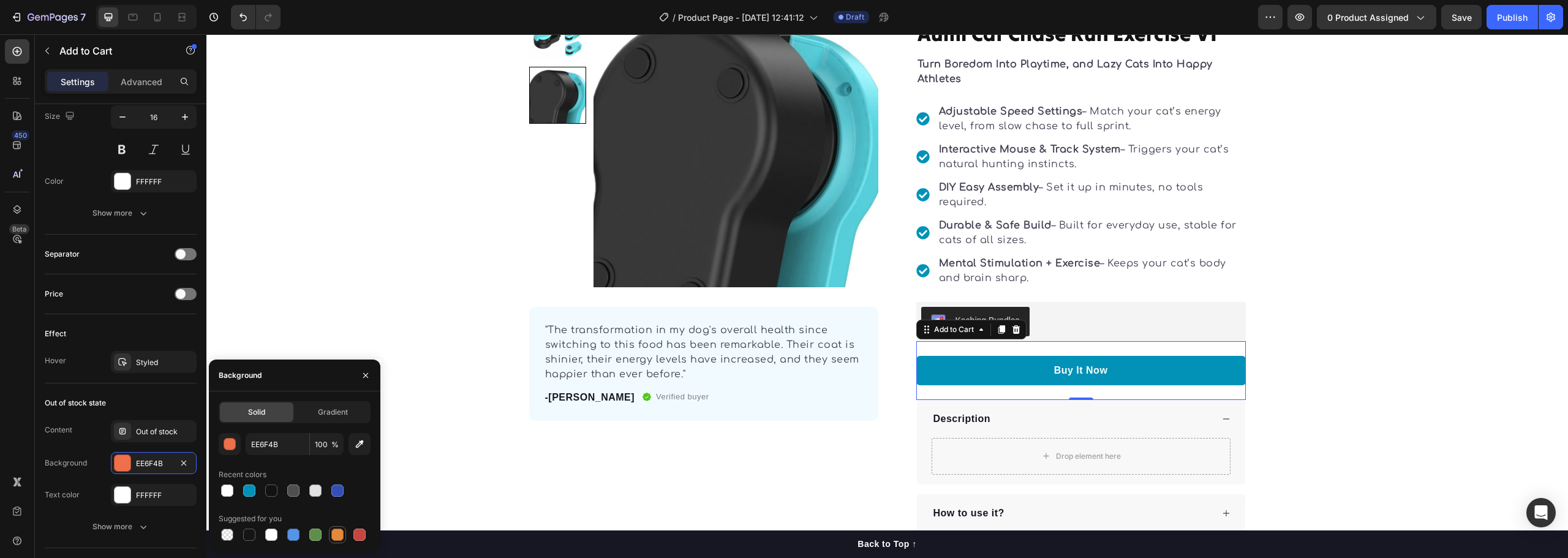
click at [334, 534] on div at bounding box center [337, 534] width 12 height 12
type input "E4893A"
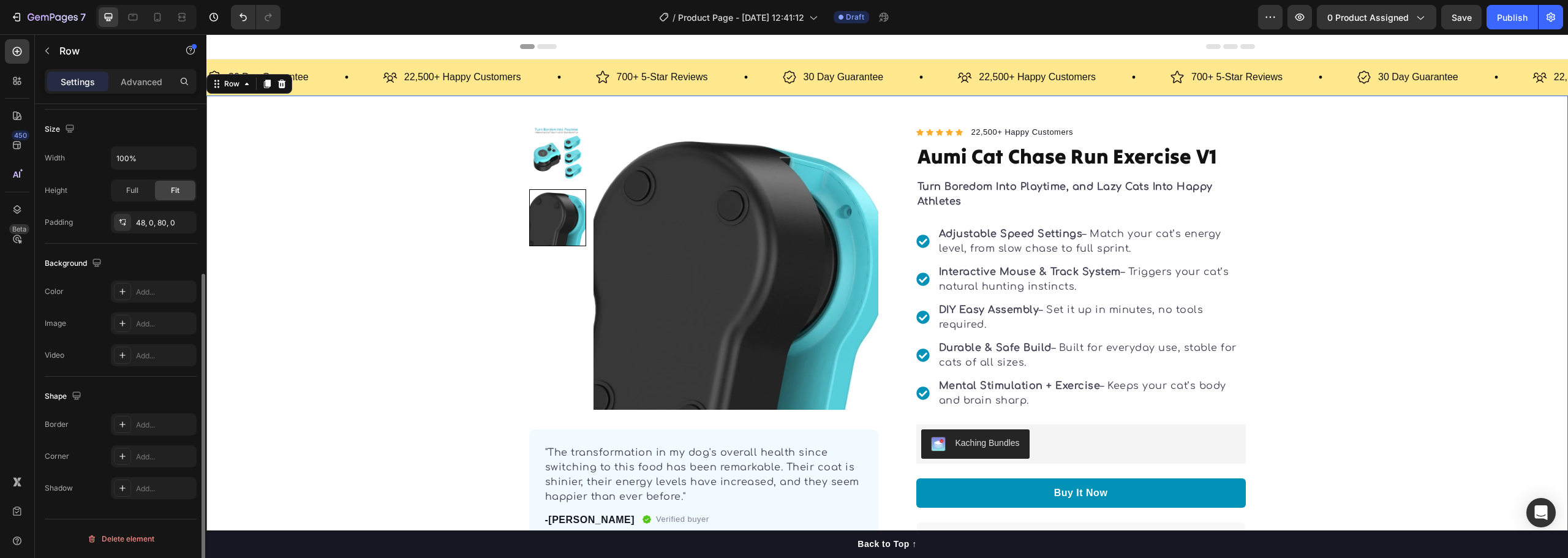
scroll to position [0, 0]
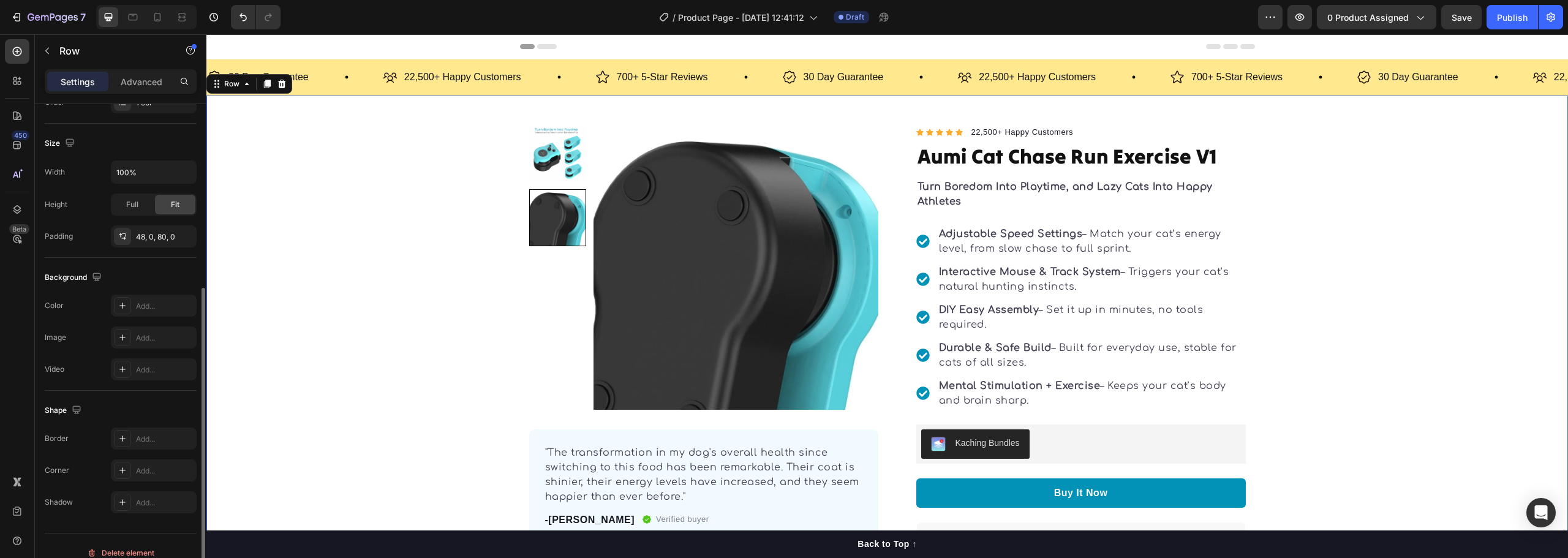
click at [1388, 304] on div "Product Images "The transformation in my dog's overall health since switching t…" at bounding box center [887, 390] width 1362 height 530
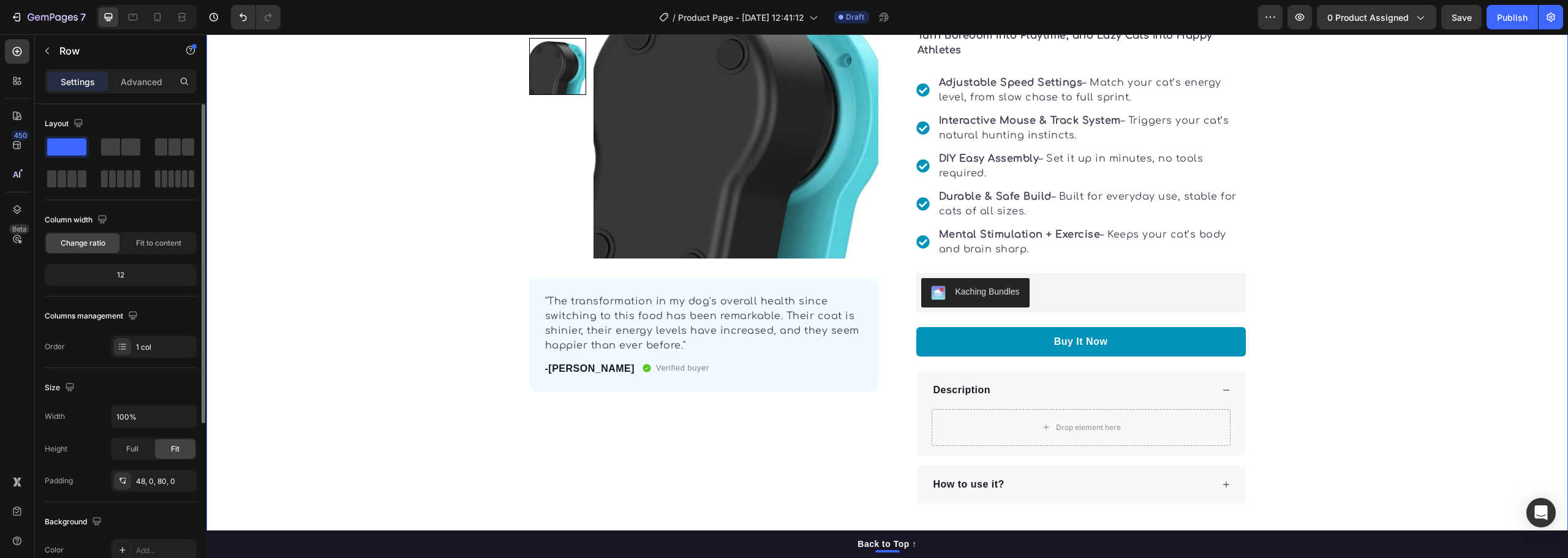
scroll to position [245, 0]
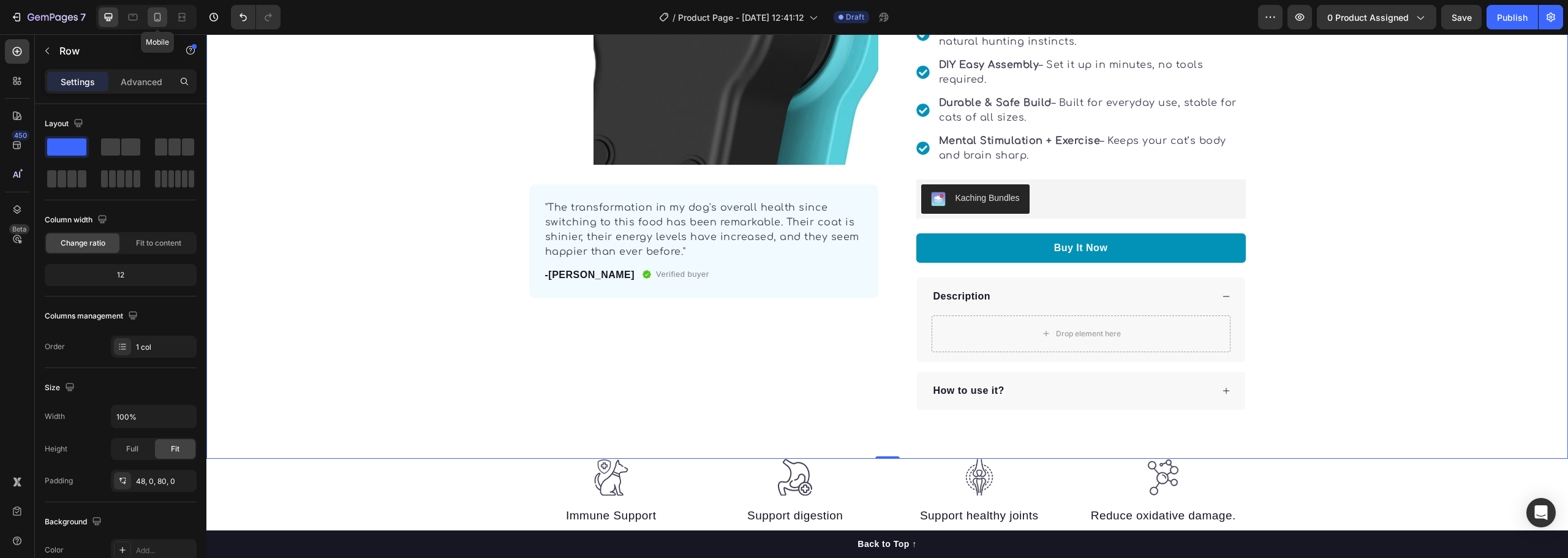
click at [157, 26] on div at bounding box center [157, 17] width 20 height 20
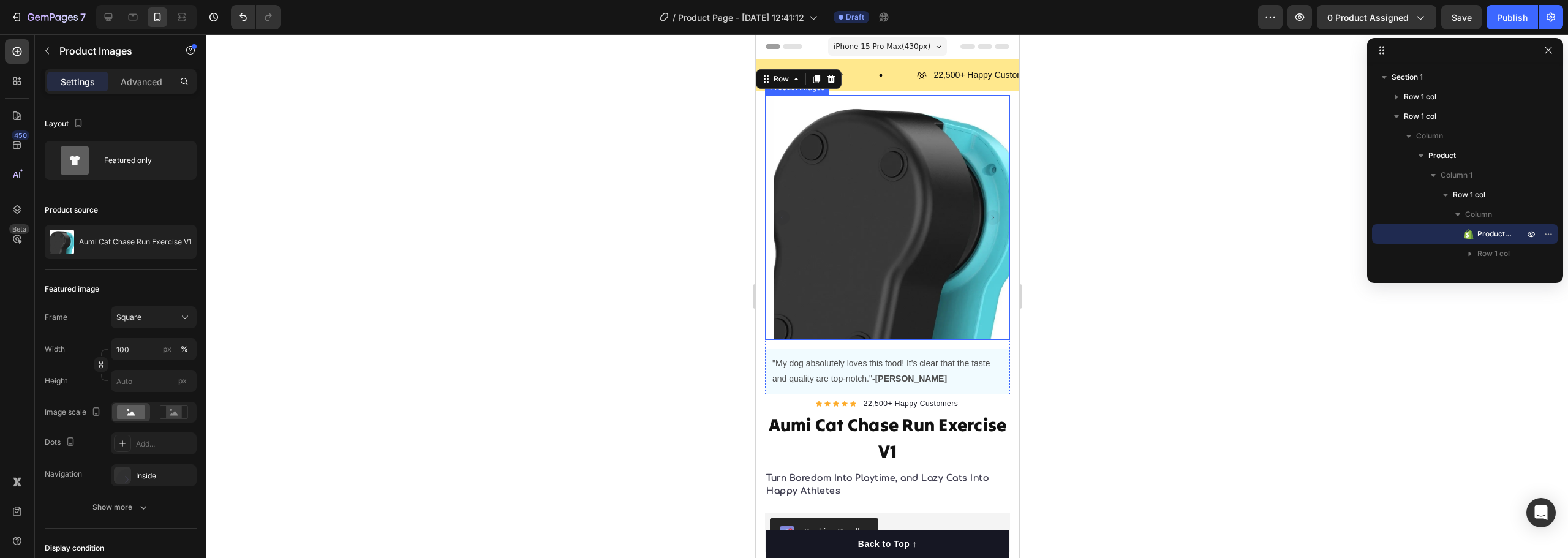
click at [910, 224] on img at bounding box center [897, 218] width 245 height 245
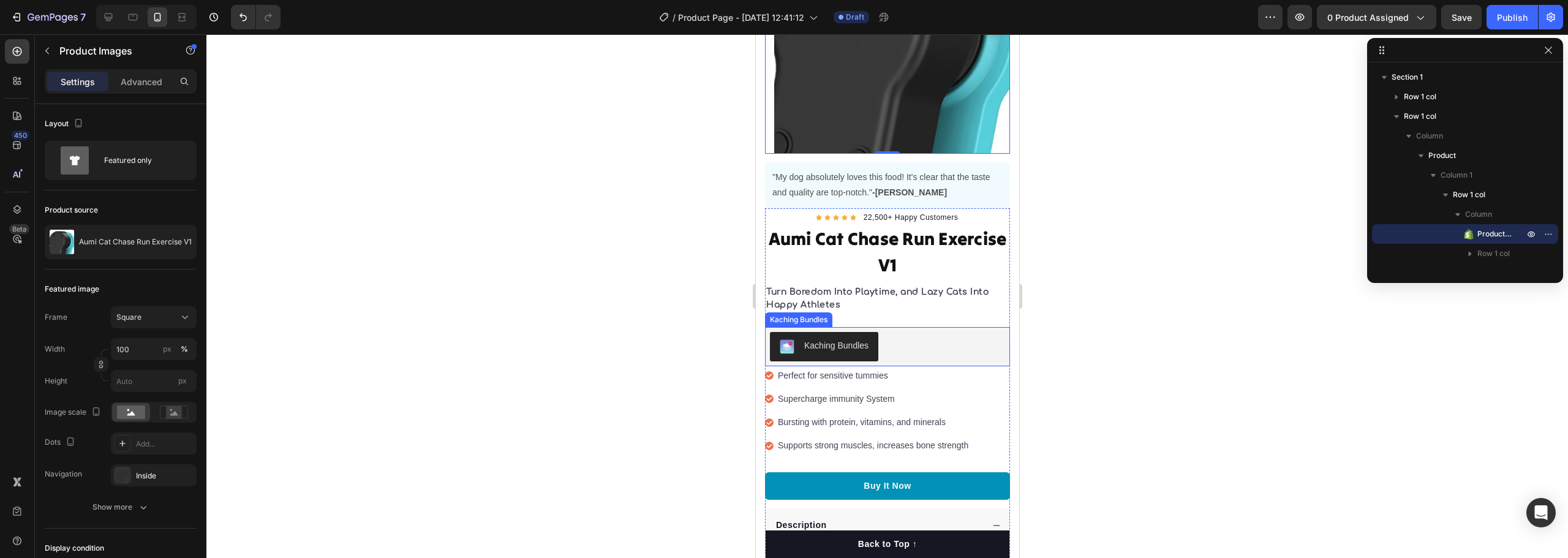
scroll to position [245, 0]
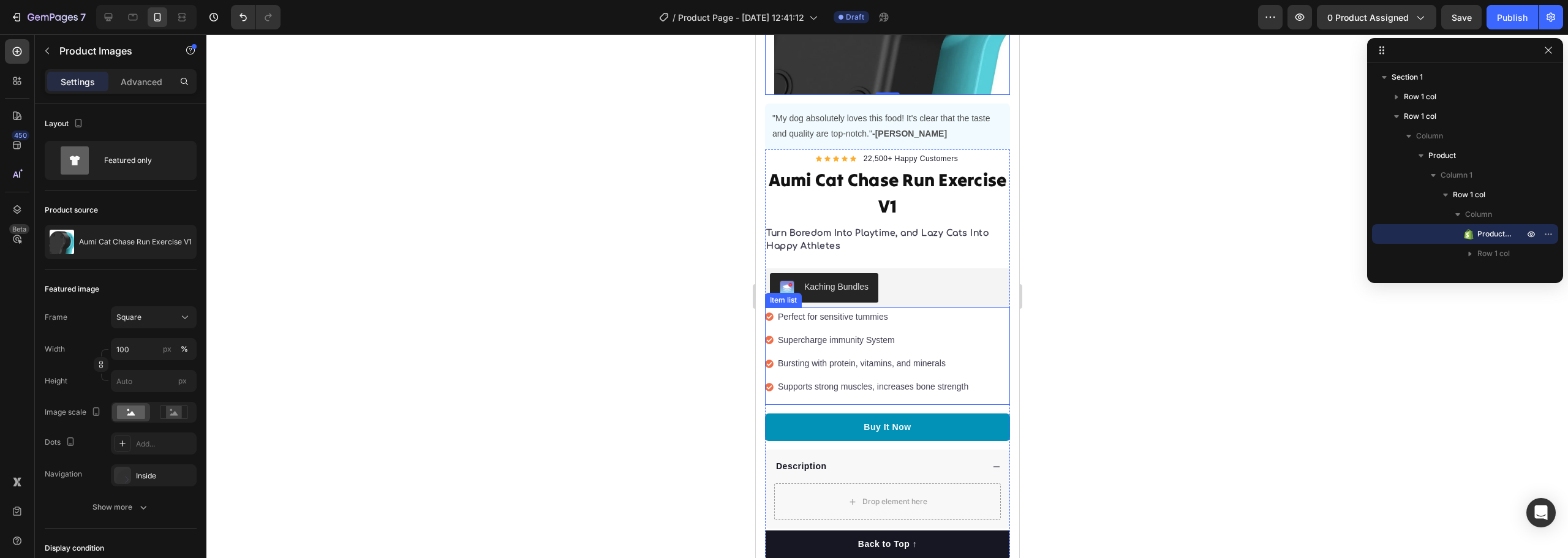
click at [862, 379] on p "Supports strong muscles, increases bone strength" at bounding box center [872, 386] width 190 height 15
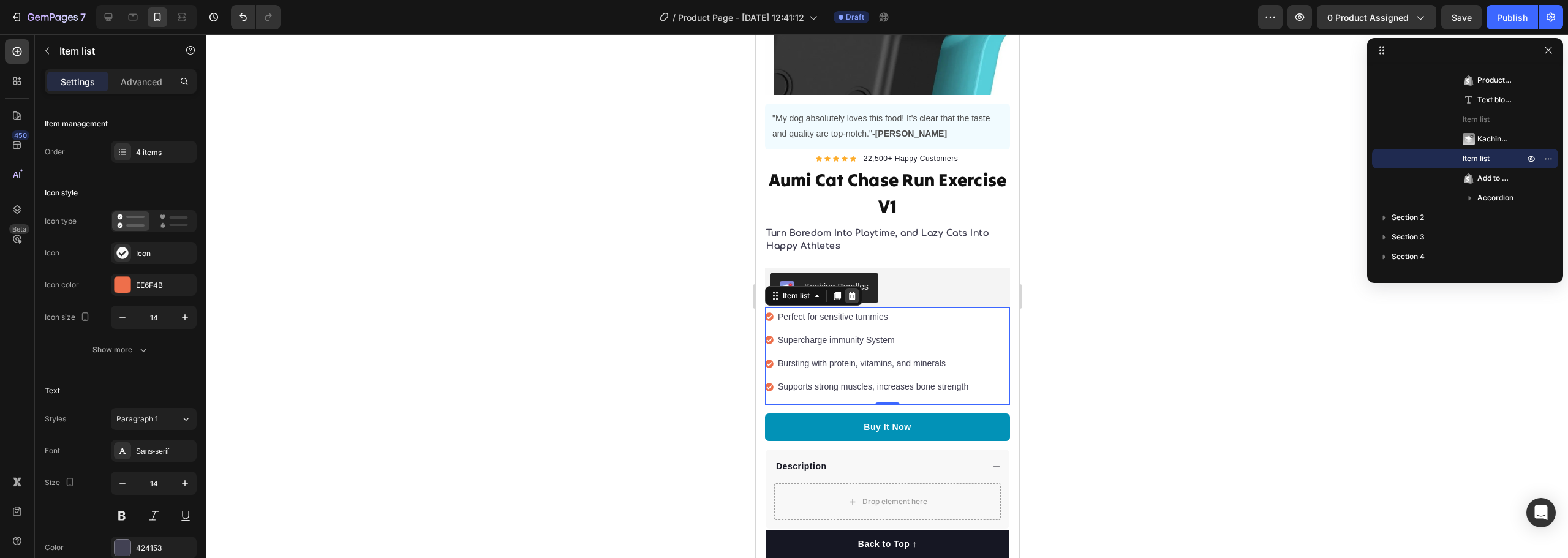
click at [856, 291] on icon at bounding box center [851, 296] width 9 height 9
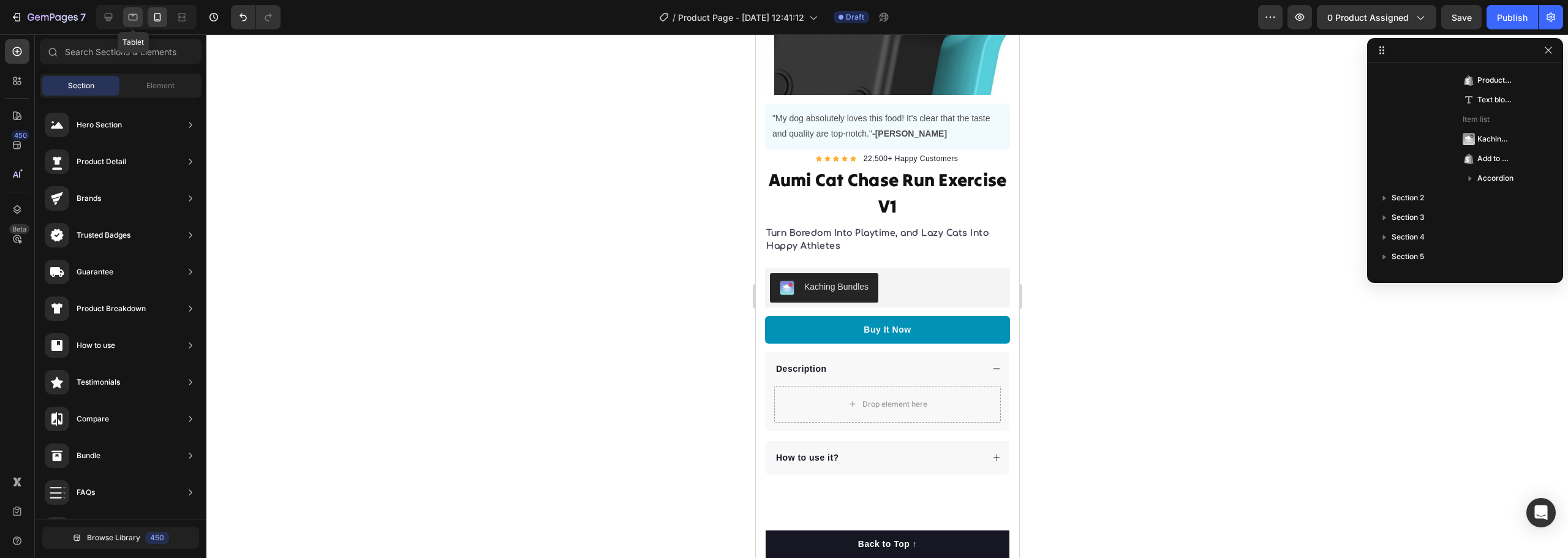
click at [126, 22] on div at bounding box center [133, 17] width 20 height 20
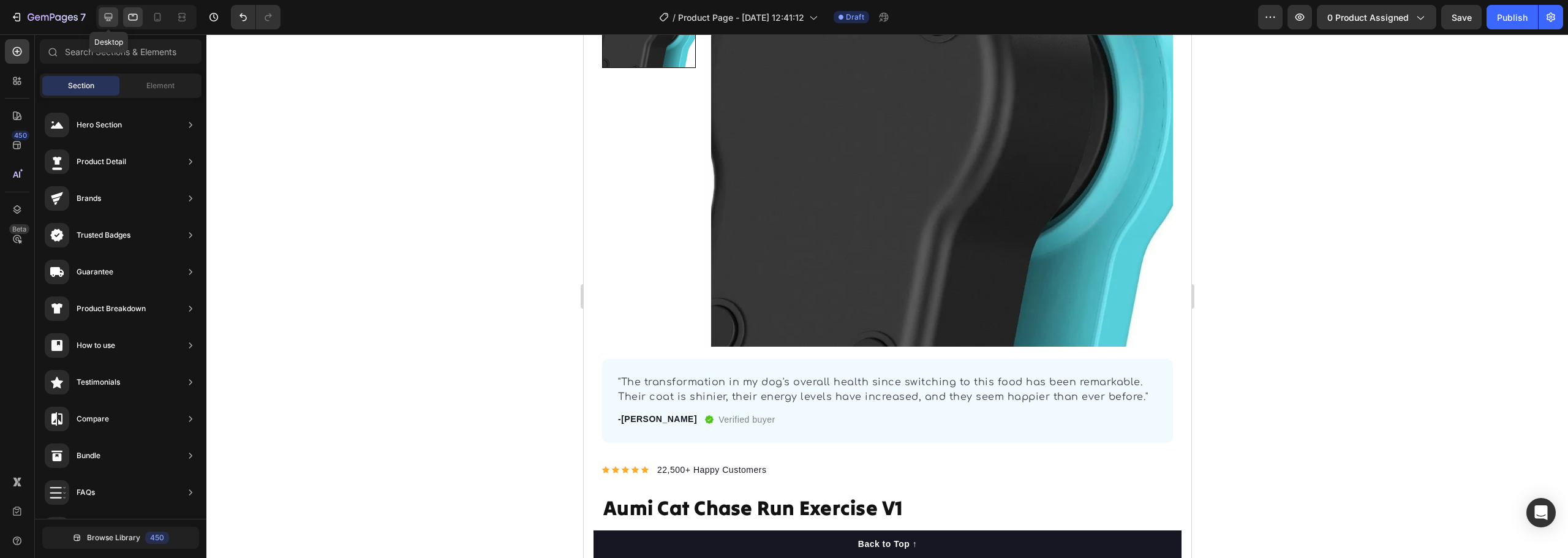
click at [109, 22] on icon at bounding box center [108, 17] width 12 height 12
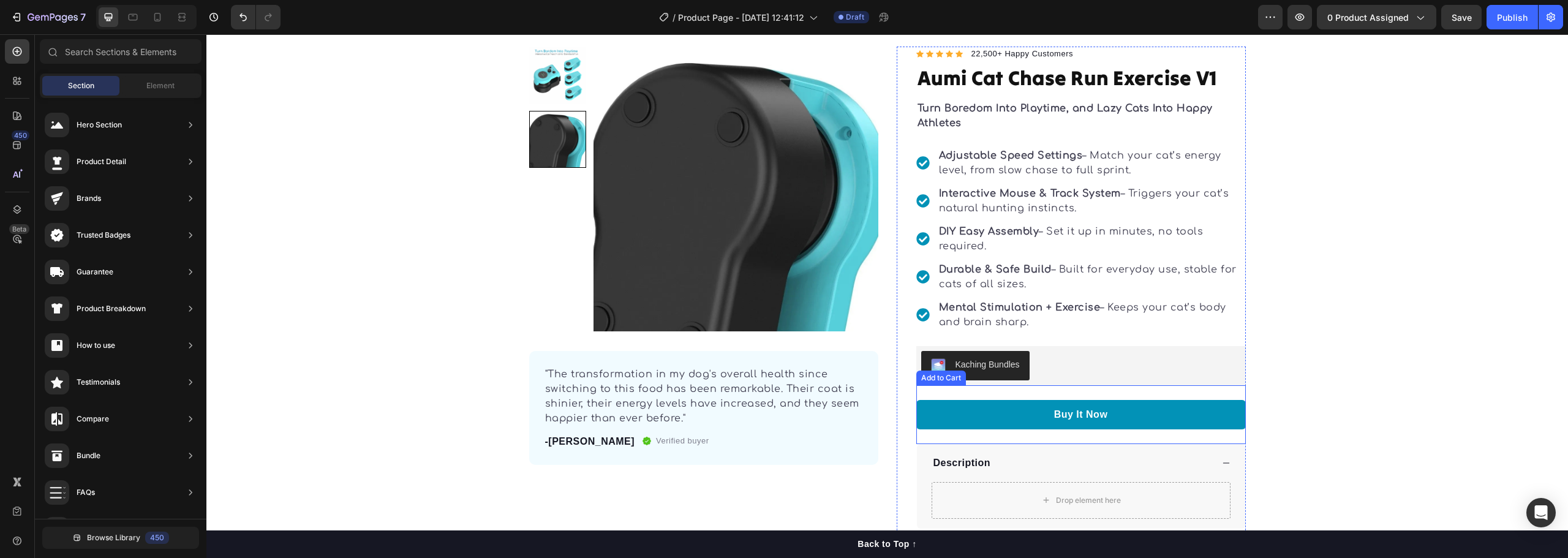
scroll to position [61, 0]
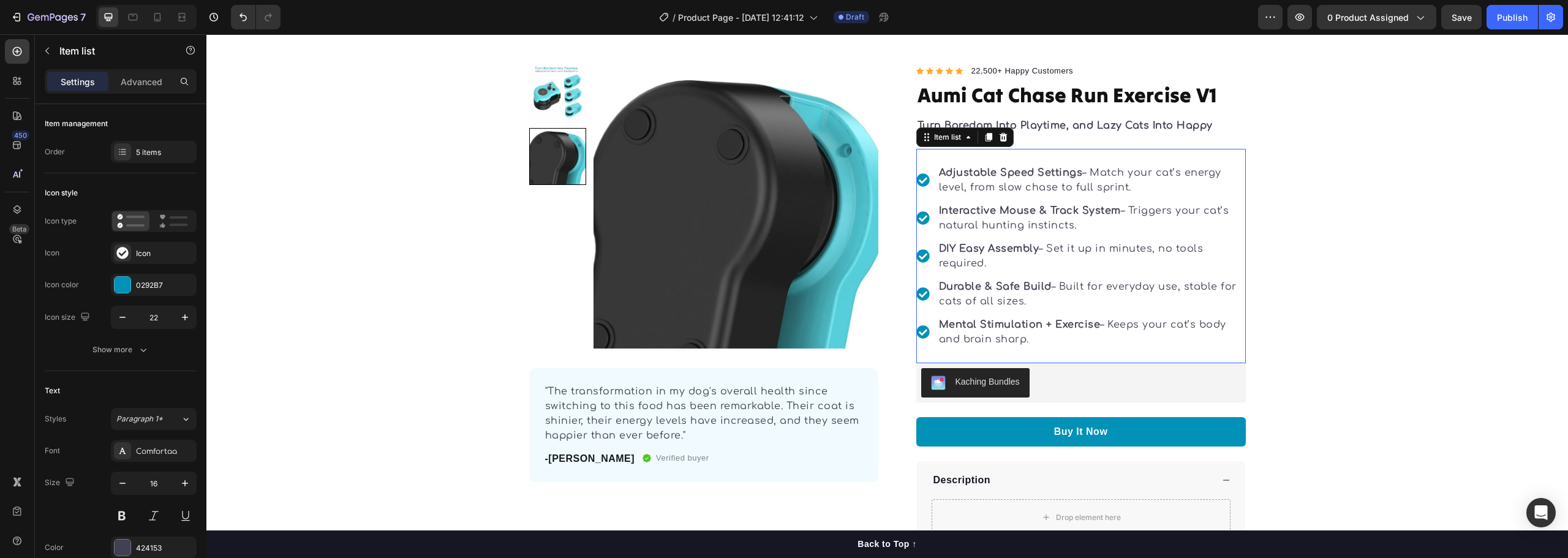
click at [1072, 285] on p "Durable & Safe Build – Built for everyday use, stable for cats of all sizes." at bounding box center [1092, 293] width 305 height 29
click at [140, 79] on p "Advanced" at bounding box center [141, 82] width 41 height 13
type input "100%"
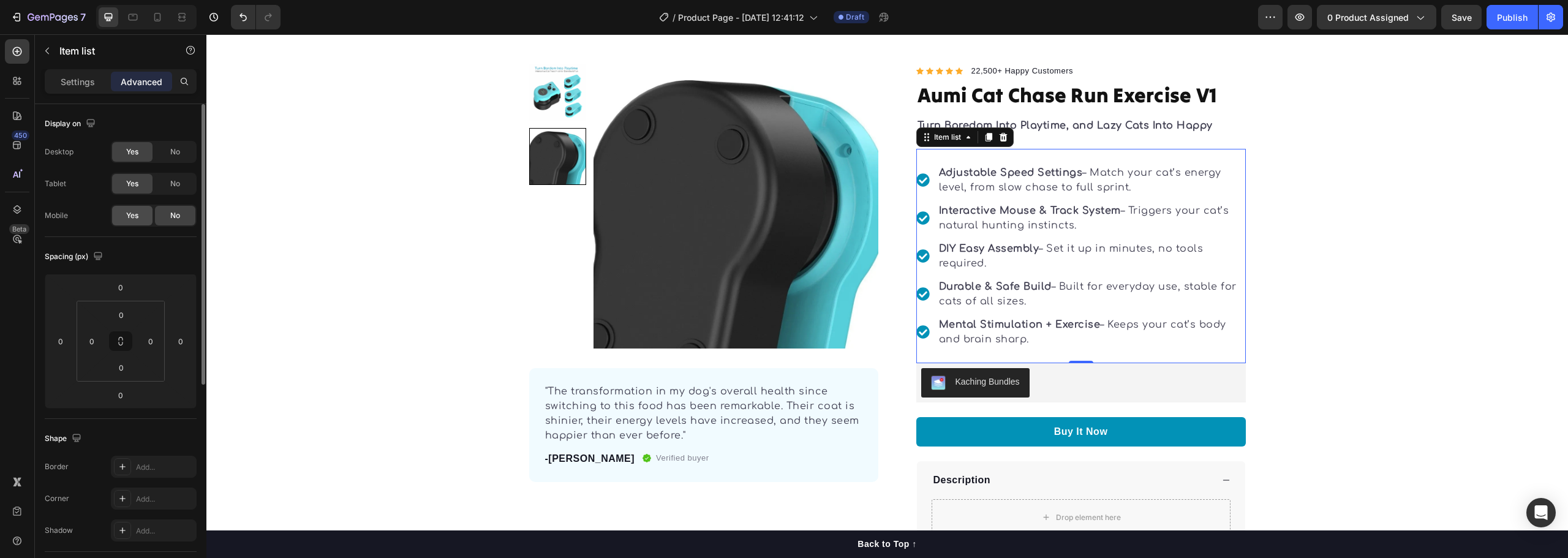
click at [132, 212] on span "Yes" at bounding box center [132, 216] width 12 height 11
click at [157, 20] on icon at bounding box center [157, 17] width 12 height 12
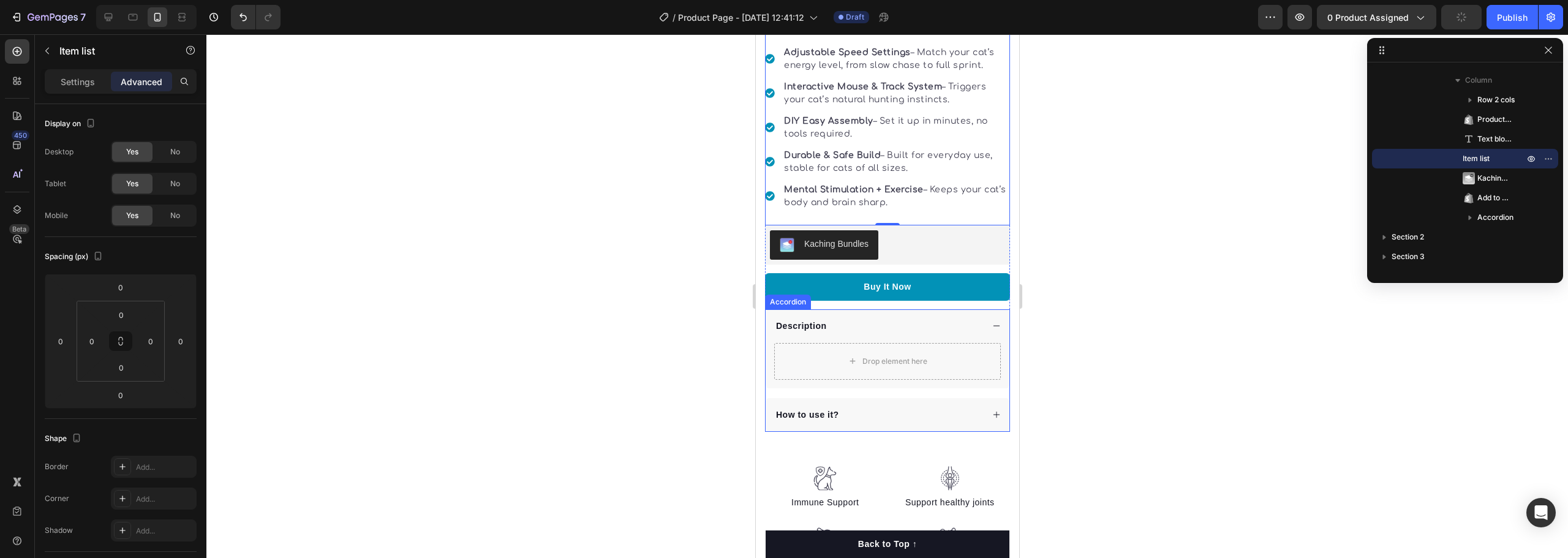
scroll to position [300, 0]
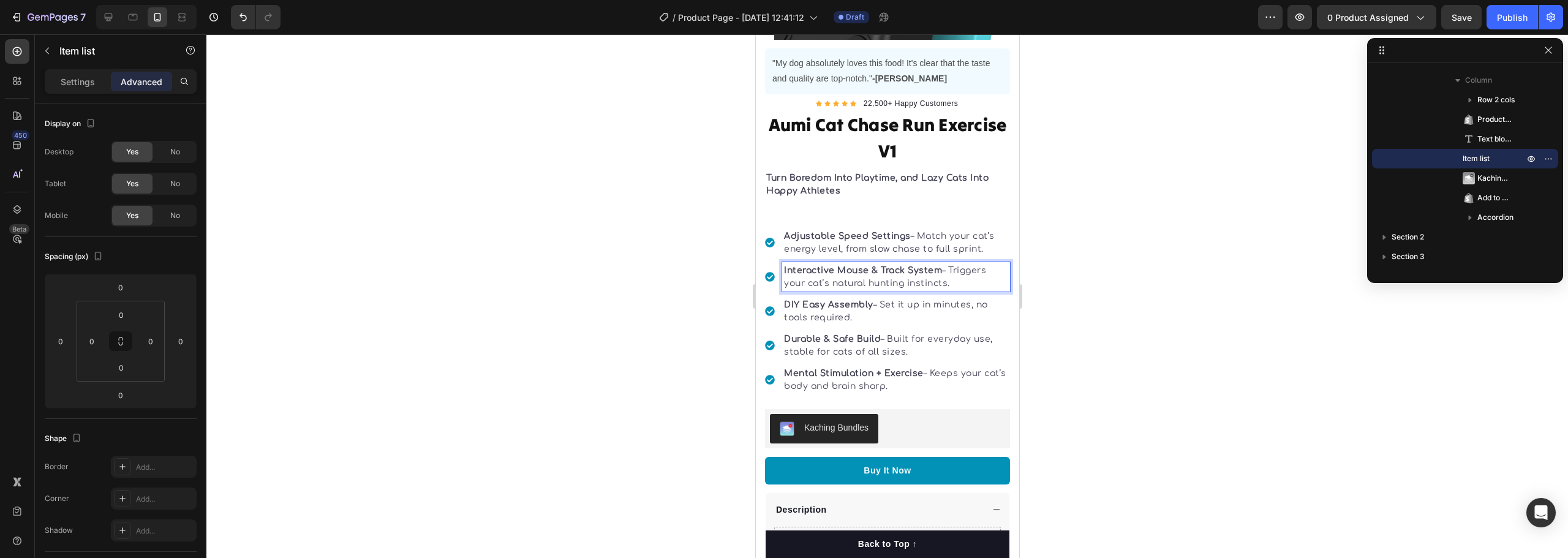
click at [1160, 327] on div at bounding box center [887, 296] width 1362 height 524
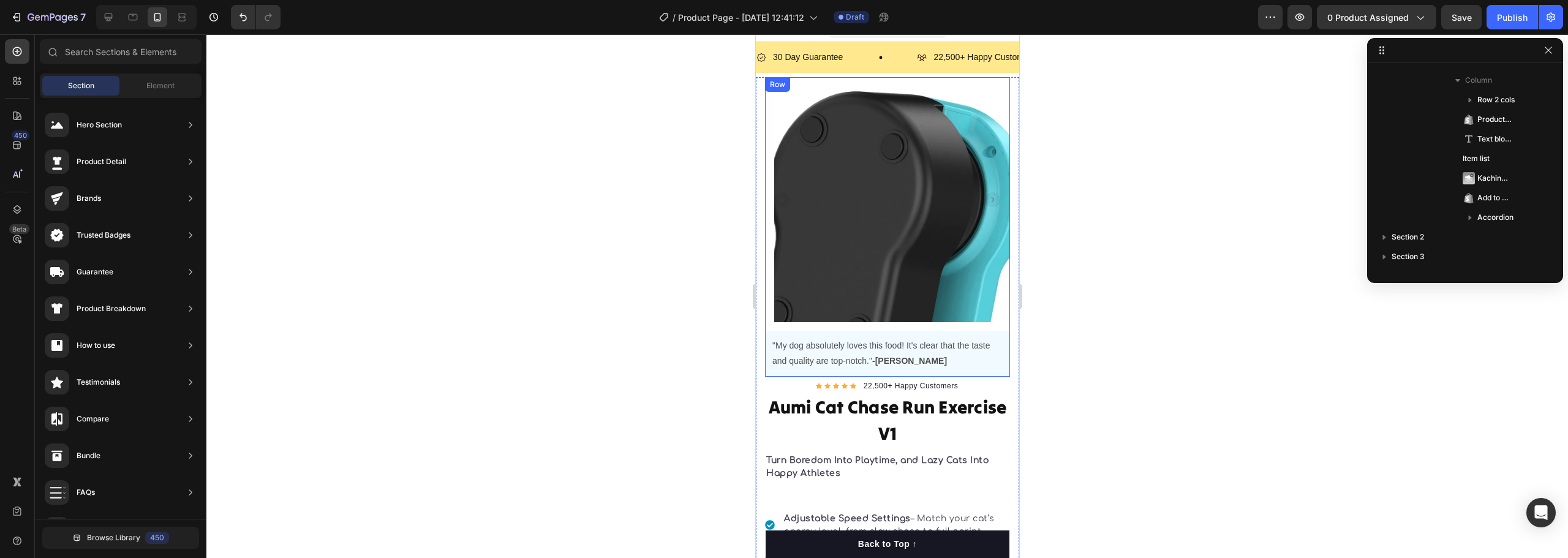
scroll to position [0, 0]
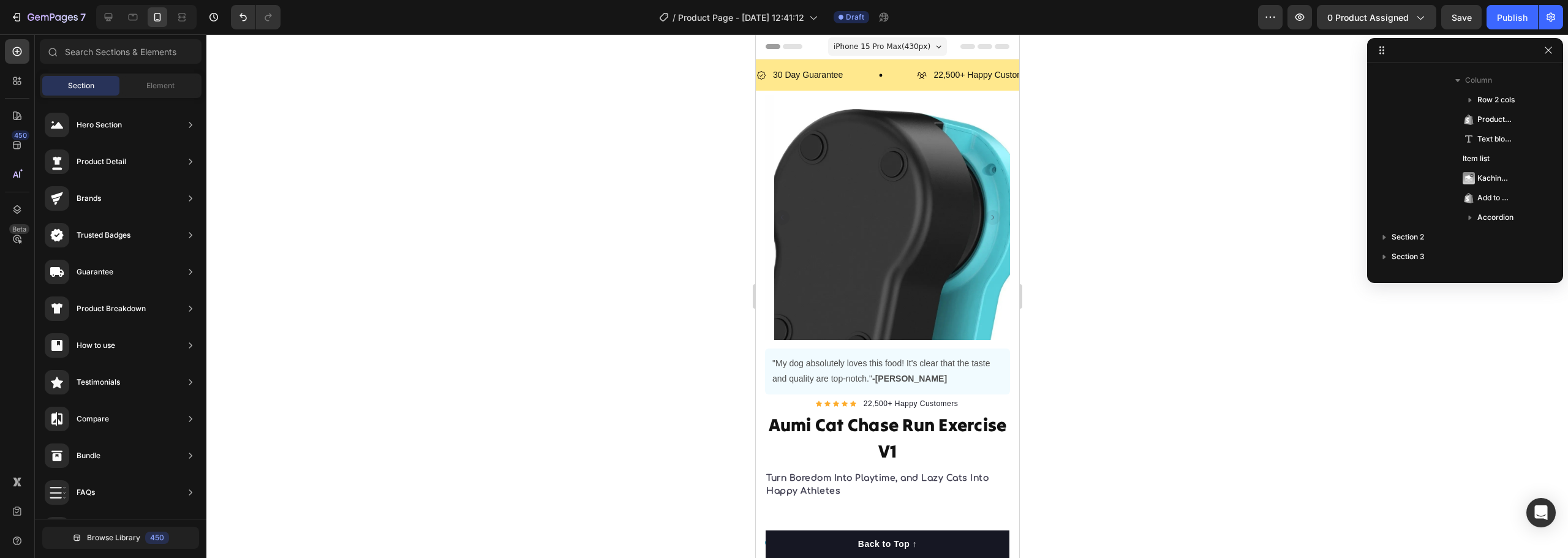
click at [842, 51] on span "iPhone 15 Pro Max ( 430 px)" at bounding box center [882, 46] width 97 height 12
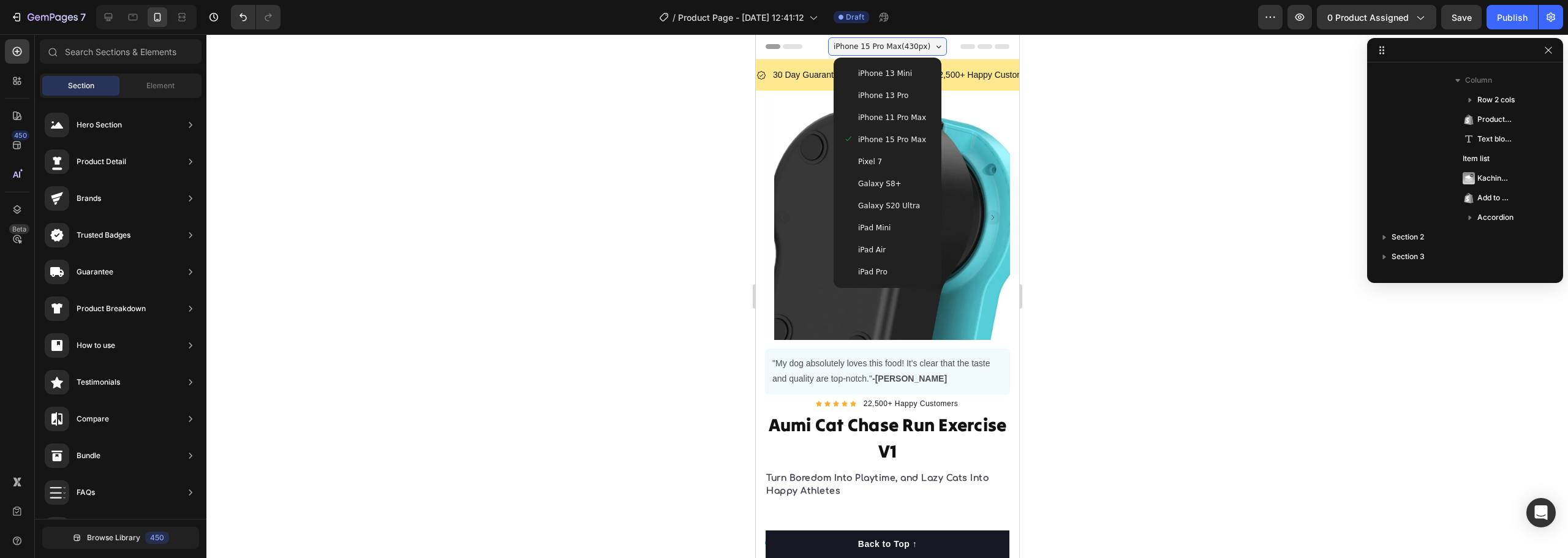
click at [906, 209] on div "Galaxy S20 Ultra" at bounding box center [887, 205] width 89 height 12
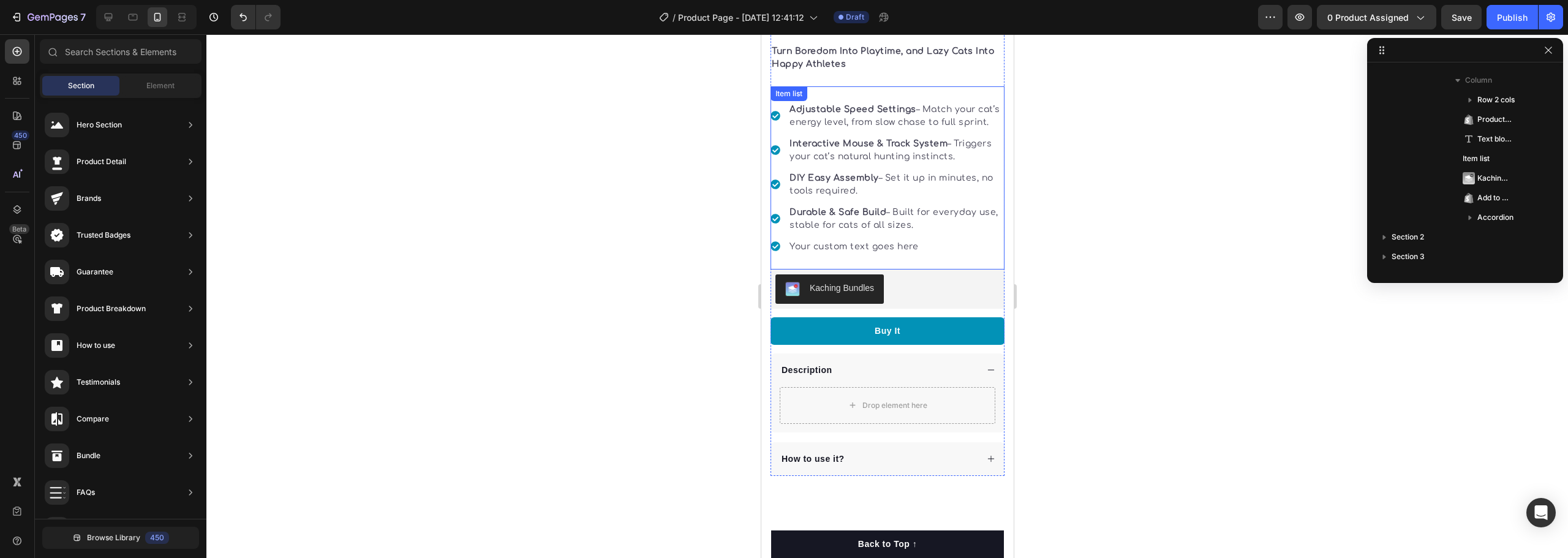
scroll to position [392, 0]
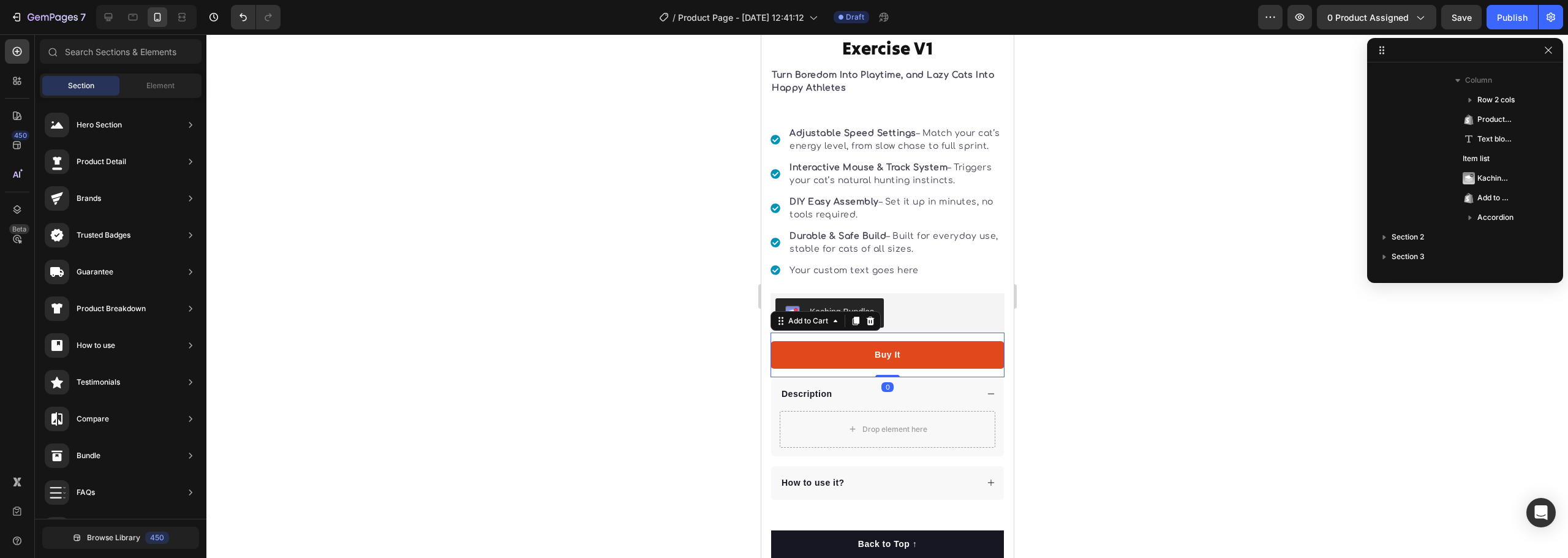
click at [909, 369] on button "Buy It" at bounding box center [887, 354] width 234 height 27
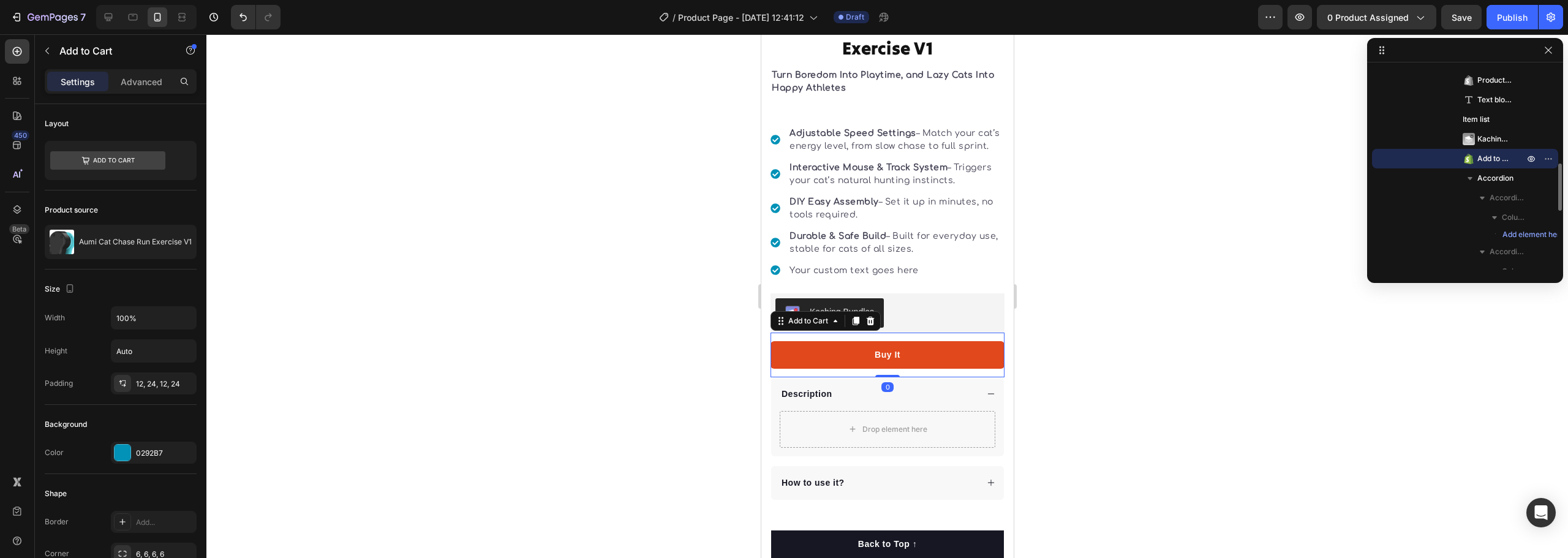
click at [909, 369] on button "Buy It" at bounding box center [887, 354] width 234 height 27
click at [904, 369] on button "Buy It" at bounding box center [887, 354] width 234 height 27
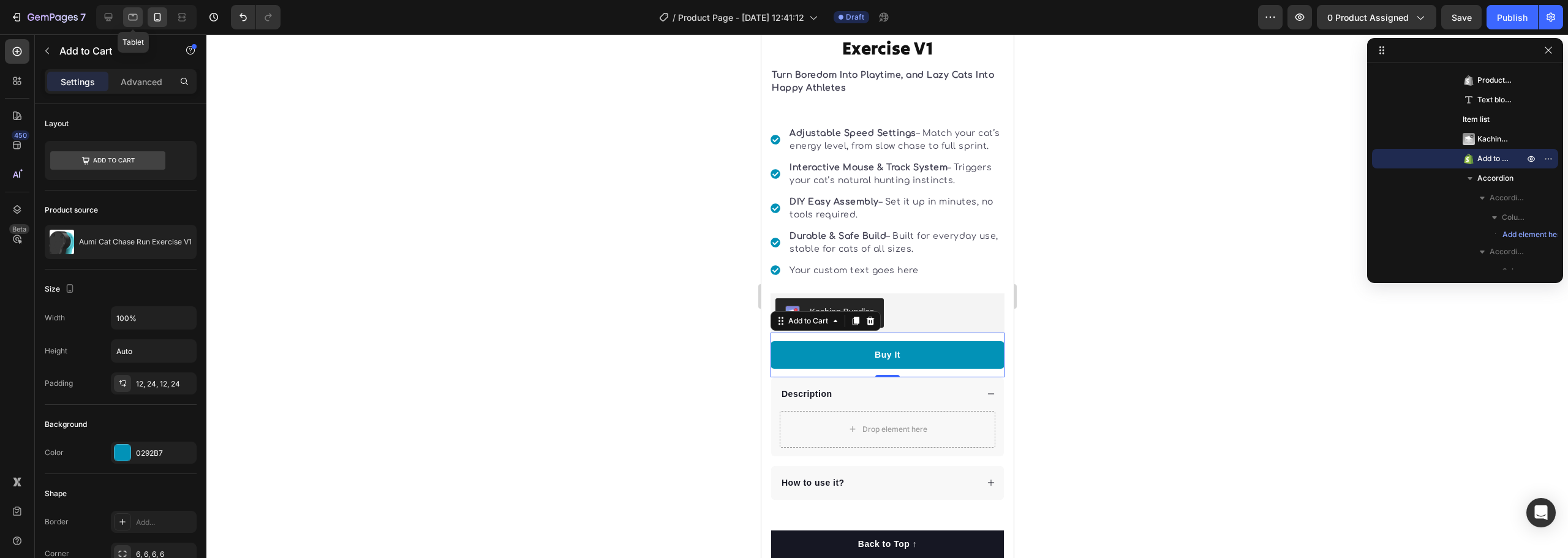
click at [135, 18] on icon at bounding box center [132, 17] width 12 height 12
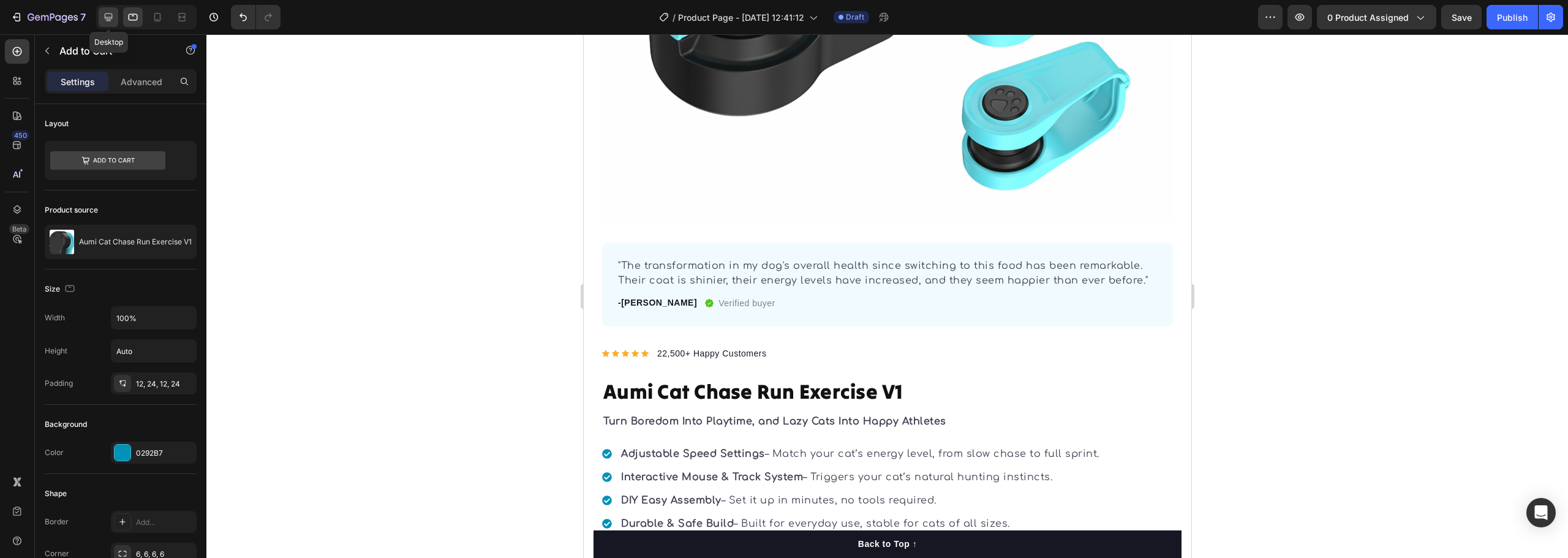
click at [112, 21] on icon at bounding box center [108, 17] width 12 height 12
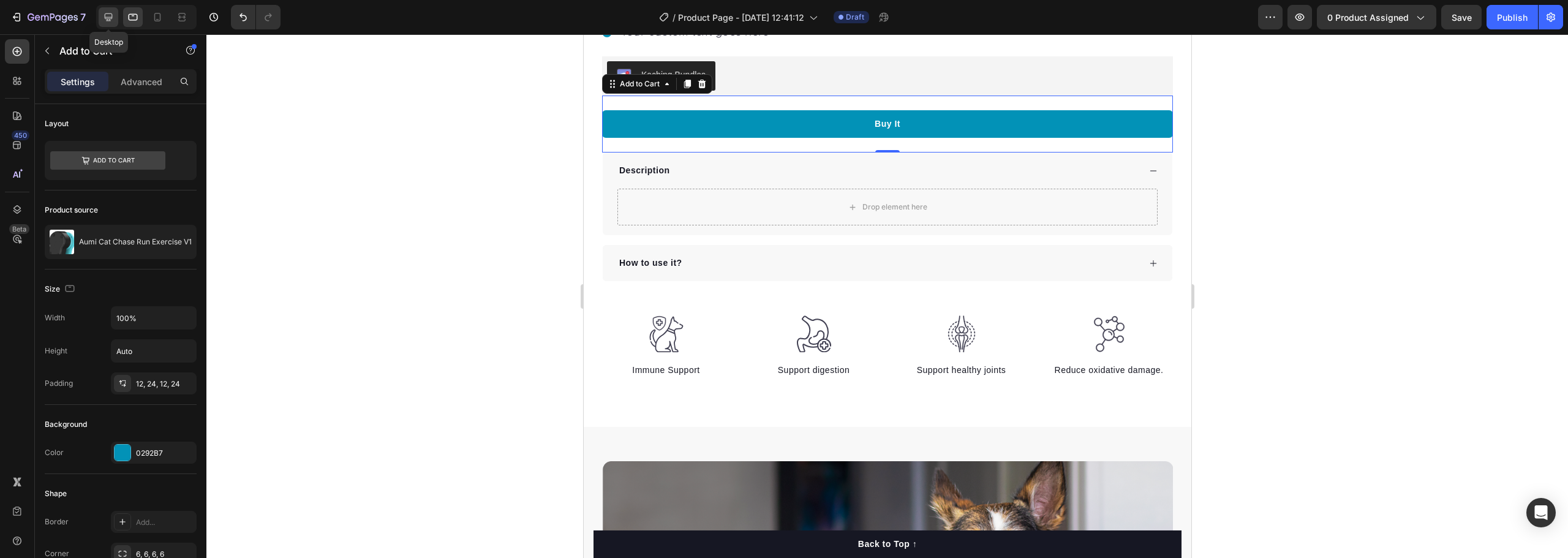
type input "16"
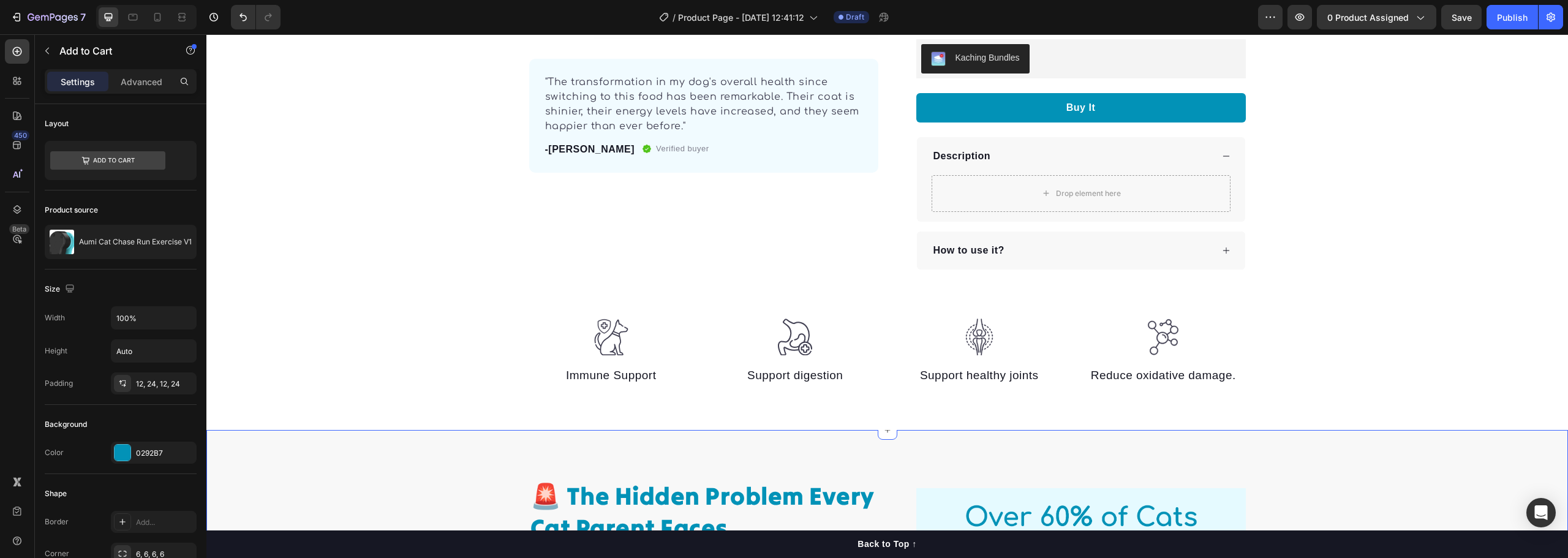
scroll to position [151, 0]
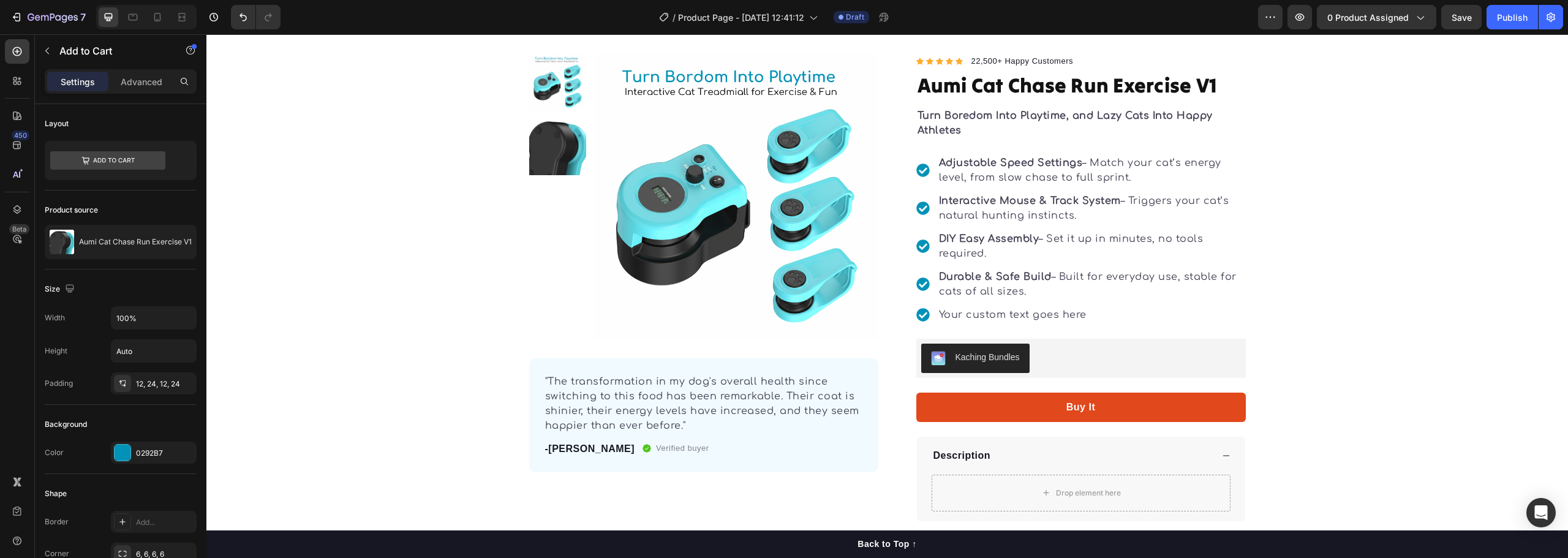
click at [1122, 410] on button "Buy It" at bounding box center [1081, 406] width 330 height 29
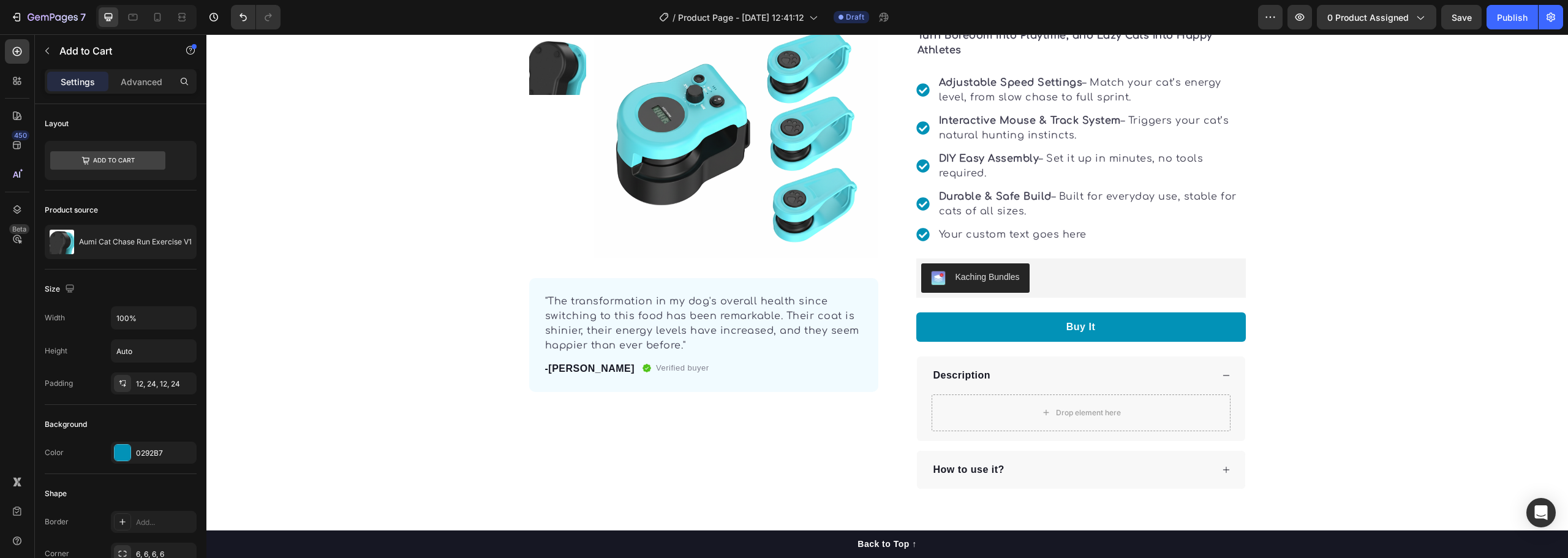
drag, startPoint x: 1094, startPoint y: 326, endPoint x: 739, endPoint y: 281, distance: 357.8
click at [1094, 326] on button "Buy It" at bounding box center [1081, 326] width 330 height 29
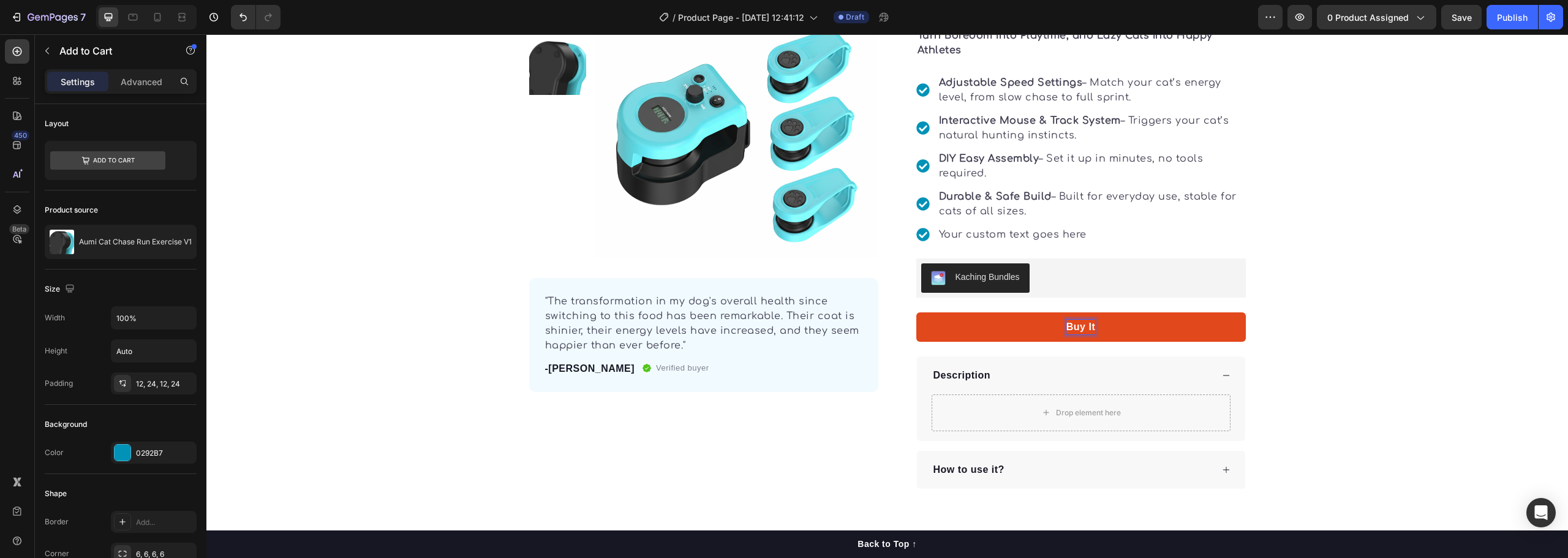
click at [1075, 322] on div "Buy It" at bounding box center [1081, 327] width 29 height 15
click at [1075, 322] on p "Buy It" at bounding box center [1081, 327] width 29 height 15
click at [1096, 320] on button "Buy It" at bounding box center [1081, 326] width 330 height 29
click at [1083, 322] on p "Buy It" at bounding box center [1081, 327] width 29 height 15
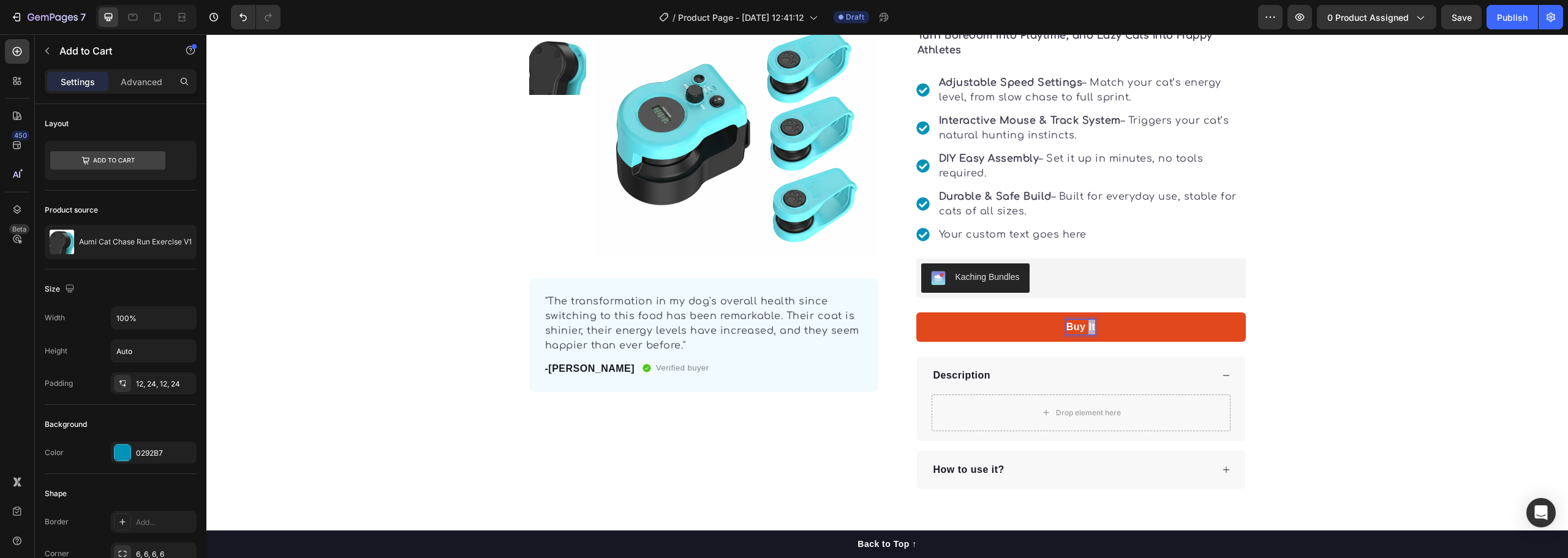
click at [1083, 322] on p "Buy It" at bounding box center [1081, 327] width 29 height 15
click at [1088, 323] on p "Buy It" at bounding box center [1081, 327] width 29 height 15
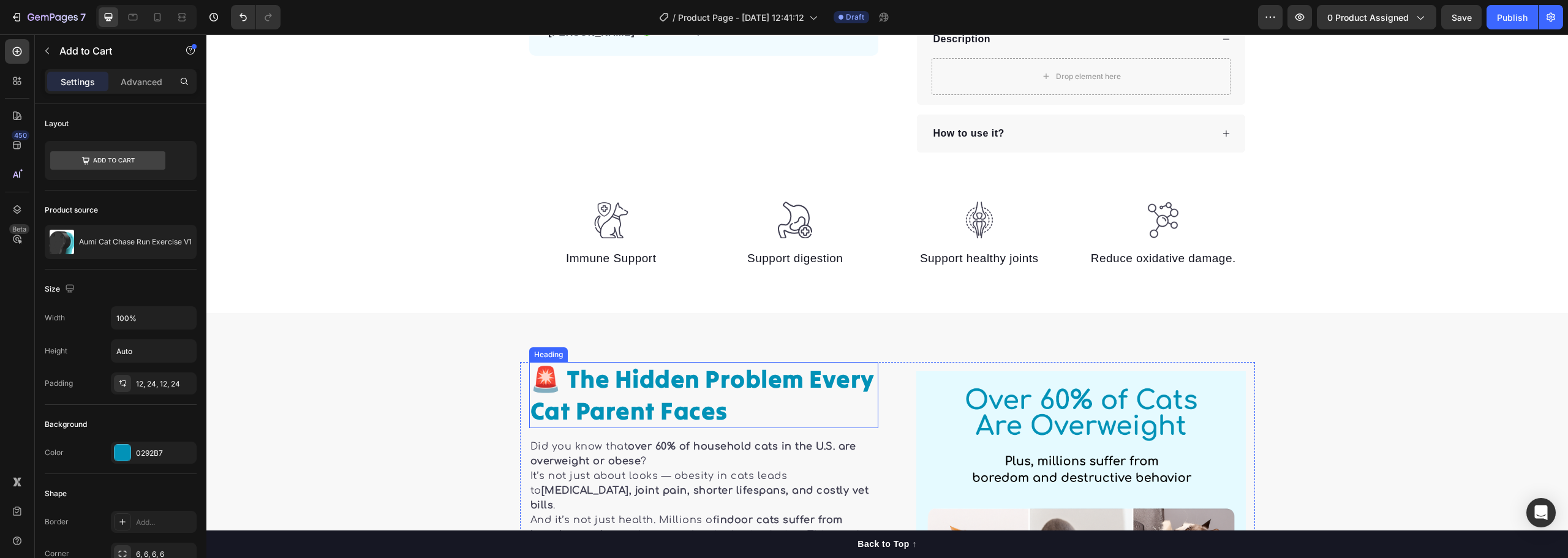
scroll to position [580, 0]
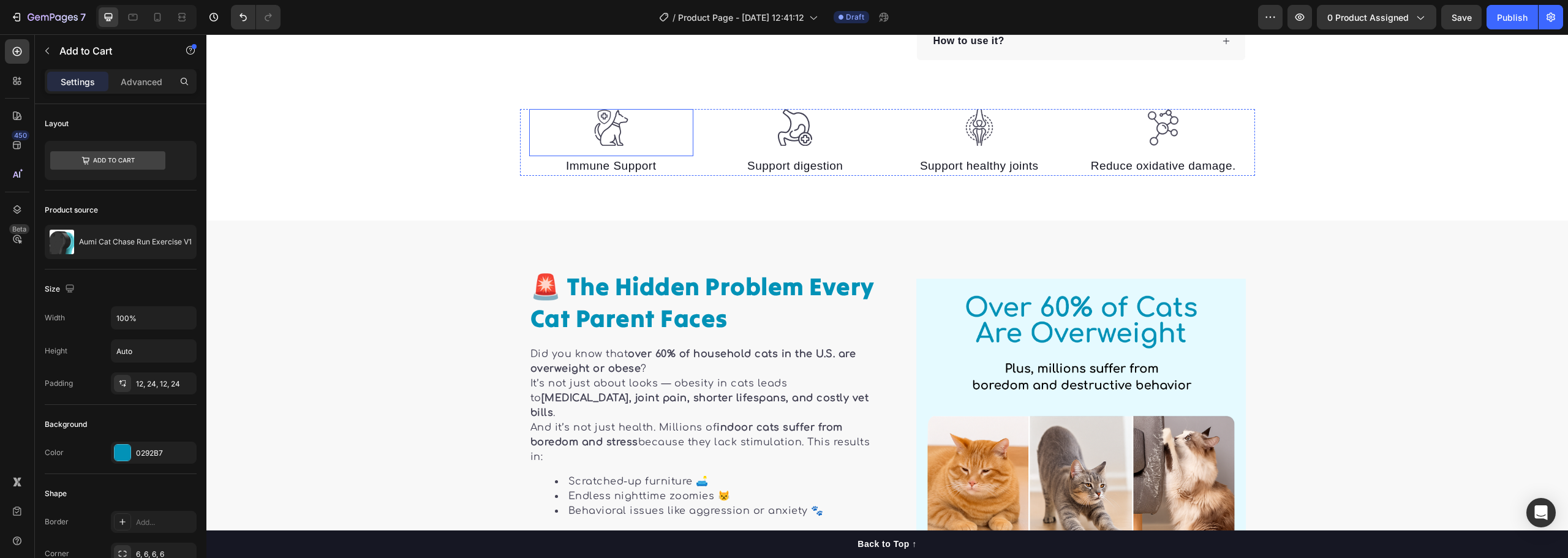
click at [602, 120] on img at bounding box center [611, 128] width 37 height 38
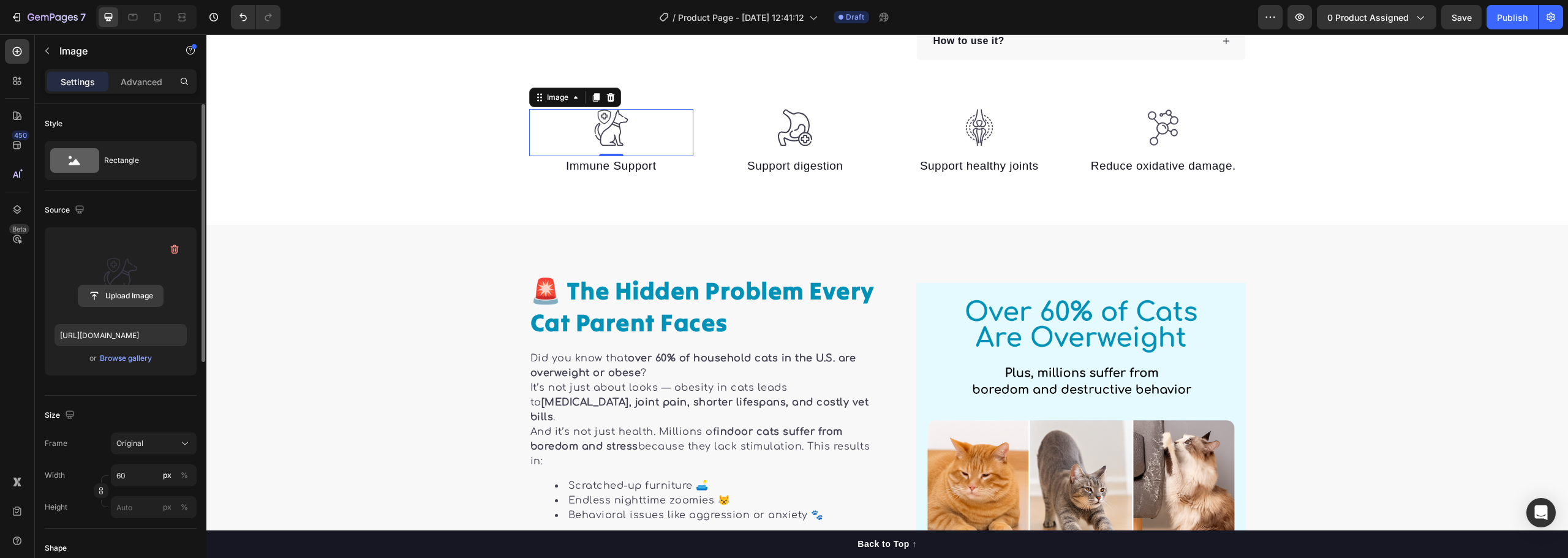
click at [129, 289] on input "file" at bounding box center [121, 296] width 85 height 21
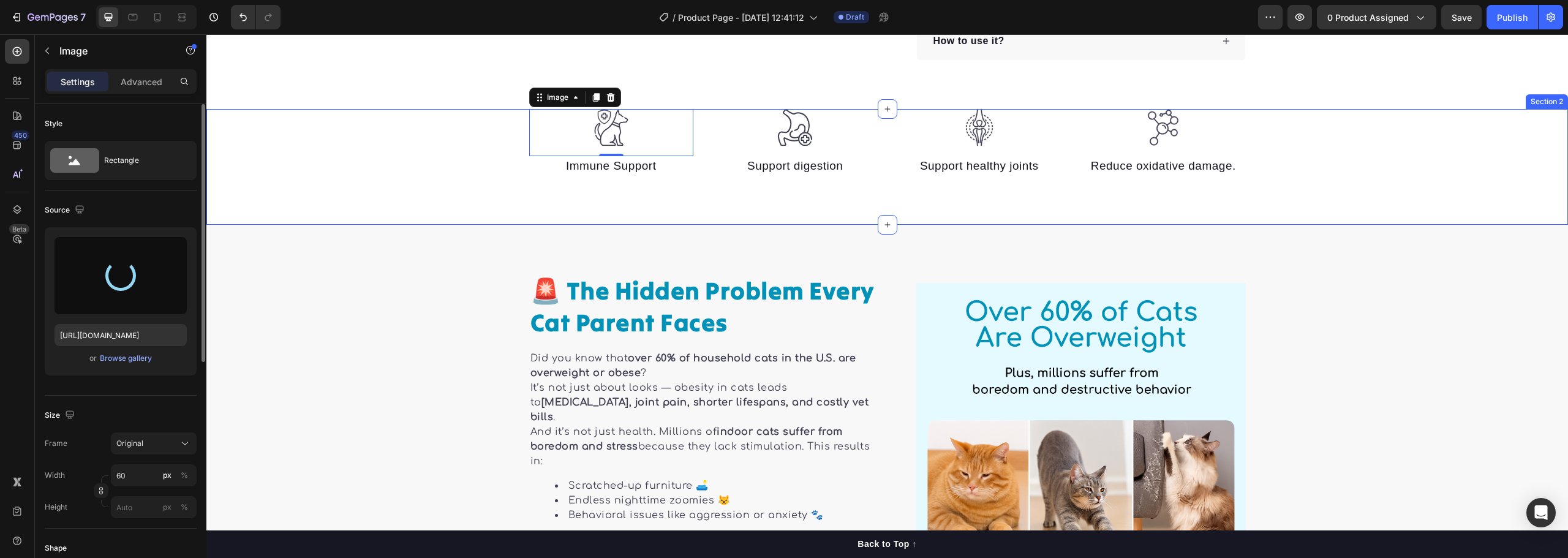
type input "https://cdn.shopify.com/s/files/1/0940/0739/4607/files/gempages_568242016584991…"
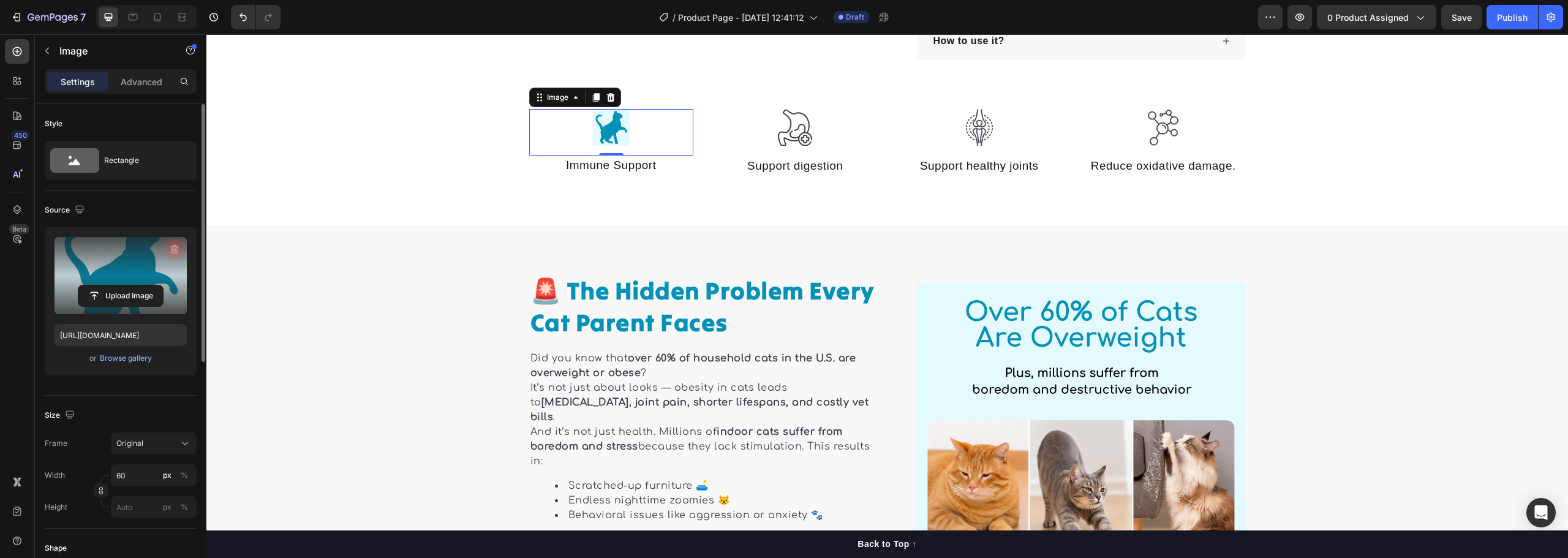
click at [177, 242] on button "button" at bounding box center [174, 249] width 20 height 20
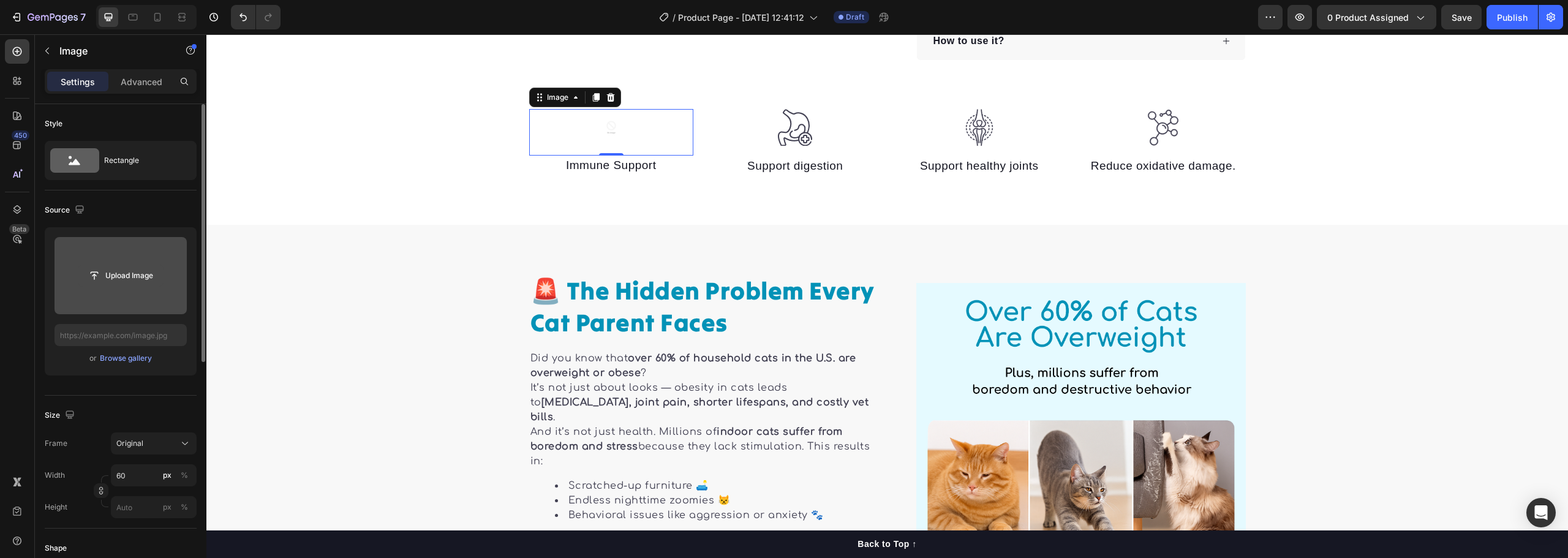
click at [125, 272] on input "file" at bounding box center [121, 275] width 85 height 21
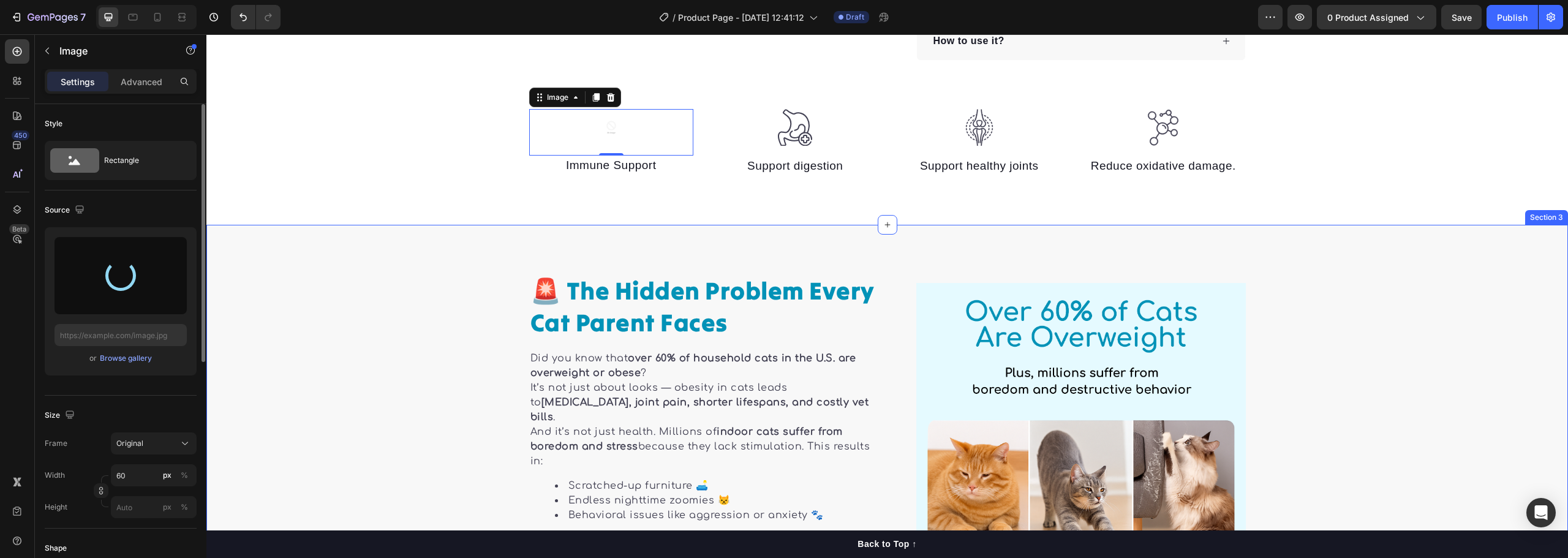
type input "https://cdn.shopify.com/s/files/1/0940/0739/4607/files/gempages_568242016584991…"
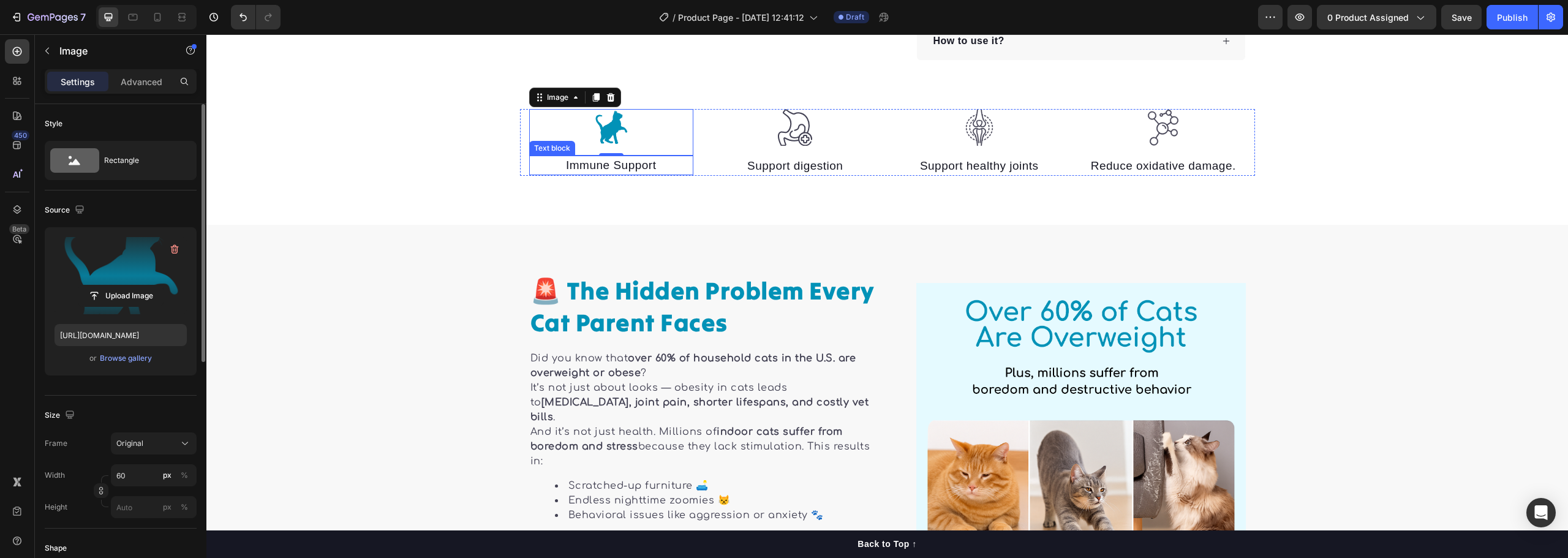
click at [592, 170] on p "Immune Support" at bounding box center [612, 165] width 162 height 18
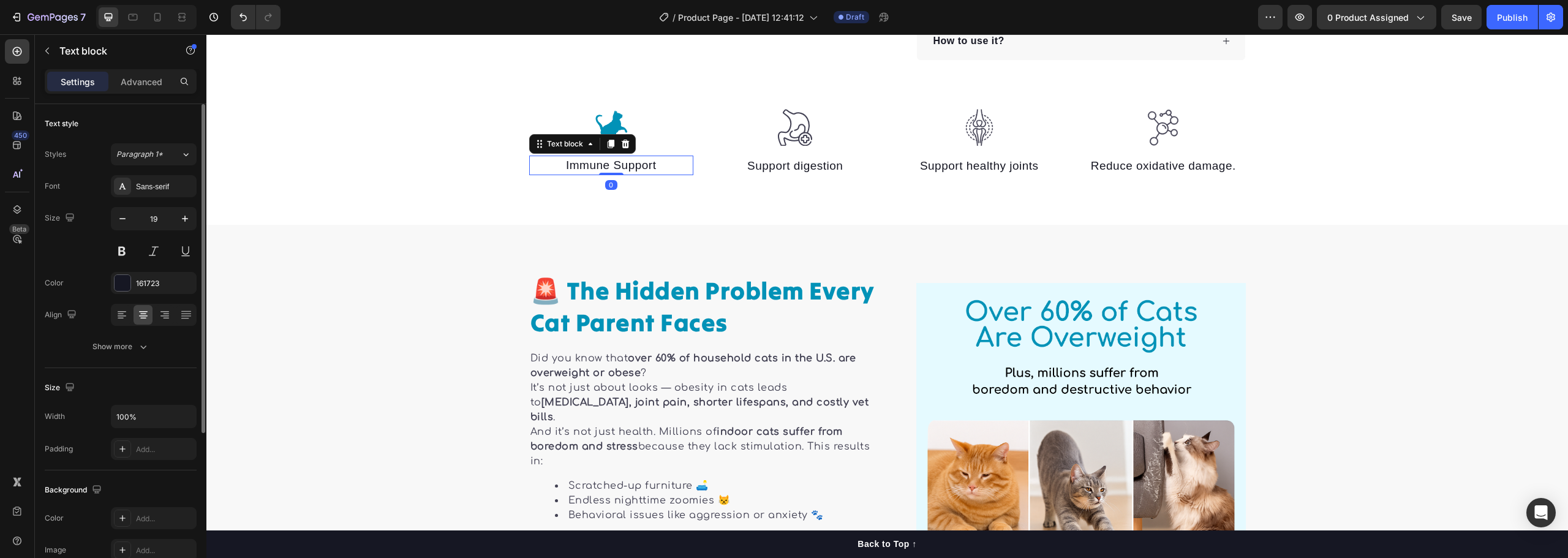
click at [592, 170] on p "Immune Support" at bounding box center [612, 165] width 162 height 18
click at [613, 203] on div "Image Keeps Cats Healthy & Active Text block 0 Image Support digestion Text blo…" at bounding box center [887, 167] width 1362 height 116
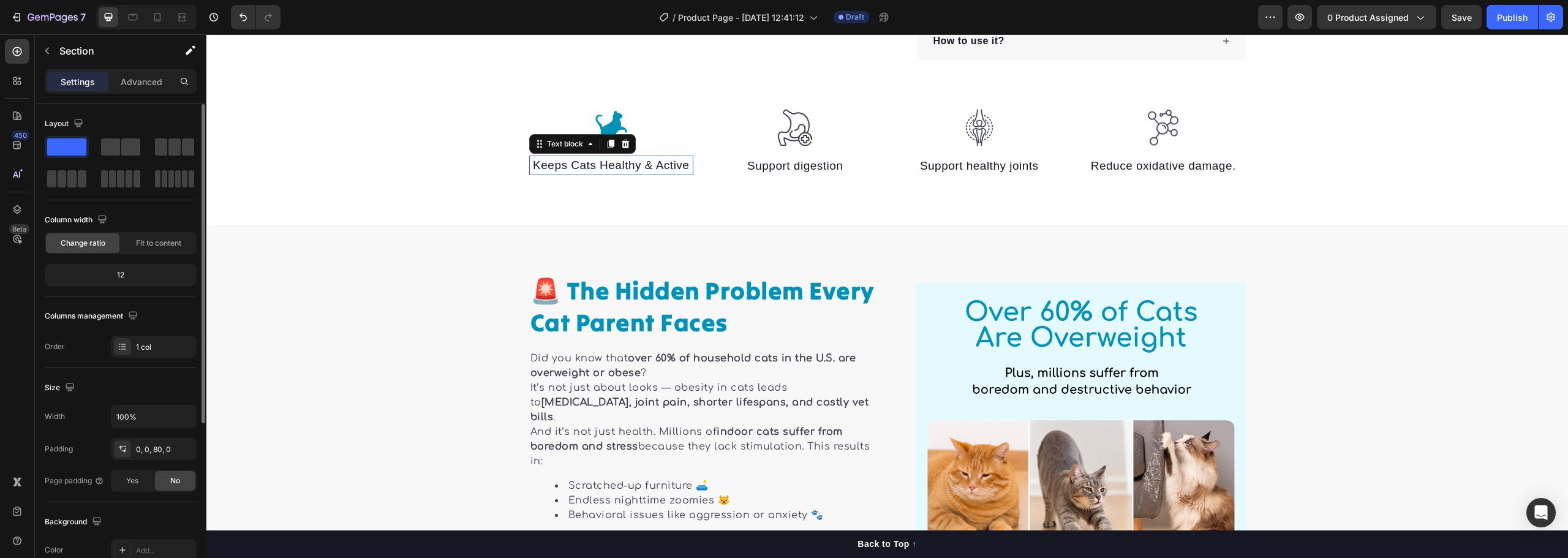
click at [592, 167] on p "Keeps Cats Healthy & Active" at bounding box center [612, 165] width 162 height 18
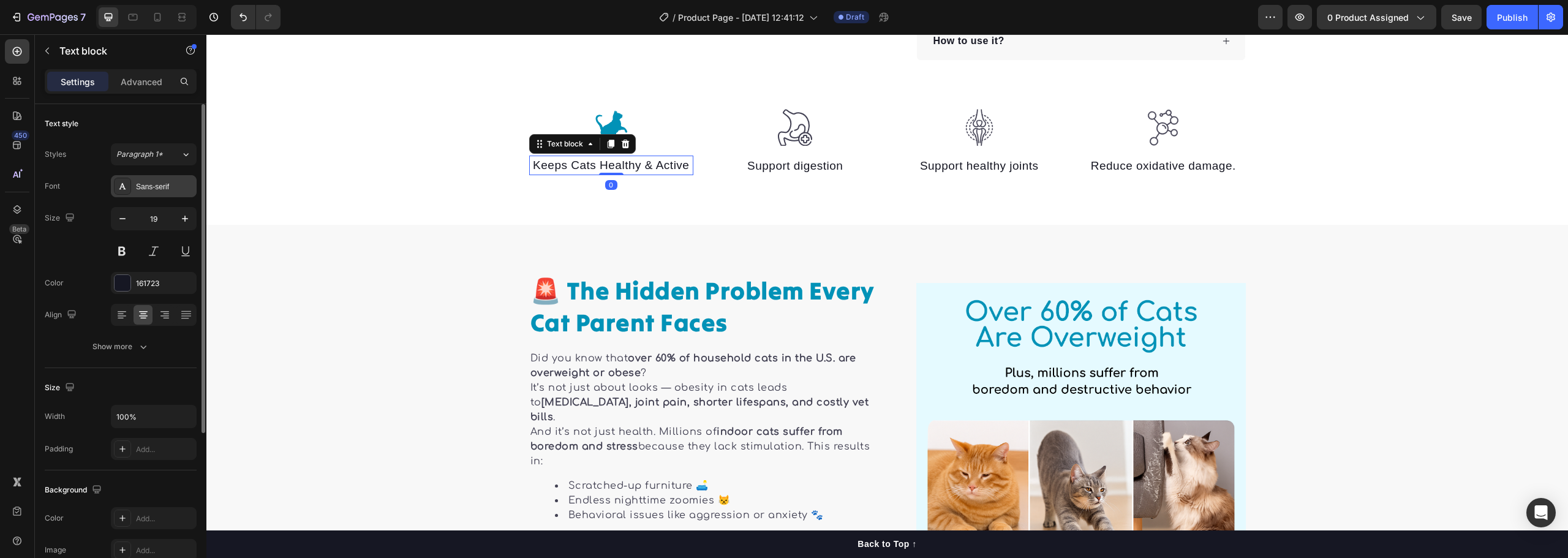
click at [165, 188] on div "Sans-serif" at bounding box center [164, 187] width 58 height 11
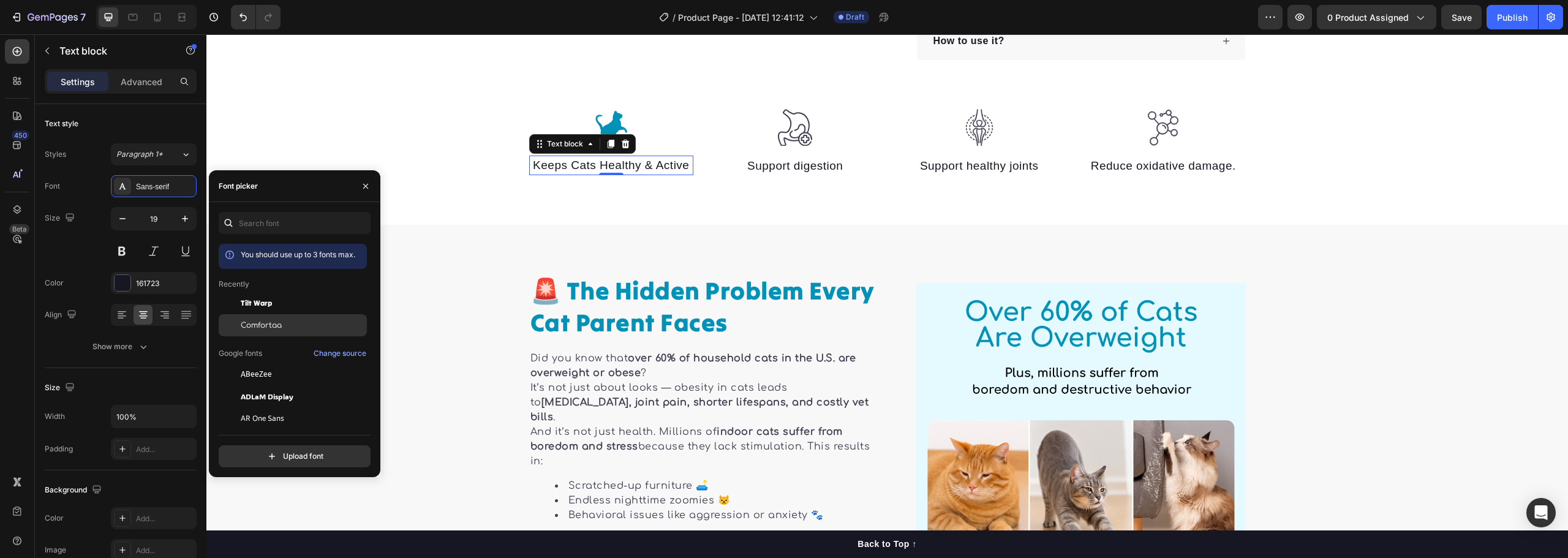
click at [289, 324] on div "Comfortaa" at bounding box center [302, 325] width 124 height 11
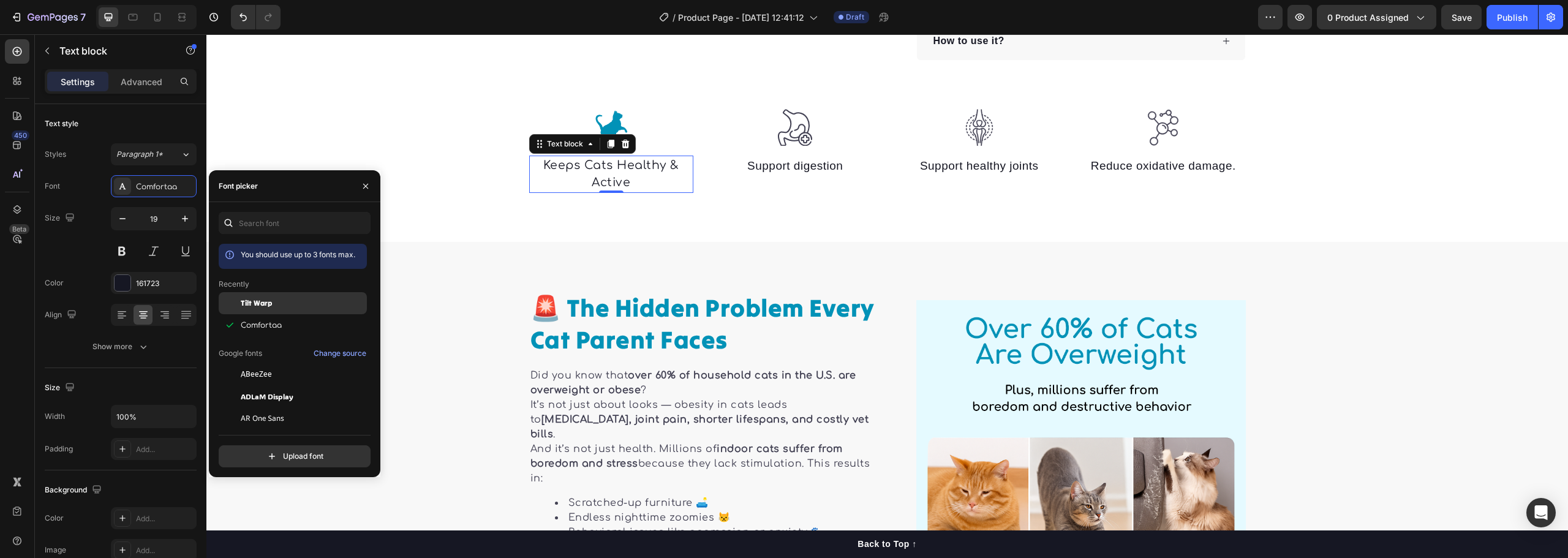
click at [275, 304] on div "Tilt Warp" at bounding box center [302, 304] width 124 height 11
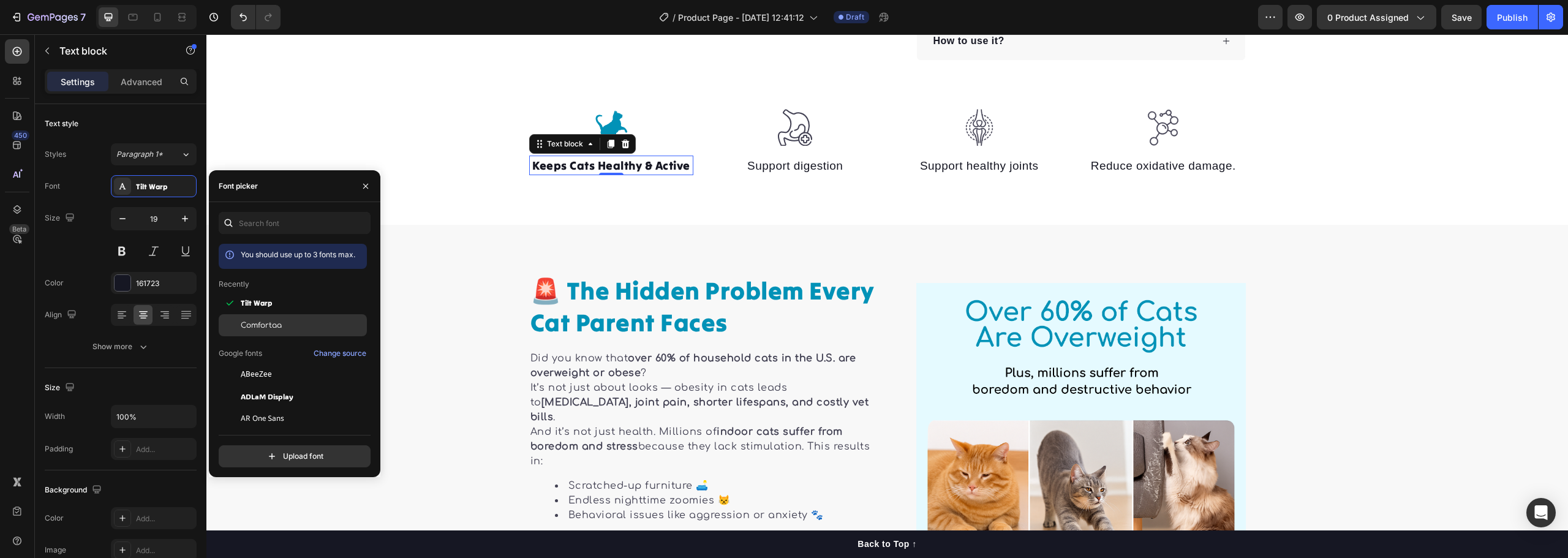
click at [271, 317] on div "Comfortaa" at bounding box center [292, 324] width 148 height 22
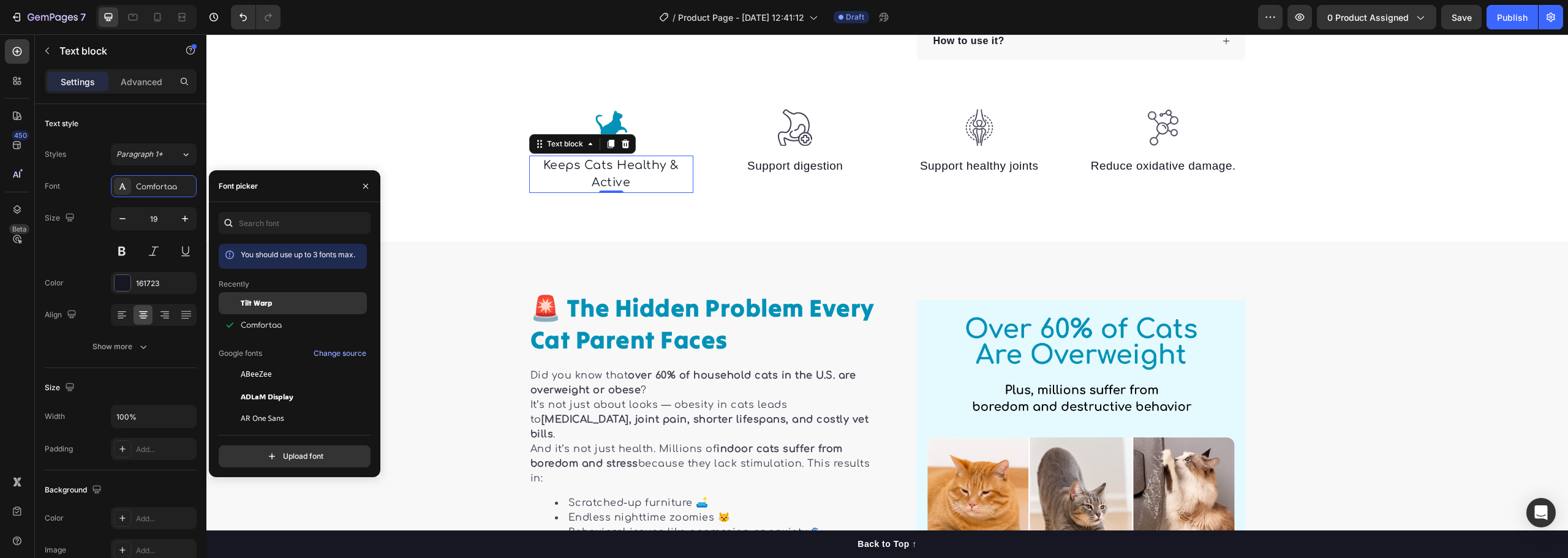
click at [266, 304] on span "Tilt Warp" at bounding box center [256, 304] width 31 height 11
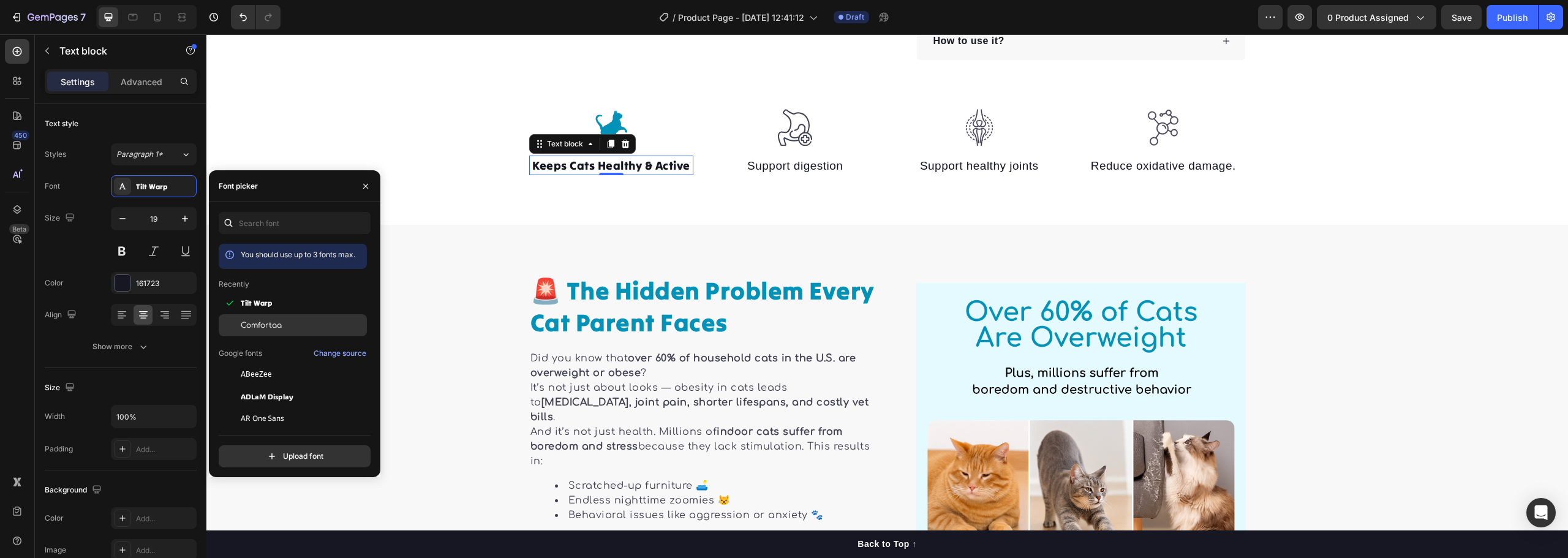
click at [260, 322] on span "Comfortaa" at bounding box center [261, 325] width 41 height 11
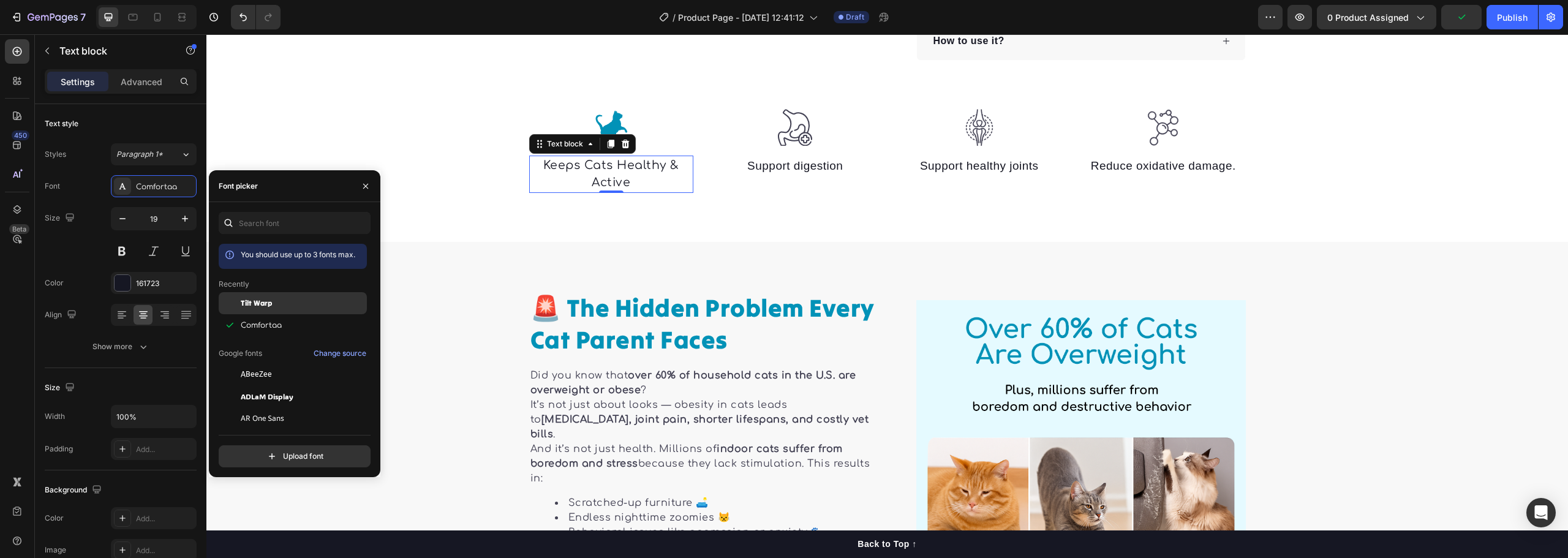
click at [266, 300] on span "Tilt Warp" at bounding box center [256, 304] width 31 height 11
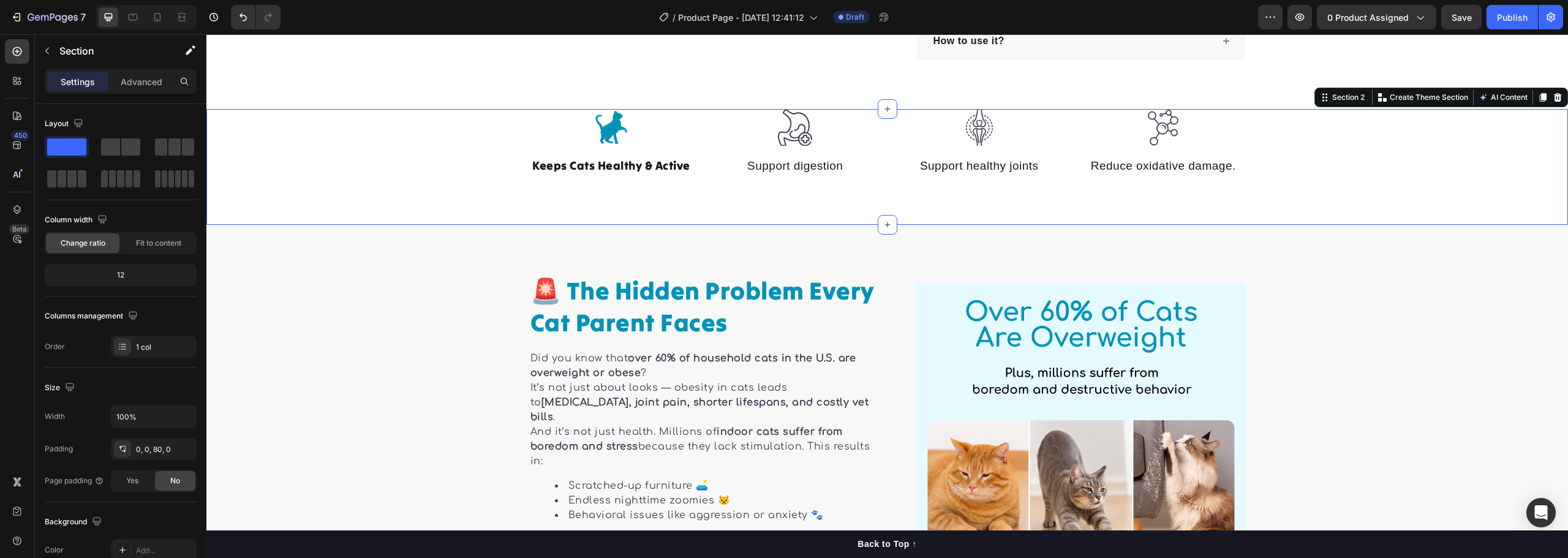
click at [1351, 185] on div "Image Keeps Cats Healthy & Active Text block Image Support digestion Text block…" at bounding box center [887, 167] width 1362 height 116
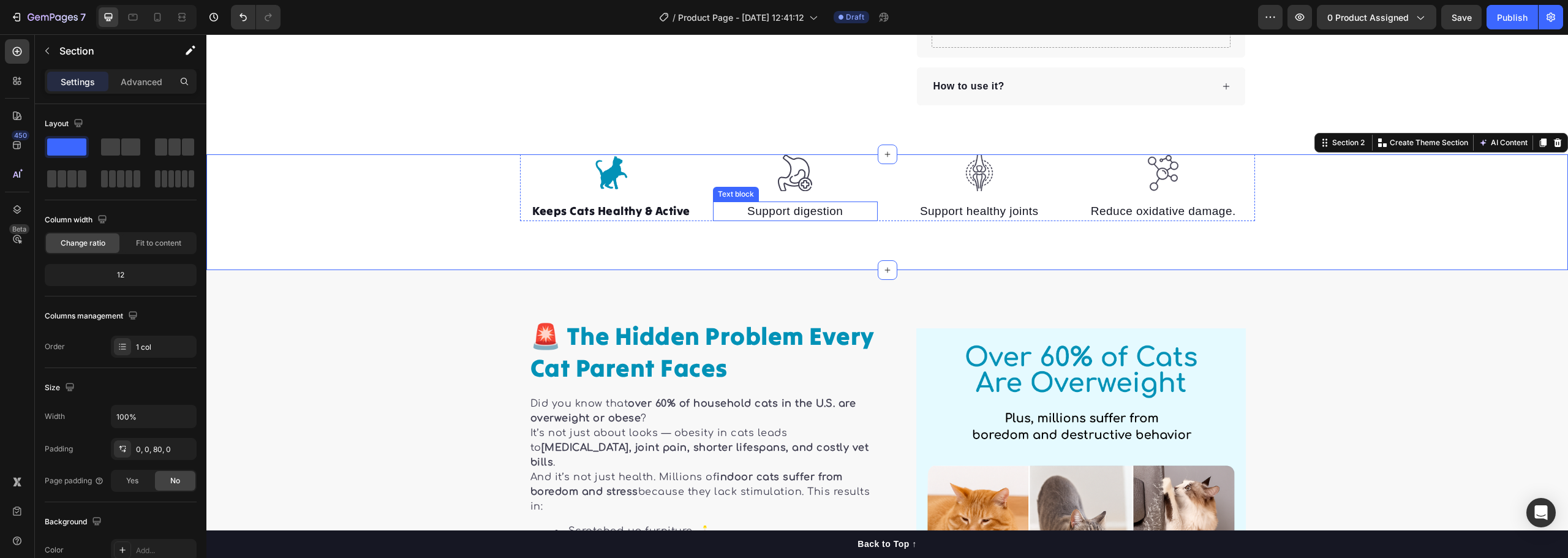
scroll to position [457, 0]
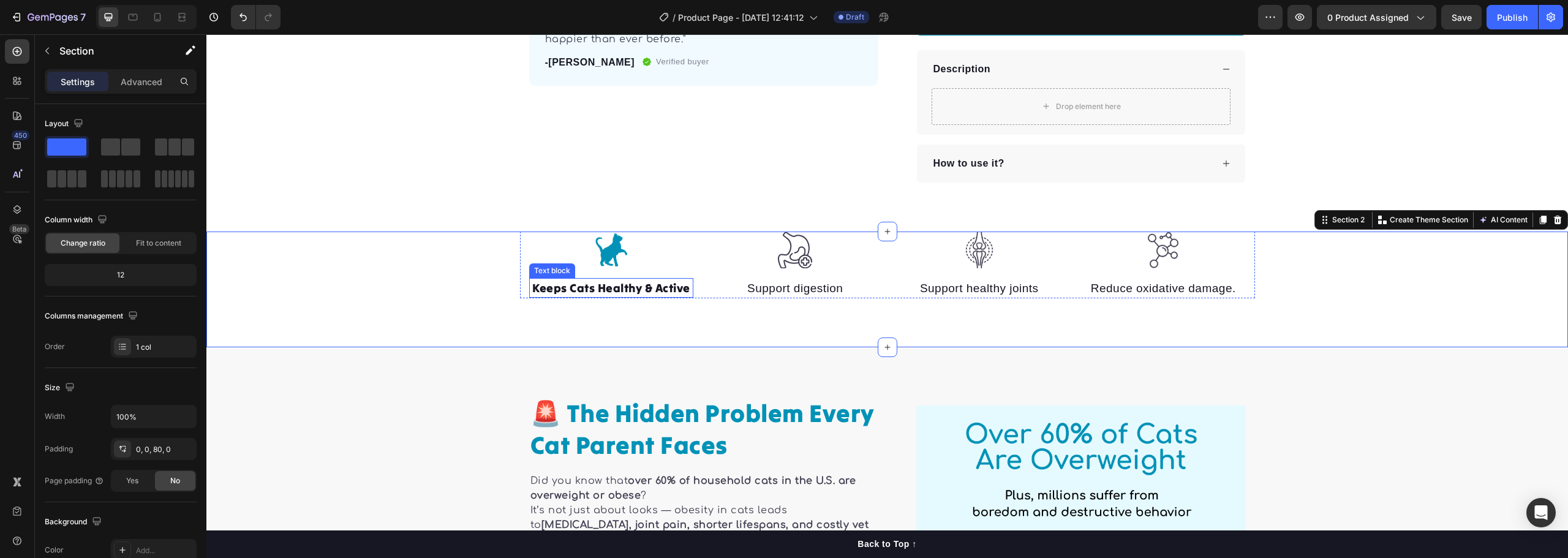
click at [611, 289] on p "Keeps Cats Healthy & Active" at bounding box center [612, 287] width 162 height 18
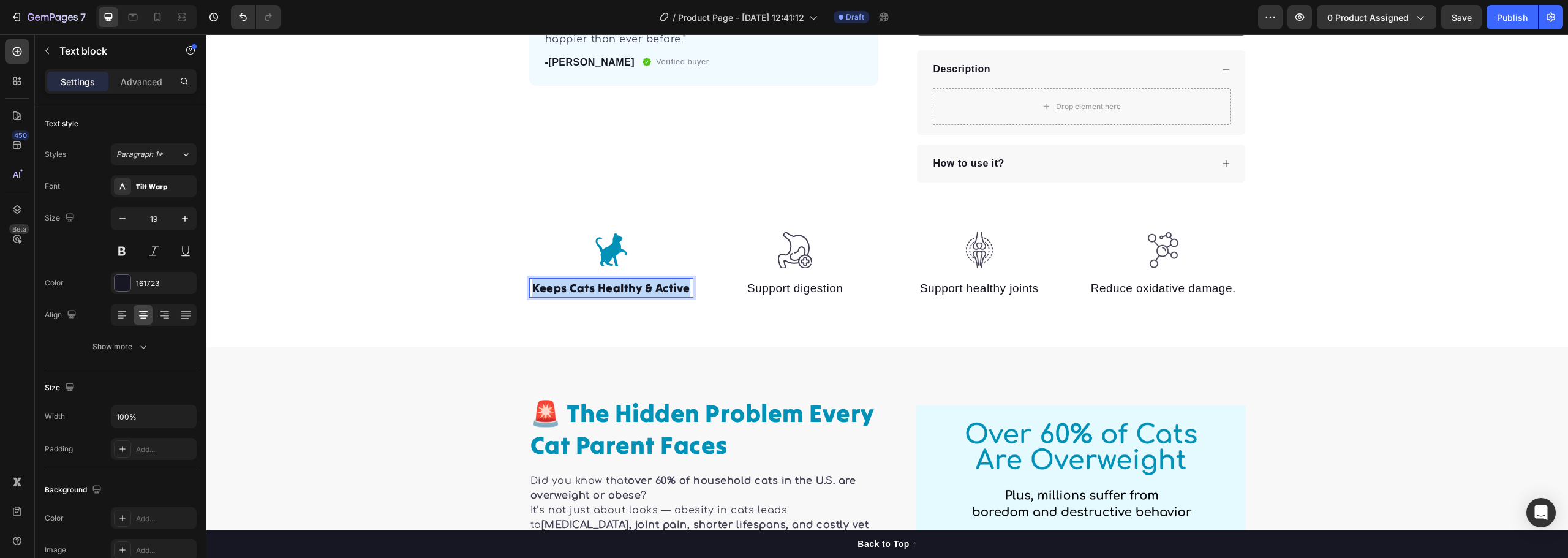
click at [611, 289] on p "Keeps Cats Healthy & Active" at bounding box center [612, 287] width 162 height 18
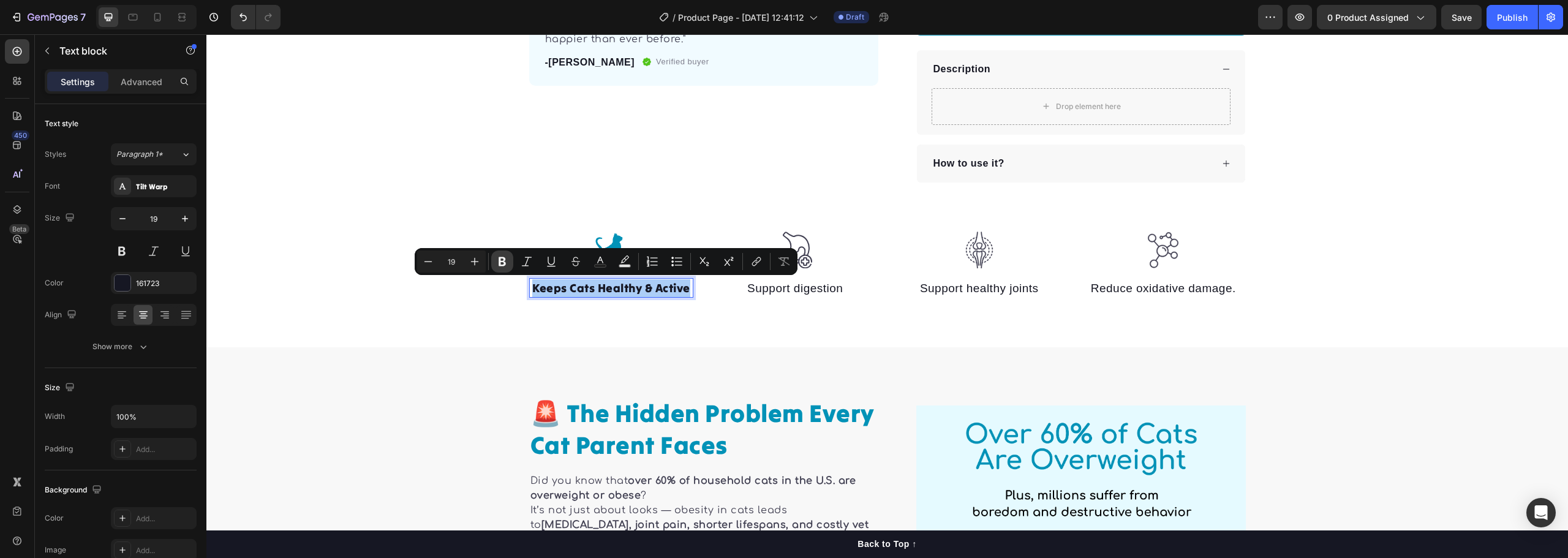
click at [501, 254] on button "Bold" at bounding box center [502, 261] width 22 height 22
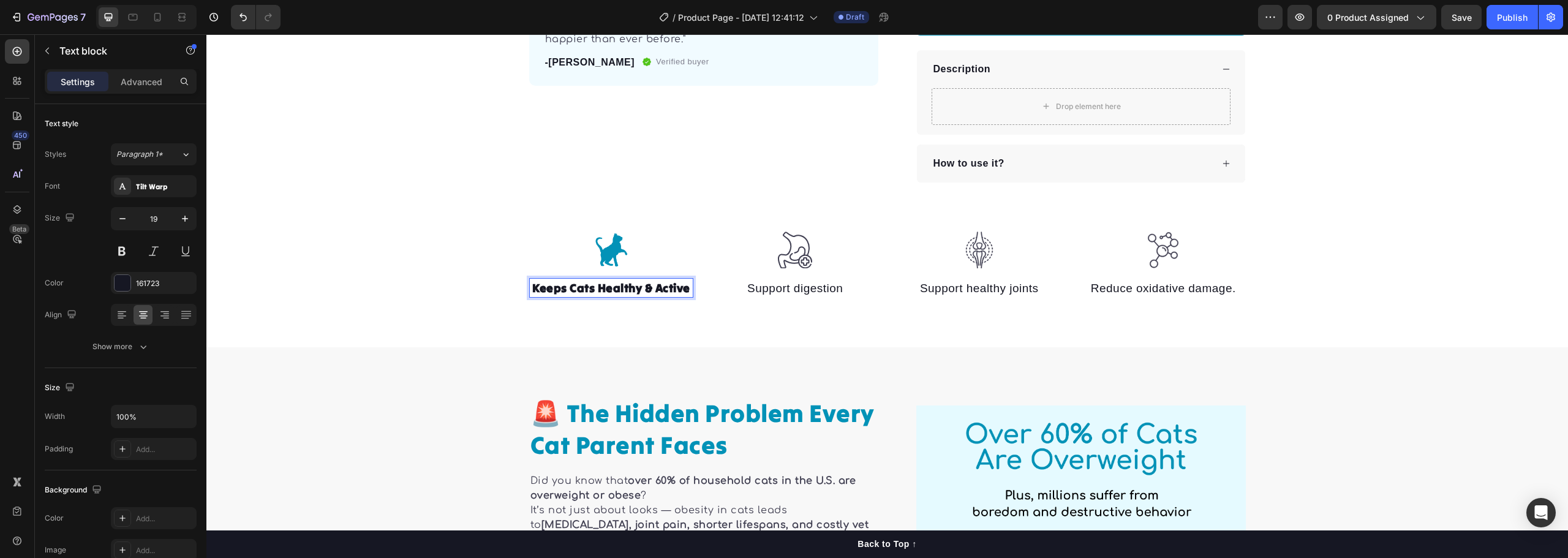
click at [501, 254] on div "Image Keeps Cats Healthy & Active Text block 0 Image Support digestion Text blo…" at bounding box center [887, 265] width 1362 height 67
click at [563, 287] on strong "Keeps Cats Healthy & Active" at bounding box center [612, 288] width 158 height 15
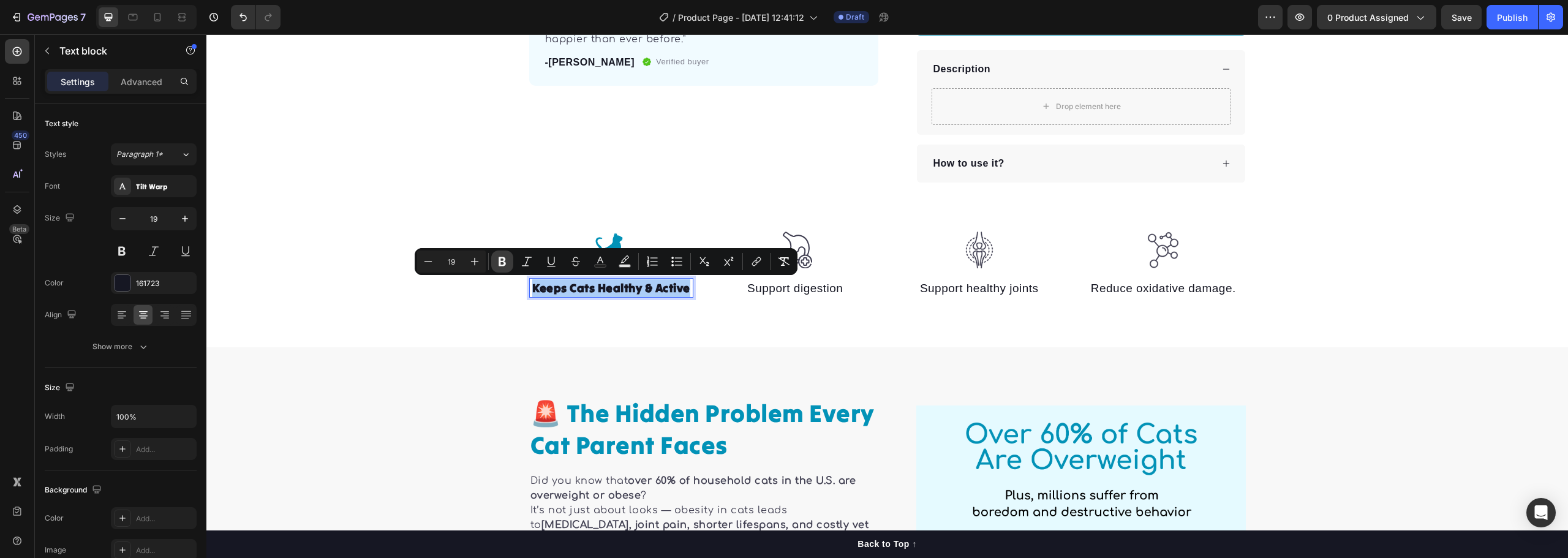
click at [501, 261] on icon "Editor contextual toolbar" at bounding box center [503, 262] width 8 height 9
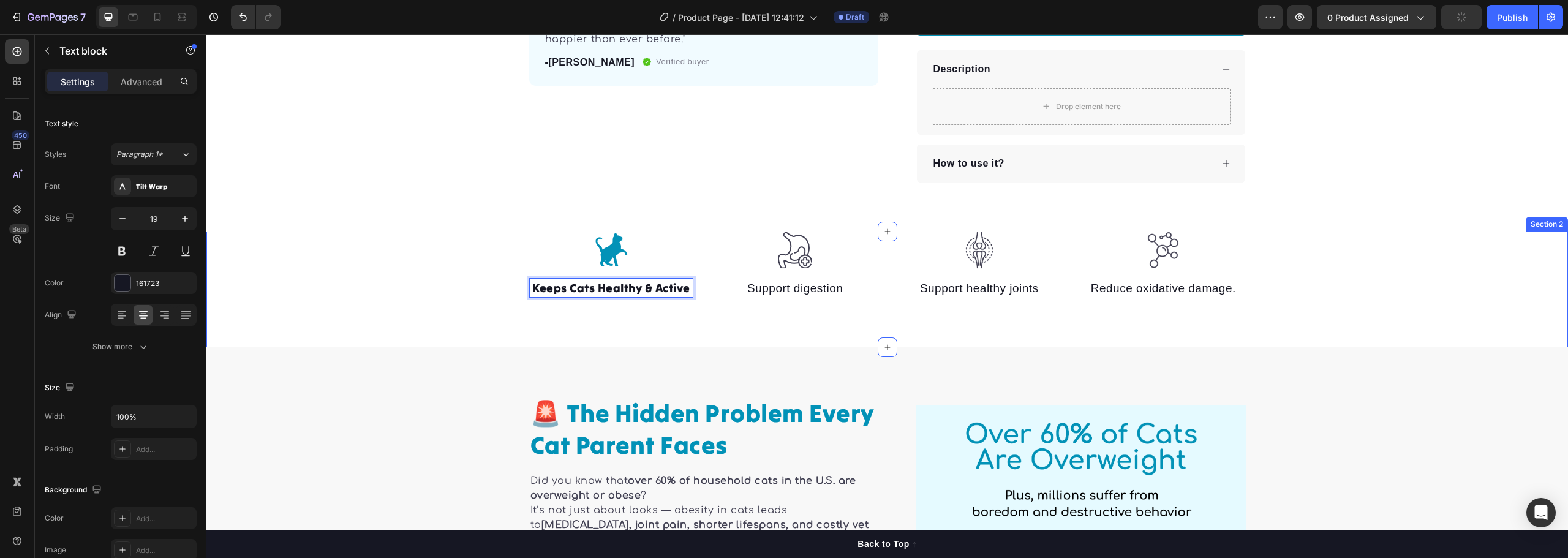
click at [550, 321] on div "Image Keeps Cats Healthy & Active Text block 0 Image Support digestion Text blo…" at bounding box center [887, 289] width 1362 height 116
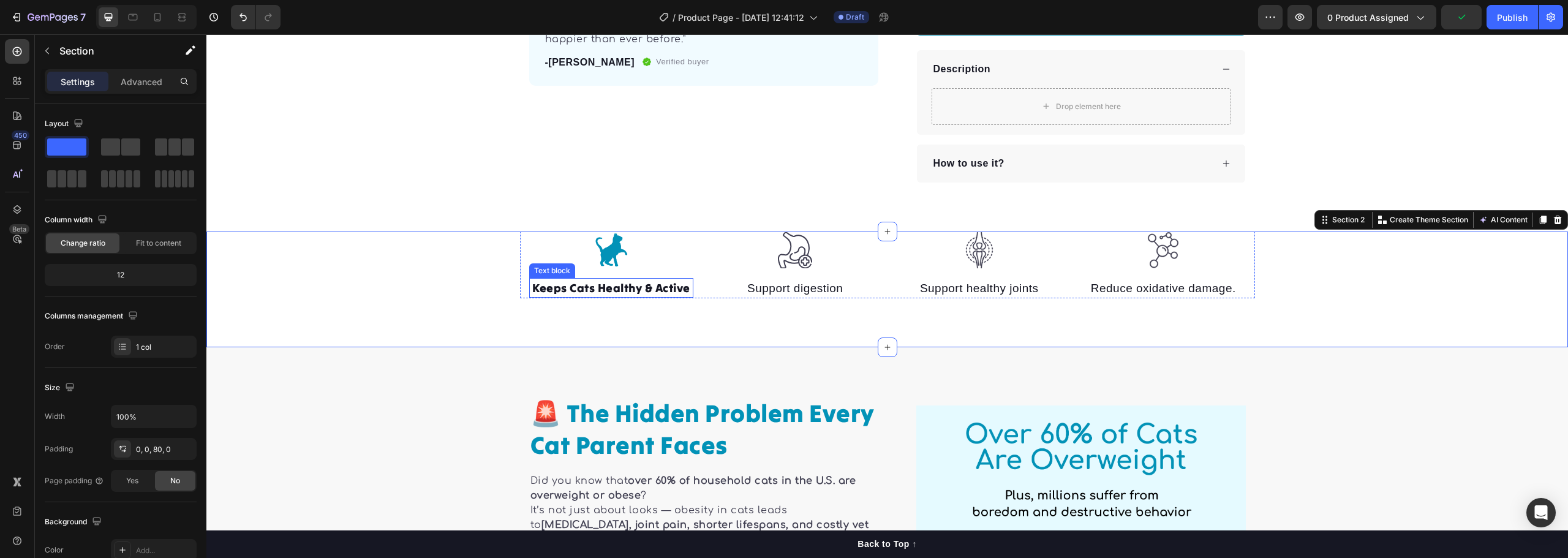
click at [568, 291] on p "Keeps Cats Healthy & Active" at bounding box center [612, 287] width 162 height 18
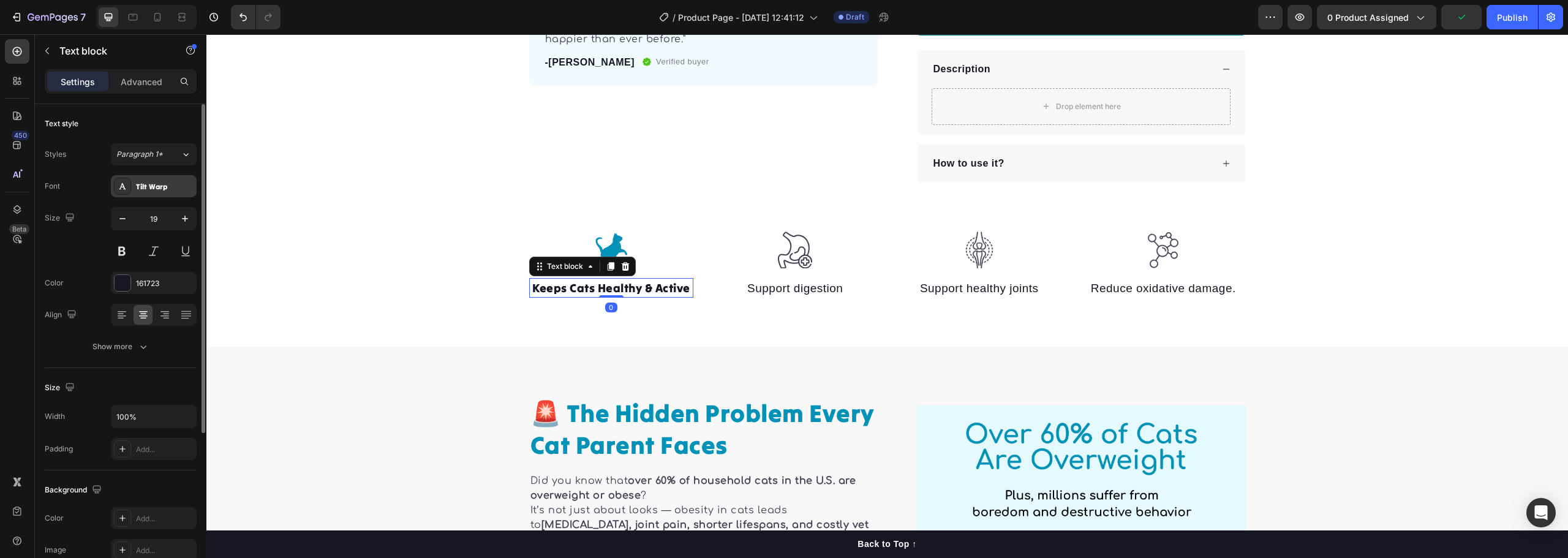
click at [158, 188] on div "Tilt Warp" at bounding box center [164, 187] width 58 height 11
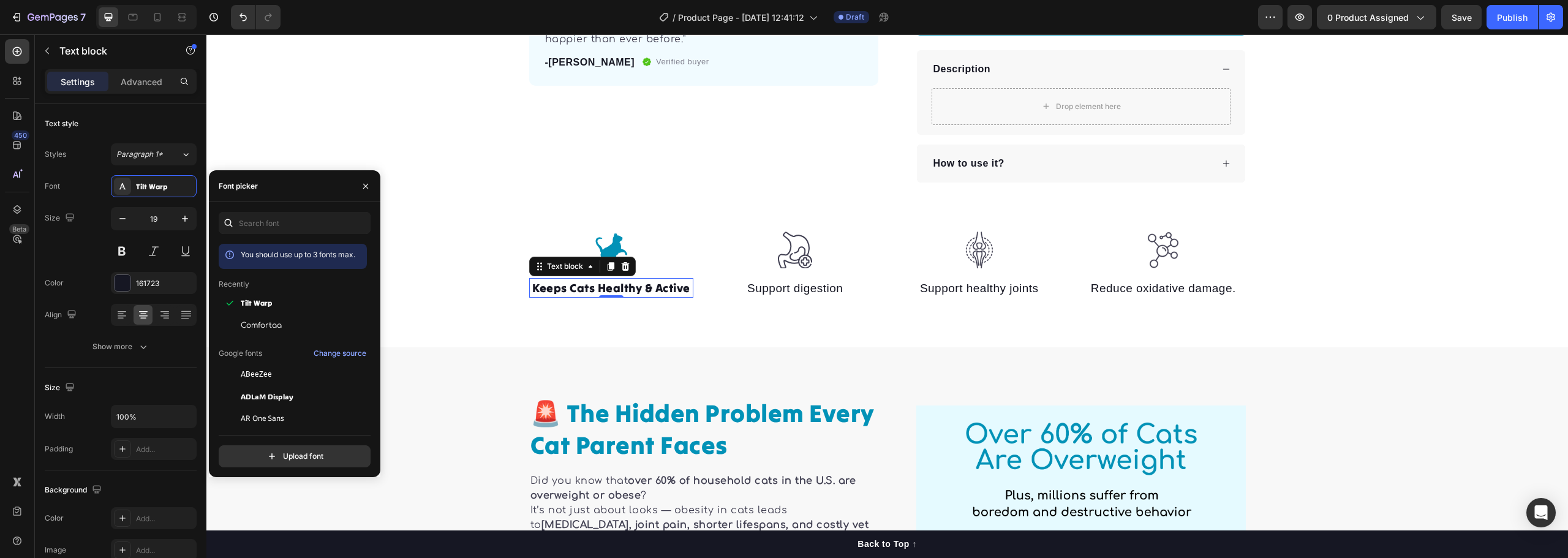
drag, startPoint x: 265, startPoint y: 323, endPoint x: 371, endPoint y: 333, distance: 106.5
click at [267, 322] on span "Comfortaa" at bounding box center [261, 325] width 41 height 11
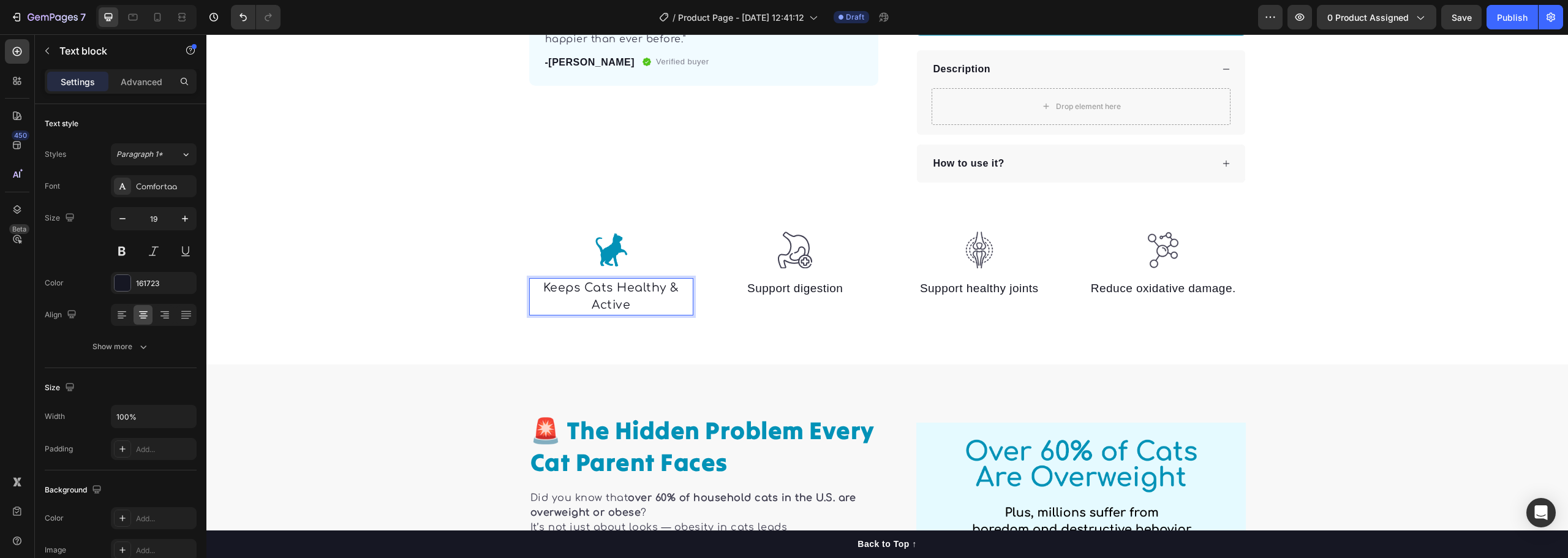
click at [603, 293] on p "Keeps Cats Healthy & Active" at bounding box center [612, 296] width 162 height 35
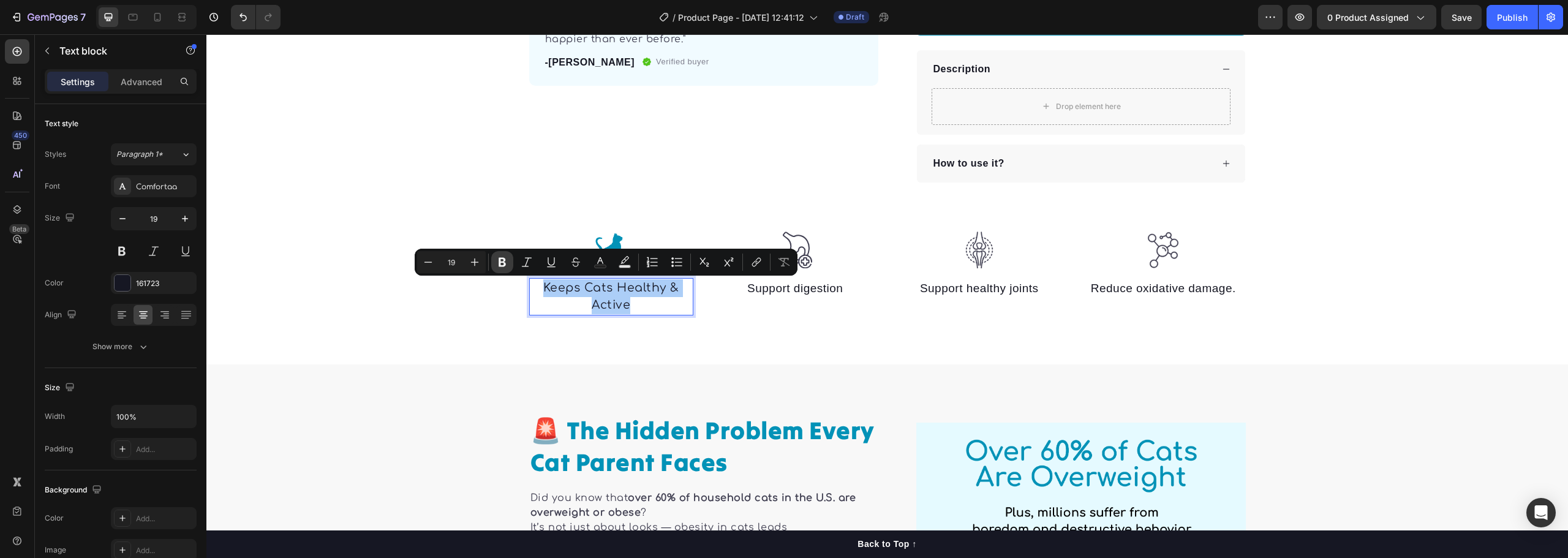
click at [496, 267] on icon "Editor contextual toolbar" at bounding box center [502, 262] width 12 height 12
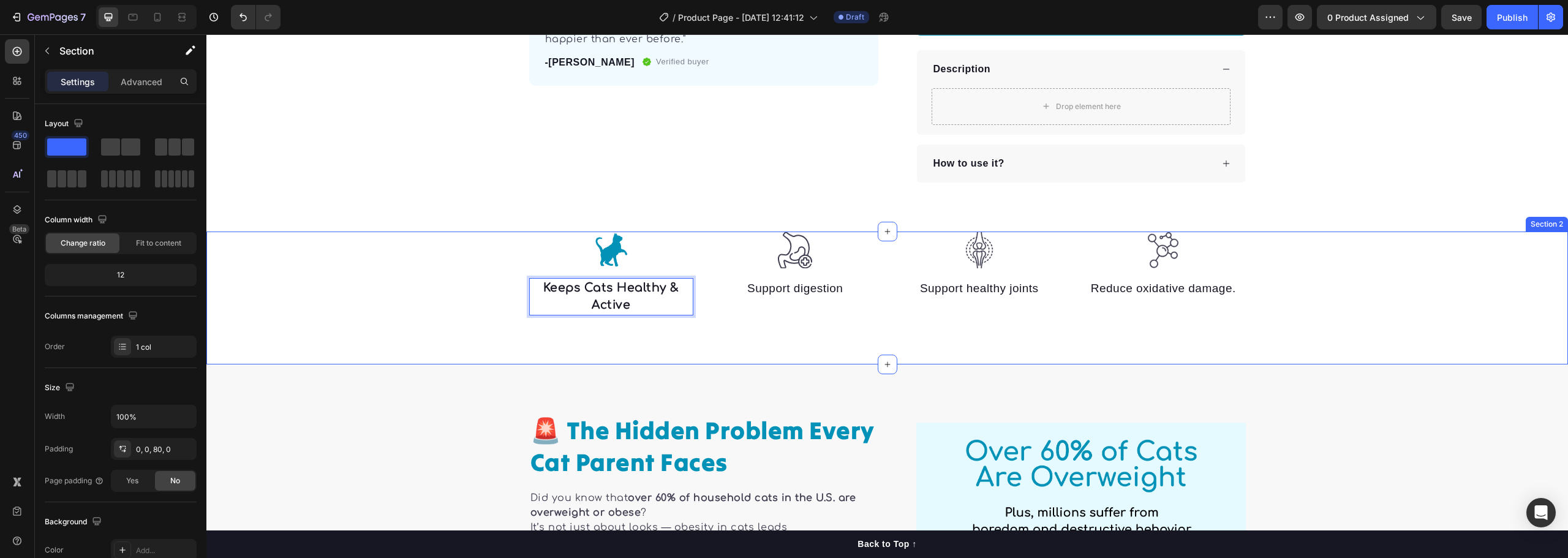
click at [503, 326] on div "Image Keeps Cats Healthy & Active Text block 0 Image Support digestion Text blo…" at bounding box center [887, 298] width 1362 height 133
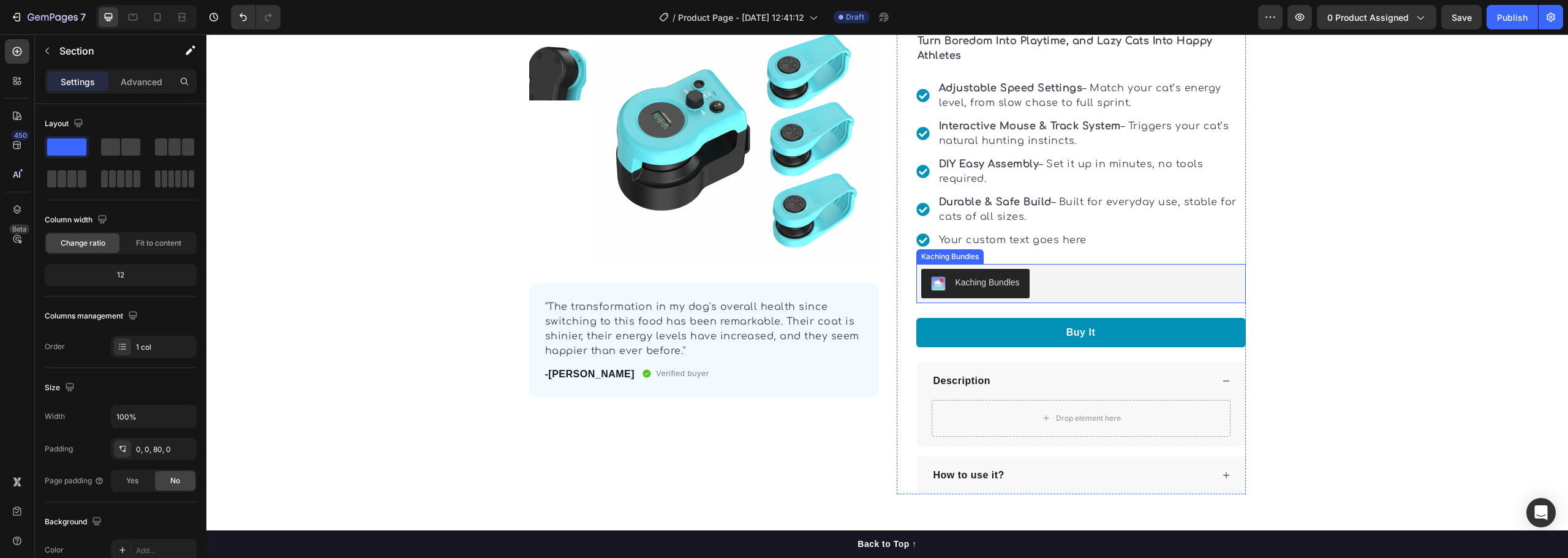
scroll to position [245, 0]
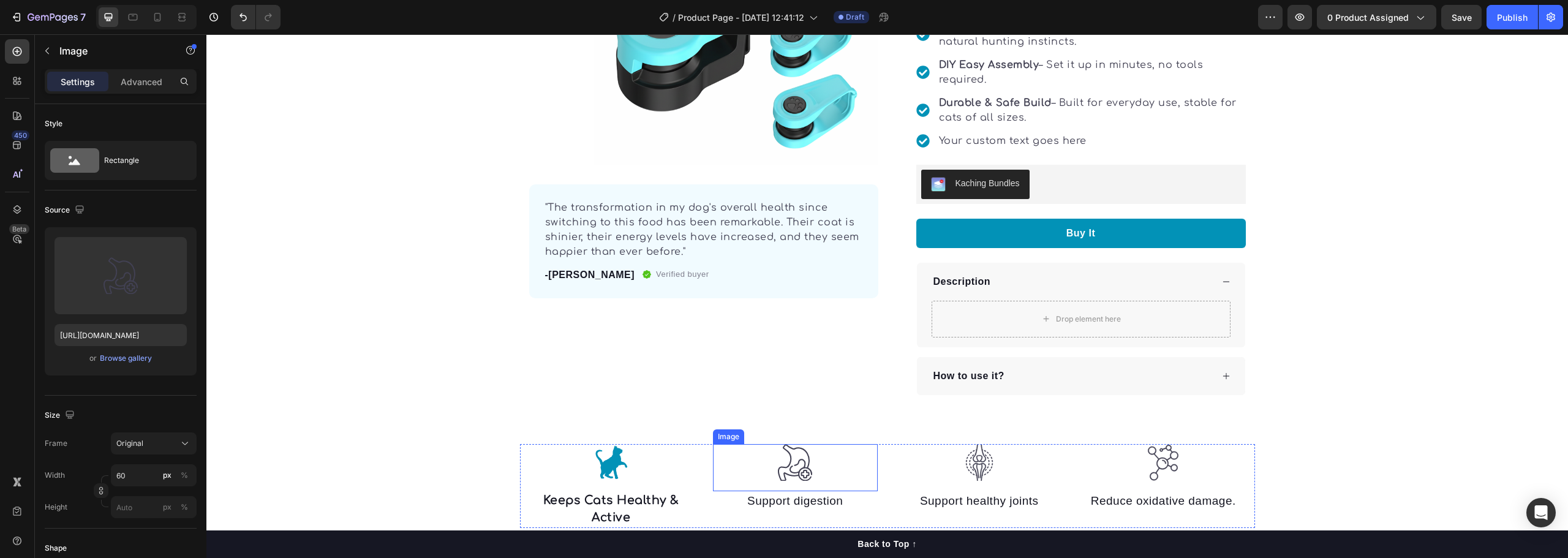
click at [793, 464] on img at bounding box center [795, 463] width 37 height 38
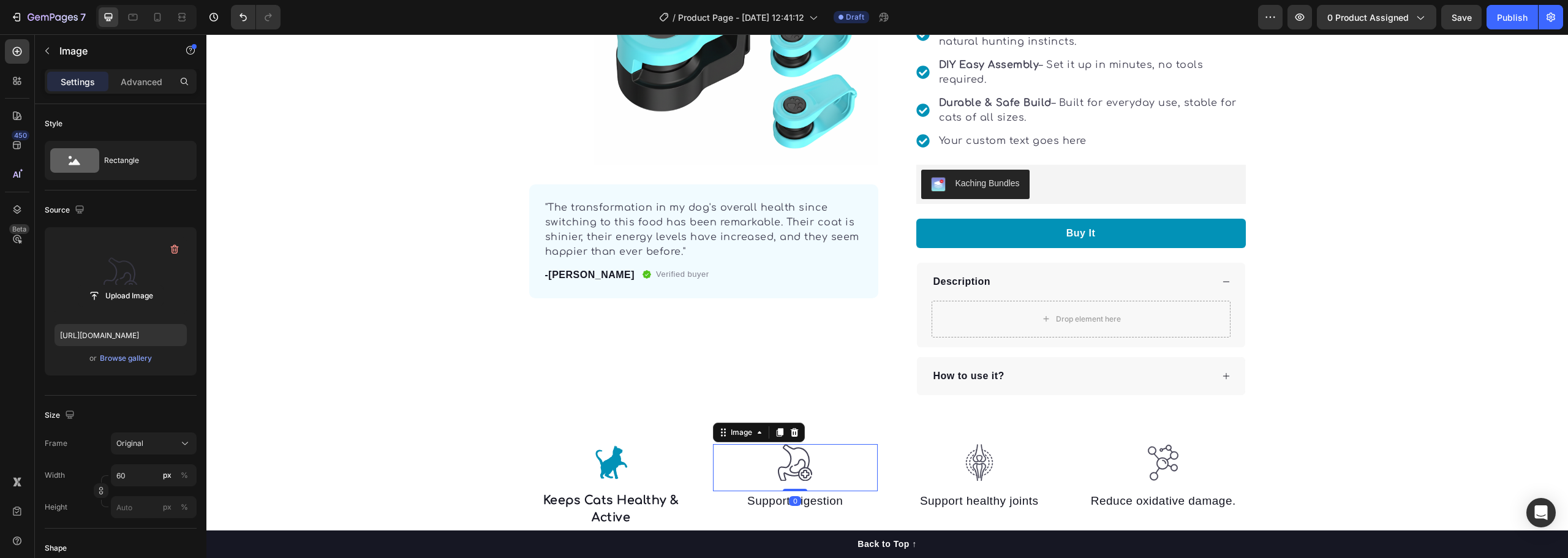
click at [116, 272] on label at bounding box center [121, 275] width 132 height 77
click at [116, 286] on input "file" at bounding box center [121, 296] width 85 height 21
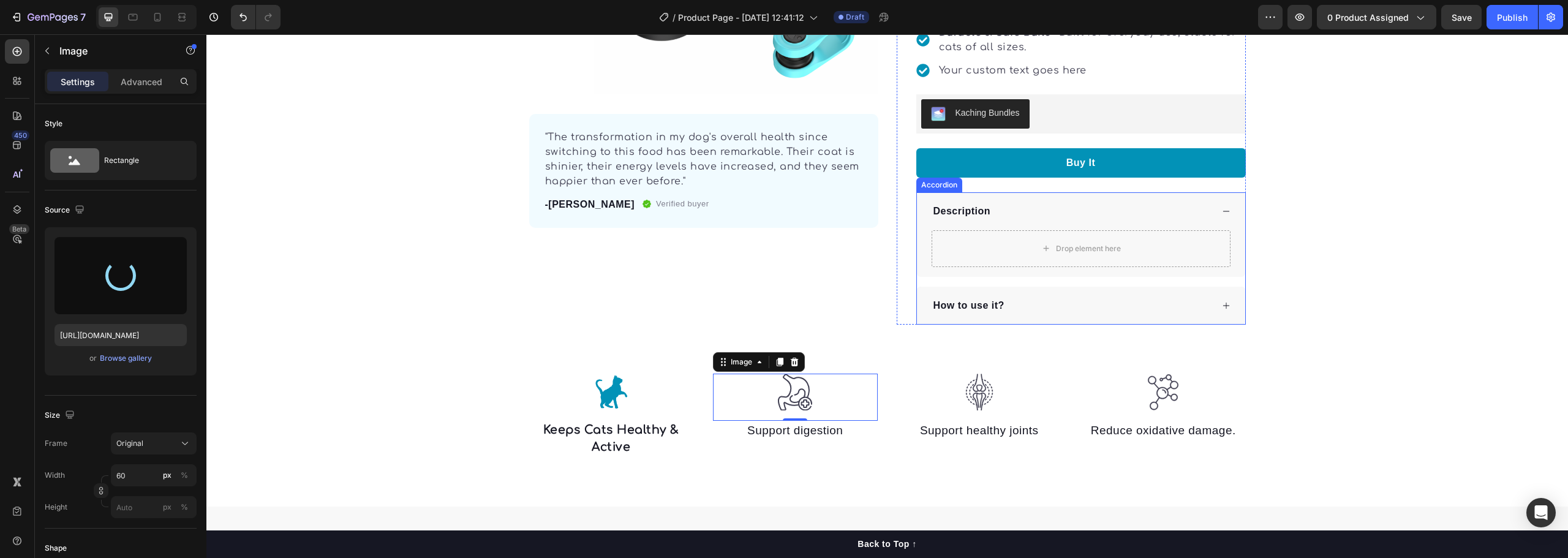
scroll to position [429, 0]
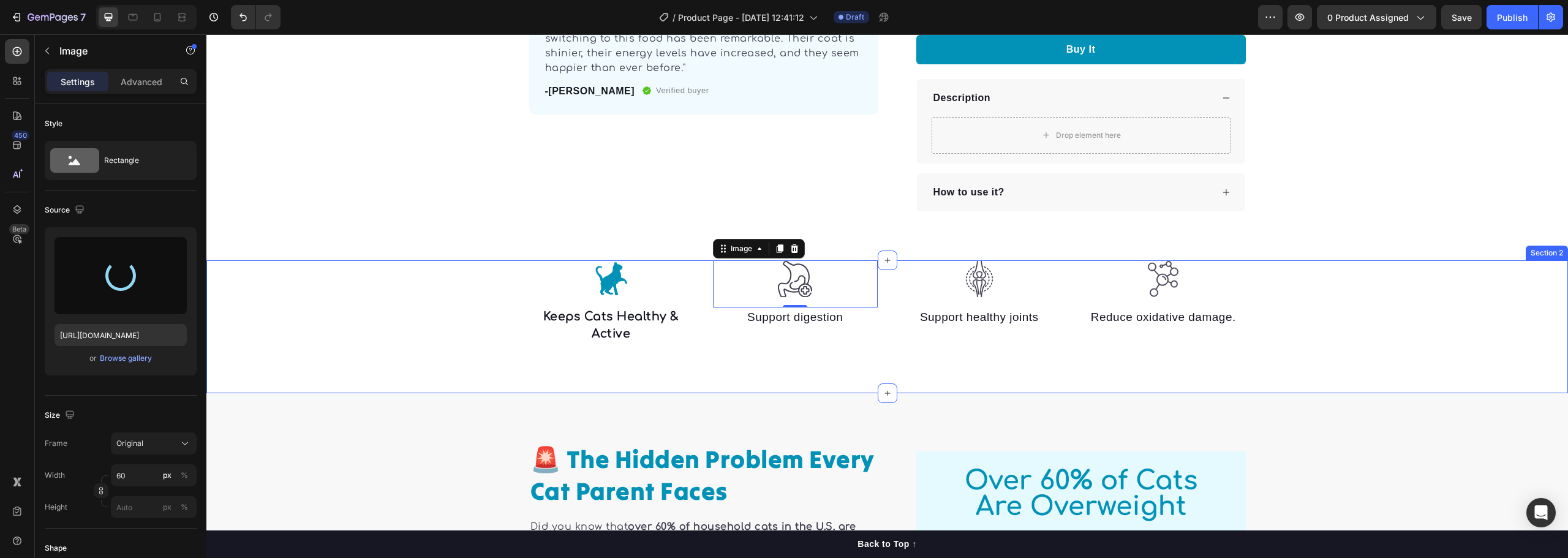
type input "https://cdn.shopify.com/s/files/1/0940/0739/4607/files/gempages_568242016584991…"
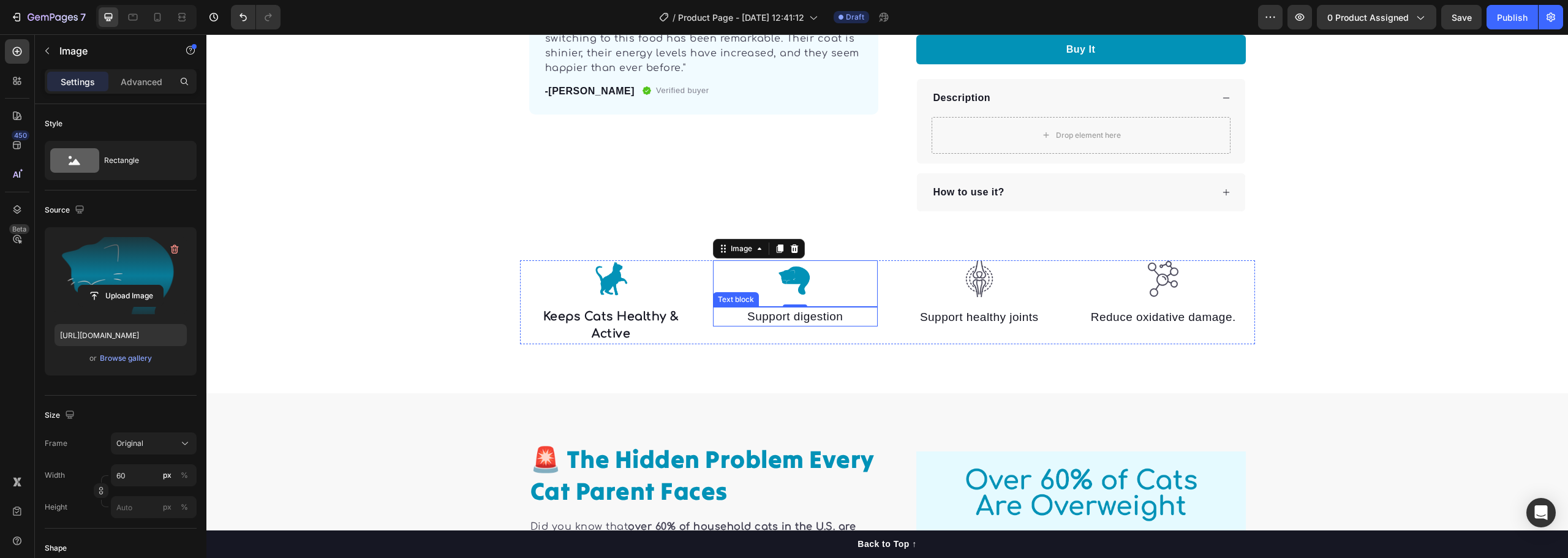
click at [765, 314] on p "Support digestion" at bounding box center [796, 317] width 162 height 18
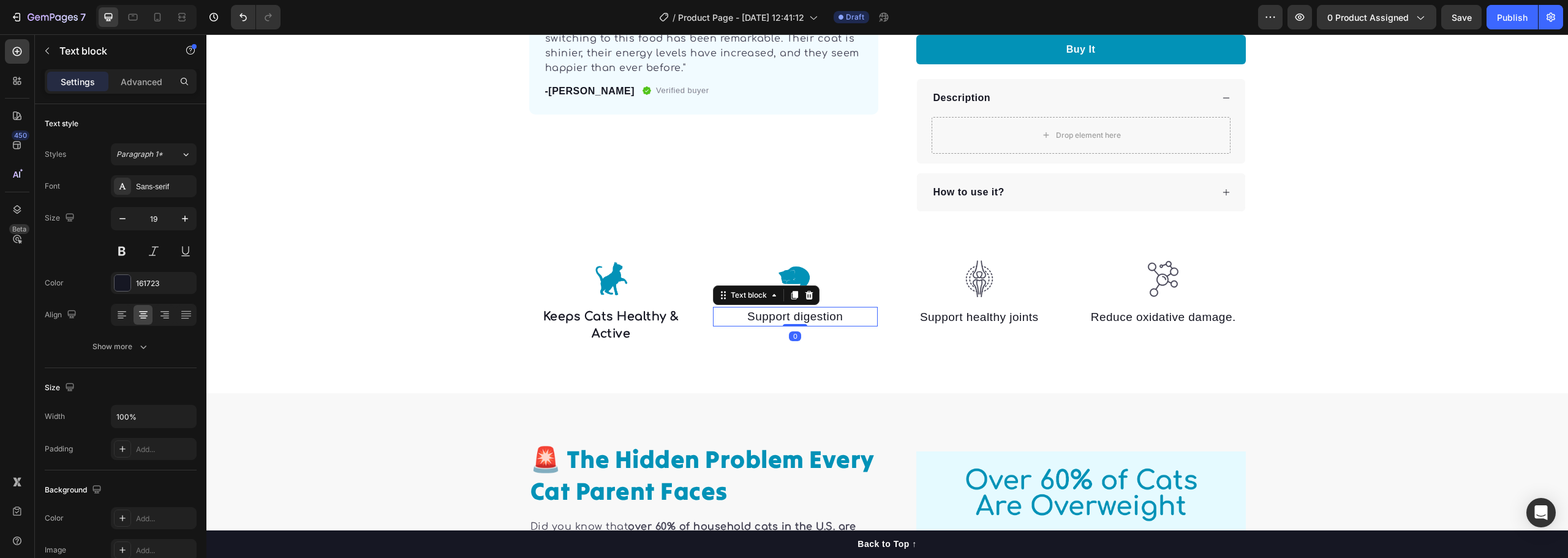
click at [765, 314] on p "Support digestion" at bounding box center [796, 317] width 162 height 18
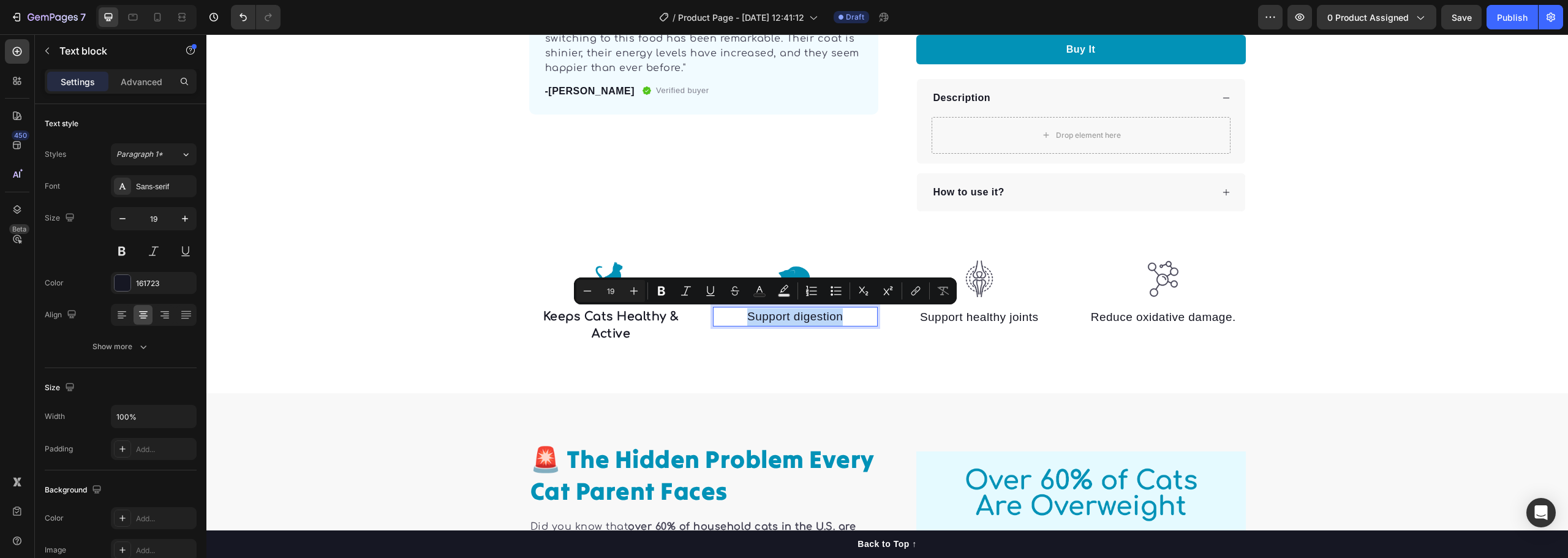
click at [765, 314] on p "Support digestion" at bounding box center [796, 317] width 162 height 18
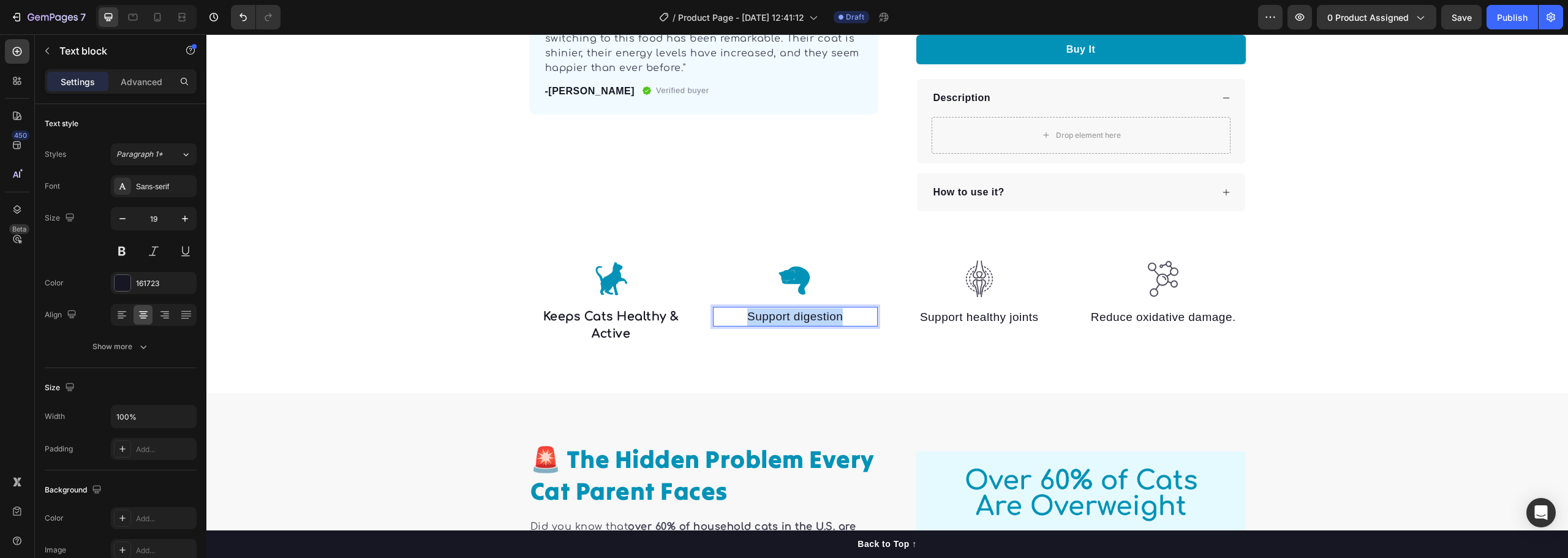
click at [765, 314] on p "Support digestion" at bounding box center [796, 317] width 162 height 18
click at [773, 320] on strong "Eliminates Boredom & Stress" at bounding box center [795, 325] width 130 height 30
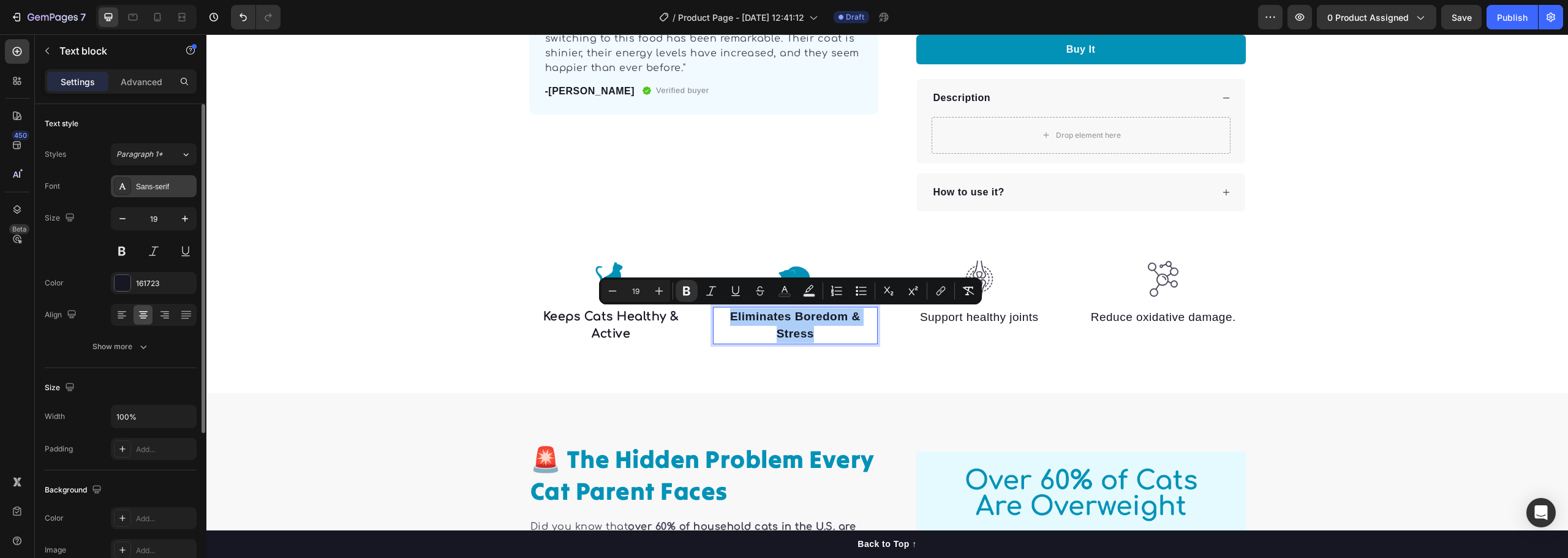
click at [161, 182] on div "Sans-serif" at bounding box center [164, 187] width 58 height 11
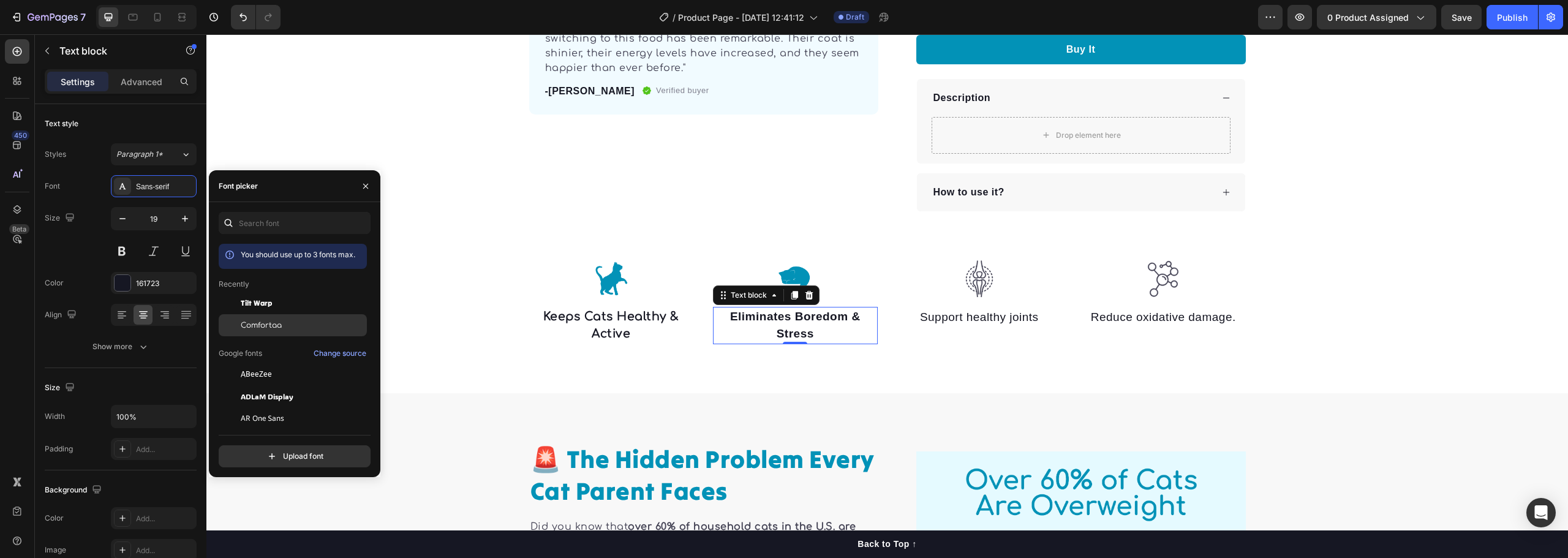
click at [273, 322] on span "Comfortaa" at bounding box center [261, 325] width 41 height 11
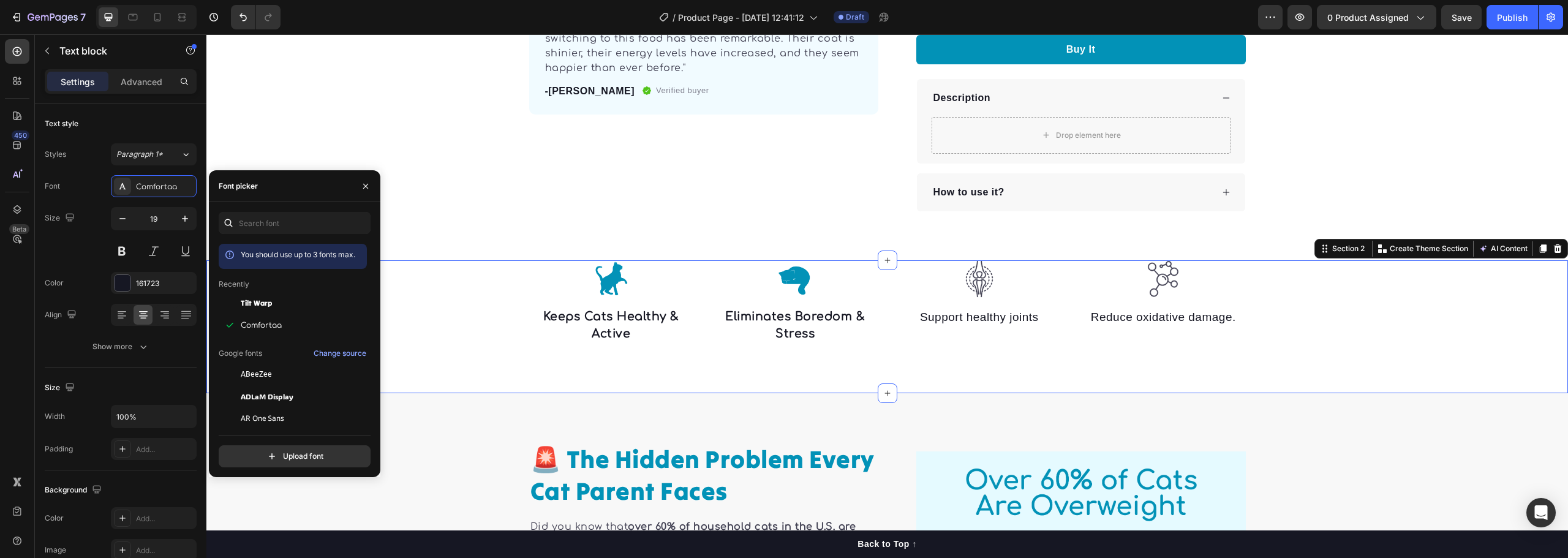
click at [673, 368] on div "Image Keeps Cats Healthy & Active Text block Image Eliminates Boredom & Stress …" at bounding box center [887, 326] width 1362 height 133
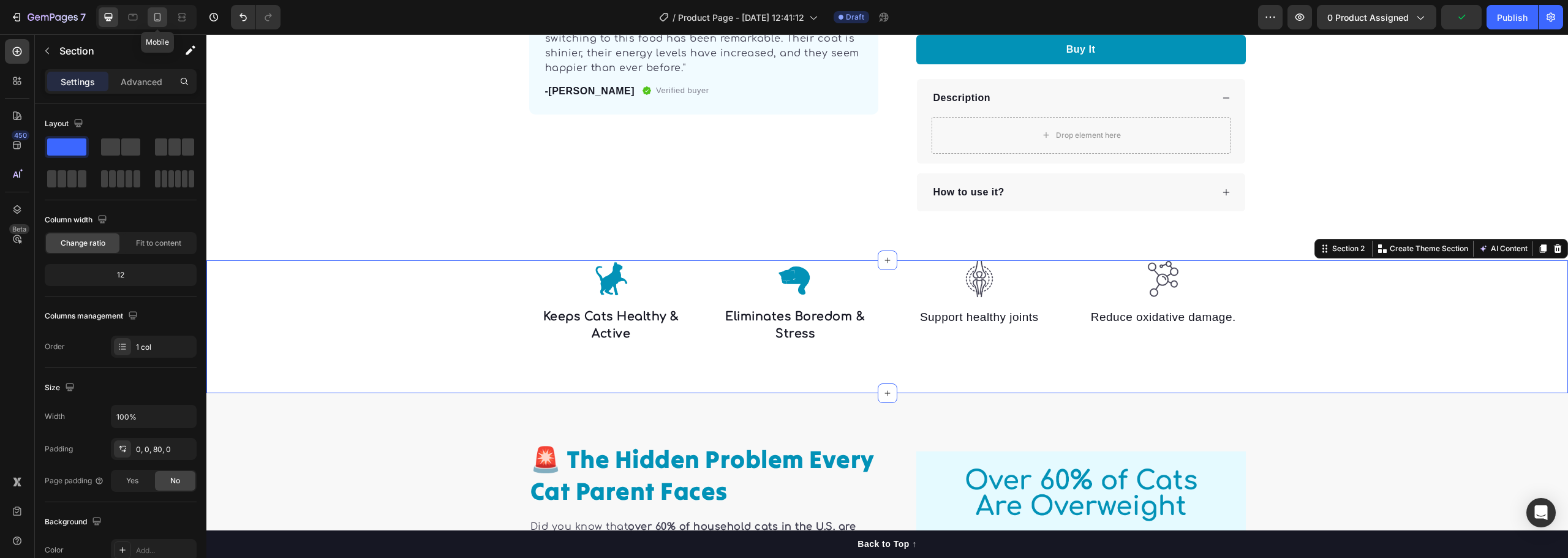
click at [154, 23] on icon at bounding box center [157, 17] width 12 height 12
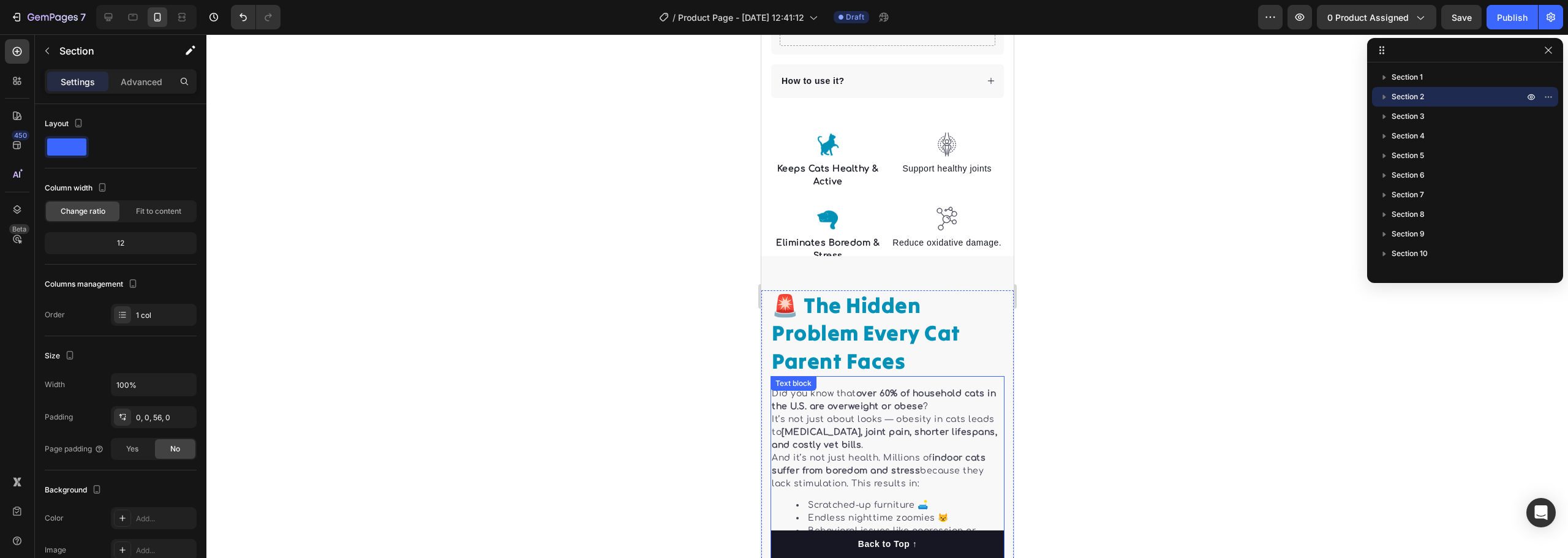
scroll to position [704, 0]
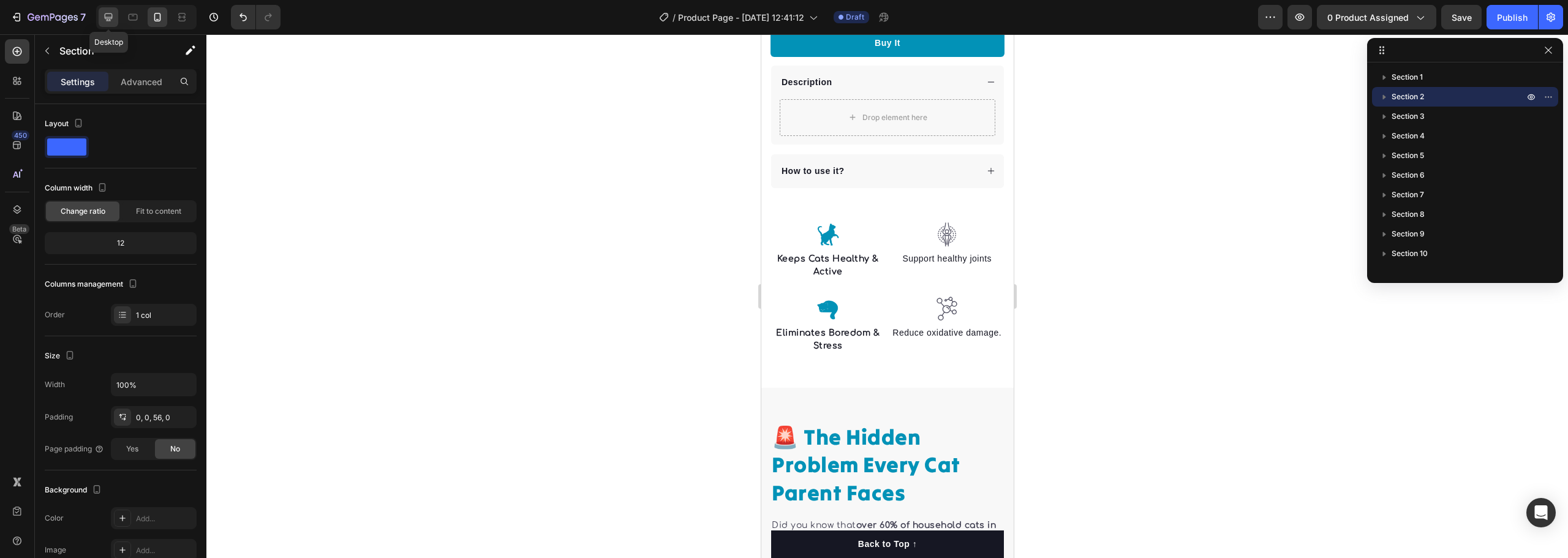
click at [112, 18] on icon at bounding box center [108, 17] width 8 height 8
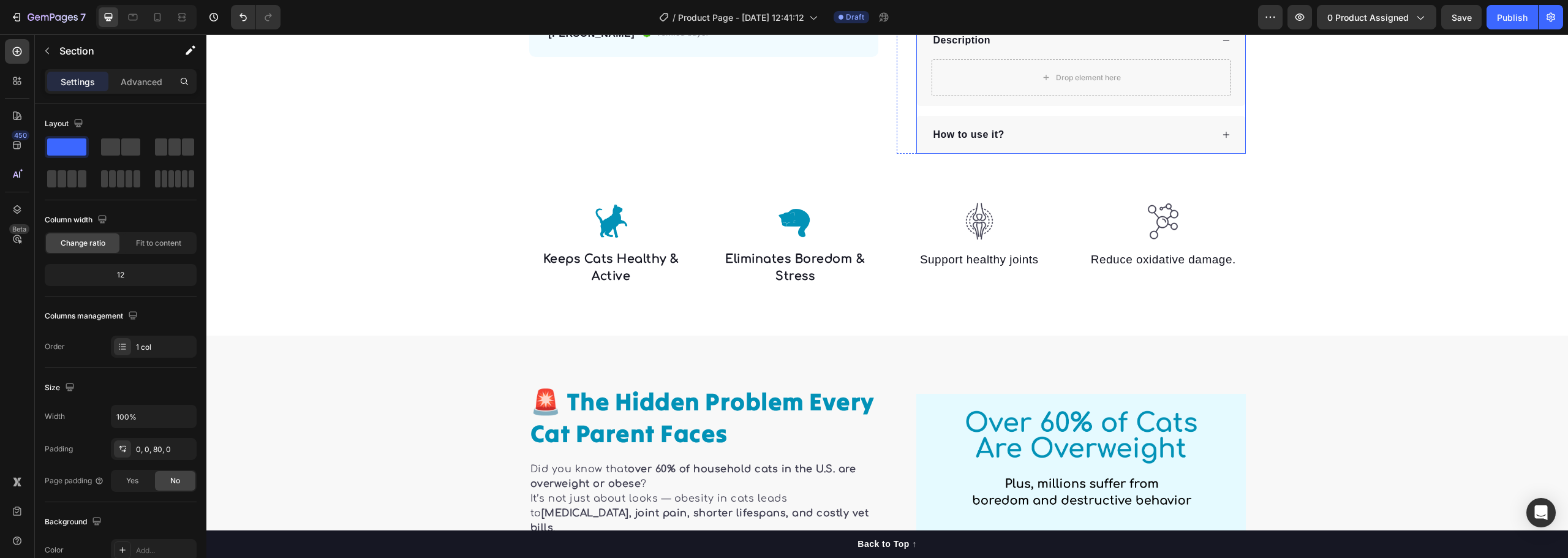
scroll to position [488, 0]
click at [963, 215] on img at bounding box center [979, 220] width 37 height 38
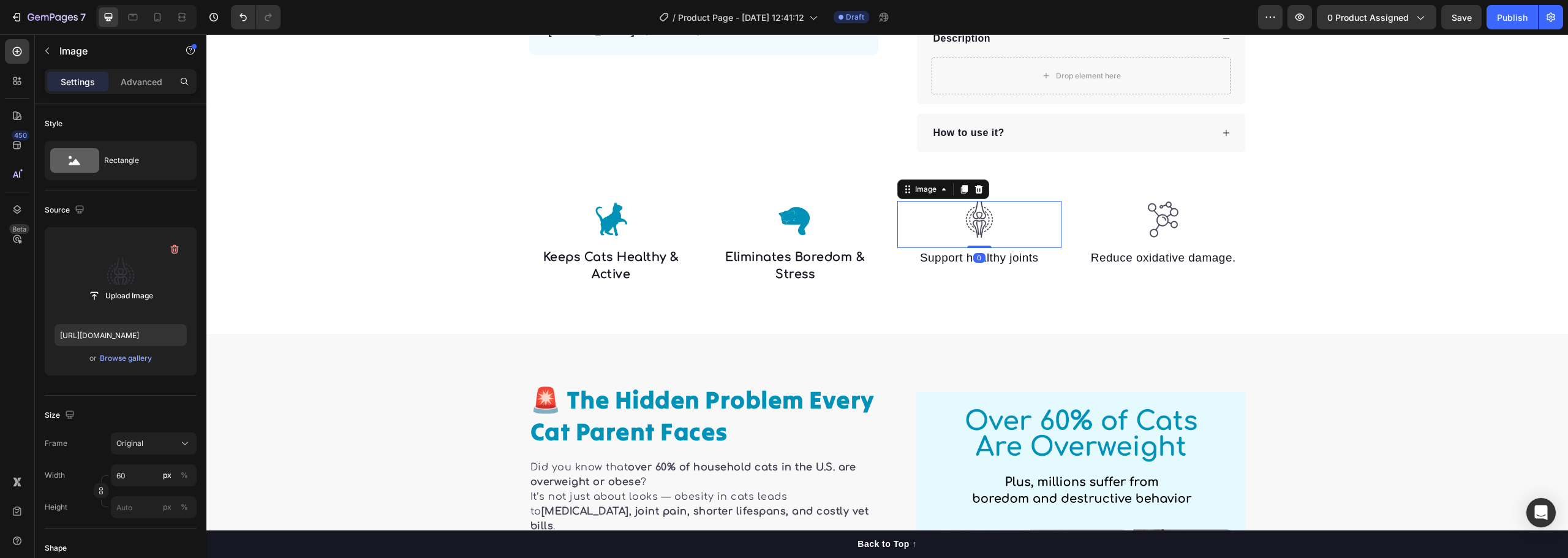
click at [111, 279] on label at bounding box center [121, 275] width 132 height 77
click at [111, 286] on input "file" at bounding box center [121, 296] width 85 height 21
type input "https://cdn.shopify.com/s/files/1/0940/0739/4607/files/gempages_568242016584991…"
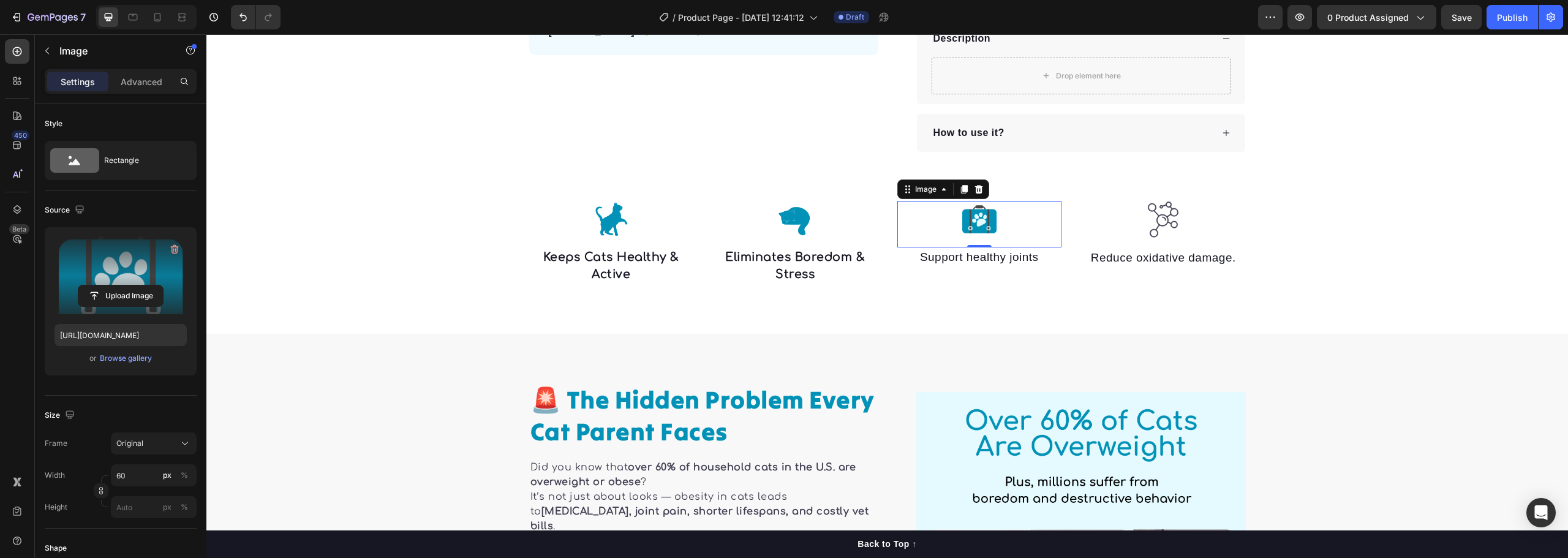
click at [973, 258] on div "0" at bounding box center [979, 257] width 12 height 9
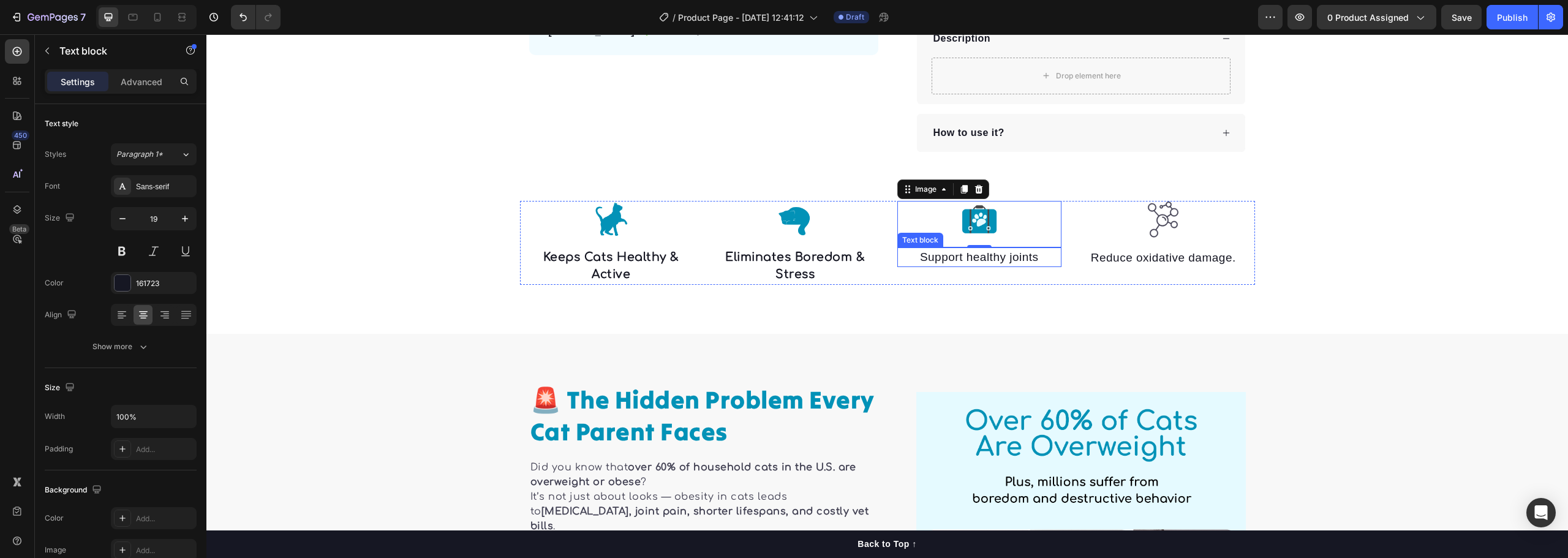
click at [942, 259] on p "Support healthy joints" at bounding box center [980, 257] width 162 height 18
click at [941, 259] on p "Support healthy joints" at bounding box center [980, 257] width 162 height 18
click at [964, 263] on p "Perfect for Busy Pet Parents" at bounding box center [980, 266] width 162 height 35
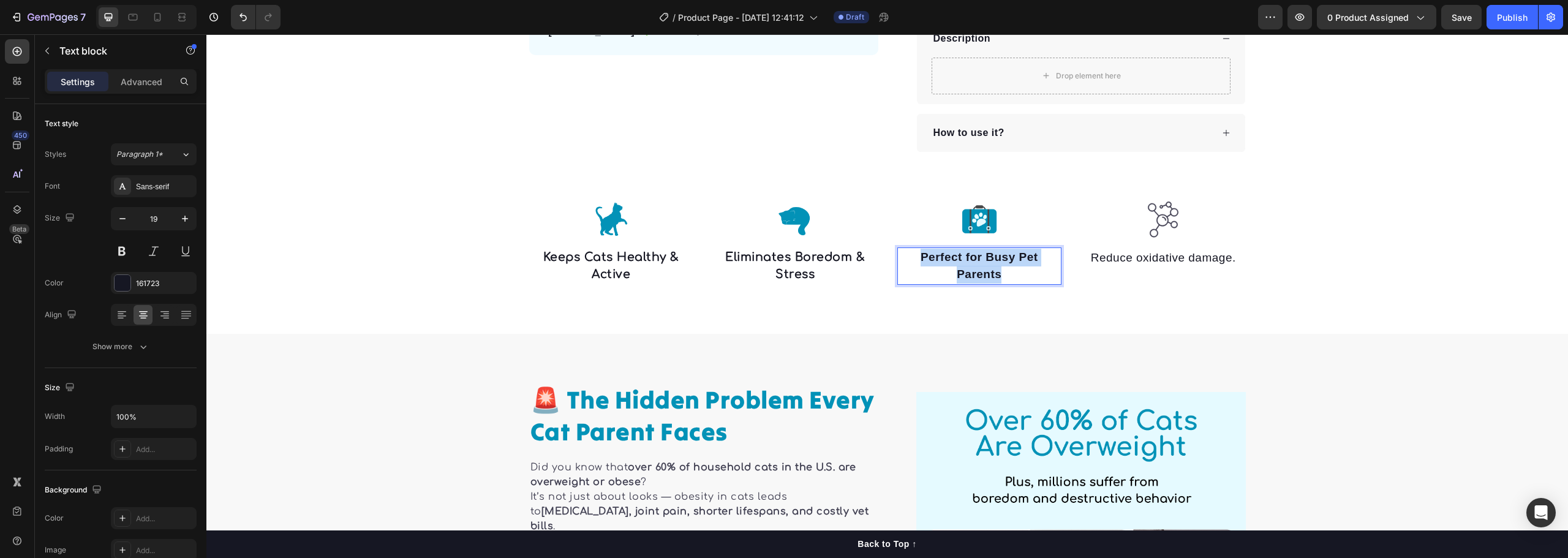
click at [964, 263] on p "Perfect for Busy Pet Parents" at bounding box center [980, 266] width 162 height 35
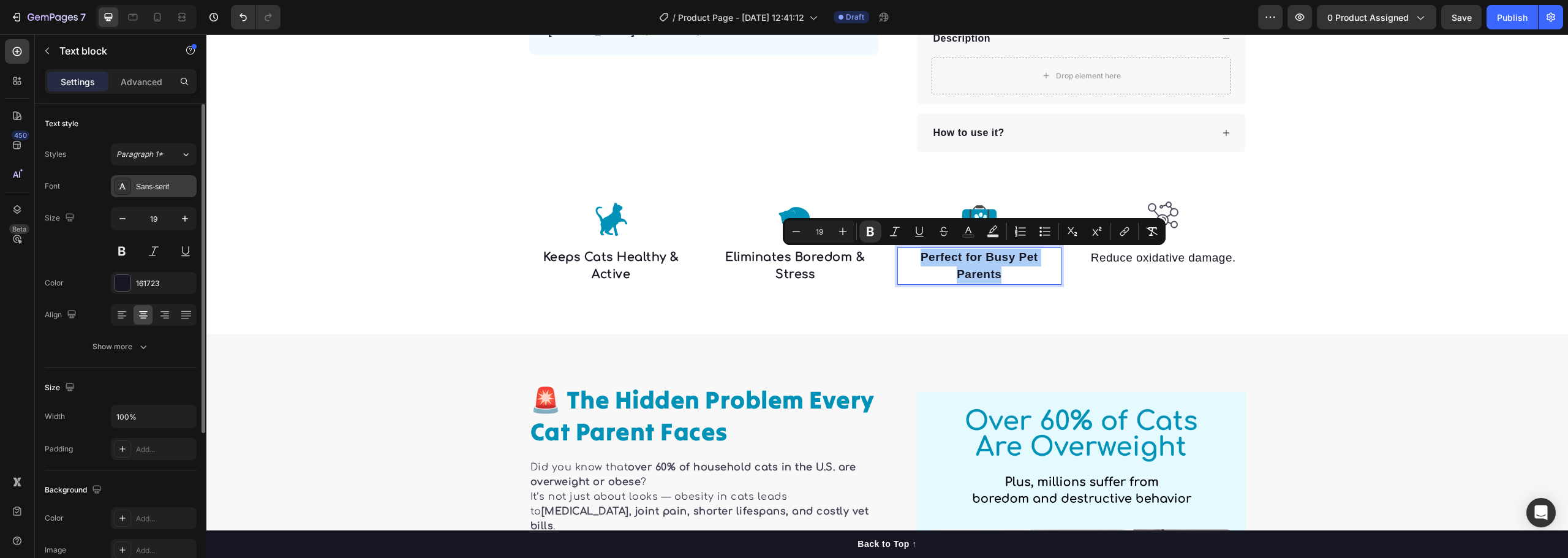
click at [159, 191] on div "Sans-serif" at bounding box center [164, 187] width 58 height 11
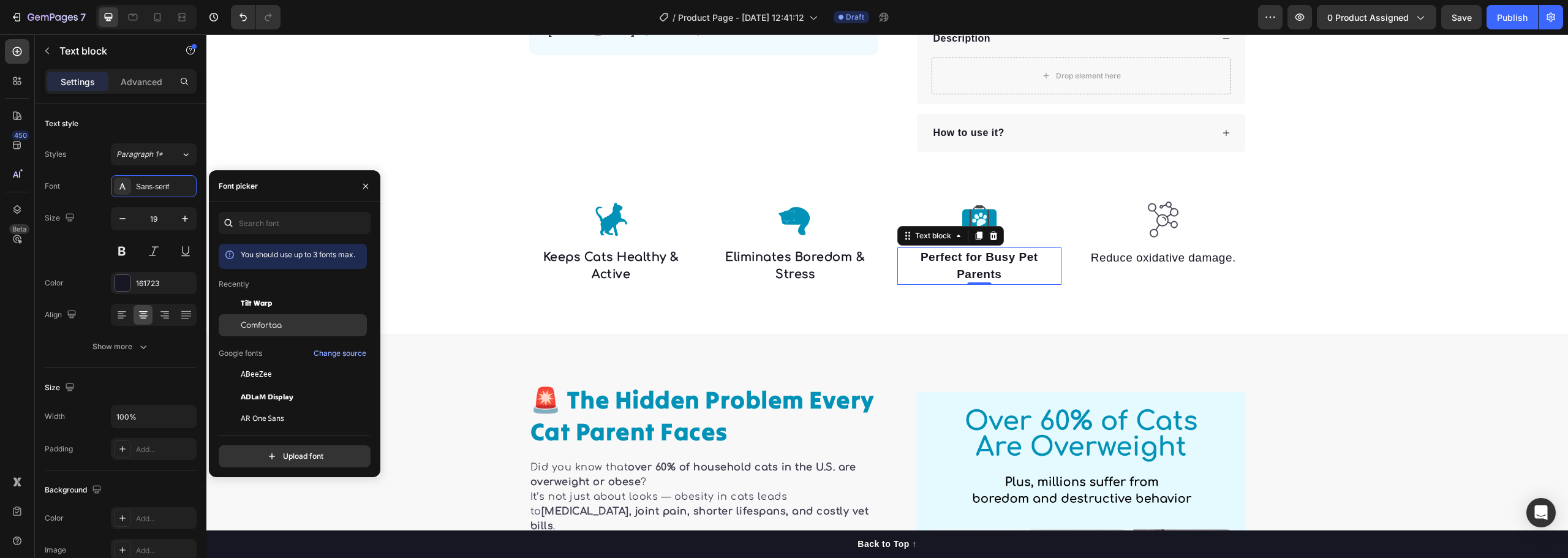
click at [272, 322] on span "Comfortaa" at bounding box center [261, 325] width 41 height 11
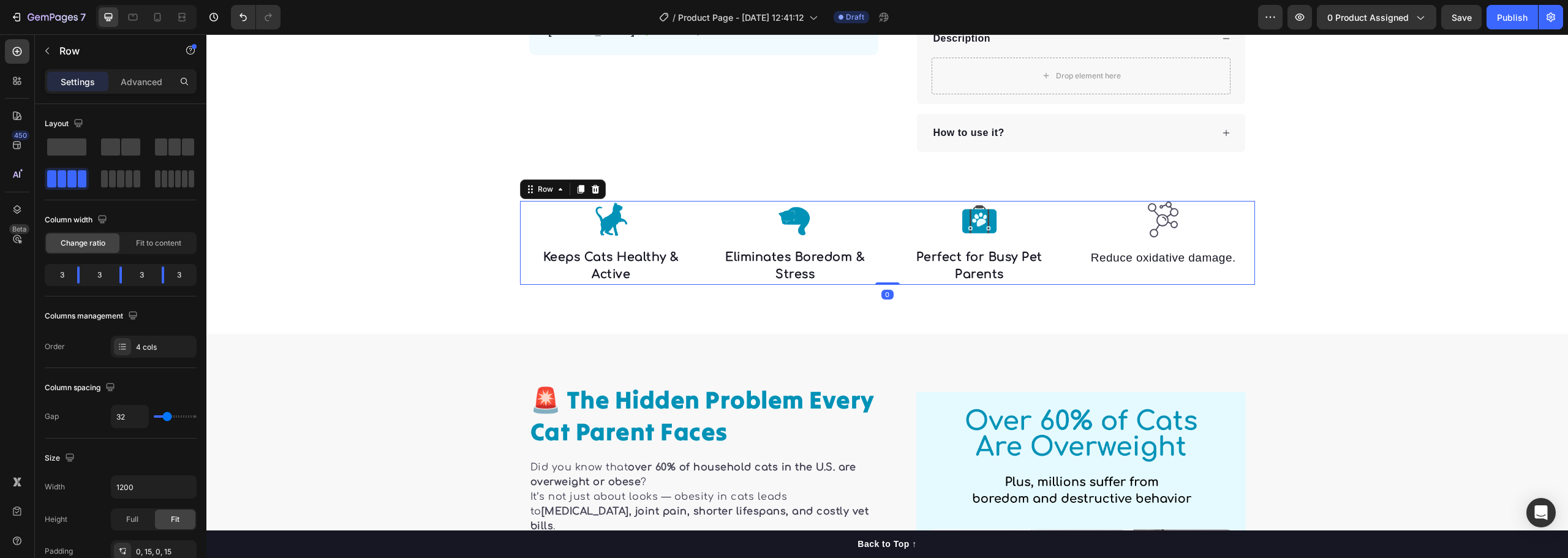
click at [1246, 255] on div "Image Keeps Cats Healthy & Active Text block Image Eliminates Boredom & Stress …" at bounding box center [888, 242] width 735 height 84
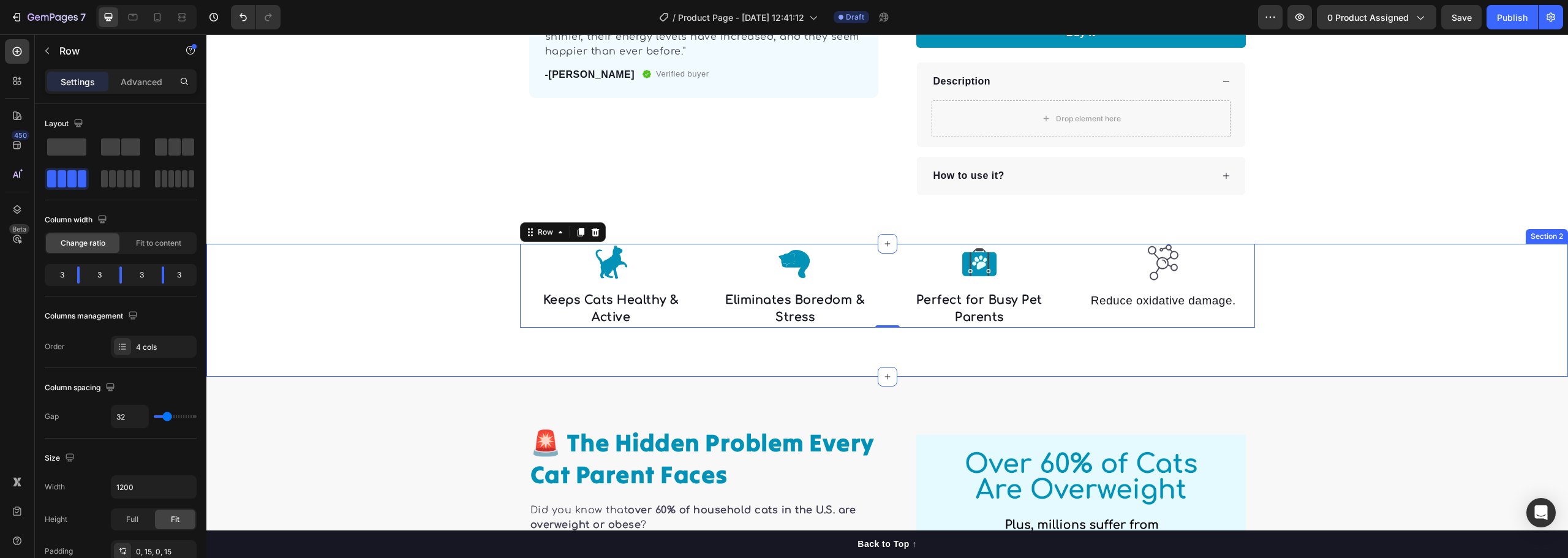
scroll to position [366, 0]
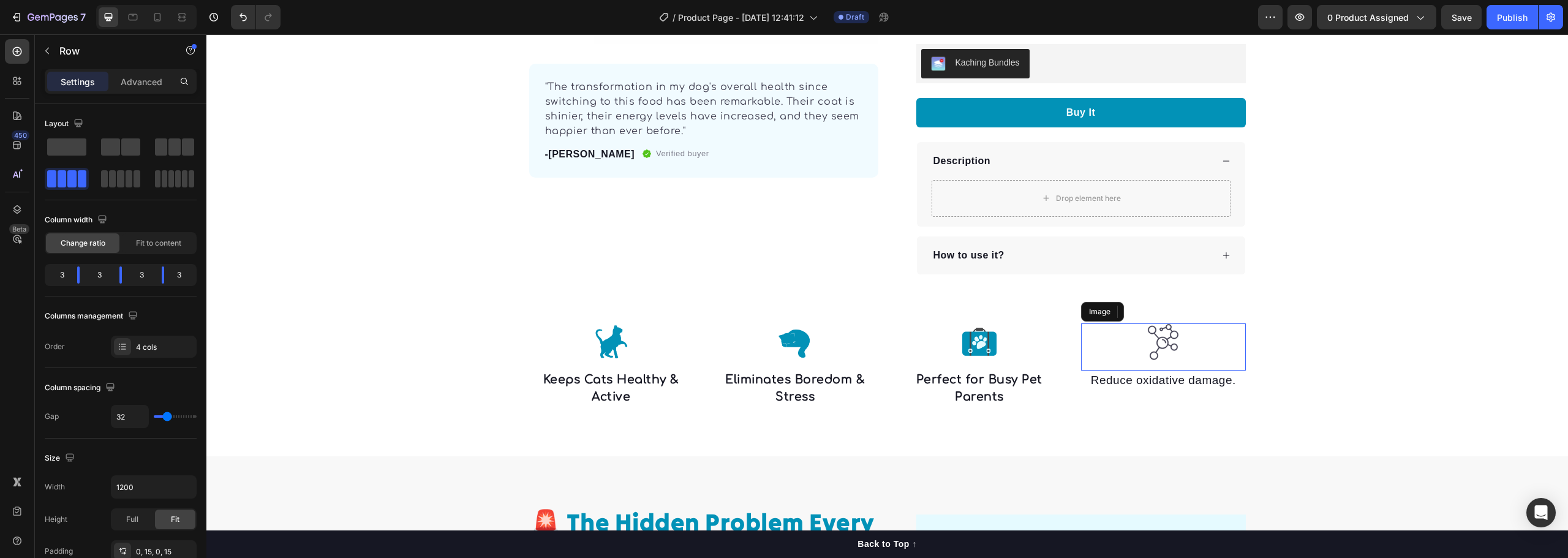
click at [1155, 345] on img at bounding box center [1163, 342] width 37 height 38
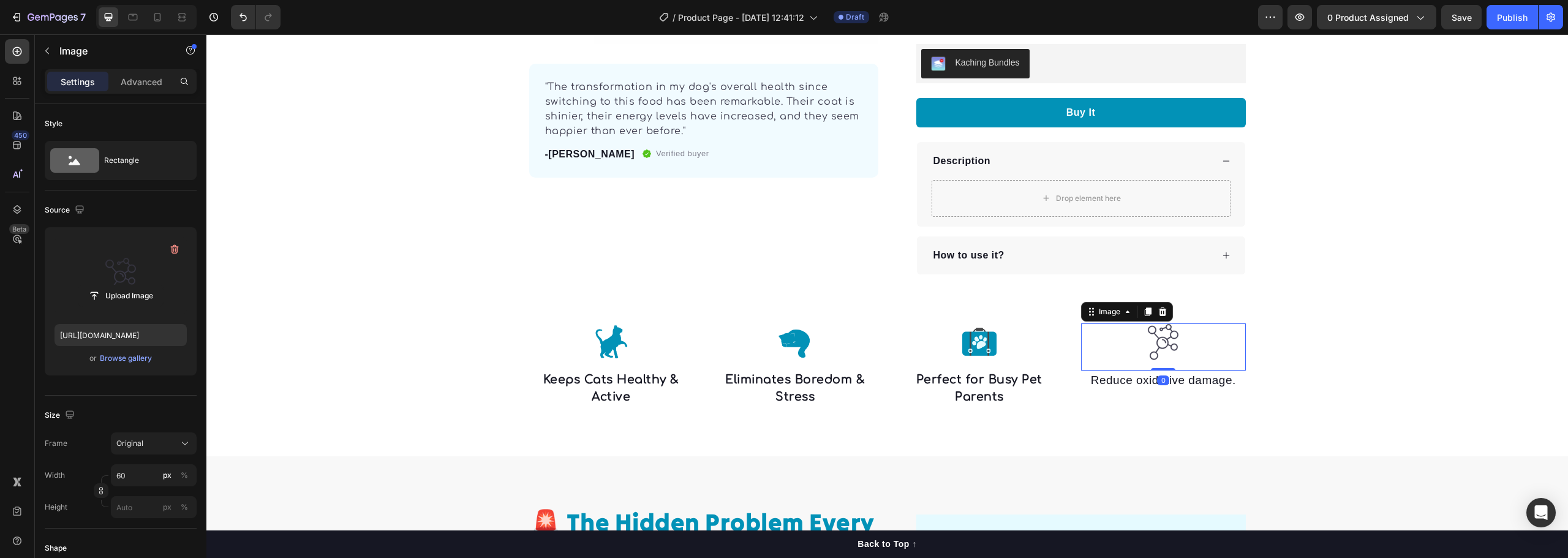
click at [113, 271] on label at bounding box center [121, 275] width 132 height 77
click at [113, 286] on input "file" at bounding box center [121, 296] width 85 height 21
type input "https://cdn.shopify.com/s/files/1/0940/0739/4607/files/gempages_568242016584991…"
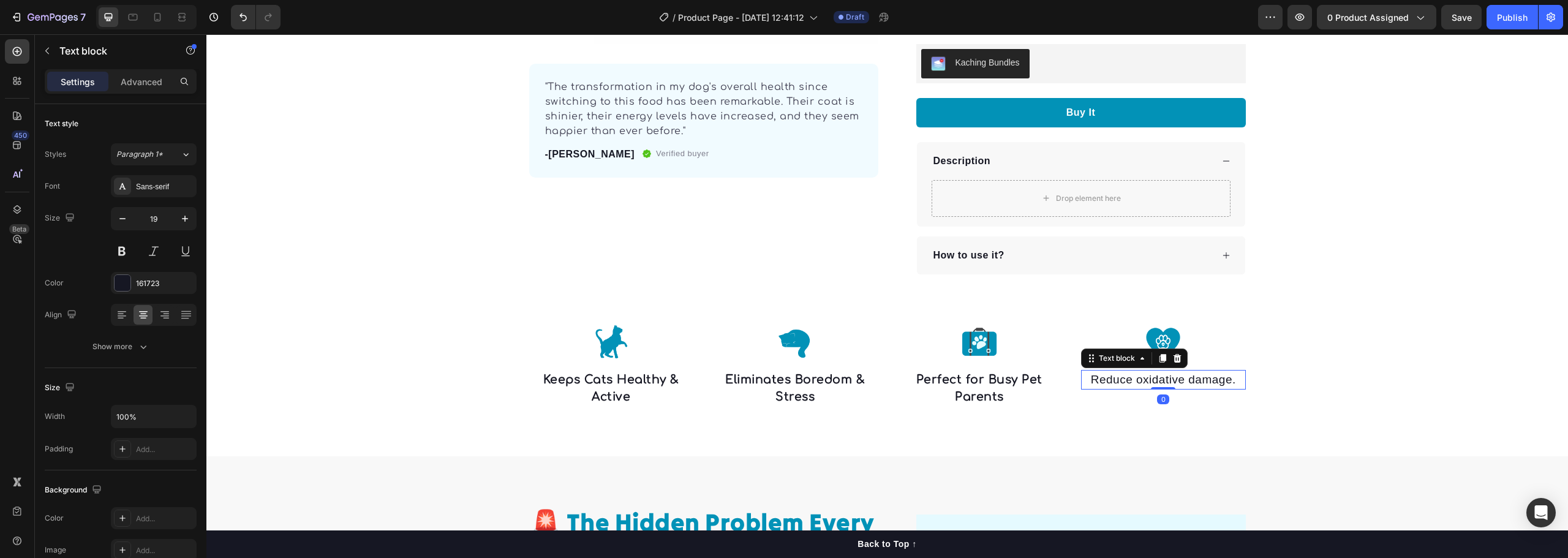
click at [1126, 379] on p "Reduce oxidative damage." at bounding box center [1164, 380] width 162 height 18
click at [1156, 380] on strong "Safe, Durable & Easy to Use" at bounding box center [1164, 388] width 138 height 30
click at [1158, 380] on strong "Safe, Durable & Easy to Use" at bounding box center [1164, 388] width 138 height 30
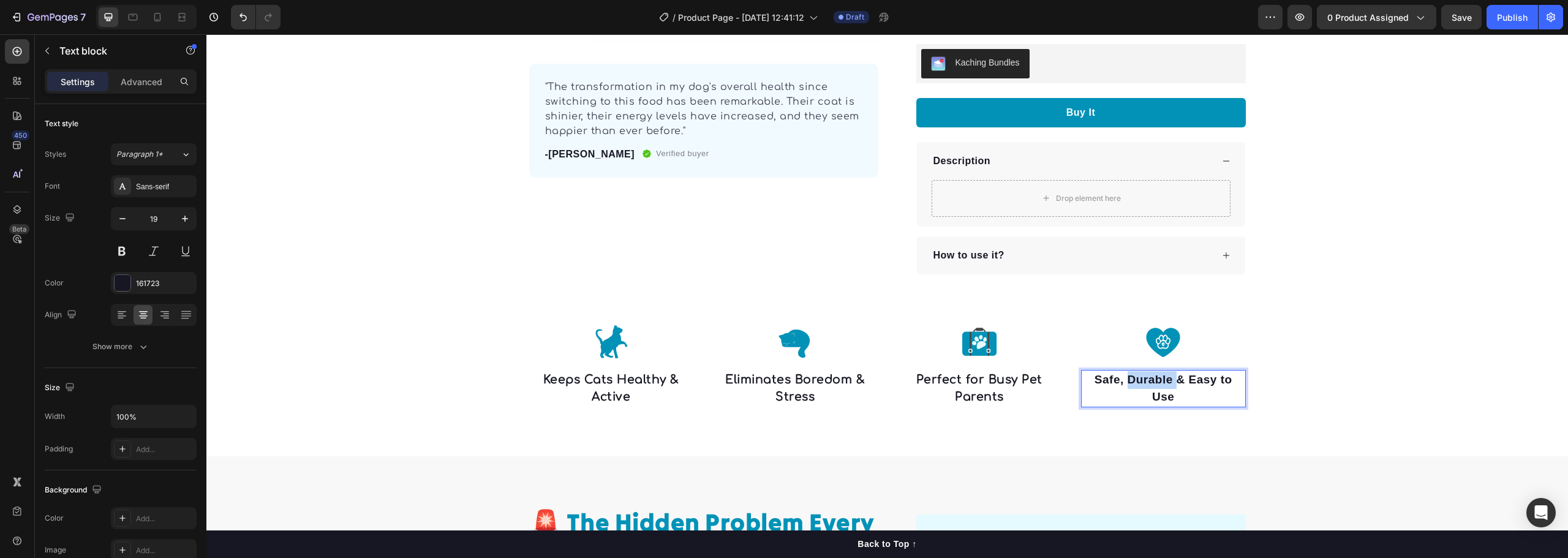
click at [1158, 380] on strong "Safe, Durable & Easy to Use" at bounding box center [1164, 388] width 138 height 30
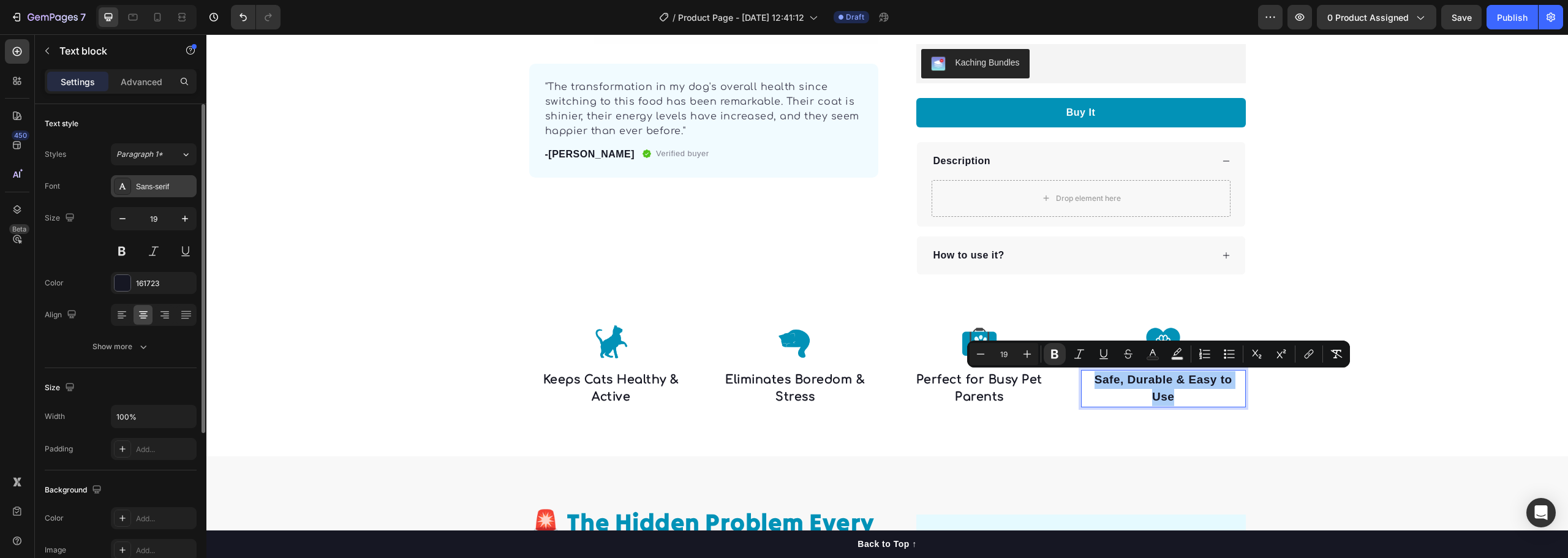
click at [154, 187] on div "Sans-serif" at bounding box center [164, 187] width 58 height 11
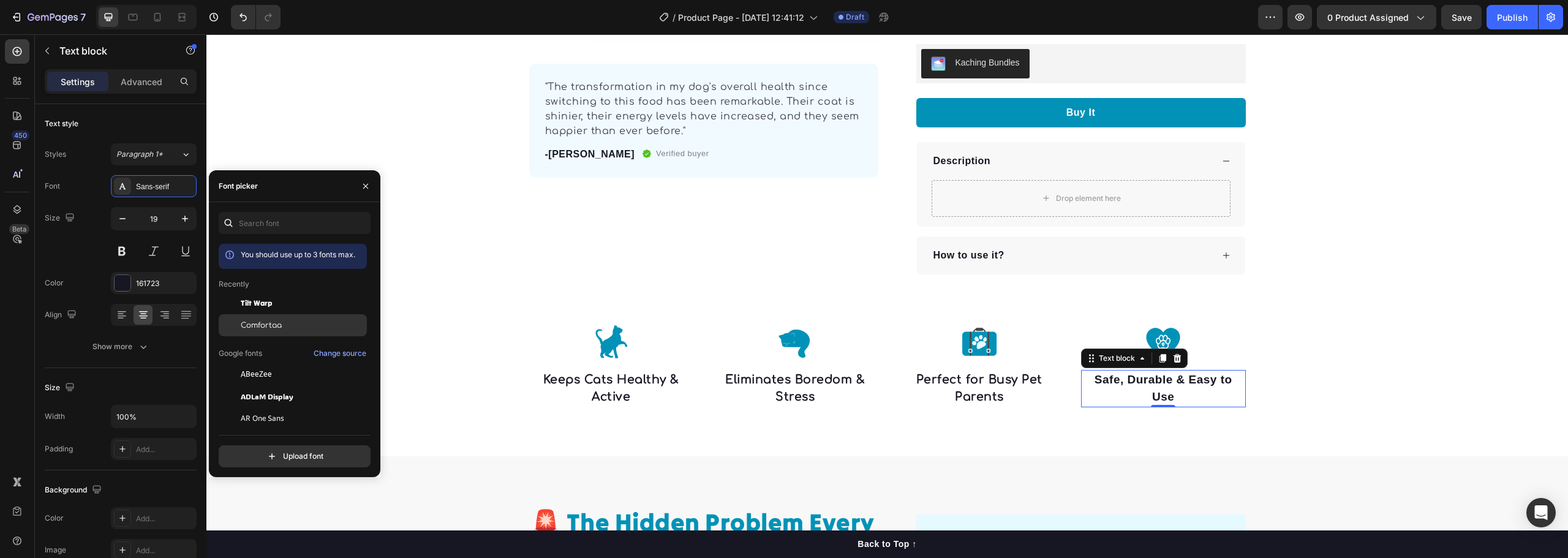
click at [270, 320] on div "Comfortaa" at bounding box center [292, 324] width 148 height 22
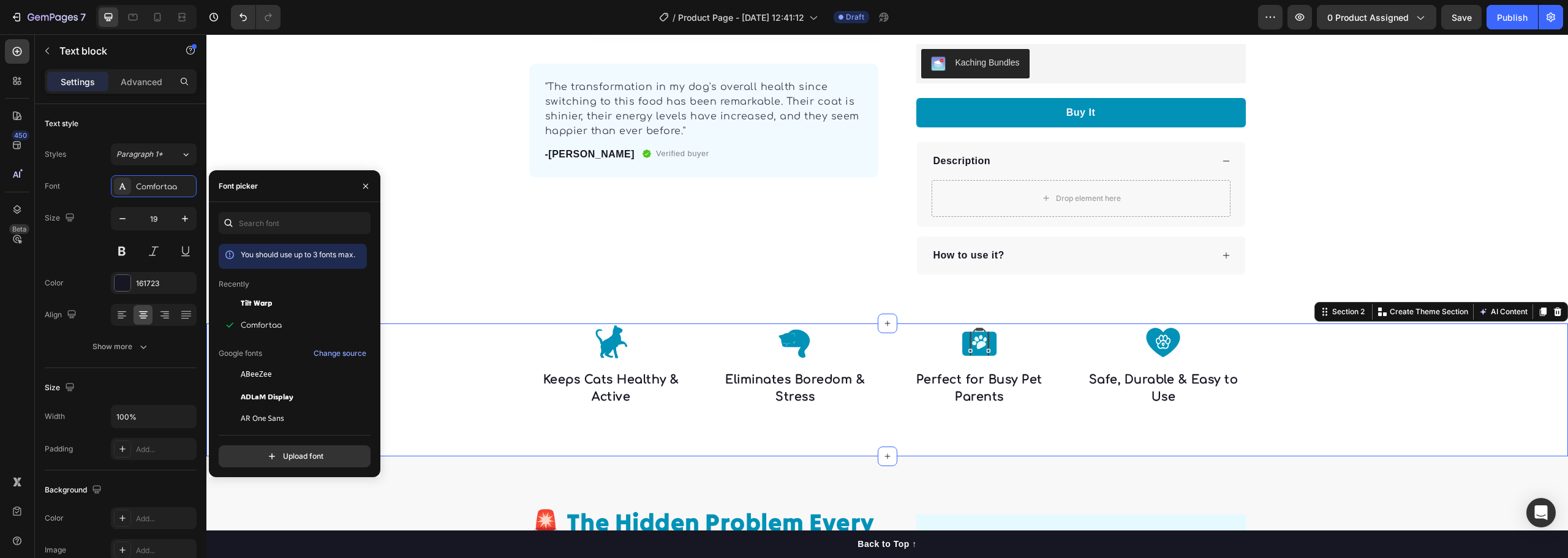
click at [1509, 368] on div "Image Keeps Cats Healthy & Active Text block Image Eliminates Boredom & Stress …" at bounding box center [887, 365] width 1362 height 84
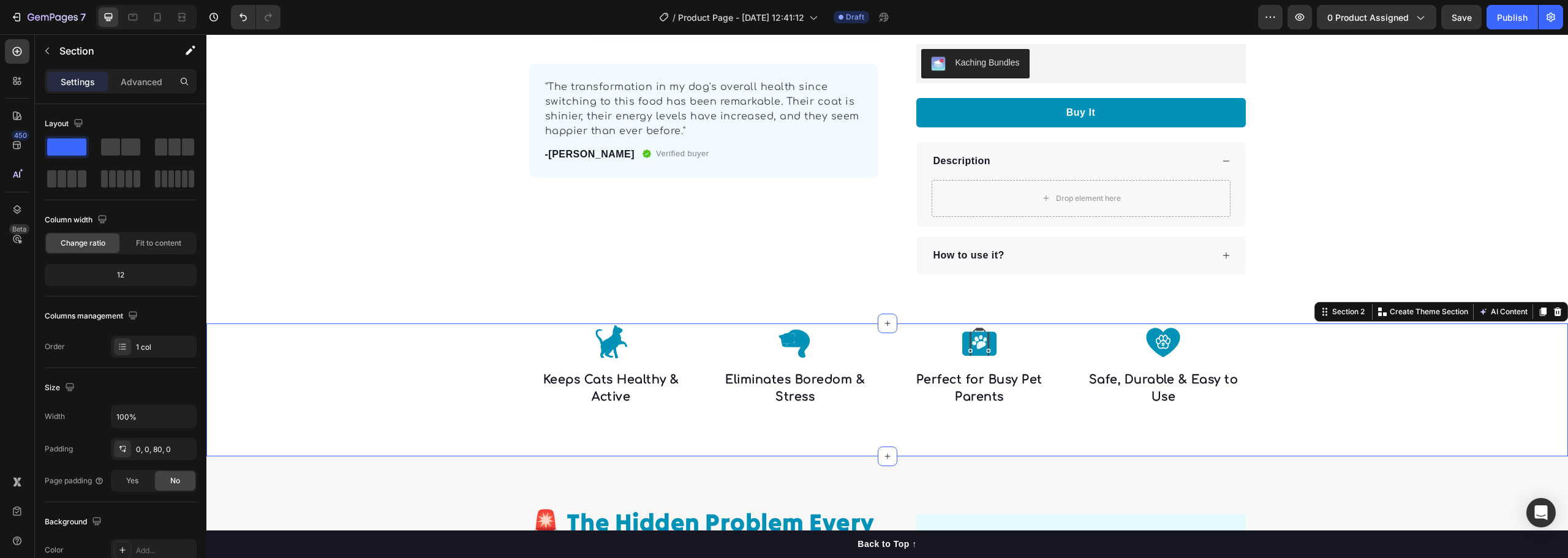
drag, startPoint x: 1364, startPoint y: 389, endPoint x: 1334, endPoint y: 380, distance: 31.3
click at [1363, 390] on div "Image Keeps Cats Healthy & Active Text block Image Eliminates Boredom & Stress …" at bounding box center [887, 365] width 1362 height 84
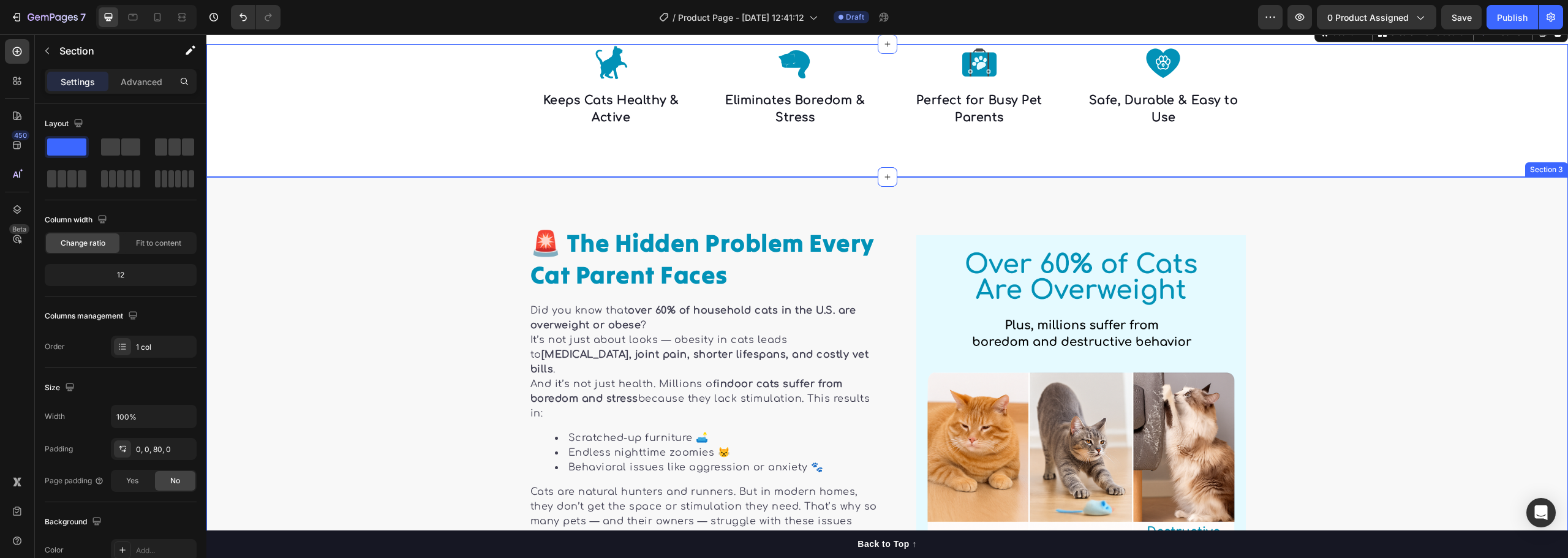
scroll to position [502, 0]
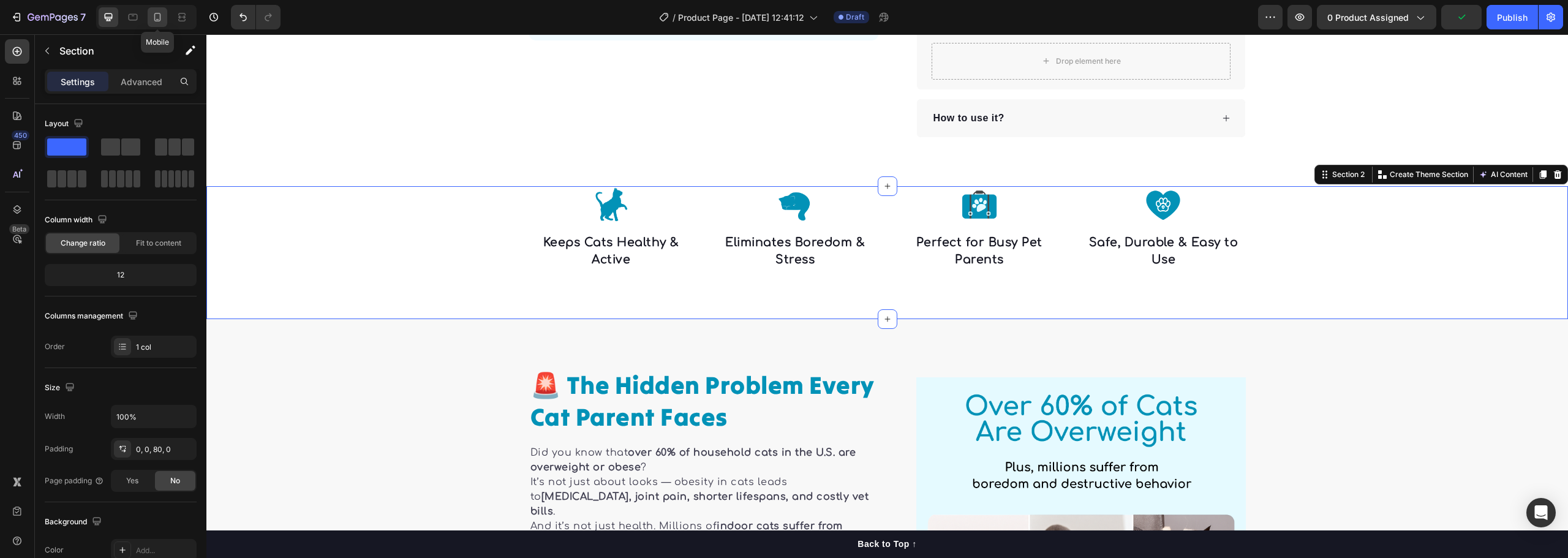
click at [156, 18] on icon at bounding box center [157, 17] width 12 height 12
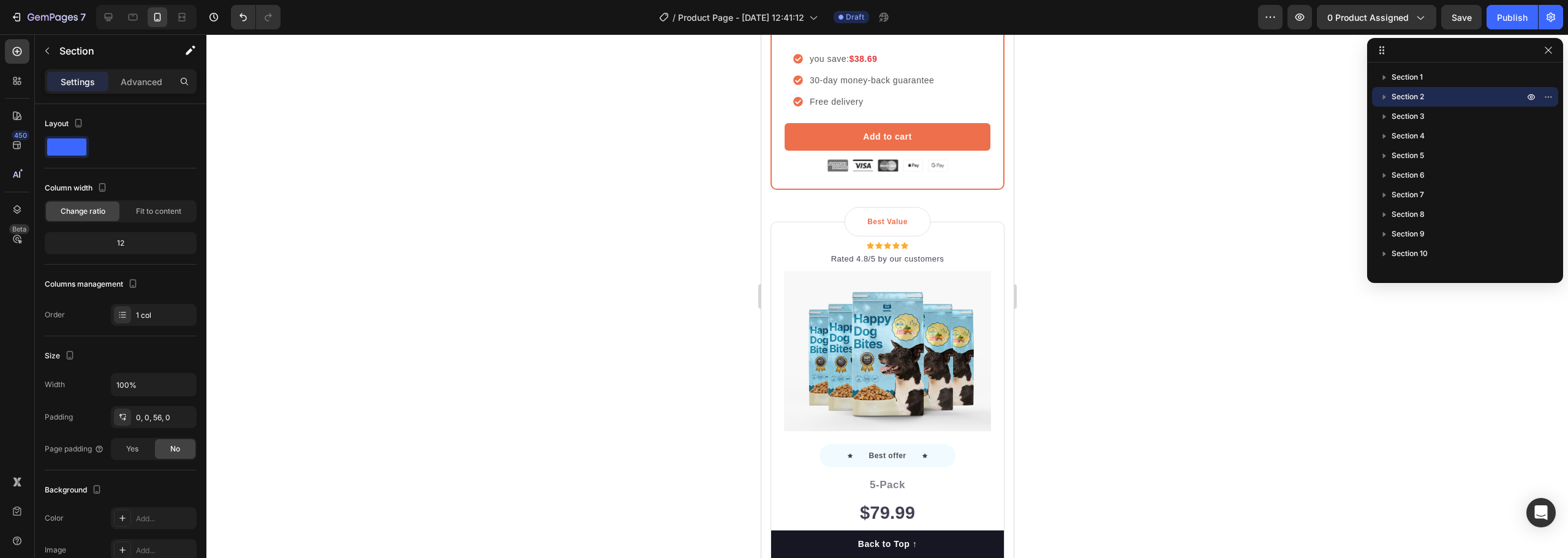
scroll to position [4838, 0]
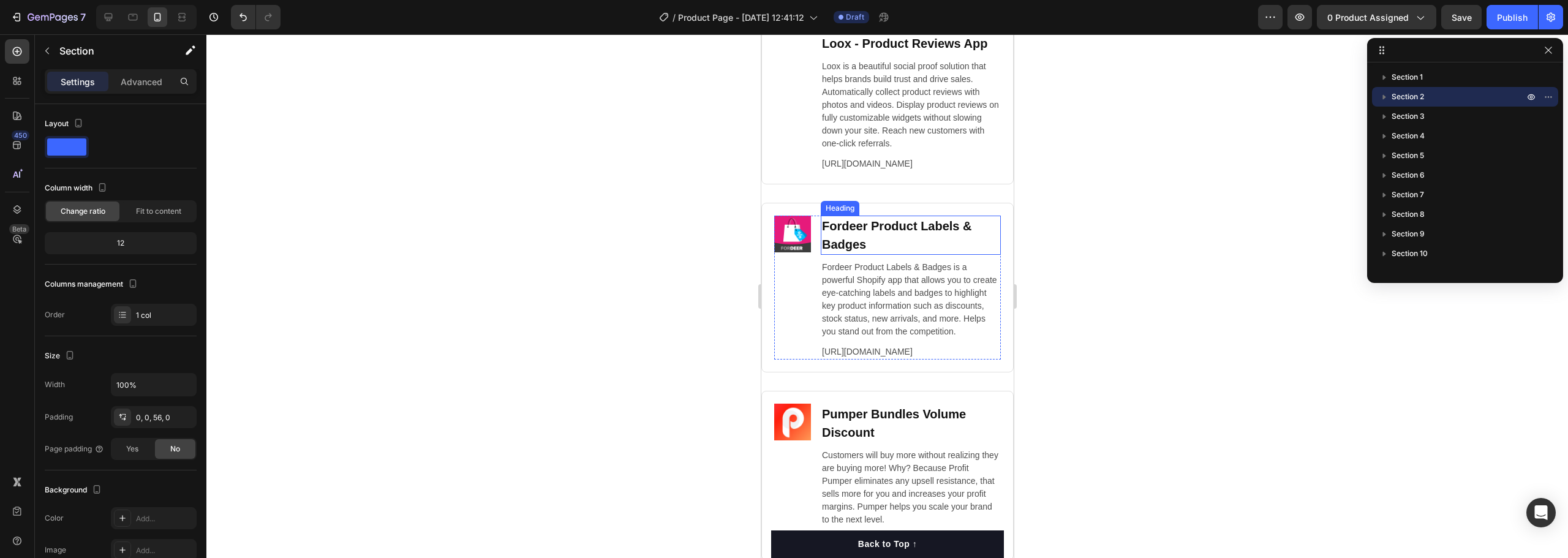
scroll to position [7517, 0]
